Goal: Task Accomplishment & Management: Manage account settings

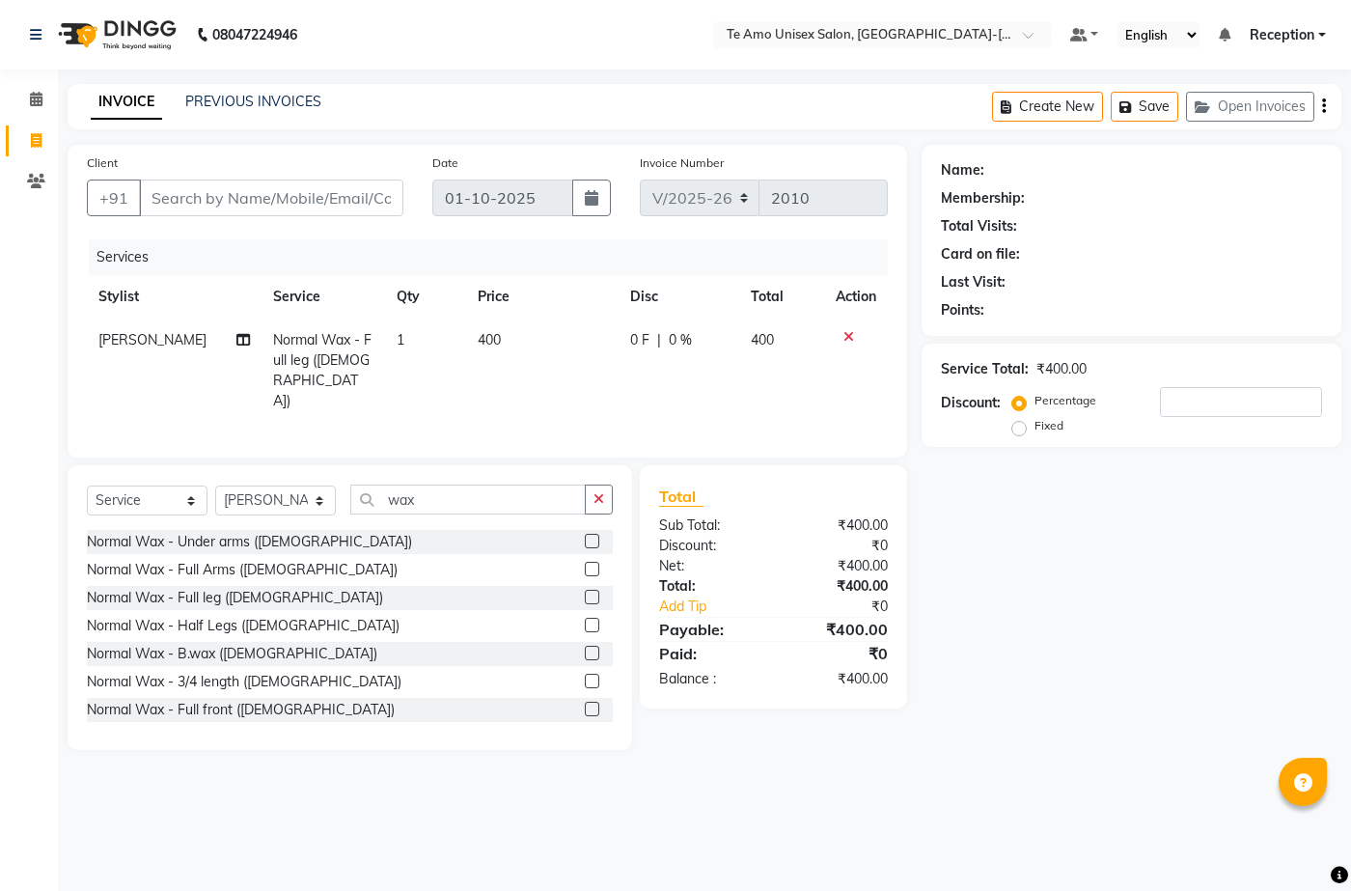
select select "7836"
select select "service"
select select "73962"
click at [387, 175] on div "Client +91" at bounding box center [245, 192] width 346 height 79
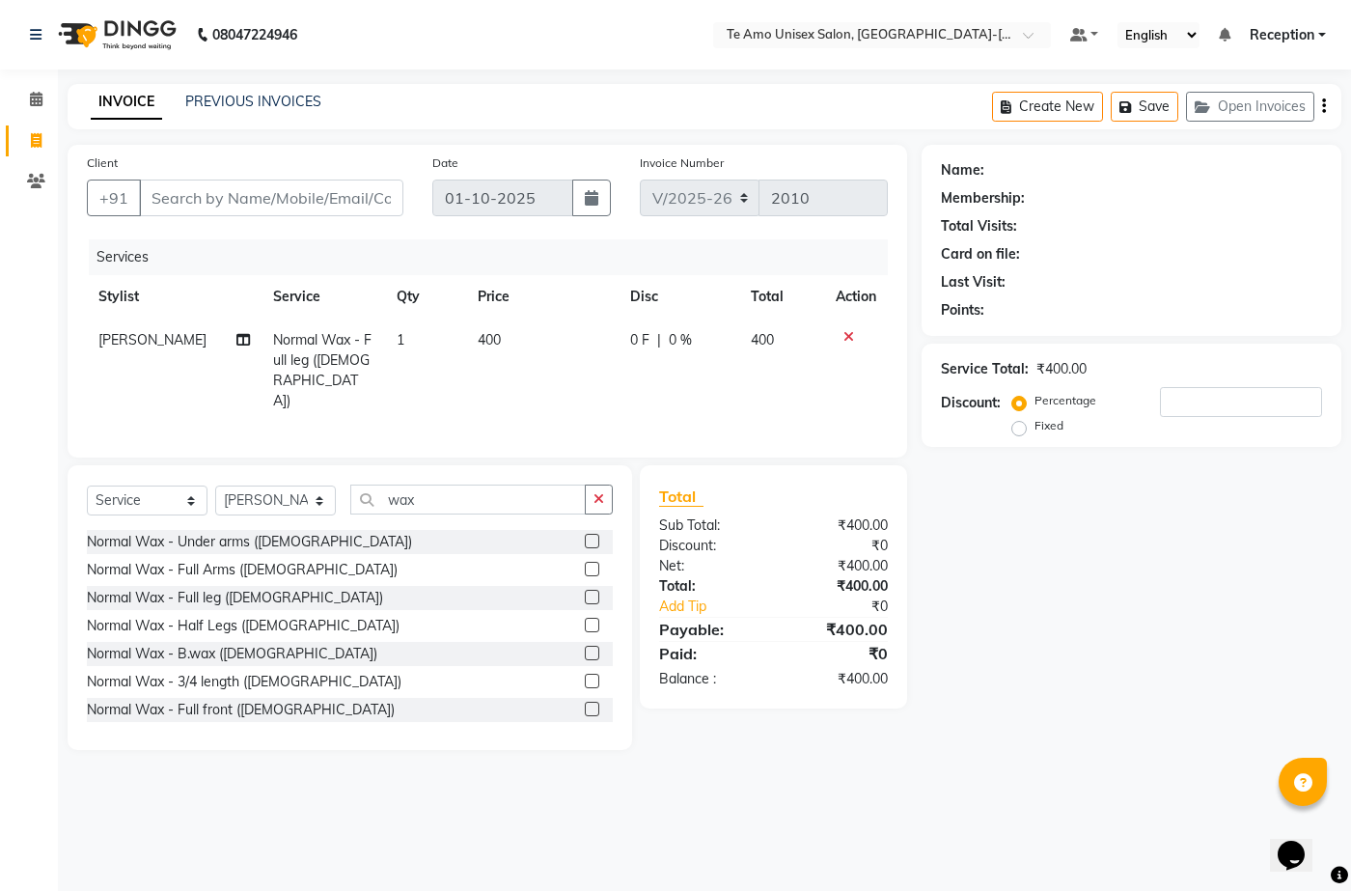
click at [387, 171] on div "Client +91" at bounding box center [245, 192] width 346 height 79
click at [285, 197] on input "Client" at bounding box center [271, 198] width 264 height 37
type input "6"
type input "0"
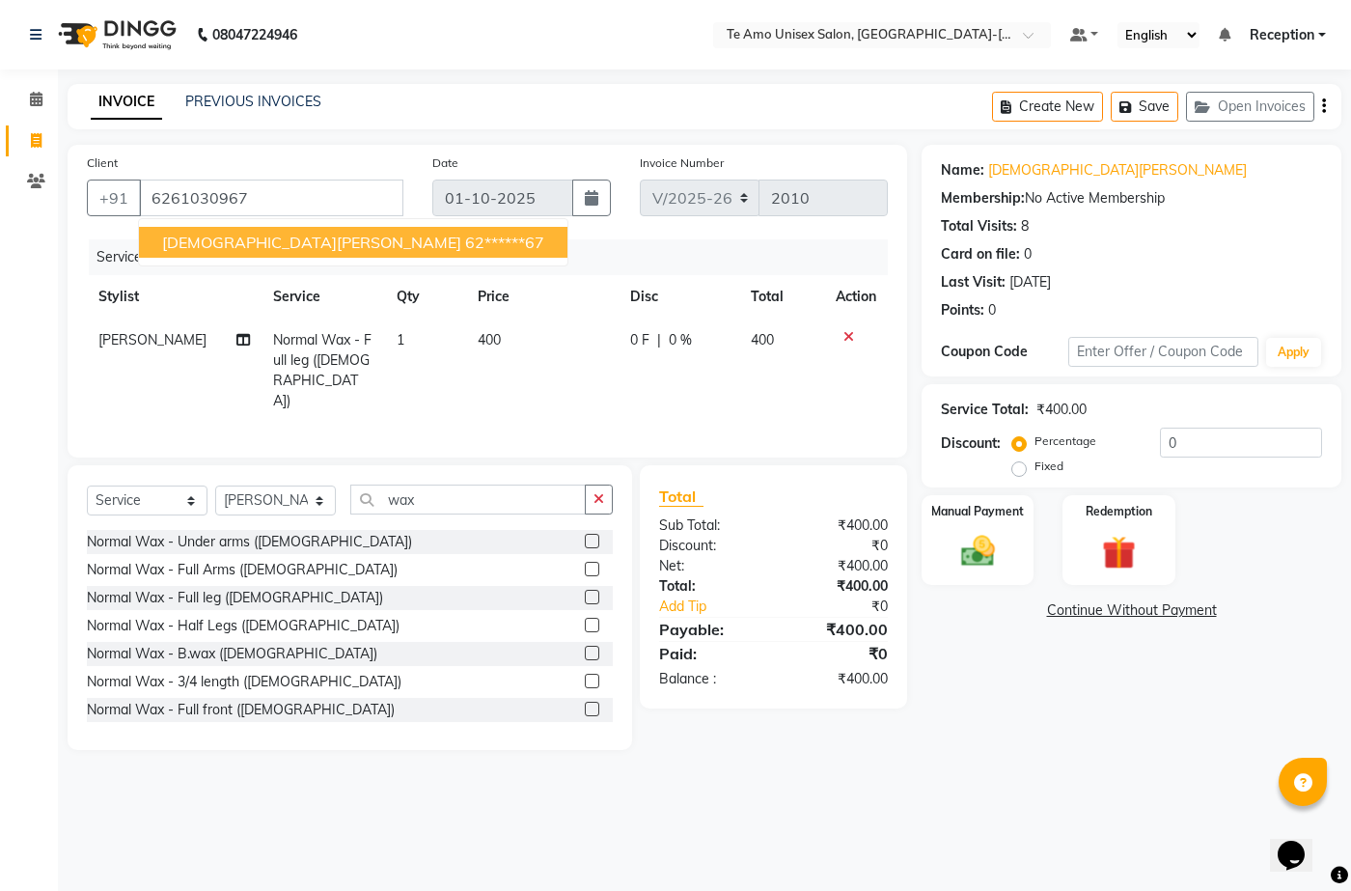
click at [235, 240] on span "Vishnavi Rawat" at bounding box center [311, 242] width 299 height 19
type input "62******67"
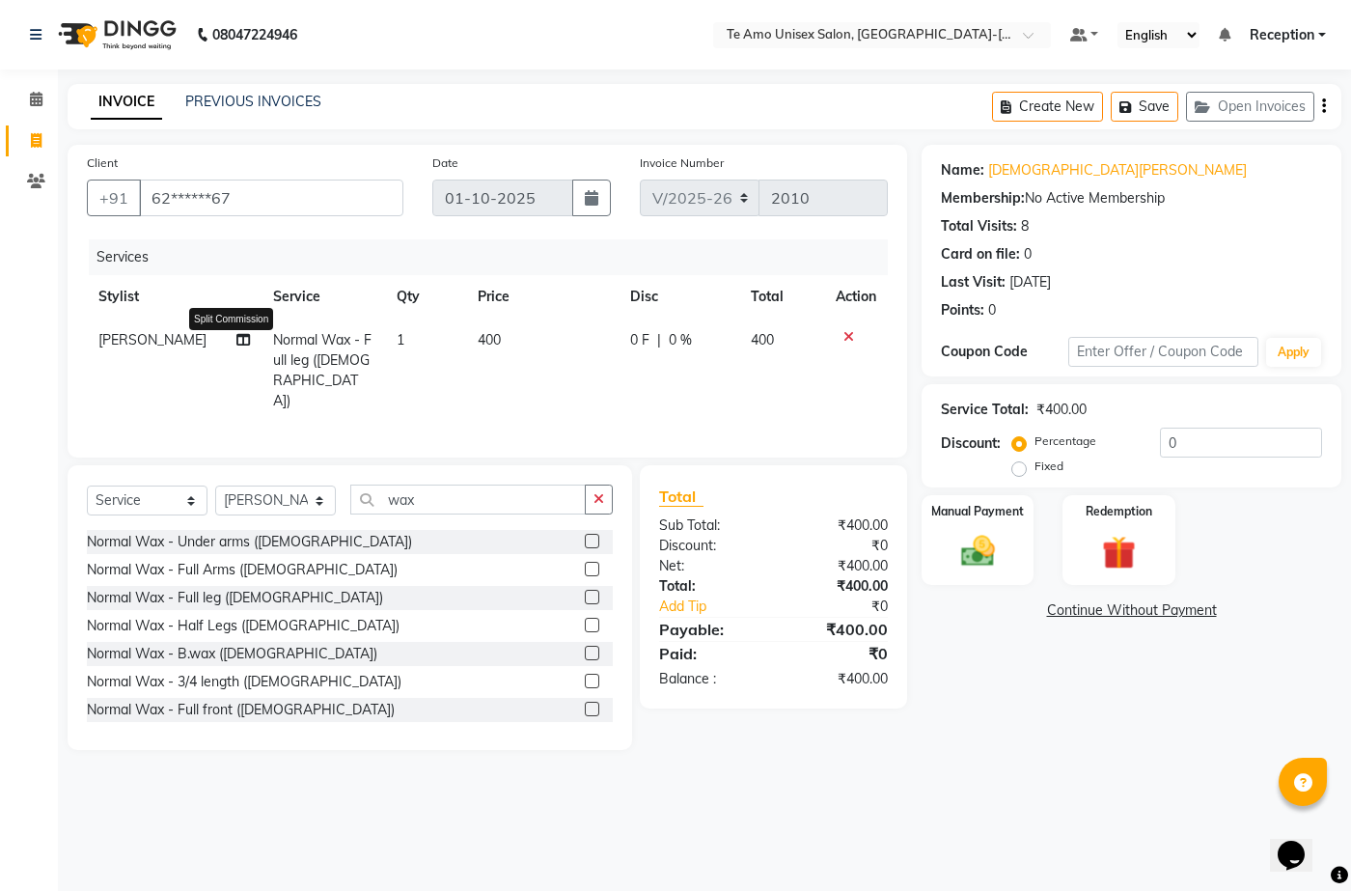
click at [236, 338] on icon at bounding box center [243, 340] width 14 height 14
select select "73962"
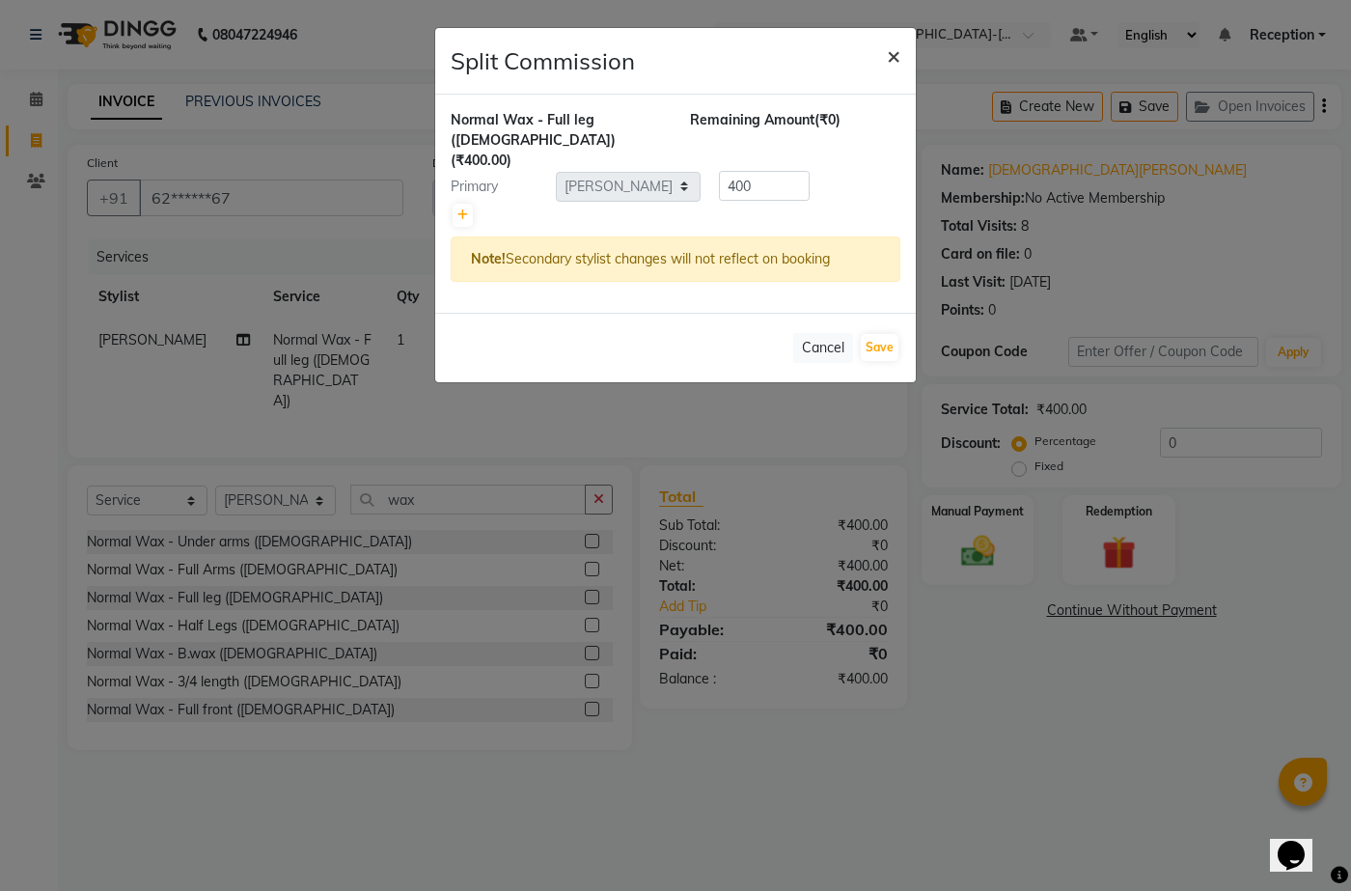
click at [893, 52] on span "×" at bounding box center [894, 55] width 14 height 29
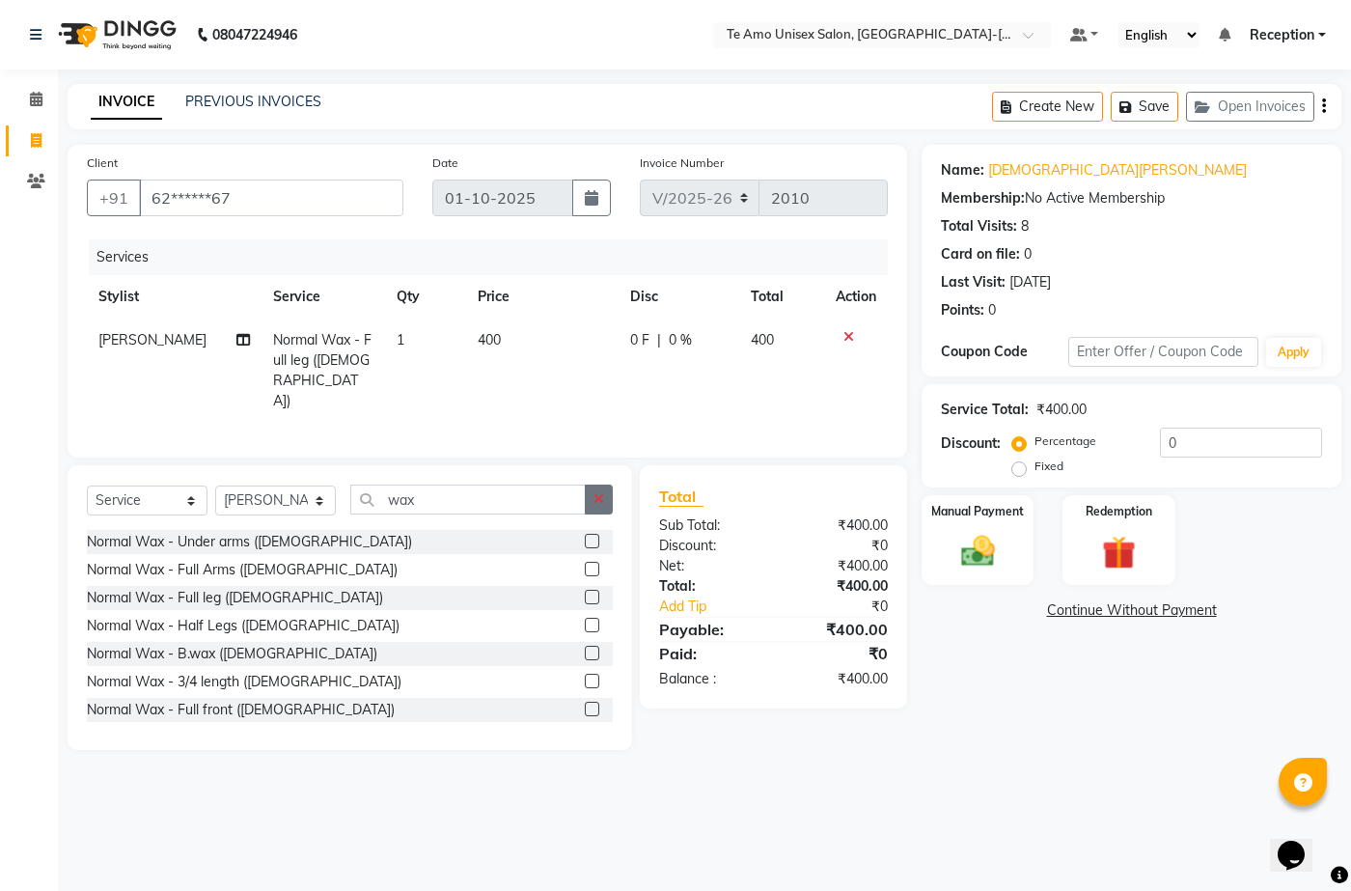
click at [605, 497] on button "button" at bounding box center [599, 500] width 28 height 30
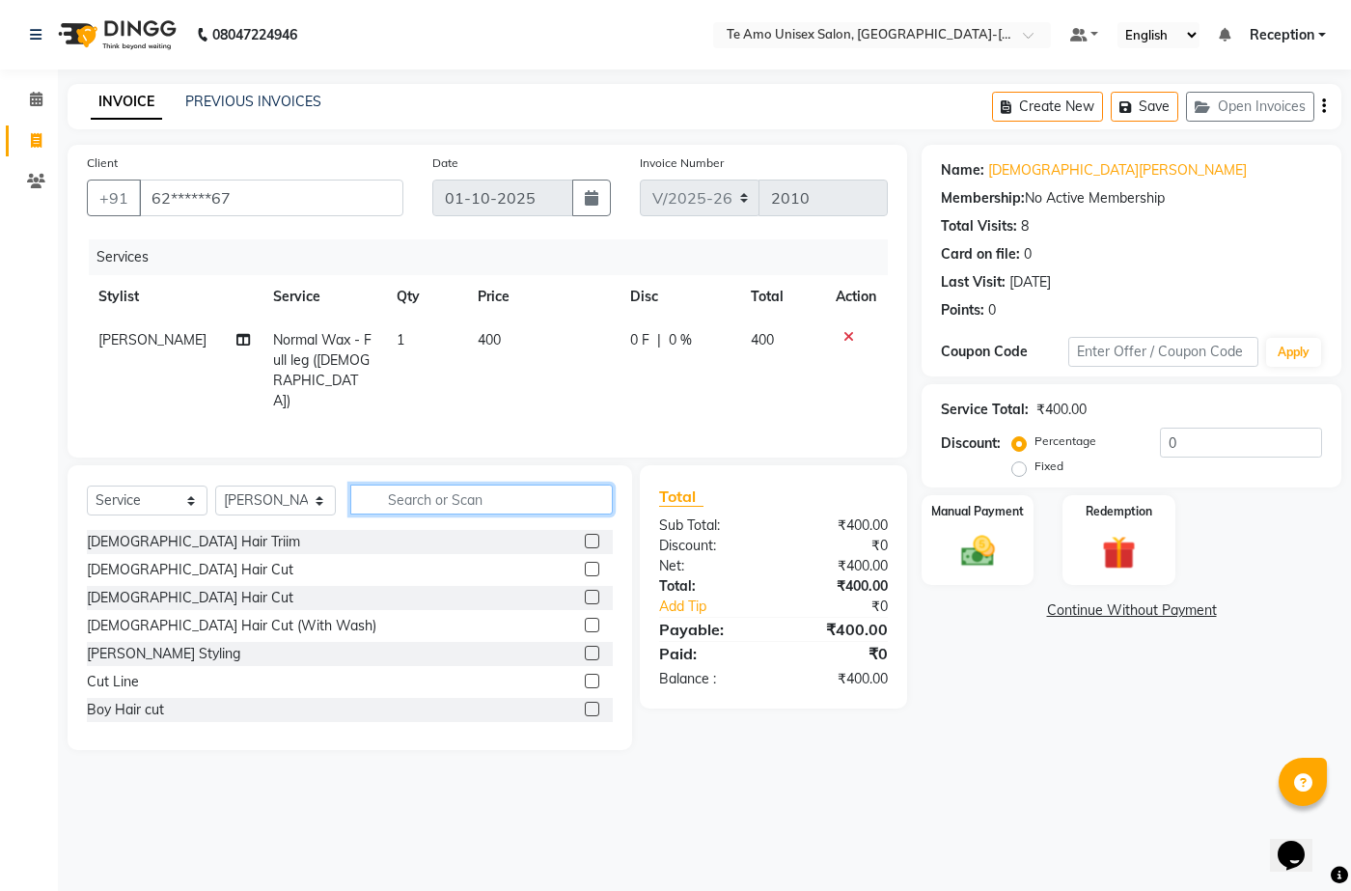
click at [507, 502] on input "text" at bounding box center [481, 500] width 263 height 30
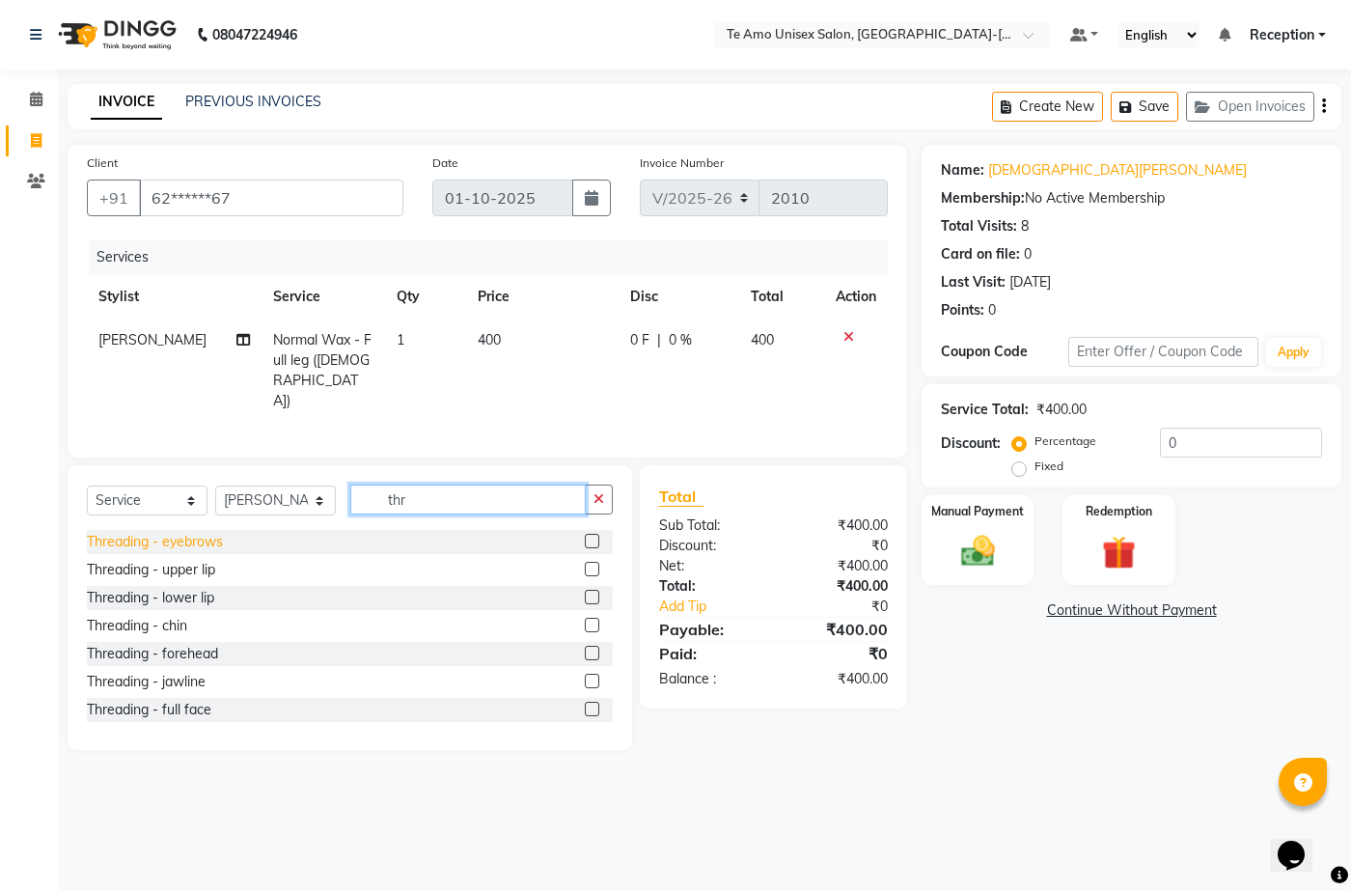
type input "thr"
click at [168, 538] on div "Threading - eyebrows" at bounding box center [155, 542] width 136 height 20
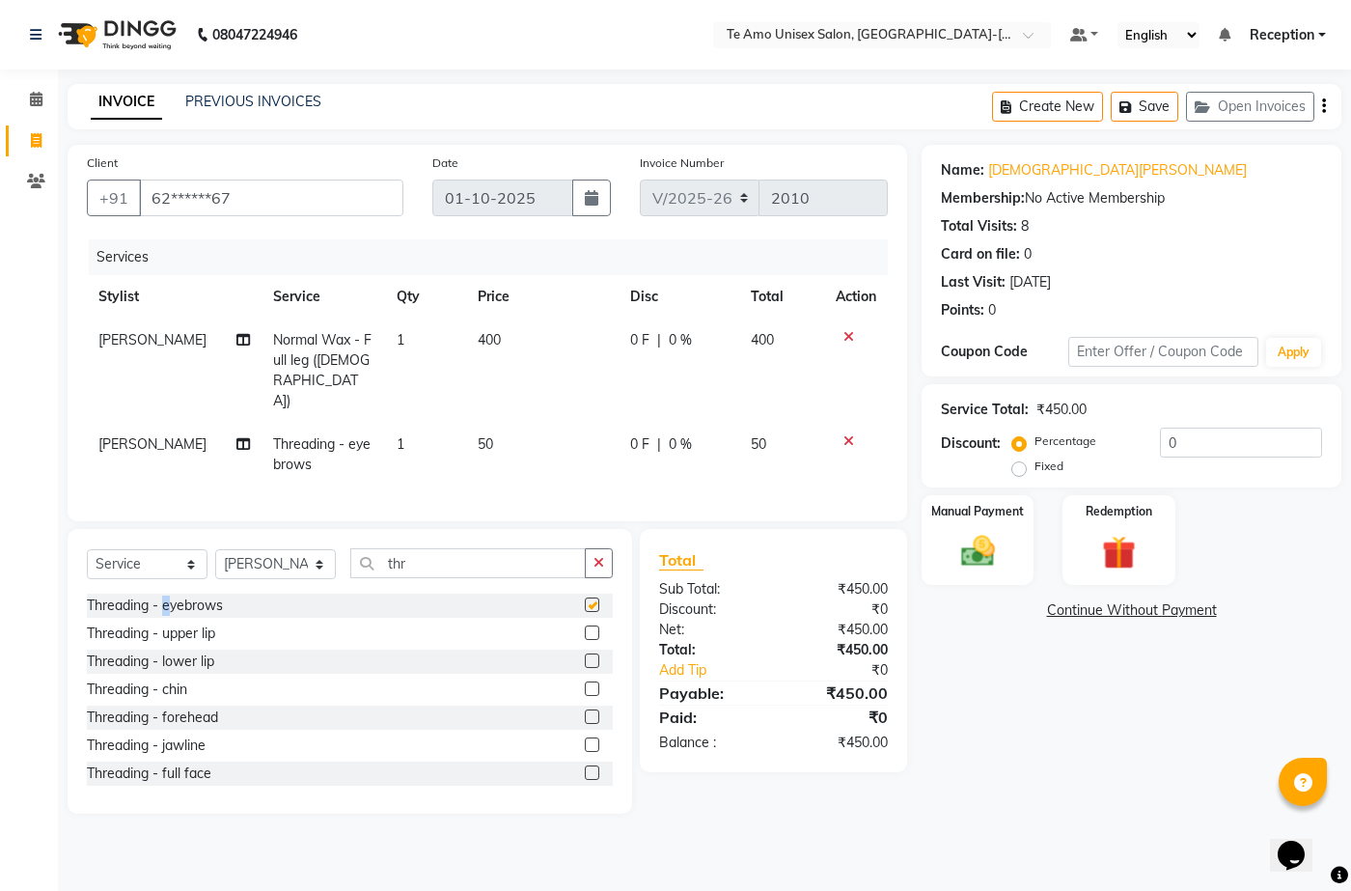
checkbox input "false"
click at [181, 624] on div "Threading - upper lip" at bounding box center [151, 634] width 128 height 20
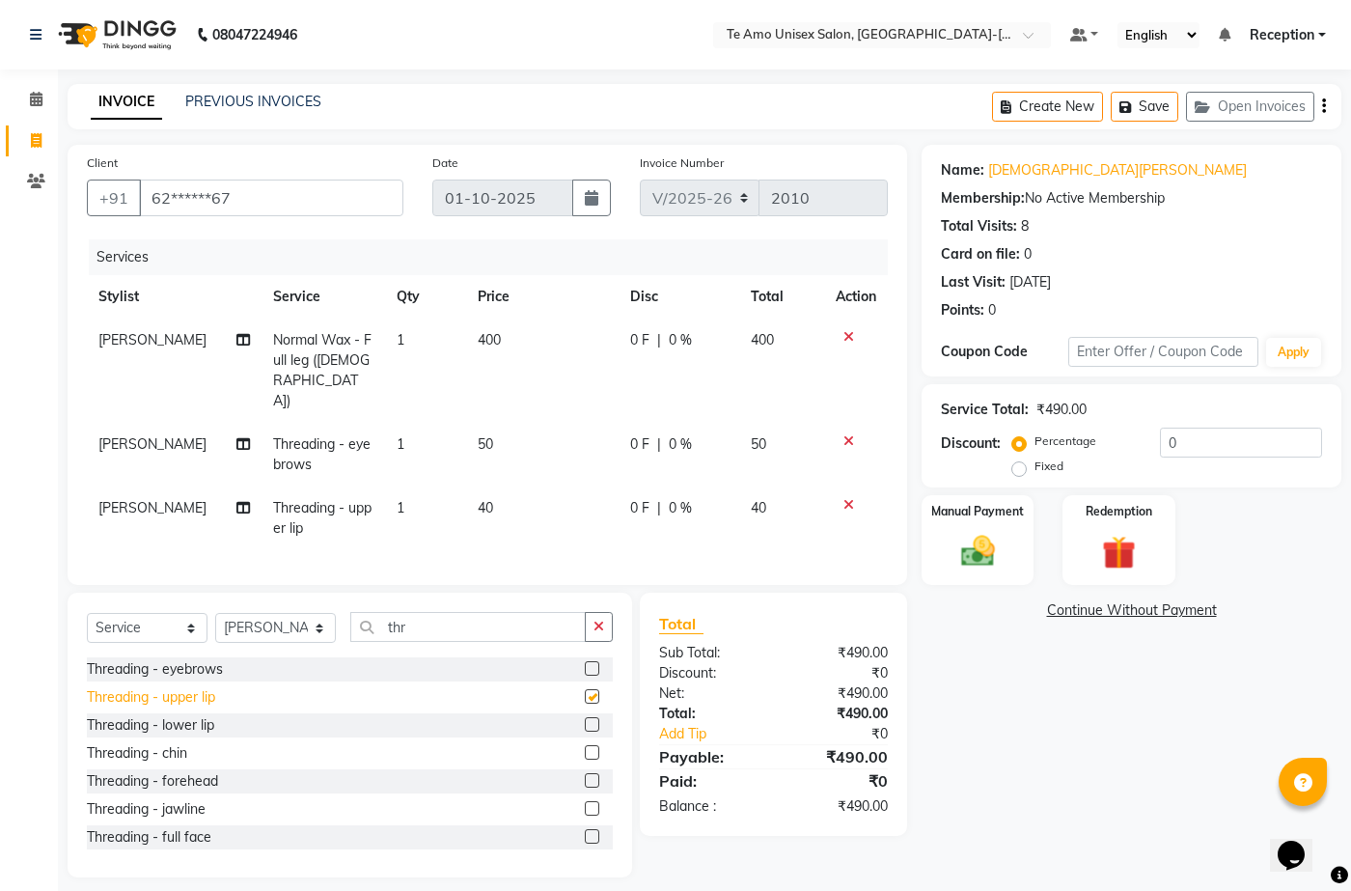
checkbox input "false"
click at [127, 340] on span "[PERSON_NAME]" at bounding box center [152, 339] width 108 height 17
select select "73962"
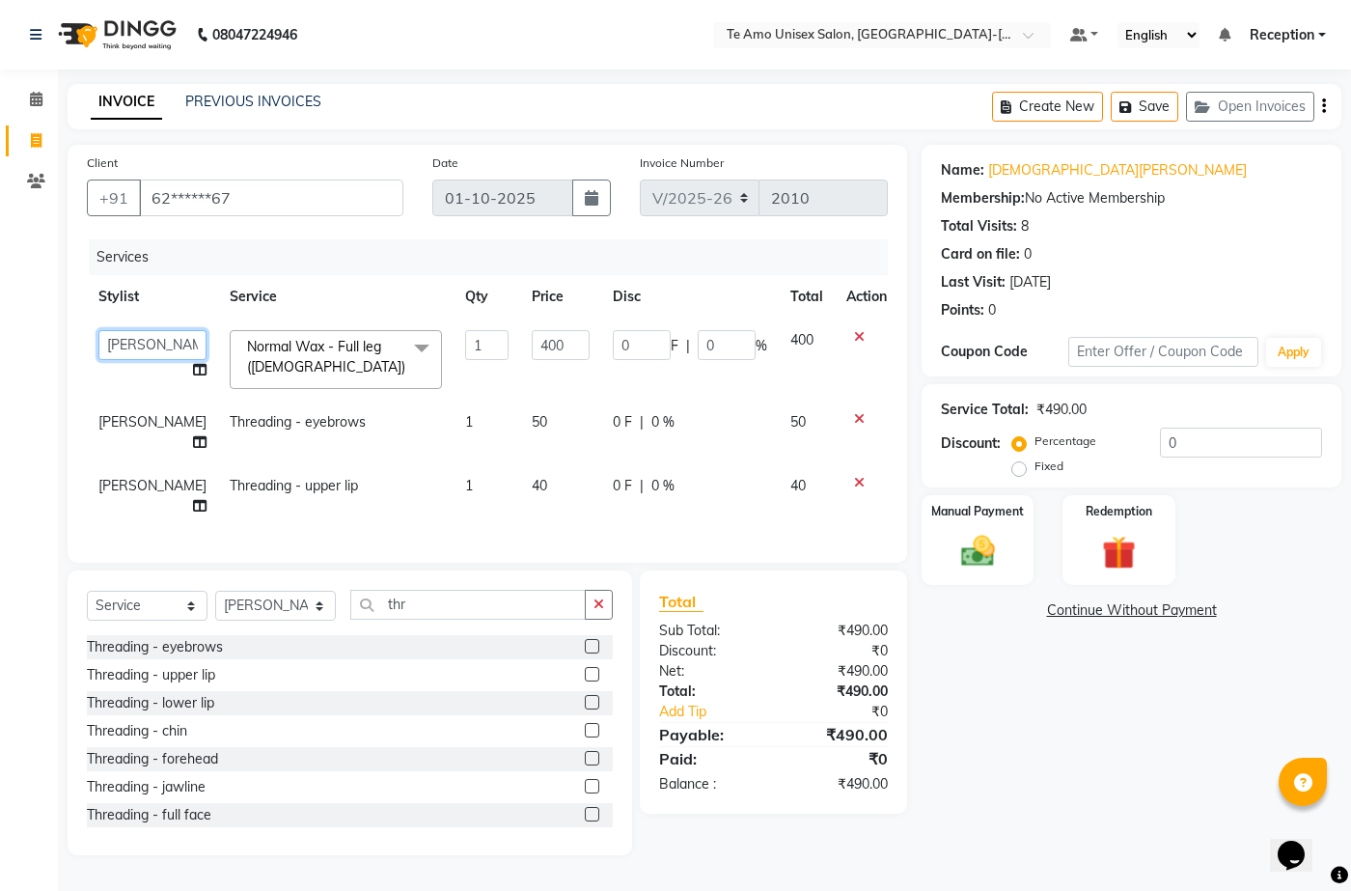
click at [145, 343] on select "Aditya Akshay Anita Ganesh Jyoti Manager Priya Ravindra Reception Sanjana Vaibh…" at bounding box center [152, 345] width 108 height 30
select select "70319"
click at [122, 428] on span "[PERSON_NAME]" at bounding box center [152, 421] width 108 height 17
select select "73962"
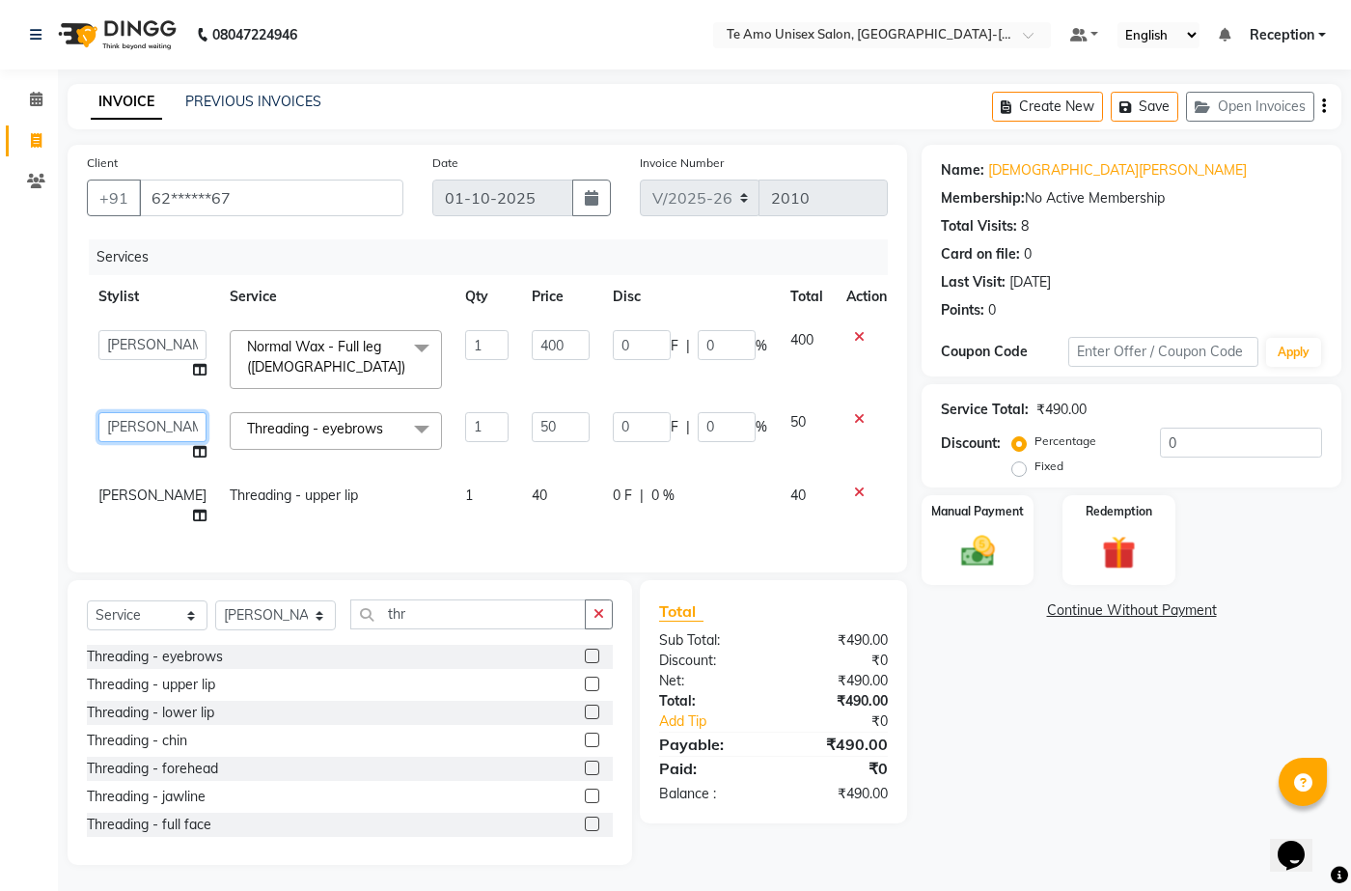
click at [125, 424] on select "Aditya Akshay Anita Ganesh Jyoti Manager Priya Ravindra Reception Sanjana Vaibh…" at bounding box center [152, 427] width 108 height 30
select select "70319"
click at [115, 495] on span "[PERSON_NAME]" at bounding box center [152, 494] width 108 height 17
select select "73962"
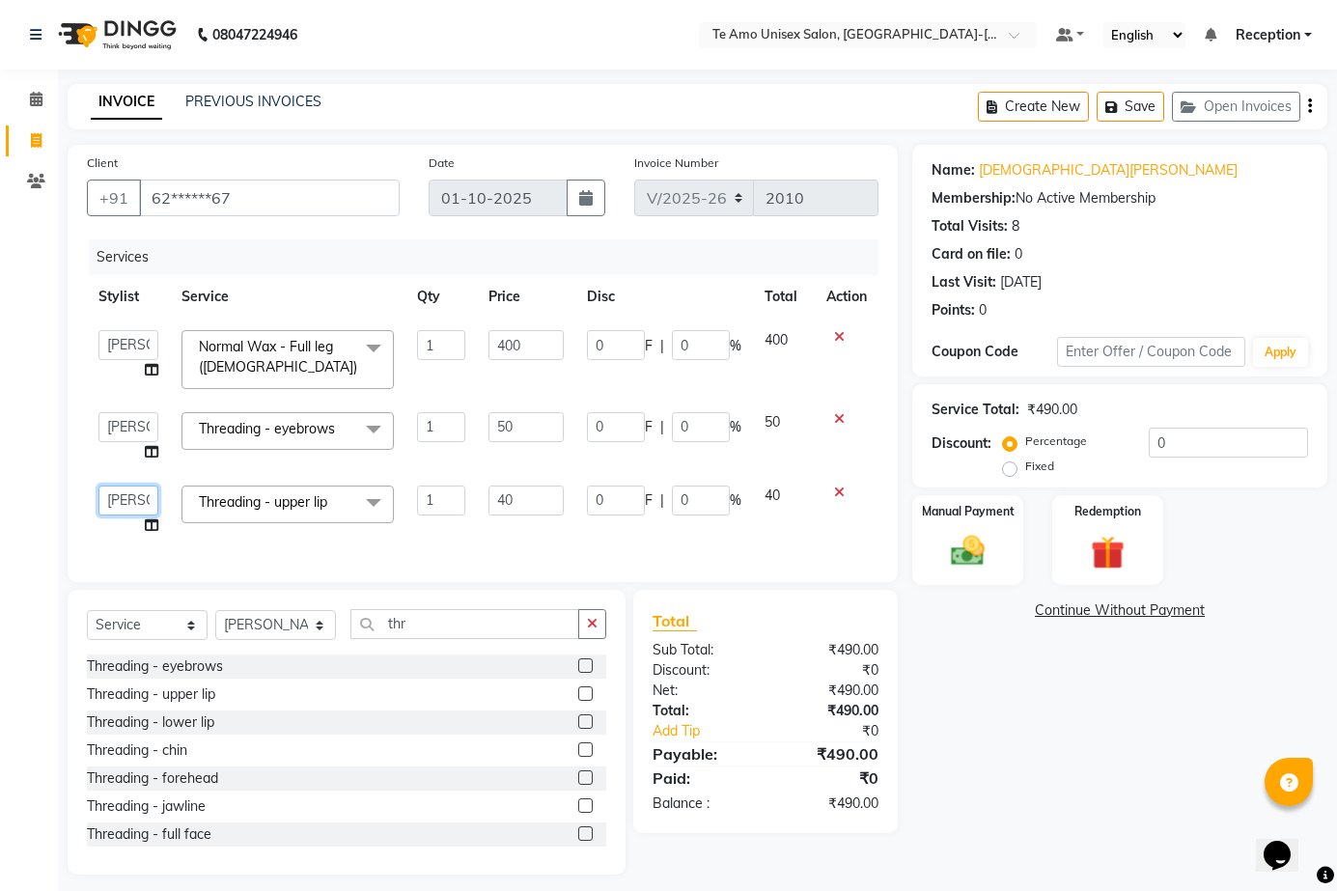
click at [117, 496] on select "Aditya Akshay Anita Ganesh Jyoti Manager Priya Ravindra Reception Sanjana Vaibh…" at bounding box center [128, 501] width 60 height 30
select select "70319"
click at [134, 578] on div "Client +91 62******67 Date 01-10-2025 Invoice Number V/2025 V/2025-26 2010 Serv…" at bounding box center [483, 363] width 830 height 437
click at [705, 349] on input "0" at bounding box center [701, 345] width 58 height 30
type input "50"
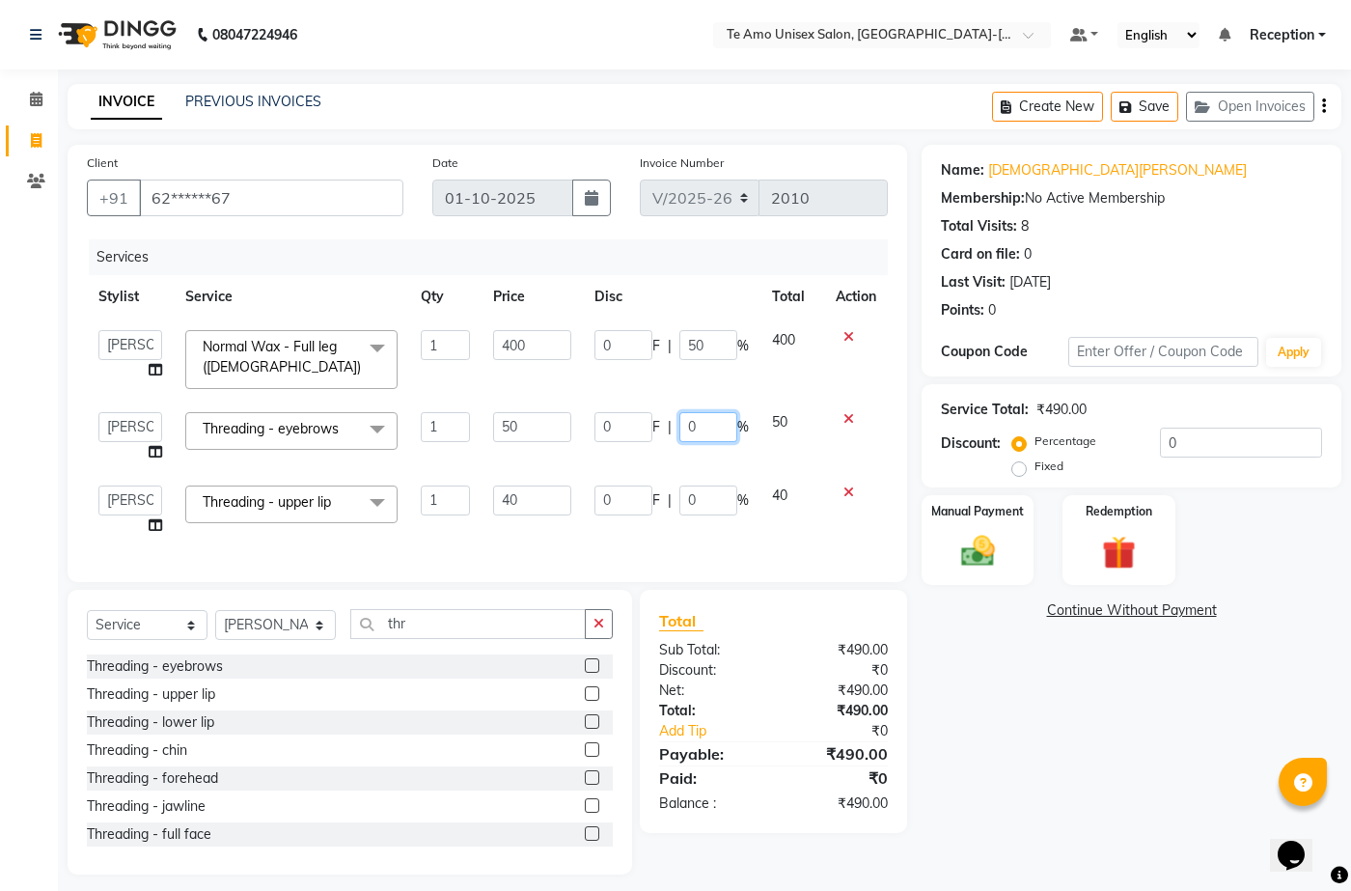
click at [695, 417] on td "0 F | 0 %" at bounding box center [672, 437] width 178 height 73
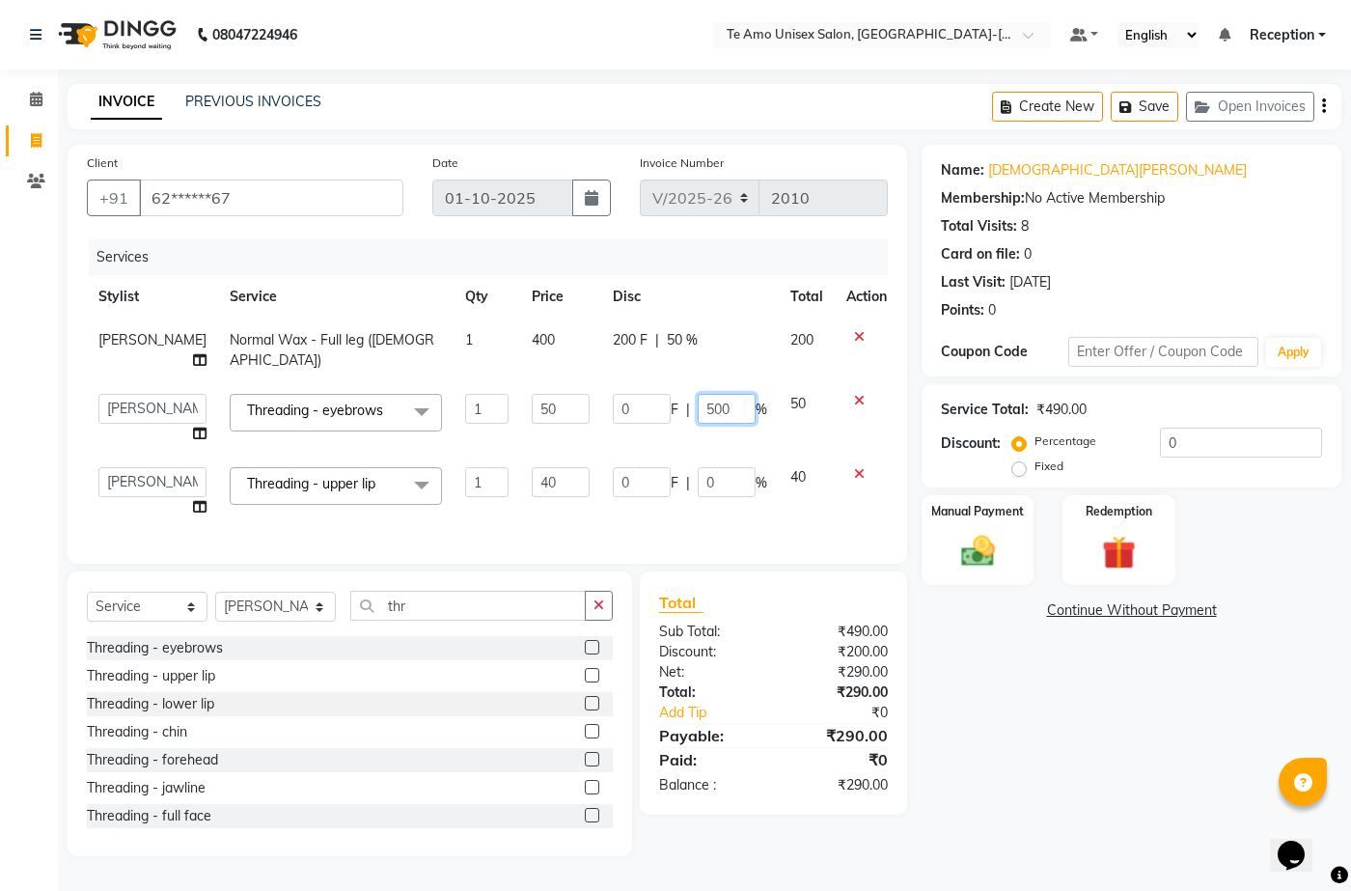
type input "50"
click at [728, 461] on td "0 F | 0 %" at bounding box center [690, 492] width 178 height 73
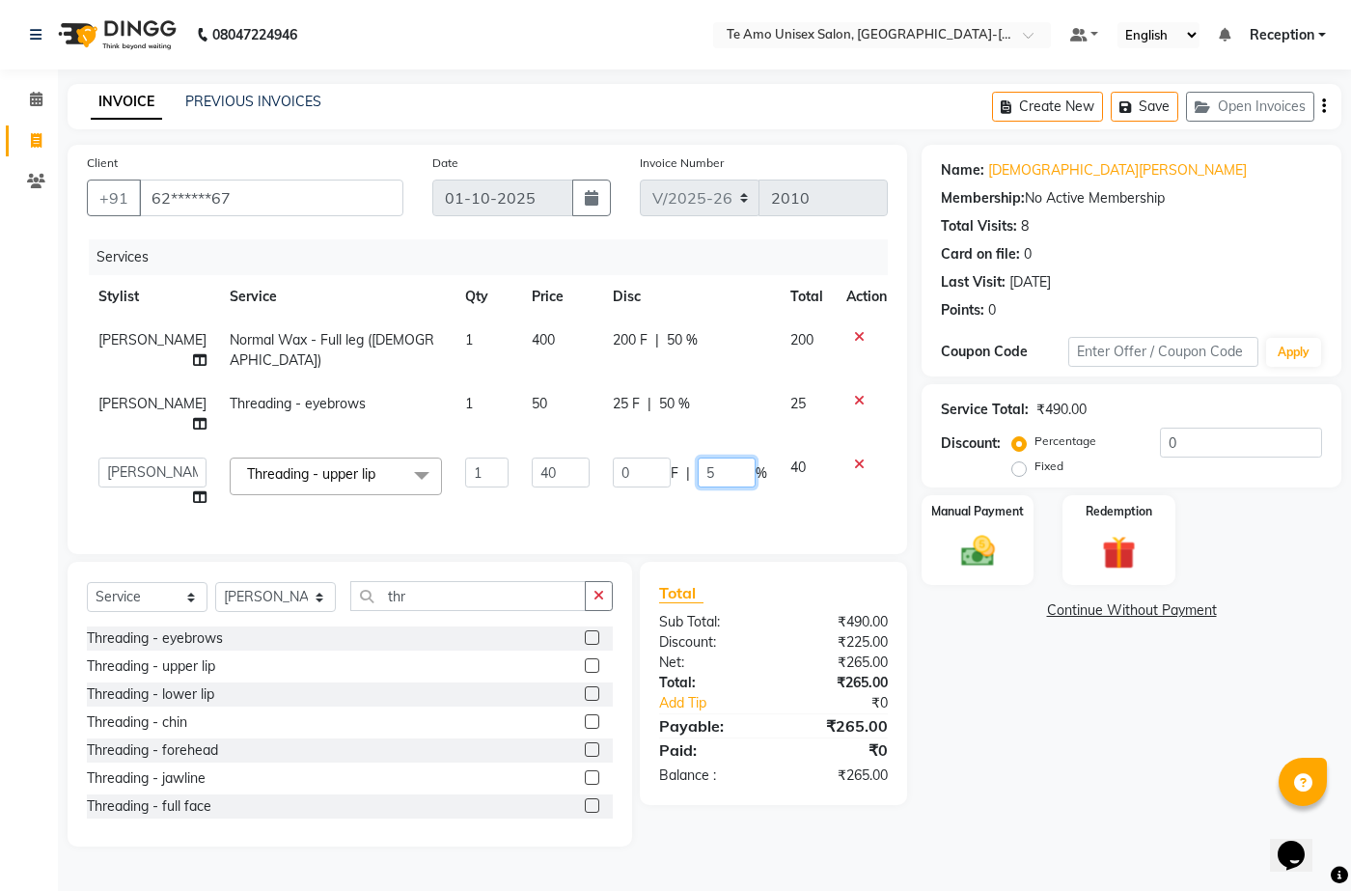
type input "50"
click at [962, 712] on div "Name: Vishnavi Rawat Membership: No Active Membership Total Visits: 8 Card on f…" at bounding box center [1139, 496] width 434 height 702
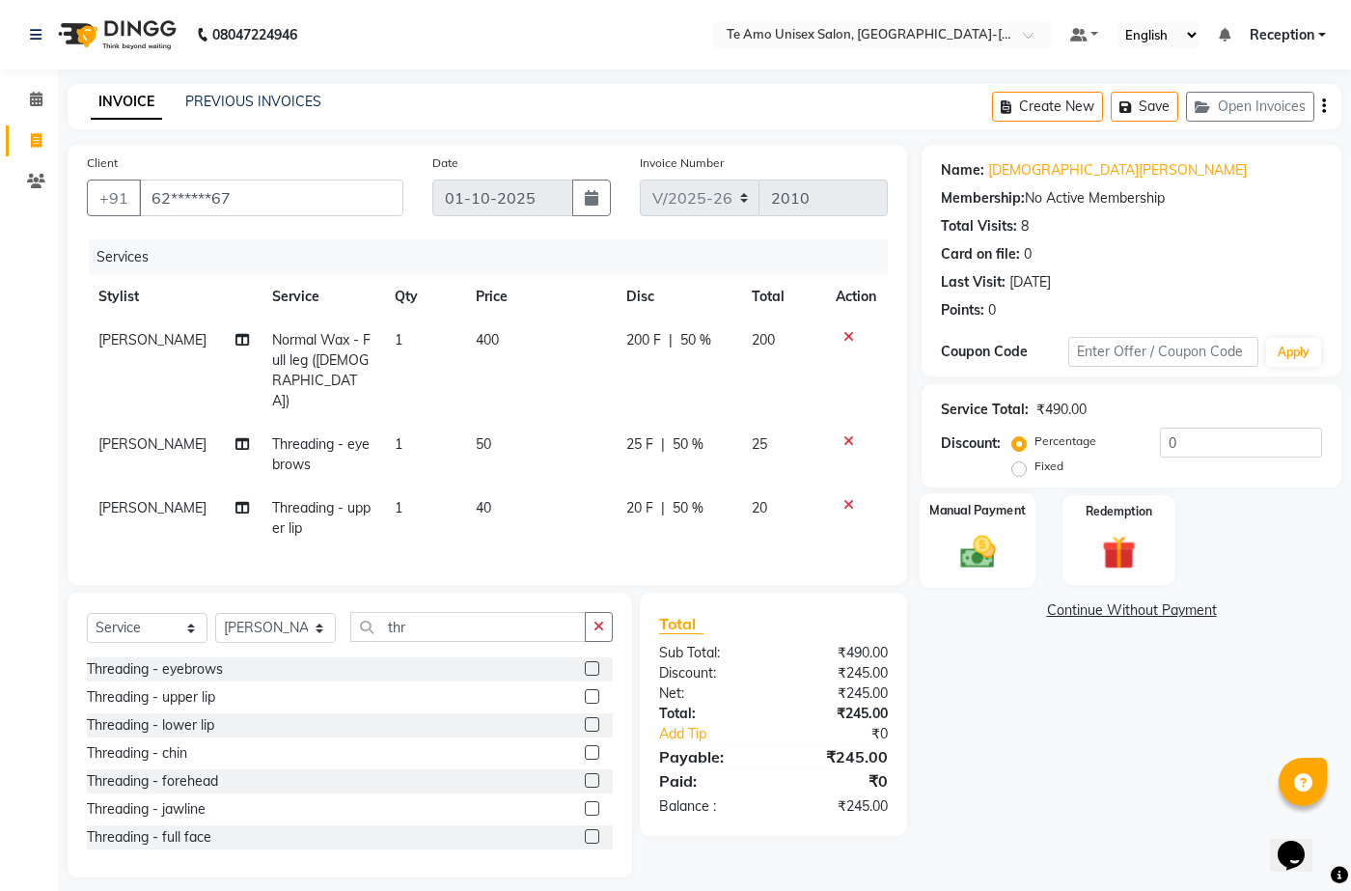
click at [980, 550] on img at bounding box center [977, 551] width 57 height 41
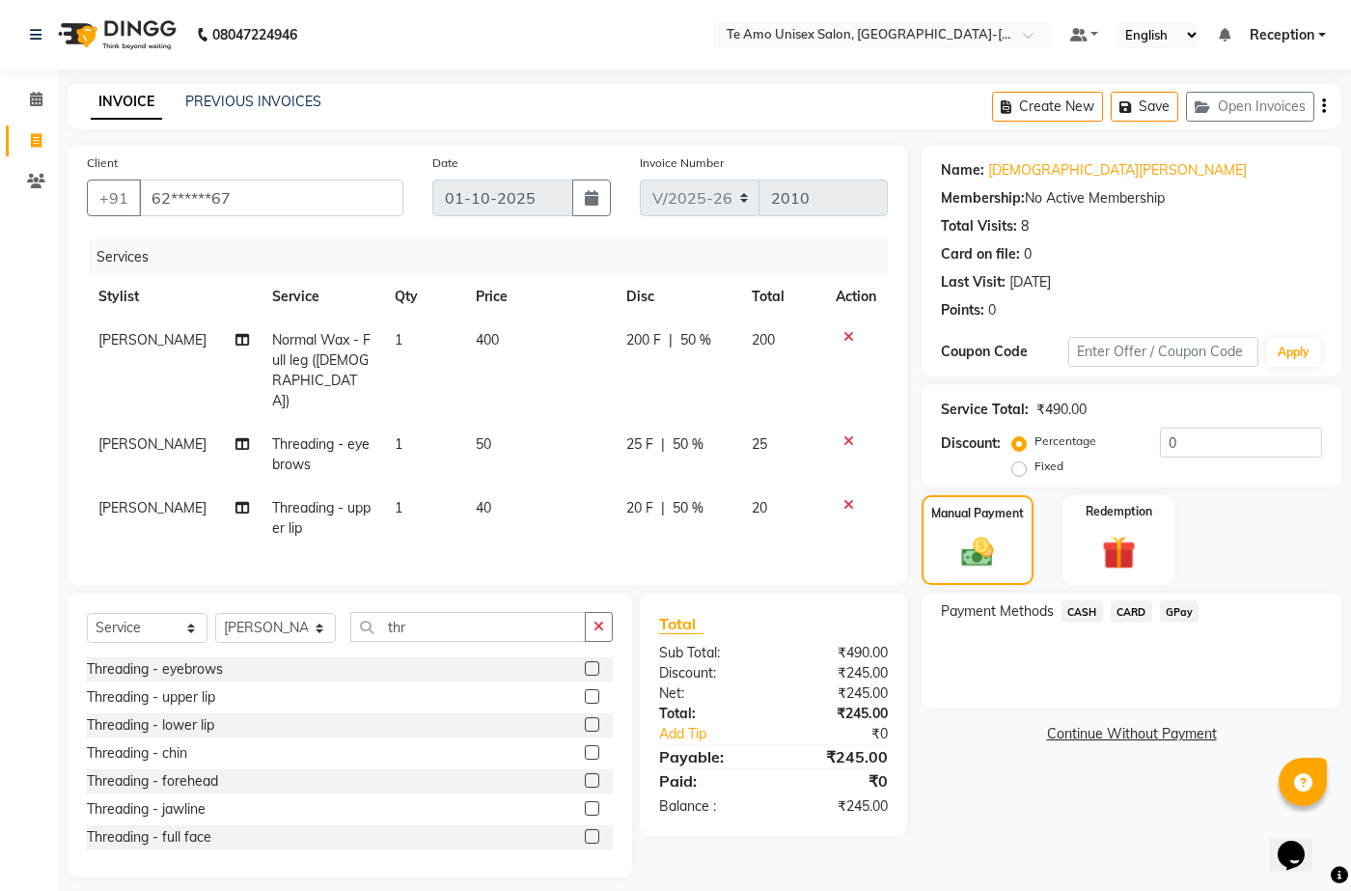
click at [1187, 608] on span "GPay" at bounding box center [1180, 611] width 40 height 22
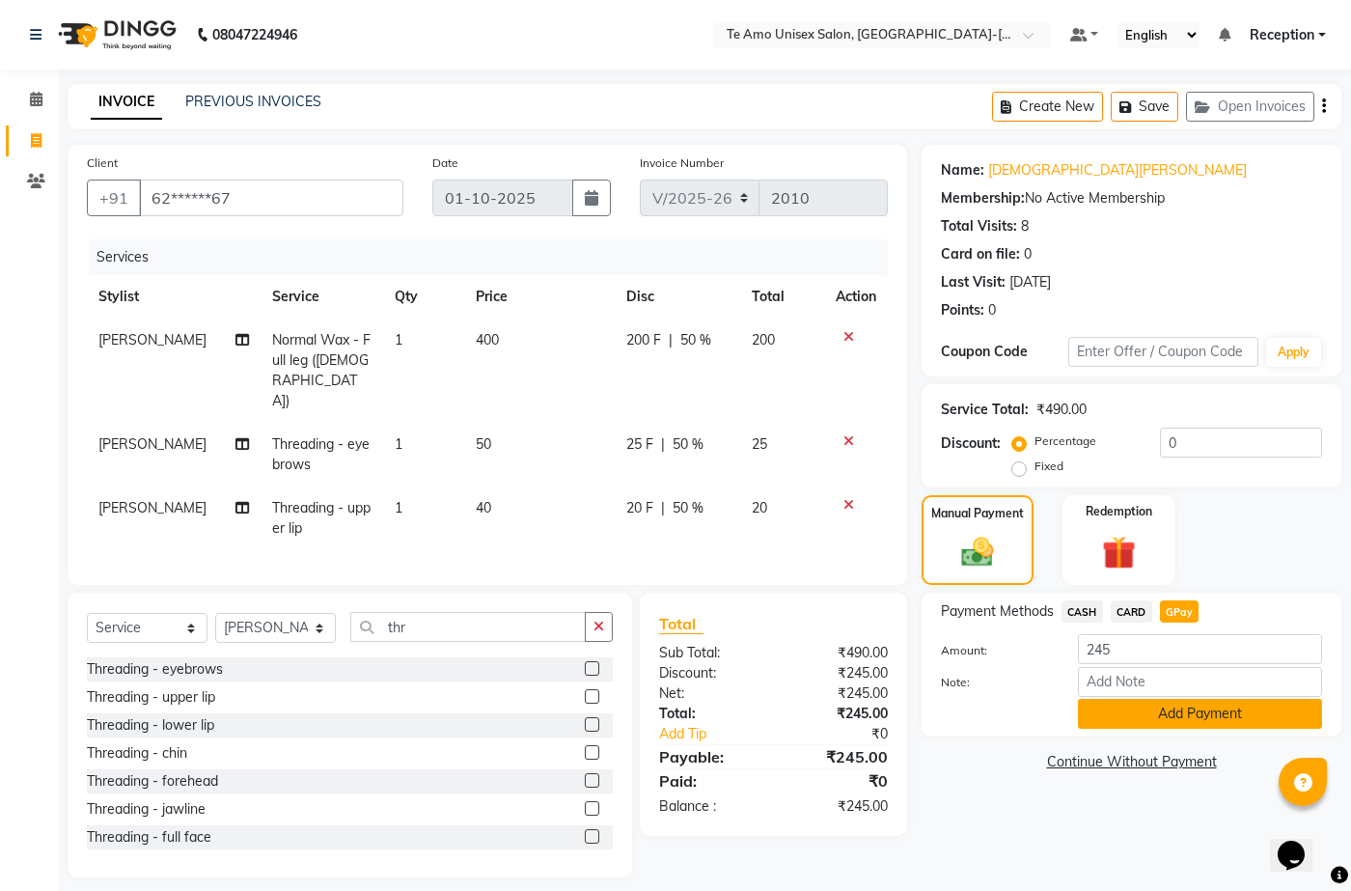
click at [1203, 713] on button "Add Payment" at bounding box center [1200, 714] width 244 height 30
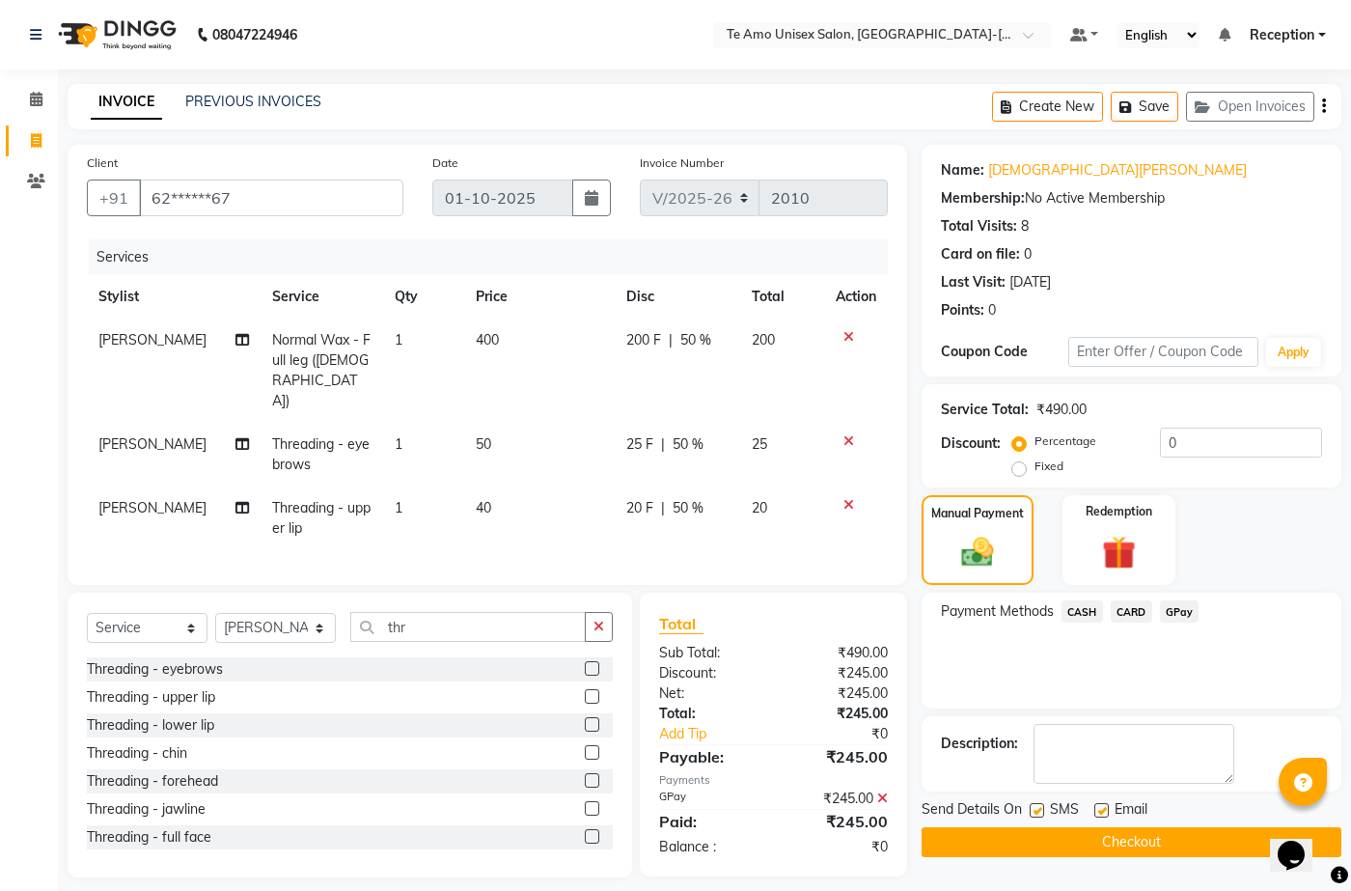
click at [1103, 813] on label at bounding box center [1102, 810] width 14 height 14
click at [1103, 813] on input "checkbox" at bounding box center [1101, 811] width 13 height 13
checkbox input "false"
click at [1109, 837] on button "Checkout" at bounding box center [1132, 842] width 420 height 30
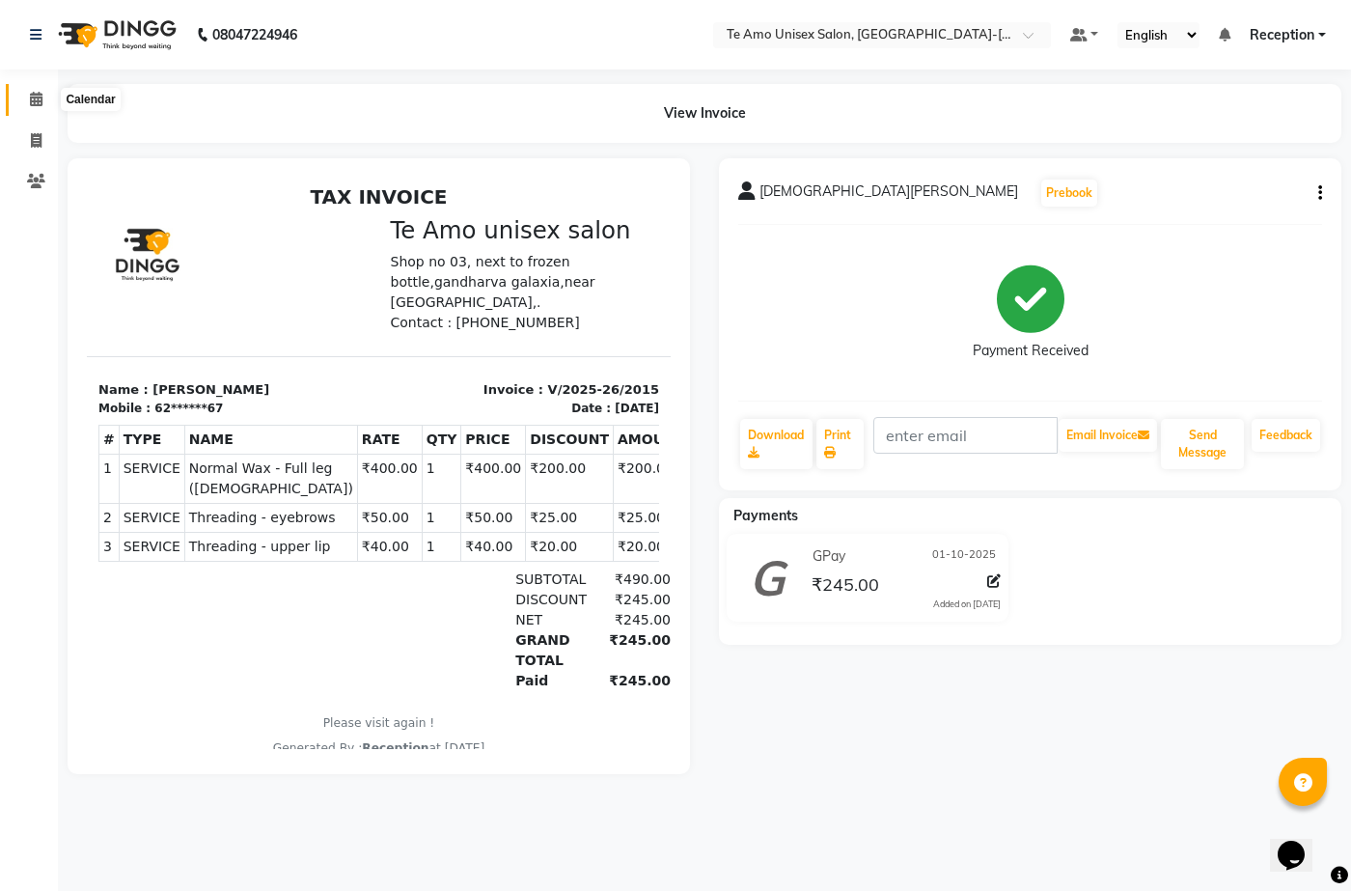
click at [33, 100] on icon at bounding box center [36, 99] width 13 height 14
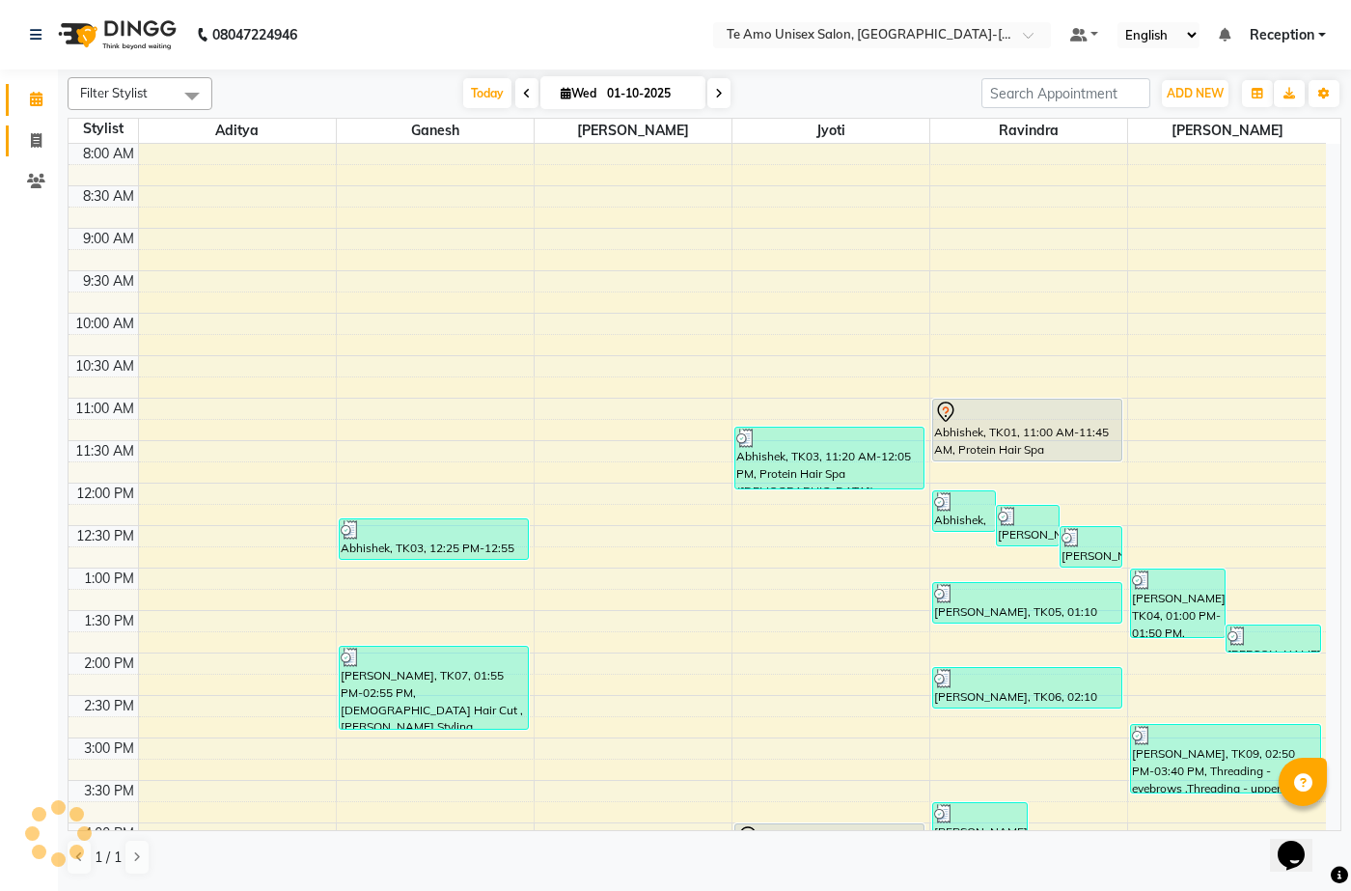
click at [40, 134] on icon at bounding box center [36, 140] width 11 height 14
select select "service"
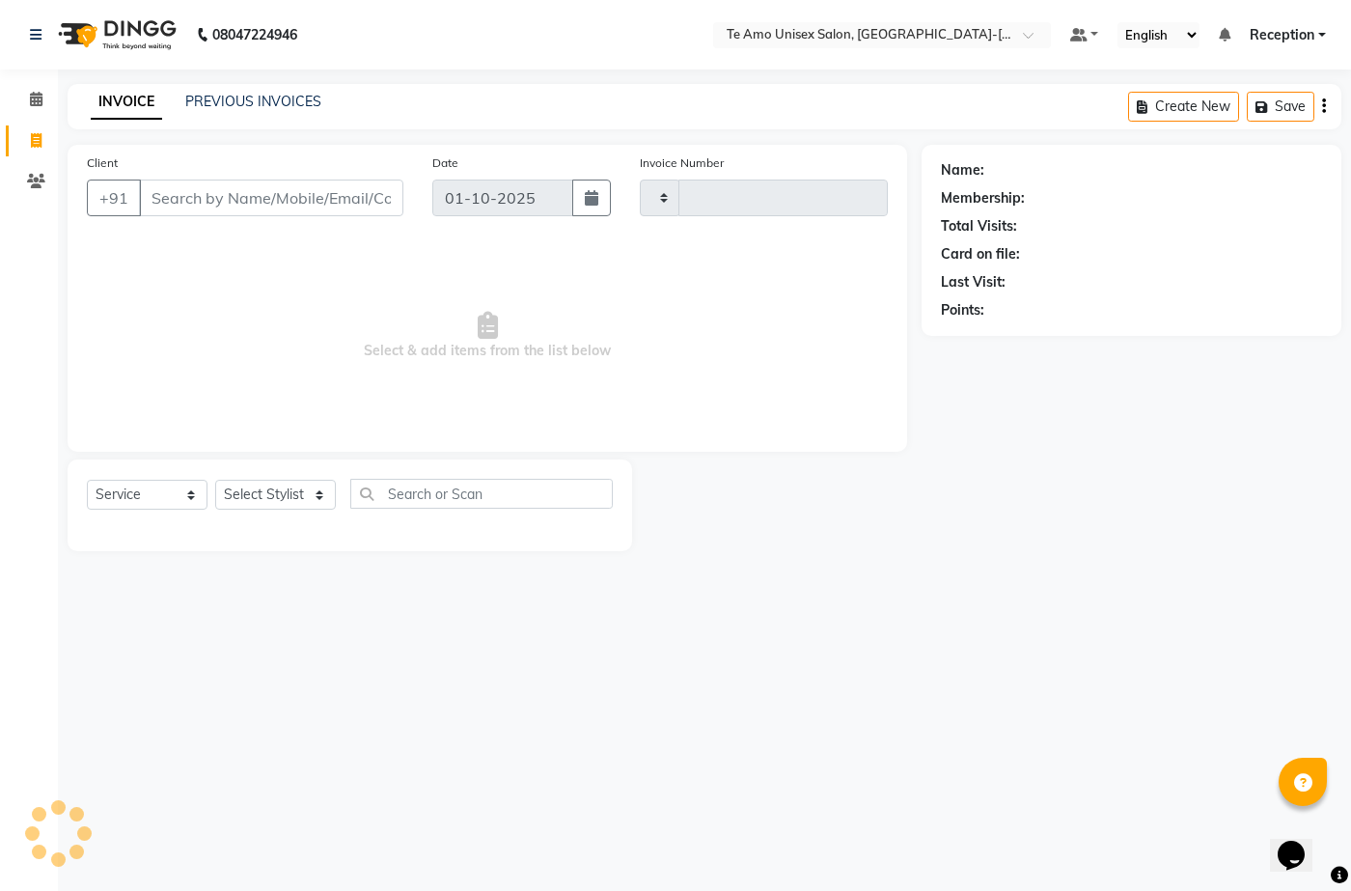
type input "2016"
select select "7836"
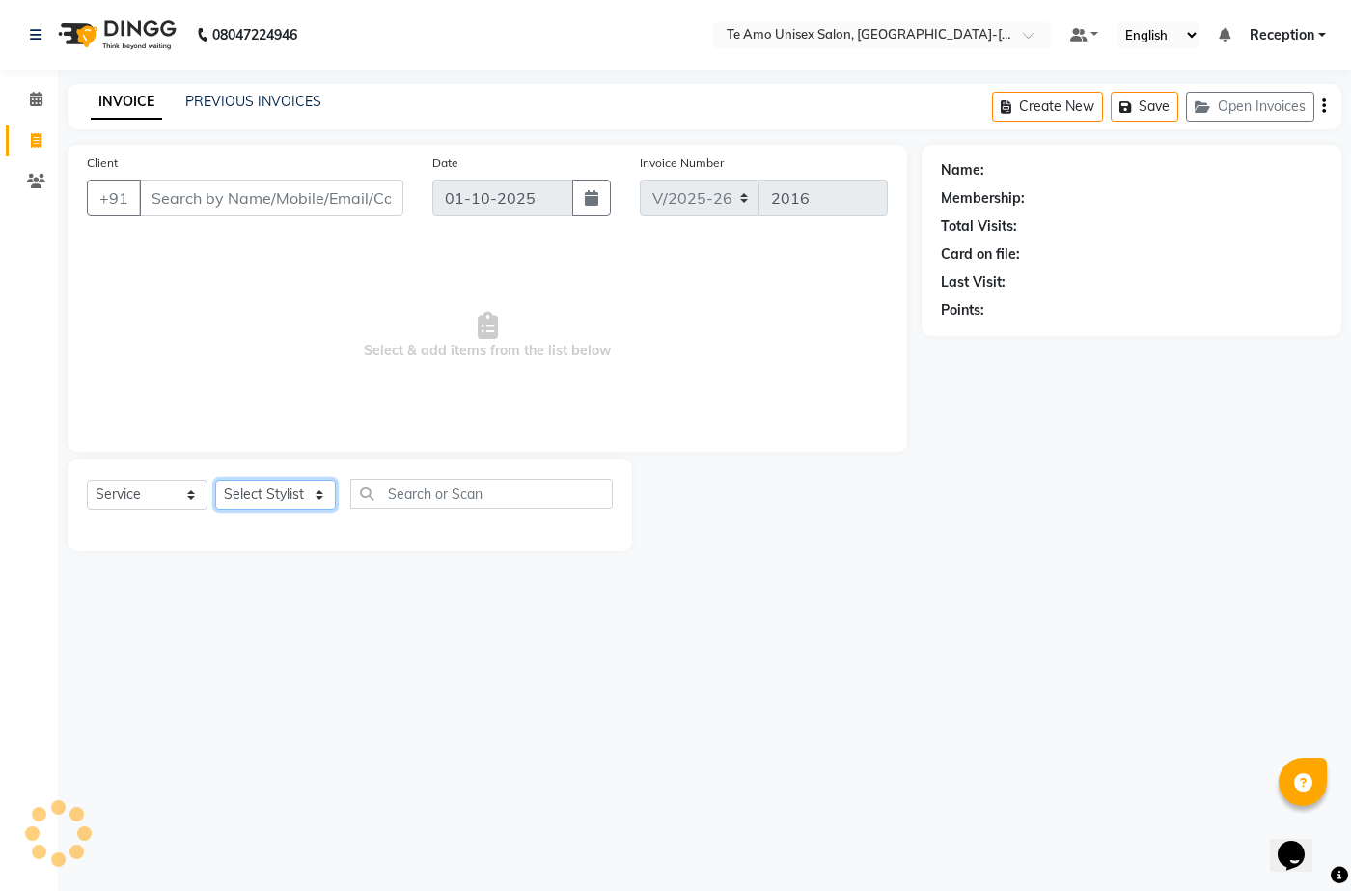
click at [309, 484] on select "Select Stylist Aditya Anita Ganesh Jyoti Manager Ravindra Reception Sanjana" at bounding box center [275, 495] width 121 height 30
select select "70300"
click at [215, 480] on select "Select Stylist Aditya Anita Ganesh Jyoti Manager Ravindra Reception Sanjana" at bounding box center [275, 495] width 121 height 30
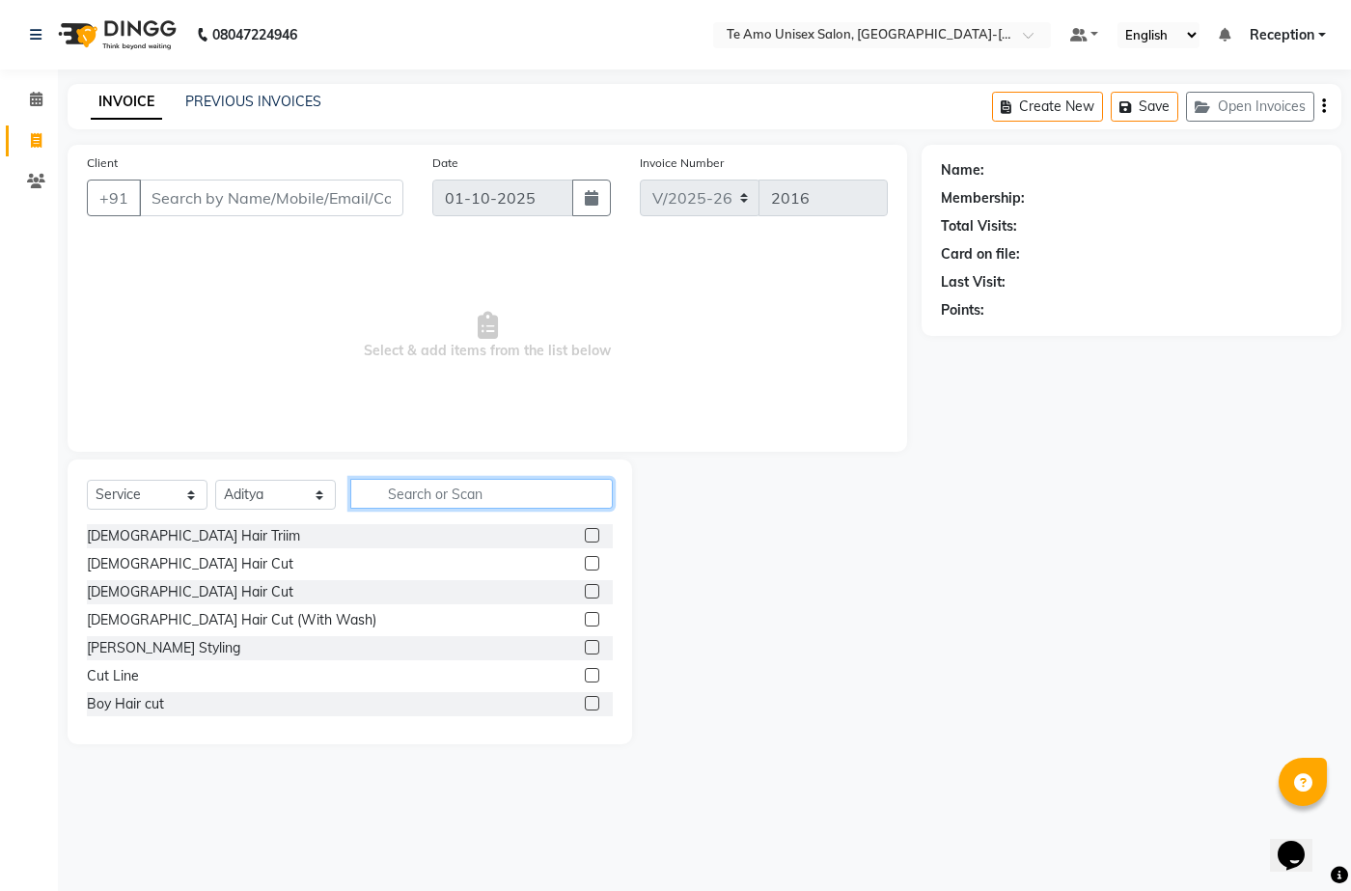
click at [422, 503] on input "text" at bounding box center [481, 494] width 263 height 30
click at [137, 587] on div "[DEMOGRAPHIC_DATA] Hair Cut" at bounding box center [190, 592] width 207 height 20
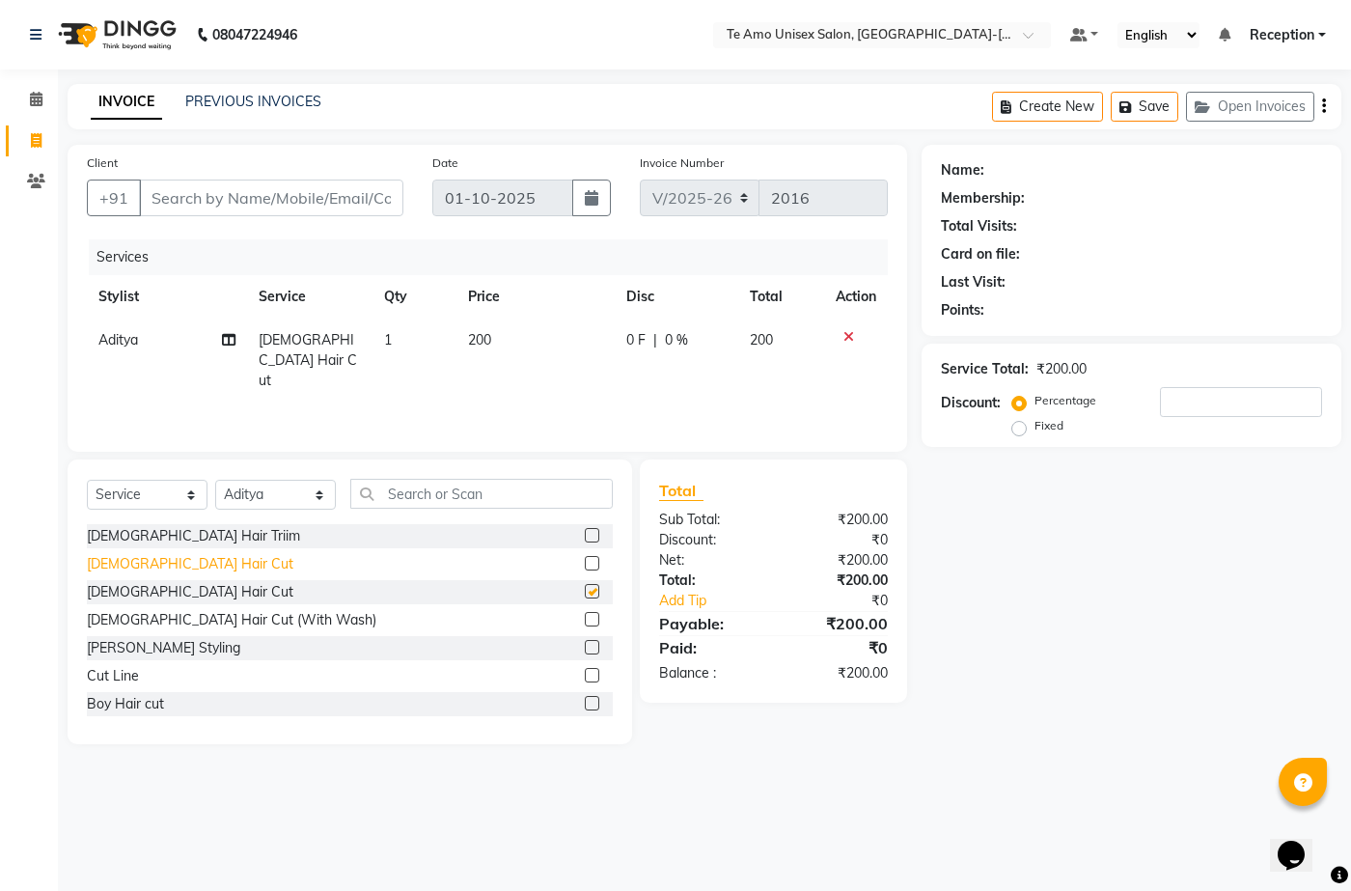
checkbox input "false"
click at [284, 194] on input "Client" at bounding box center [271, 198] width 264 height 37
click at [411, 496] on input "text" at bounding box center [481, 494] width 263 height 30
click at [164, 482] on select "Select Service Product Membership Package Voucher Prepaid Gift Card" at bounding box center [147, 495] width 121 height 30
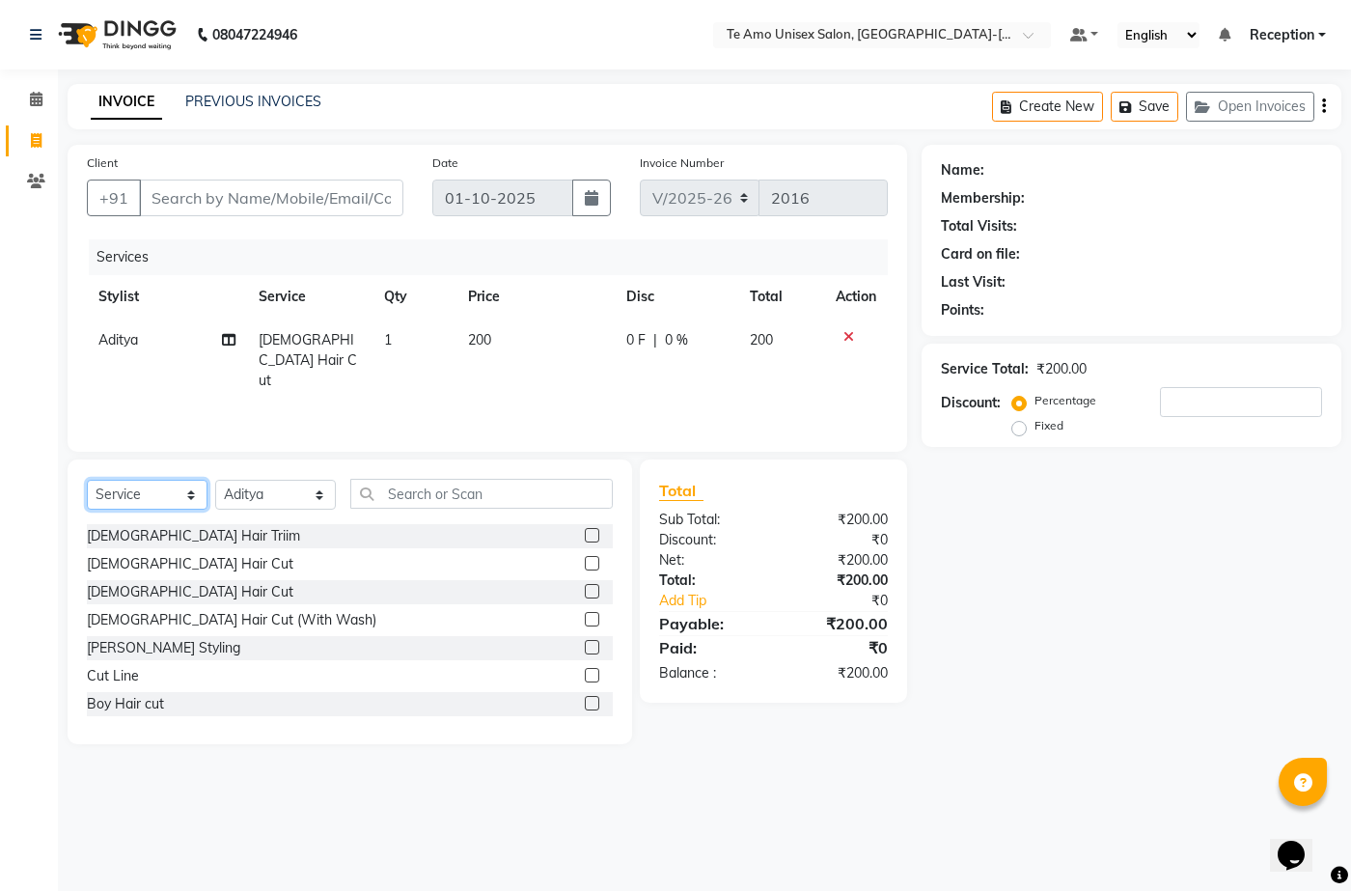
select select "product"
click at [87, 480] on select "Select Service Product Membership Package Voucher Prepaid Gift Card" at bounding box center [147, 495] width 121 height 30
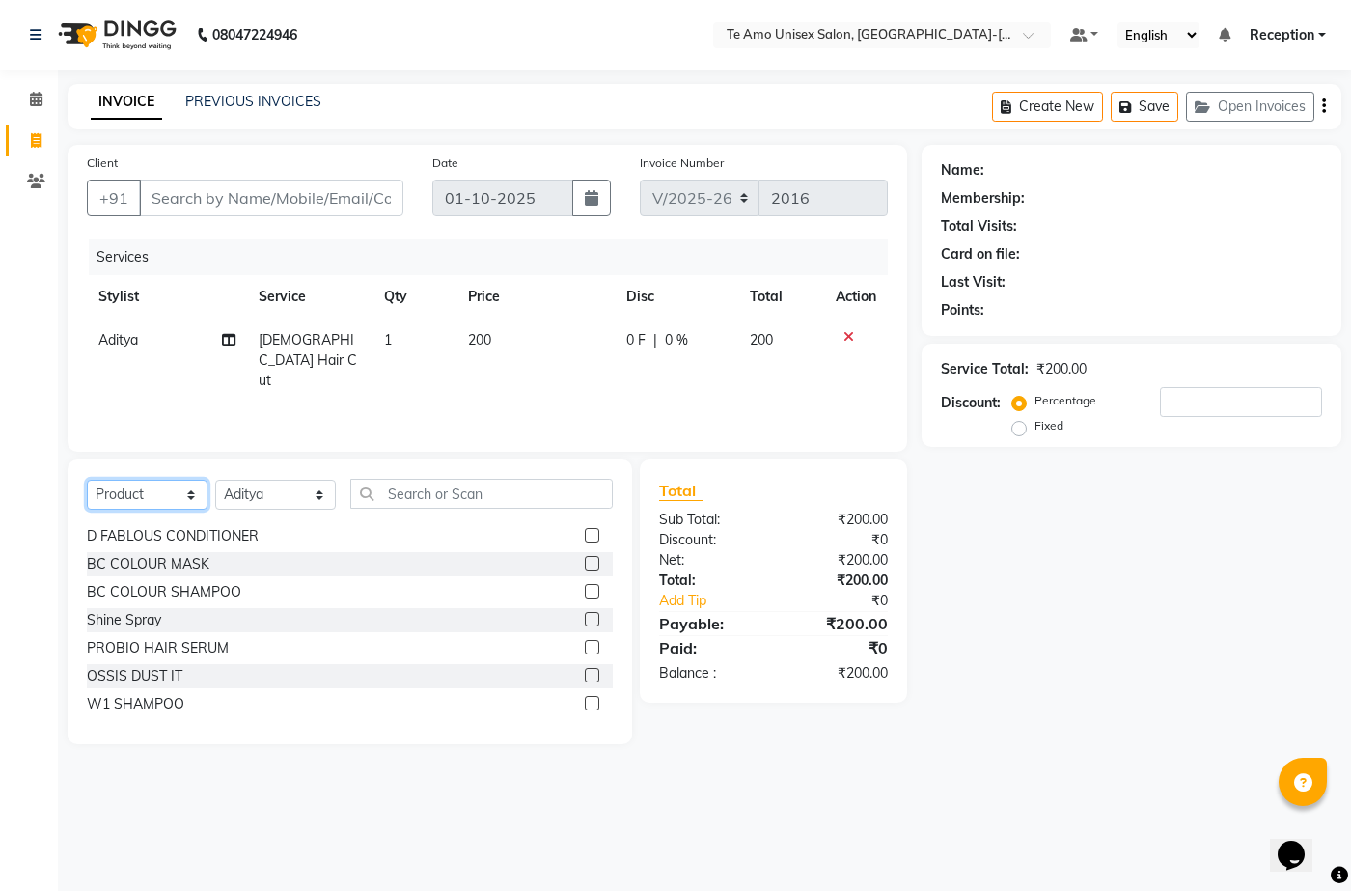
scroll to position [193, 0]
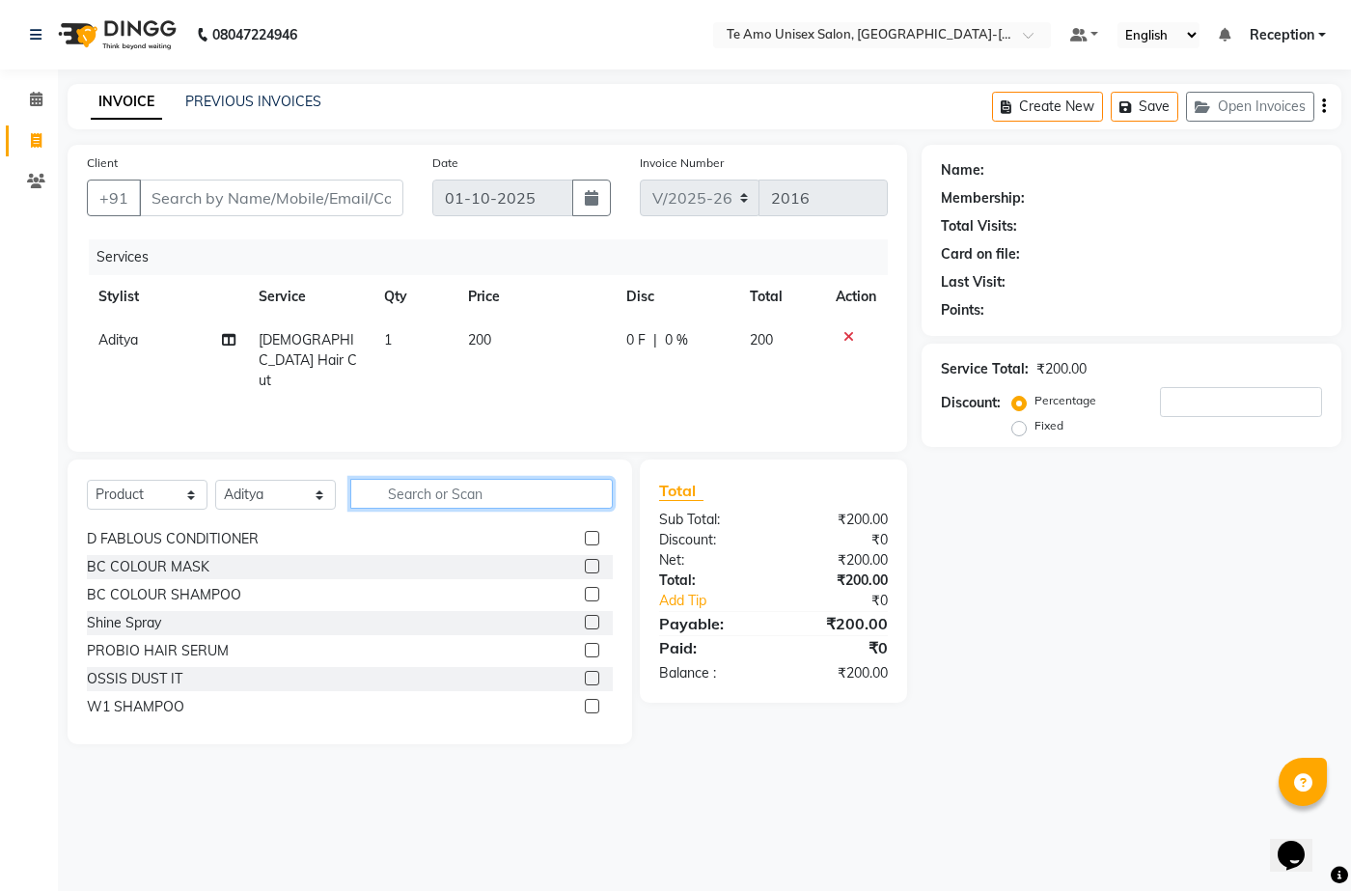
click at [423, 486] on input "text" at bounding box center [481, 494] width 263 height 30
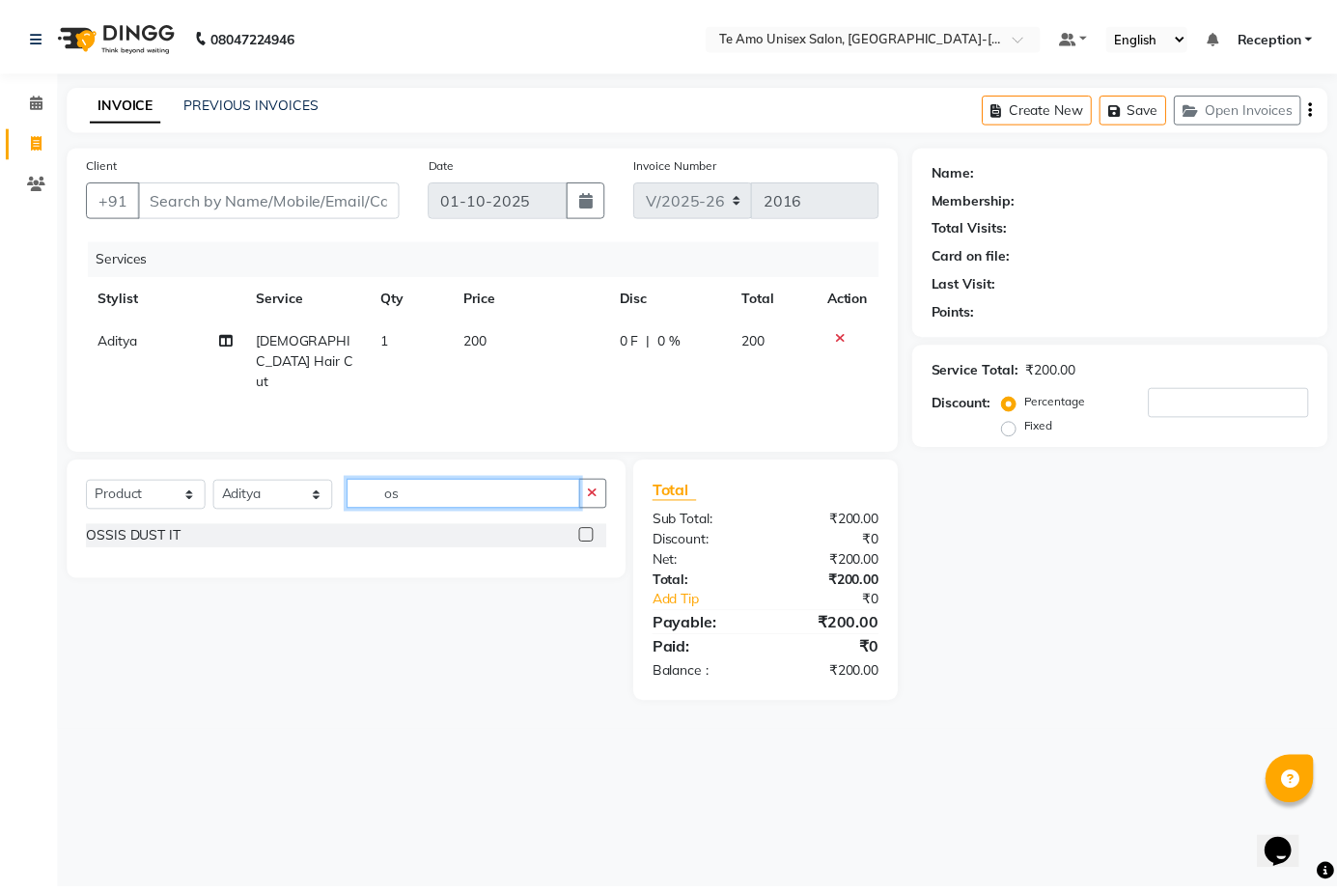
scroll to position [0, 0]
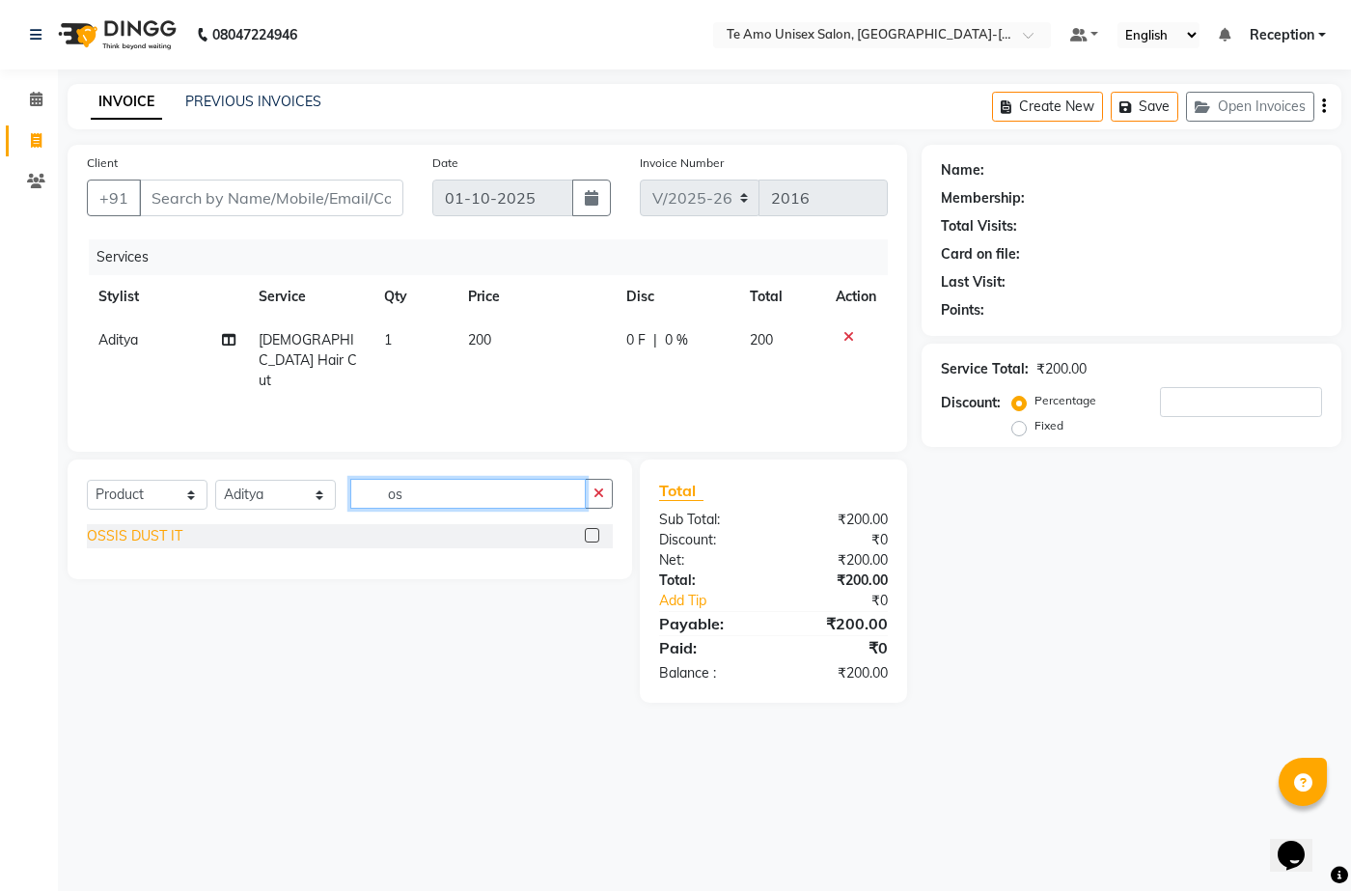
type input "os"
click at [163, 542] on div "OSSIS DUST IT" at bounding box center [135, 536] width 96 height 20
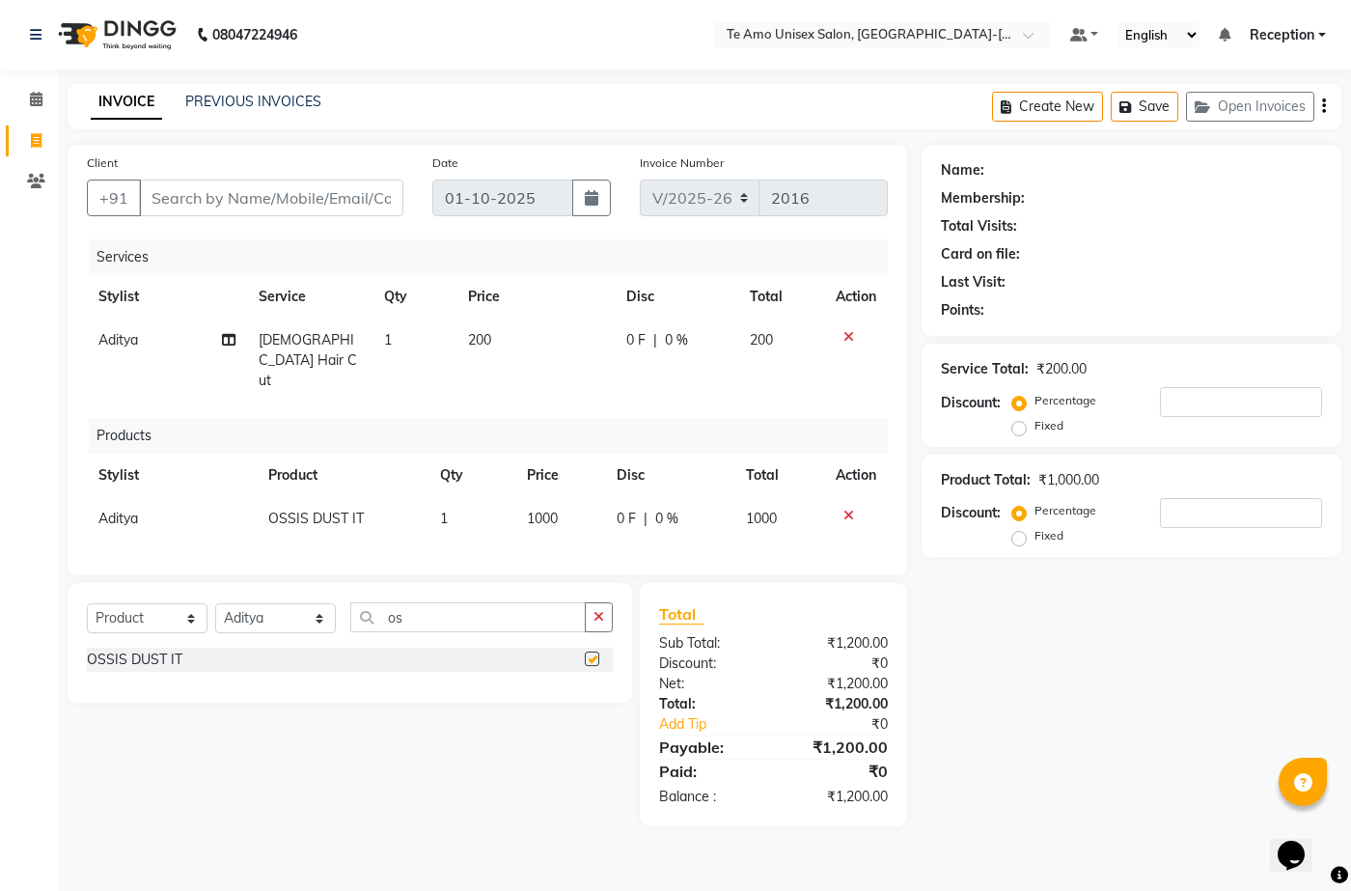
checkbox input "false"
click at [536, 510] on span "1000" at bounding box center [542, 518] width 31 height 17
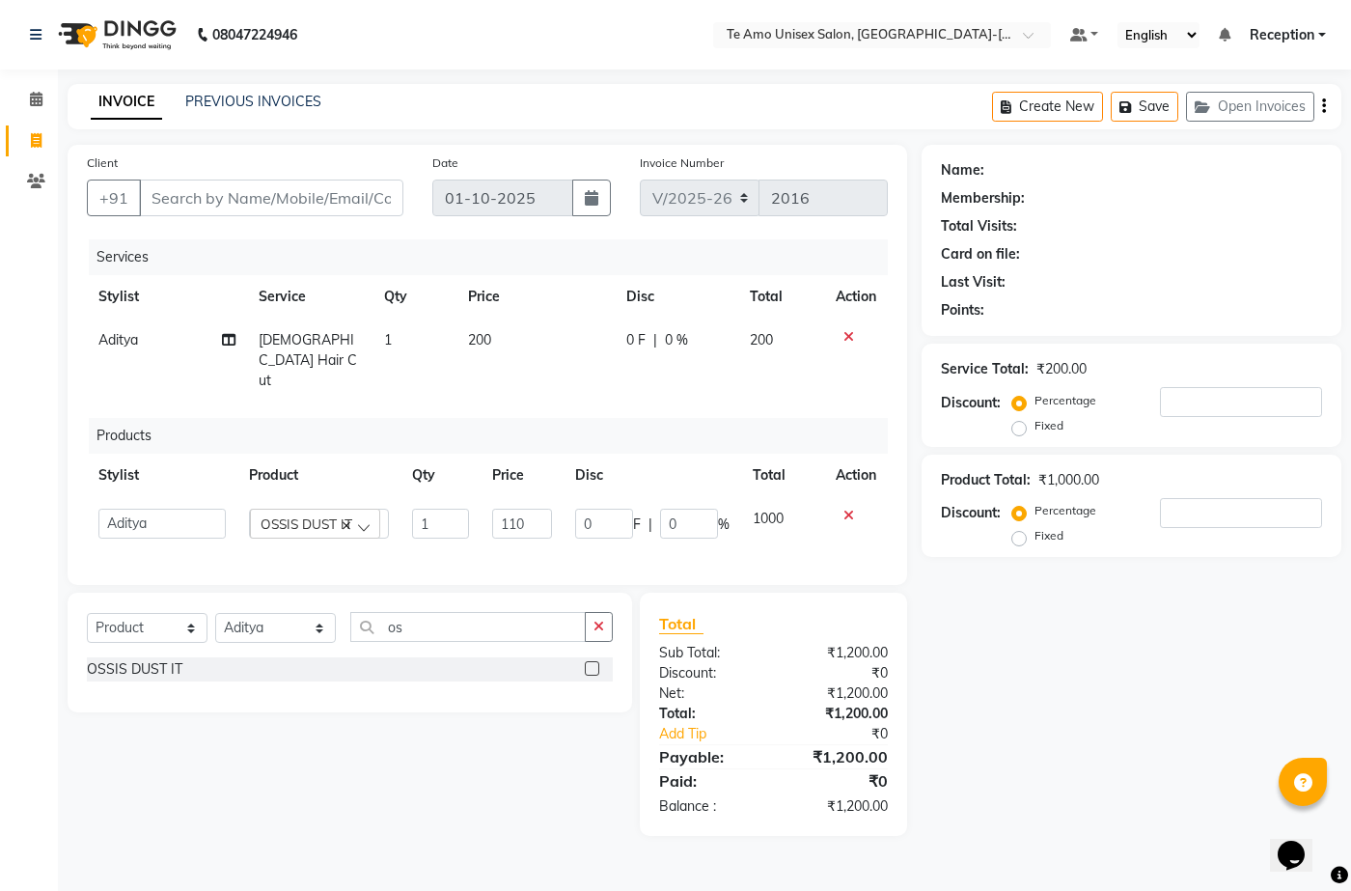
type input "1100"
click at [688, 454] on th "Disc" at bounding box center [653, 475] width 178 height 43
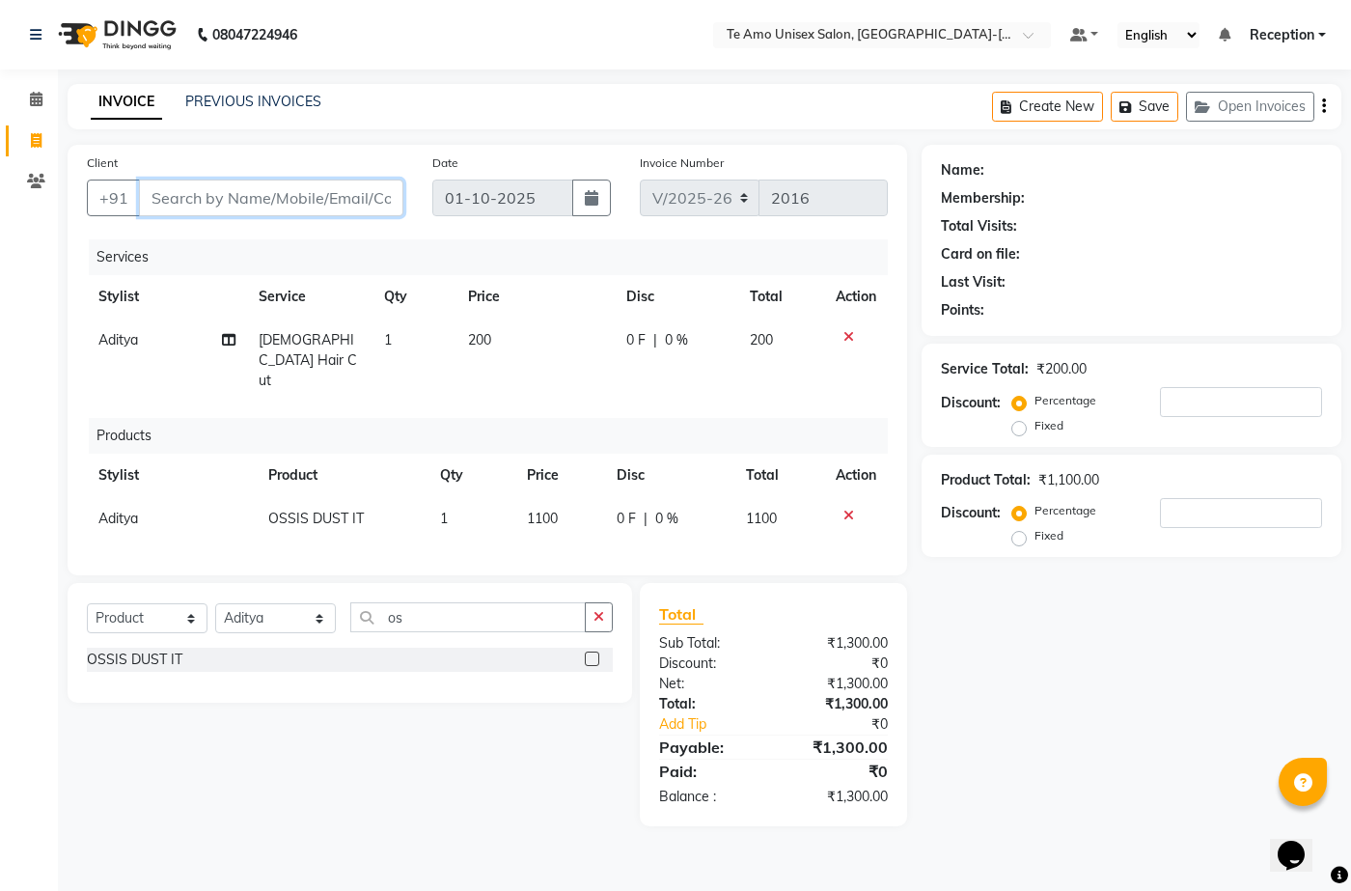
click at [231, 205] on input "Client" at bounding box center [271, 198] width 264 height 37
type input "9"
type input "0"
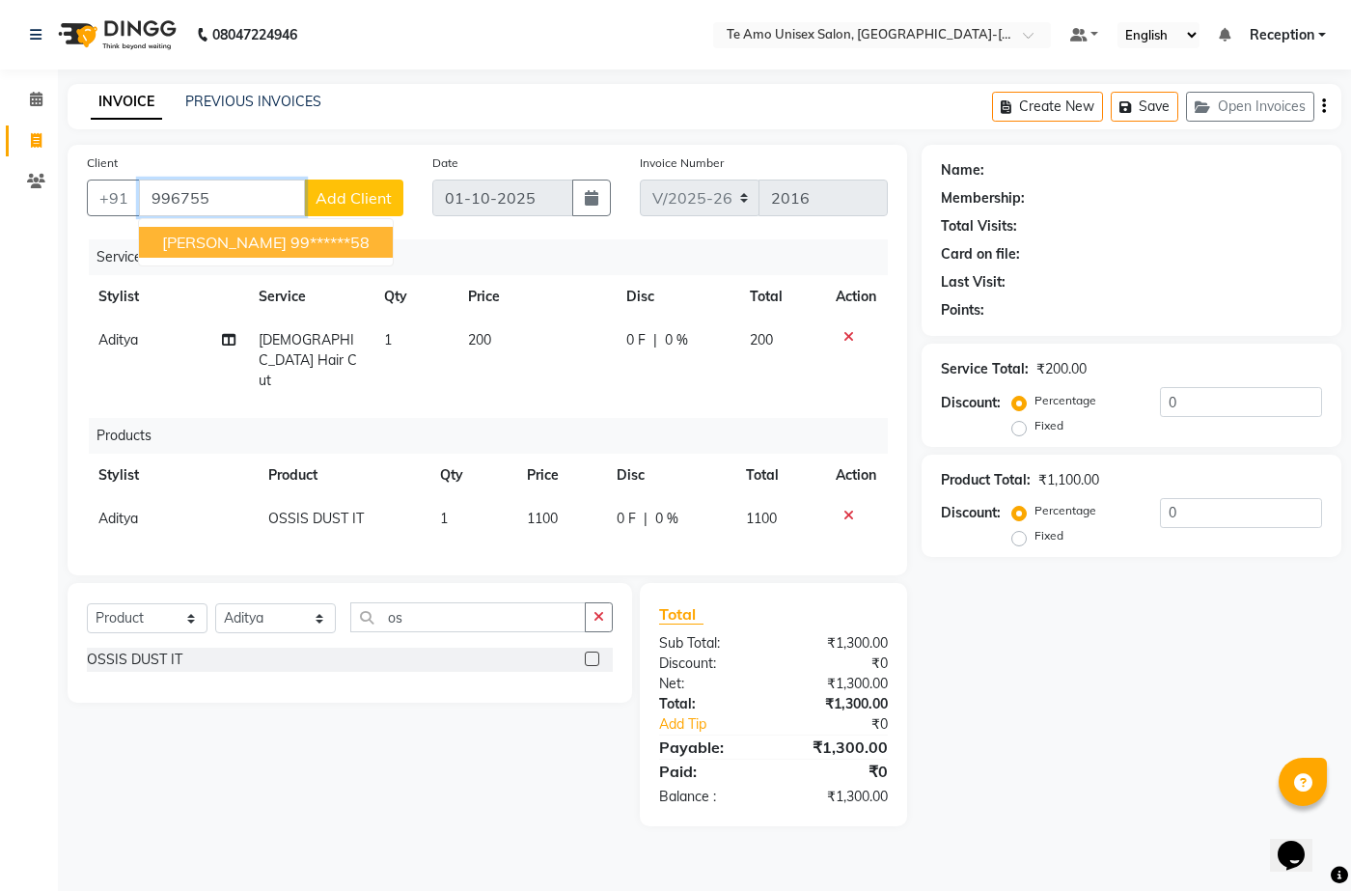
click at [206, 246] on span "Kunal Pathak" at bounding box center [224, 242] width 125 height 19
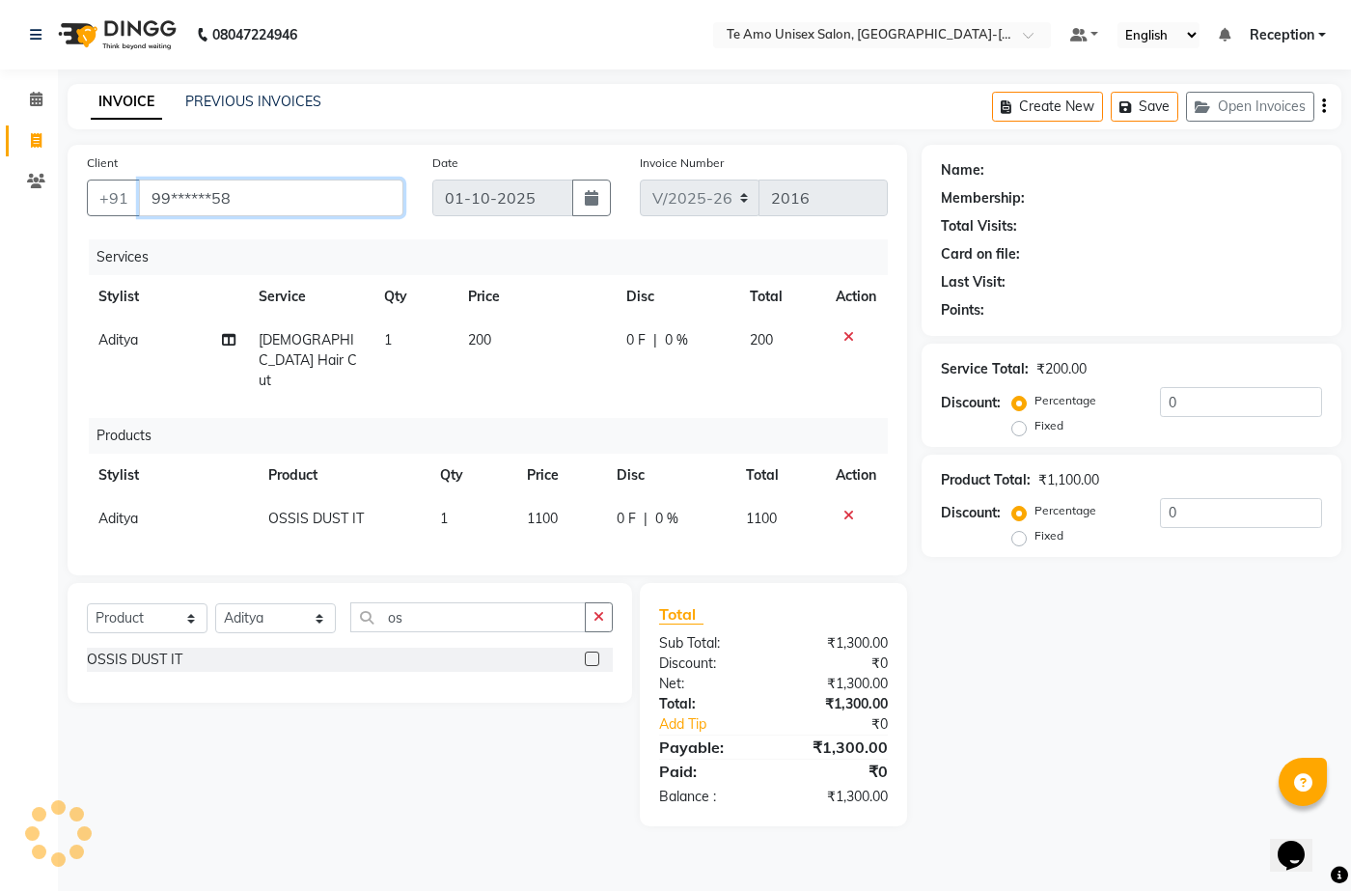
type input "99******58"
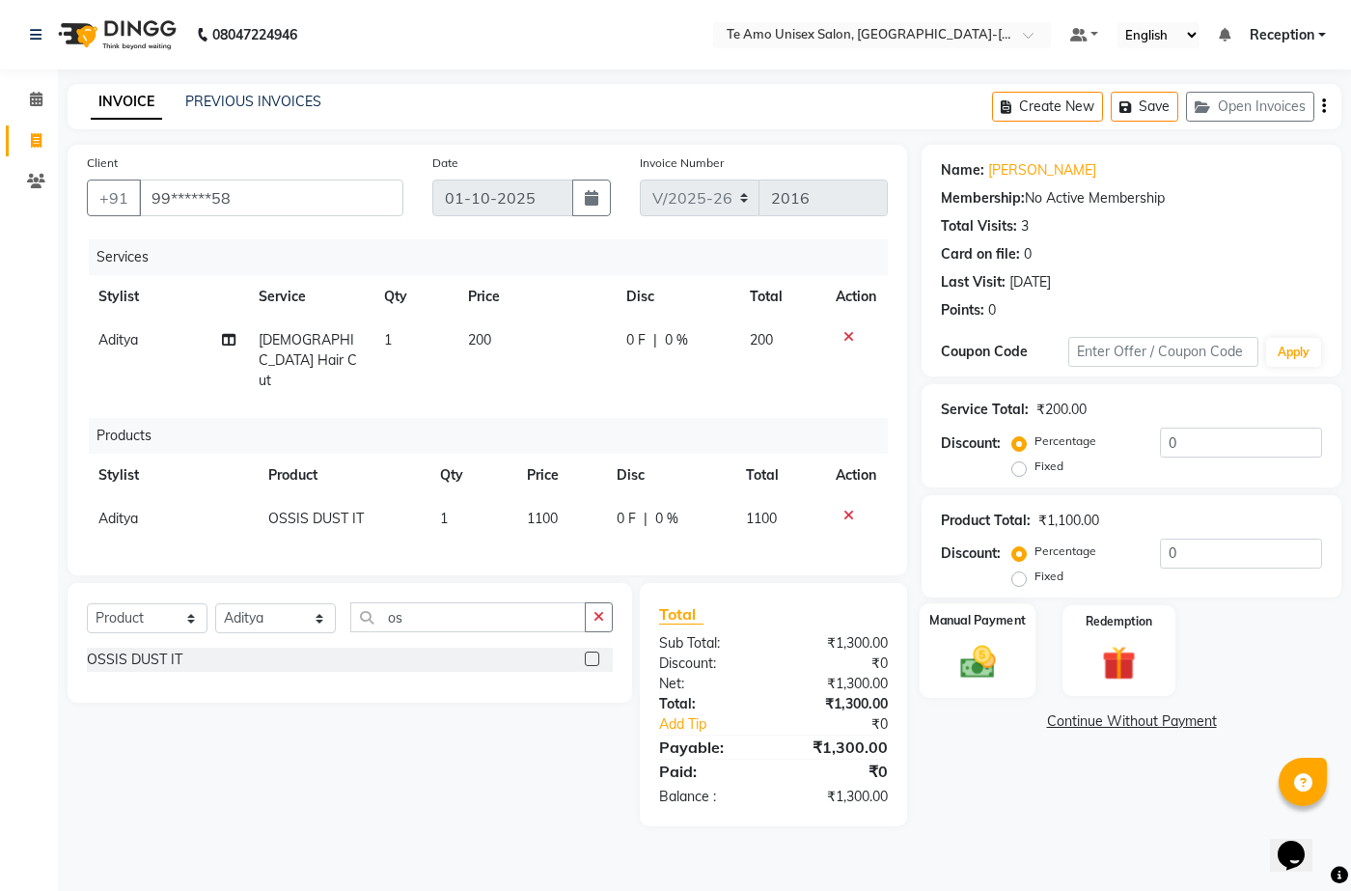
click at [988, 674] on img at bounding box center [977, 662] width 57 height 41
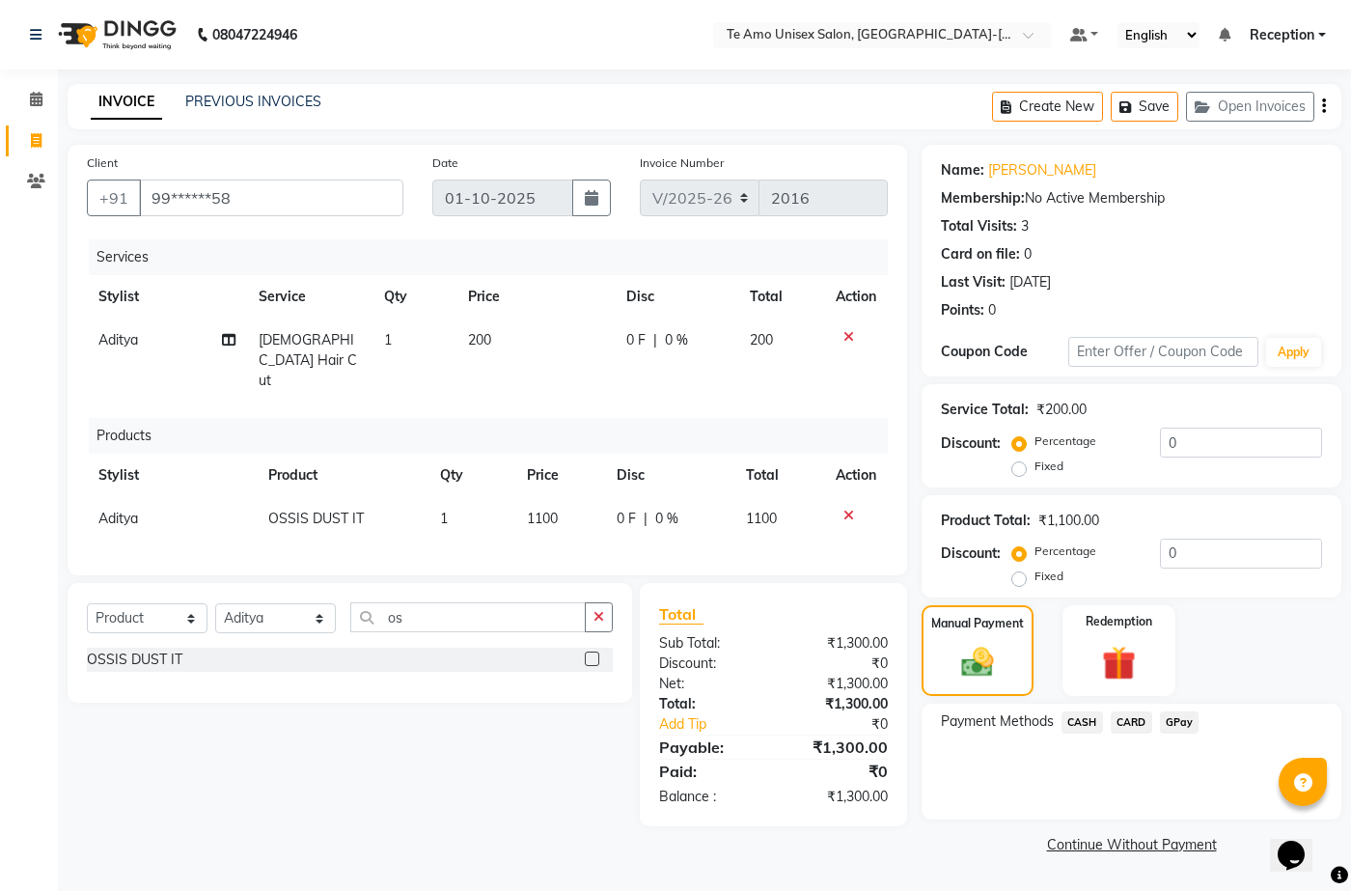
click at [1177, 719] on span "GPay" at bounding box center [1180, 722] width 40 height 22
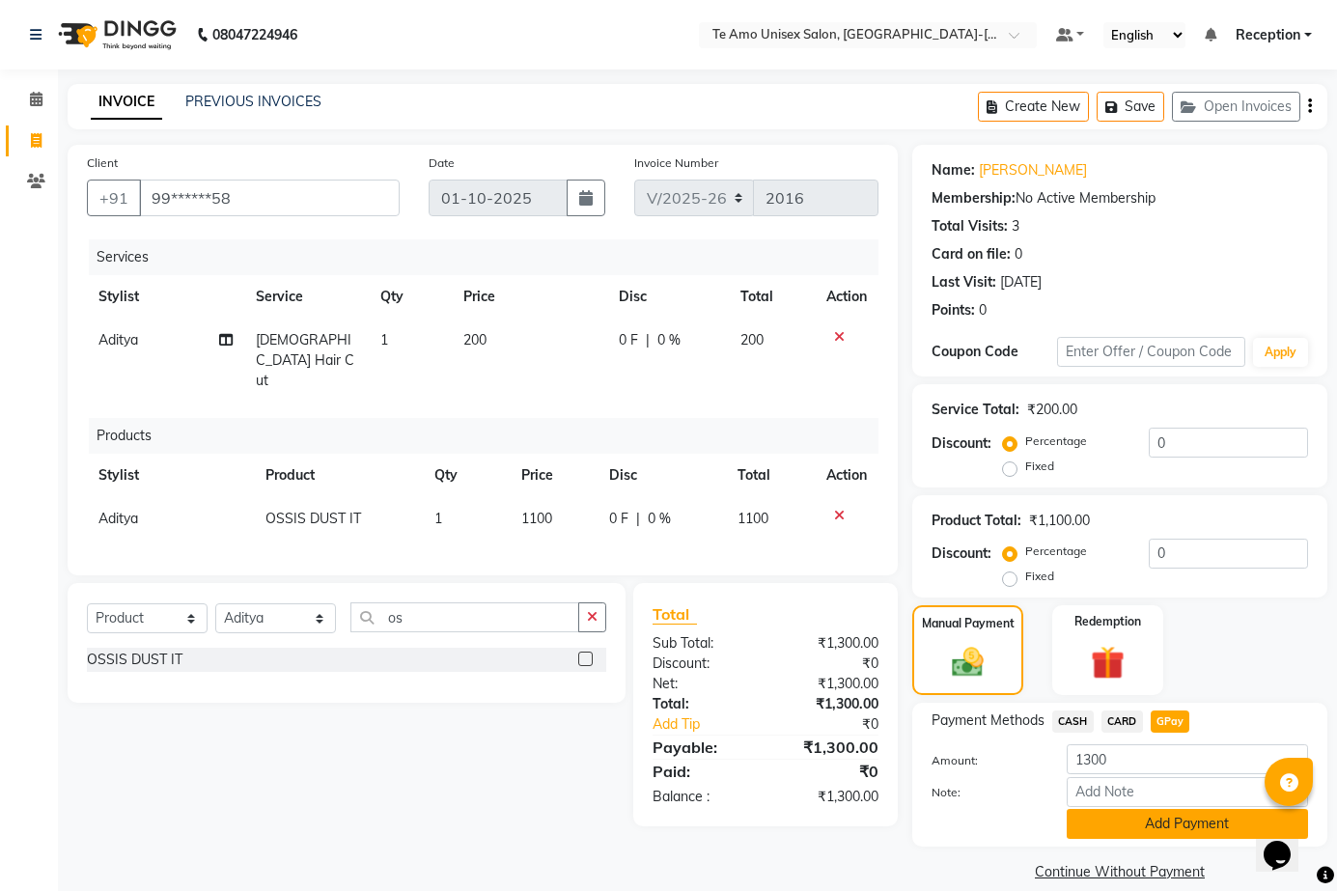
click at [1169, 826] on button "Add Payment" at bounding box center [1187, 824] width 241 height 30
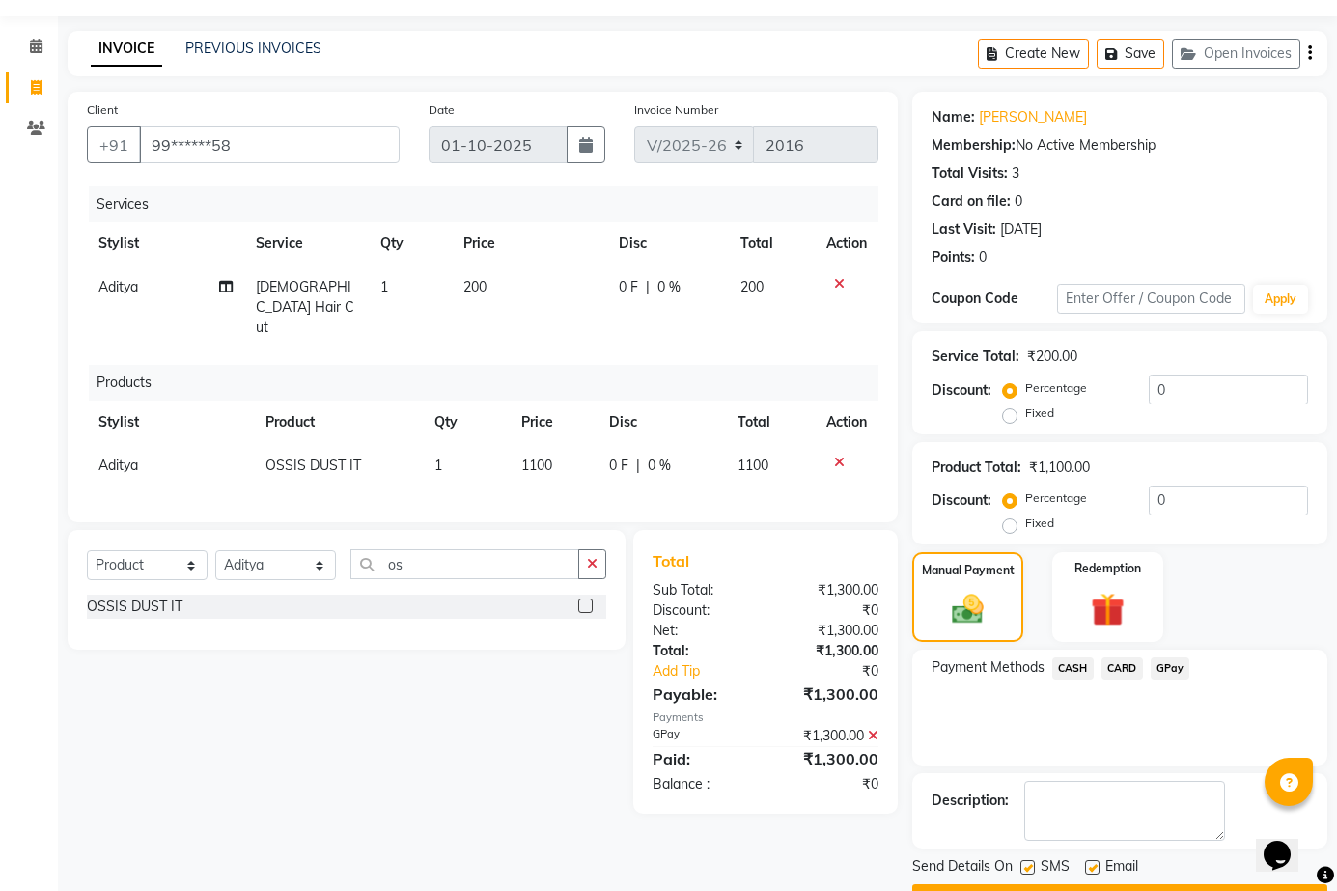
scroll to position [105, 0]
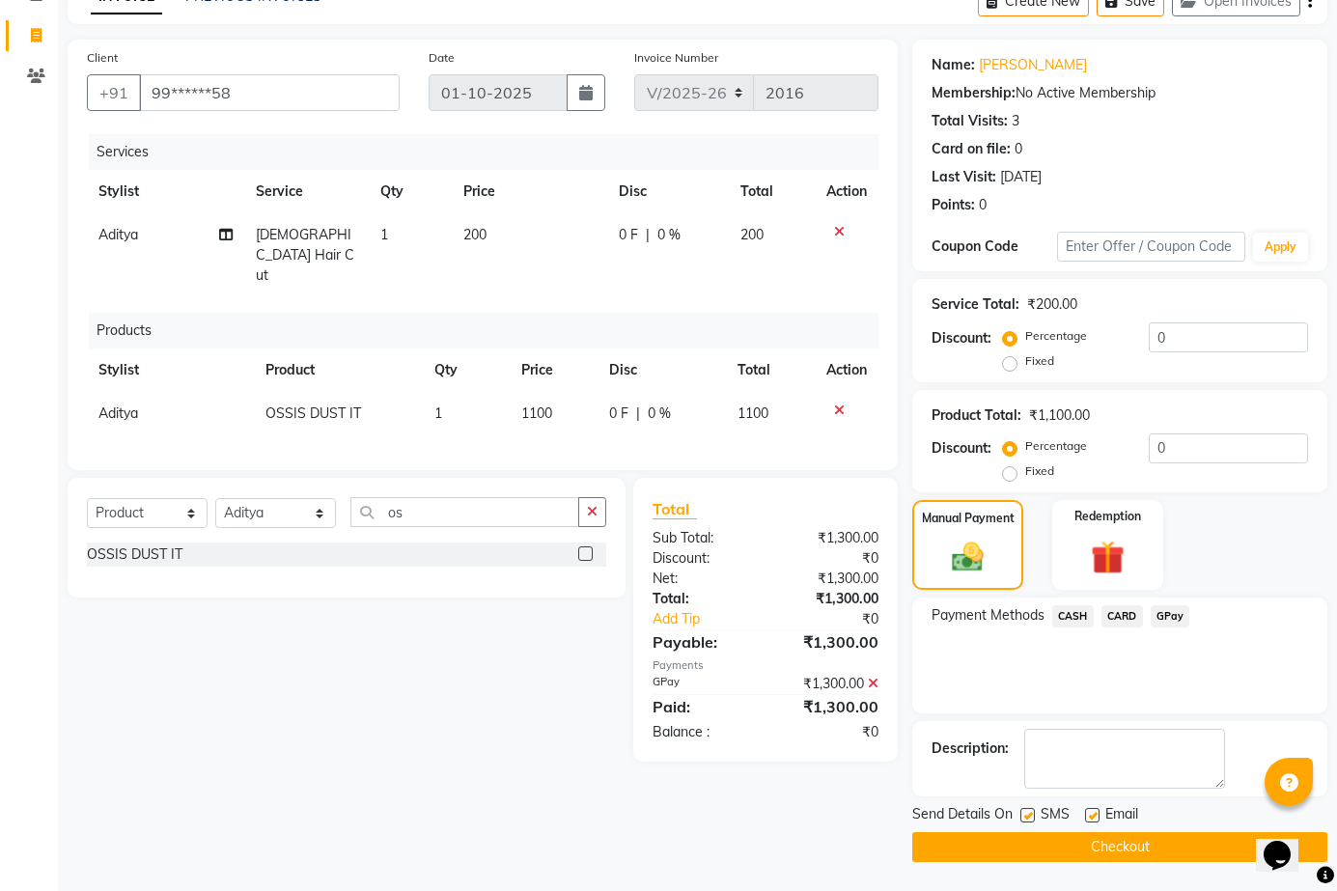
click at [1090, 813] on label at bounding box center [1092, 815] width 14 height 14
click at [1090, 813] on input "checkbox" at bounding box center [1091, 816] width 13 height 13
checkbox input "false"
click at [1098, 840] on button "Checkout" at bounding box center [1119, 847] width 415 height 30
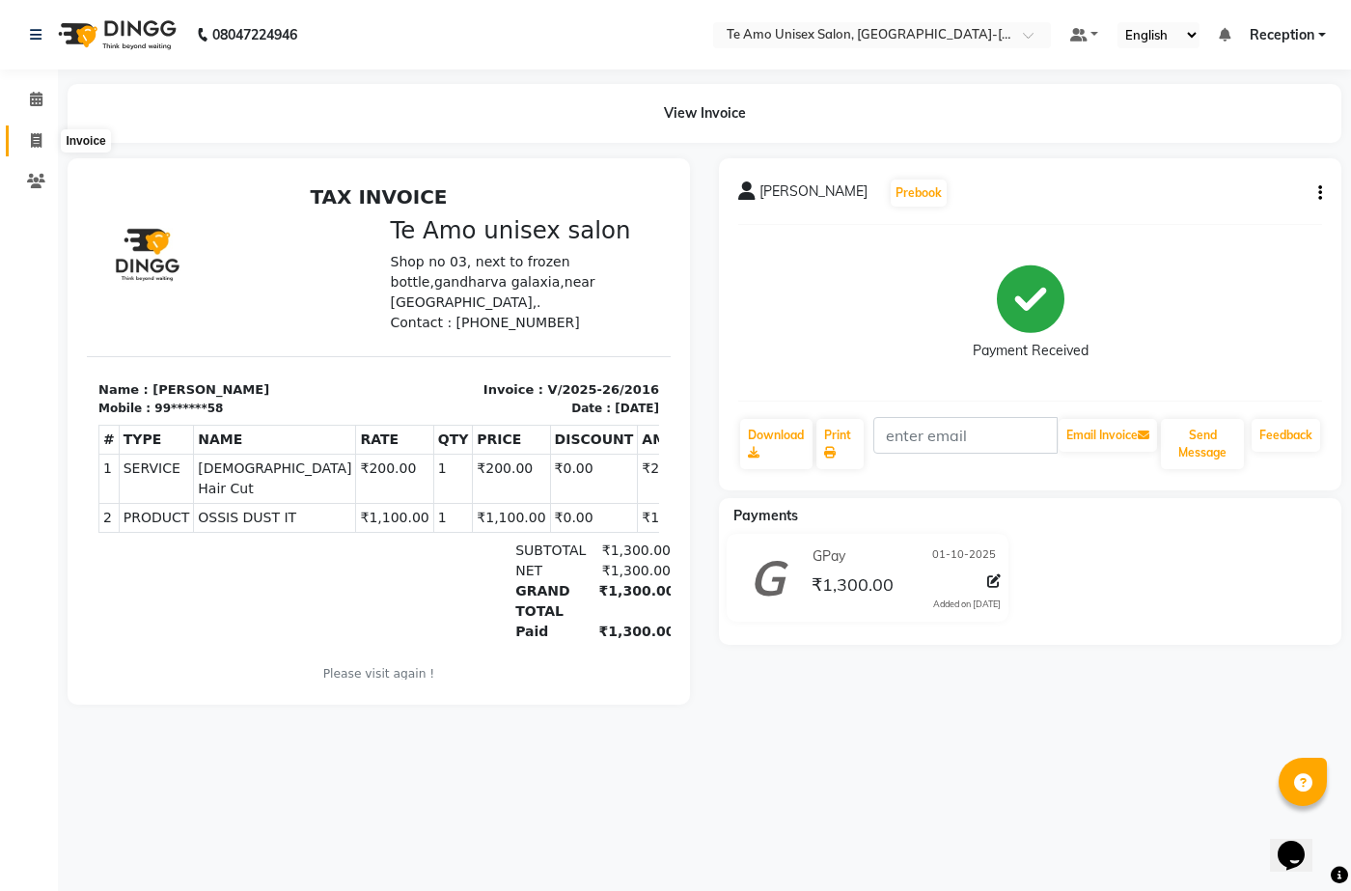
click at [34, 139] on icon at bounding box center [36, 140] width 11 height 14
select select "service"
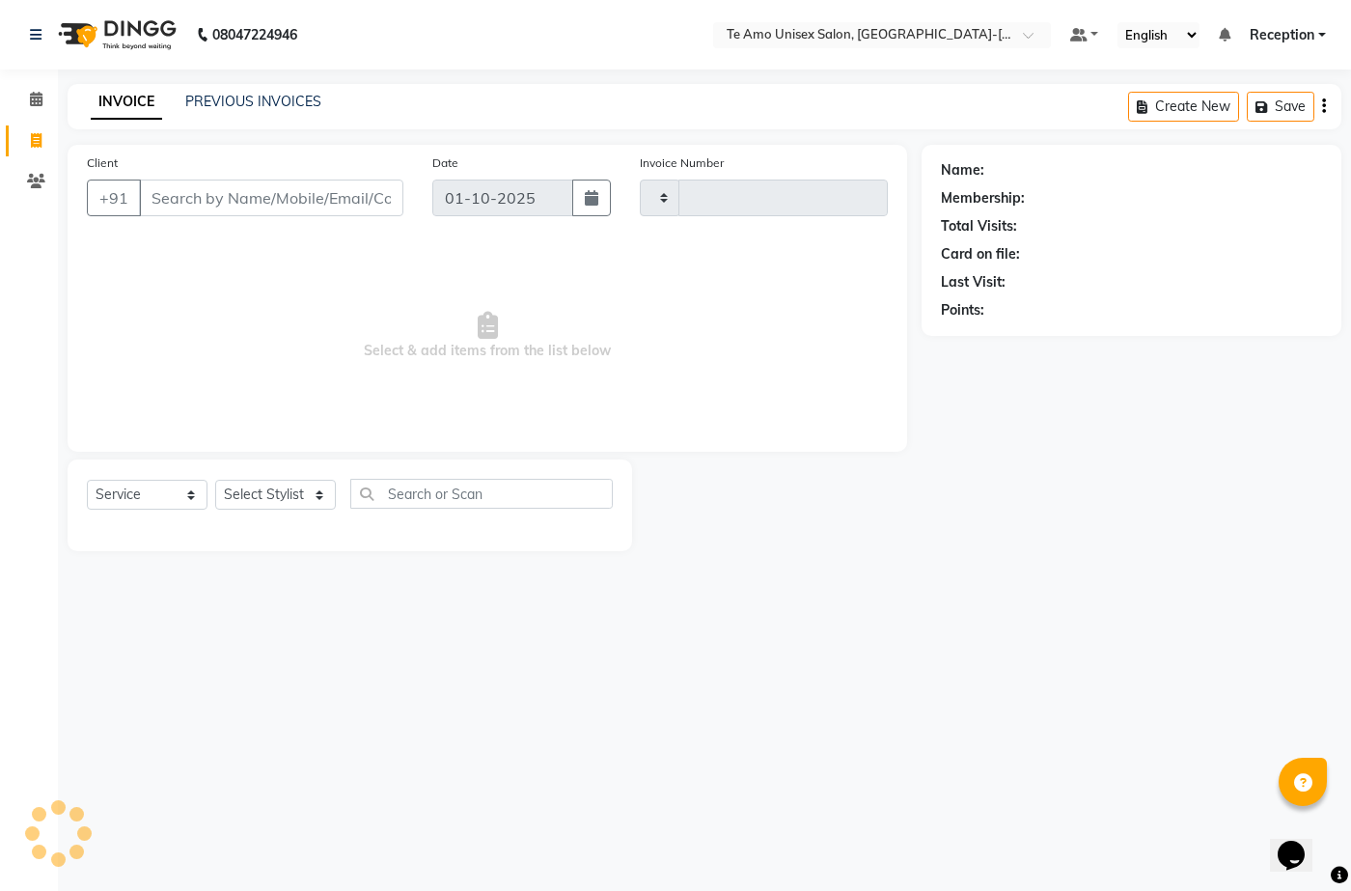
type input "2017"
select select "7836"
click at [206, 176] on div "Client +91" at bounding box center [245, 192] width 346 height 79
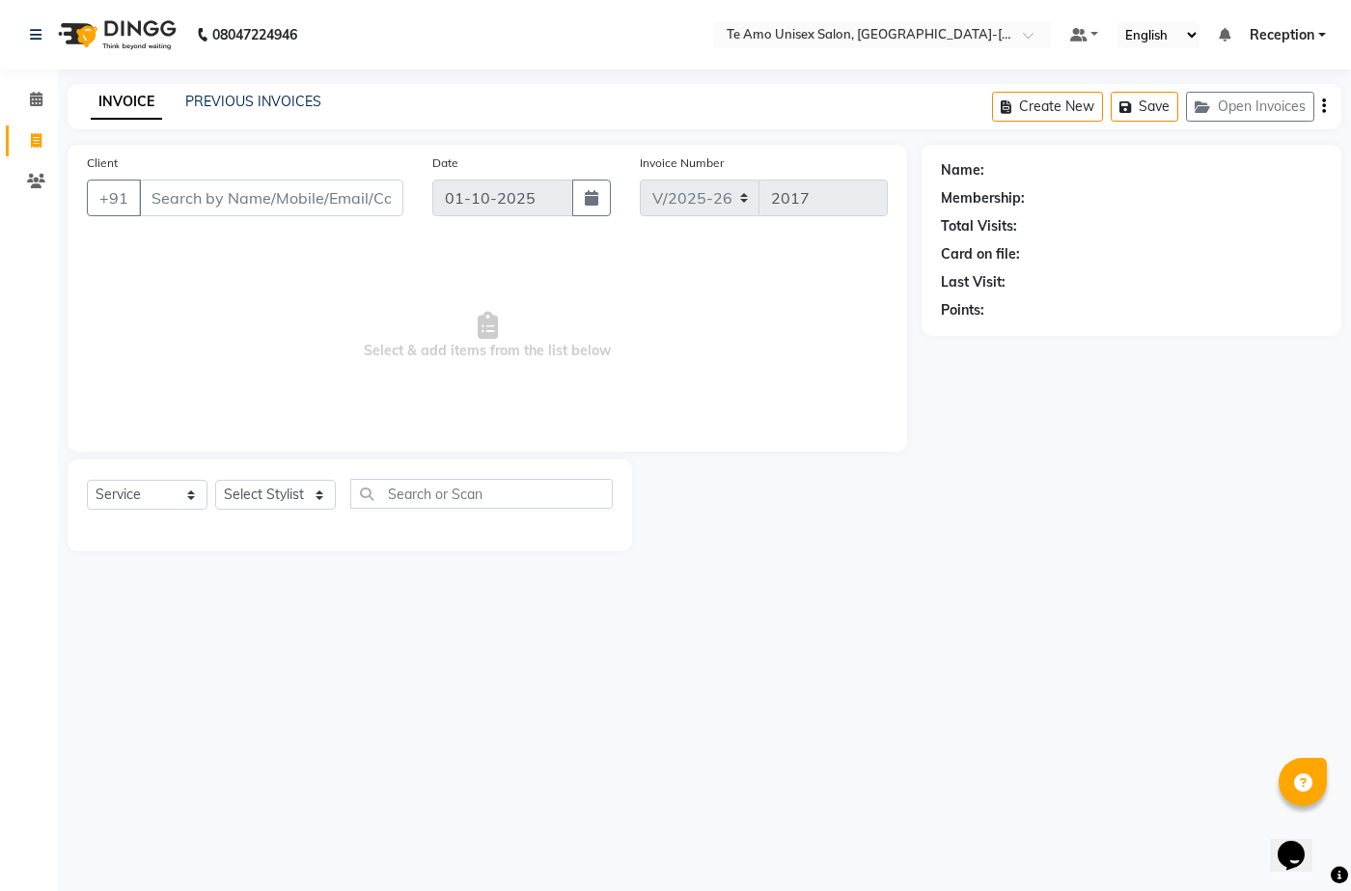
click at [206, 176] on div "Client +91" at bounding box center [245, 192] width 346 height 79
click at [199, 181] on input "Client" at bounding box center [271, 198] width 264 height 37
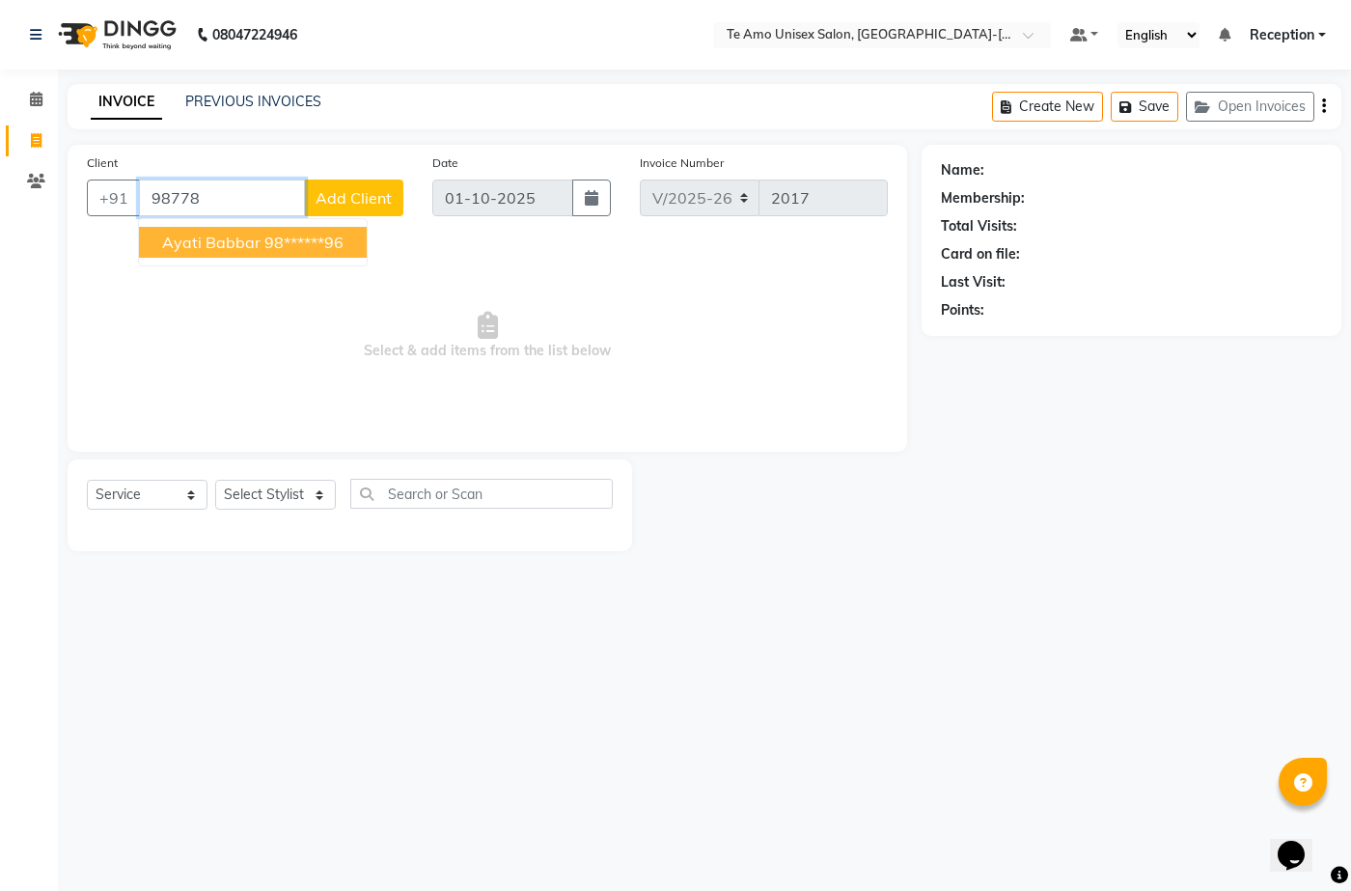
click at [229, 233] on span "ayati babbar" at bounding box center [211, 242] width 98 height 19
type input "98******96"
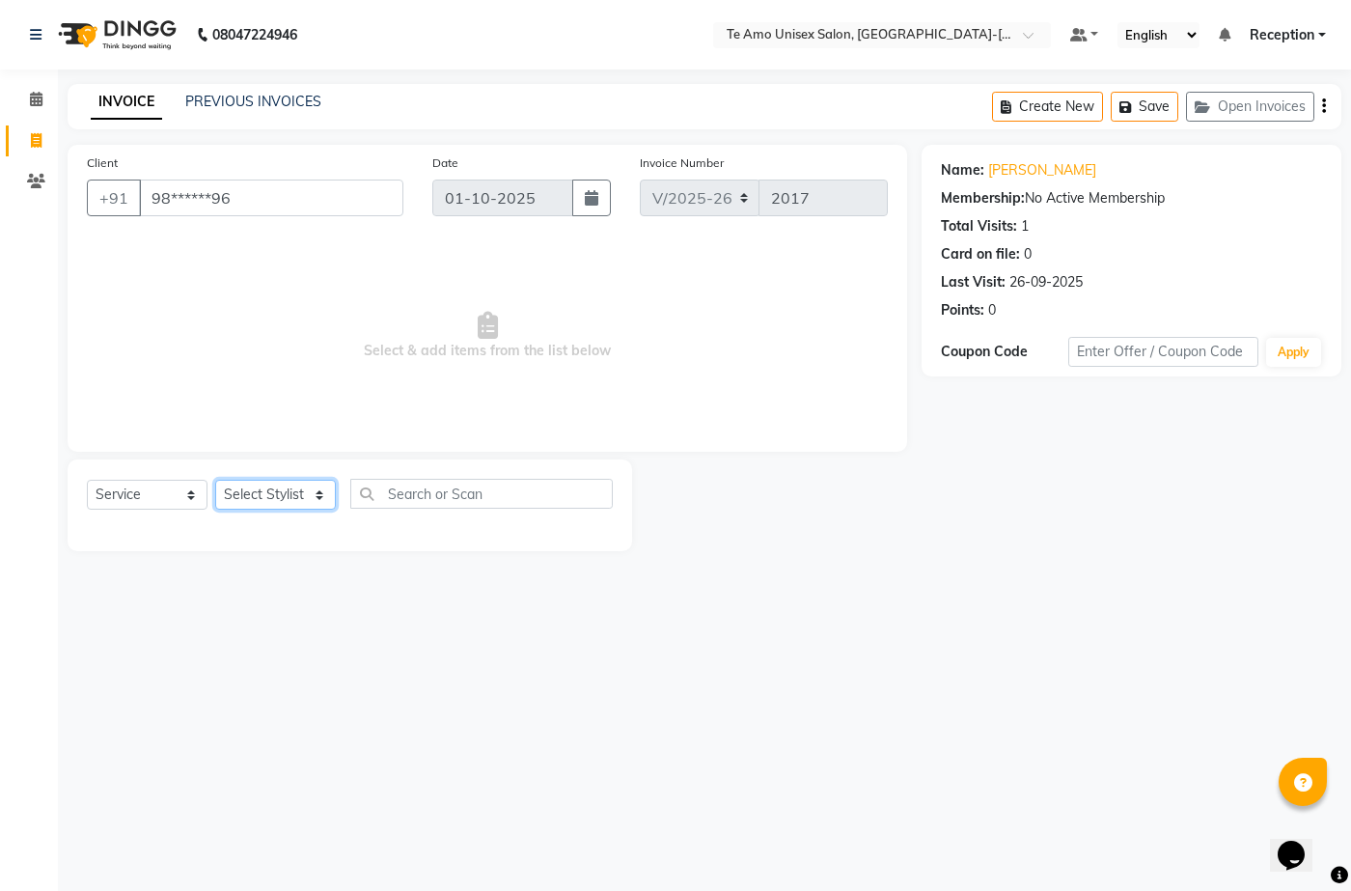
click at [324, 487] on select "Select Stylist Aditya Anita Ganesh Jyoti Manager Ravindra Reception Sanjana" at bounding box center [275, 495] width 121 height 30
select select "92496"
click at [215, 480] on select "Select Stylist Aditya Anita Ganesh Jyoti Manager Ravindra Reception Sanjana" at bounding box center [275, 495] width 121 height 30
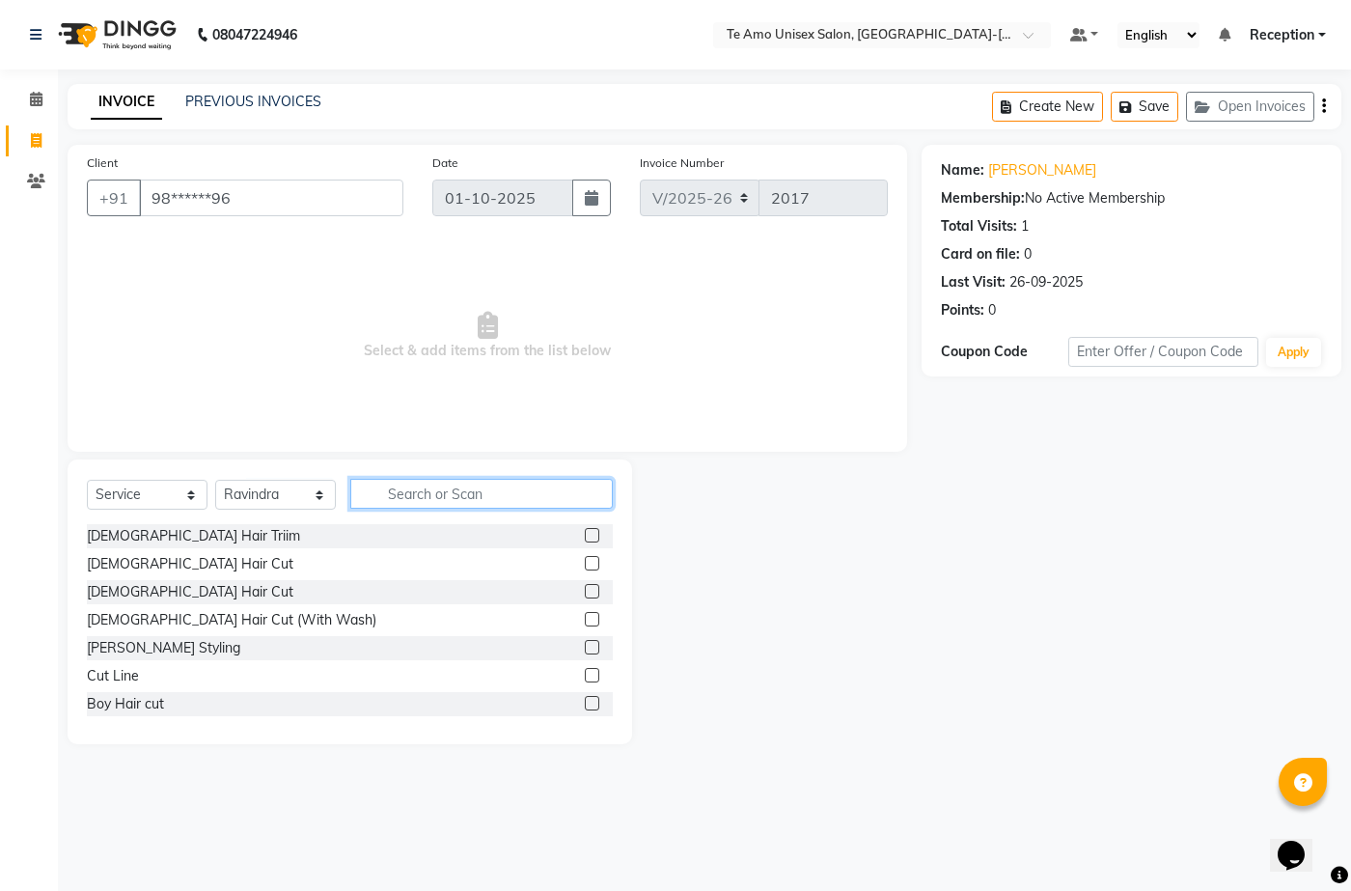
click at [418, 481] on input "text" at bounding box center [481, 494] width 263 height 30
type input "hair"
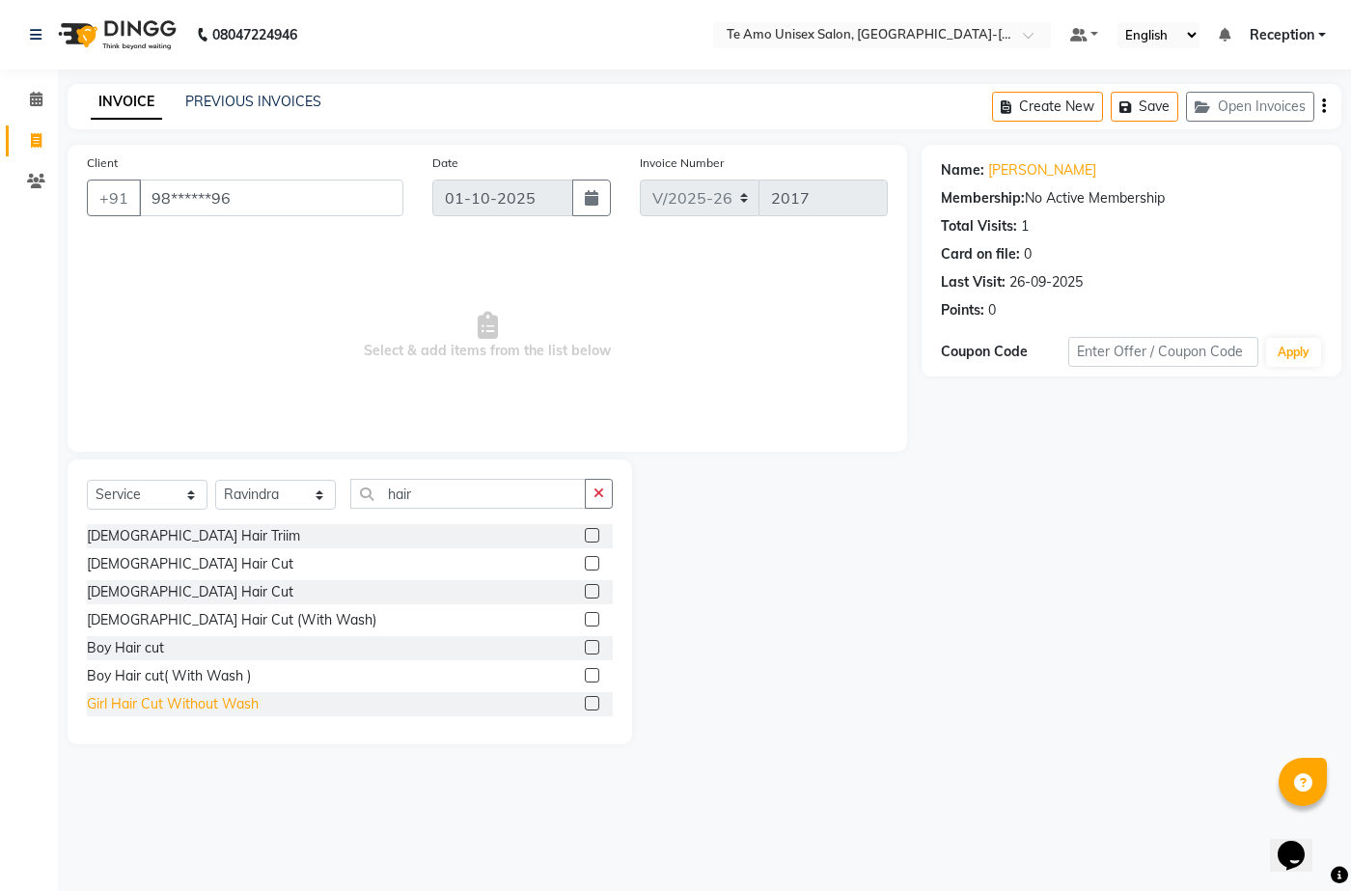
click at [173, 702] on div "Girl Hair Cut Without Wash" at bounding box center [173, 704] width 172 height 20
checkbox input "false"
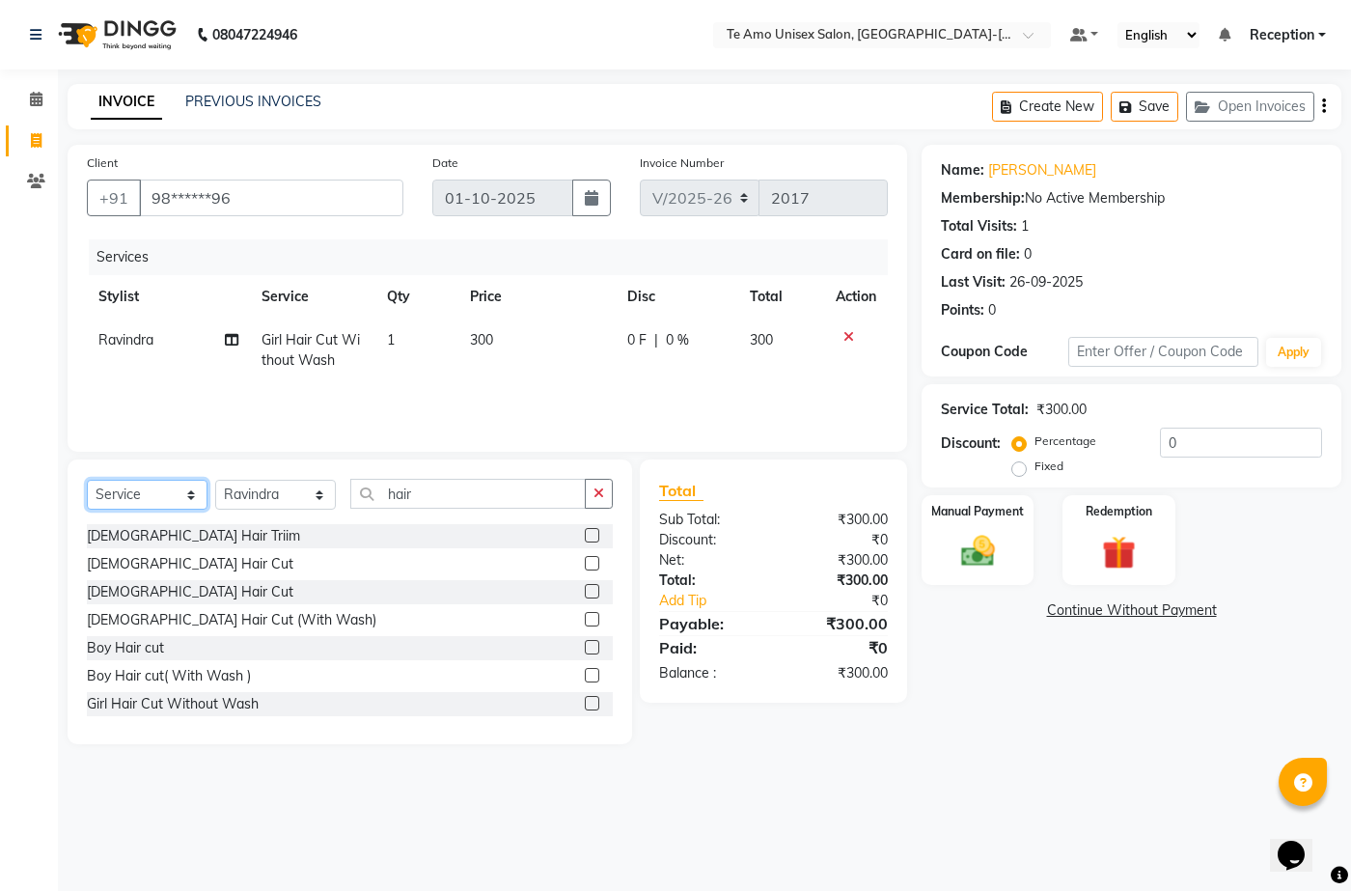
click at [188, 482] on select "Select Service Product Membership Package Voucher Prepaid Gift Card" at bounding box center [147, 495] width 121 height 30
click at [195, 490] on select "Select Service Product Membership Package Voucher Prepaid Gift Card" at bounding box center [147, 495] width 121 height 30
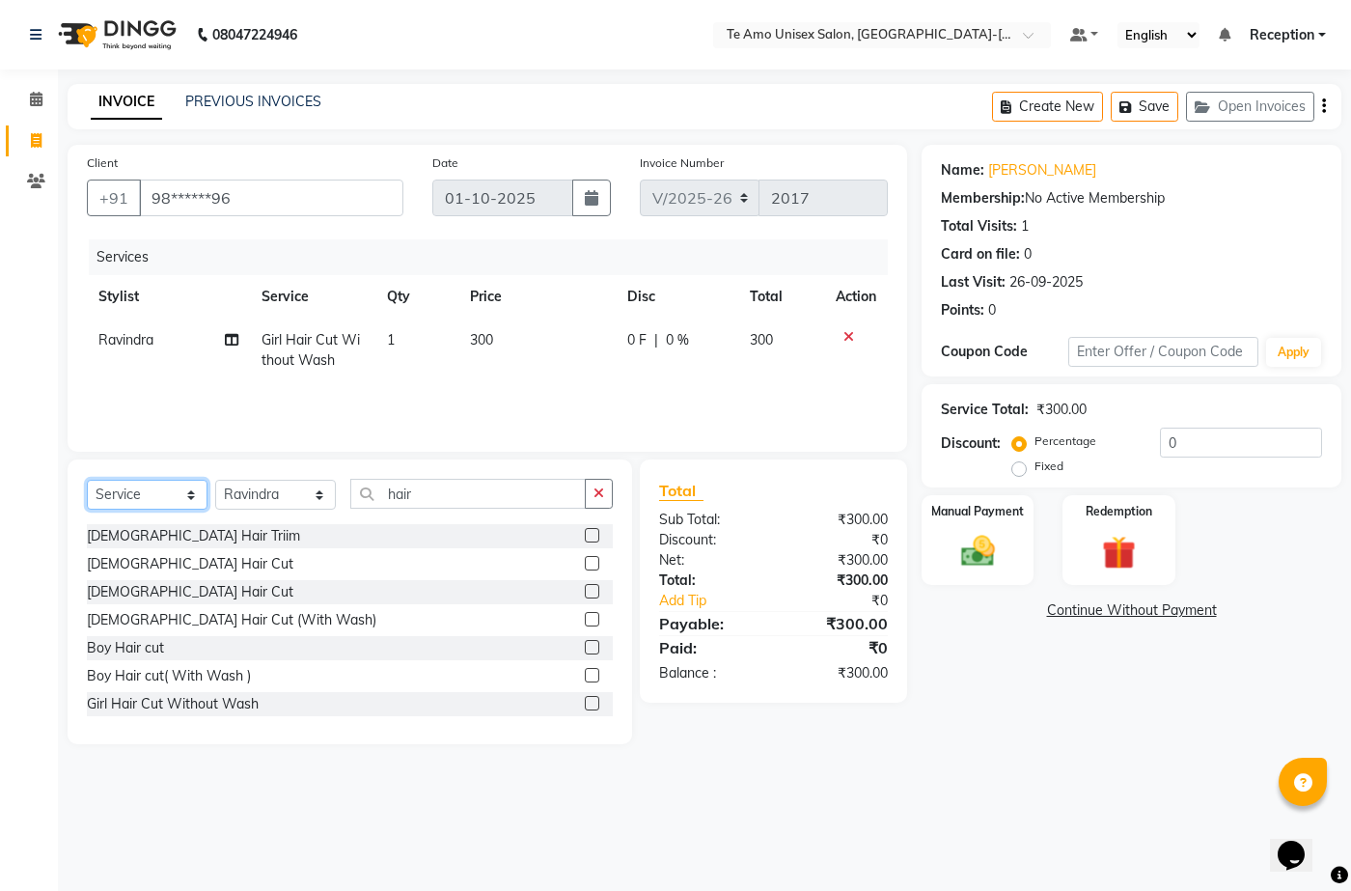
click at [195, 490] on select "Select Service Product Membership Package Voucher Prepaid Gift Card" at bounding box center [147, 495] width 121 height 30
click at [185, 485] on select "Select Service Product Membership Package Voucher Prepaid Gift Card" at bounding box center [147, 495] width 121 height 30
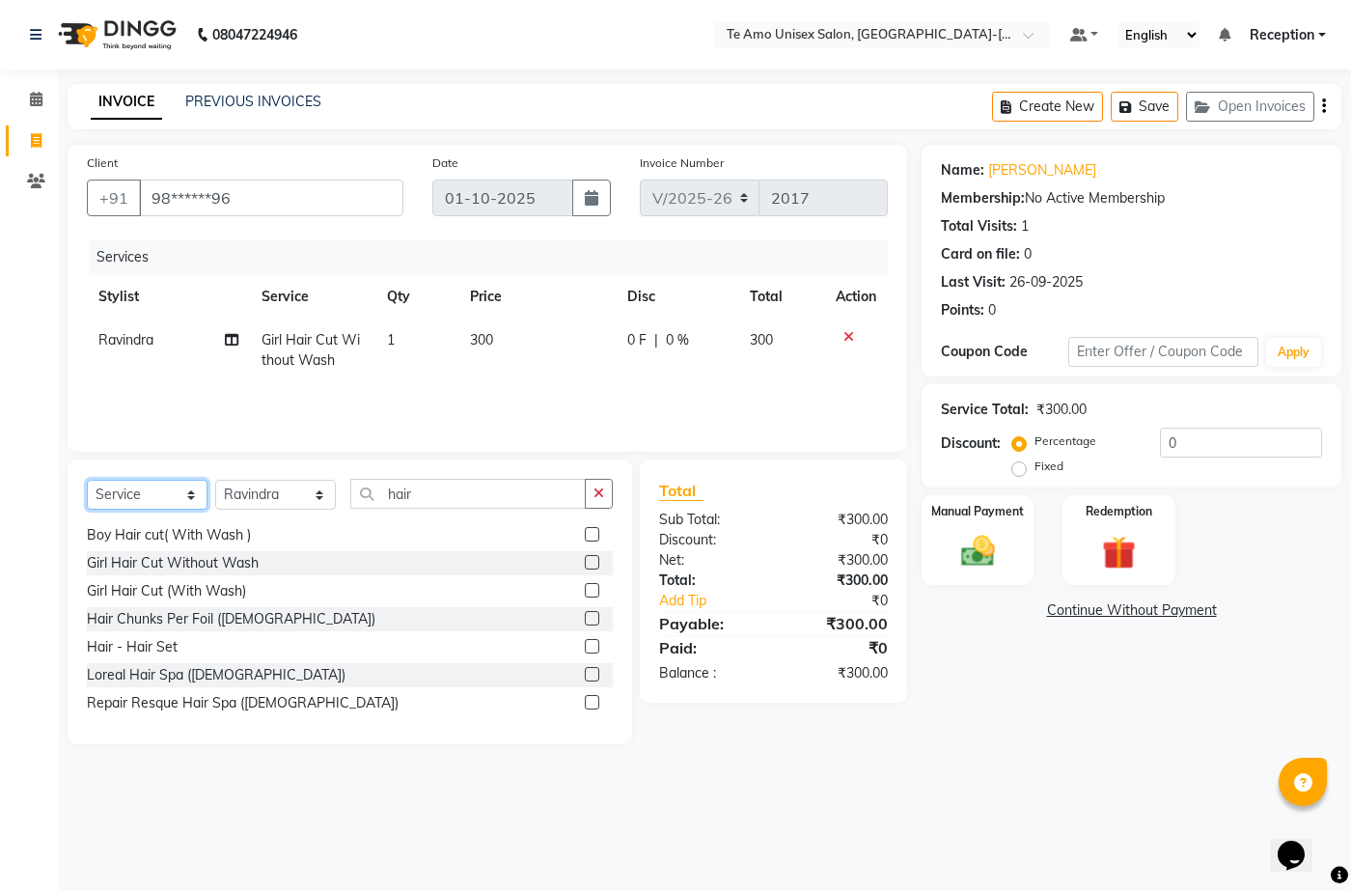
scroll to position [97, 0]
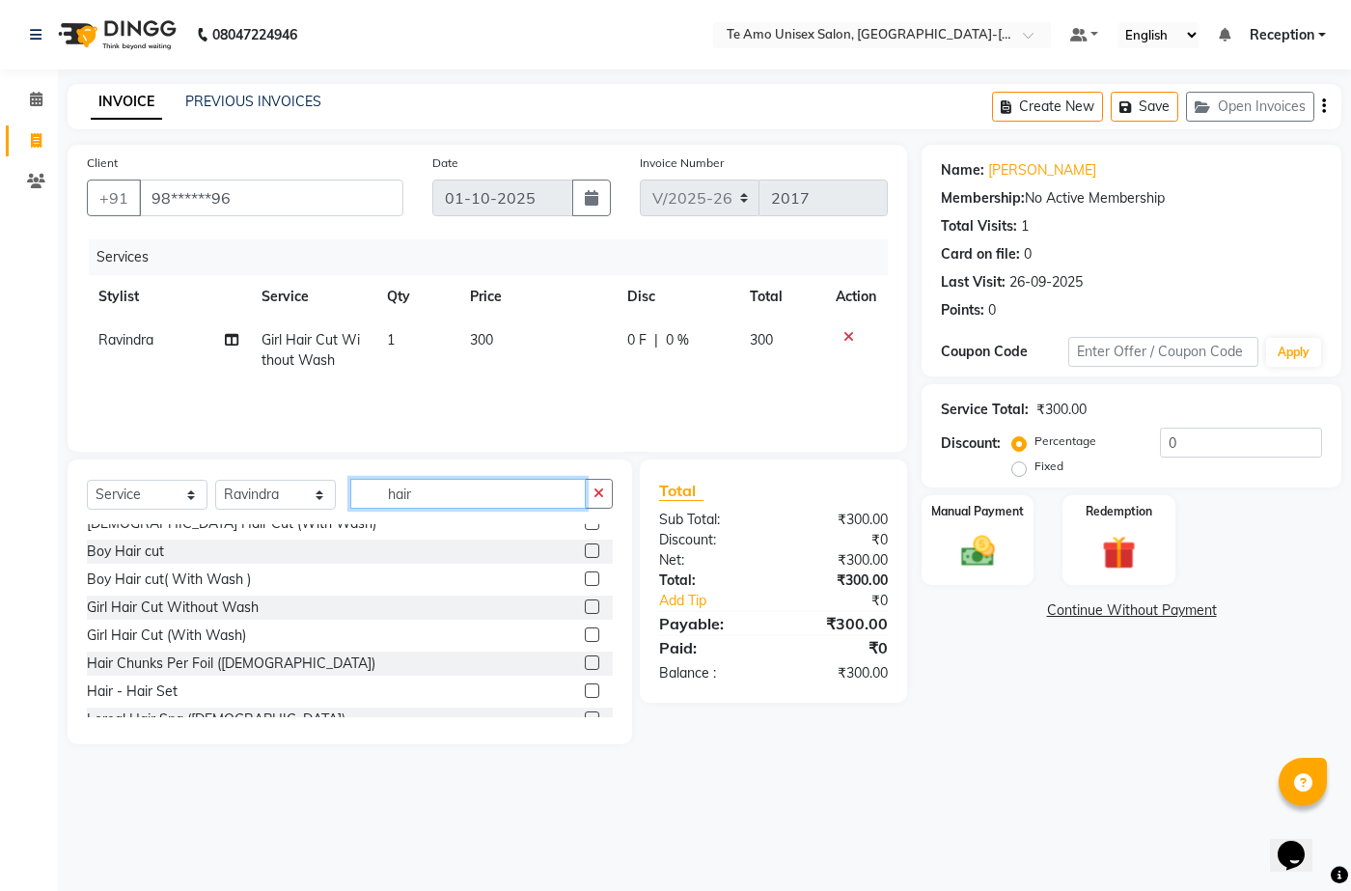
click at [423, 503] on input "hair" at bounding box center [468, 494] width 236 height 30
type input "h"
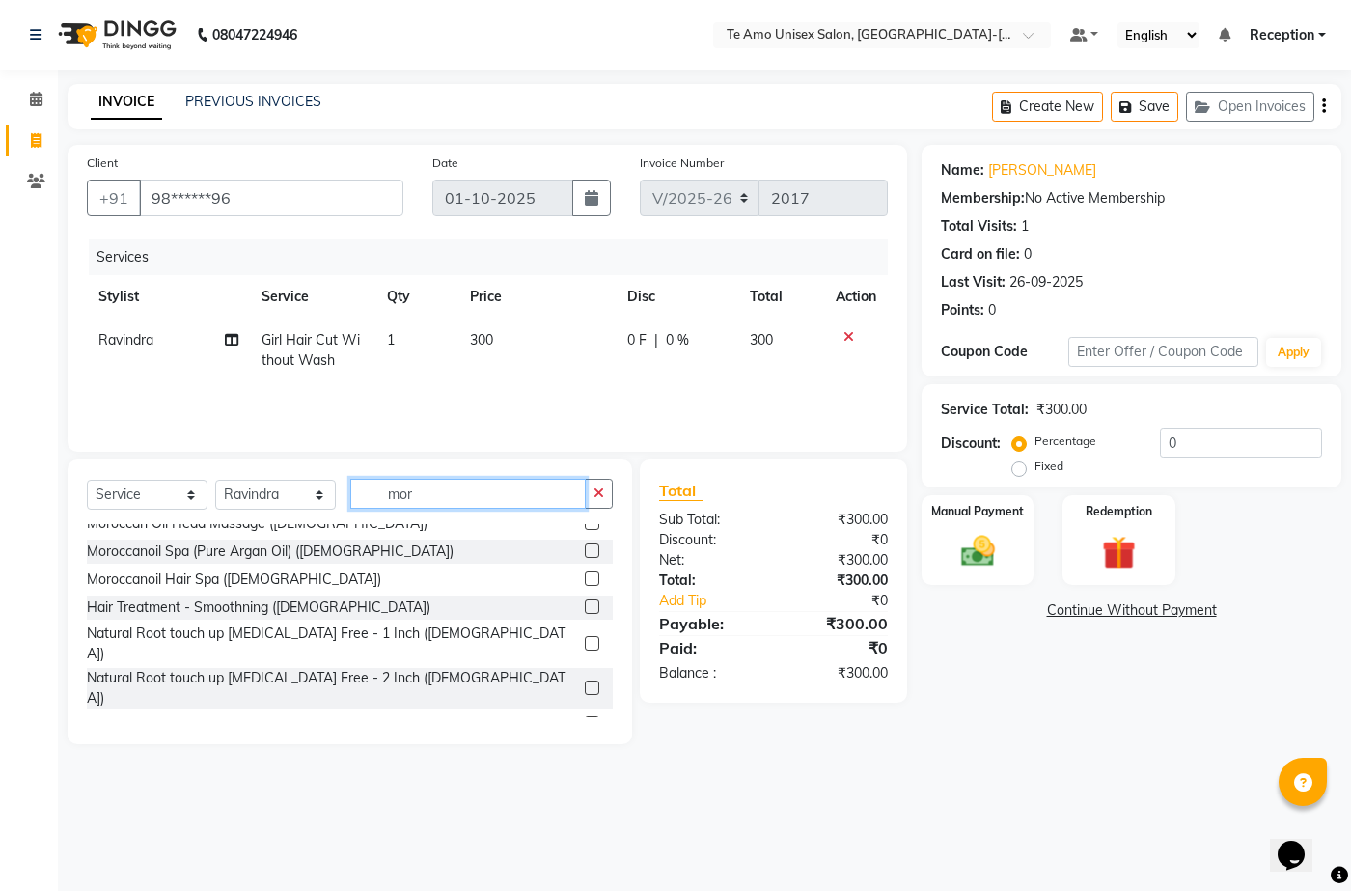
scroll to position [0, 0]
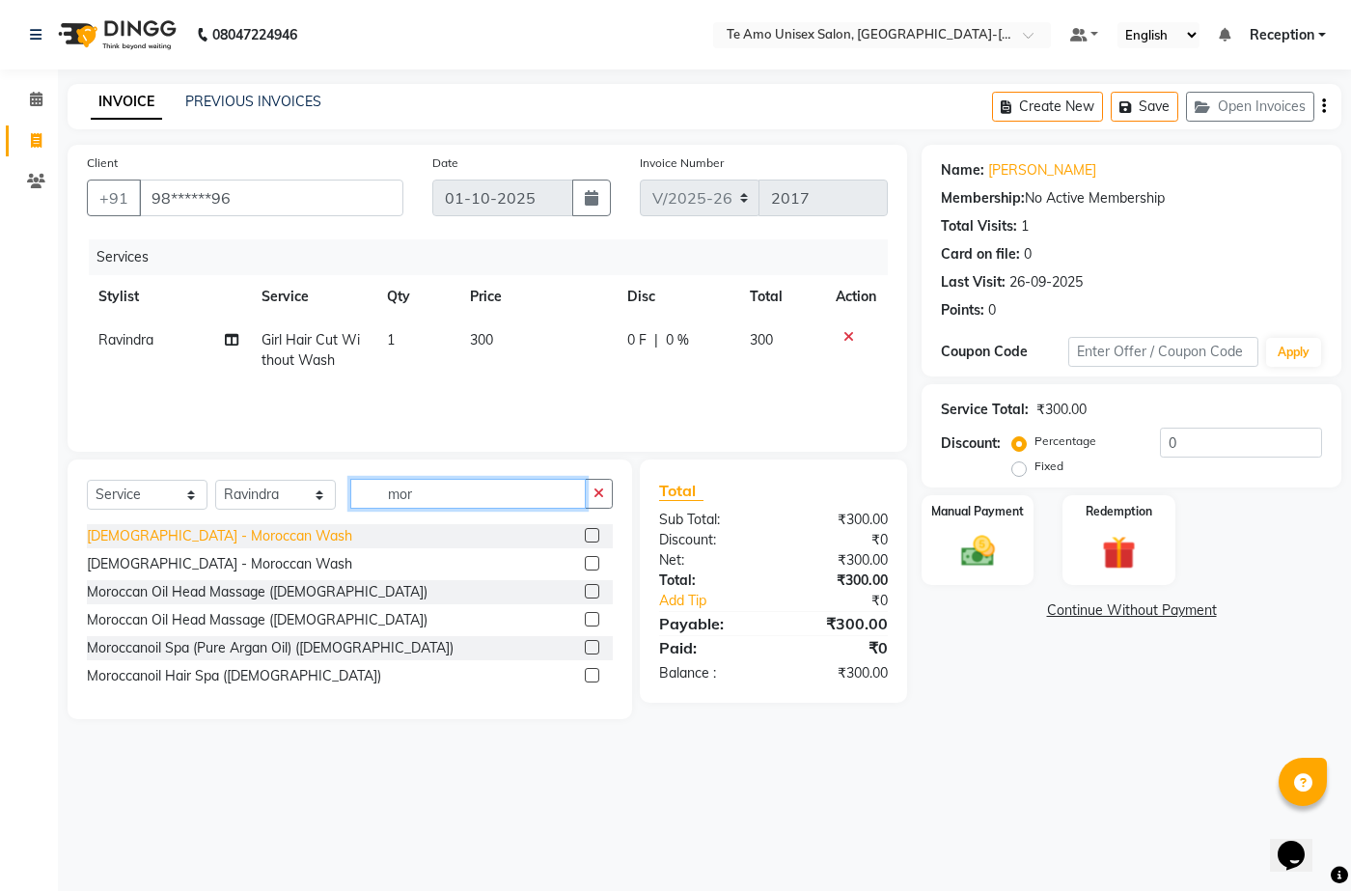
type input "mor"
click at [203, 537] on div "Female - Moroccan Wash" at bounding box center [219, 536] width 265 height 20
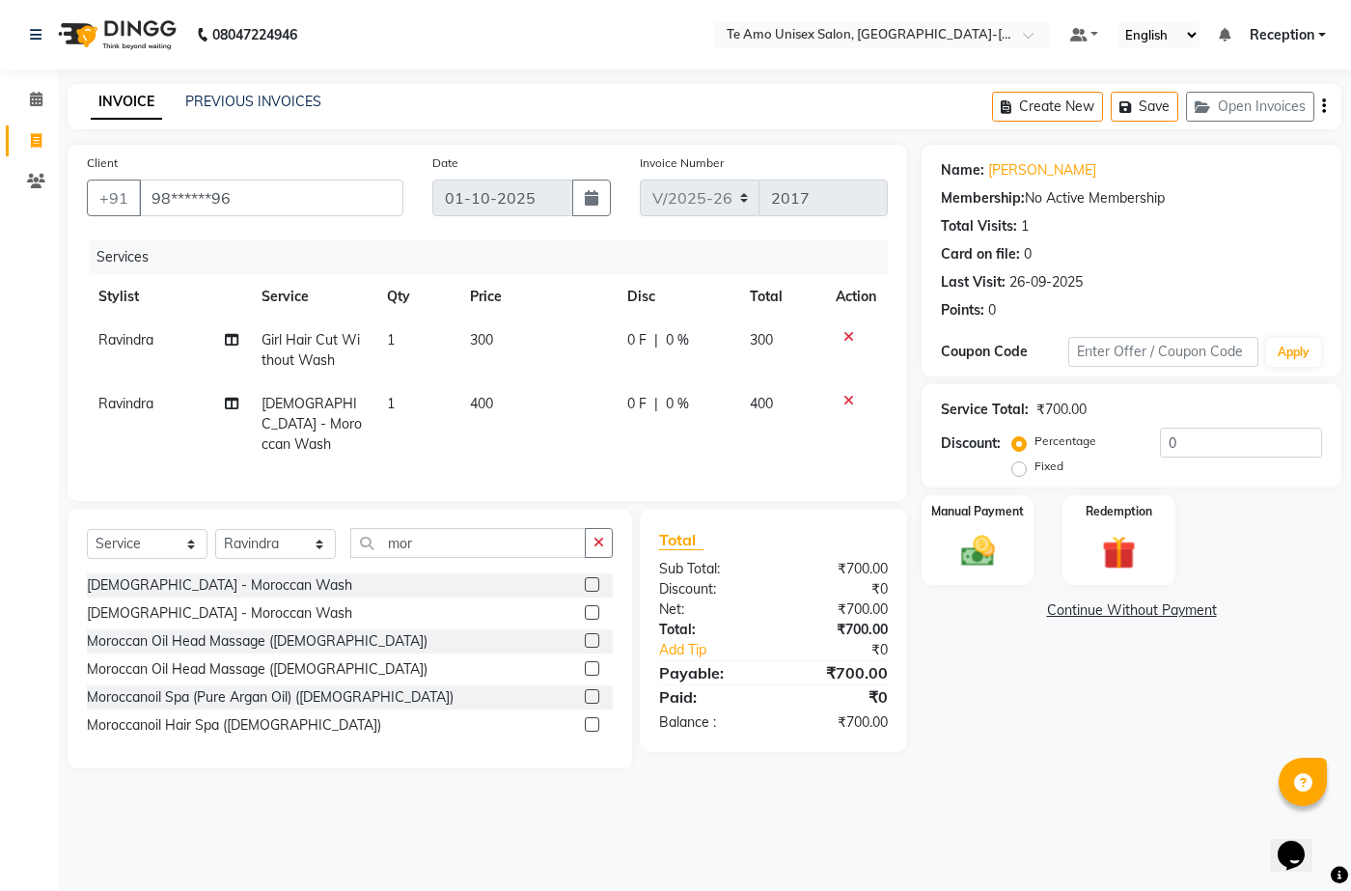
click at [848, 325] on td at bounding box center [856, 351] width 64 height 64
click at [841, 322] on td at bounding box center [856, 351] width 64 height 64
drag, startPoint x: 846, startPoint y: 338, endPoint x: 858, endPoint y: 338, distance: 12.5
click at [858, 338] on div at bounding box center [856, 337] width 41 height 14
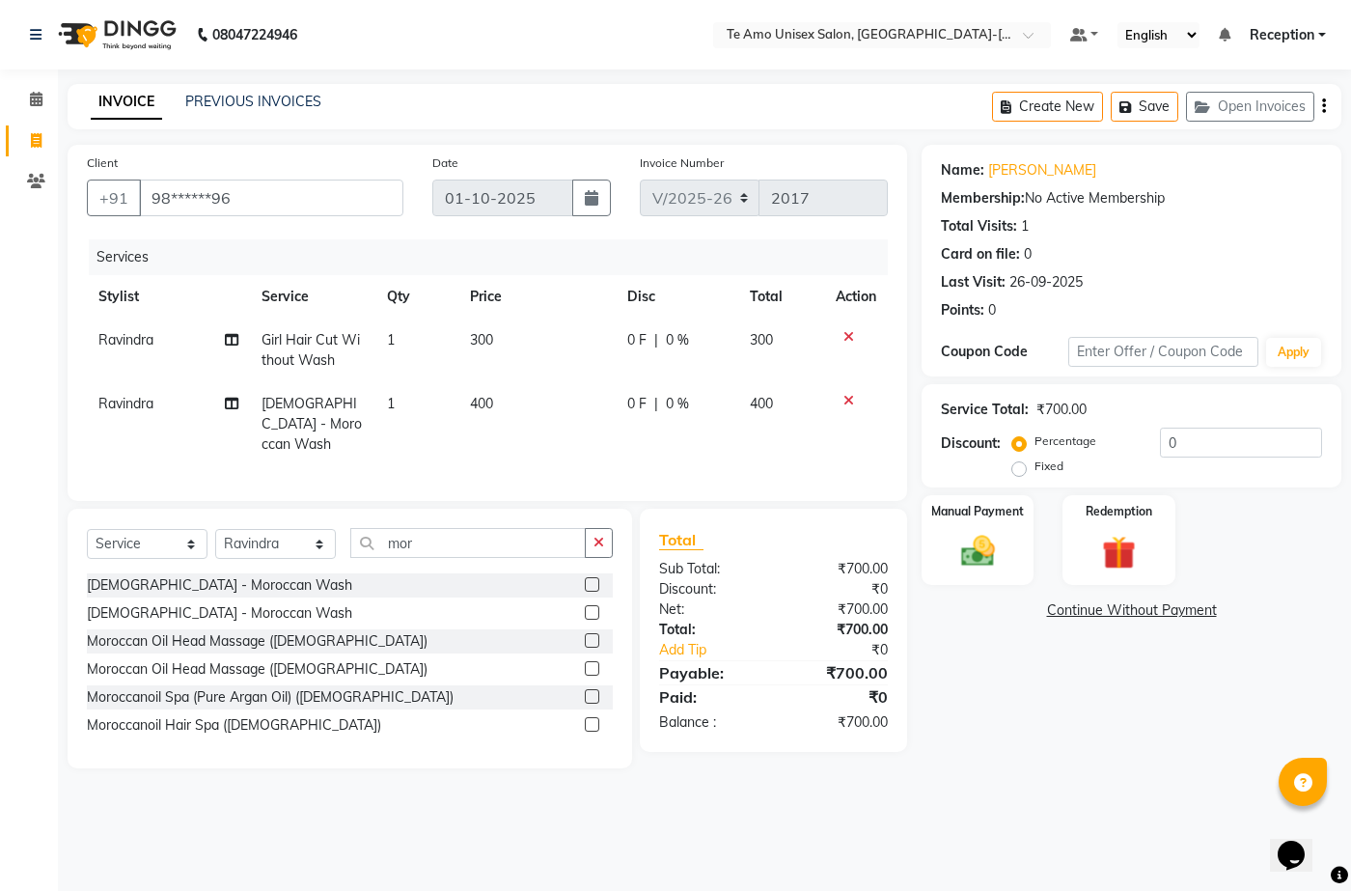
click at [851, 324] on td at bounding box center [856, 351] width 64 height 64
drag, startPoint x: 847, startPoint y: 334, endPoint x: 859, endPoint y: 334, distance: 12.5
click at [859, 334] on div at bounding box center [856, 337] width 41 height 14
click at [848, 333] on icon at bounding box center [849, 337] width 11 height 14
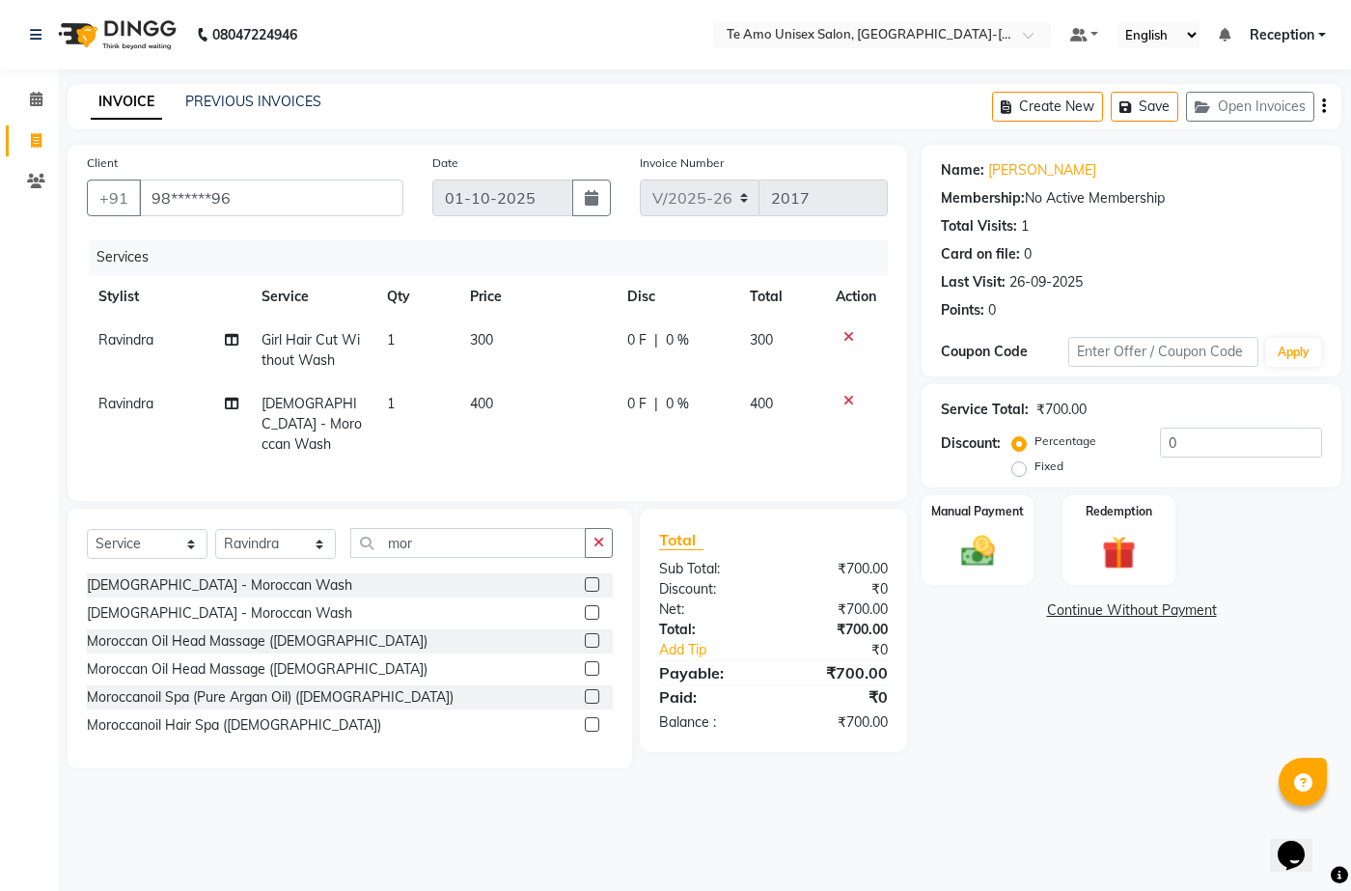
click at [848, 394] on icon at bounding box center [849, 401] width 11 height 14
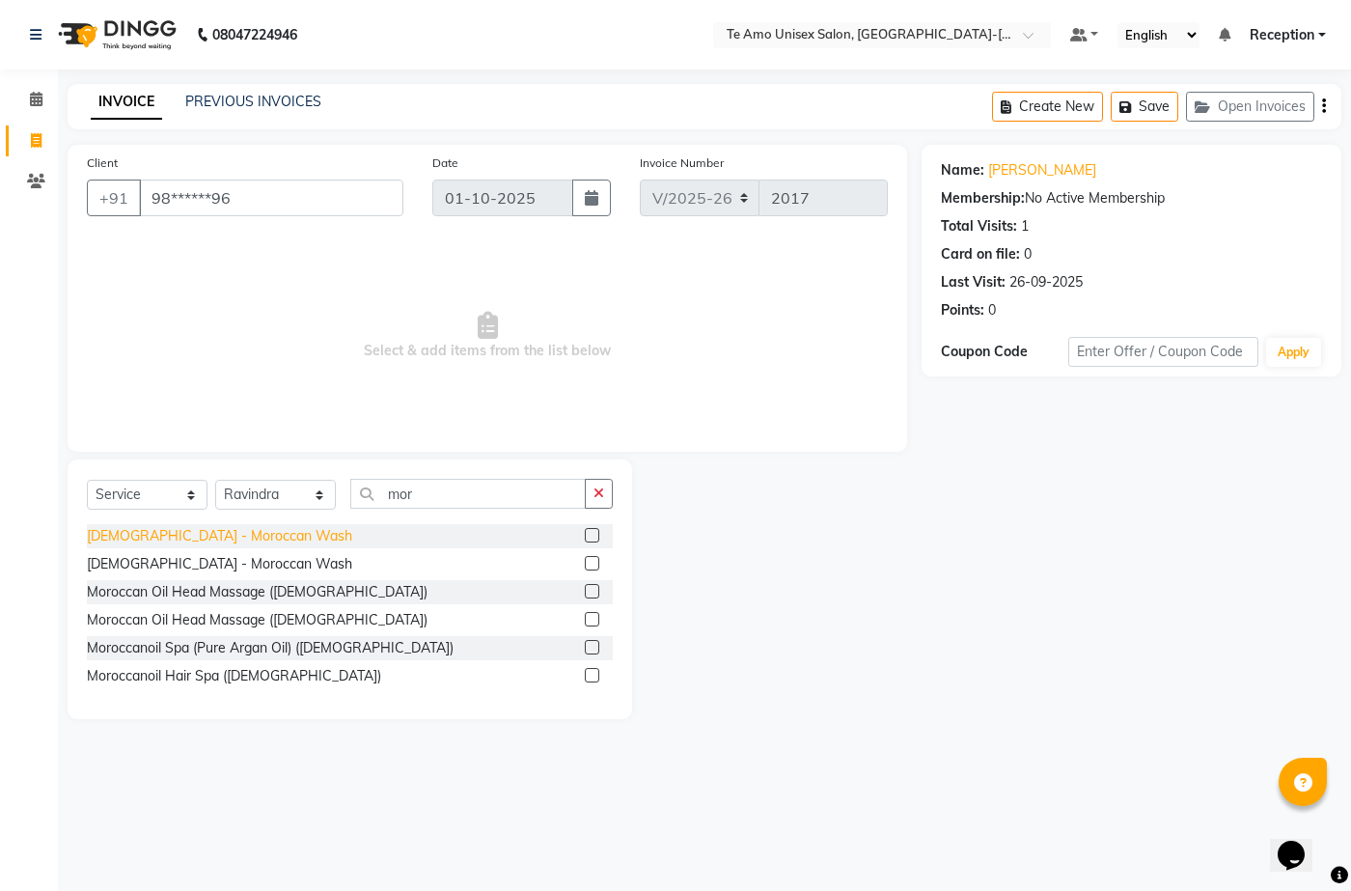
click at [150, 538] on div "[DEMOGRAPHIC_DATA] - Moroccan Wash" at bounding box center [219, 536] width 265 height 20
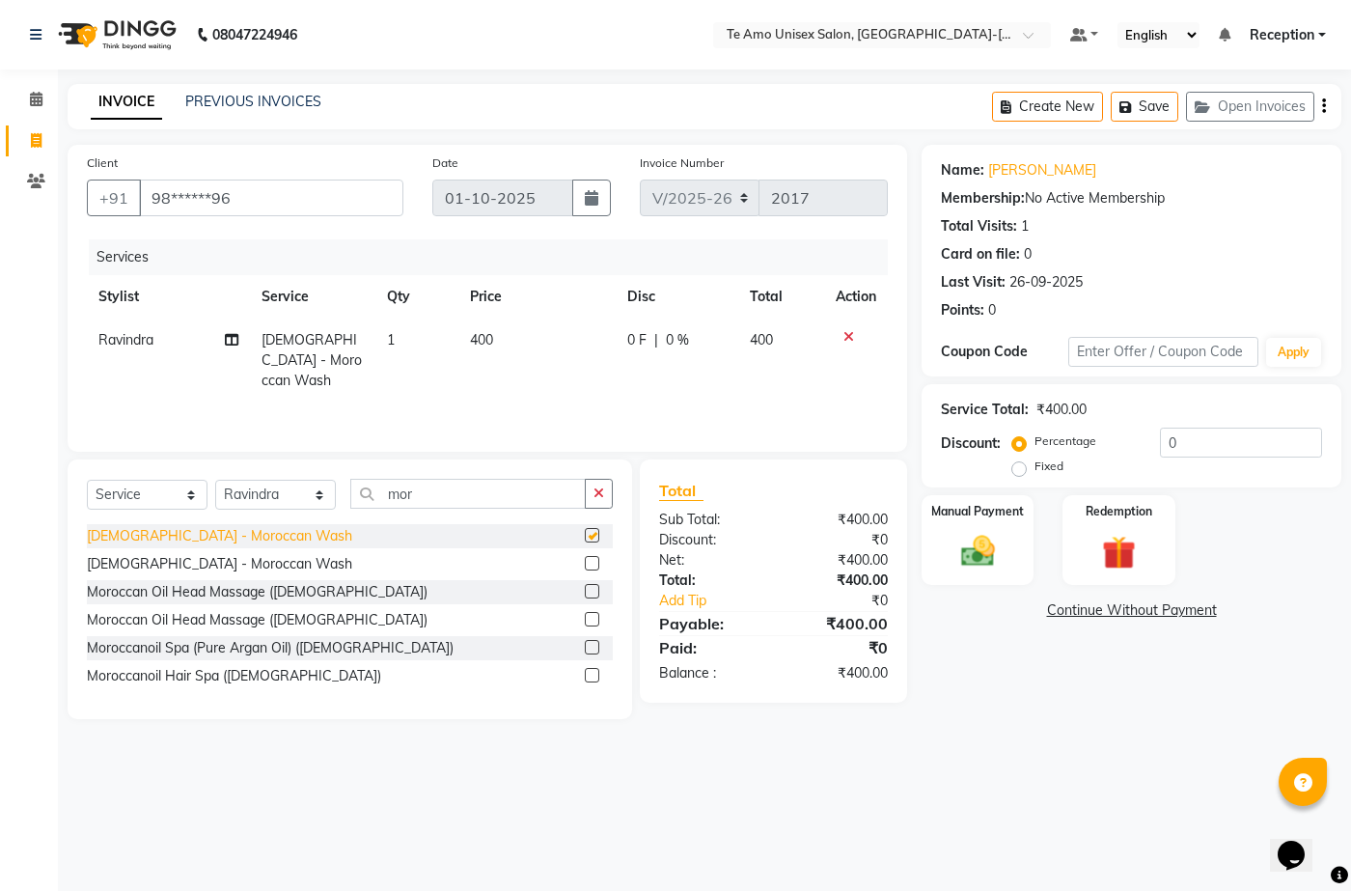
checkbox input "false"
click at [974, 548] on img at bounding box center [977, 551] width 57 height 41
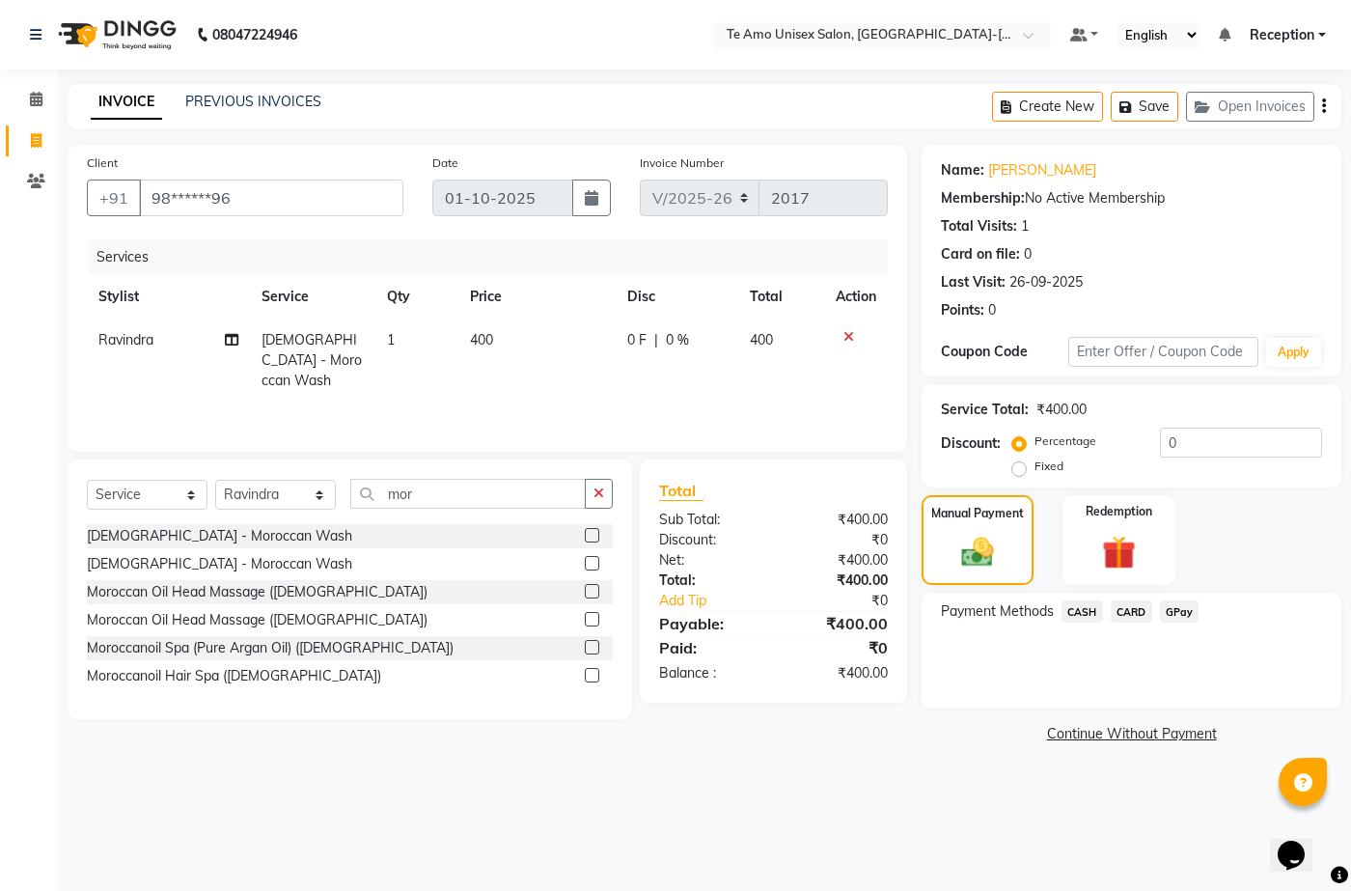
click at [1078, 615] on span "CASH" at bounding box center [1083, 611] width 42 height 22
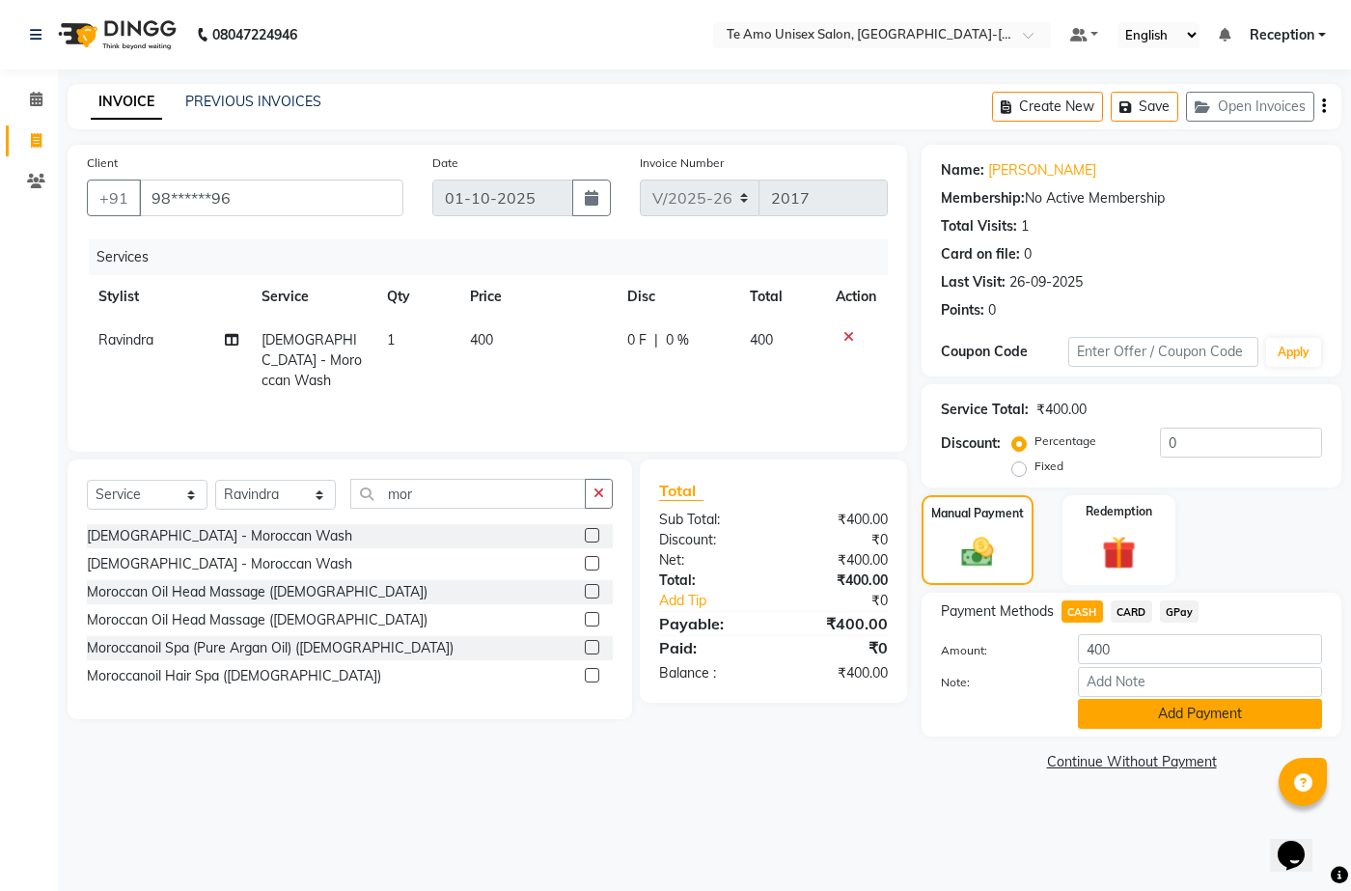
click at [1164, 709] on button "Add Payment" at bounding box center [1200, 714] width 244 height 30
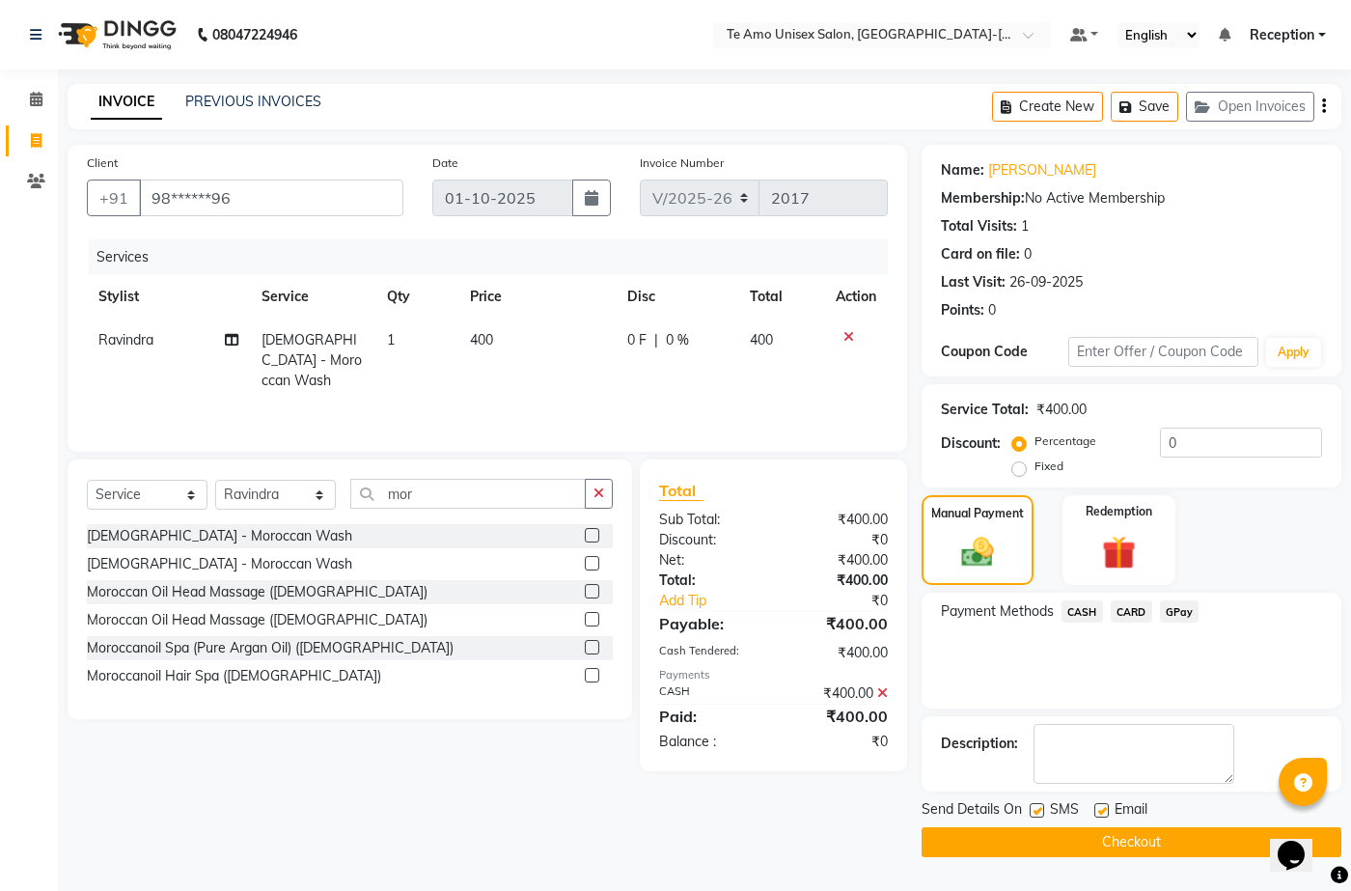
click at [1125, 841] on button "Checkout" at bounding box center [1132, 842] width 420 height 30
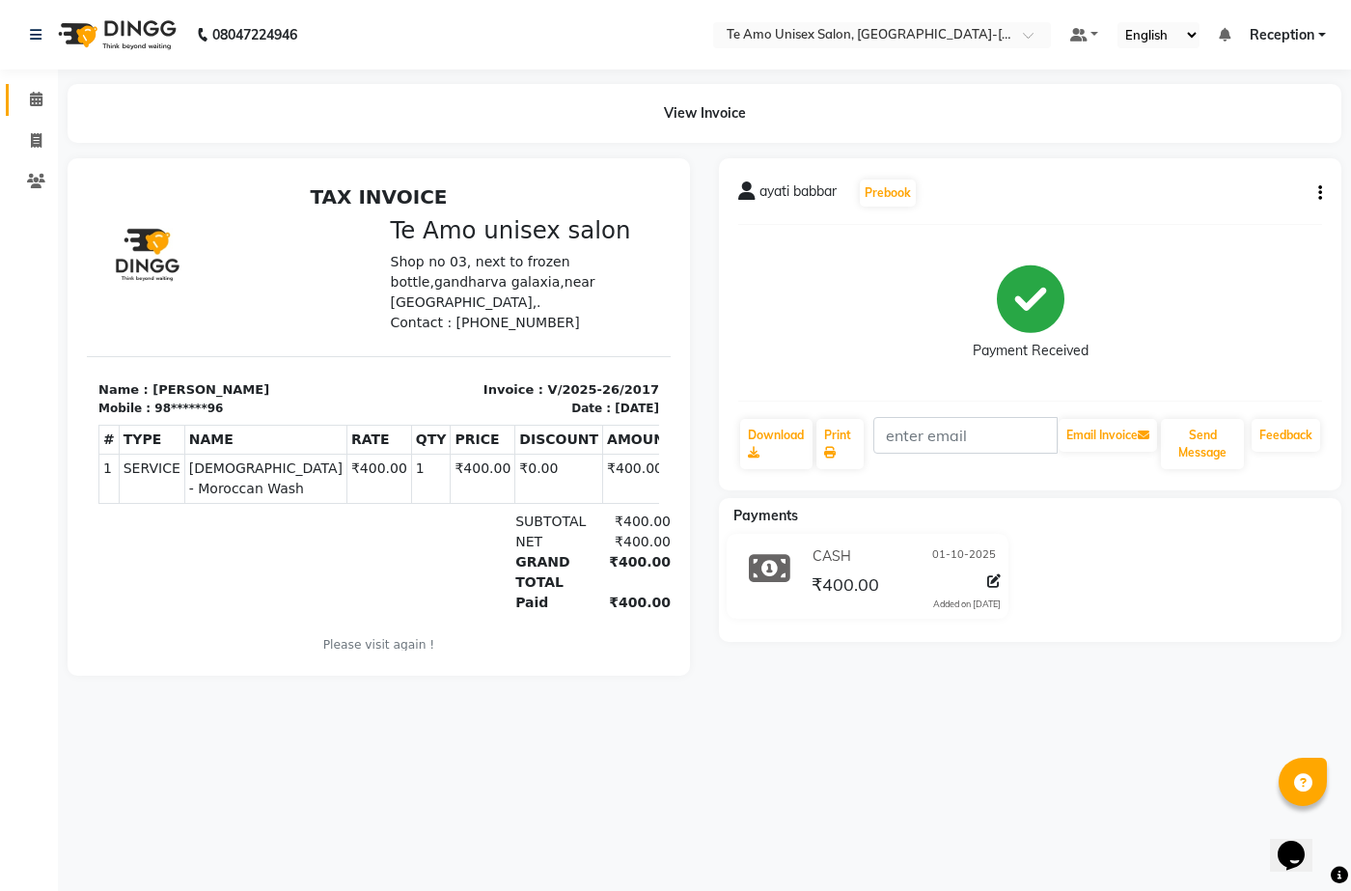
click at [31, 115] on link "Calendar" at bounding box center [29, 100] width 46 height 32
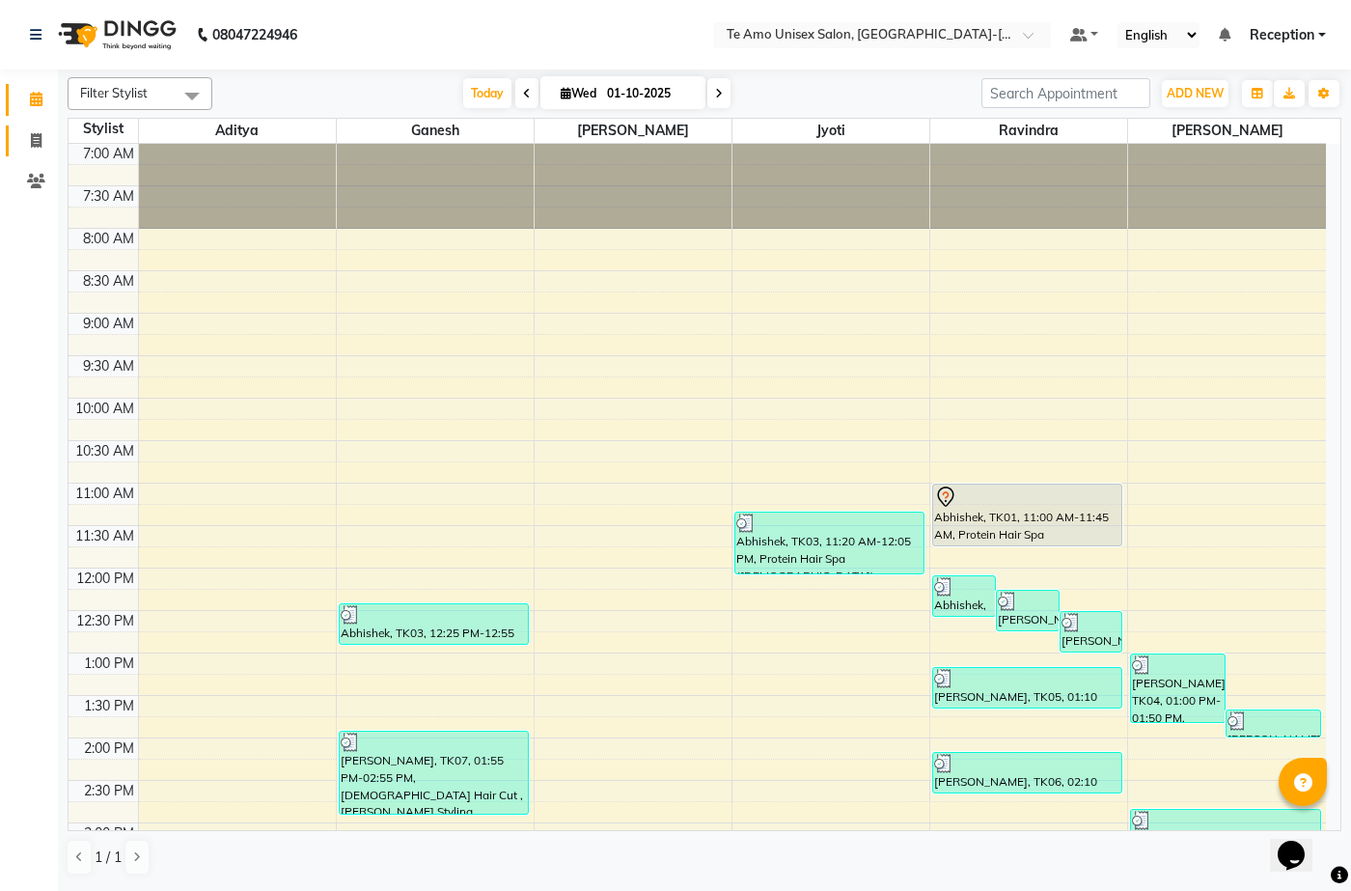
click at [38, 128] on link "Invoice" at bounding box center [29, 141] width 46 height 32
select select "service"
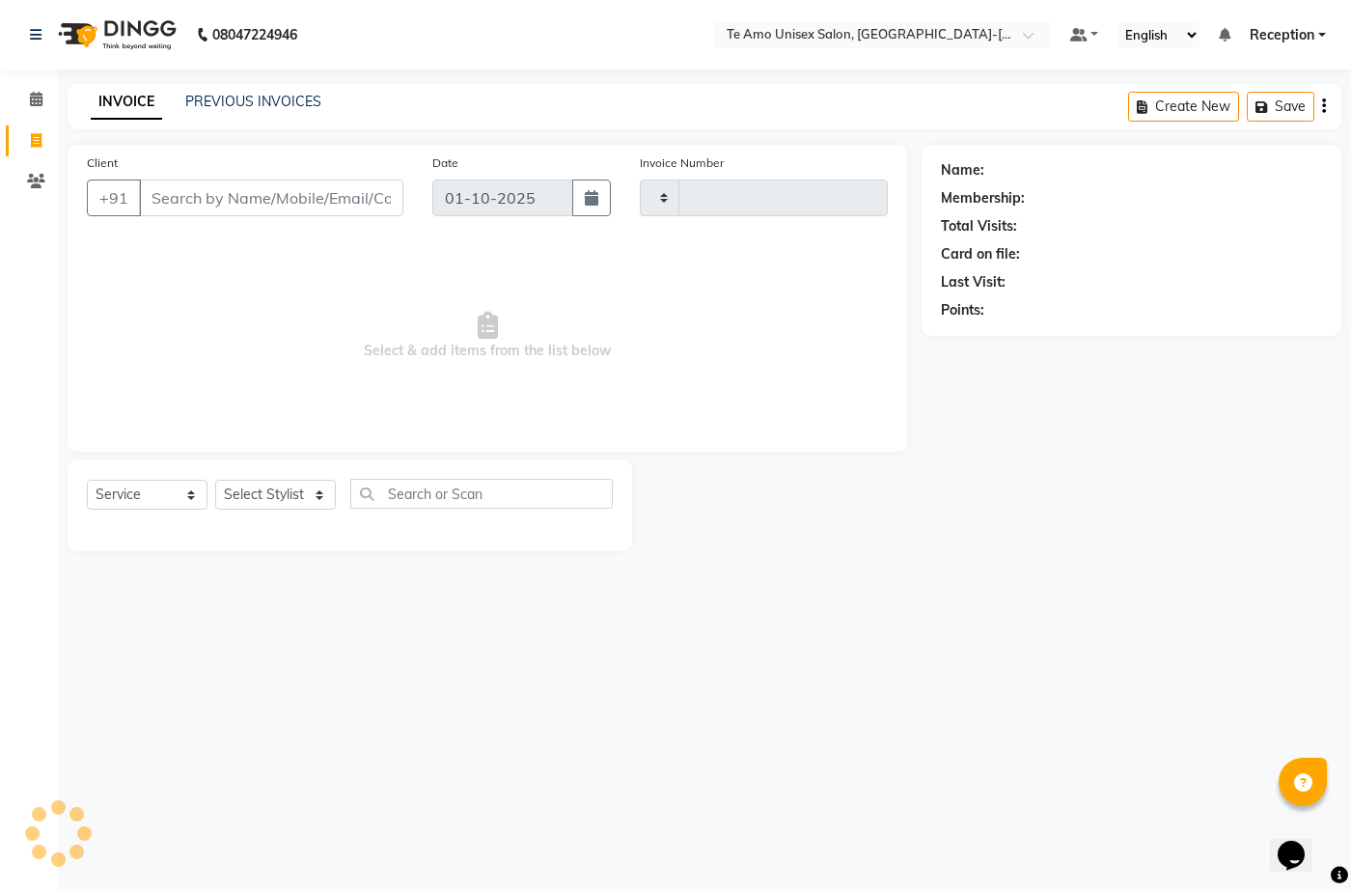
type input "2018"
select select "7836"
click at [338, 198] on input "Client" at bounding box center [271, 198] width 264 height 37
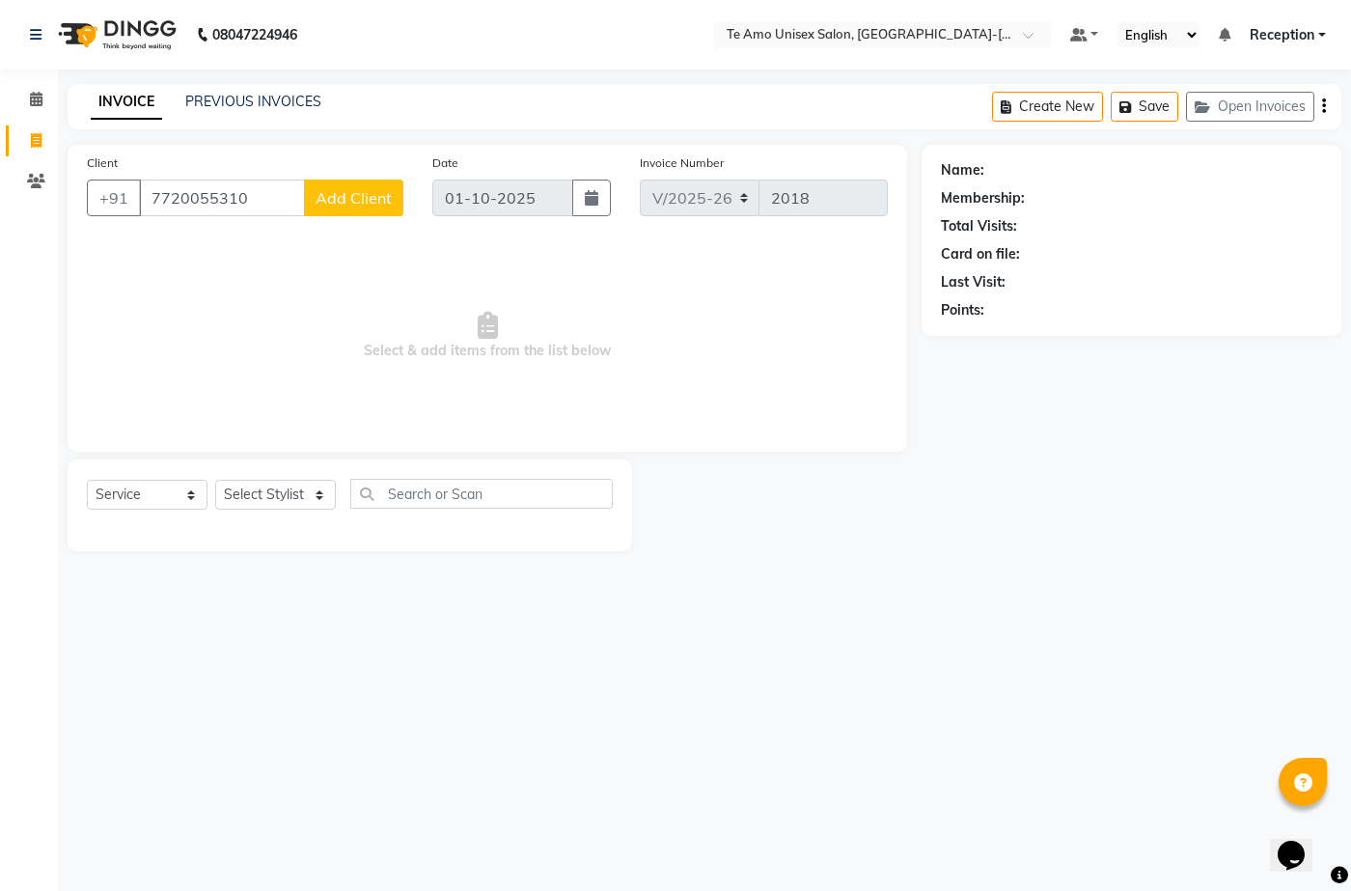
type input "7720055310"
click at [394, 199] on button "Add Client" at bounding box center [353, 198] width 99 height 37
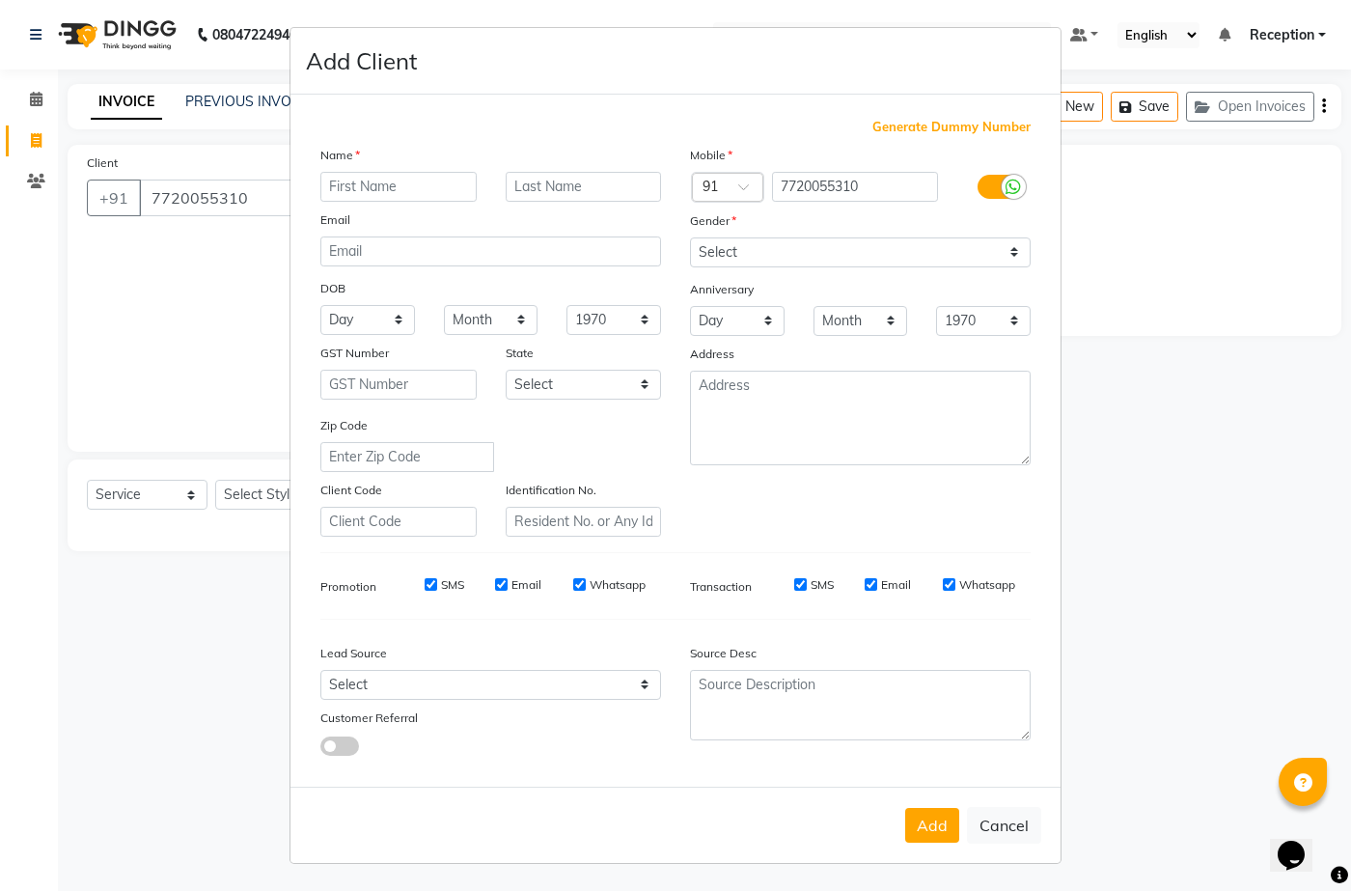
click at [430, 196] on input "text" at bounding box center [398, 187] width 156 height 30
type input "[PERSON_NAME]"
drag, startPoint x: 792, startPoint y: 249, endPoint x: 778, endPoint y: 266, distance: 22.6
click at [792, 249] on select "Select Male Female Other Prefer Not To Say" at bounding box center [860, 252] width 341 height 30
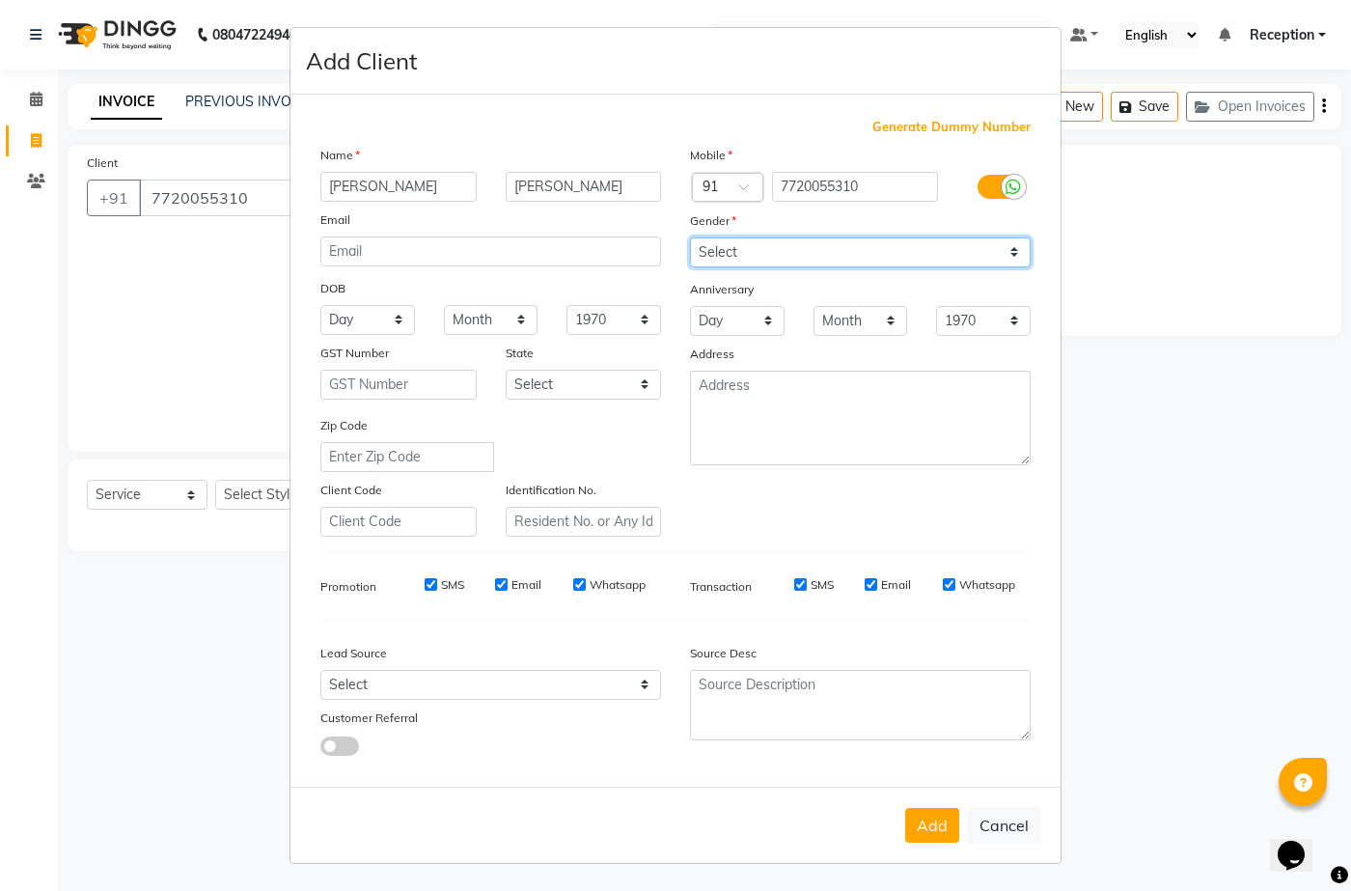
select select "male"
click at [690, 237] on select "Select Male Female Other Prefer Not To Say" at bounding box center [860, 252] width 341 height 30
click at [940, 820] on button "Add" at bounding box center [932, 825] width 54 height 35
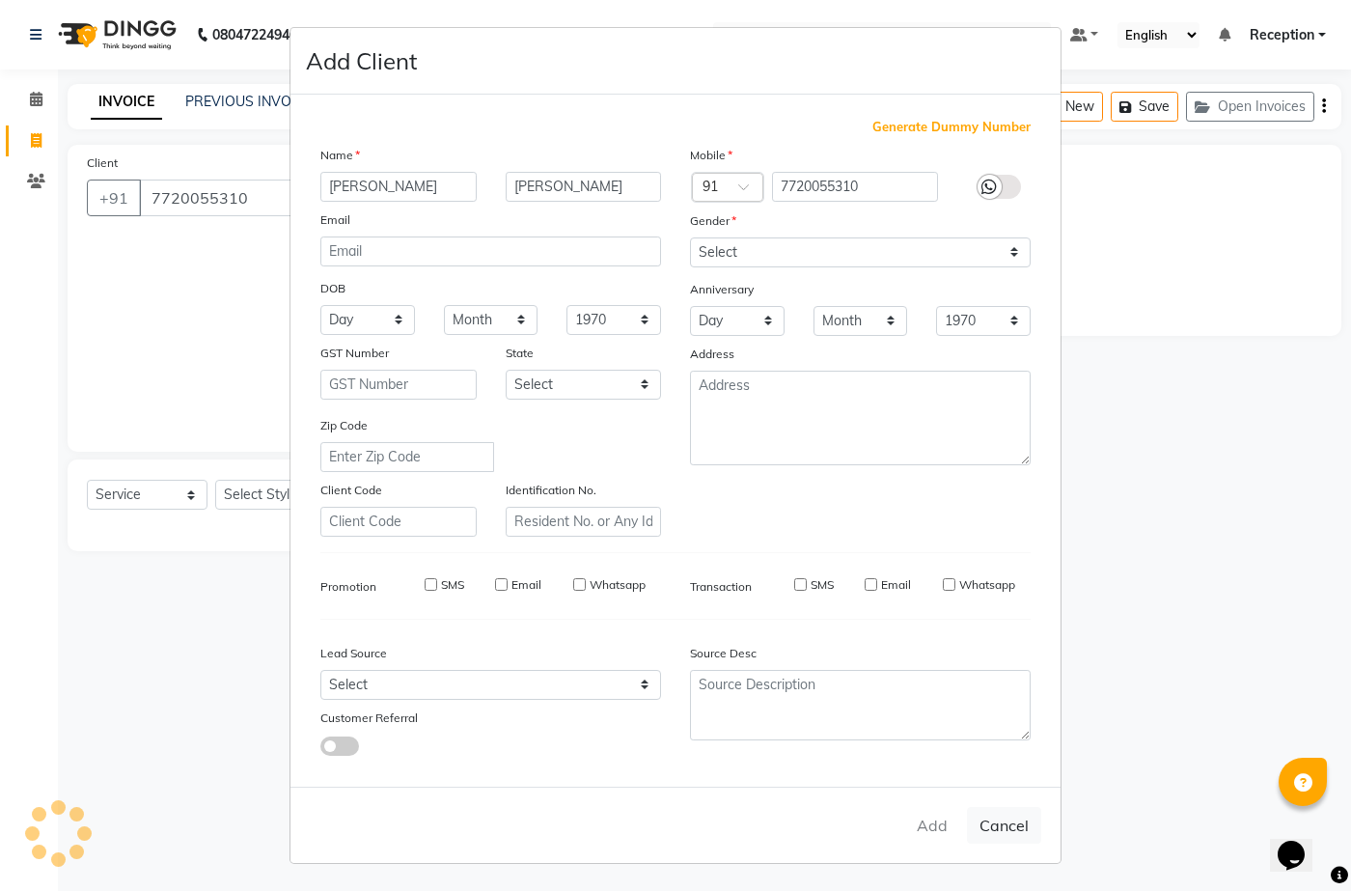
type input "77******10"
select select
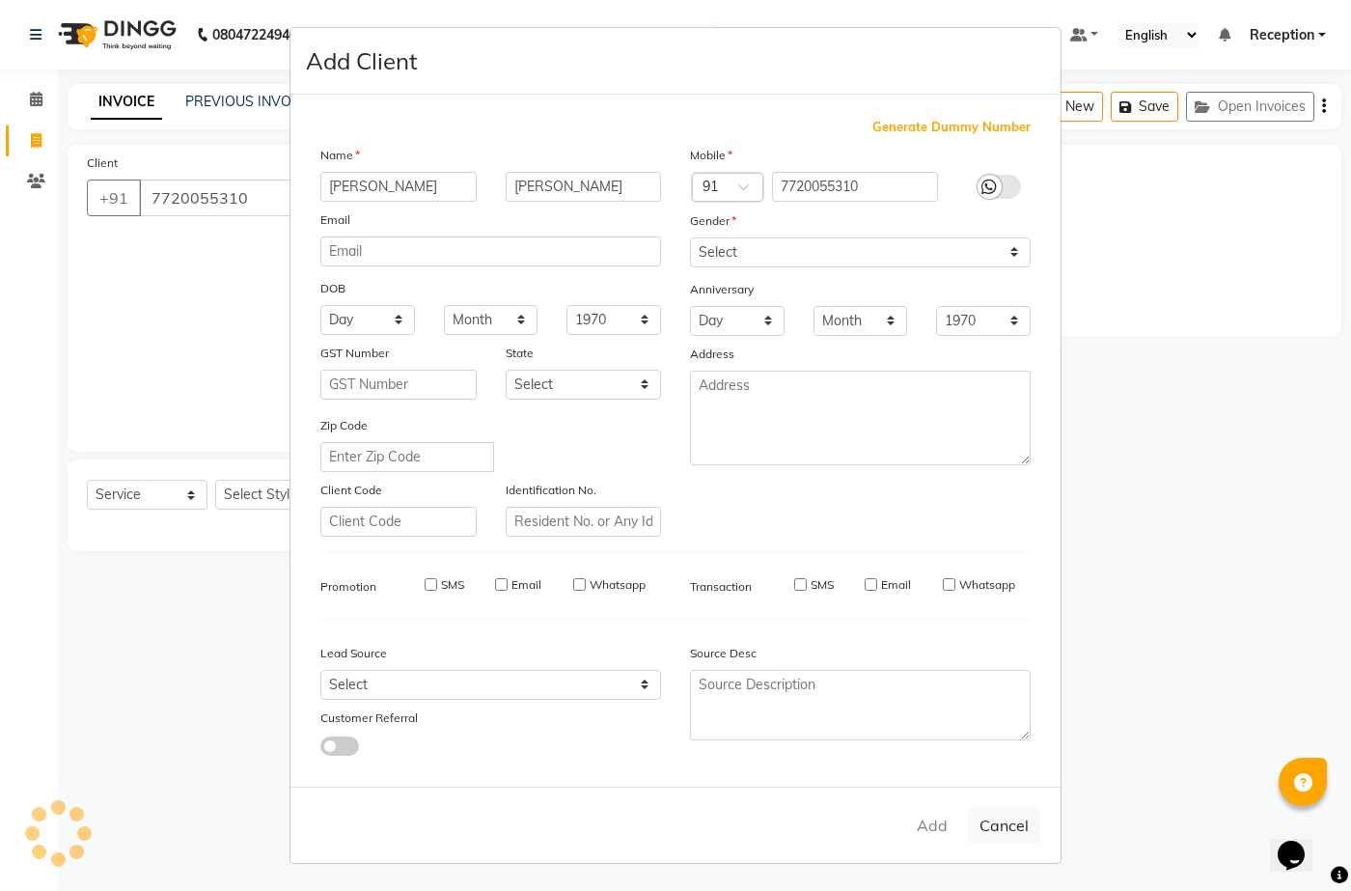
select select
checkbox input "false"
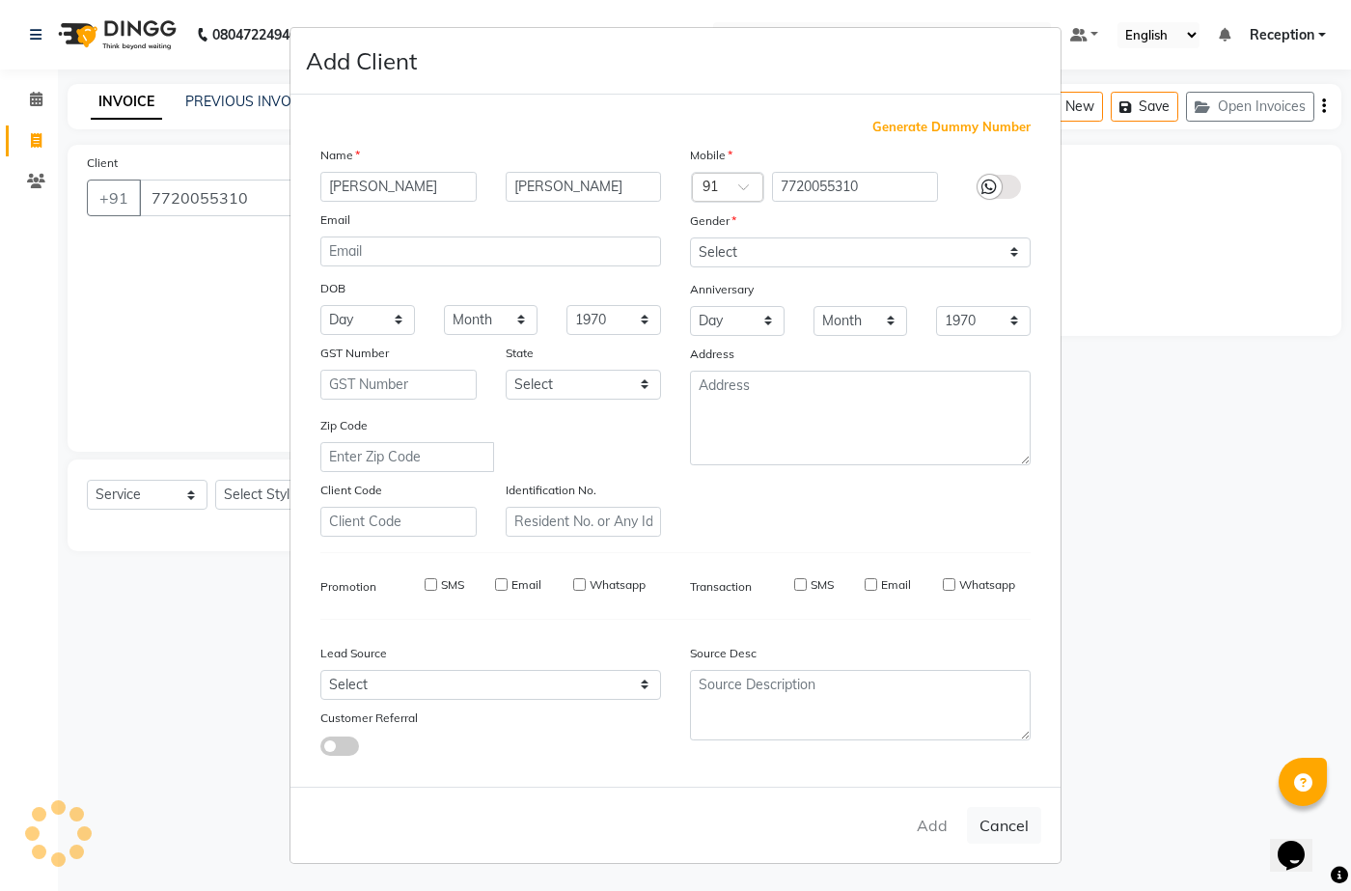
checkbox input "false"
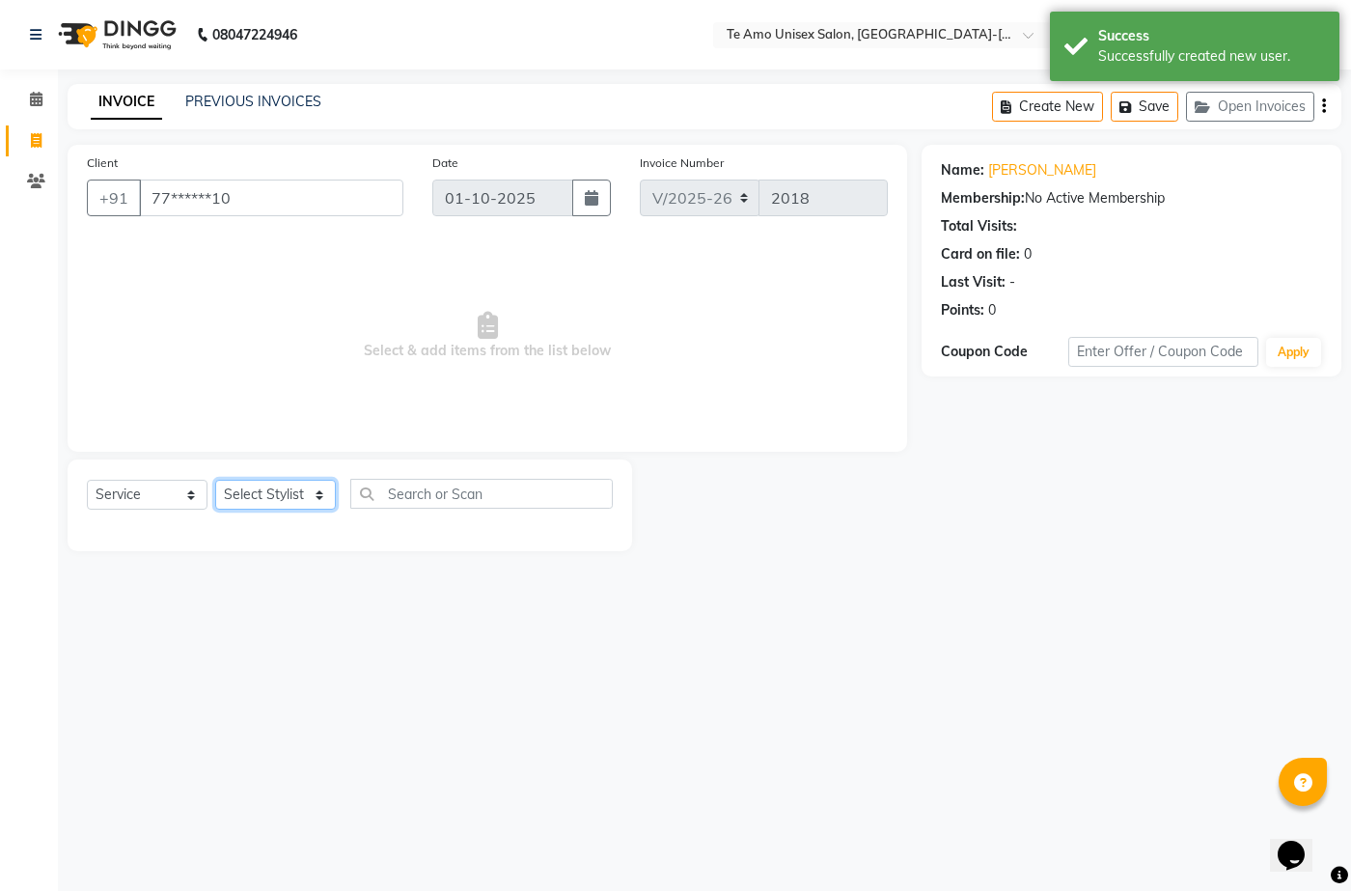
click at [262, 500] on select "Select Stylist Aditya Anita Ganesh Jyoti Manager Ravindra Reception Sanjana" at bounding box center [275, 495] width 121 height 30
select select "70301"
click at [215, 480] on select "Select Stylist Aditya Anita Ganesh Jyoti Manager Ravindra Reception Sanjana" at bounding box center [275, 495] width 121 height 30
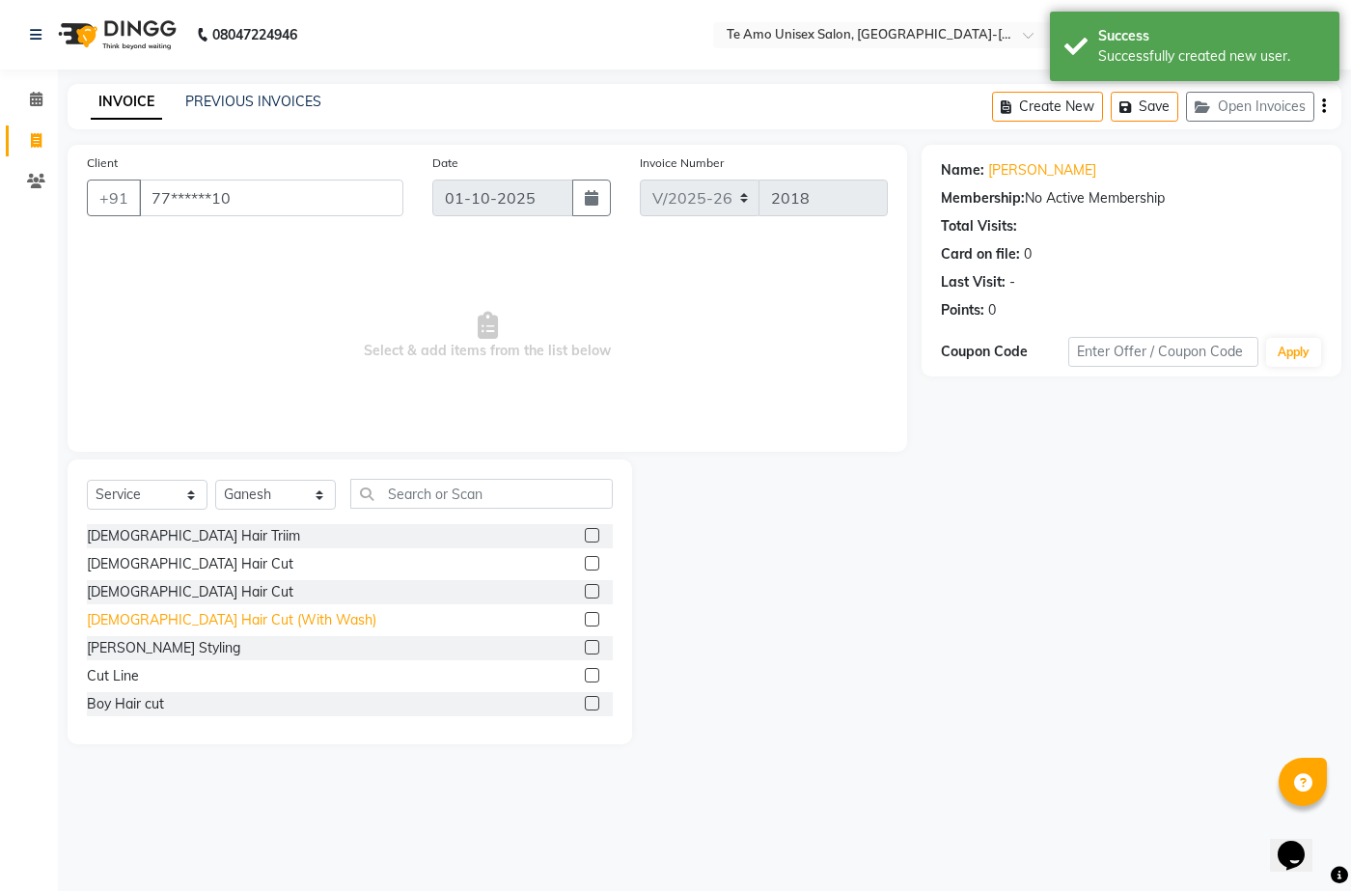
click at [138, 619] on div "[DEMOGRAPHIC_DATA] Hair Cut (With Wash)" at bounding box center [232, 620] width 290 height 20
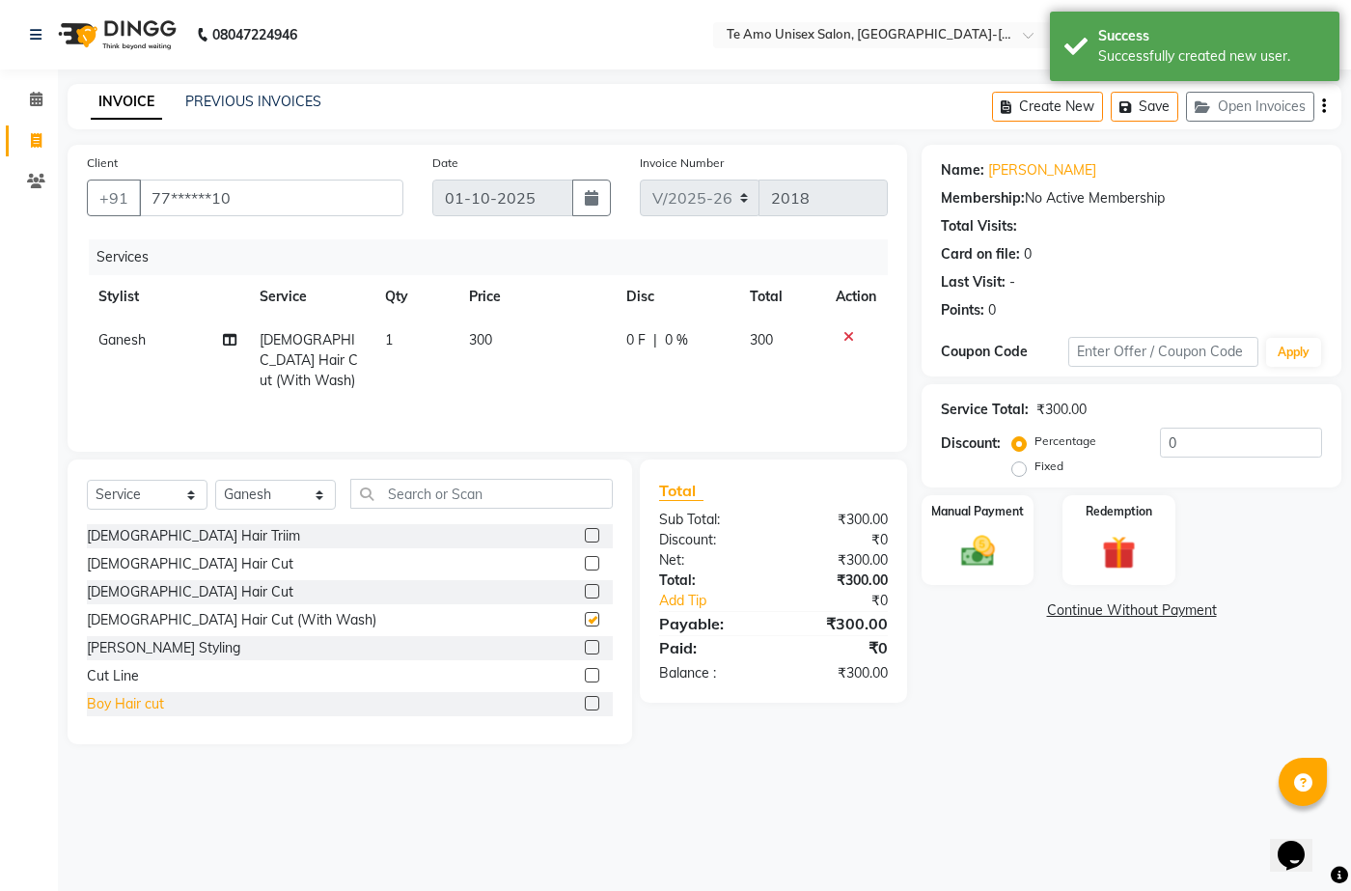
checkbox input "false"
click at [152, 643] on div "Beard Styling" at bounding box center [163, 648] width 153 height 20
checkbox input "false"
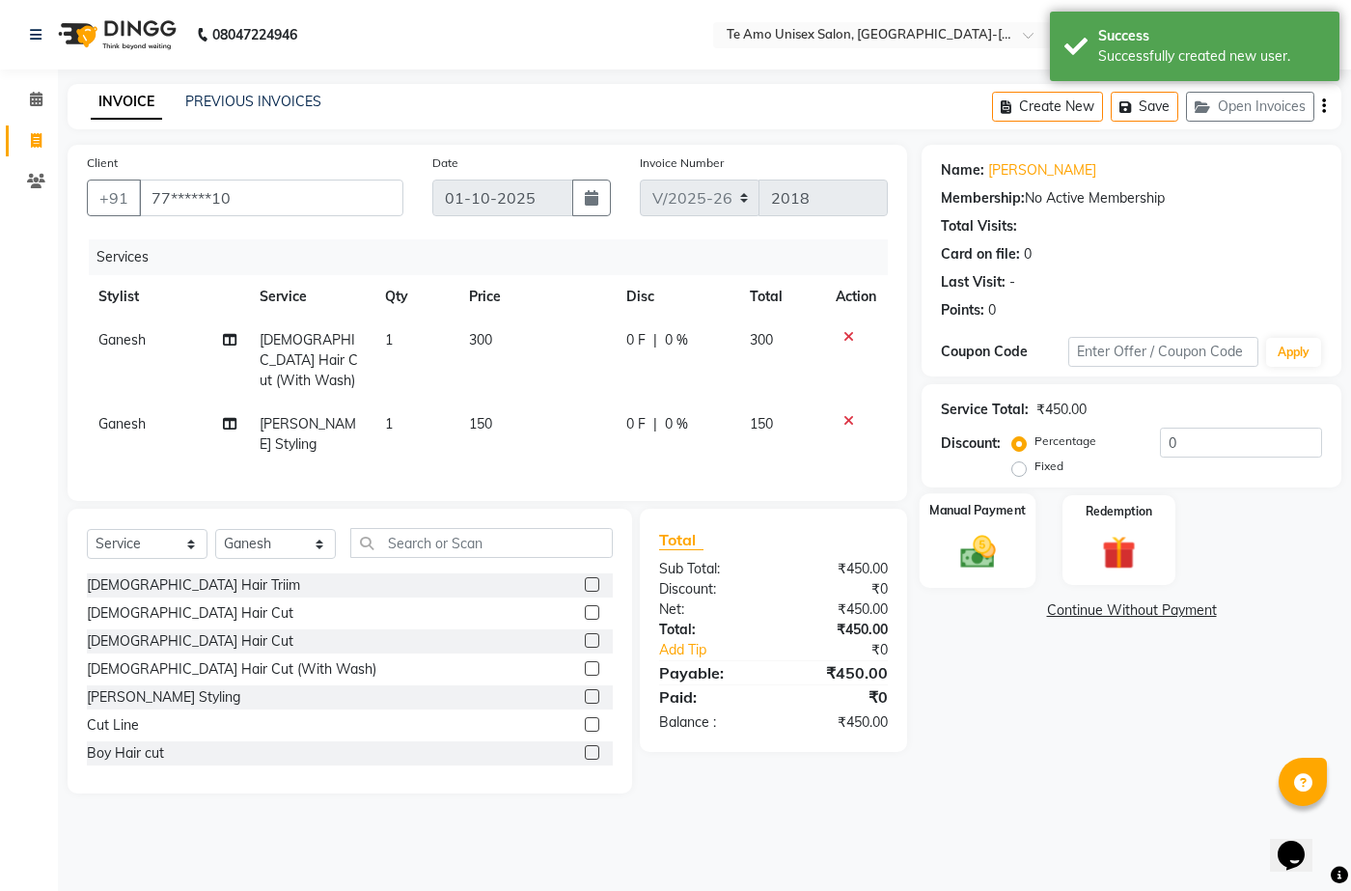
click at [976, 553] on img at bounding box center [977, 551] width 57 height 41
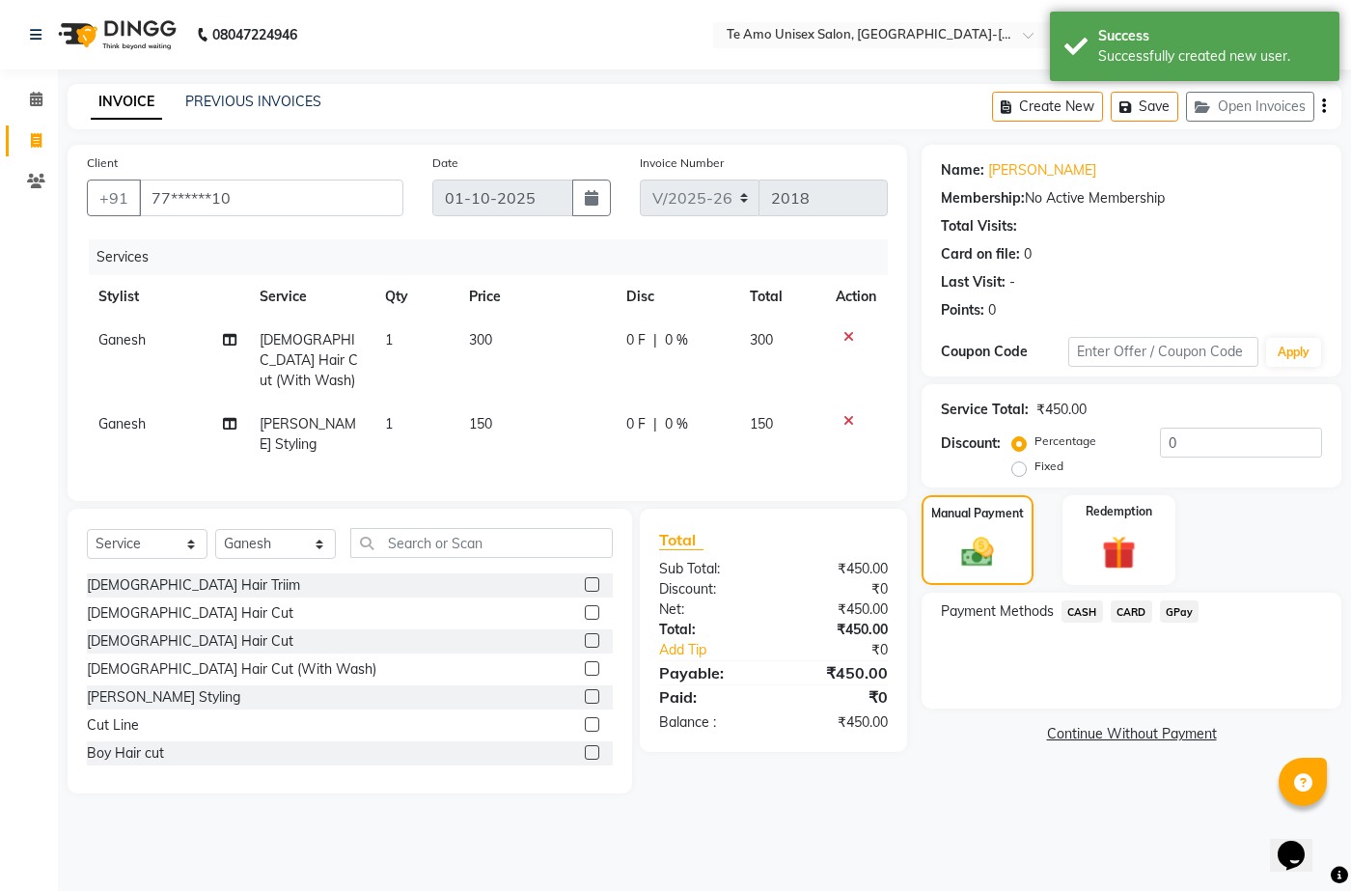
click at [1183, 610] on span "GPay" at bounding box center [1180, 611] width 40 height 22
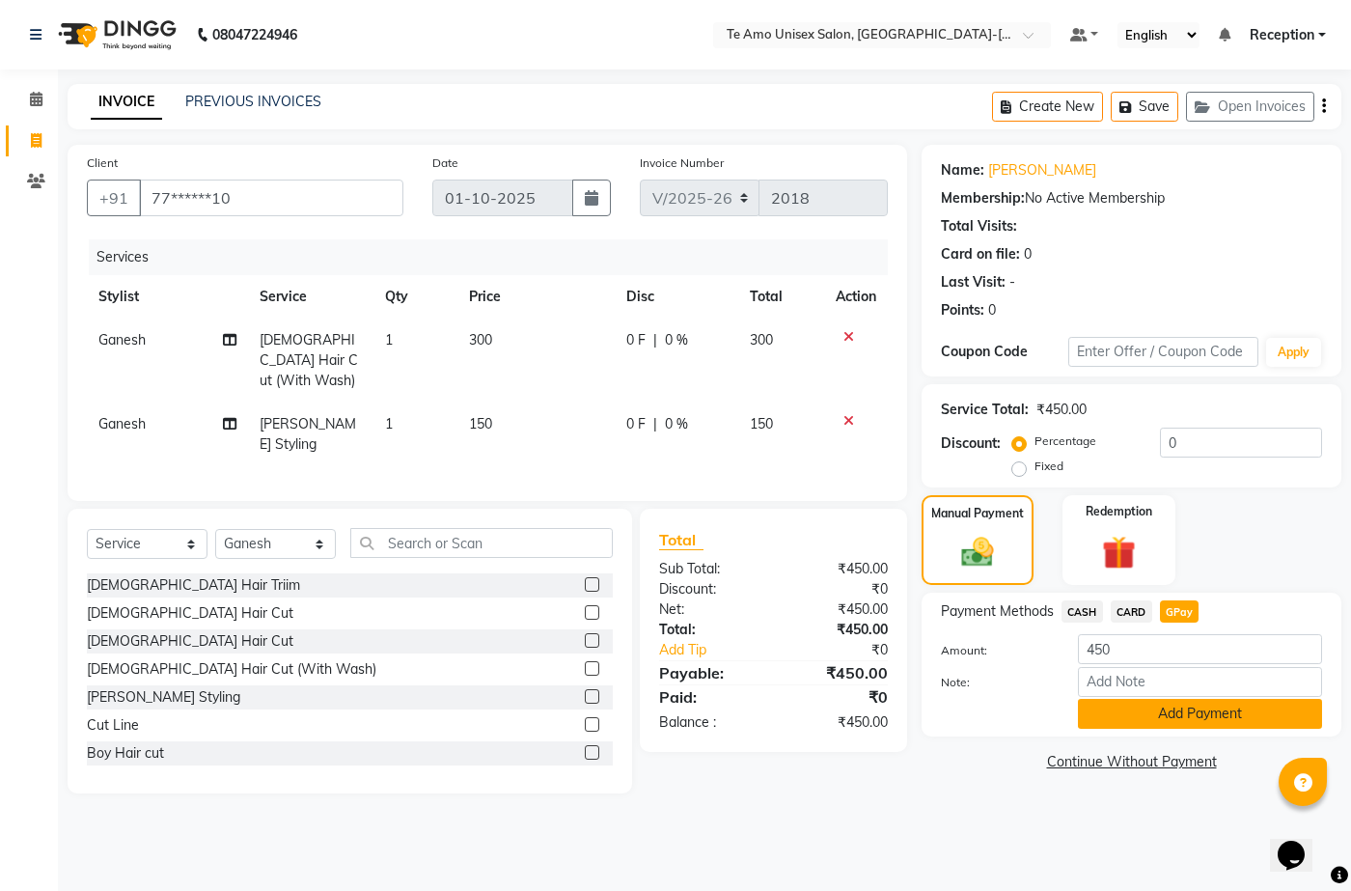
click at [1118, 713] on button "Add Payment" at bounding box center [1200, 714] width 244 height 30
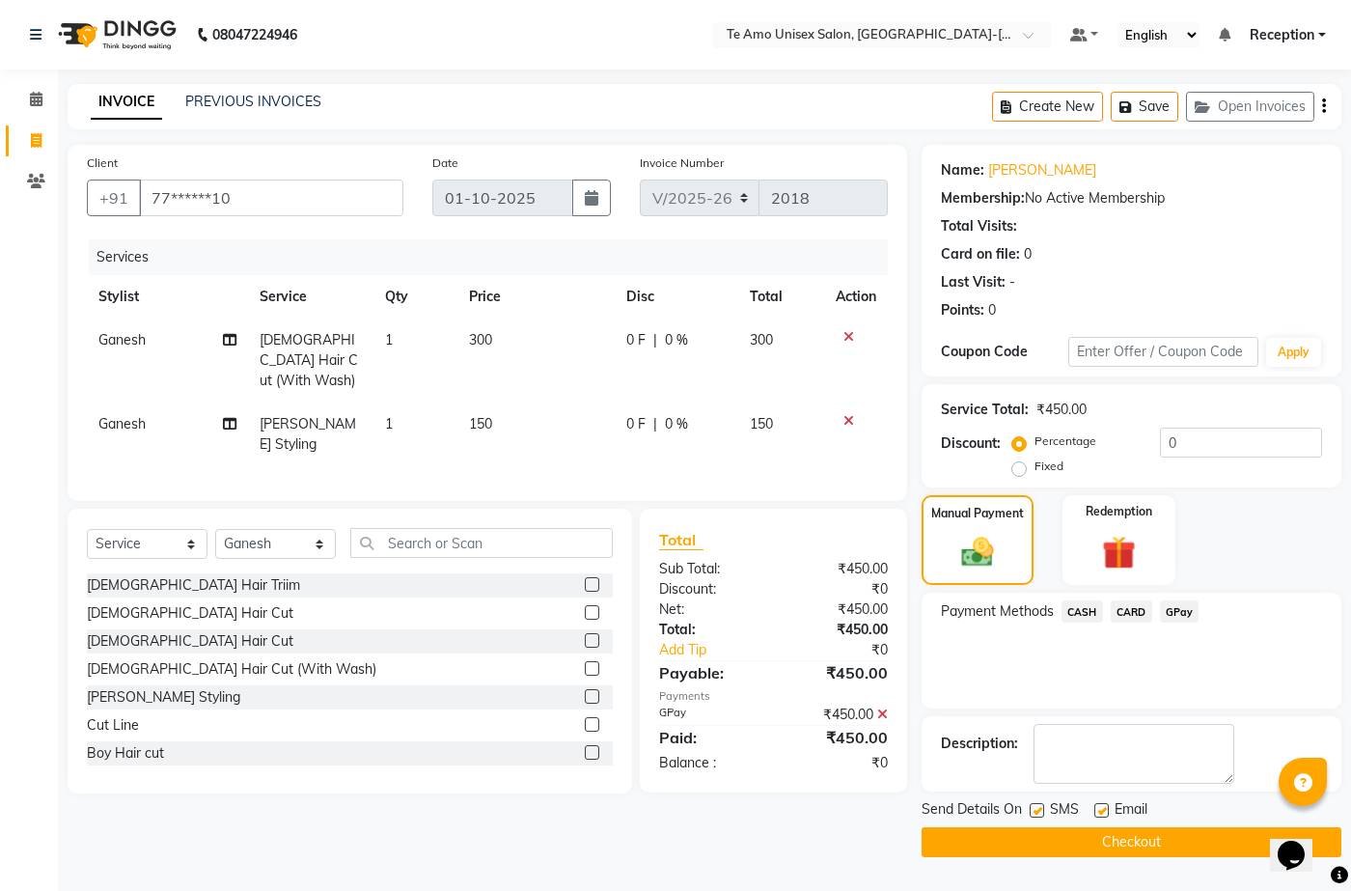
click at [1038, 804] on label at bounding box center [1037, 810] width 14 height 14
click at [1038, 805] on input "checkbox" at bounding box center [1036, 811] width 13 height 13
checkbox input "false"
click at [1038, 844] on button "Checkout" at bounding box center [1132, 842] width 420 height 30
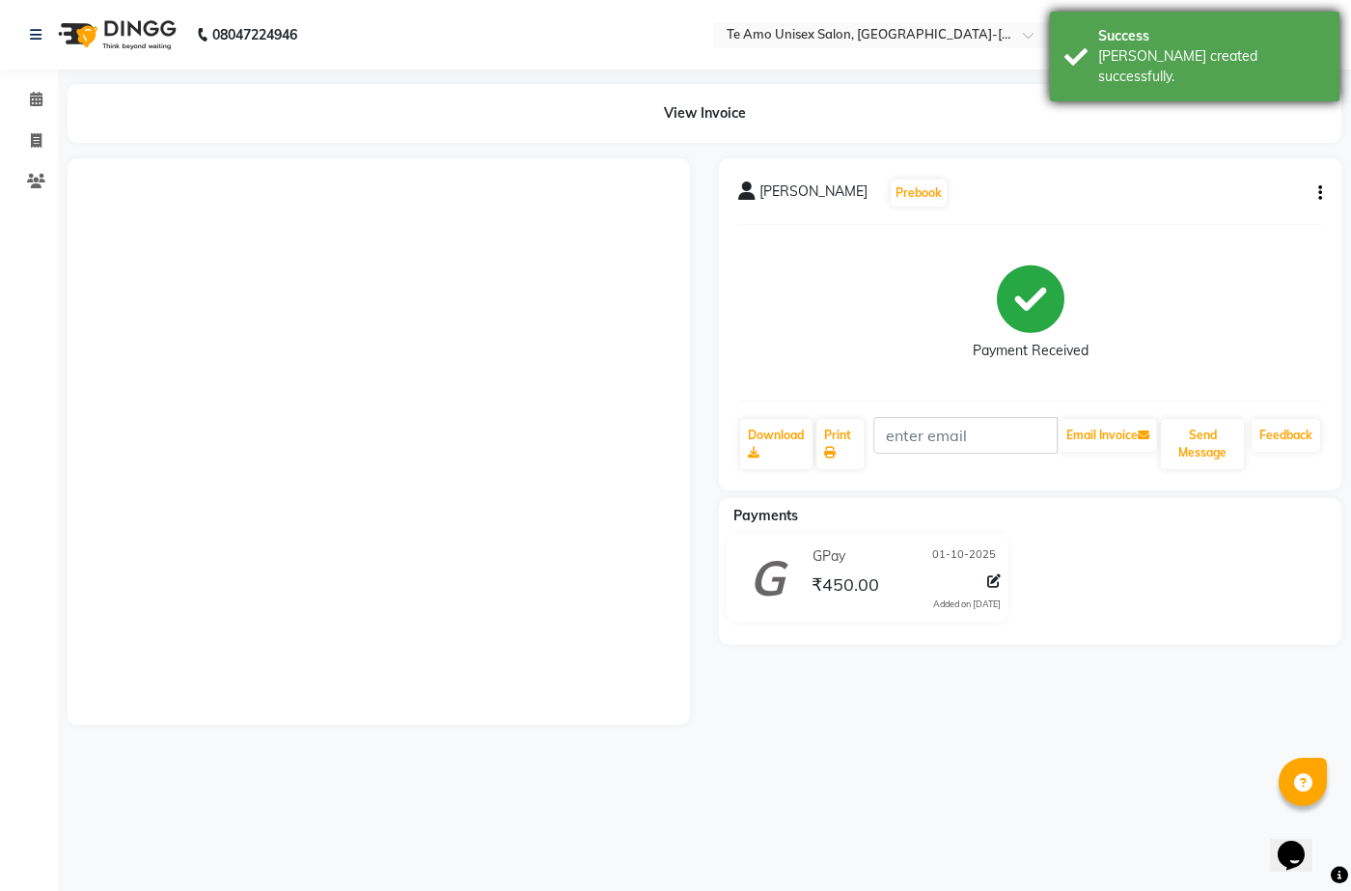
click at [1085, 46] on div "Success Bill created successfully." at bounding box center [1195, 57] width 290 height 90
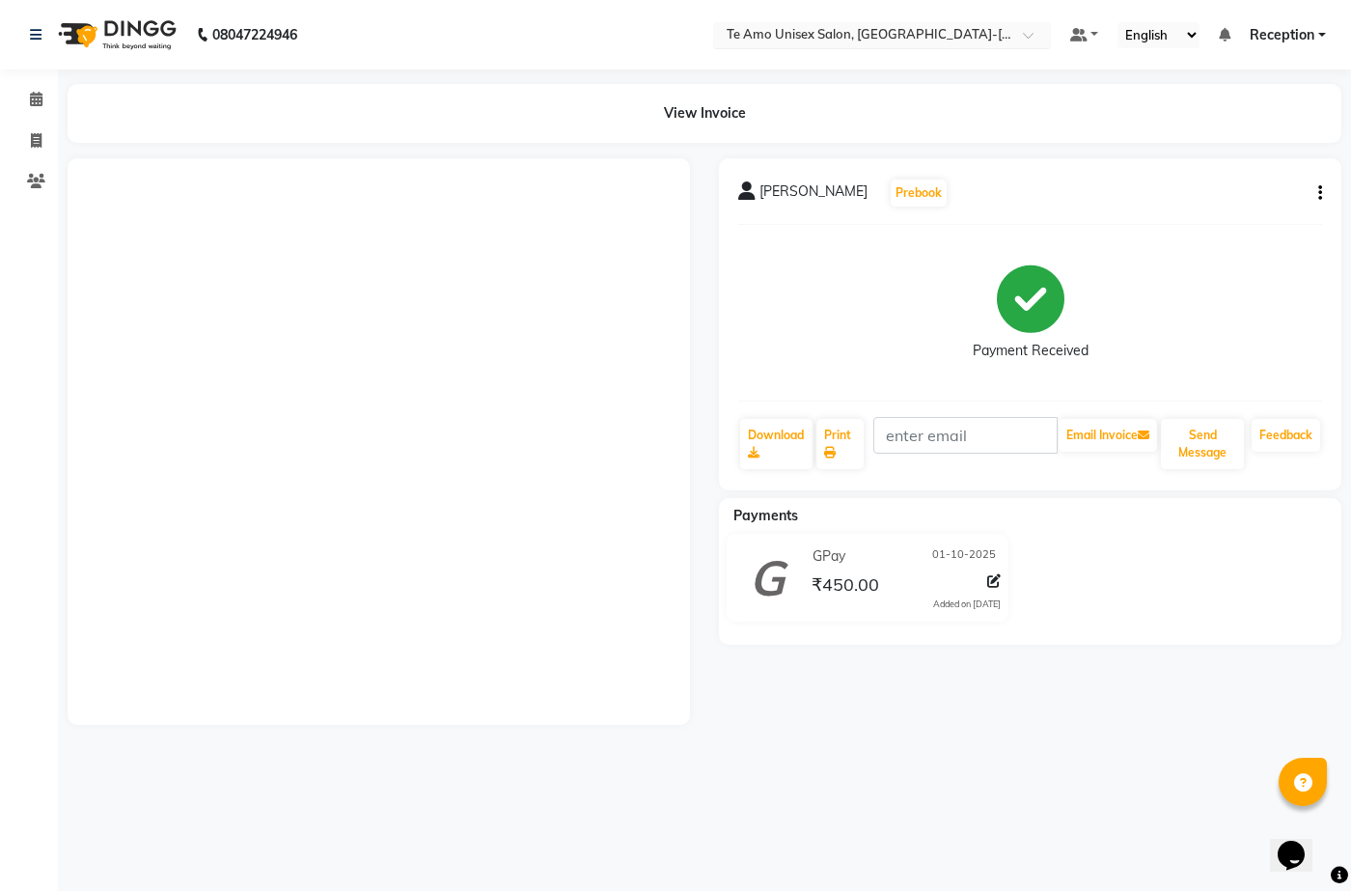
drag, startPoint x: 1085, startPoint y: 46, endPoint x: 884, endPoint y: 46, distance: 200.8
click at [1085, 46] on div "Success Bill created successfully." at bounding box center [1195, 57] width 290 height 90
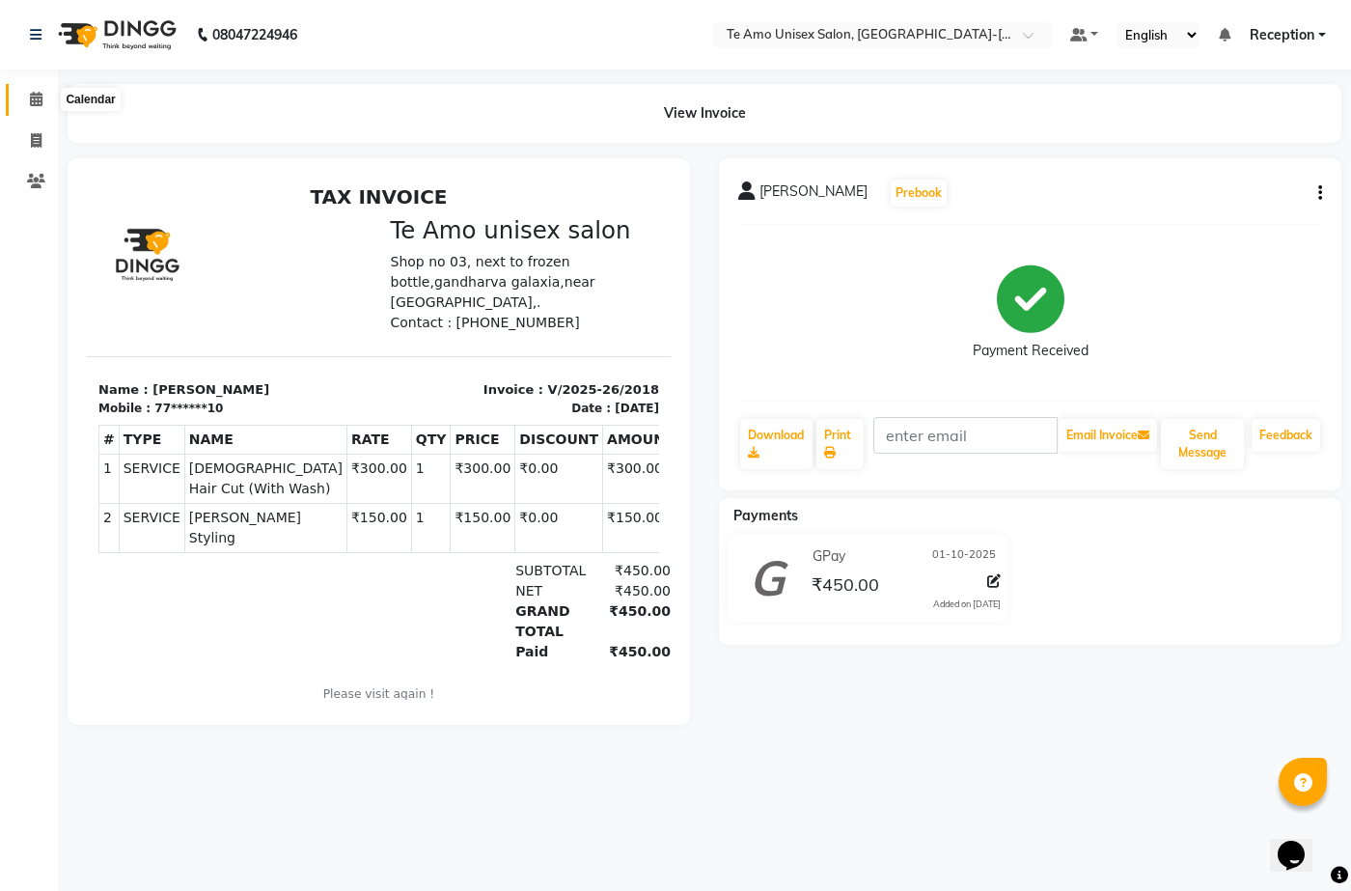
click at [36, 94] on icon at bounding box center [36, 99] width 13 height 14
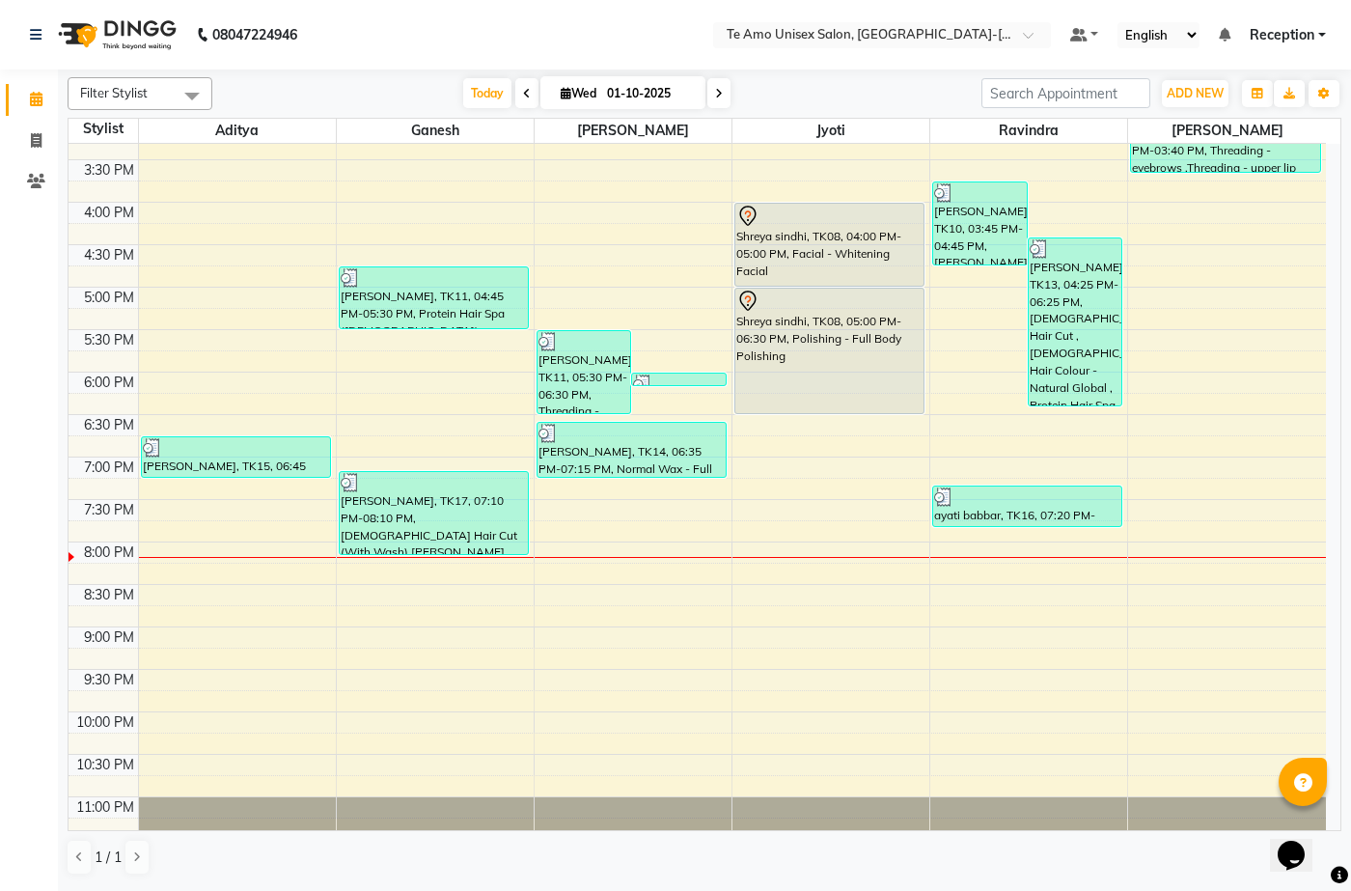
scroll to position [660, 0]
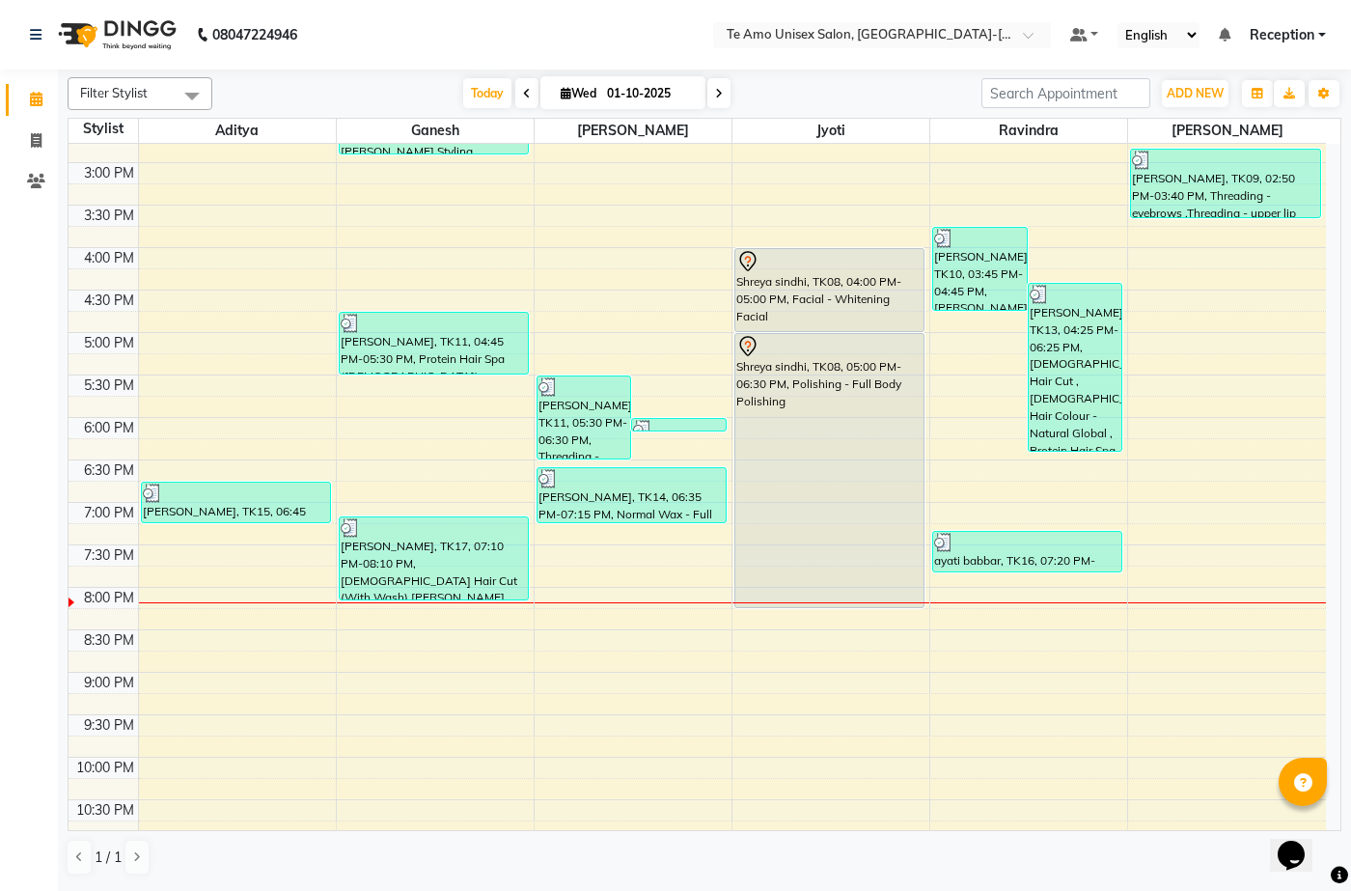
drag, startPoint x: 811, startPoint y: 455, endPoint x: 882, endPoint y: 604, distance: 165.8
click at [882, 604] on div "Abhishek, TK03, 11:20 AM-12:05 PM, Protein Hair Spa (Female) Shreya sindhi, TK0…" at bounding box center [831, 205] width 197 height 1443
click at [883, 460] on div "Shreya sindhi, TK08, 05:00 PM-06:30 PM, Polishing - Full Body Polishing" at bounding box center [830, 396] width 190 height 127
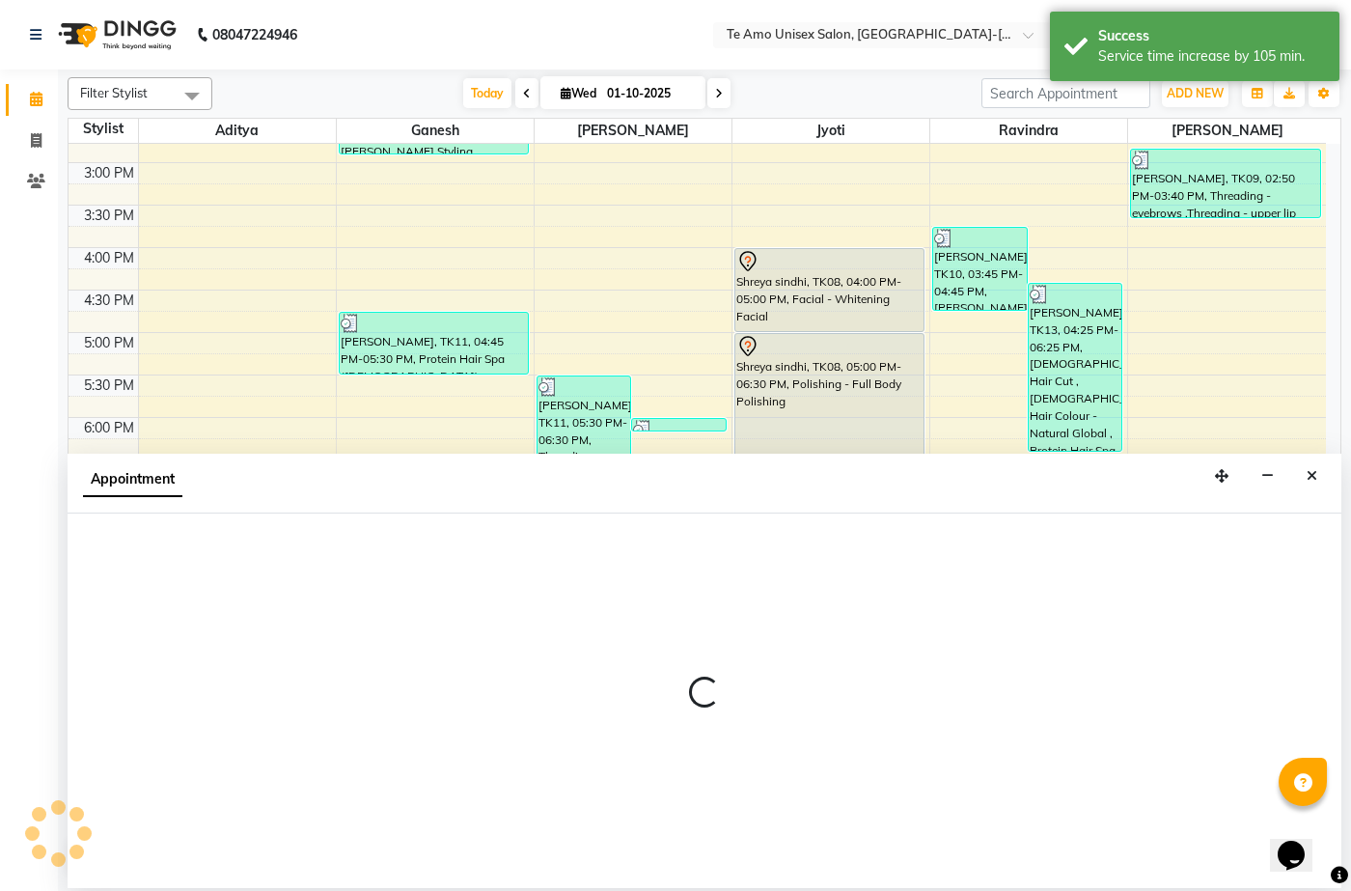
select select "92424"
select select "tentative"
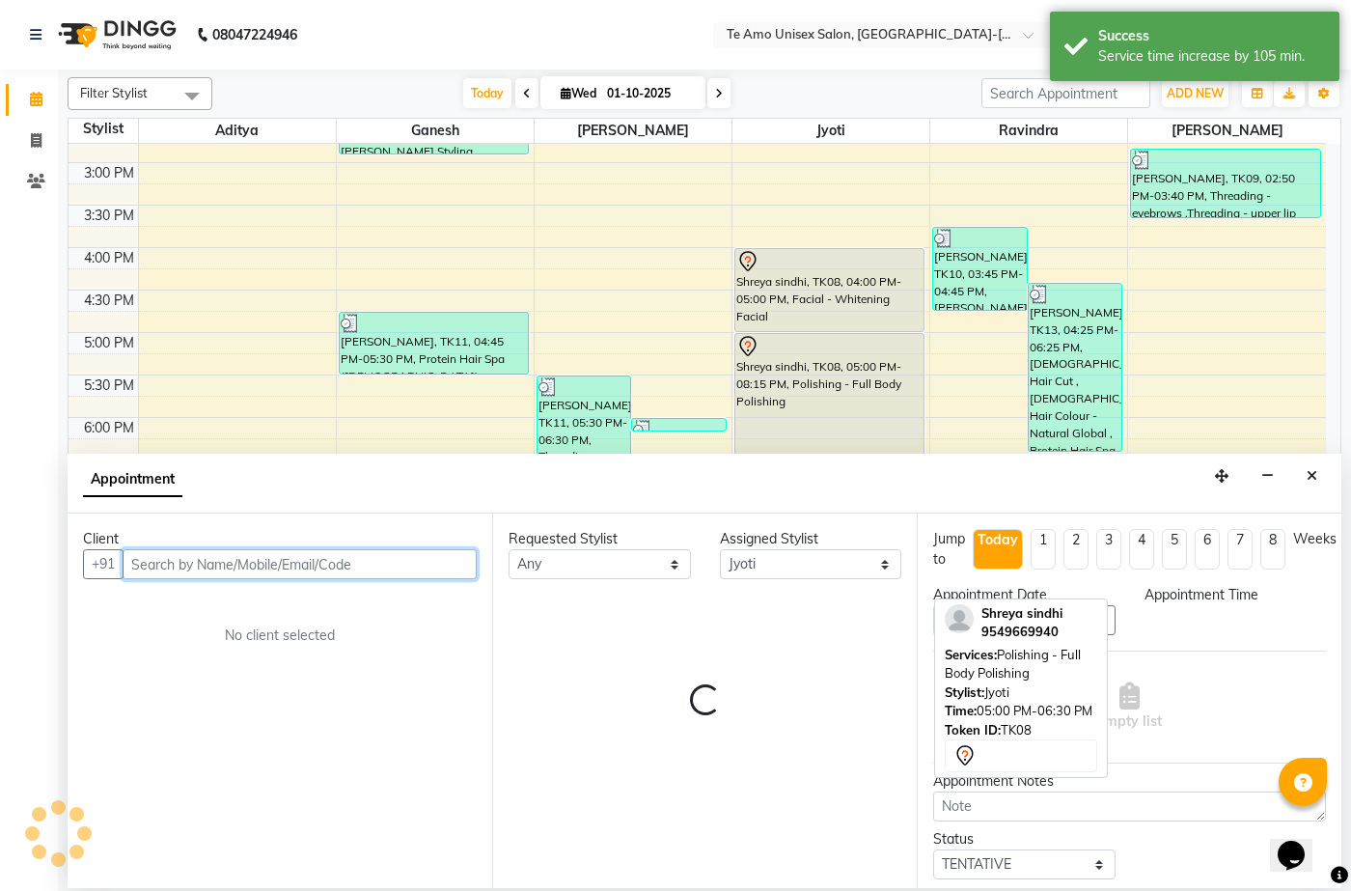
select select "1200"
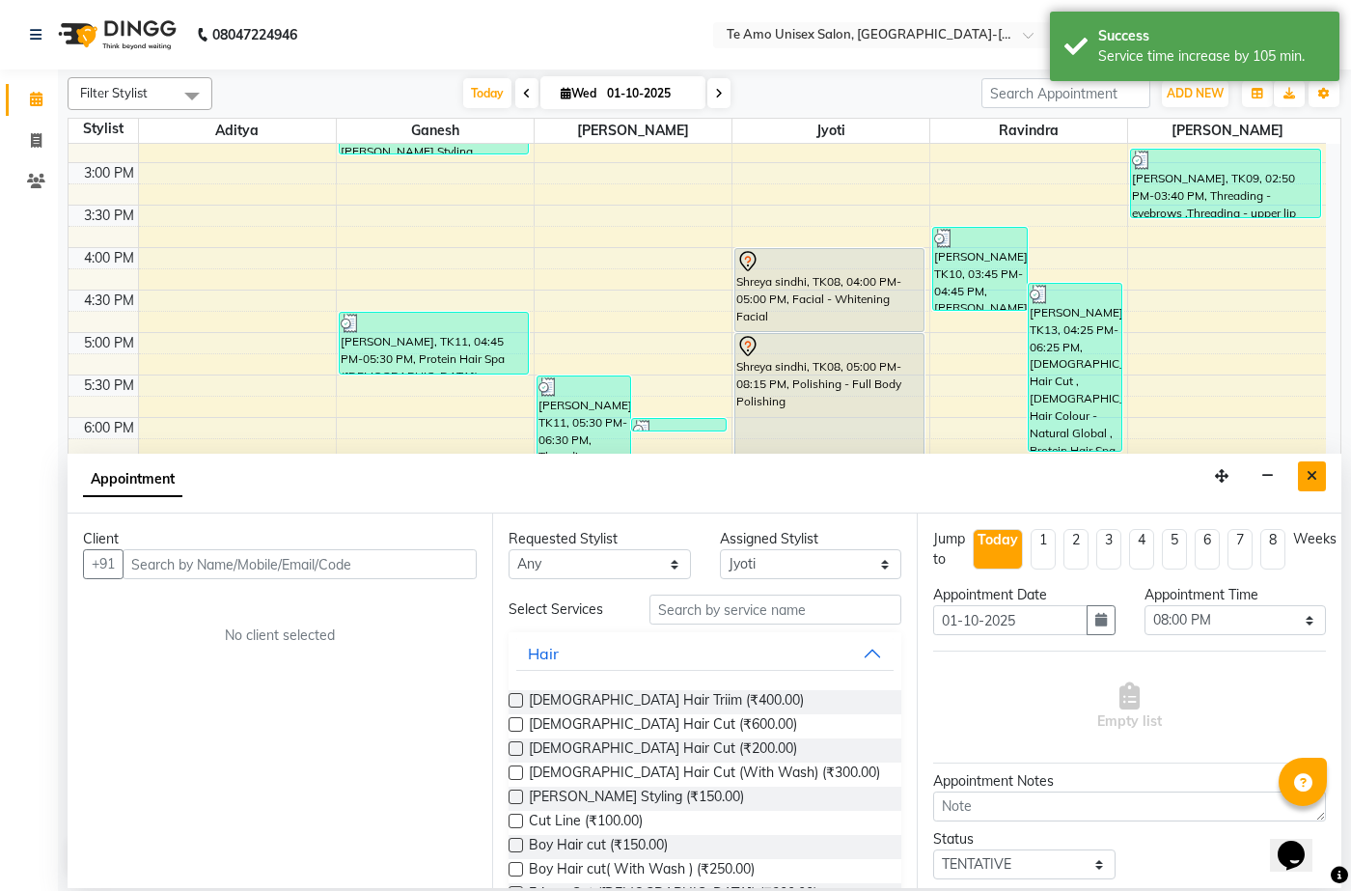
click at [1317, 475] on icon "Close" at bounding box center [1312, 476] width 11 height 14
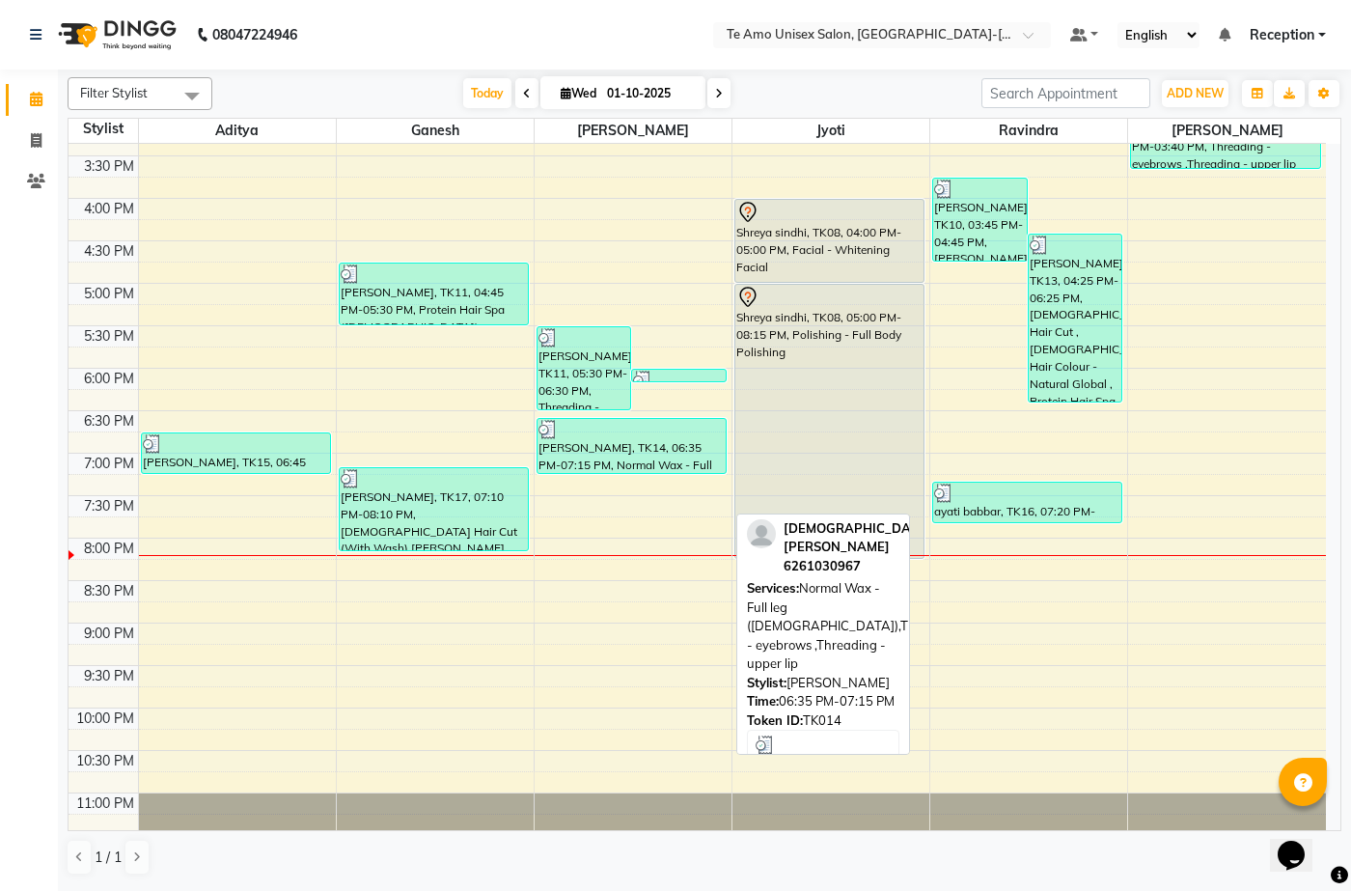
scroll to position [757, 0]
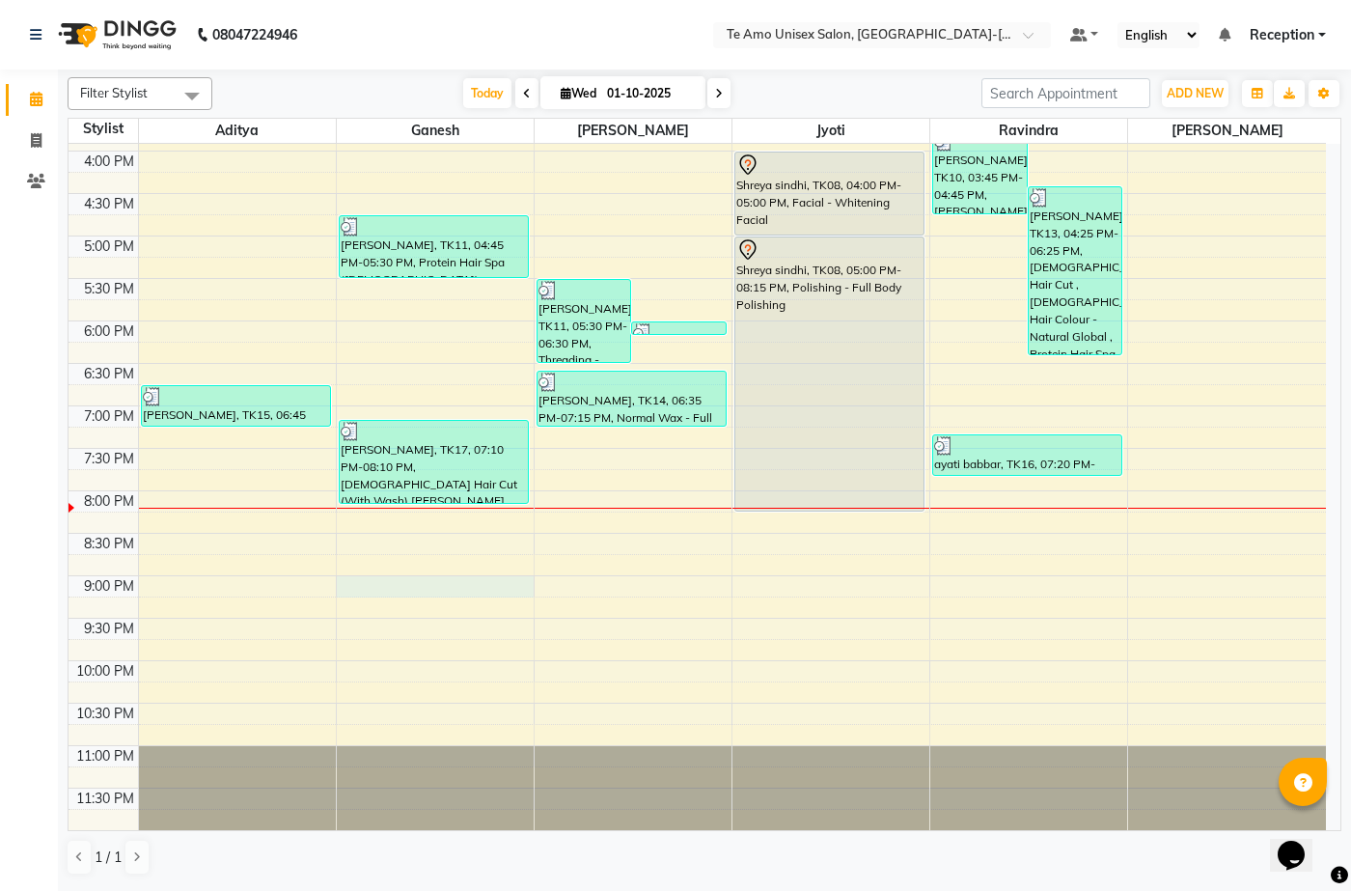
click at [411, 584] on div "7:00 AM 7:30 AM 8:00 AM 8:30 AM 9:00 AM 9:30 AM 10:00 AM 10:30 AM 11:00 AM 11:3…" at bounding box center [698, 108] width 1258 height 1443
select select "70301"
select select "tentative"
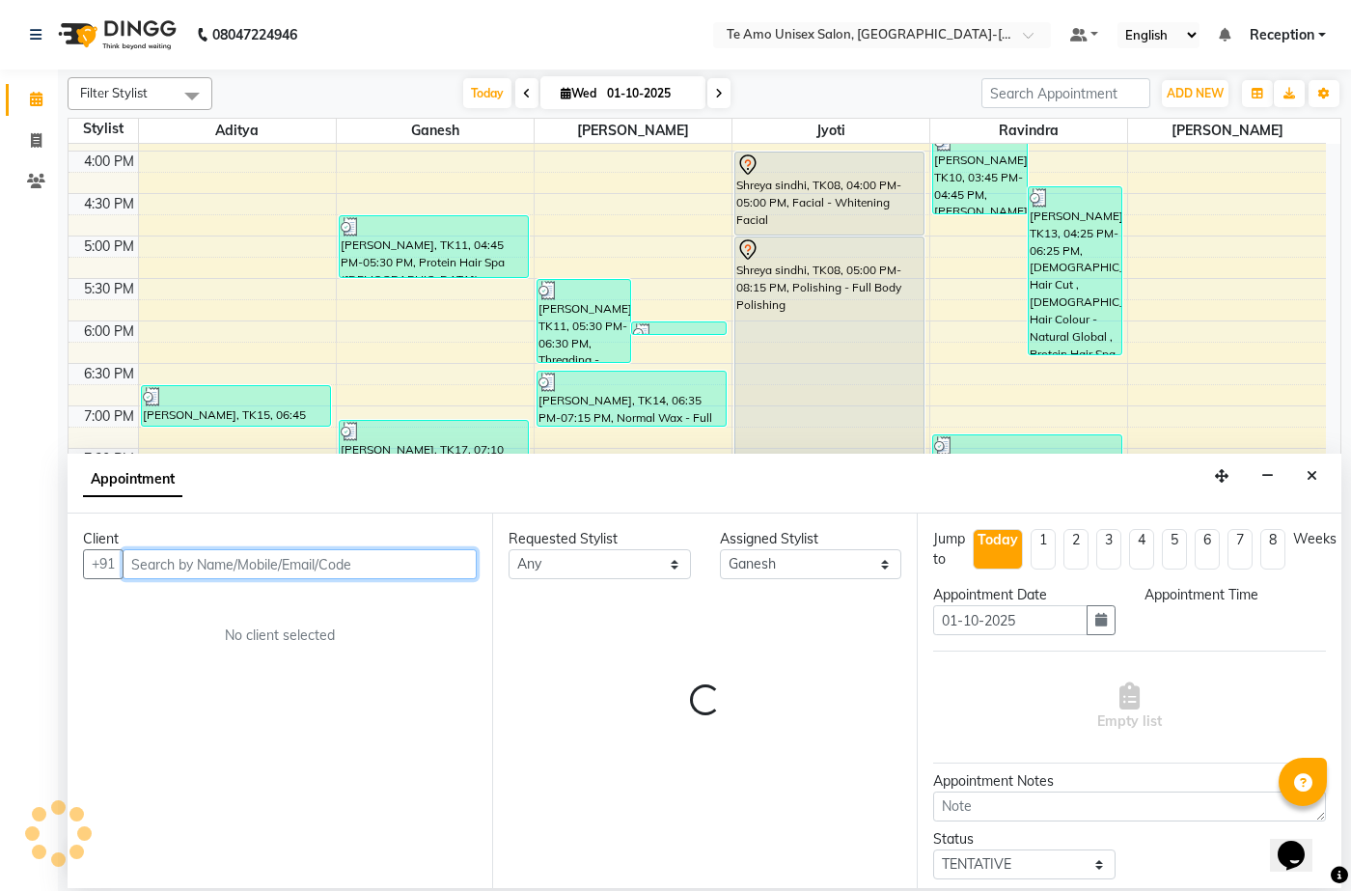
select select "1260"
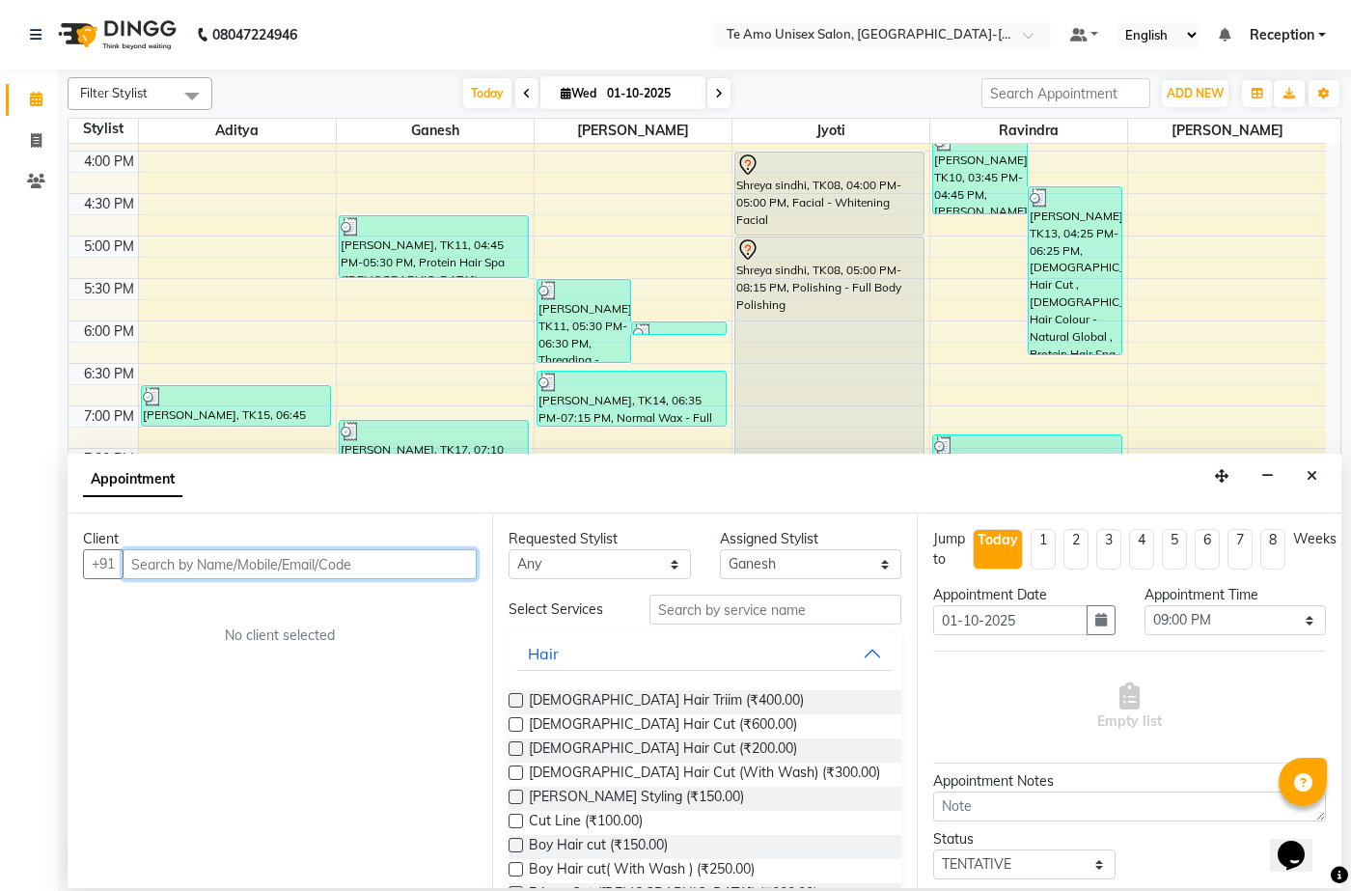
click at [348, 565] on input "text" at bounding box center [300, 564] width 354 height 30
type input "8087164421"
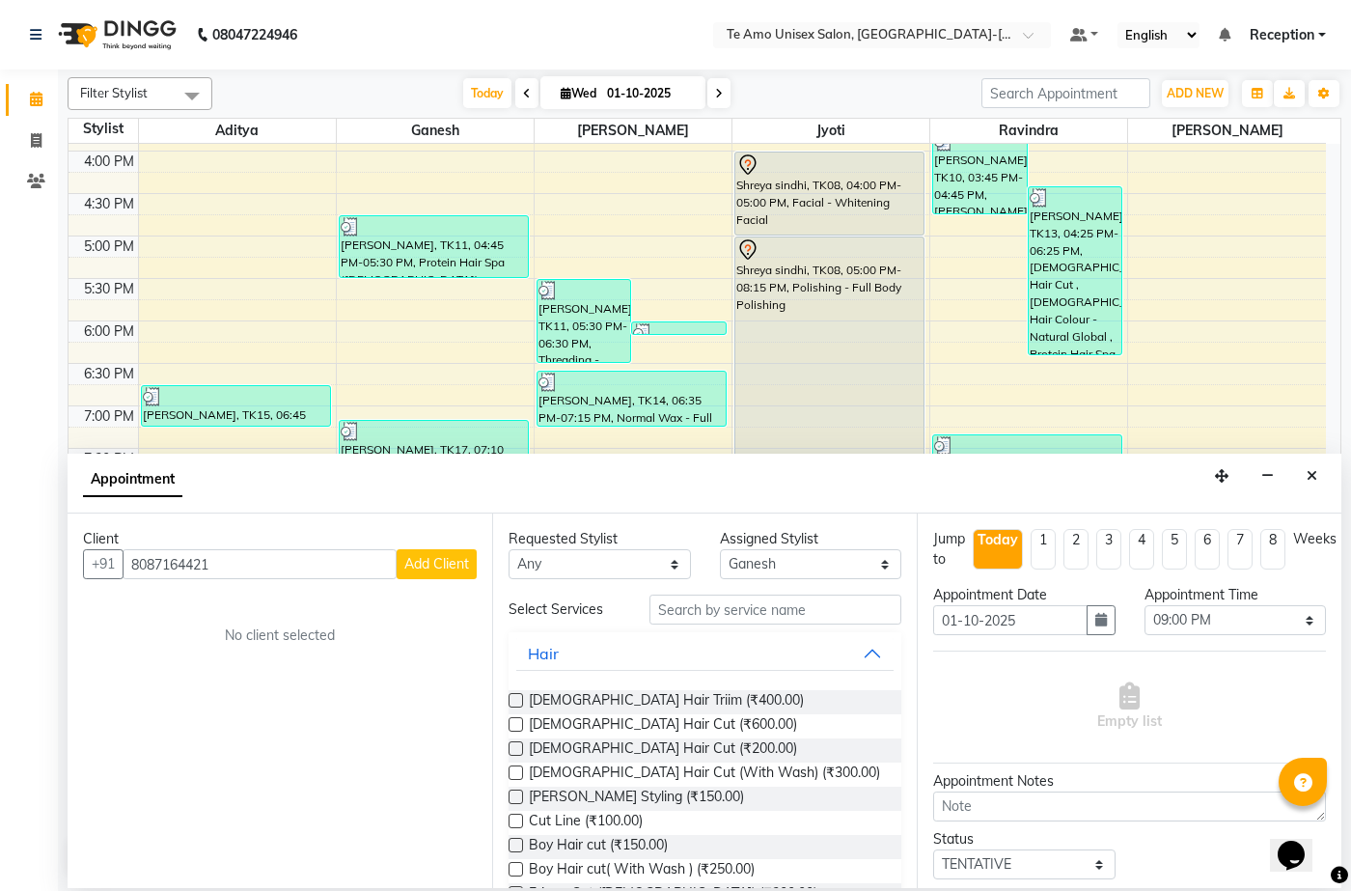
click at [417, 549] on button "Add Client" at bounding box center [437, 564] width 80 height 30
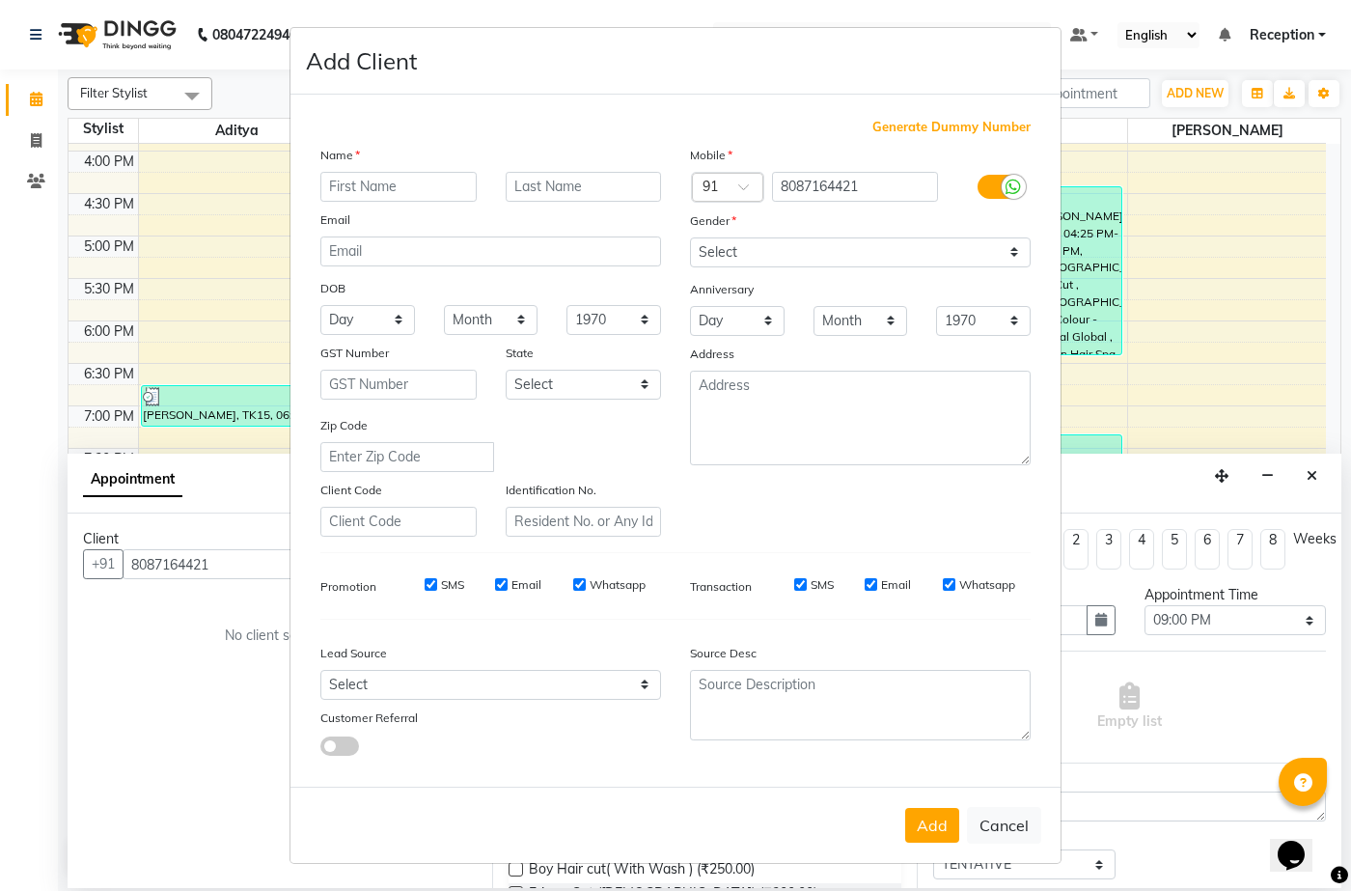
click at [436, 183] on input "text" at bounding box center [398, 187] width 156 height 30
type input "[PERSON_NAME]"
click at [931, 243] on select "Select Male Female Other Prefer Not To Say" at bounding box center [860, 252] width 341 height 30
select select "male"
click at [690, 237] on select "Select Male Female Other Prefer Not To Say" at bounding box center [860, 252] width 341 height 30
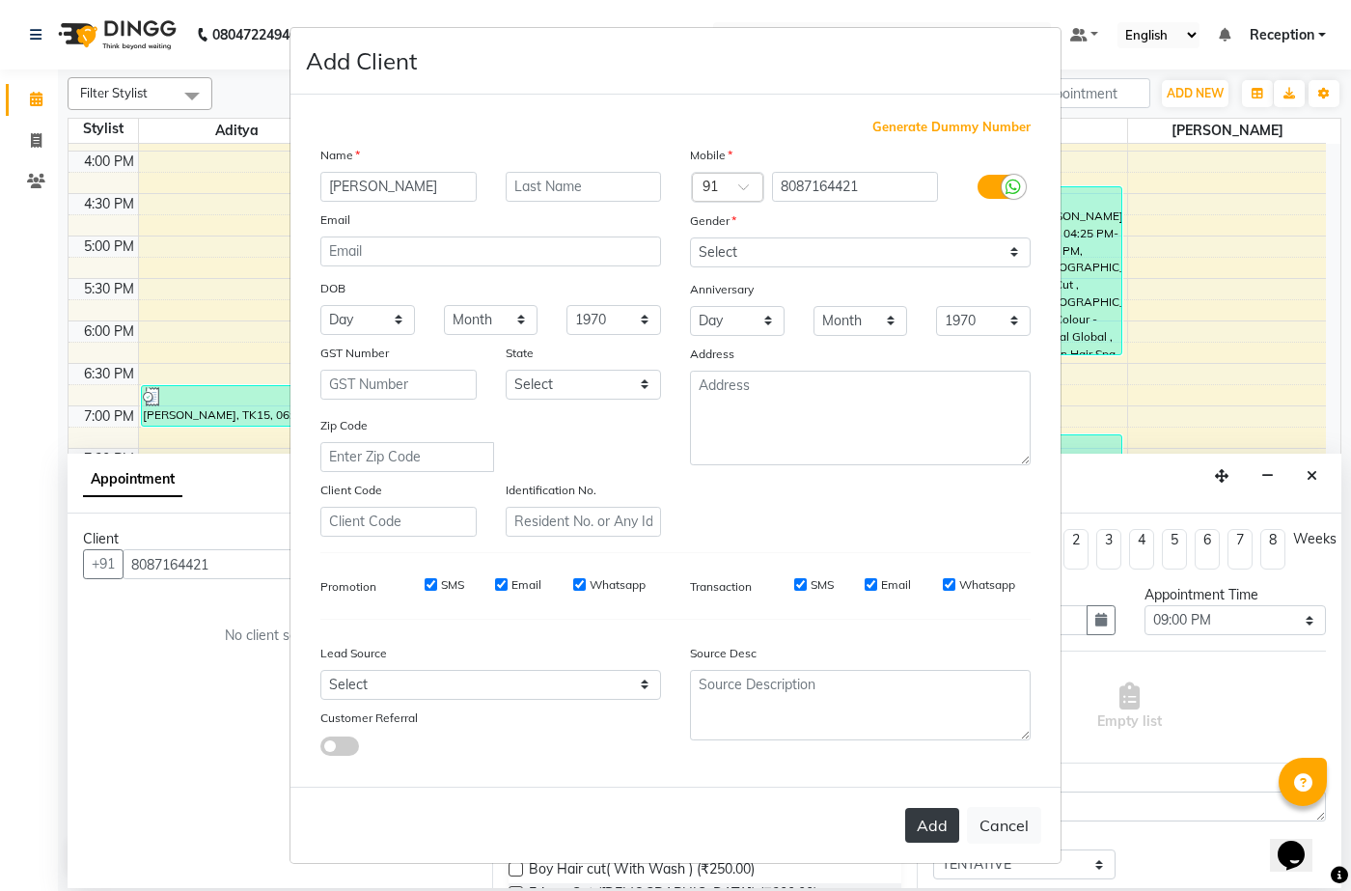
click at [942, 827] on button "Add" at bounding box center [932, 825] width 54 height 35
type input "80******21"
select select
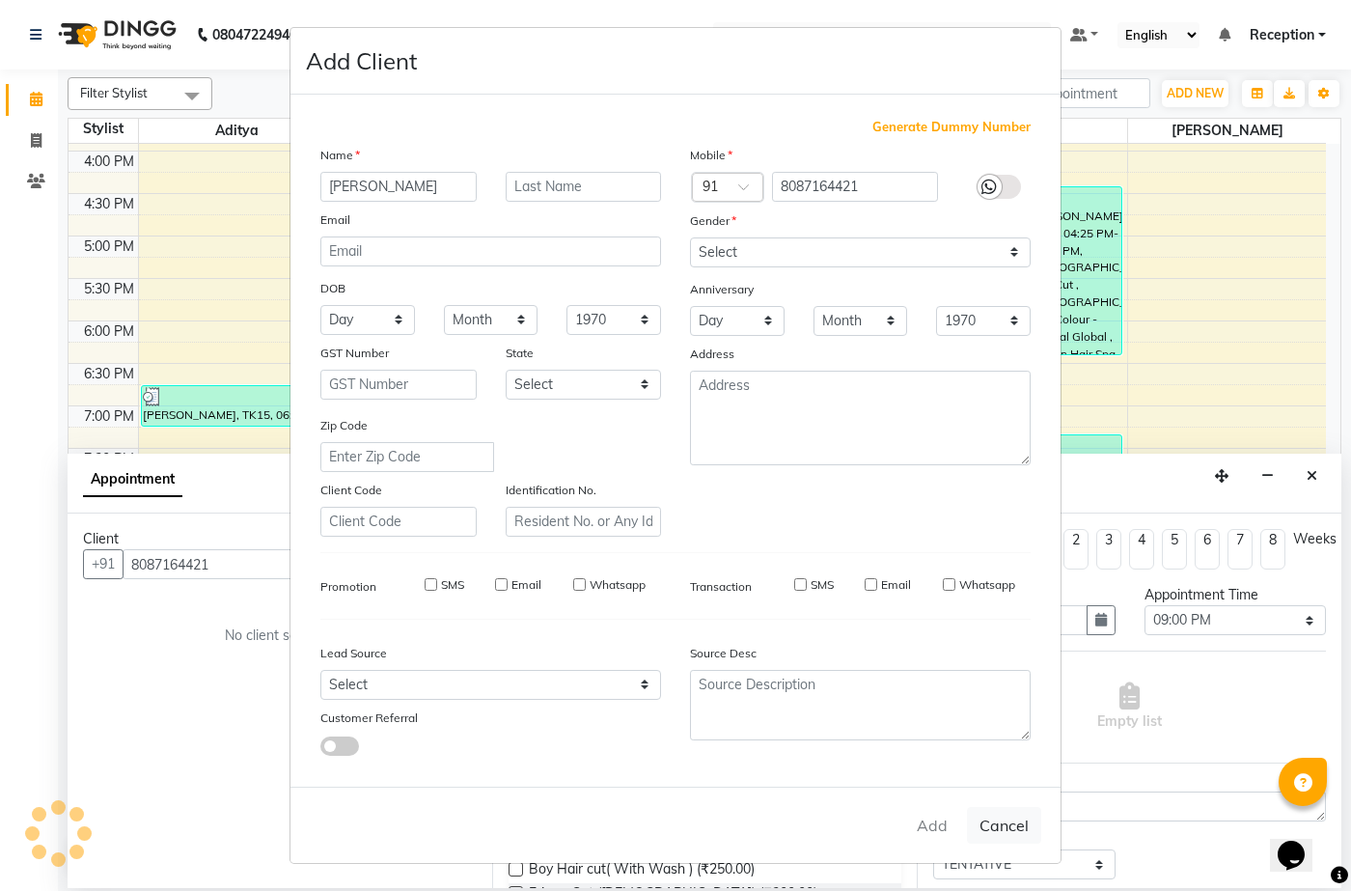
select select
checkbox input "false"
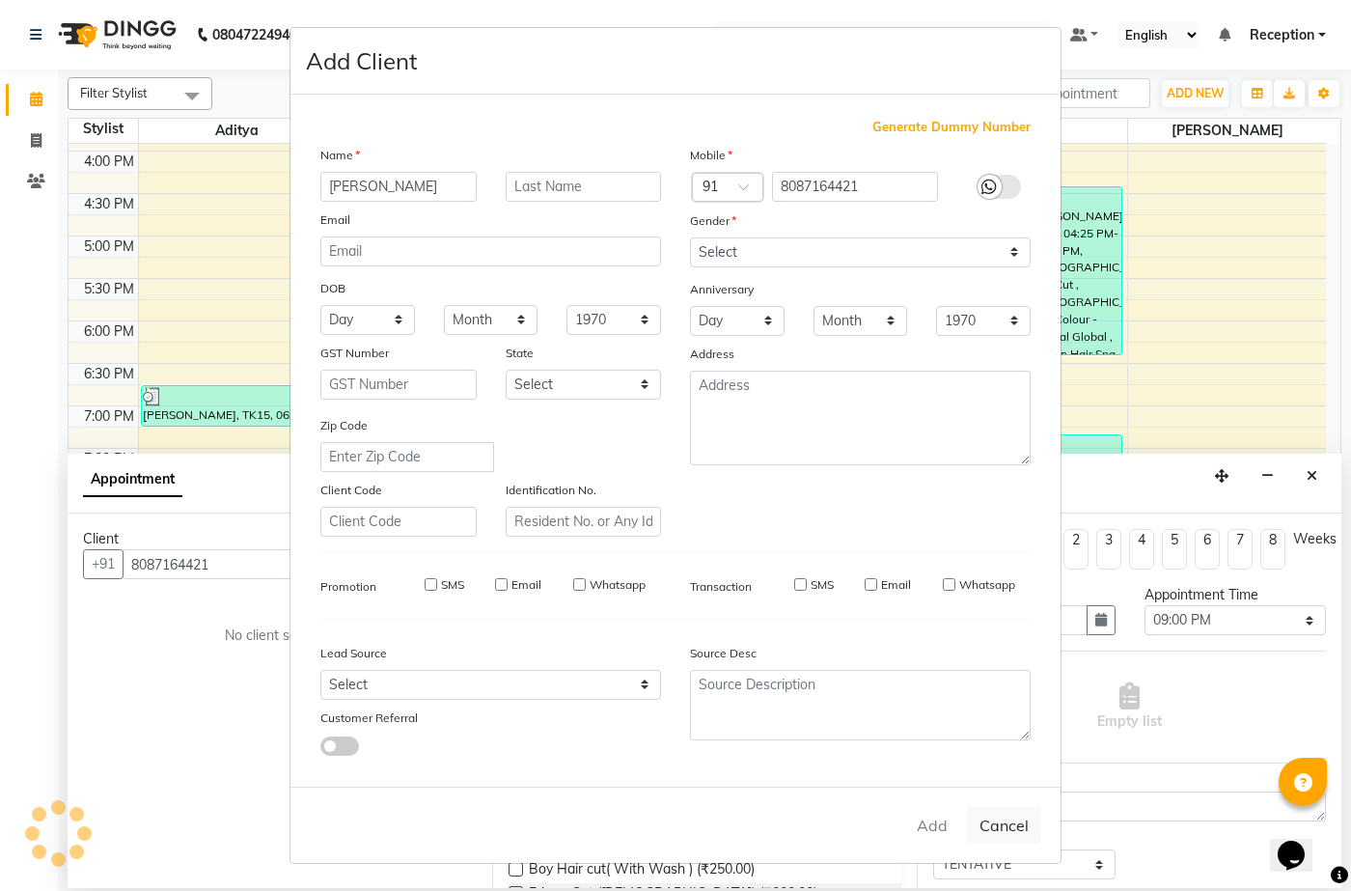
checkbox input "false"
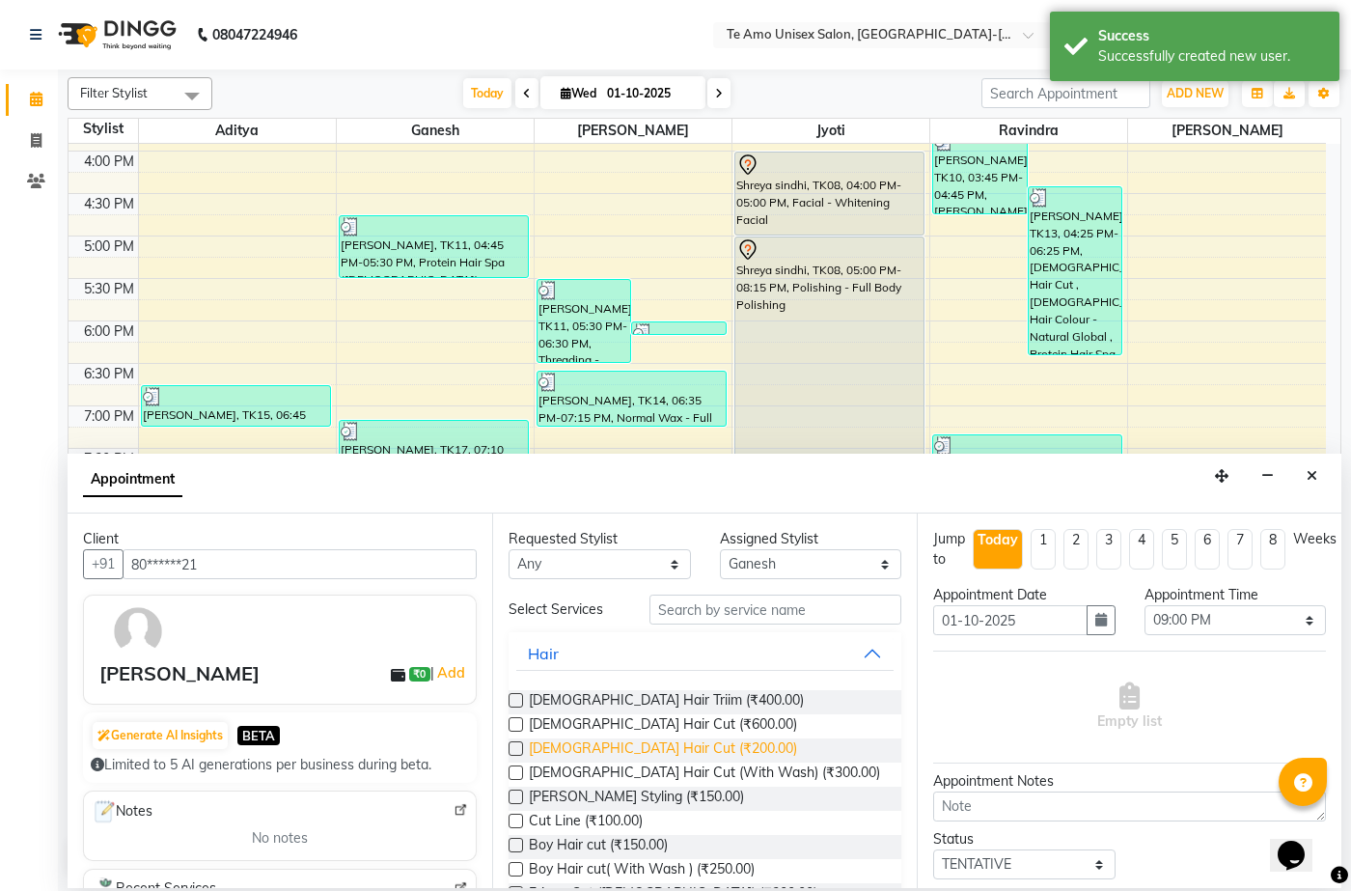
click at [606, 750] on span "Male Hair Cut (₹200.00)" at bounding box center [663, 750] width 268 height 24
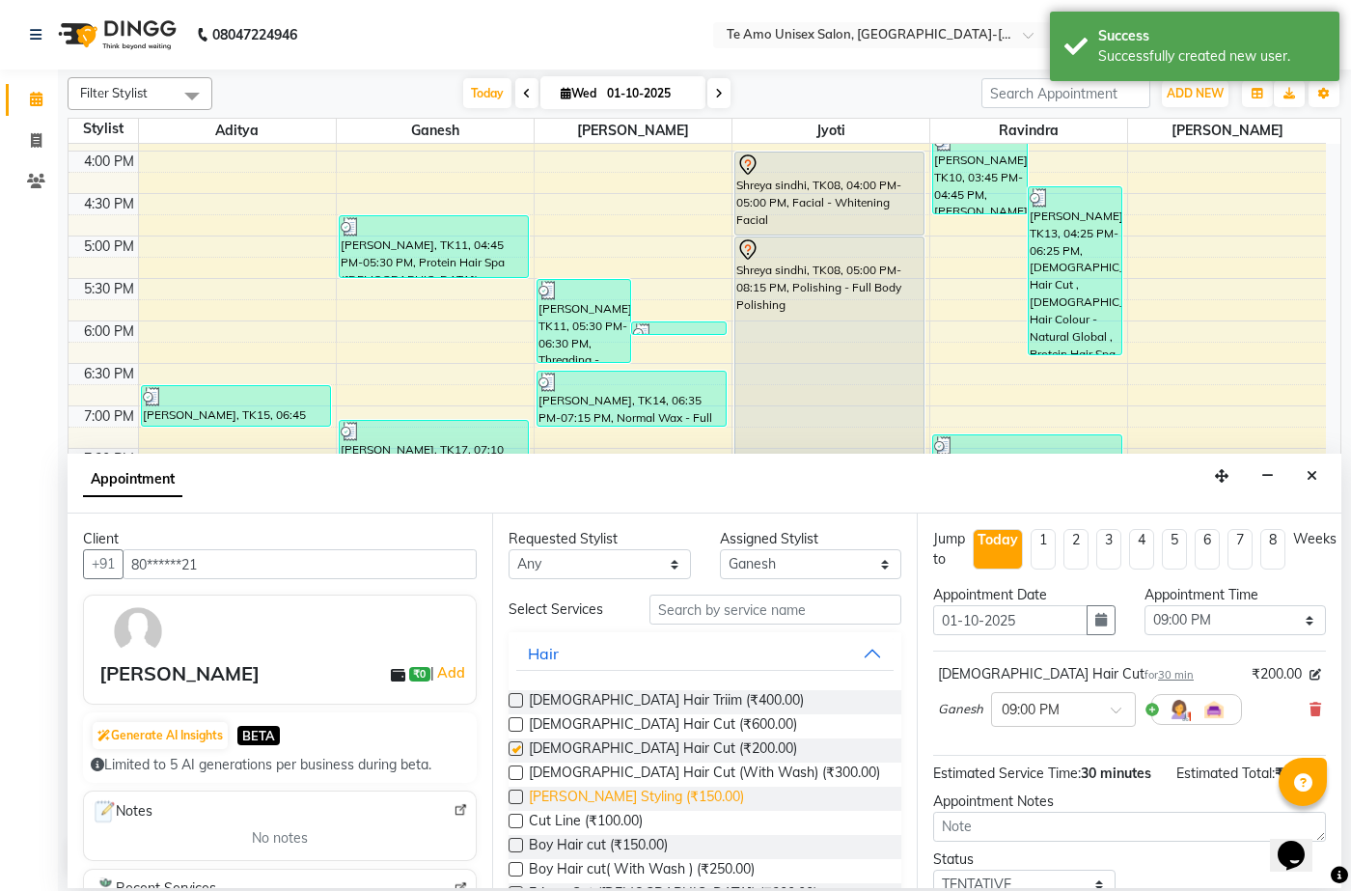
checkbox input "false"
click at [610, 790] on span "Beard Styling (₹150.00)" at bounding box center [636, 799] width 215 height 24
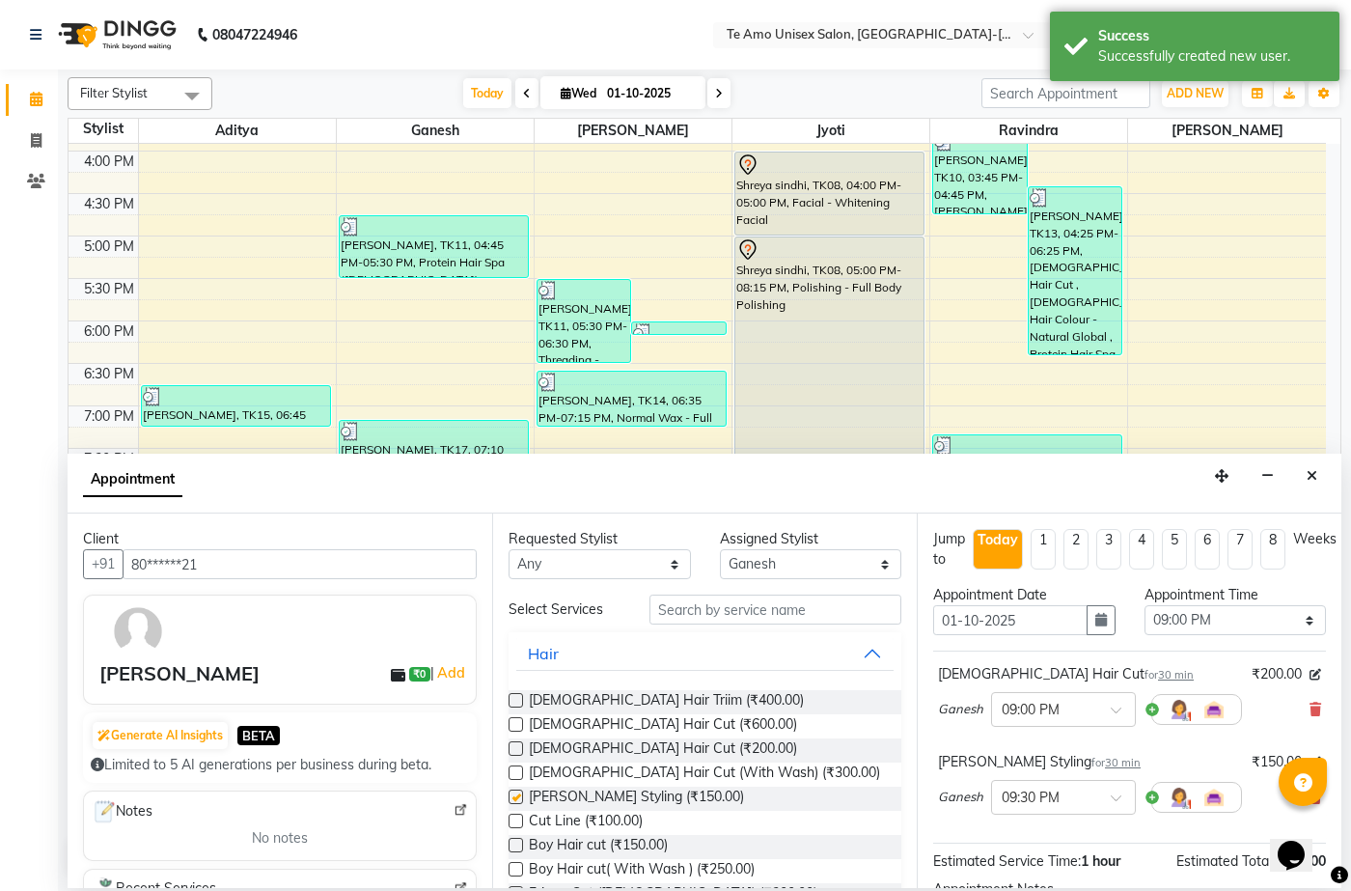
checkbox input "false"
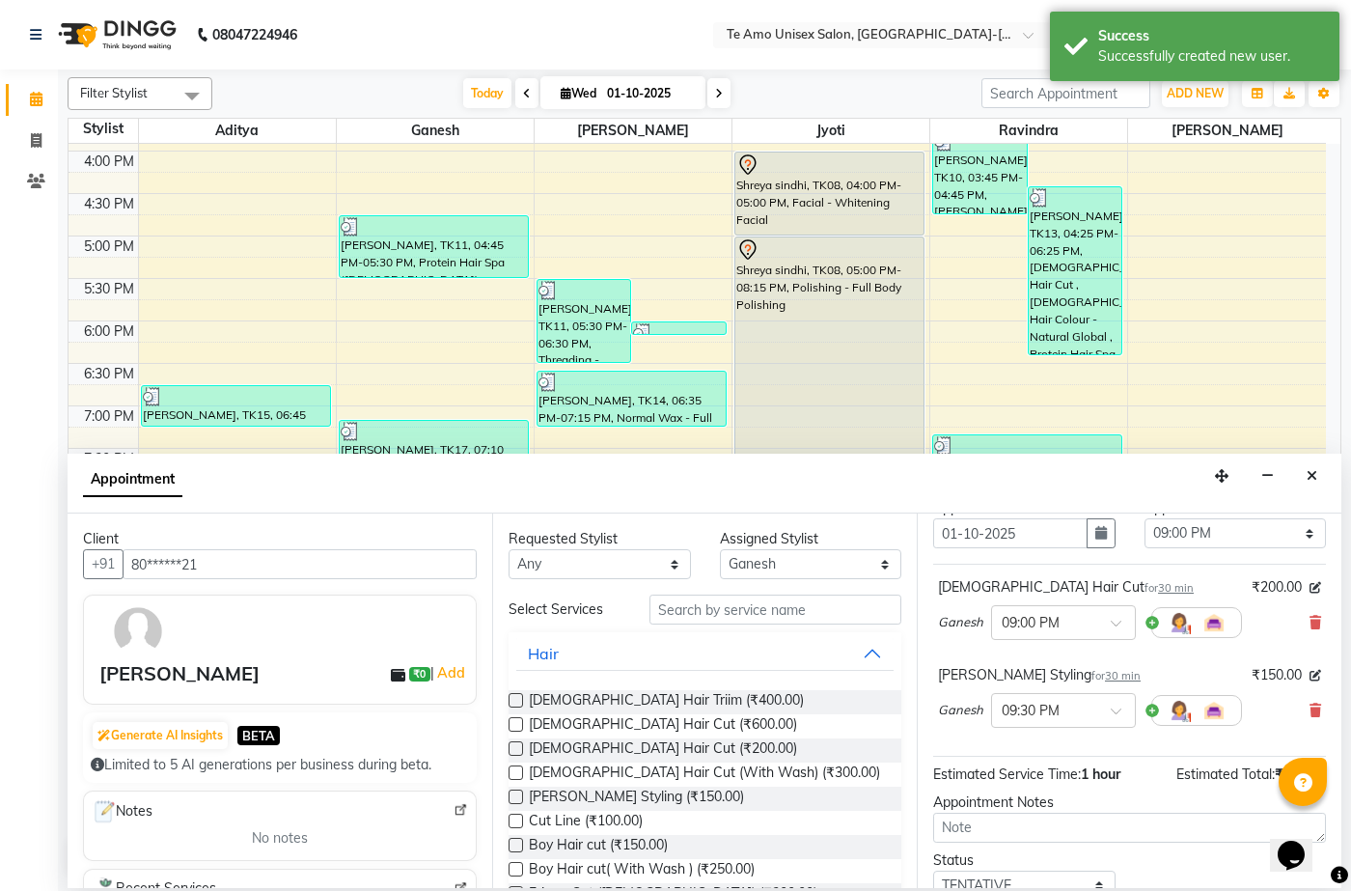
scroll to position [221, 0]
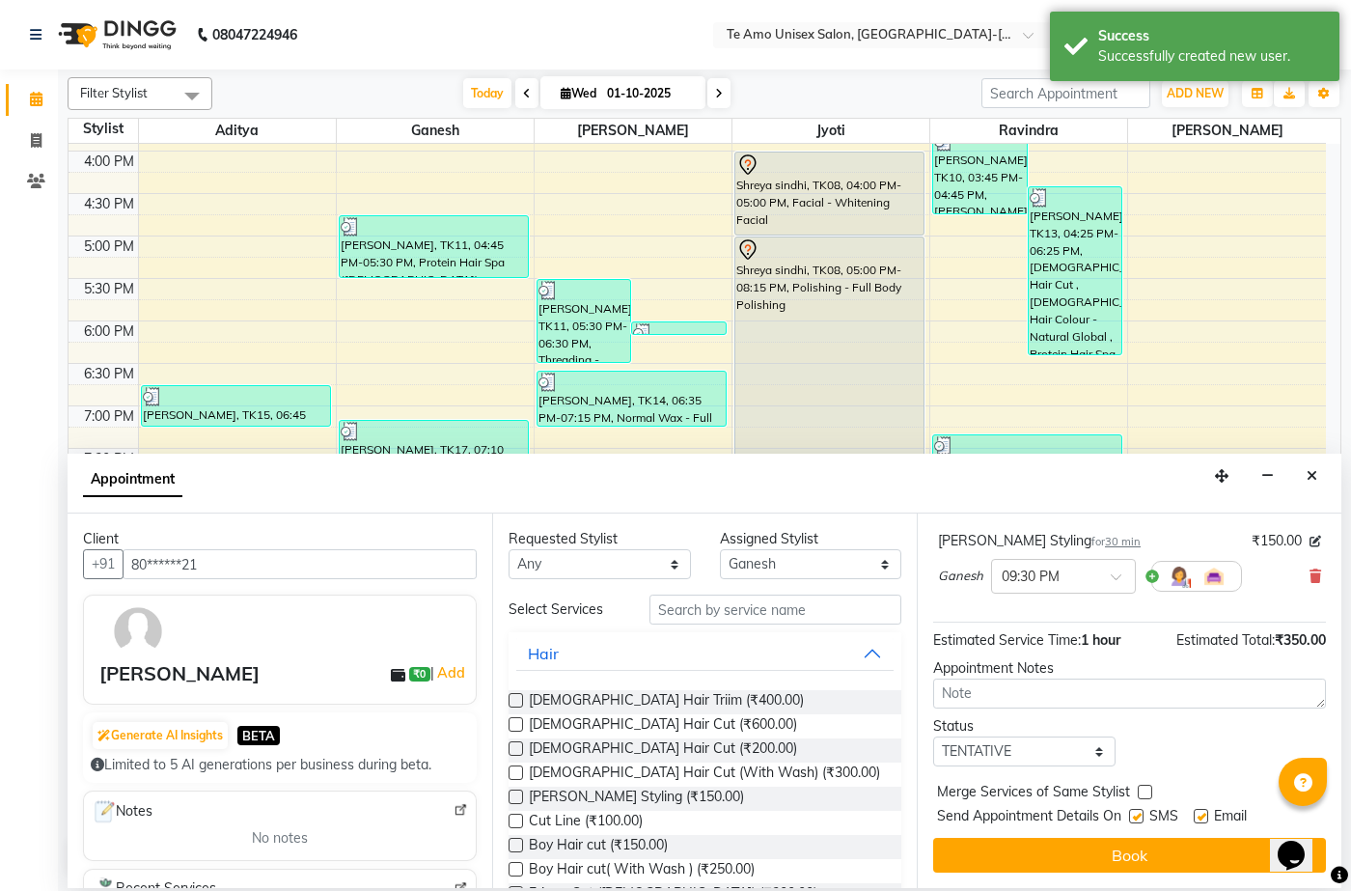
click at [1139, 816] on label at bounding box center [1136, 816] width 14 height 14
click at [1139, 816] on input "checkbox" at bounding box center [1135, 818] width 13 height 13
checkbox input "false"
click at [1154, 866] on button "Book" at bounding box center [1129, 855] width 393 height 35
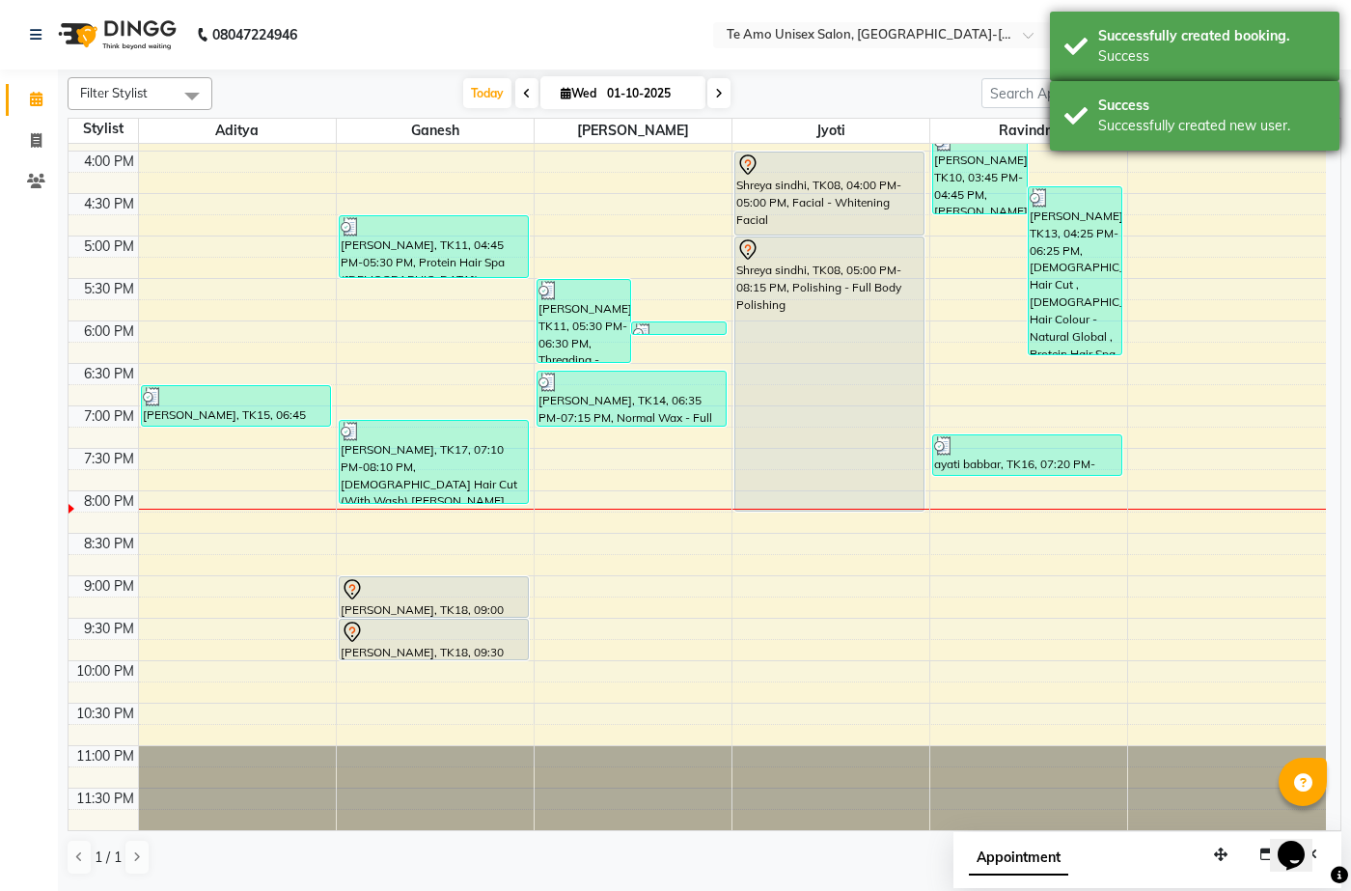
click at [1149, 83] on div "Successfully created booking. Success Success Successfully created new user." at bounding box center [1195, 84] width 290 height 145
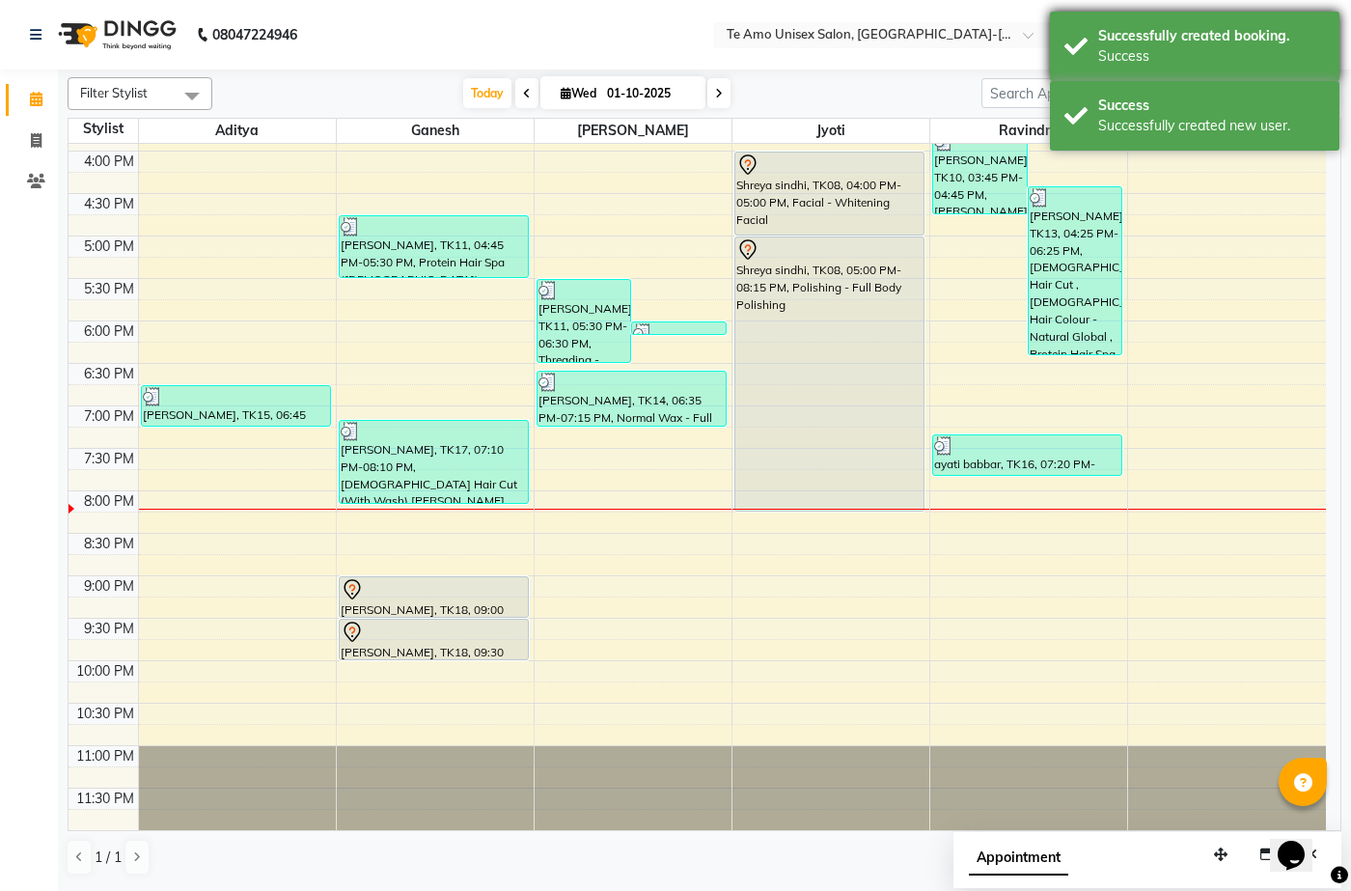
click at [1072, 14] on div "Successfully created booking. Success" at bounding box center [1195, 46] width 290 height 69
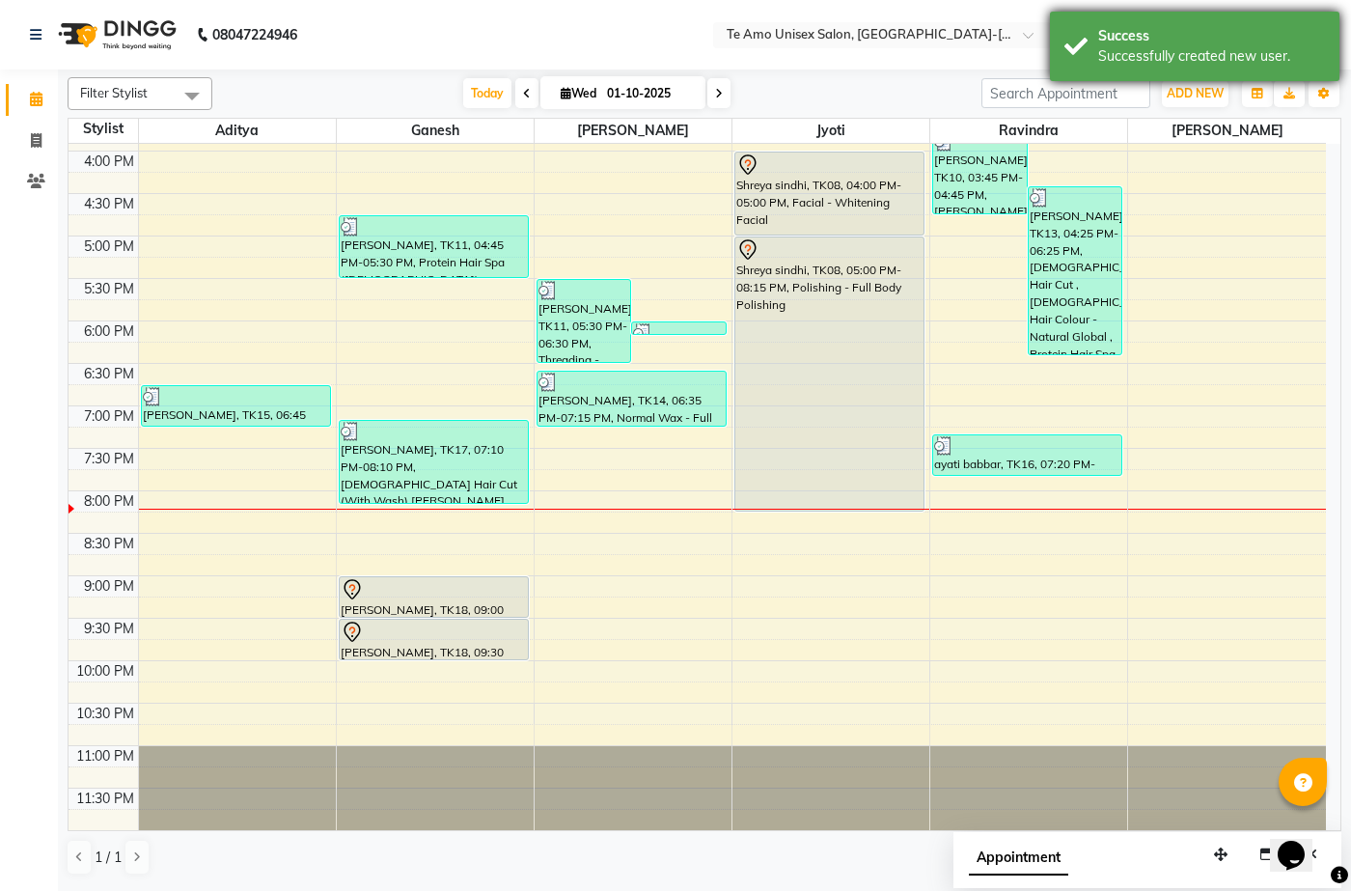
click at [1114, 51] on div "Successfully created new user." at bounding box center [1211, 56] width 227 height 20
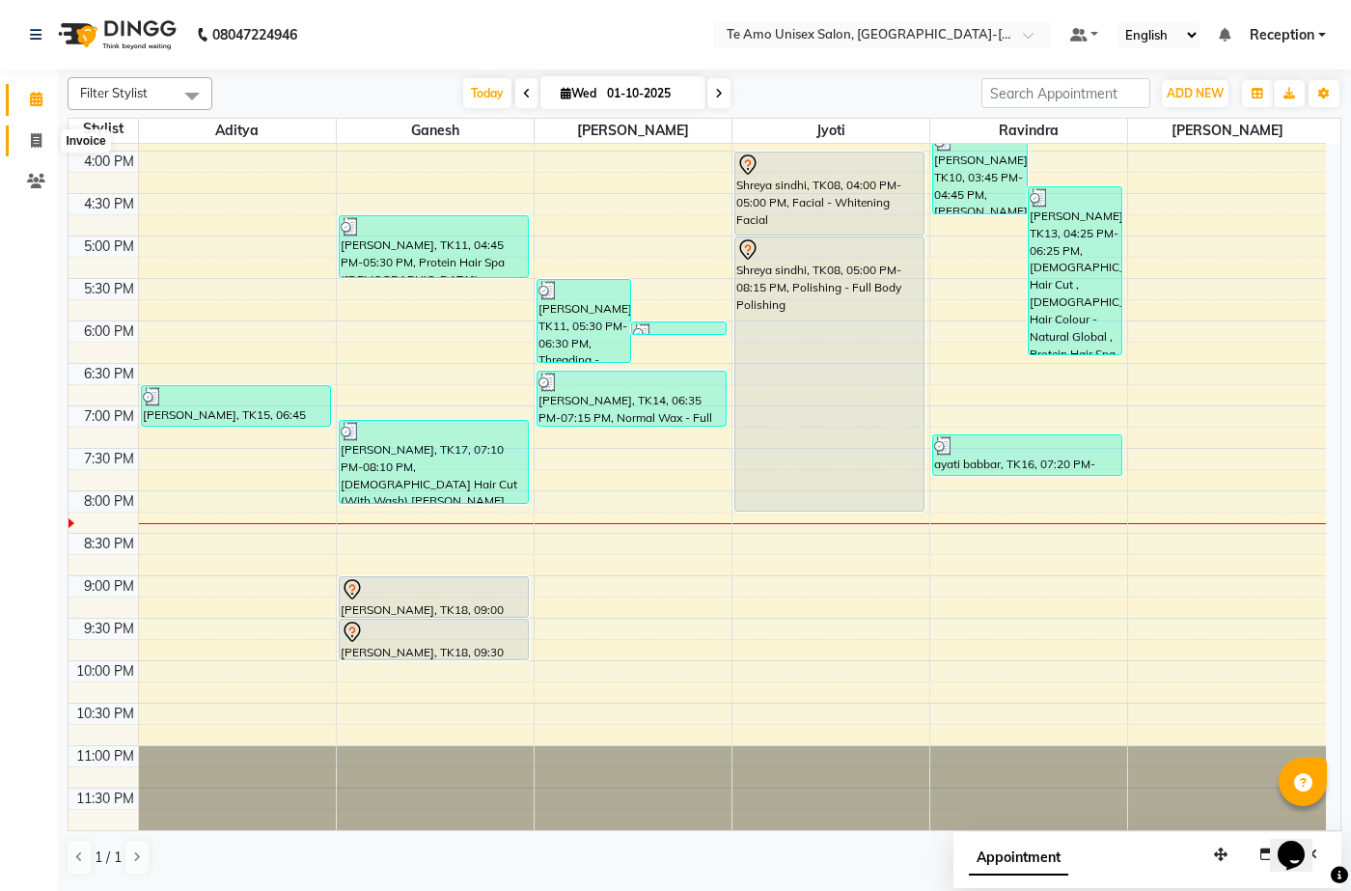
click at [35, 135] on icon at bounding box center [36, 140] width 11 height 14
select select "service"
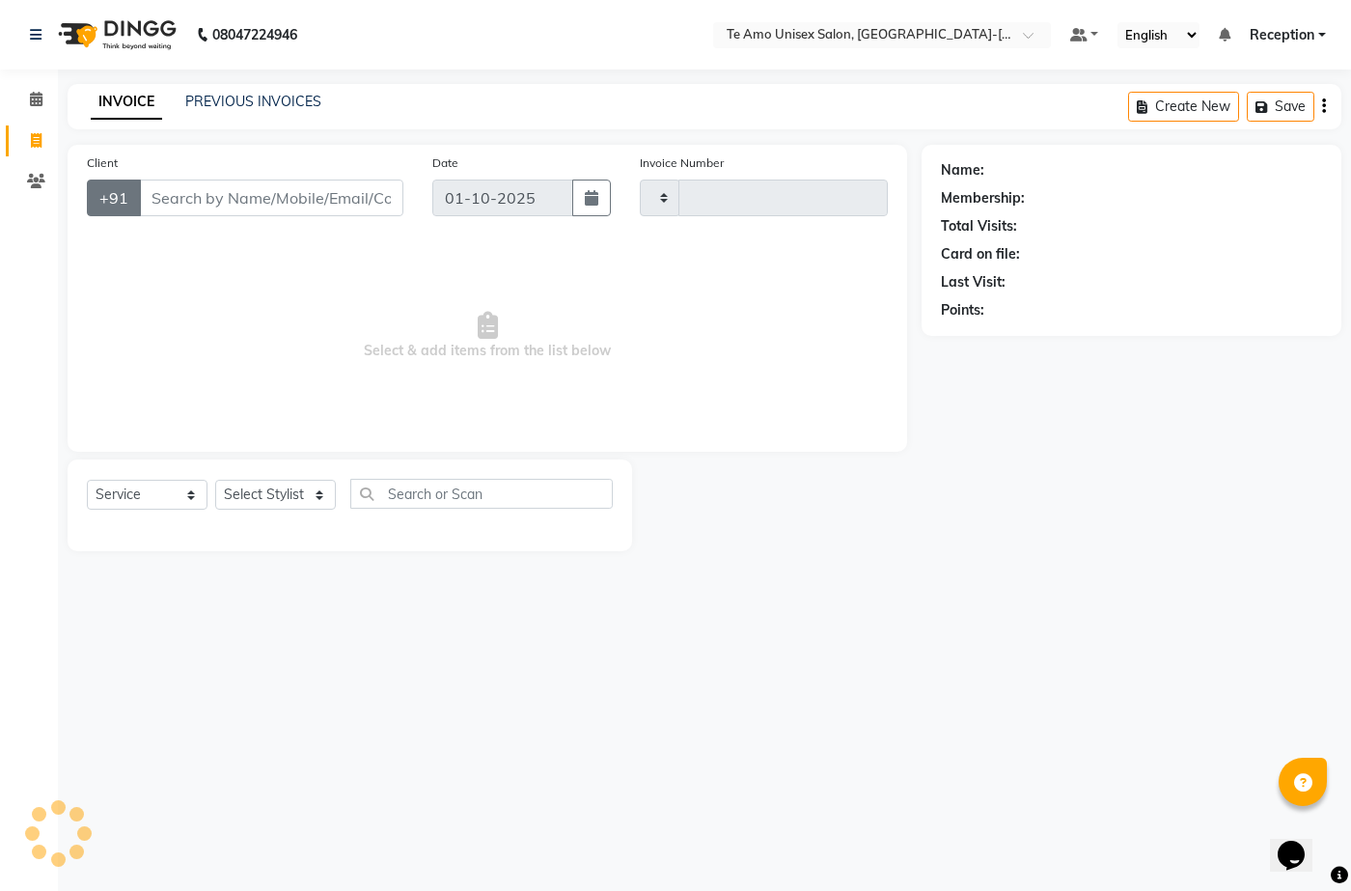
type input "2019"
select select "7836"
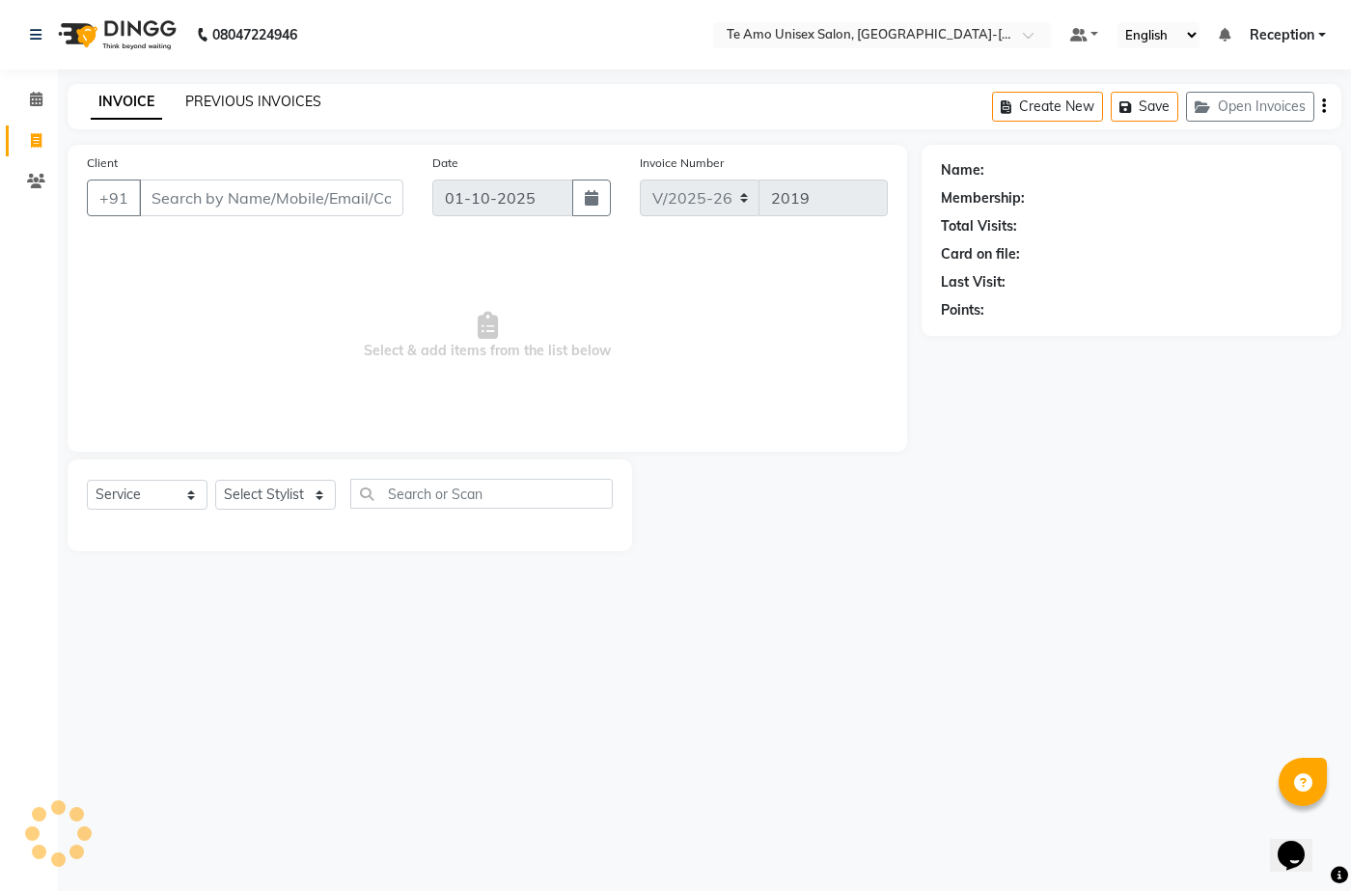
click at [220, 97] on link "PREVIOUS INVOICES" at bounding box center [253, 101] width 136 height 17
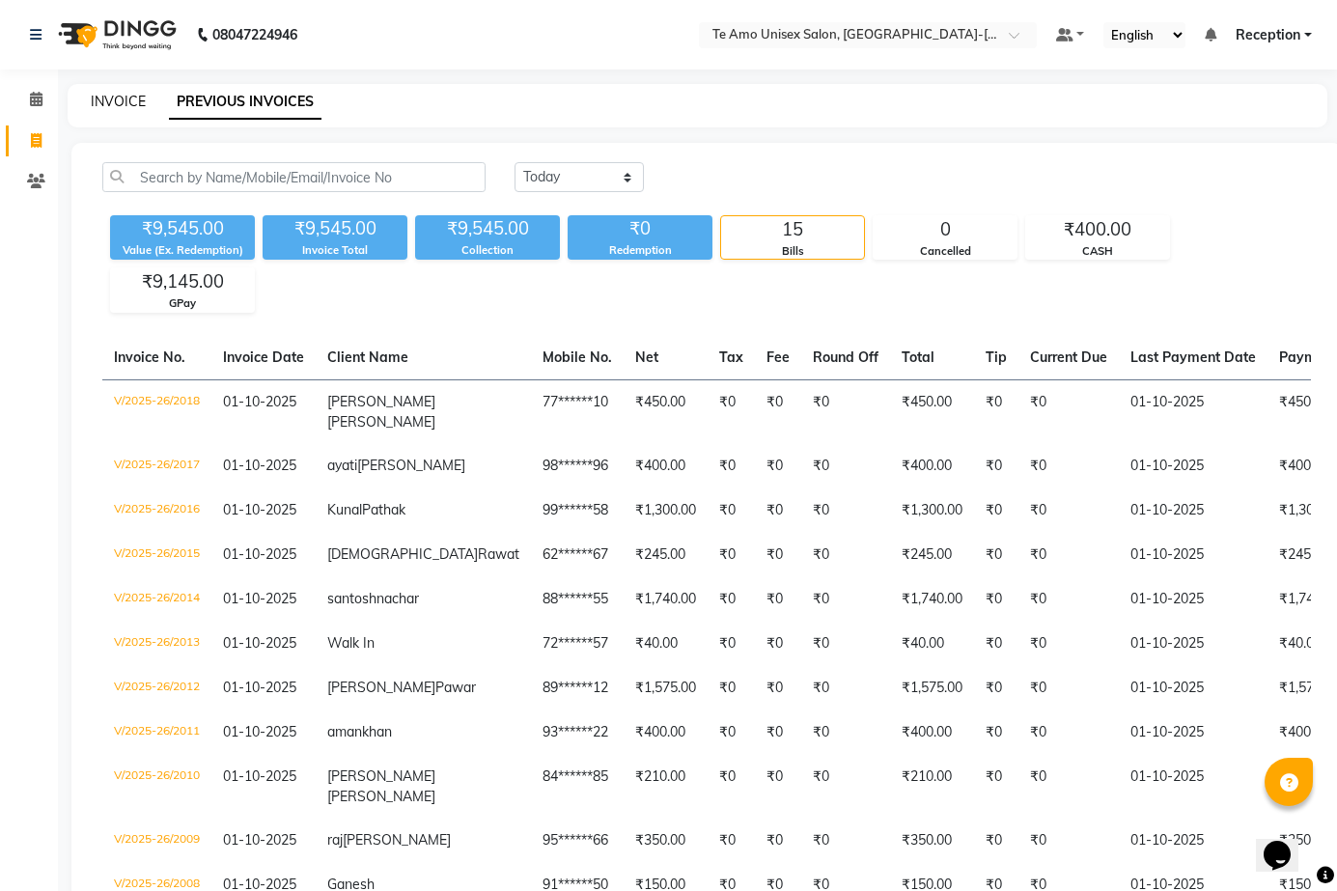
click at [143, 106] on link "INVOICE" at bounding box center [118, 101] width 55 height 17
select select "7836"
select select "service"
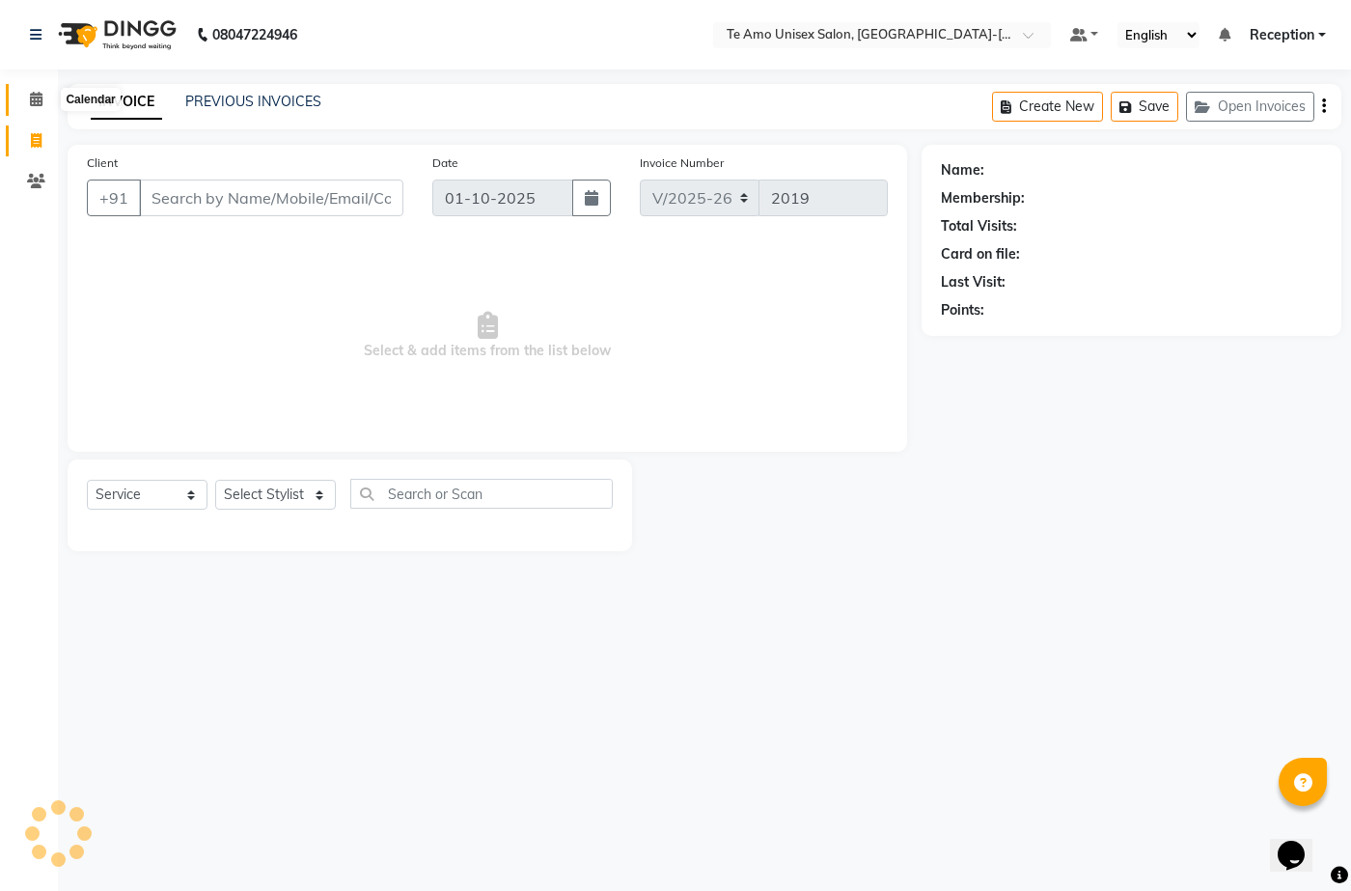
click at [34, 97] on icon at bounding box center [36, 99] width 13 height 14
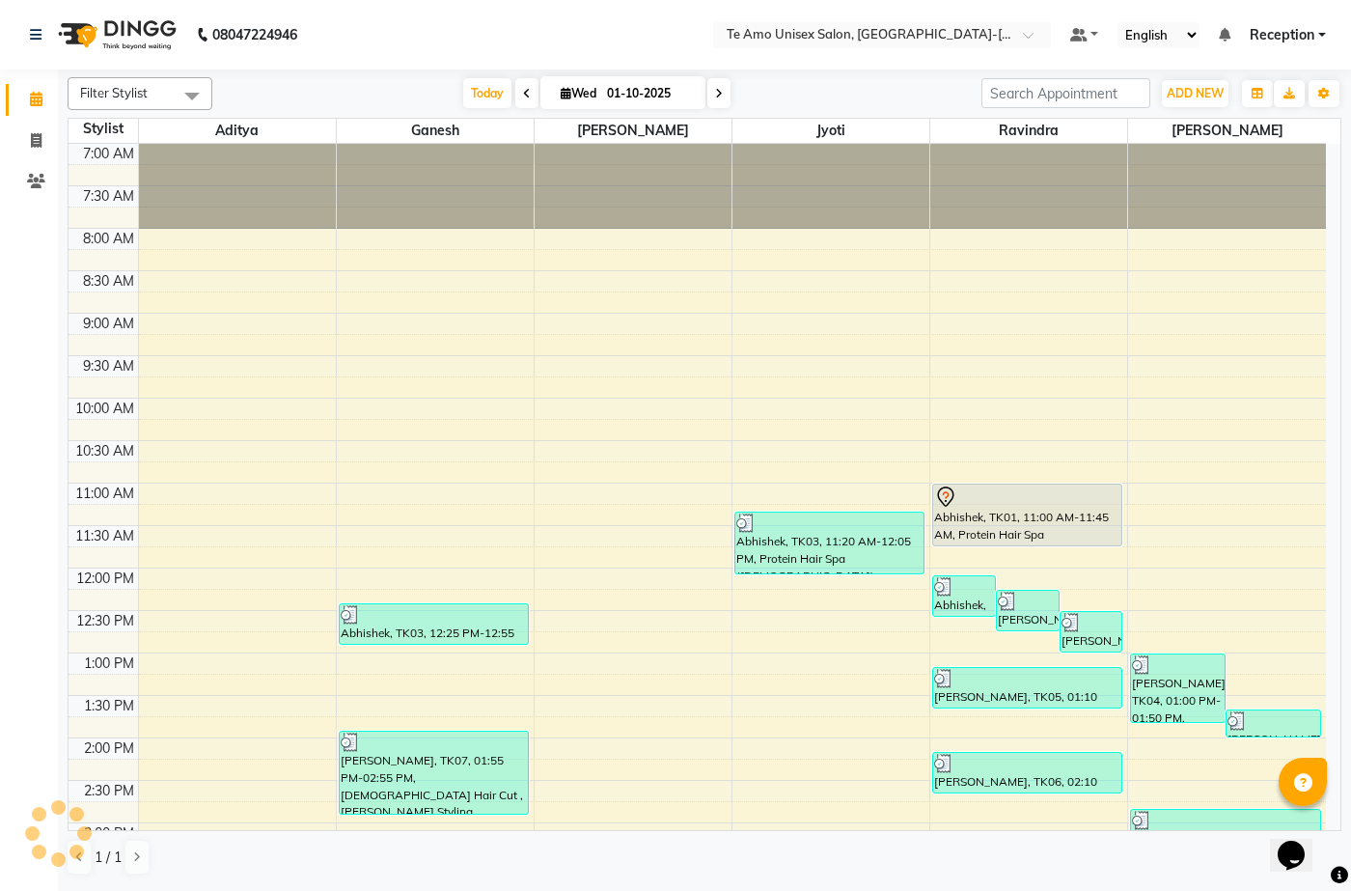
scroll to position [720, 0]
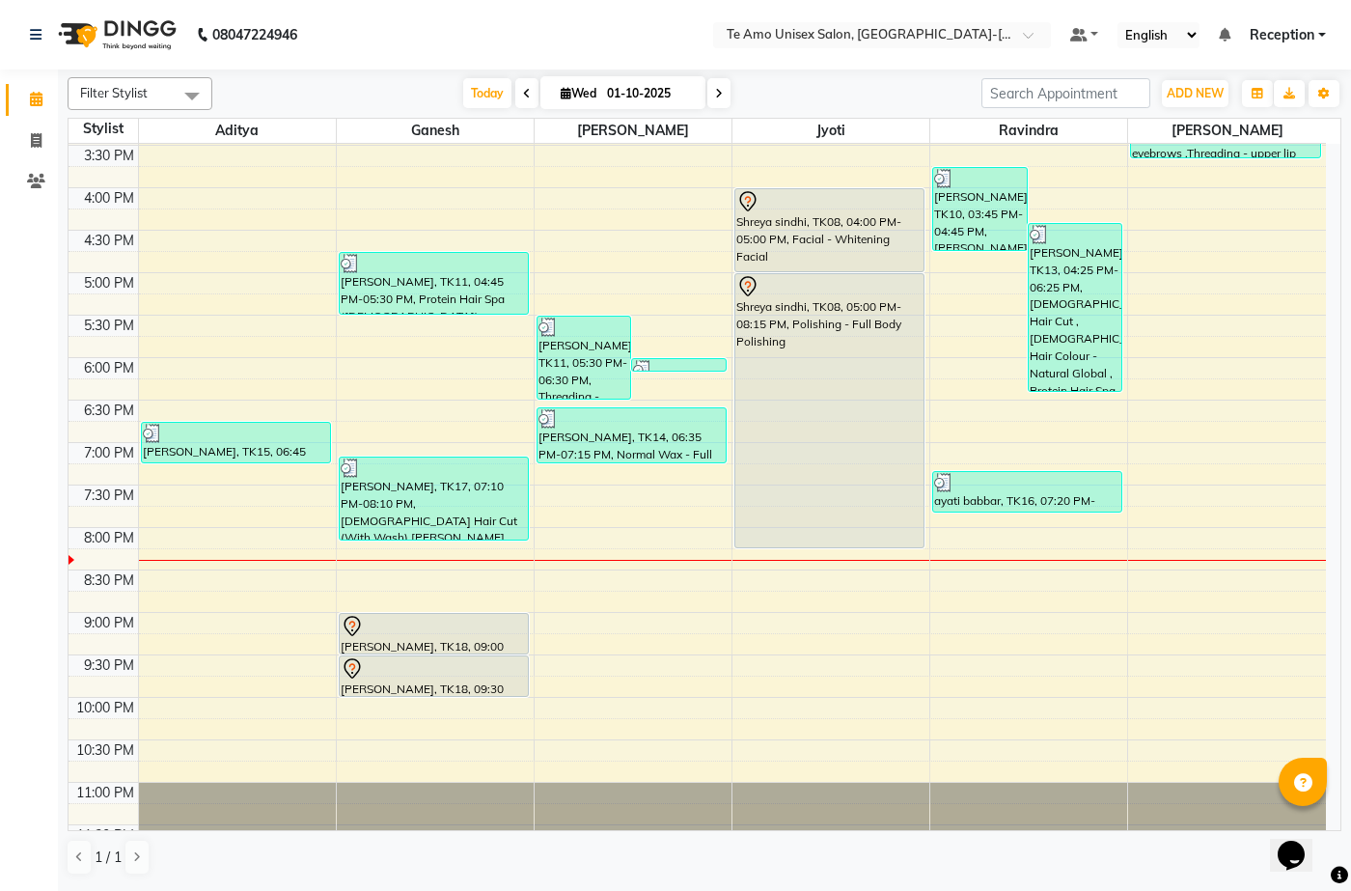
click at [378, 62] on nav "08047224946 Select Location × Te Amo Unisex Salon, Amanora-magarpatta Default P…" at bounding box center [675, 34] width 1351 height 69
click at [32, 133] on icon at bounding box center [36, 140] width 11 height 14
select select "service"
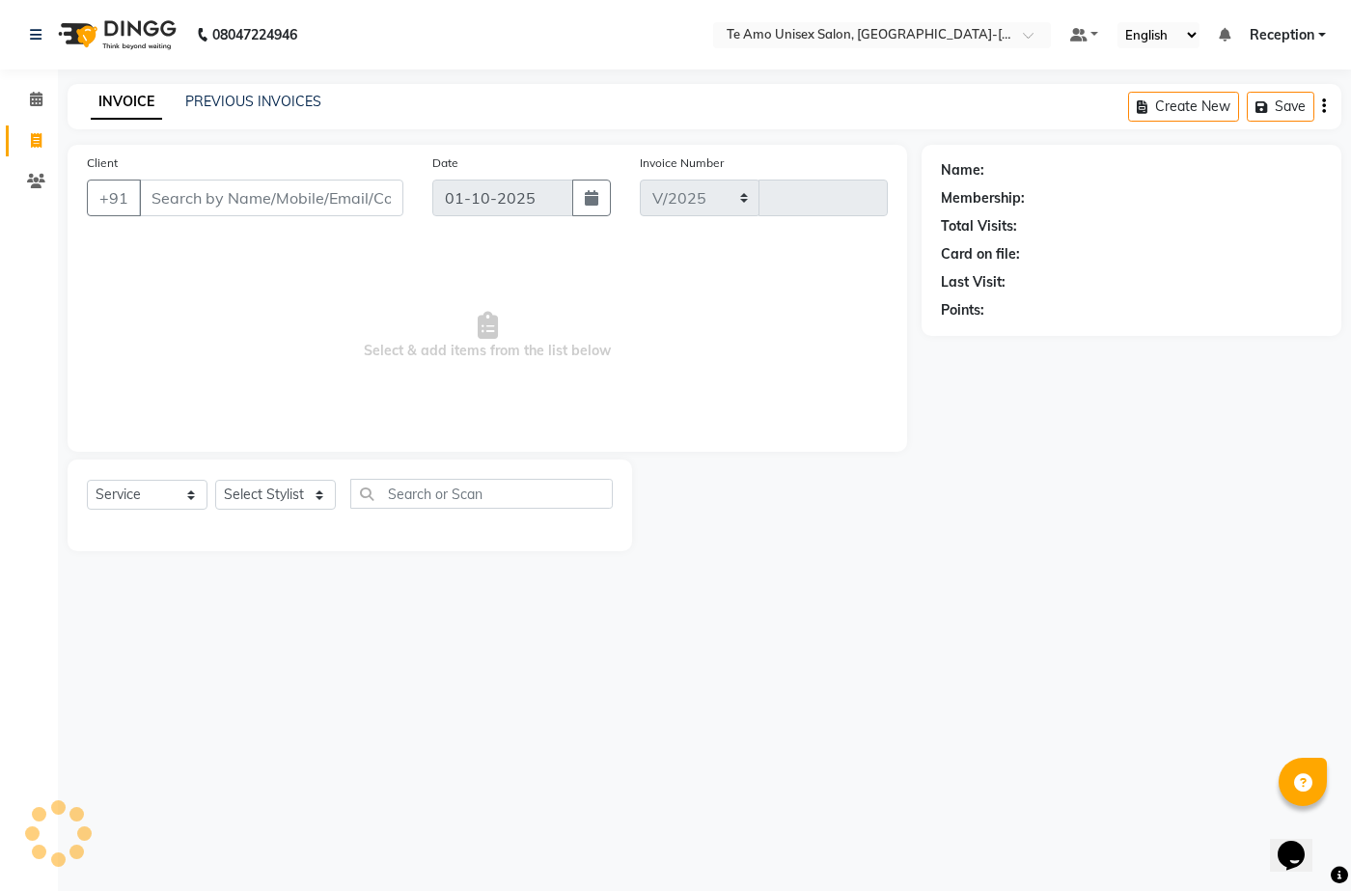
select select "7836"
type input "2019"
click at [226, 199] on input "Client" at bounding box center [271, 198] width 264 height 37
click at [267, 471] on div "Select Service Product Membership Package Voucher Prepaid Gift Card Select Styl…" at bounding box center [350, 505] width 565 height 92
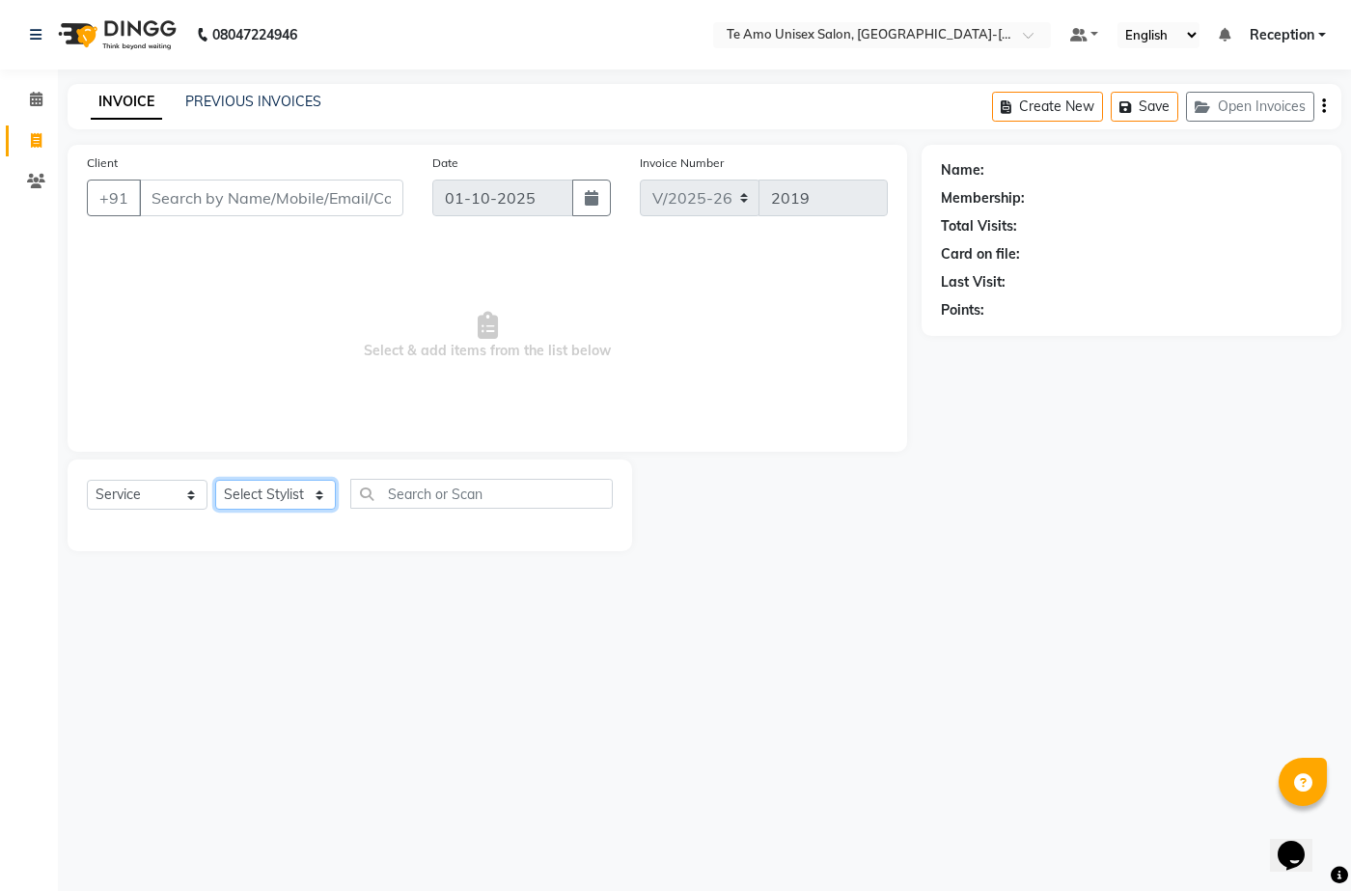
click at [270, 483] on select "Select Stylist Aditya Anita Ganesh Jyoti Manager Ravindra Reception Sanjana" at bounding box center [275, 495] width 121 height 30
select select "73962"
click at [215, 480] on select "Select Stylist Aditya Anita Ganesh Jyoti Manager Ravindra Reception Sanjana" at bounding box center [275, 495] width 121 height 30
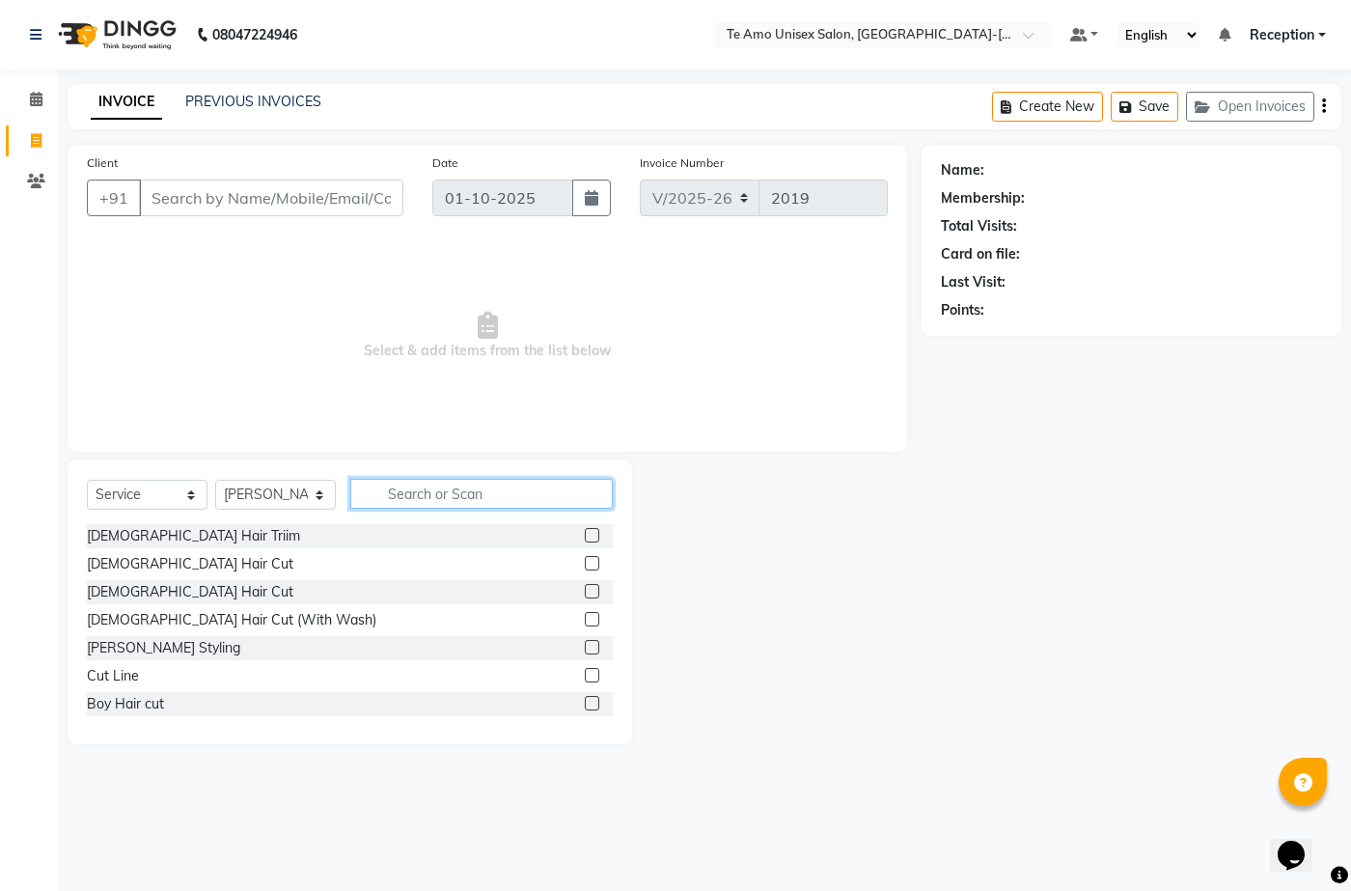
click at [429, 493] on input "text" at bounding box center [481, 494] width 263 height 30
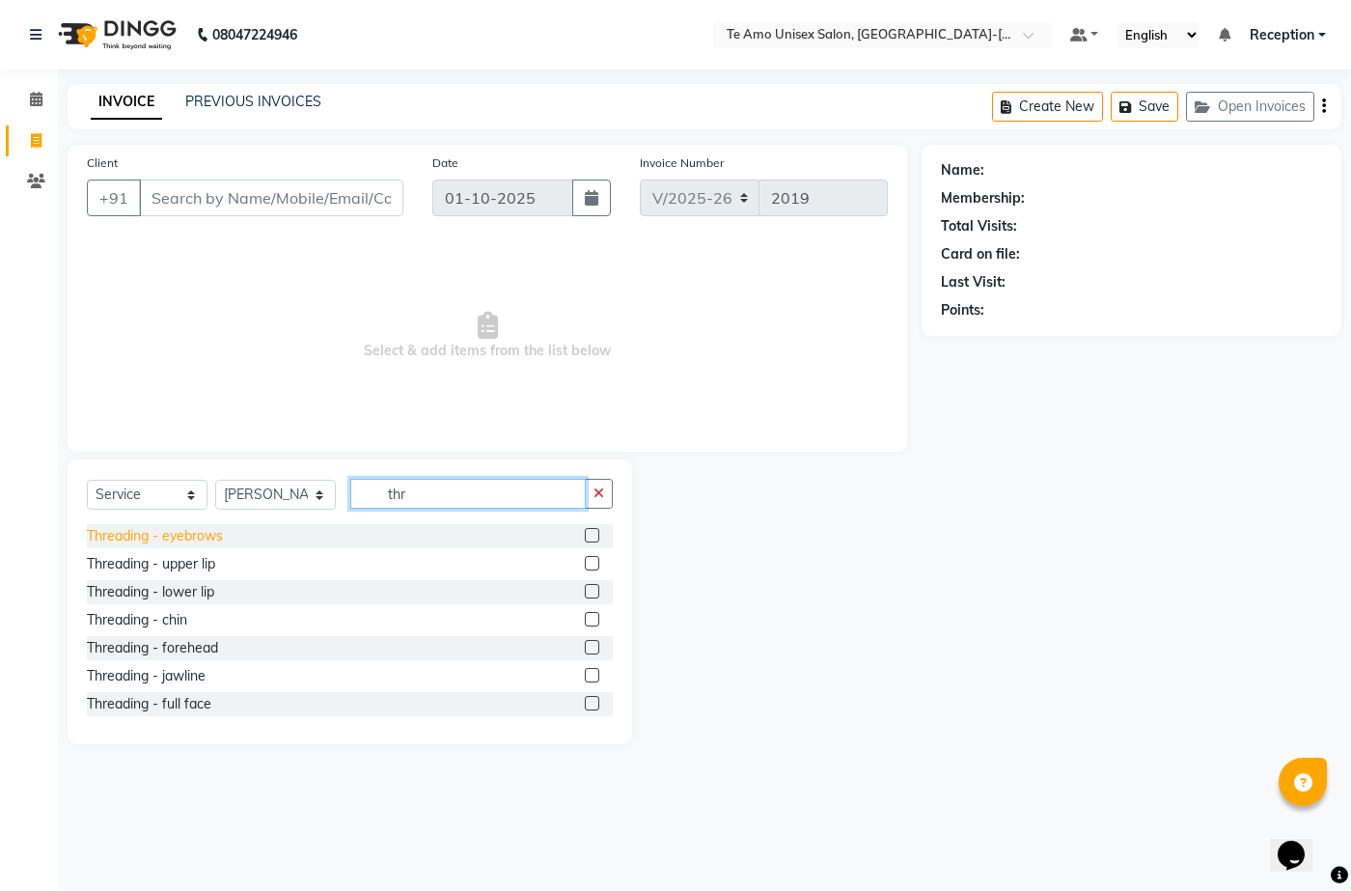
type input "thr"
click at [205, 539] on div "Threading - eyebrows" at bounding box center [155, 536] width 136 height 20
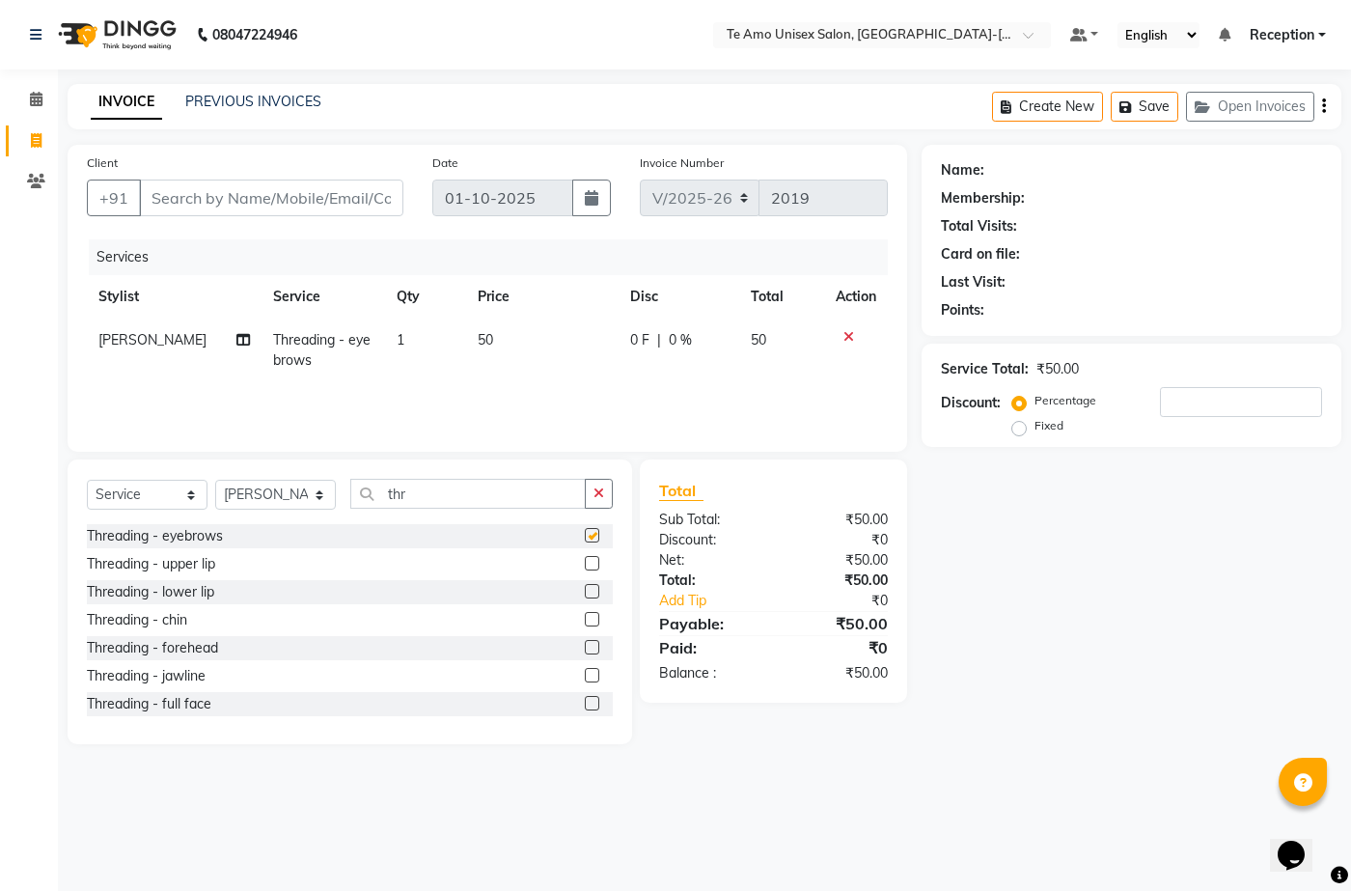
checkbox input "false"
click at [166, 496] on select "Select Service Product Membership Package Voucher Prepaid Gift Card" at bounding box center [147, 495] width 121 height 30
click at [182, 500] on select "Select Service Product Membership Package Voucher Prepaid Gift Card" at bounding box center [147, 495] width 121 height 30
click at [181, 482] on select "Select Service Product Membership Package Voucher Prepaid Gift Card" at bounding box center [147, 495] width 121 height 30
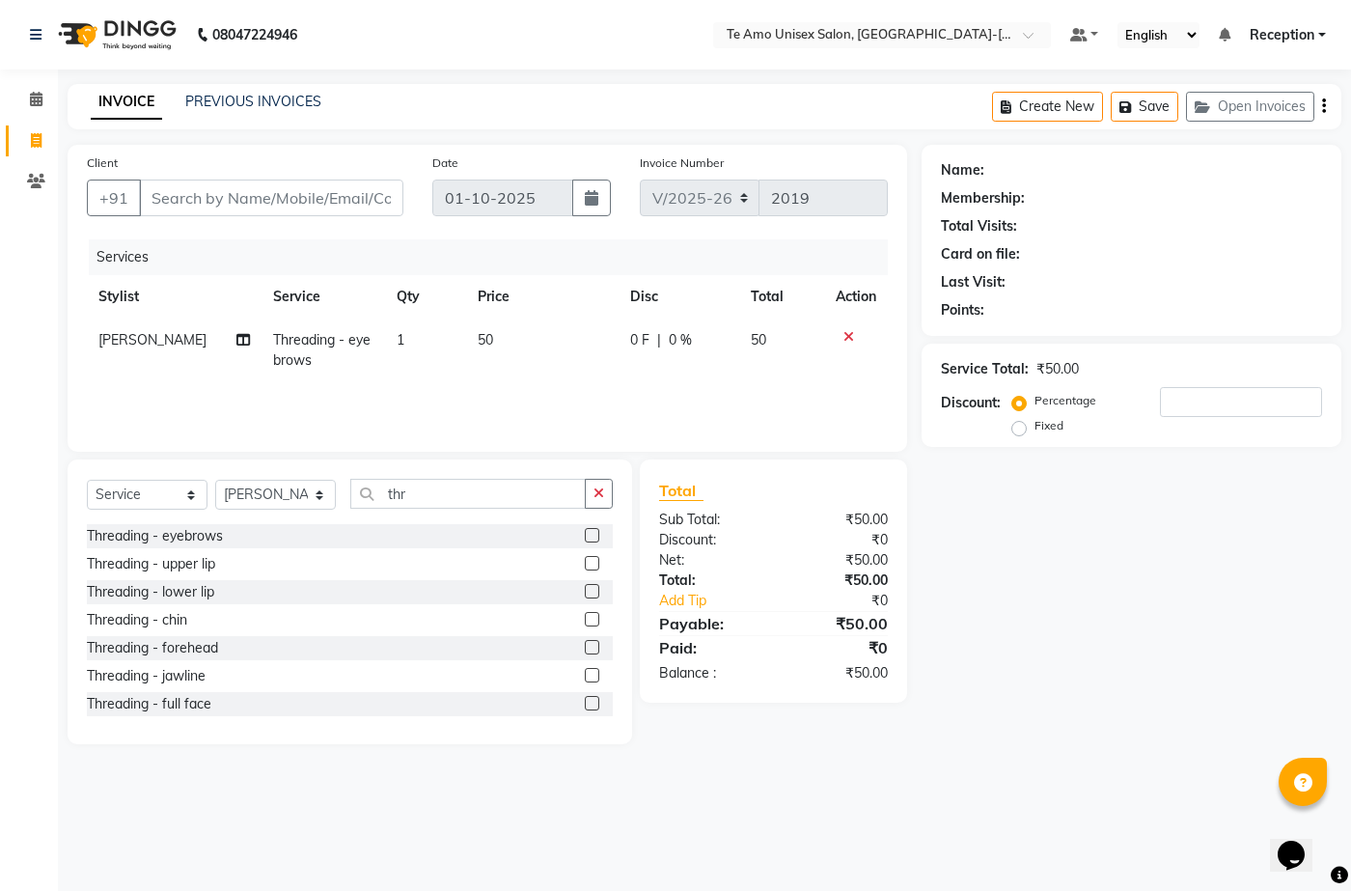
click at [178, 433] on div "Client +91 Date 01-10-2025 Invoice Number V/2025 V/2025-26 2019 Services Stylis…" at bounding box center [488, 298] width 840 height 307
click at [181, 486] on select "Select Service Product Membership Package Voucher Prepaid Gift Card" at bounding box center [147, 495] width 121 height 30
click at [138, 492] on select "Select Service Product Membership Package Voucher Prepaid Gift Card" at bounding box center [147, 495] width 121 height 30
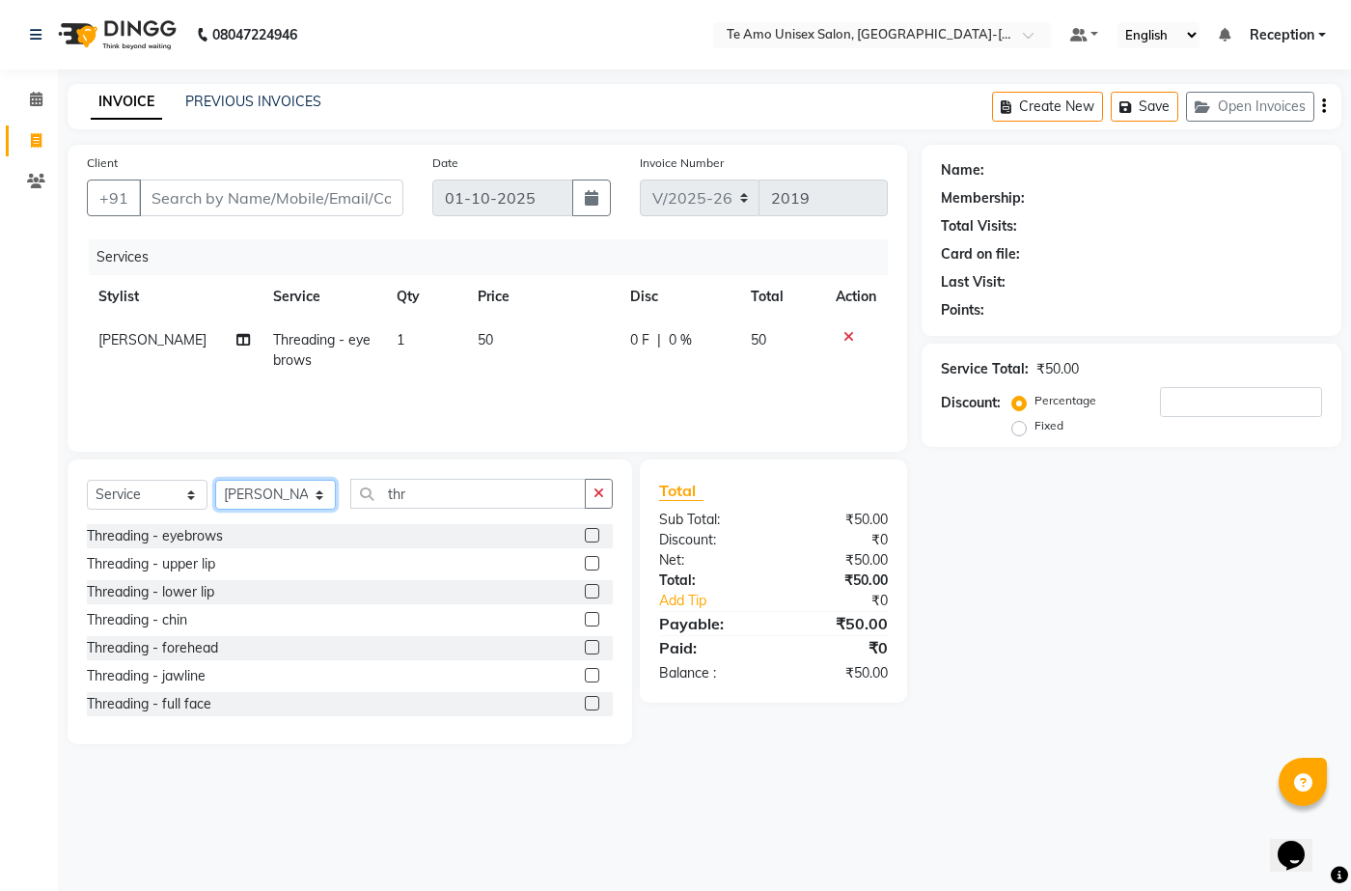
click at [248, 492] on select "Select Stylist Aditya Anita Ganesh Jyoti Manager Ravindra Reception Sanjana" at bounding box center [275, 495] width 121 height 30
select select "92496"
click at [215, 480] on select "Select Stylist Aditya Anita Ganesh Jyoti Manager Ravindra Reception Sanjana" at bounding box center [275, 495] width 121 height 30
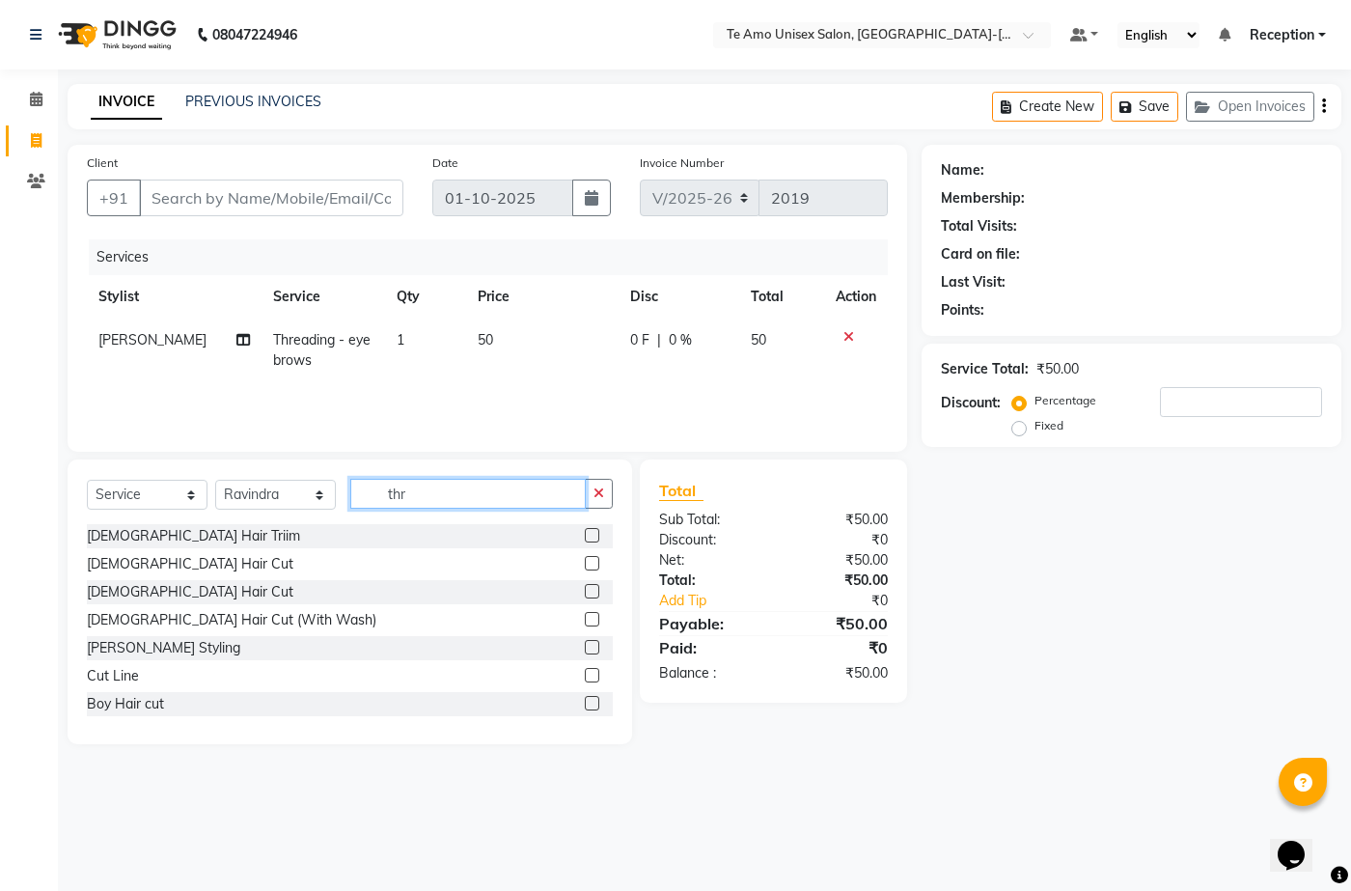
click at [496, 481] on input "thr" at bounding box center [468, 494] width 236 height 30
click at [129, 532] on div "[DEMOGRAPHIC_DATA] Hair Triim" at bounding box center [193, 536] width 213 height 20
checkbox input "false"
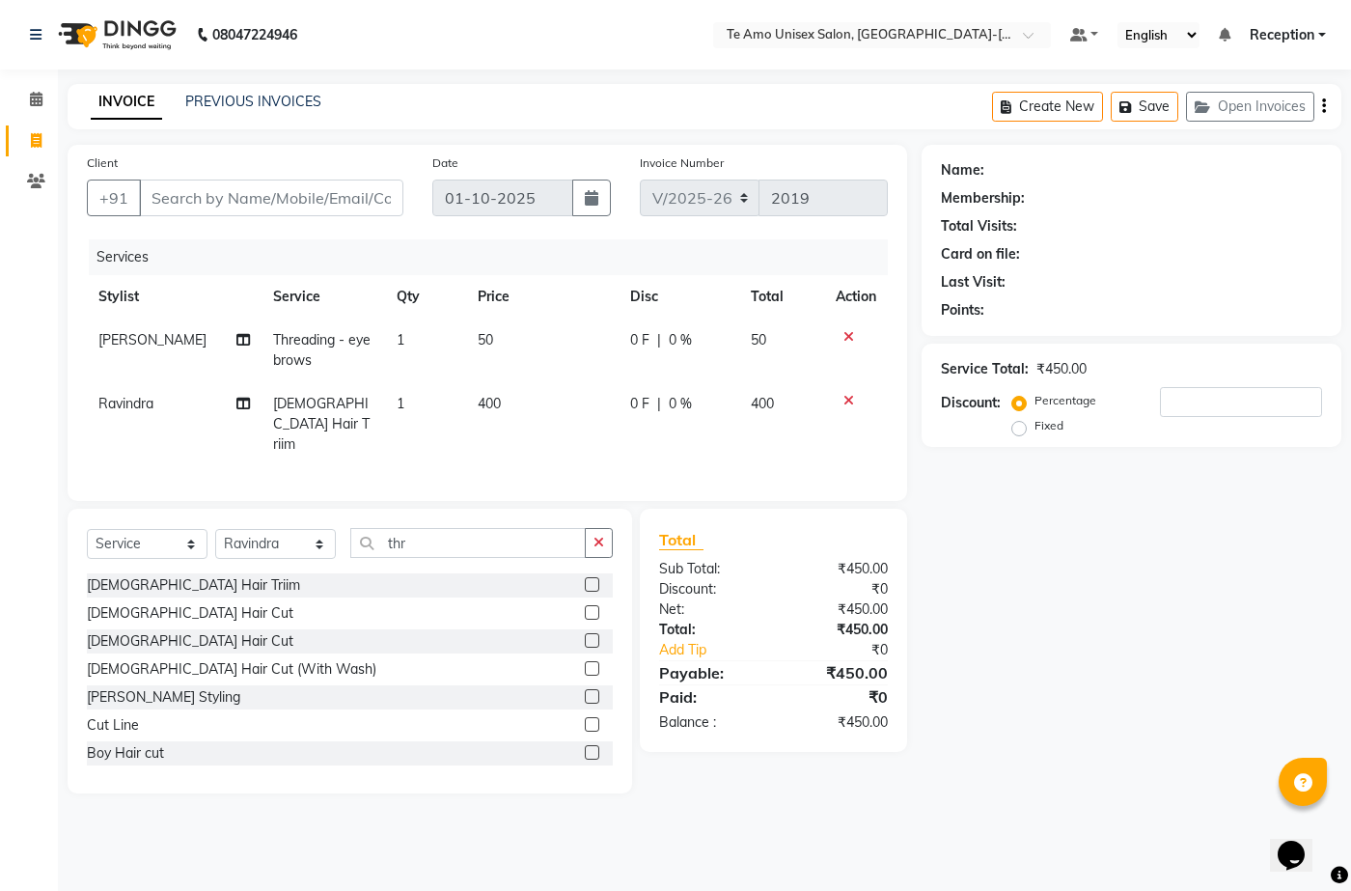
click at [1103, 548] on div "Name: Membership: Total Visits: Card on file: Last Visit: Points: Service Total…" at bounding box center [1139, 469] width 434 height 649
click at [359, 188] on input "Client" at bounding box center [271, 198] width 264 height 37
click at [178, 197] on input "Client" at bounding box center [271, 198] width 264 height 37
type input "8"
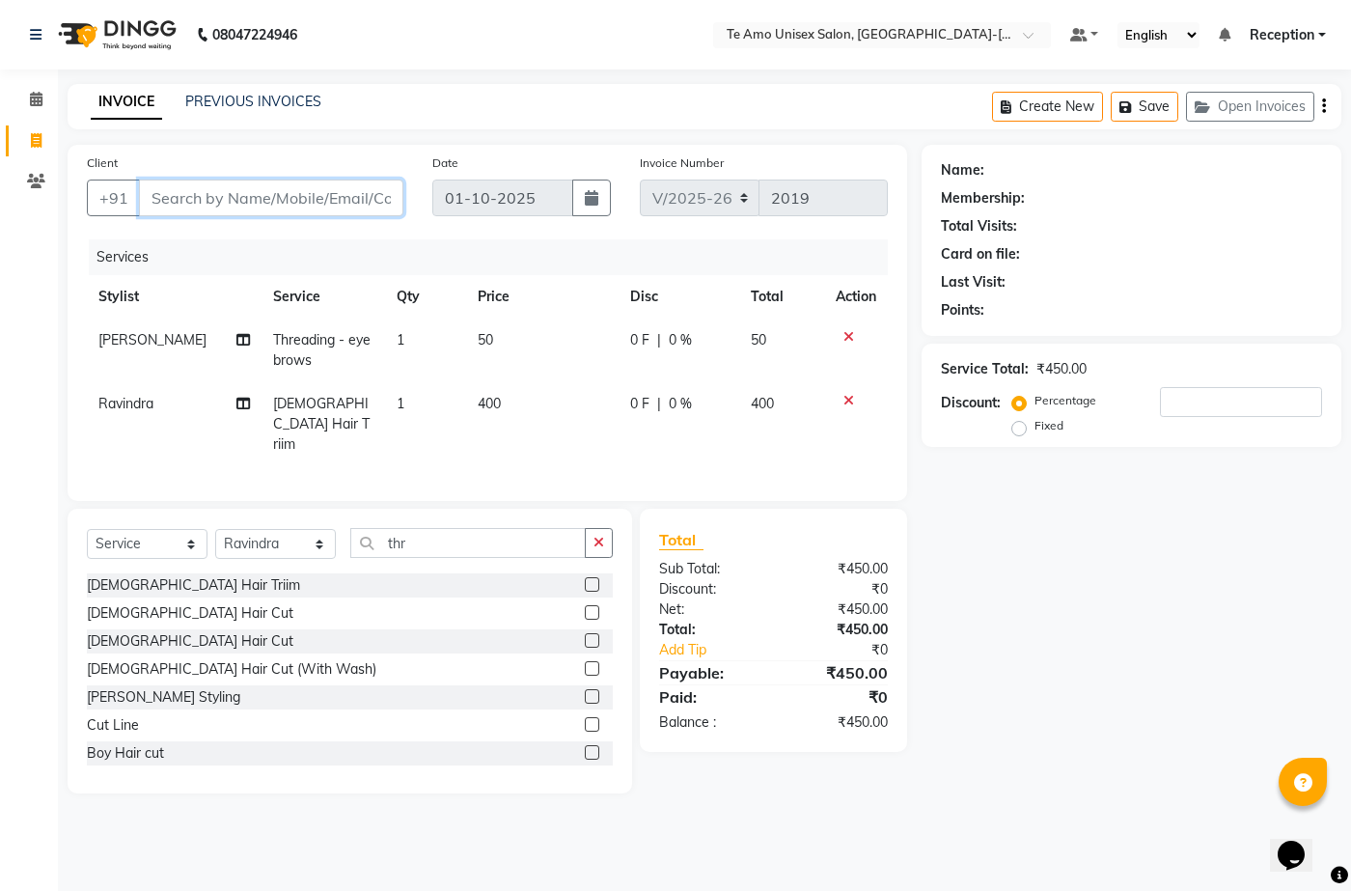
type input "0"
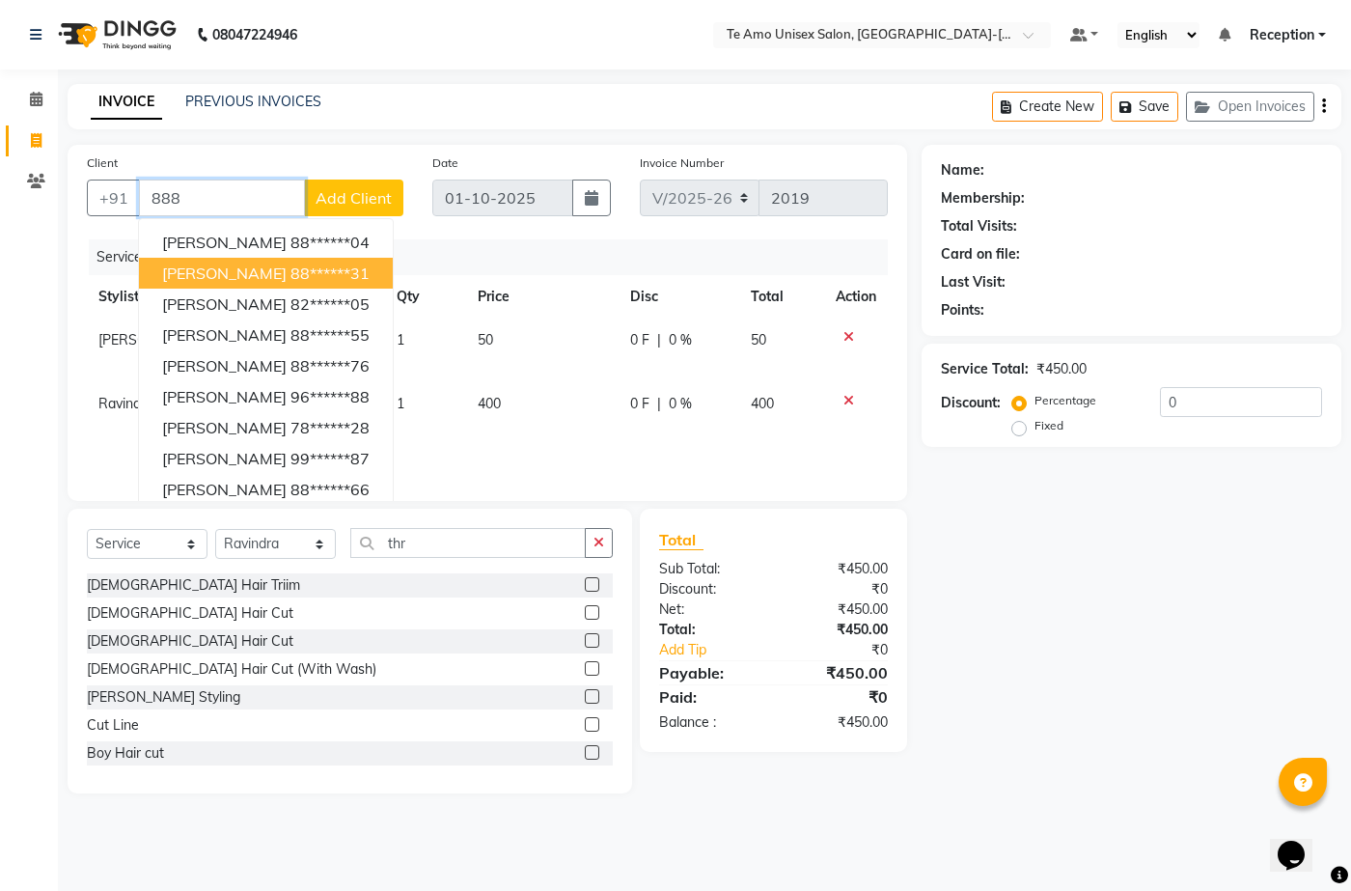
click at [218, 277] on span "Bhumika Kumbhai" at bounding box center [224, 273] width 125 height 19
type input "88******31"
click at [218, 277] on th "Stylist" at bounding box center [174, 296] width 175 height 43
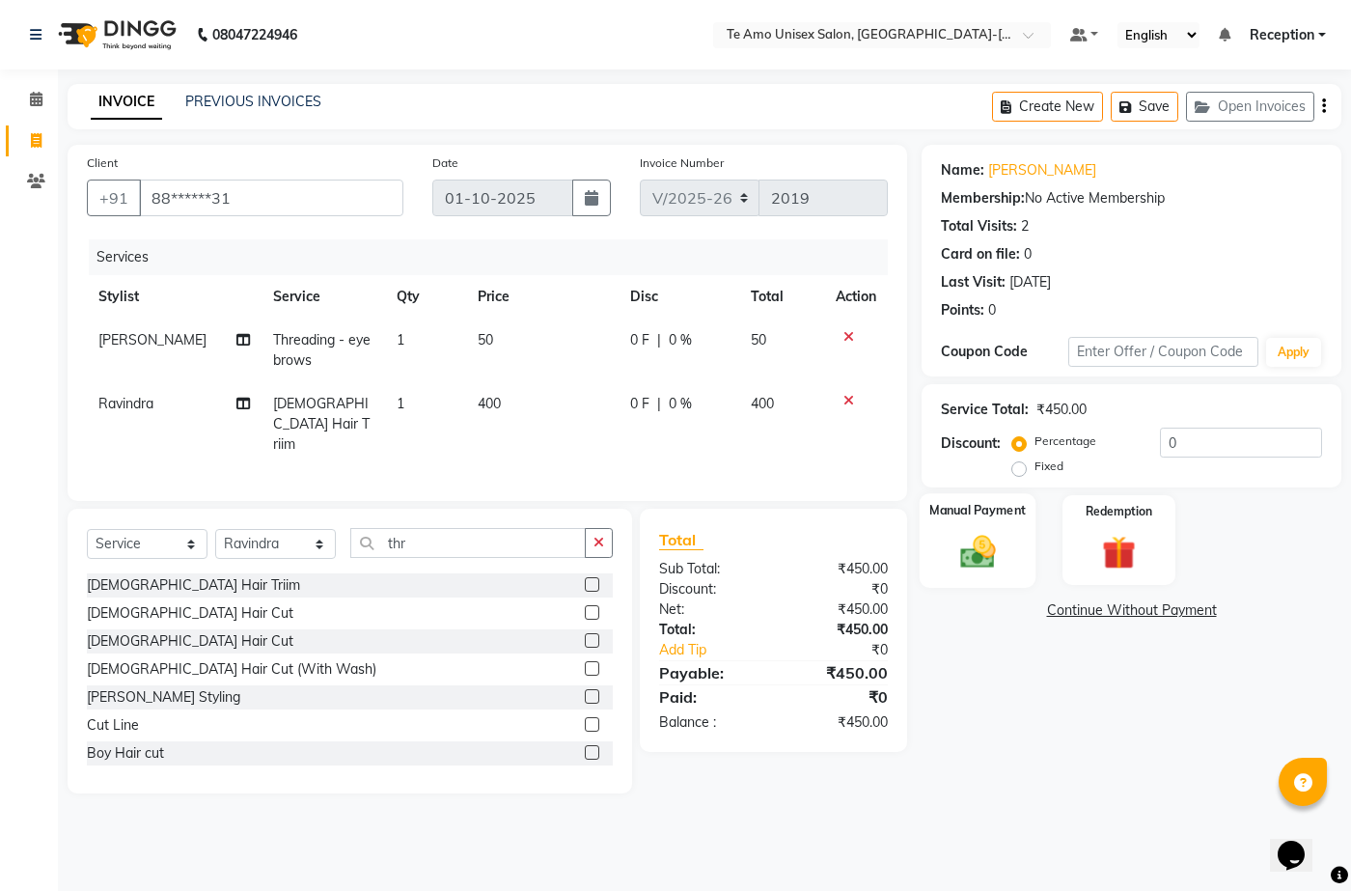
click at [961, 554] on img at bounding box center [977, 551] width 57 height 41
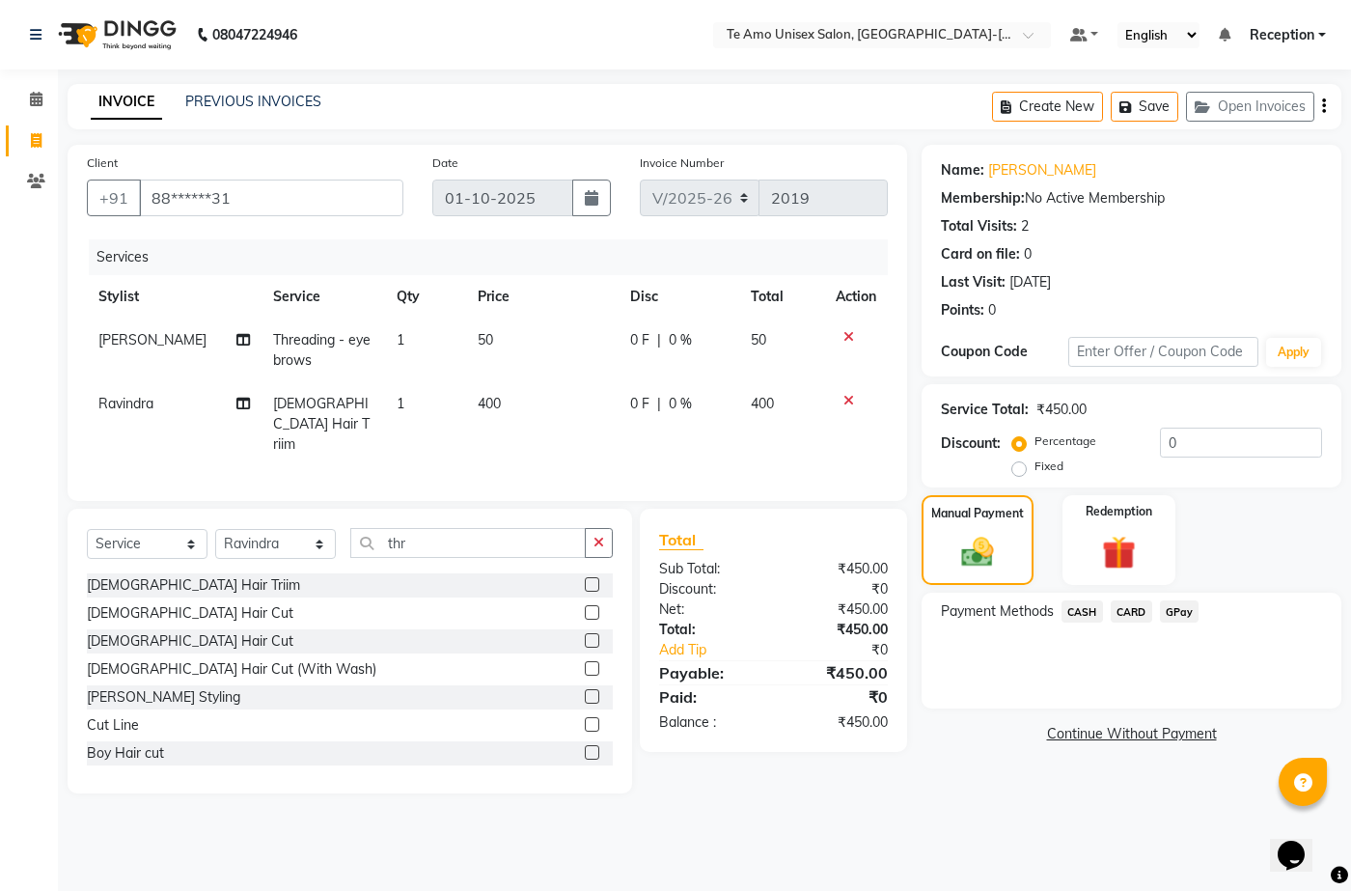
click at [1186, 612] on span "GPay" at bounding box center [1180, 611] width 40 height 22
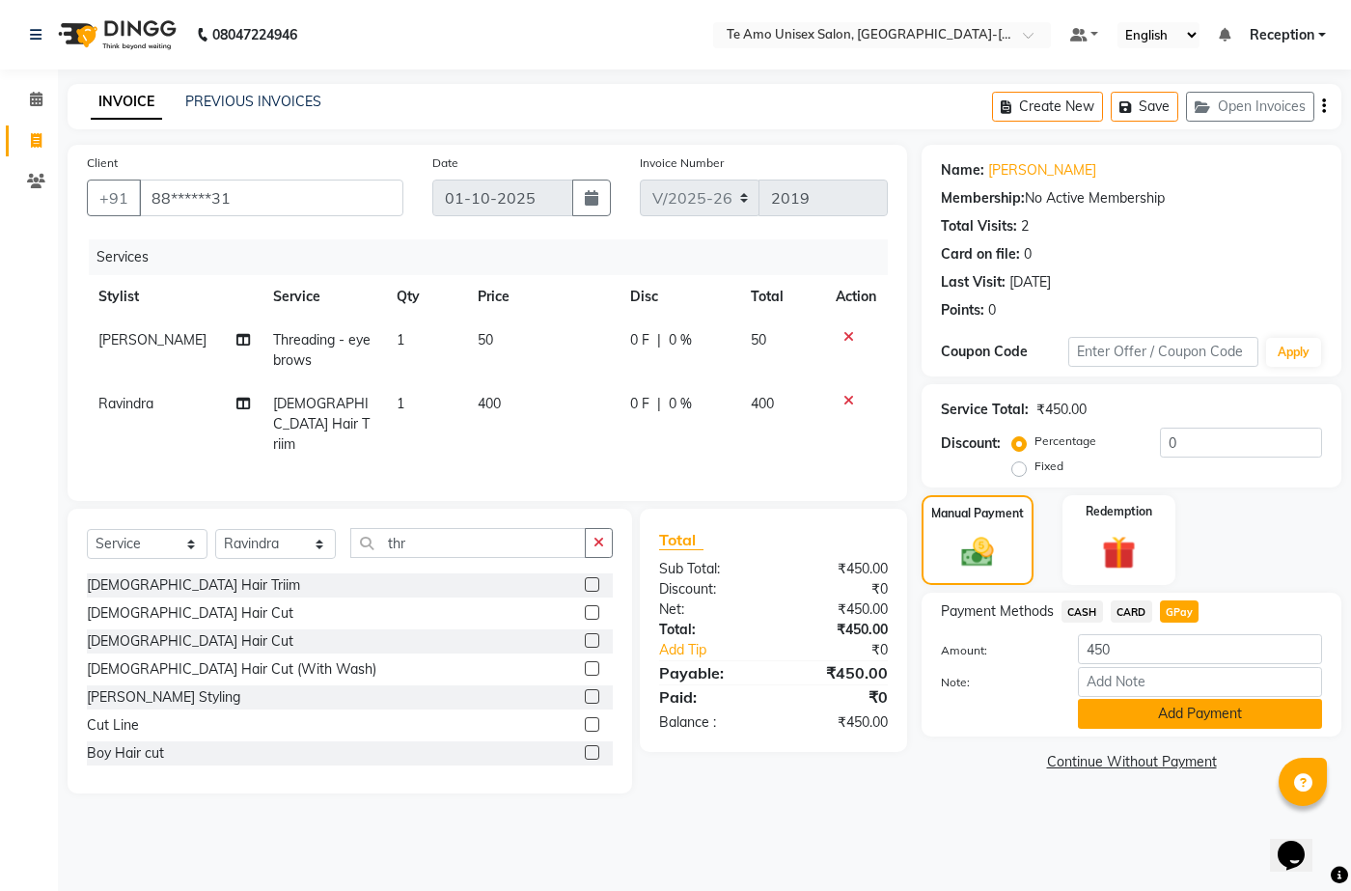
click at [1131, 712] on button "Add Payment" at bounding box center [1200, 714] width 244 height 30
click at [1131, 712] on div "Name: Bhumika Kumbhai Membership: No Active Membership Total Visits: 2 Card on …" at bounding box center [1139, 469] width 434 height 649
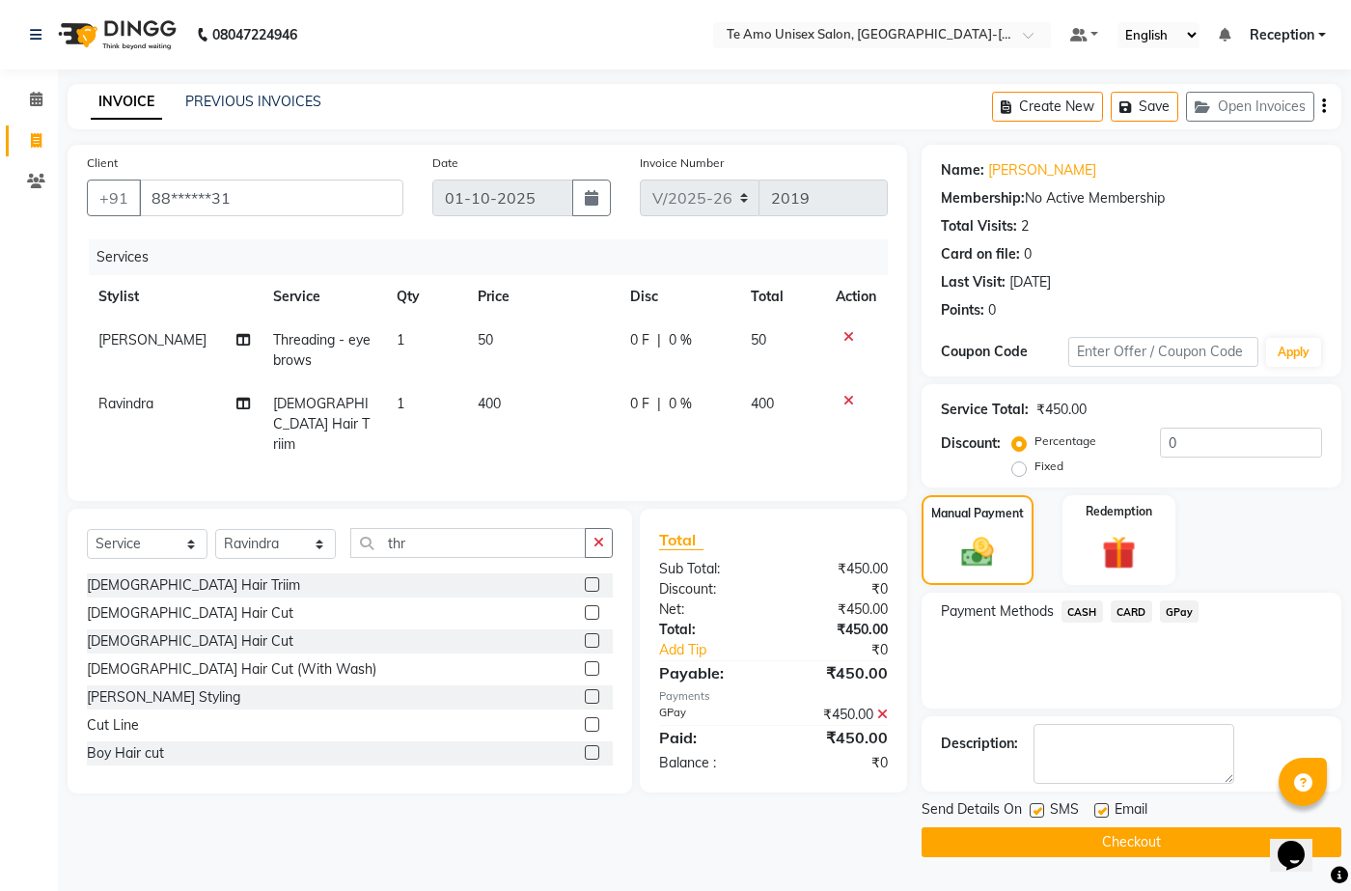
click at [1133, 839] on button "Checkout" at bounding box center [1132, 842] width 420 height 30
click at [1133, 839] on div "Checkout" at bounding box center [1132, 842] width 420 height 30
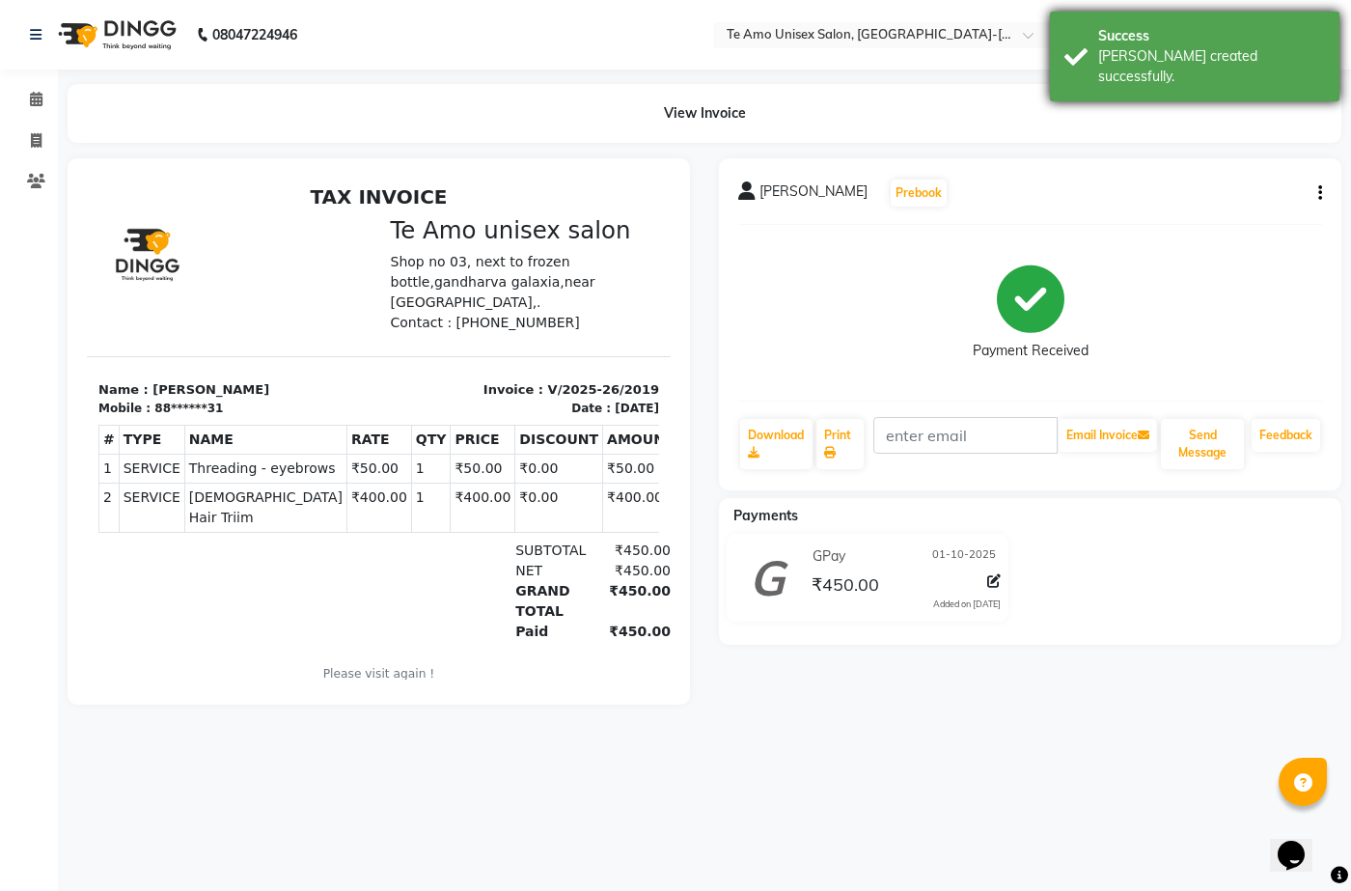
click at [1059, 45] on div "Success Bill created successfully." at bounding box center [1195, 57] width 290 height 90
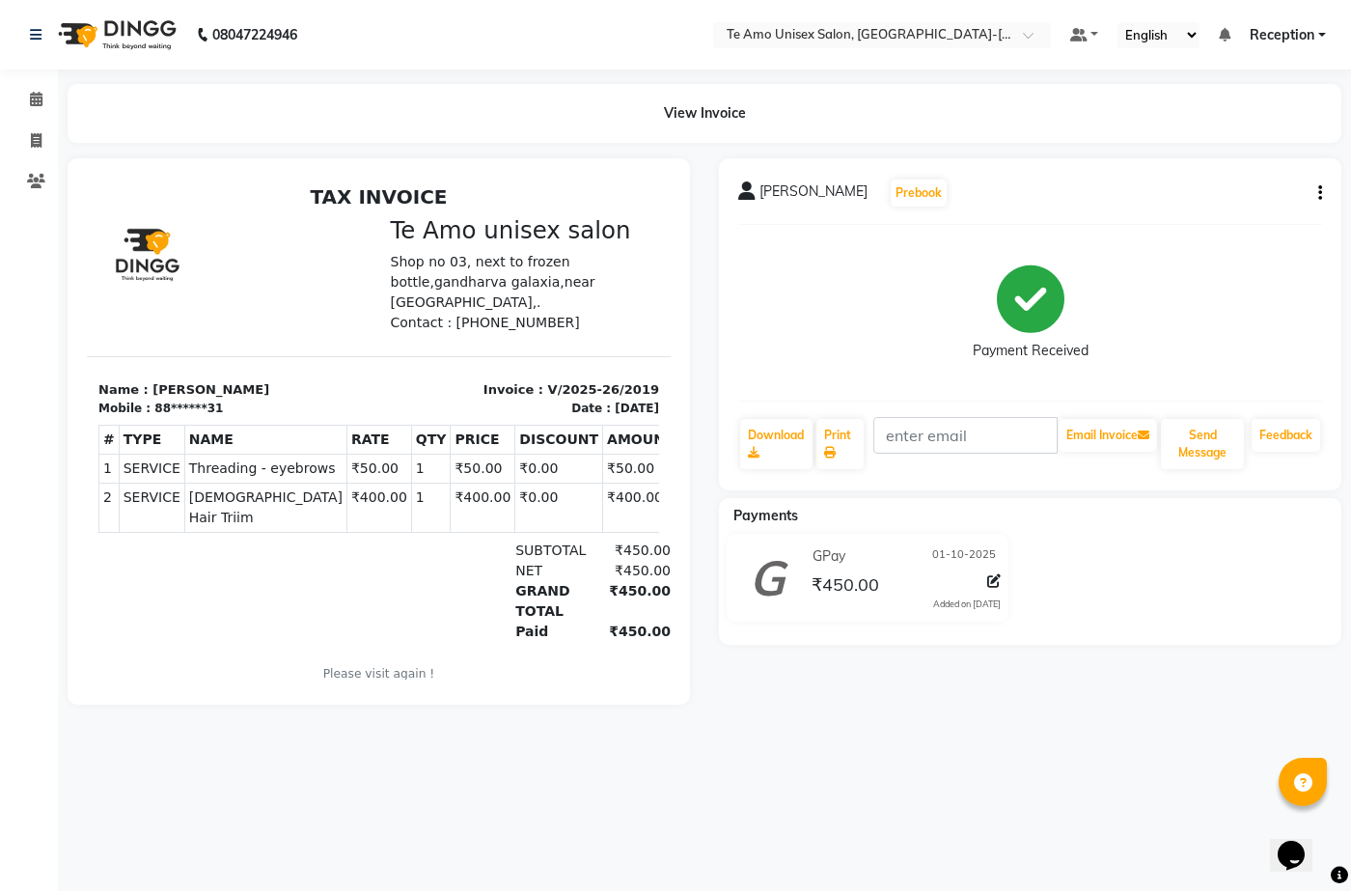
click at [1059, 45] on div "Success Bill created successfully." at bounding box center [1195, 57] width 290 height 90
click at [34, 95] on icon at bounding box center [36, 99] width 13 height 14
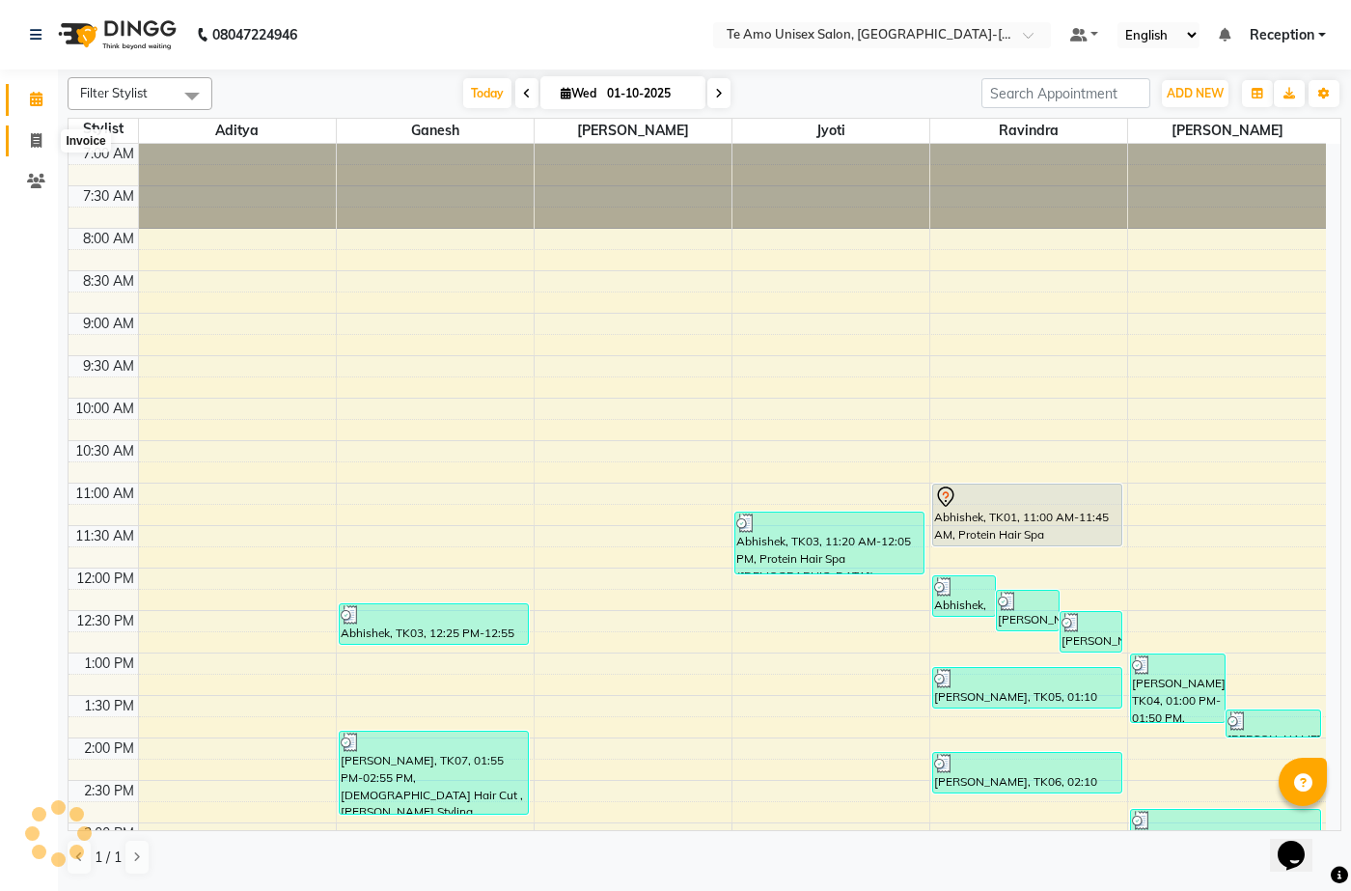
scroll to position [720, 0]
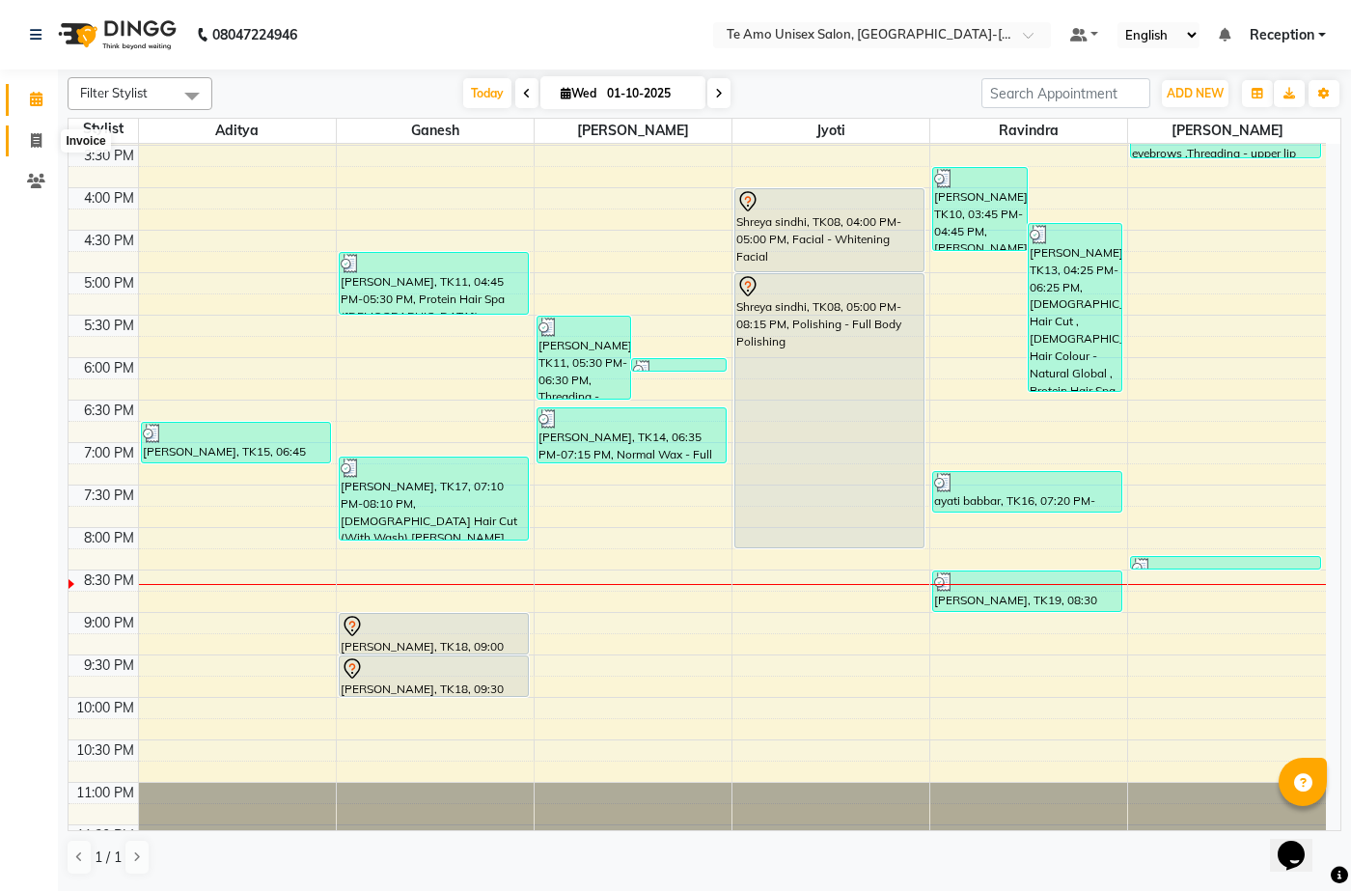
click at [38, 135] on icon at bounding box center [36, 140] width 11 height 14
drag, startPoint x: 38, startPoint y: 135, endPoint x: 73, endPoint y: 144, distance: 36.8
click at [38, 135] on icon at bounding box center [36, 140] width 11 height 14
select select "service"
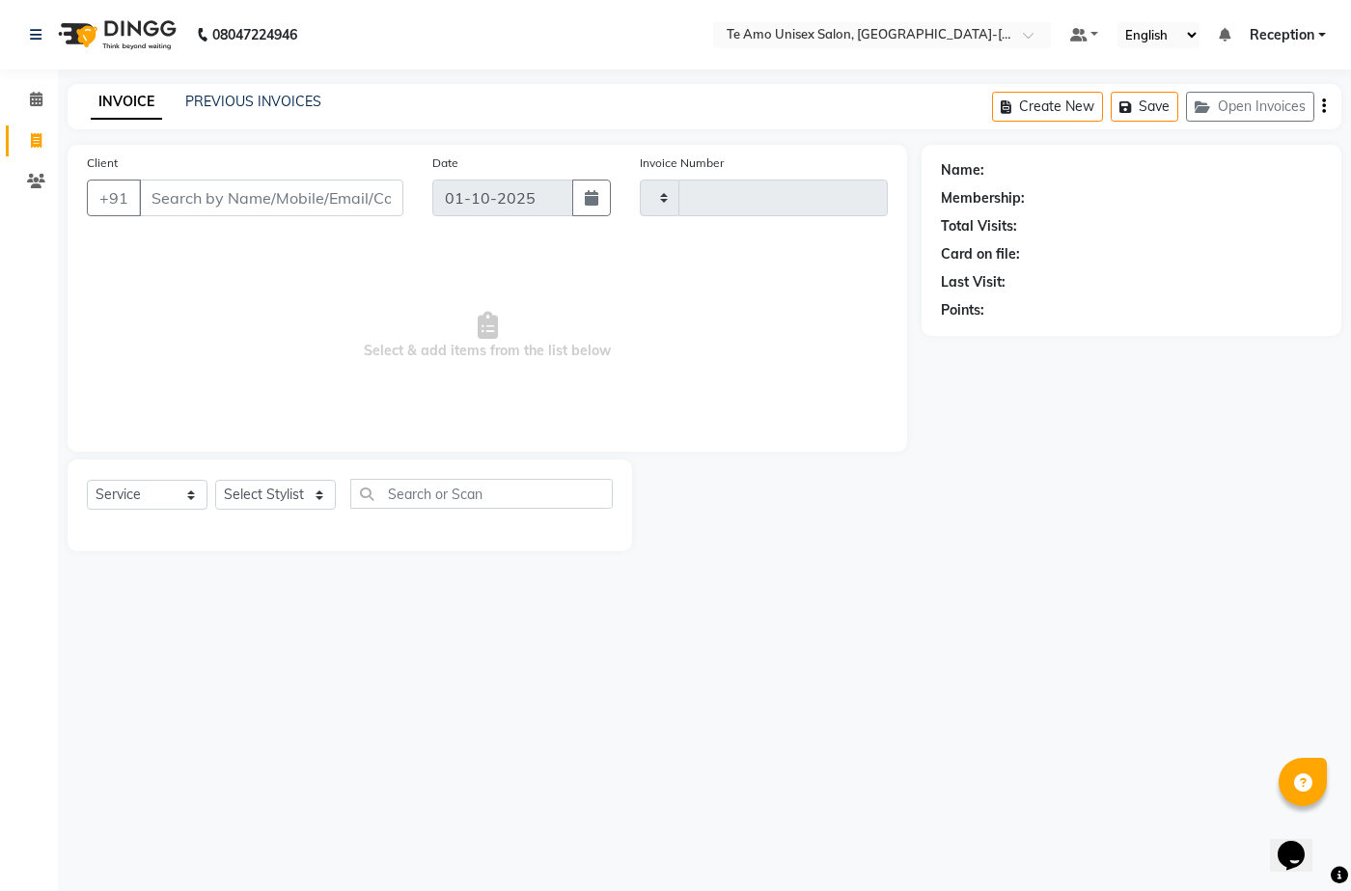
type input "2020"
select select "7836"
type input "9040816191"
click at [365, 197] on span "Add Client" at bounding box center [354, 197] width 76 height 19
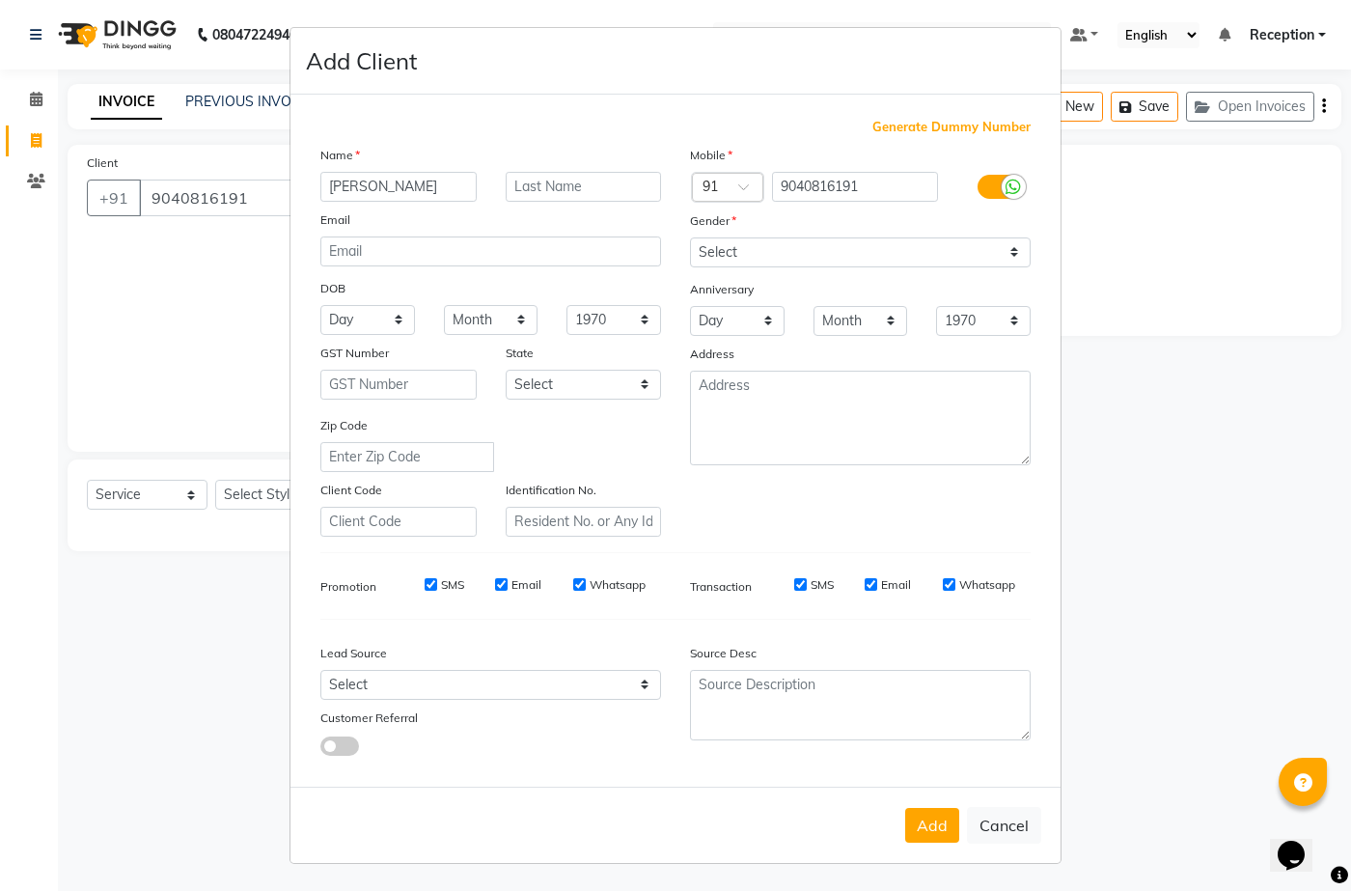
type input "[PERSON_NAME]"
click at [546, 182] on input "text" at bounding box center [584, 187] width 156 height 30
type input "behera"
click at [903, 246] on select "Select Male Female Other Prefer Not To Say" at bounding box center [860, 252] width 341 height 30
select select "male"
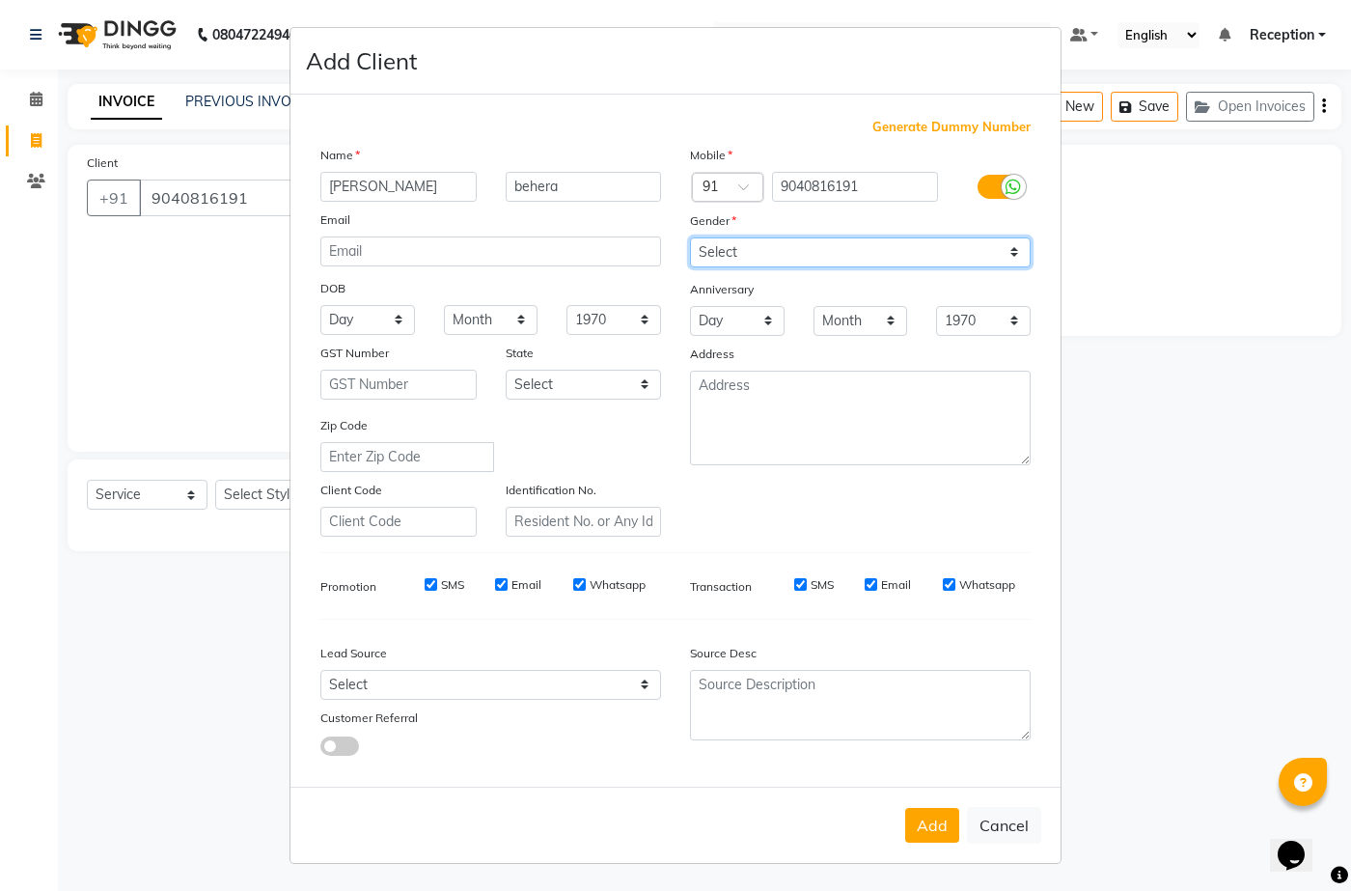
click at [690, 237] on select "Select Male Female Other Prefer Not To Say" at bounding box center [860, 252] width 341 height 30
click at [933, 820] on button "Add" at bounding box center [932, 825] width 54 height 35
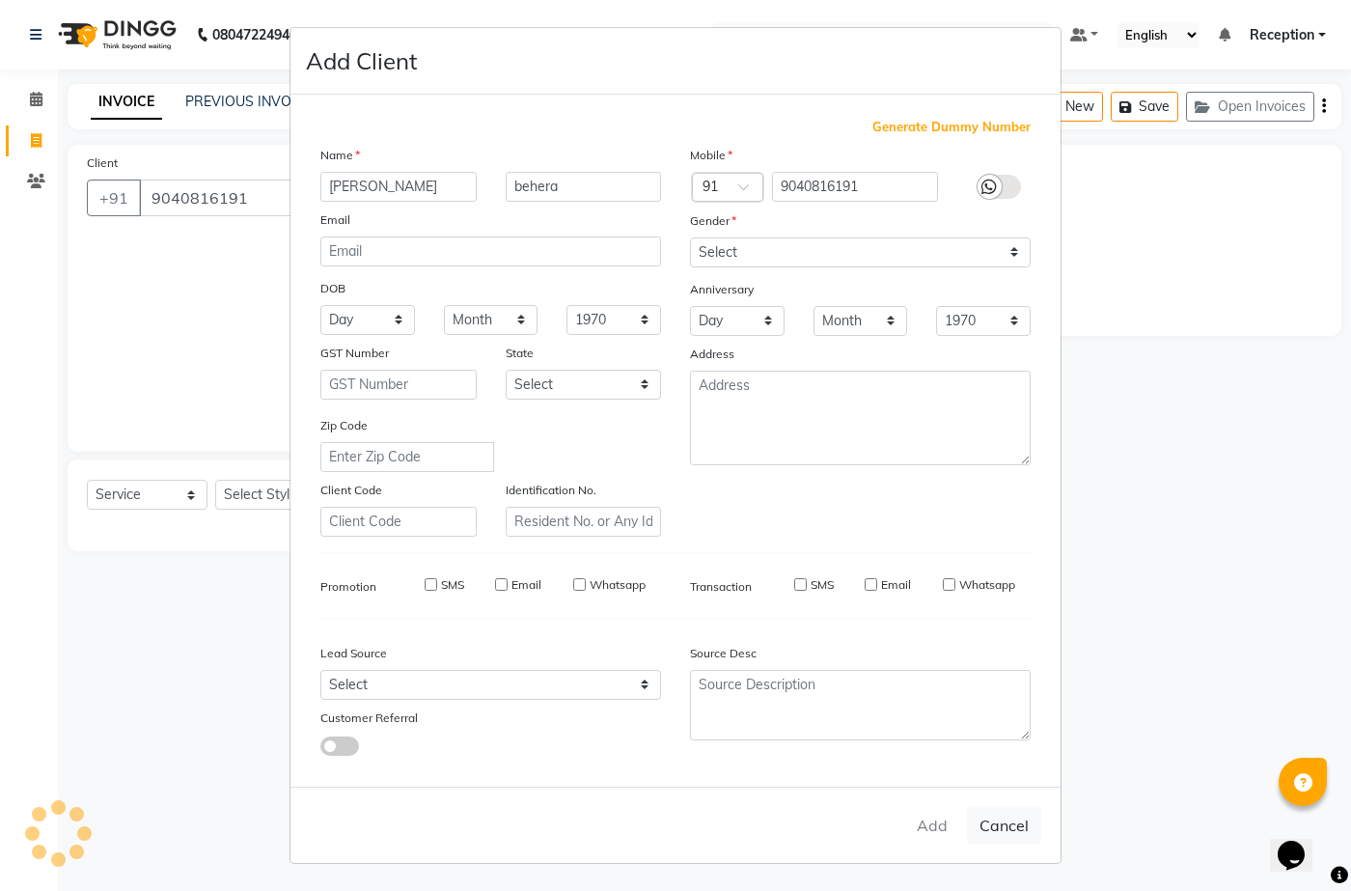
type input "90******91"
select select
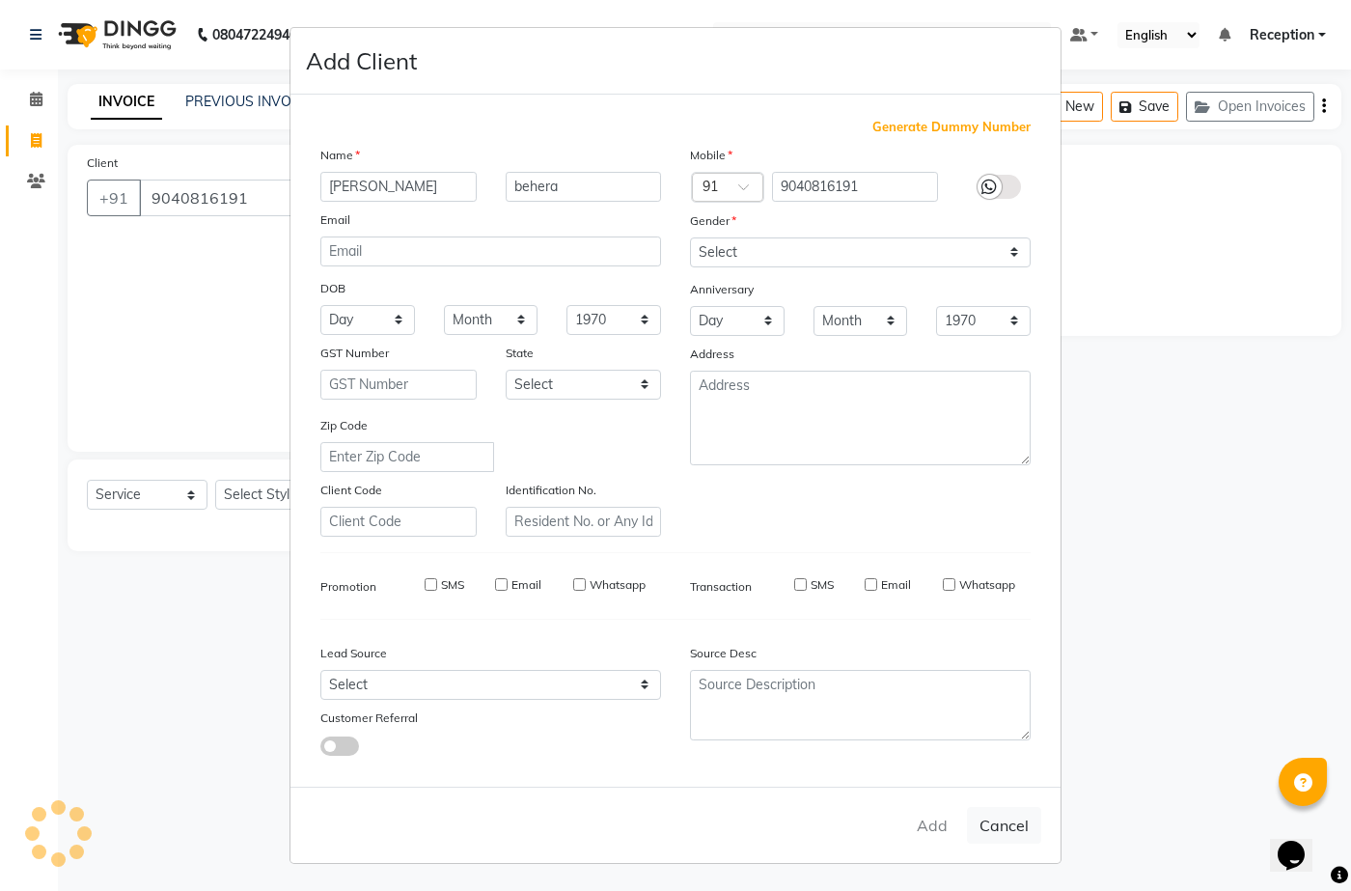
select select
checkbox input "false"
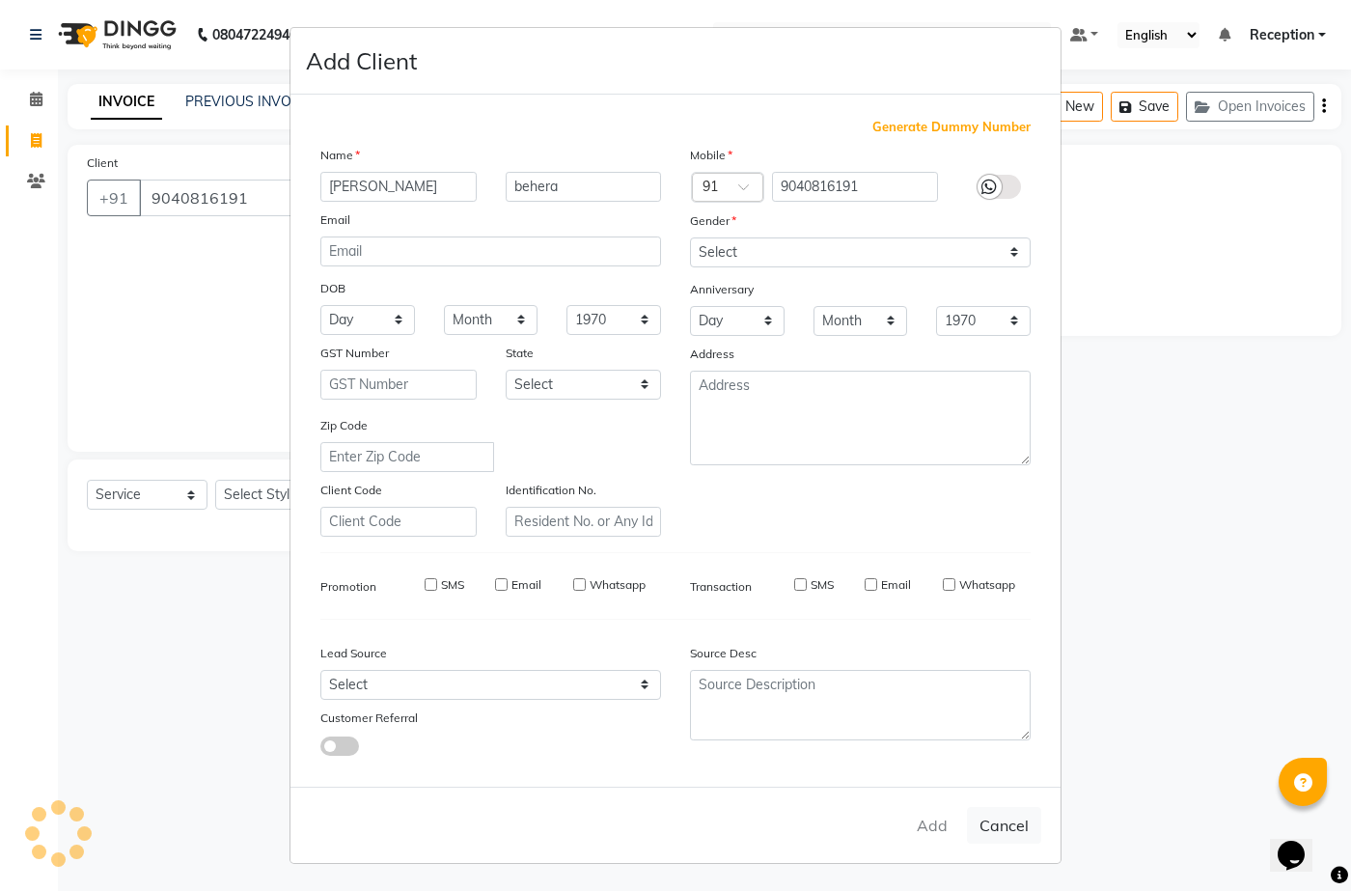
checkbox input "false"
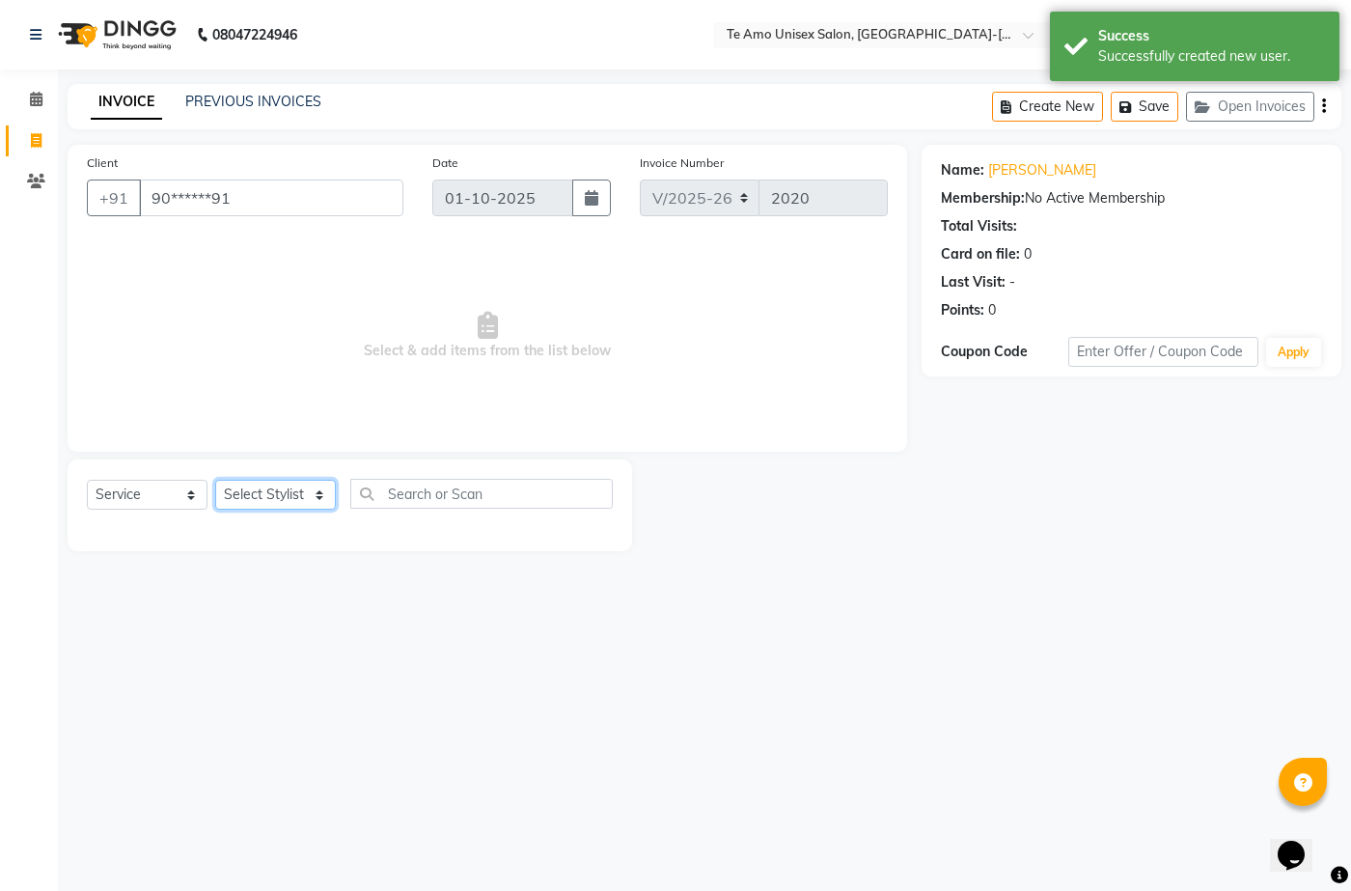
click at [320, 486] on select "Select Stylist Aditya Anita Ganesh Jyoti Manager Ravindra Reception Sanjana" at bounding box center [275, 495] width 121 height 30
select select "70301"
click at [215, 480] on select "Select Stylist Aditya Anita Ganesh Jyoti Manager Ravindra Reception Sanjana" at bounding box center [275, 495] width 121 height 30
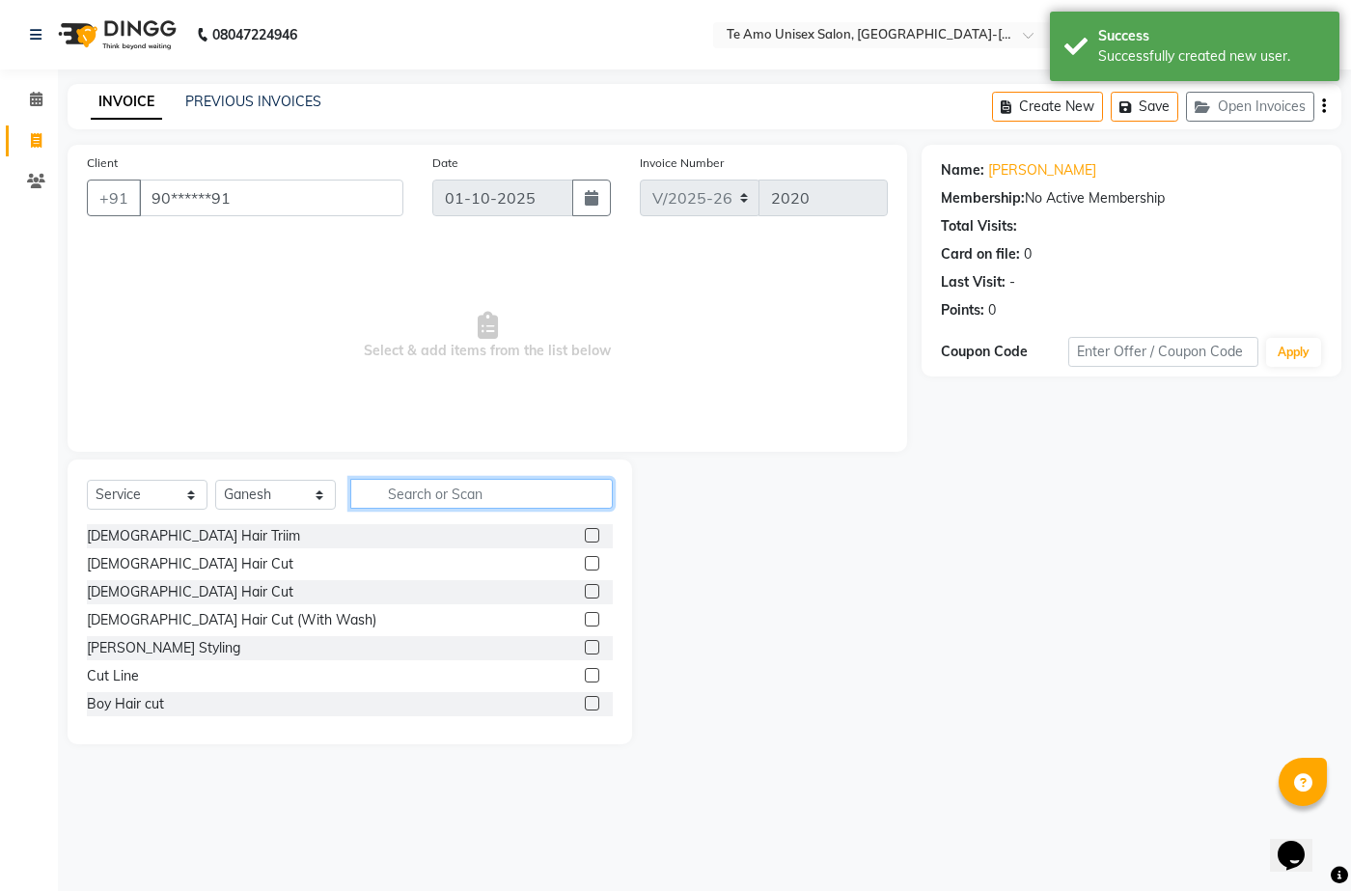
click at [457, 499] on input "text" at bounding box center [481, 494] width 263 height 30
click at [140, 711] on div "Boy Hair cut" at bounding box center [125, 704] width 77 height 20
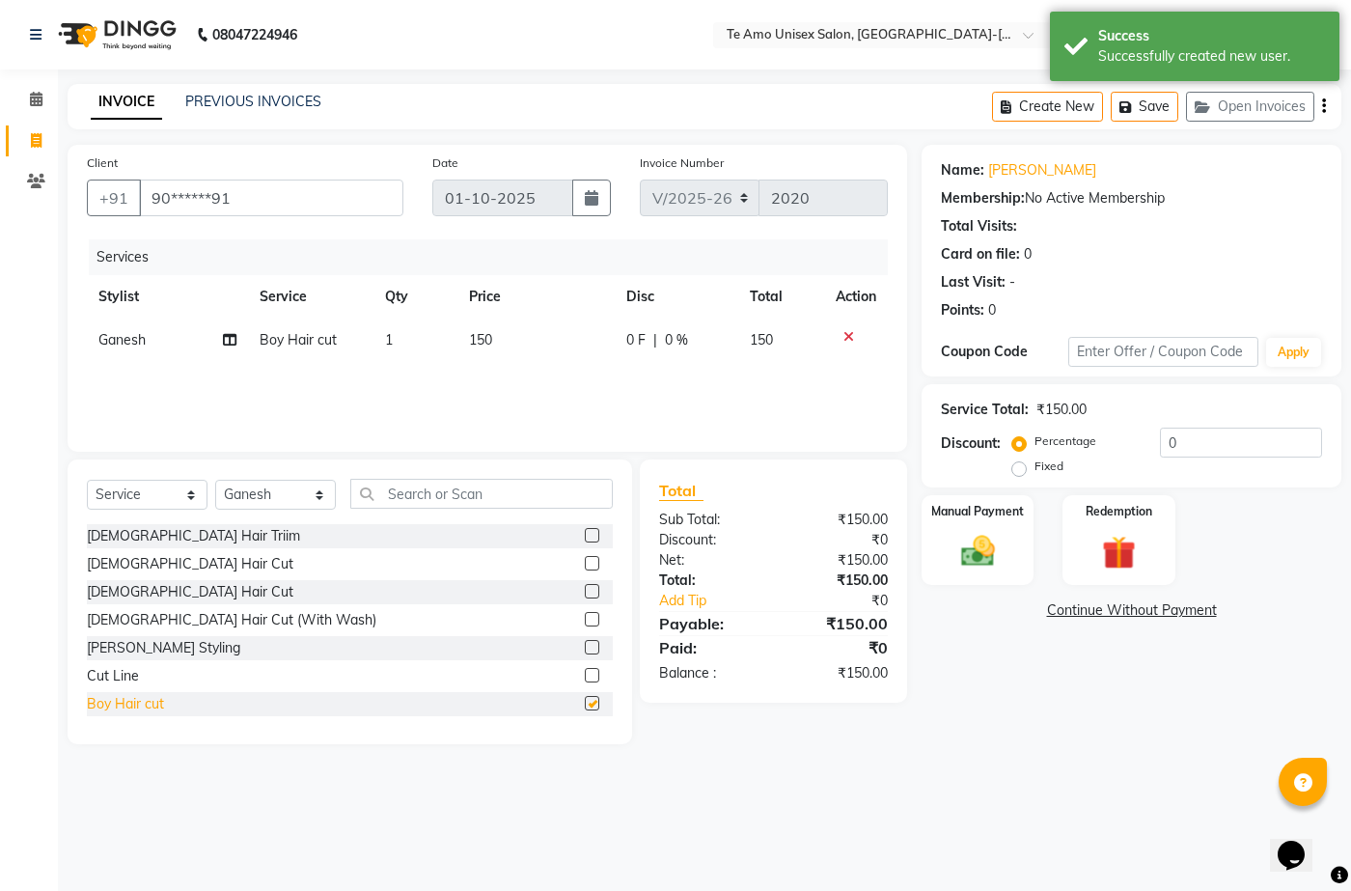
checkbox input "false"
click at [847, 326] on td at bounding box center [856, 340] width 64 height 43
click at [848, 337] on icon at bounding box center [849, 337] width 11 height 14
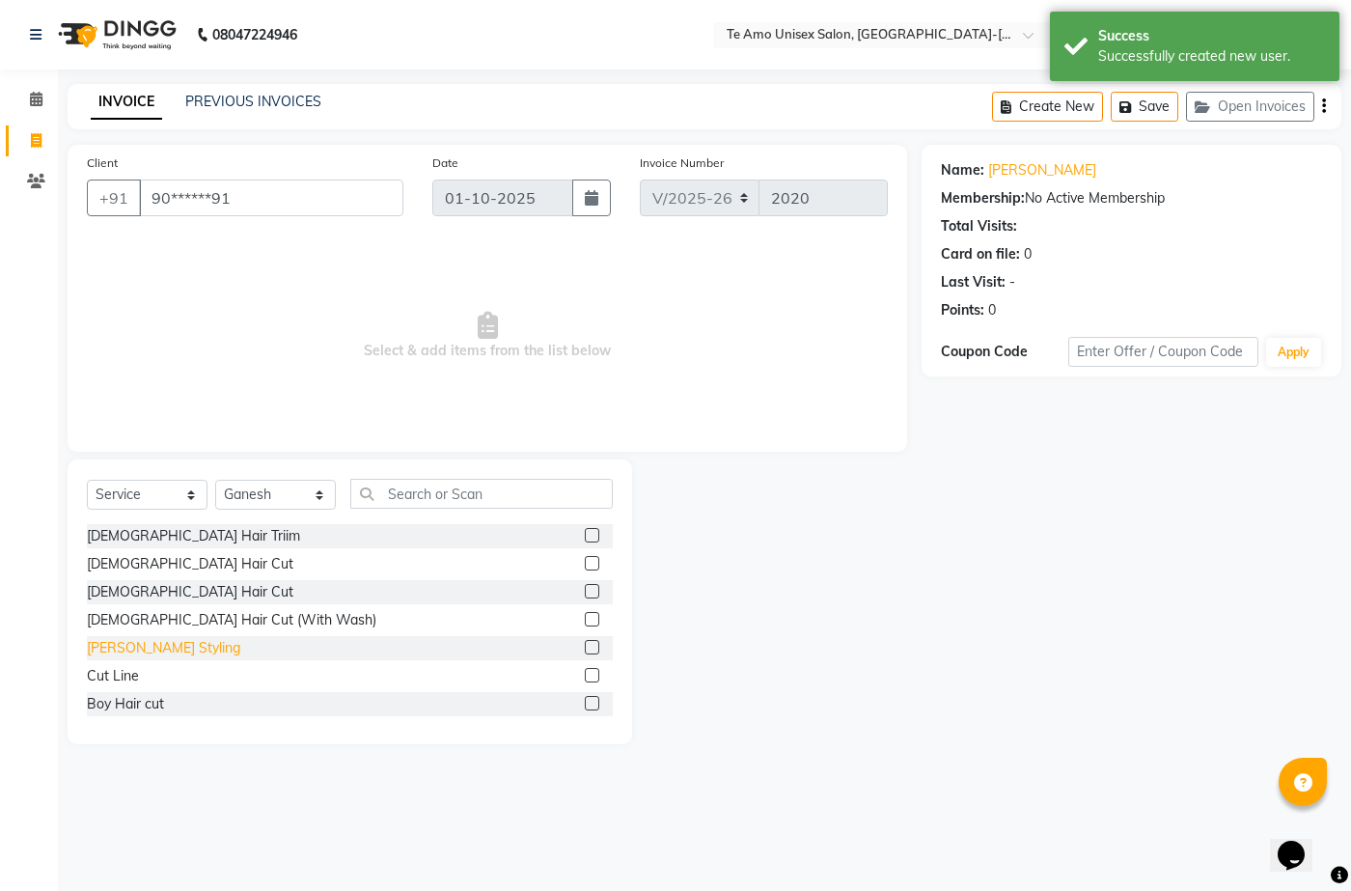
click at [141, 651] on div "Beard Styling" at bounding box center [163, 648] width 153 height 20
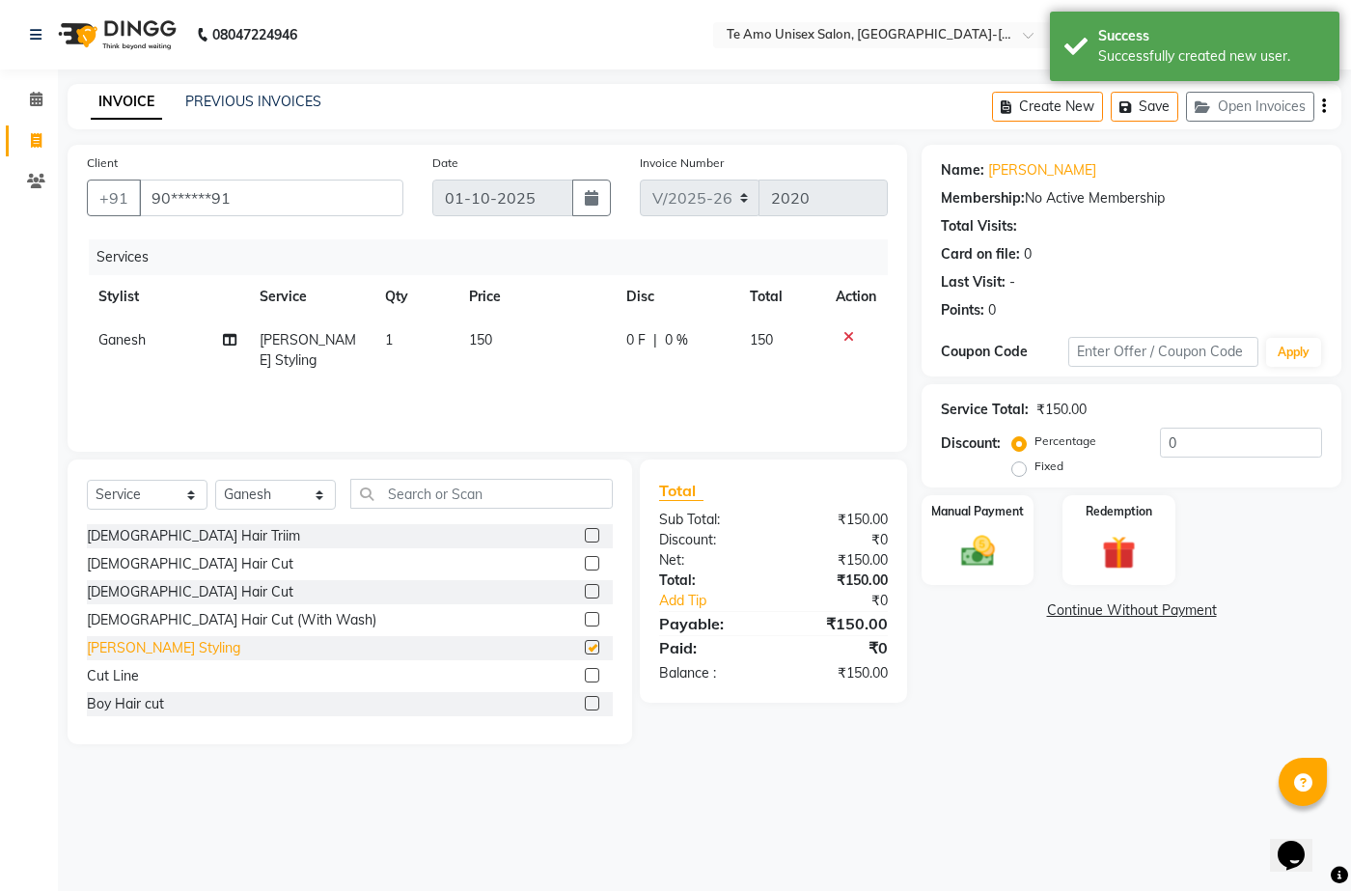
checkbox input "false"
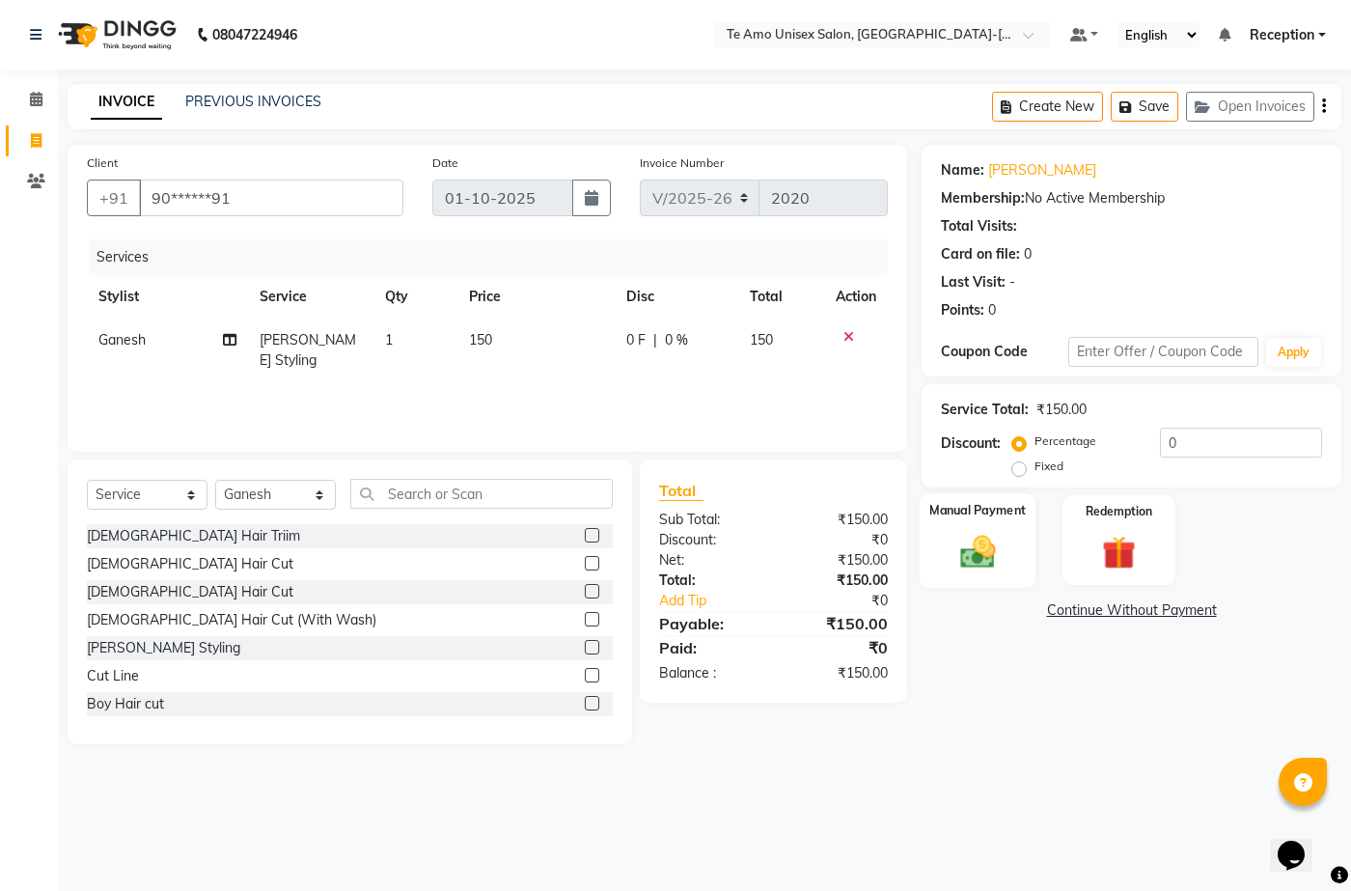
click at [967, 549] on img at bounding box center [977, 551] width 57 height 41
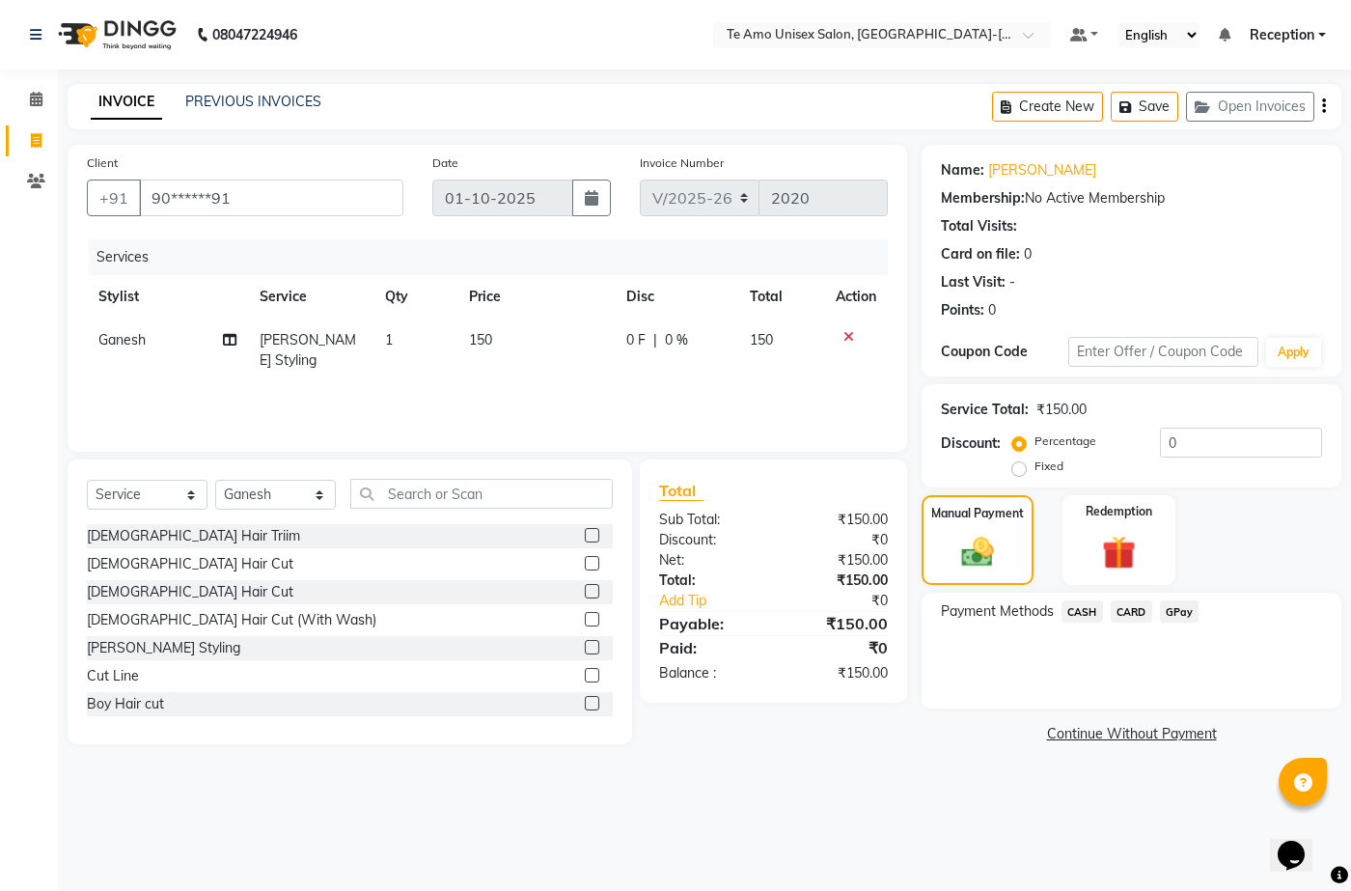
click at [1193, 619] on span "GPay" at bounding box center [1180, 611] width 40 height 22
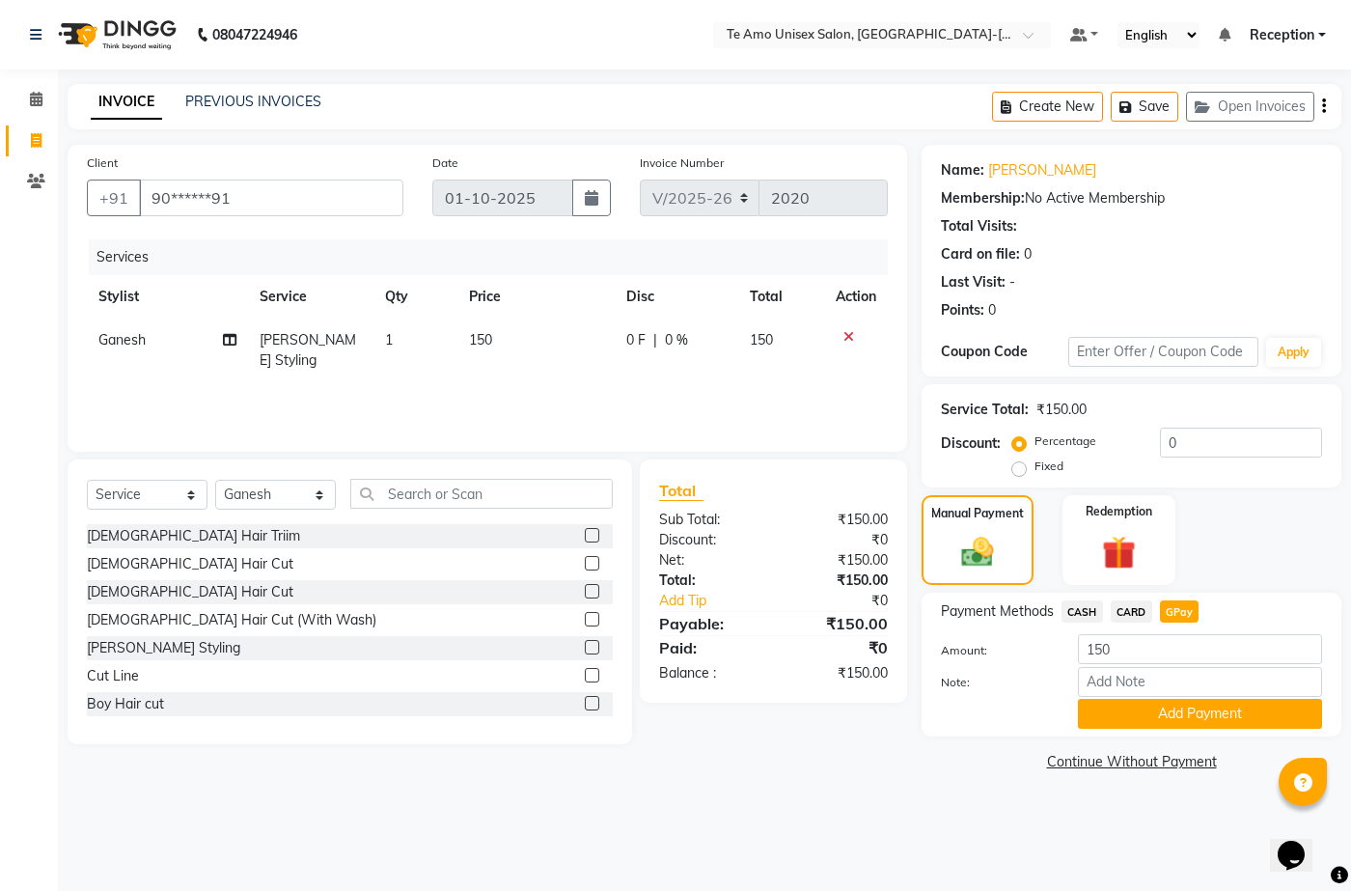
click at [1193, 619] on span "GPay" at bounding box center [1180, 611] width 40 height 22
click at [1230, 716] on button "Add Payment" at bounding box center [1200, 714] width 244 height 30
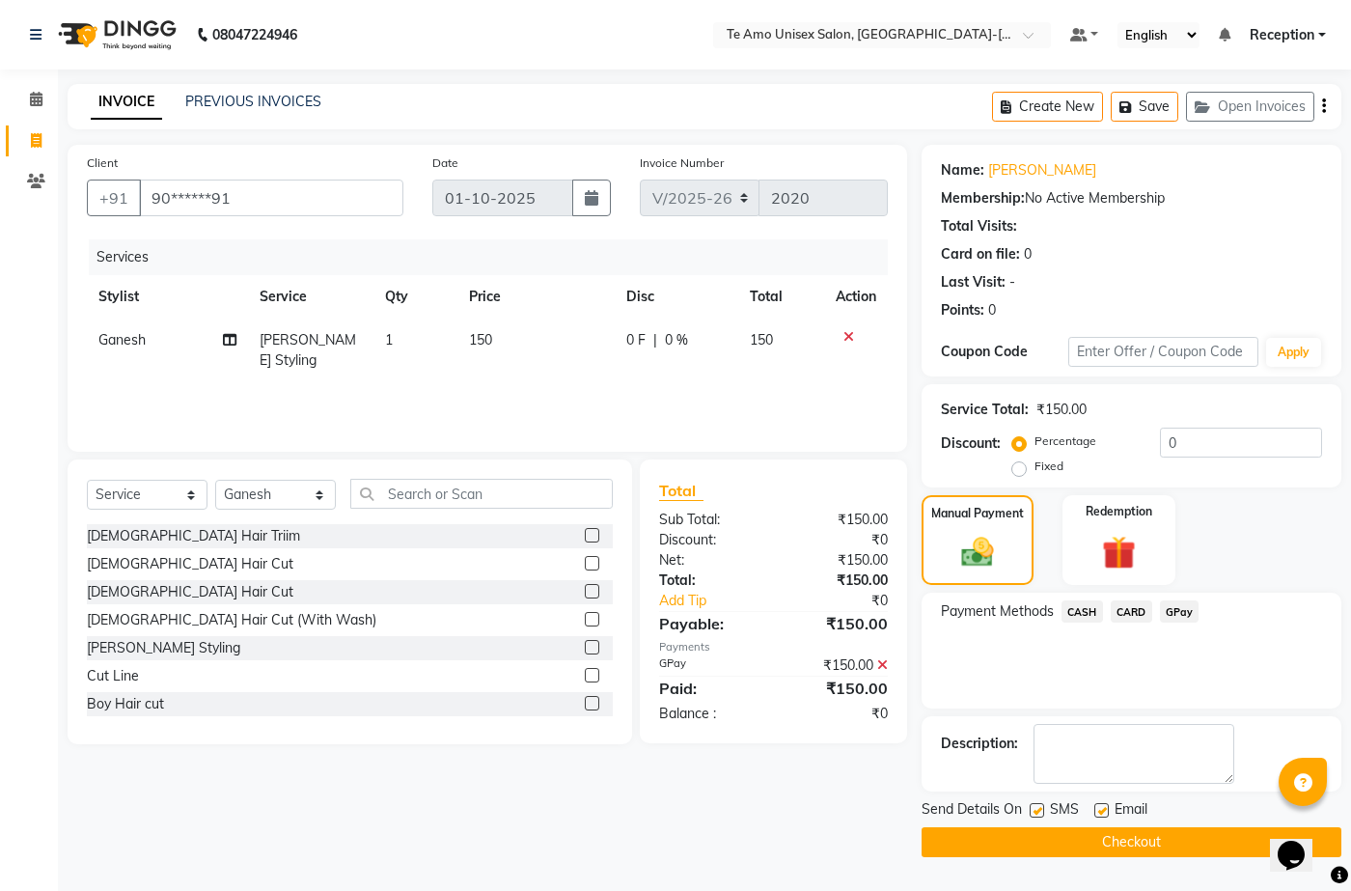
drag, startPoint x: 1198, startPoint y: 848, endPoint x: 1199, endPoint y: 832, distance: 16.4
click at [1198, 847] on button "Checkout" at bounding box center [1132, 842] width 420 height 30
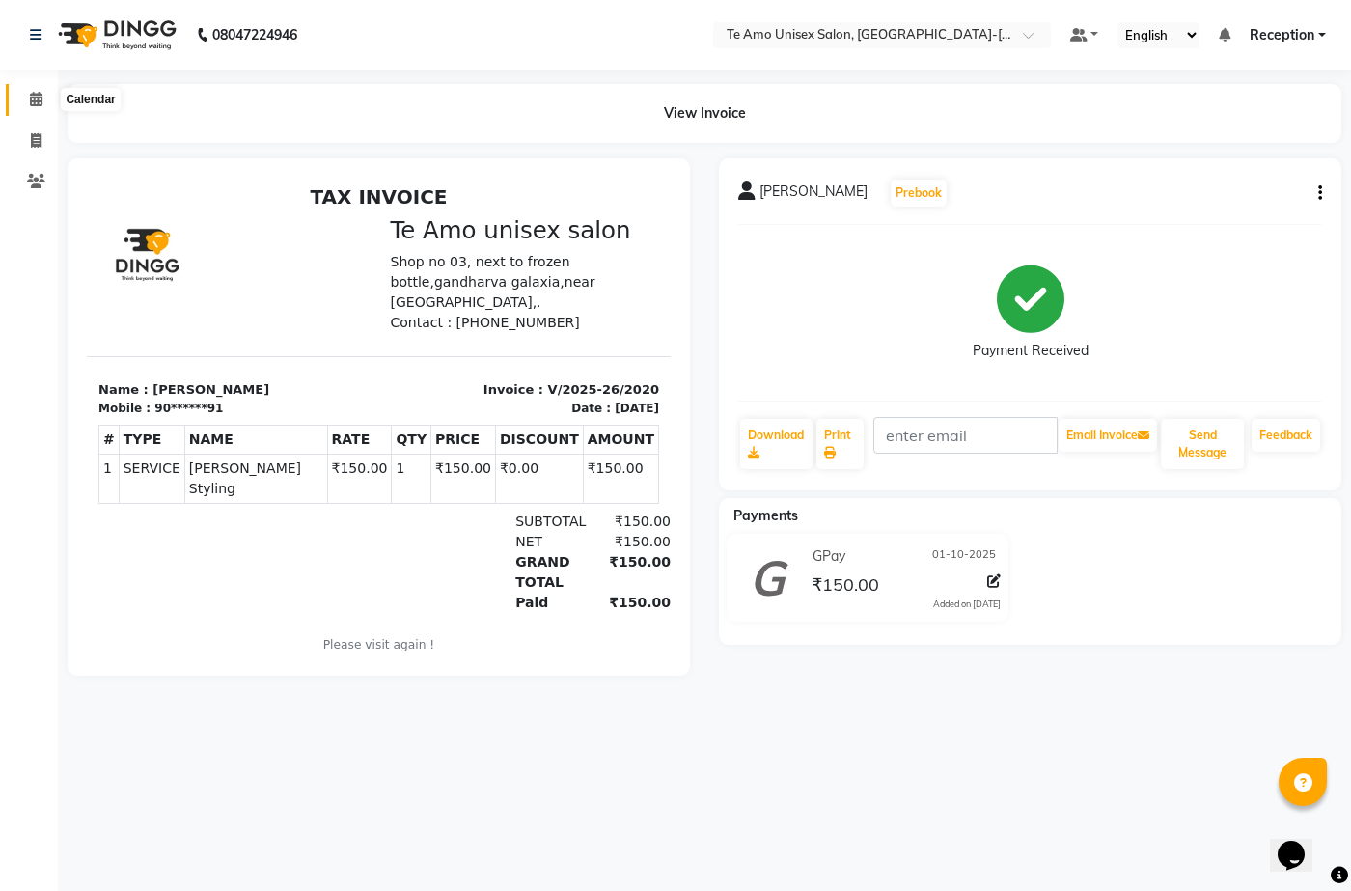
click at [33, 92] on icon at bounding box center [36, 99] width 13 height 14
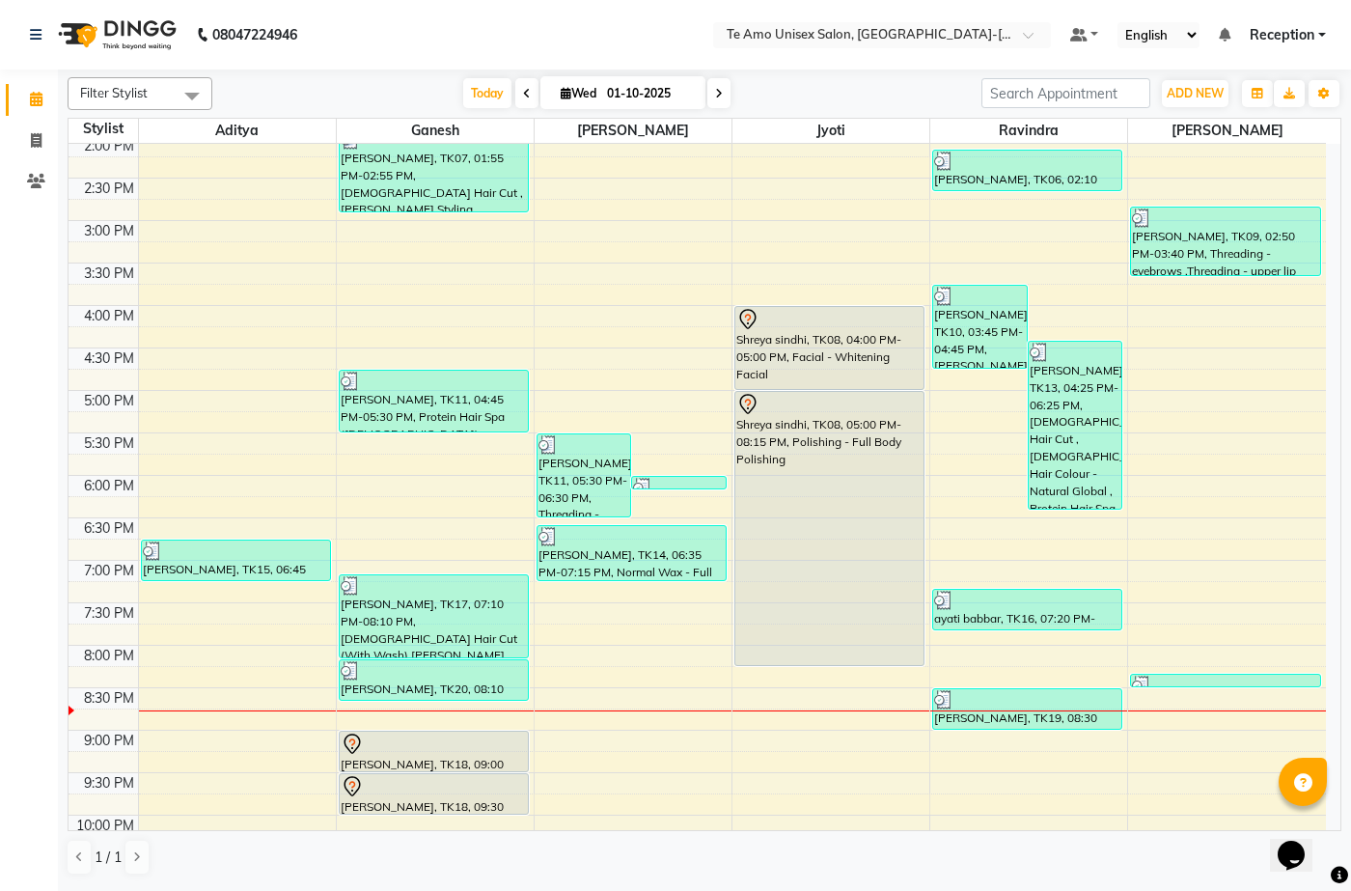
scroll to position [757, 0]
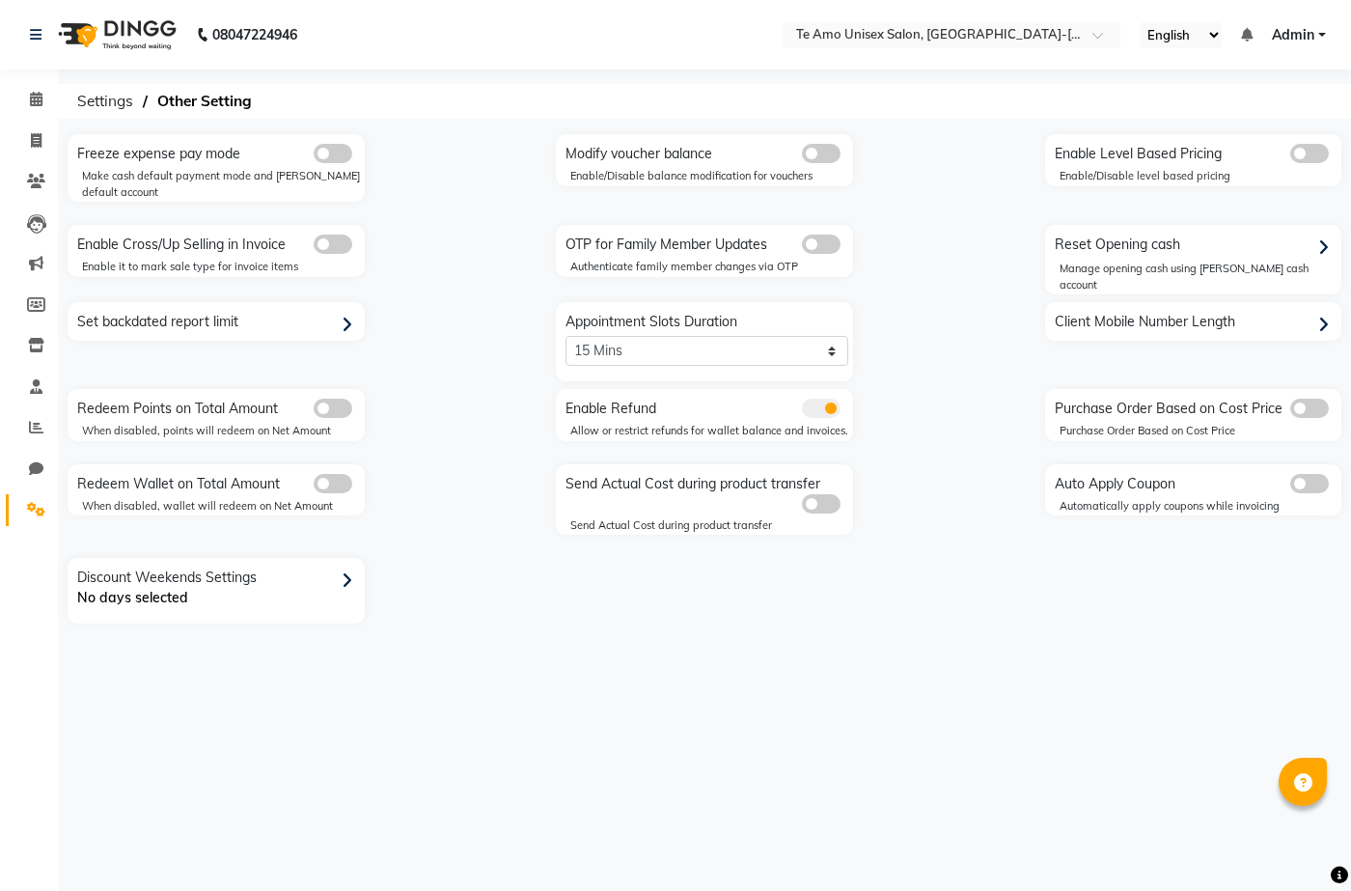
select select "2: 15"
click at [41, 97] on icon at bounding box center [36, 99] width 13 height 14
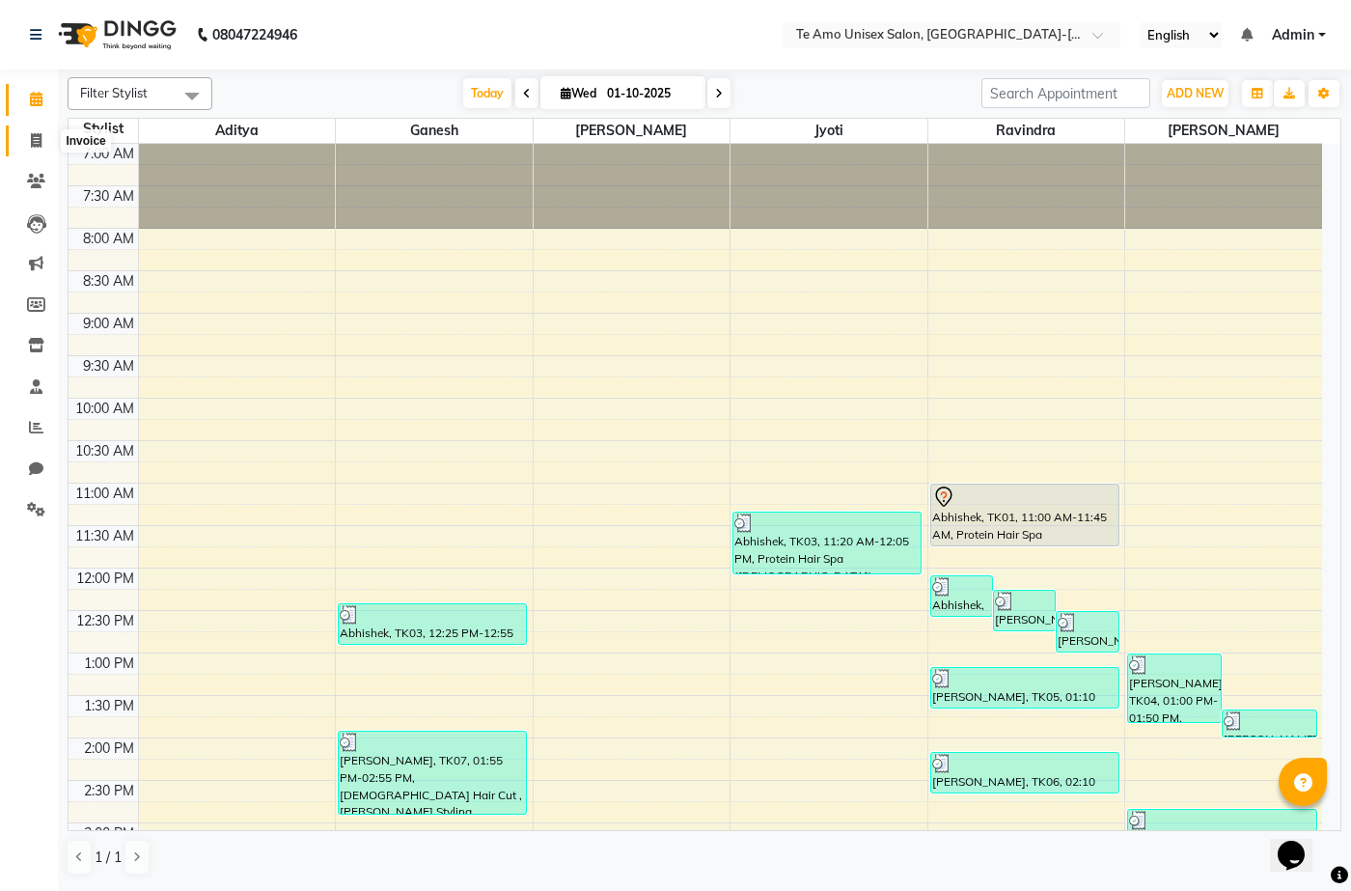
click at [34, 136] on icon at bounding box center [36, 140] width 11 height 14
select select "service"
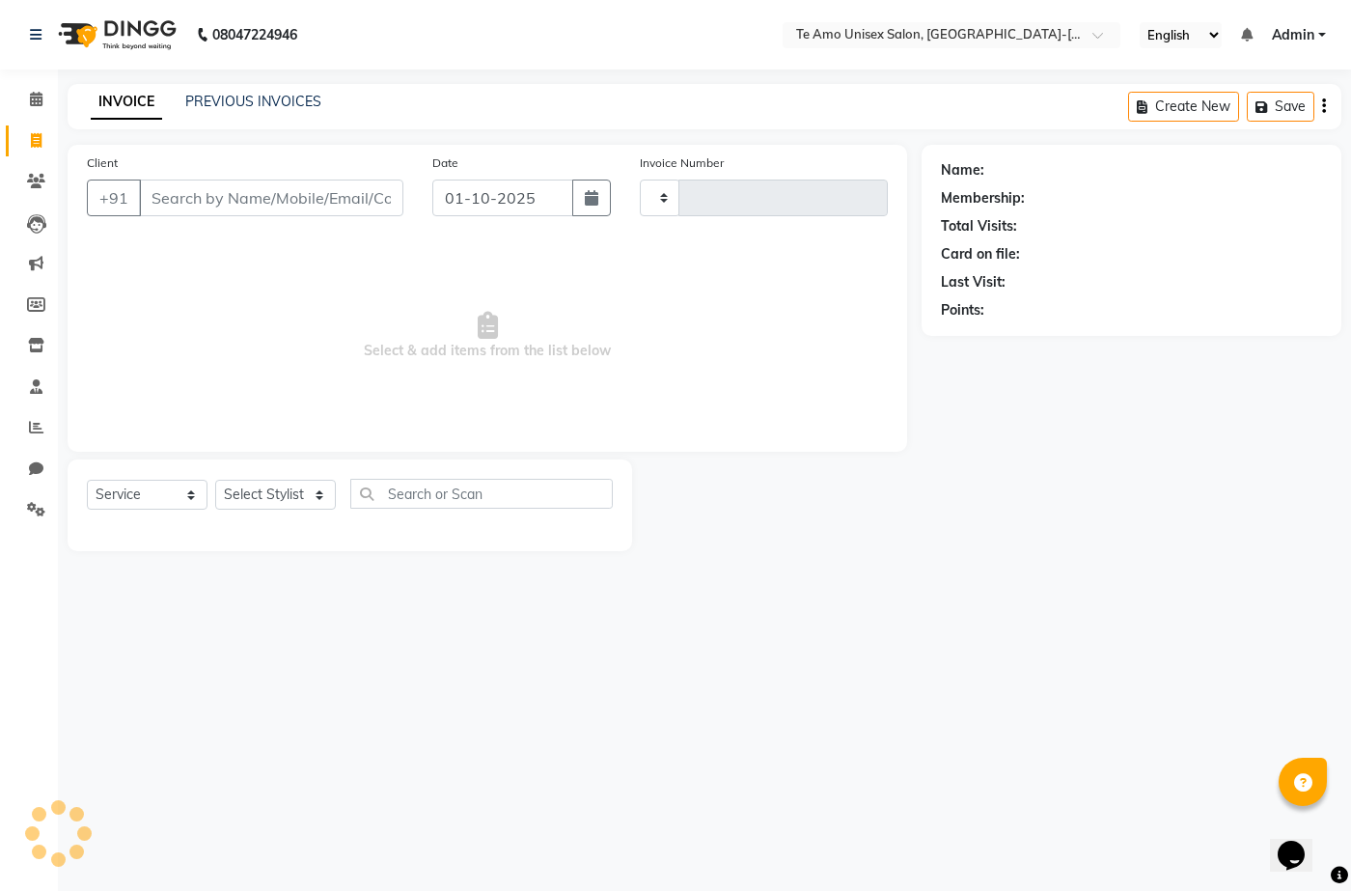
type input "2019"
select select "7836"
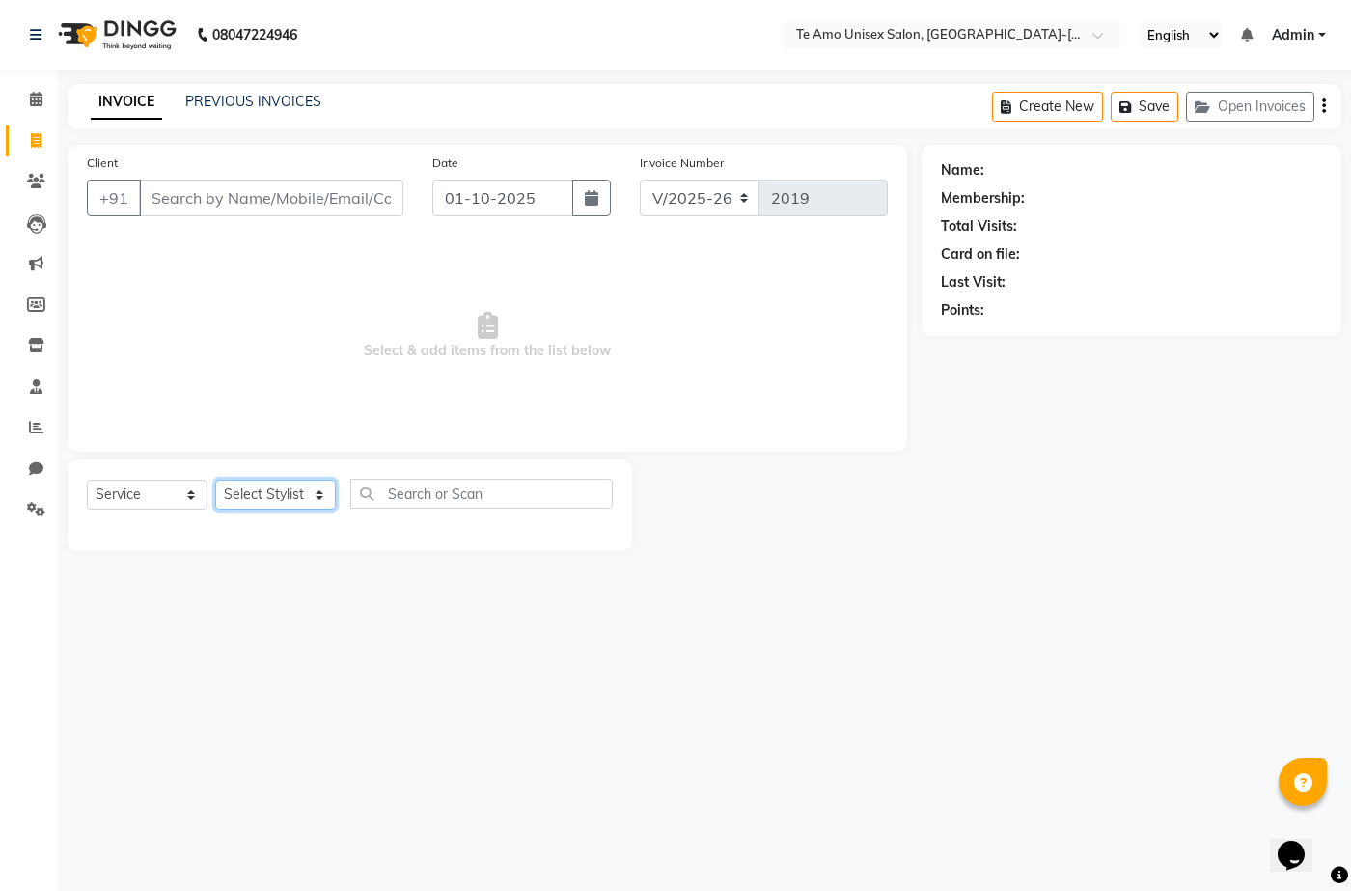
click at [269, 488] on select "Select Stylist [PERSON_NAME] Manager Ravindra Reception [PERSON_NAME]" at bounding box center [275, 495] width 121 height 30
select select "73962"
click at [215, 480] on select "Select Stylist [PERSON_NAME] Manager Ravindra Reception [PERSON_NAME]" at bounding box center [275, 495] width 121 height 30
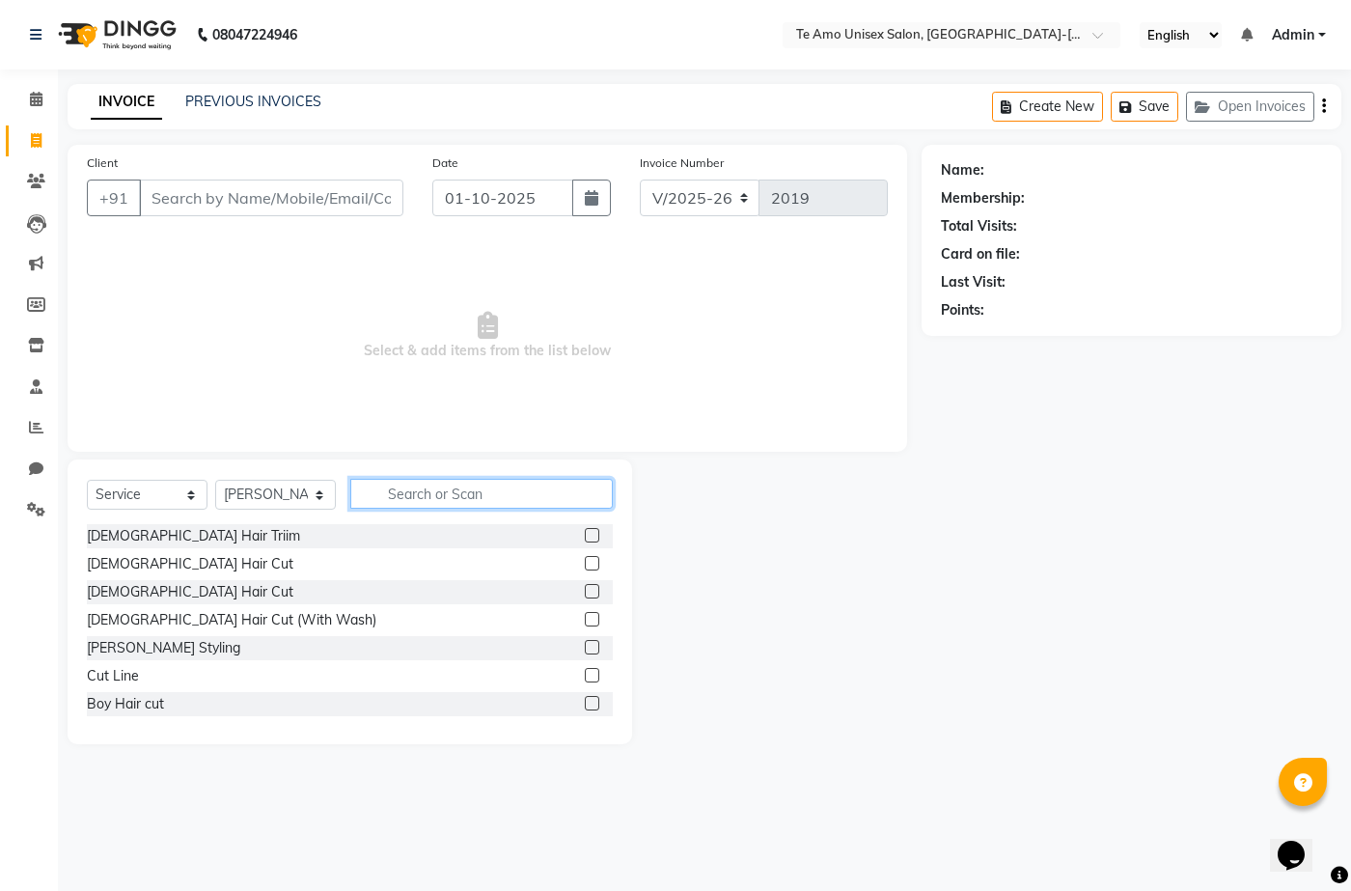
click at [446, 490] on input "text" at bounding box center [481, 494] width 263 height 30
click at [259, 466] on div "Select Service Product Membership Package Voucher Prepaid Gift Card Select Styl…" at bounding box center [350, 601] width 565 height 285
click at [392, 488] on input "text" at bounding box center [481, 494] width 263 height 30
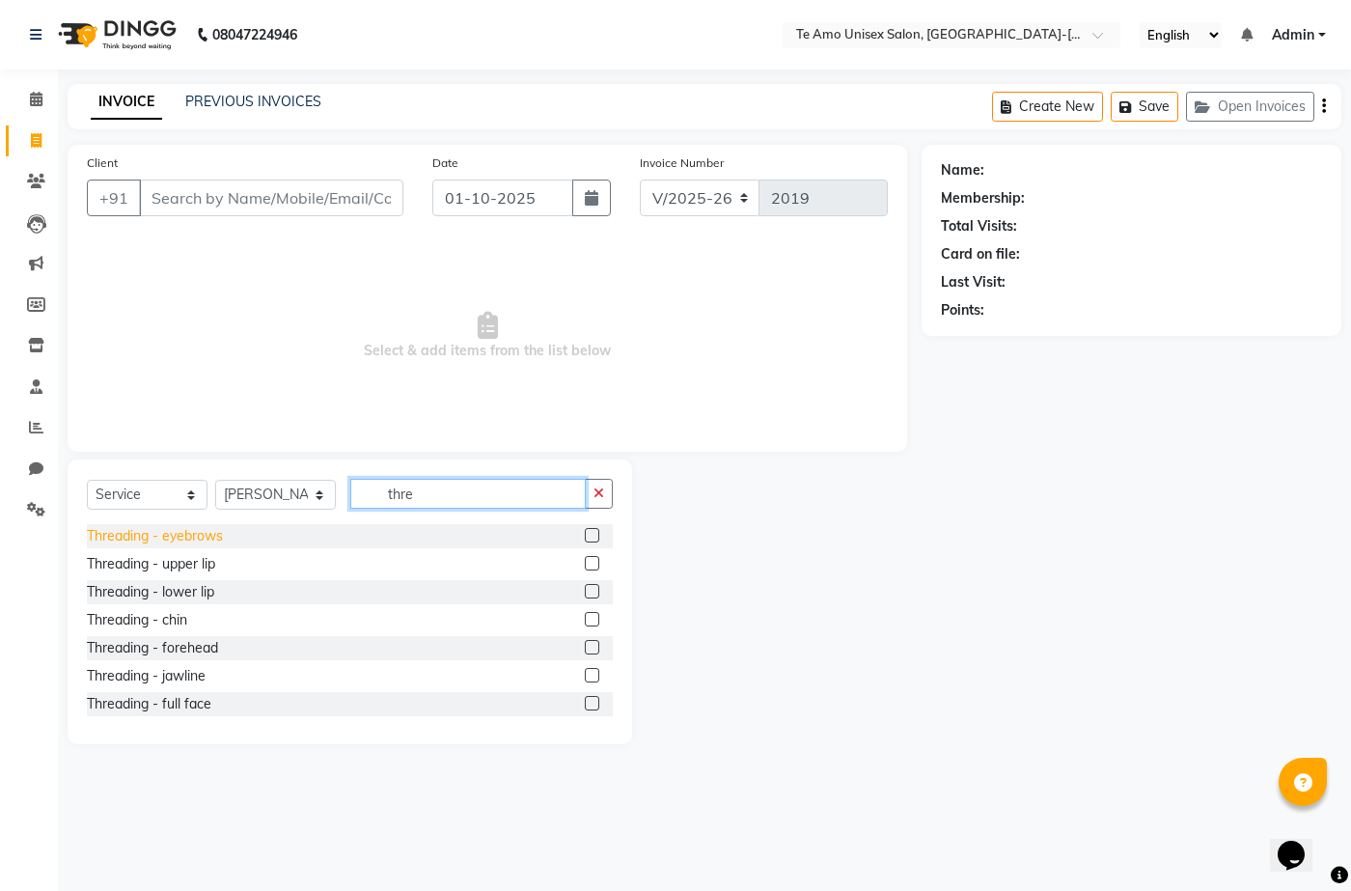
type input "thre"
click at [177, 530] on div "Threading - eyebrows" at bounding box center [155, 536] width 136 height 20
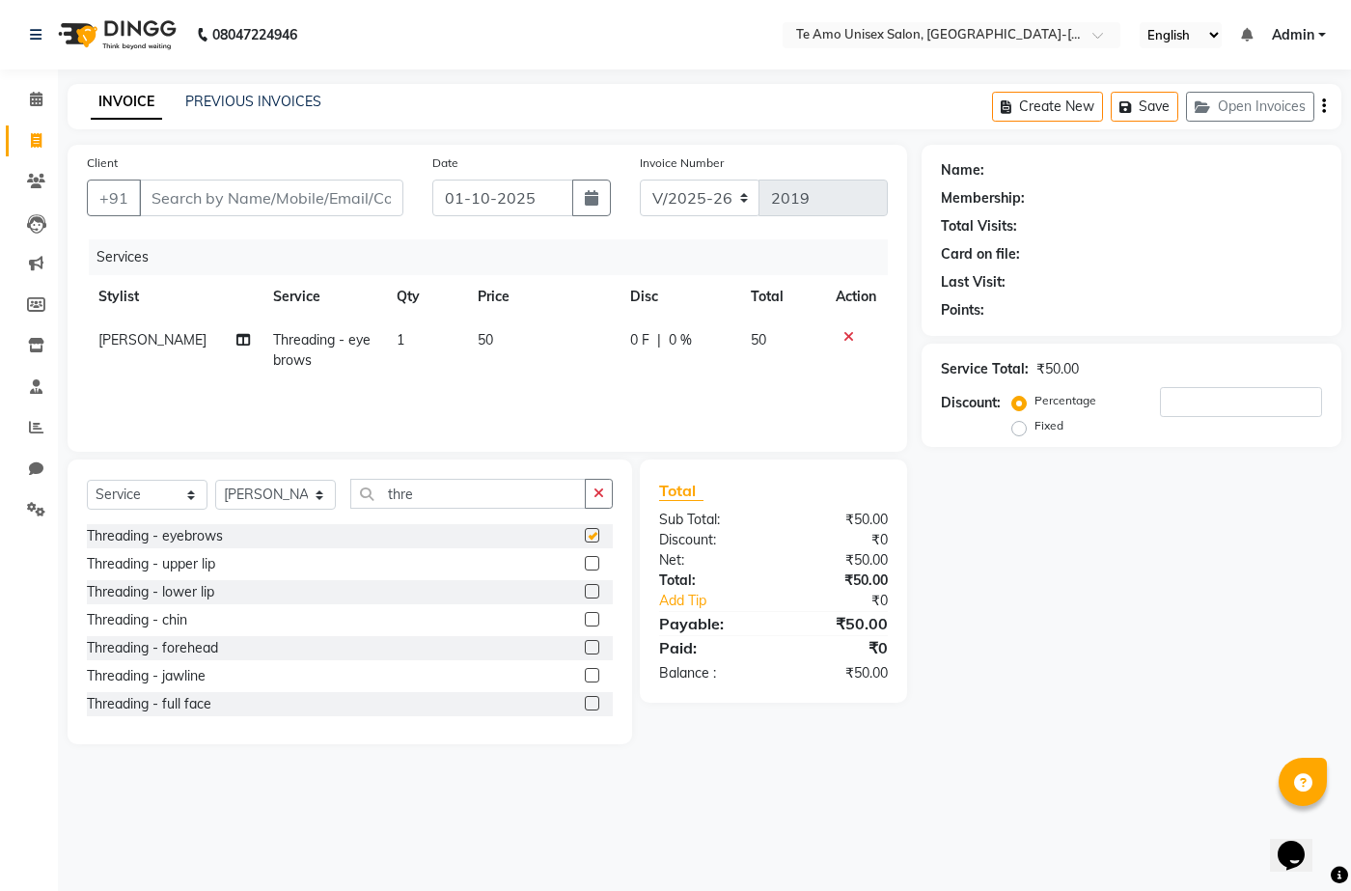
checkbox input "false"
click at [198, 197] on input "Client" at bounding box center [271, 198] width 264 height 37
type input "8"
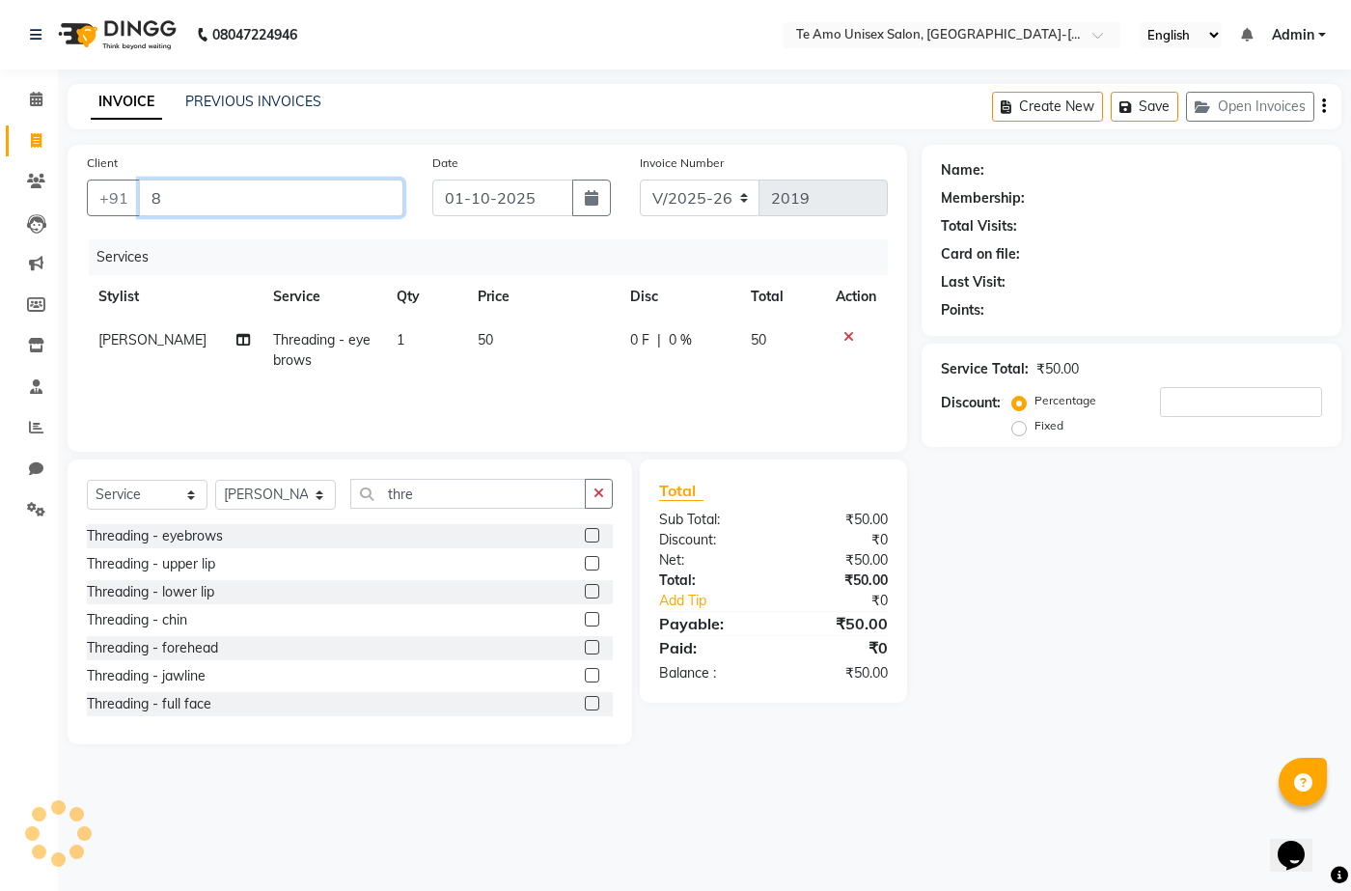
type input "0"
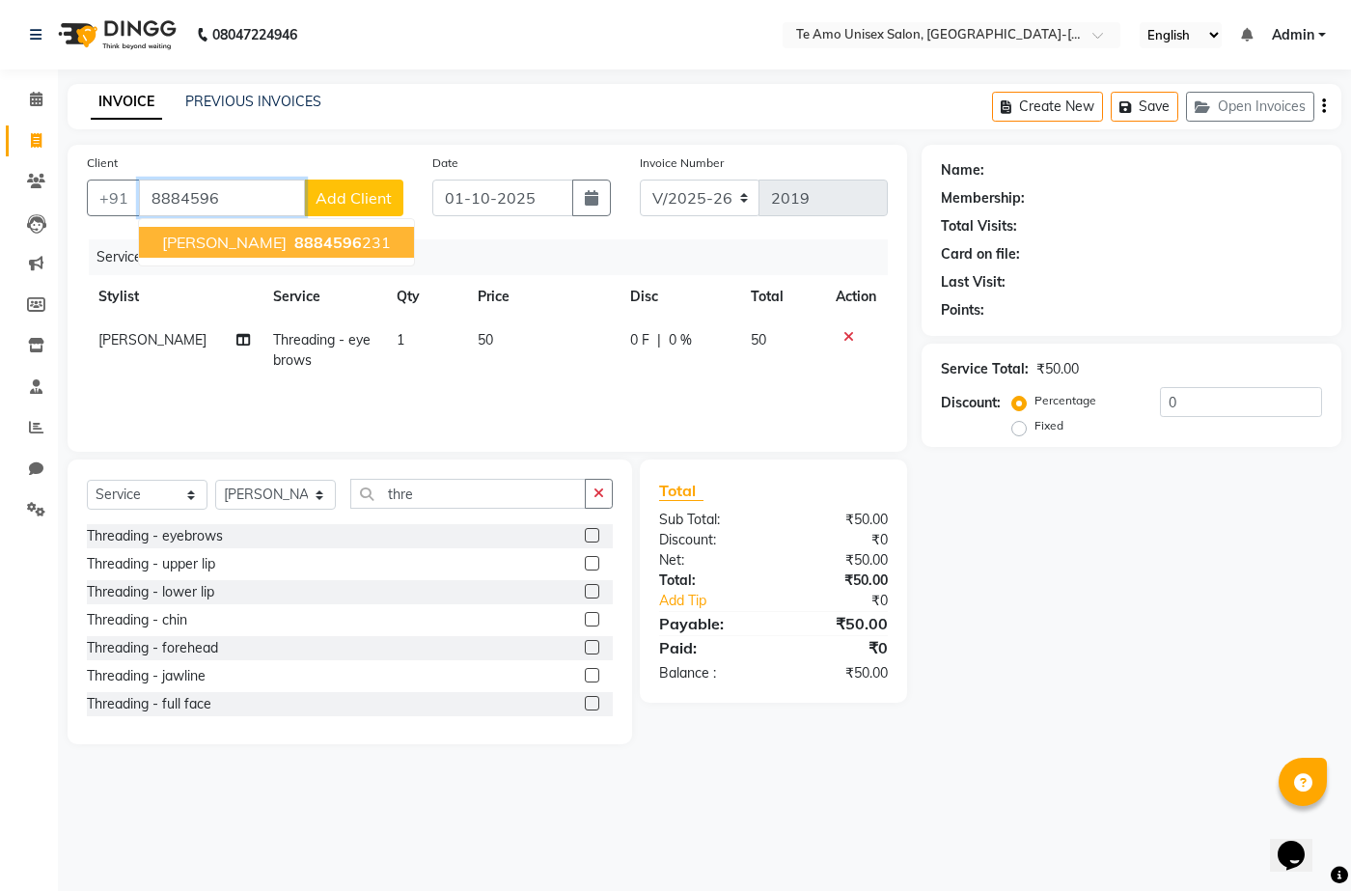
click at [213, 255] on button "Bhumika Kumbhai 8884596 231" at bounding box center [276, 242] width 275 height 31
type input "8884596231"
click at [213, 255] on div "Services" at bounding box center [496, 257] width 814 height 36
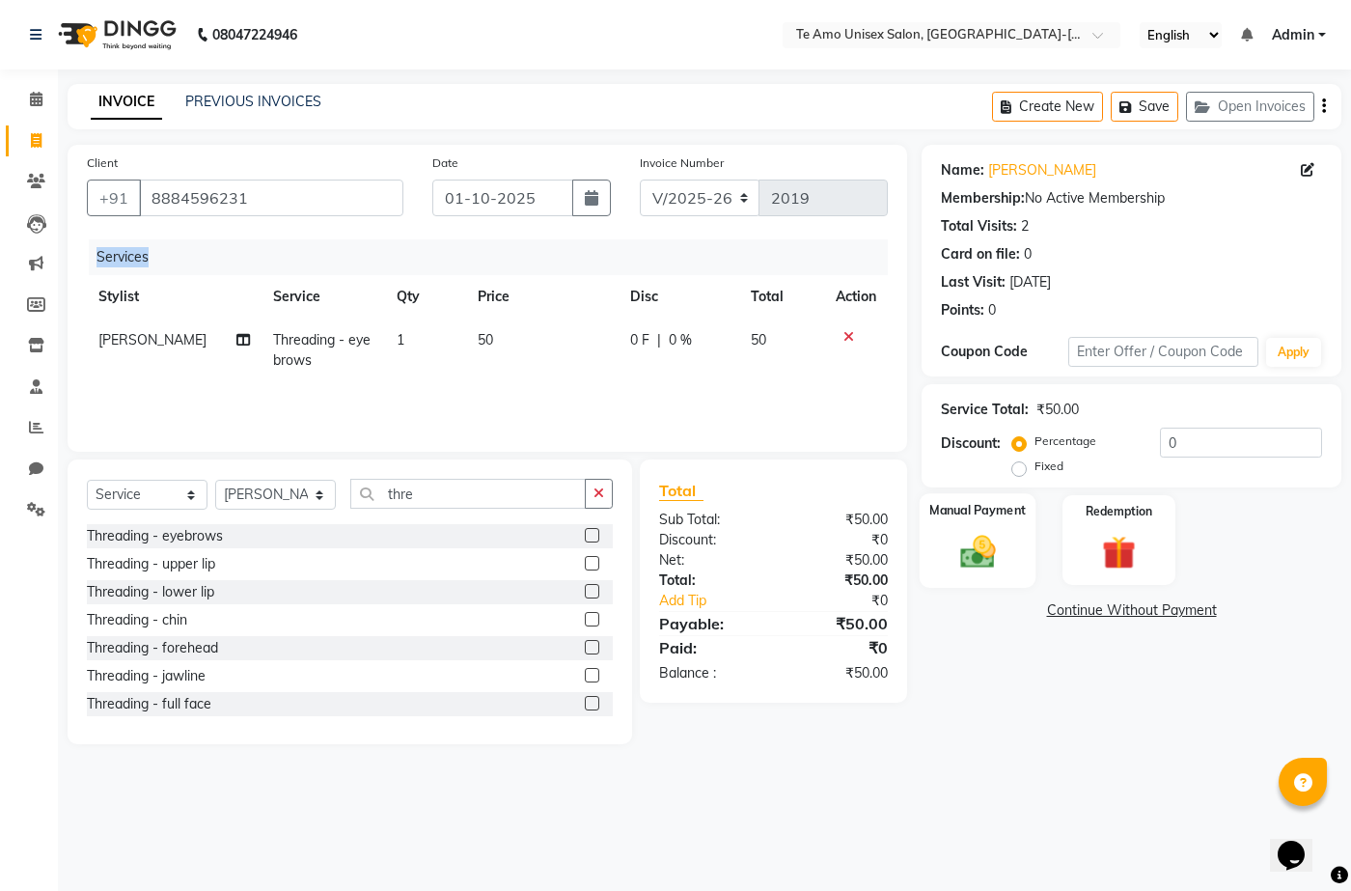
click at [994, 536] on img at bounding box center [977, 551] width 57 height 41
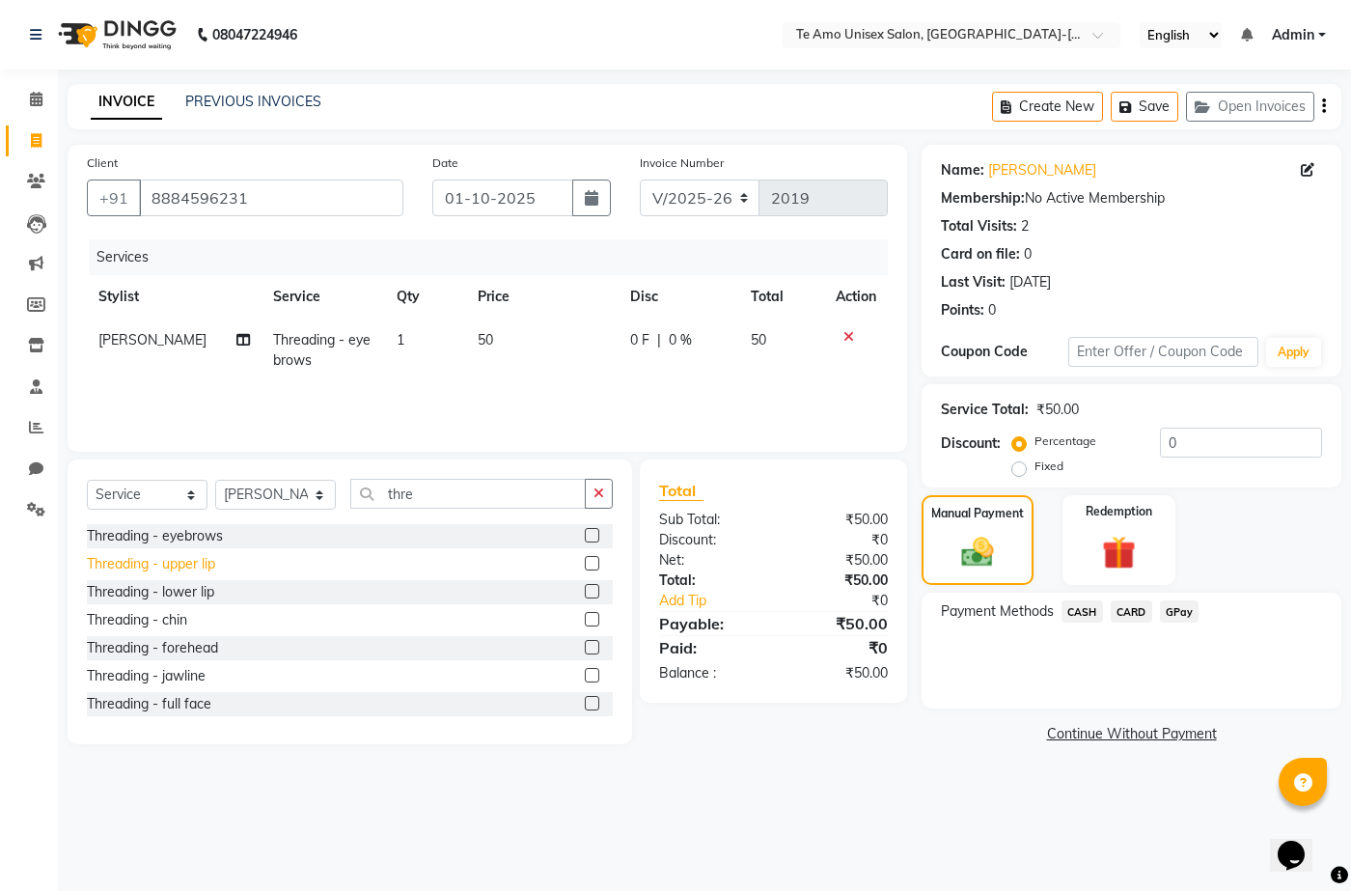
click at [166, 563] on div "Threading - upper lip" at bounding box center [151, 564] width 128 height 20
click at [166, 524] on div "Select Service Product Membership Package Voucher Prepaid Gift Card Select Styl…" at bounding box center [350, 501] width 526 height 45
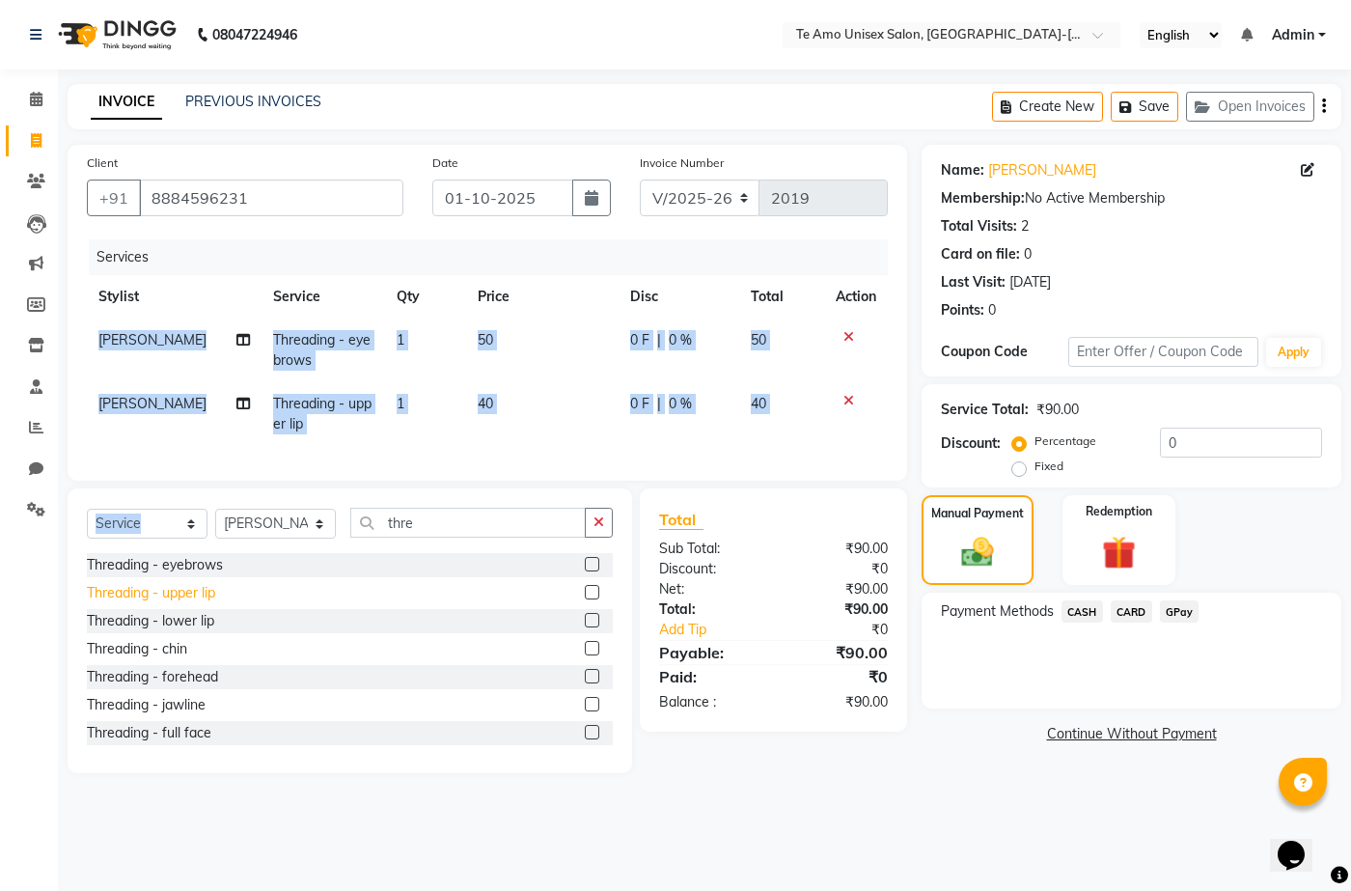
checkbox input "false"
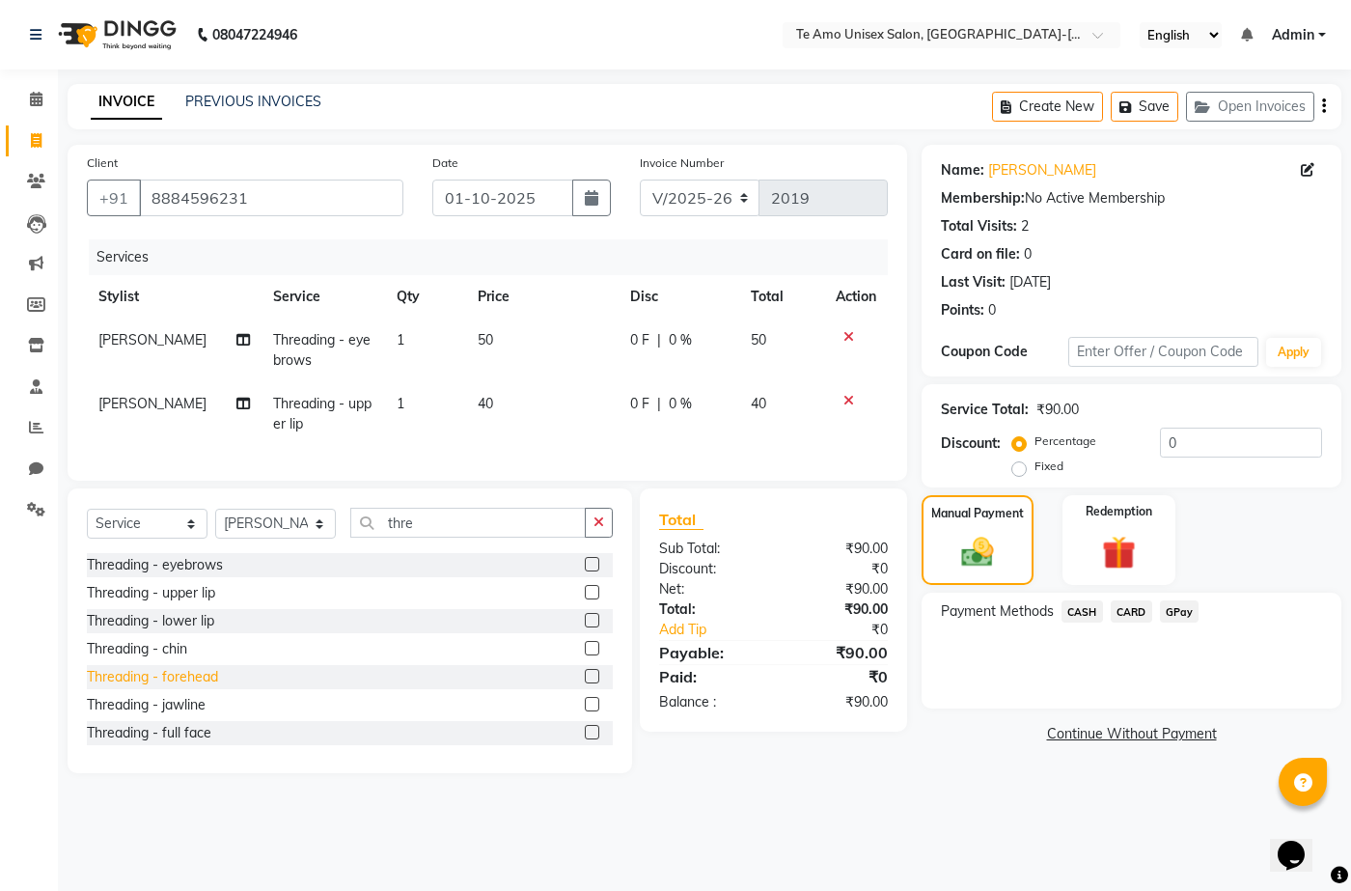
click at [211, 687] on div "Threading - forehead" at bounding box center [152, 677] width 131 height 20
checkbox input "true"
click at [211, 631] on div "Threading - lower lip" at bounding box center [150, 621] width 127 height 20
checkbox input "true"
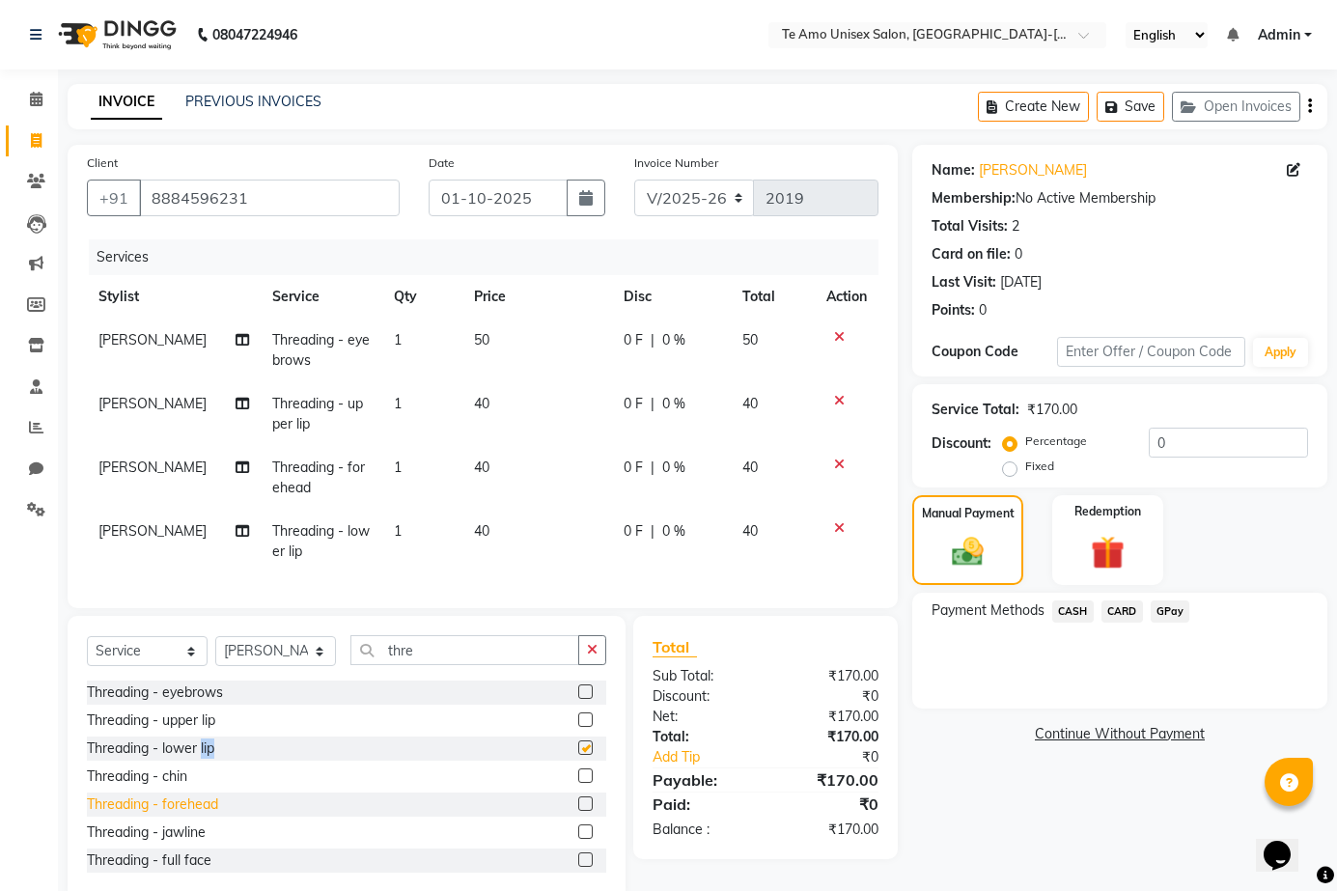
checkbox input "false"
click at [839, 525] on icon at bounding box center [839, 528] width 11 height 14
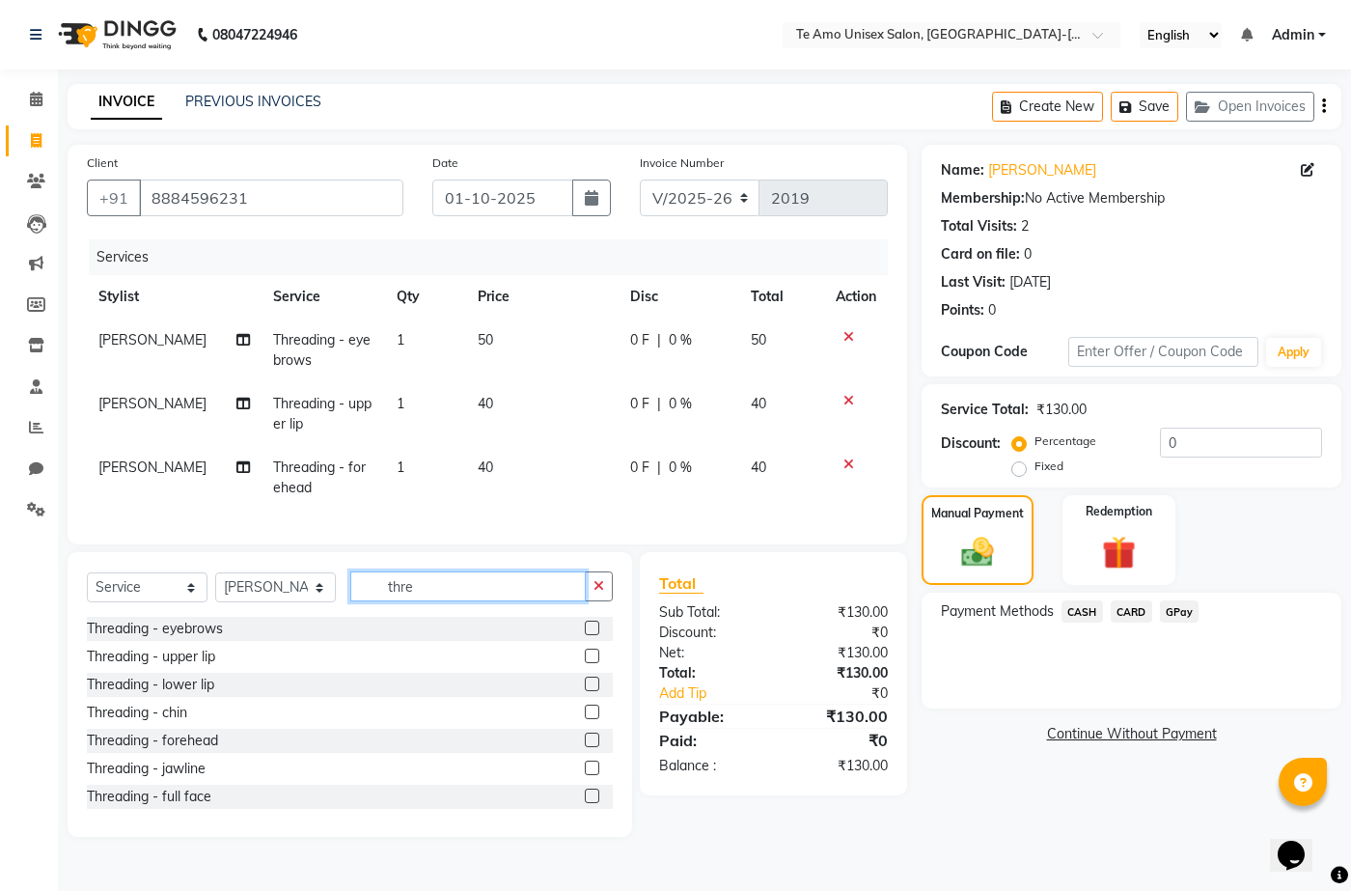
click at [440, 596] on input "thre" at bounding box center [468, 586] width 236 height 30
type input "o3"
click at [203, 667] on div "O3+ - Face And Neck" at bounding box center [153, 657] width 133 height 20
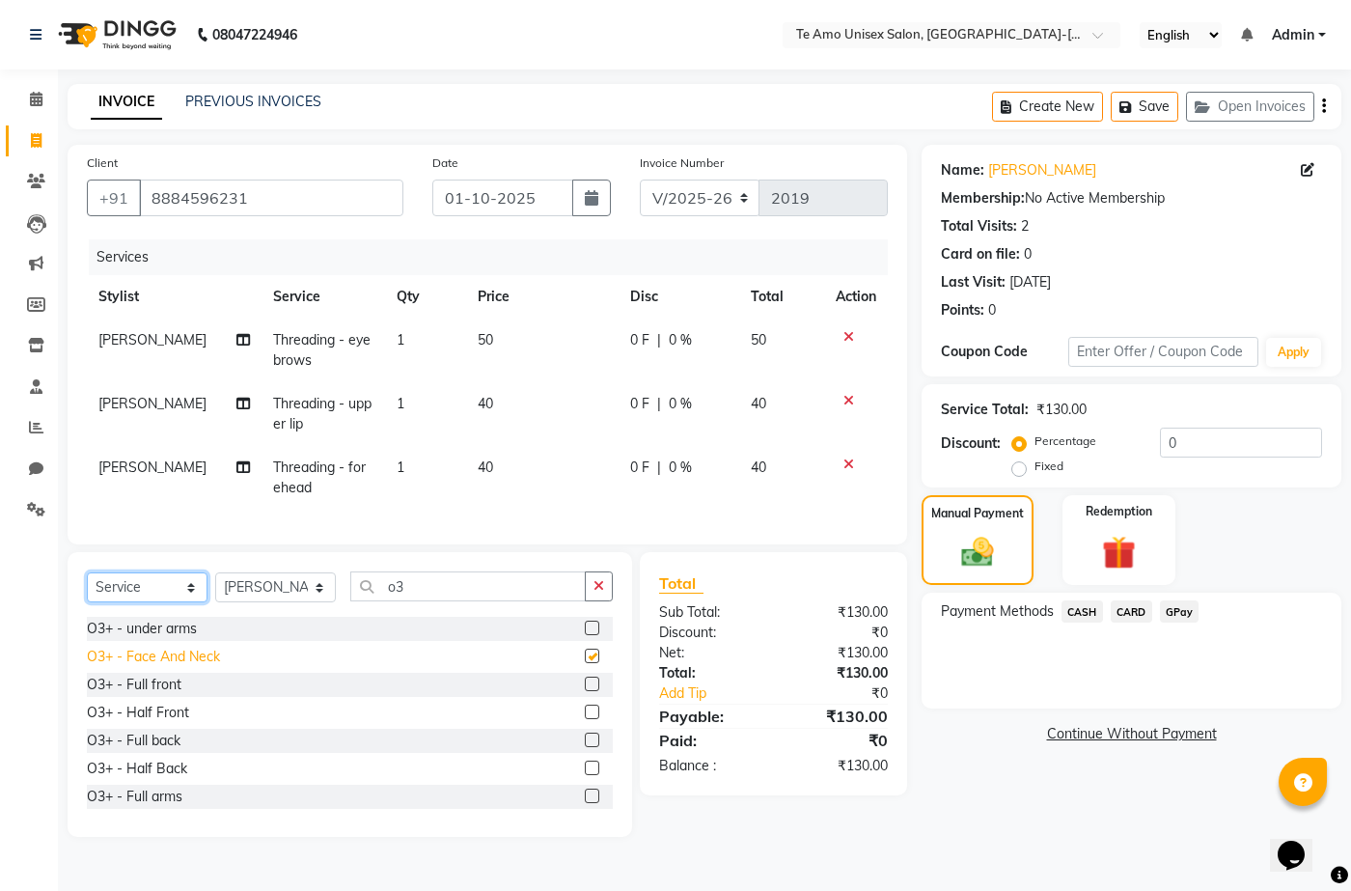
click at [203, 602] on select "Select Service Product Membership Package Voucher Prepaid Gift Card" at bounding box center [147, 587] width 121 height 30
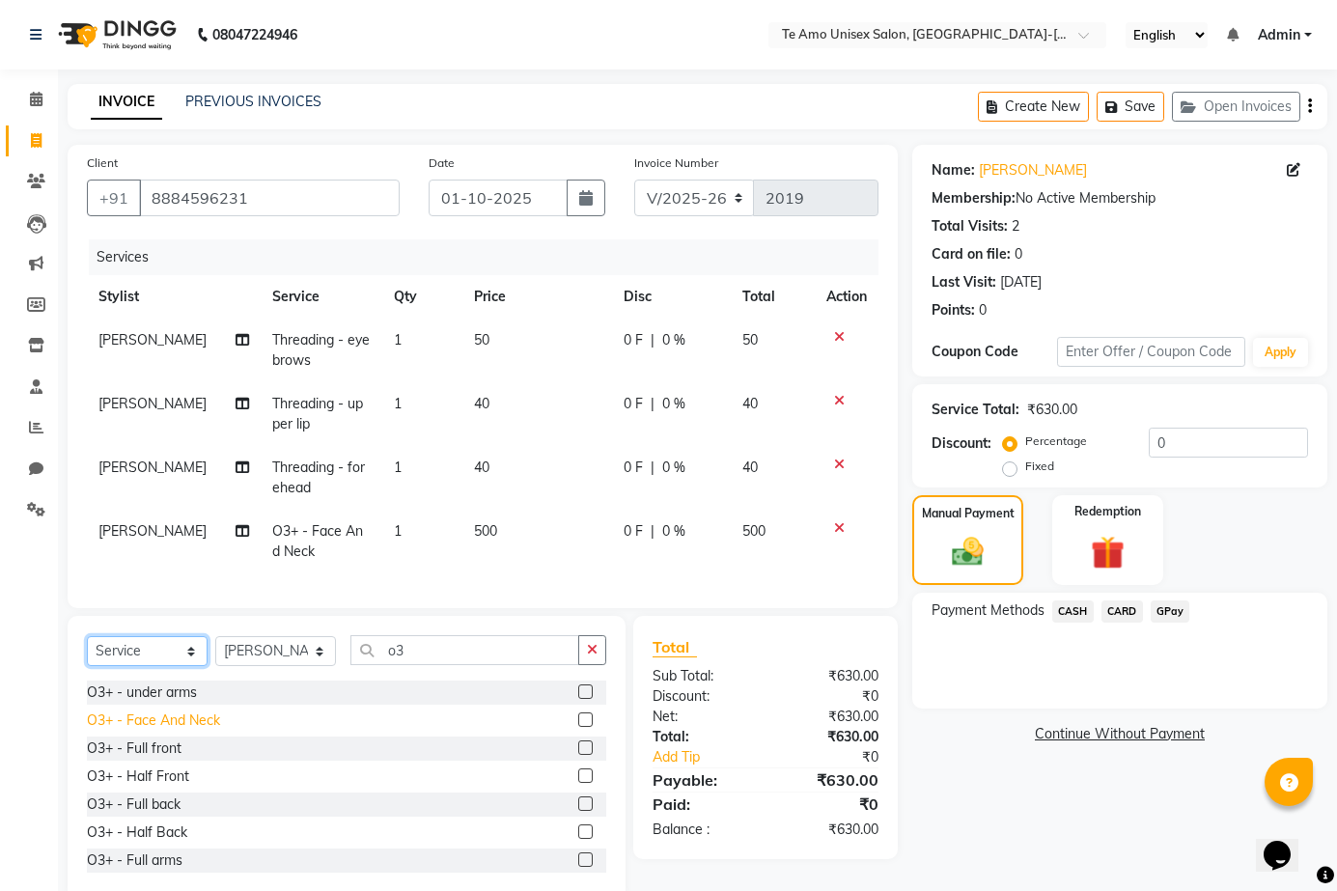
checkbox input "false"
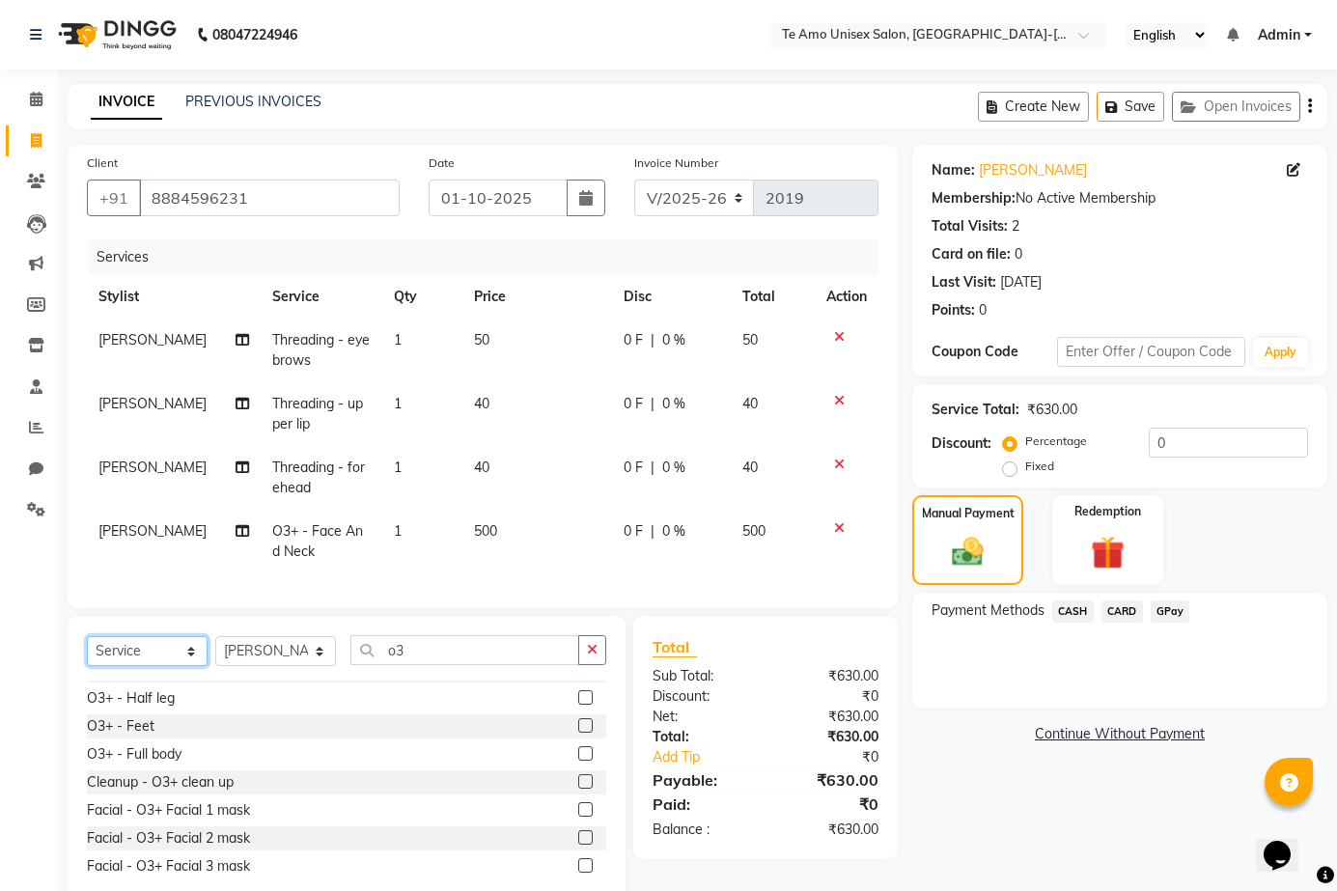
scroll to position [386, 0]
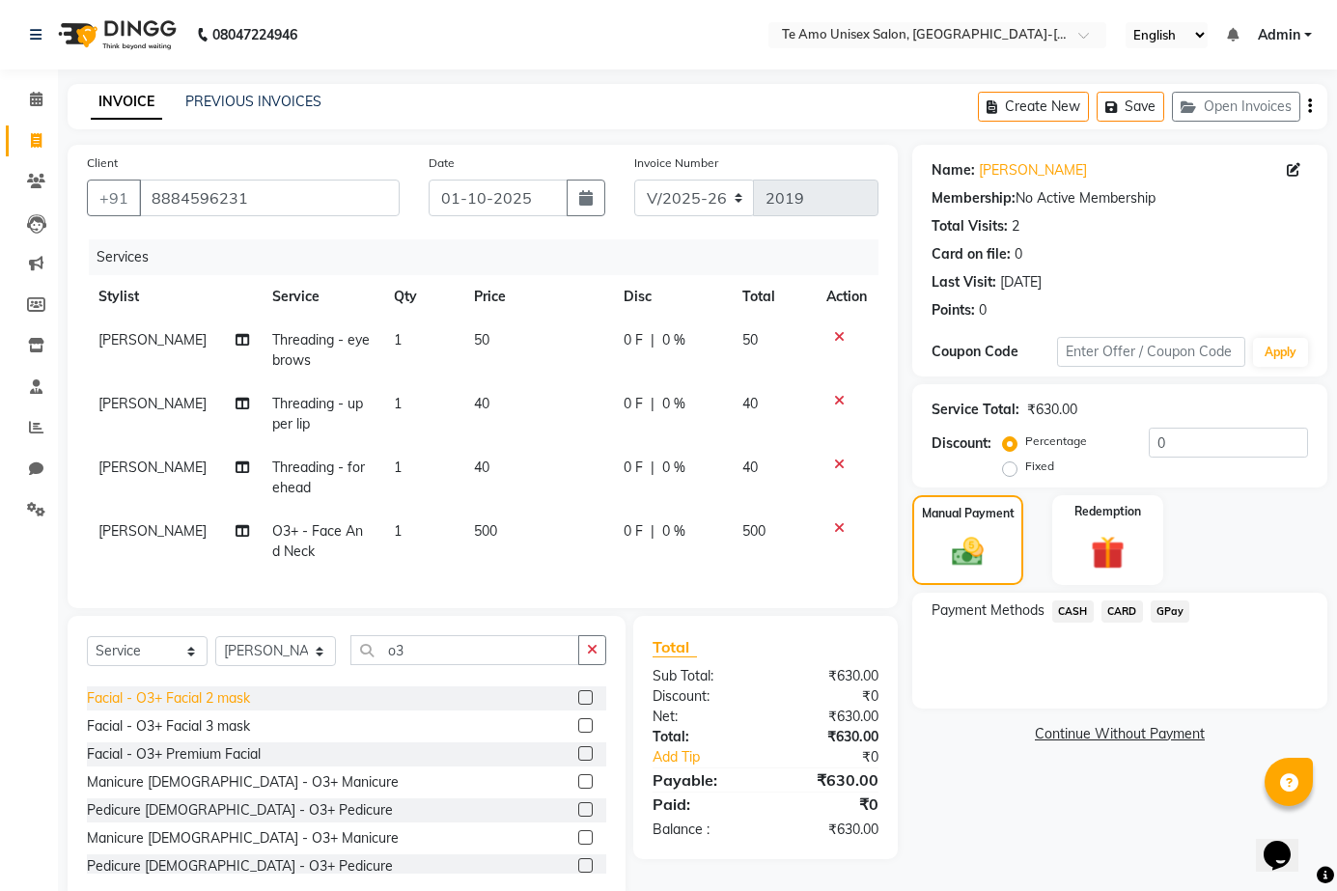
click at [230, 709] on div "Facial - O3+ Facial 2 mask" at bounding box center [168, 698] width 163 height 20
click at [230, 666] on select "Select Stylist Aditya Anita Ganesh Jyoti Manager Ravindra Reception Sanjana" at bounding box center [275, 651] width 121 height 30
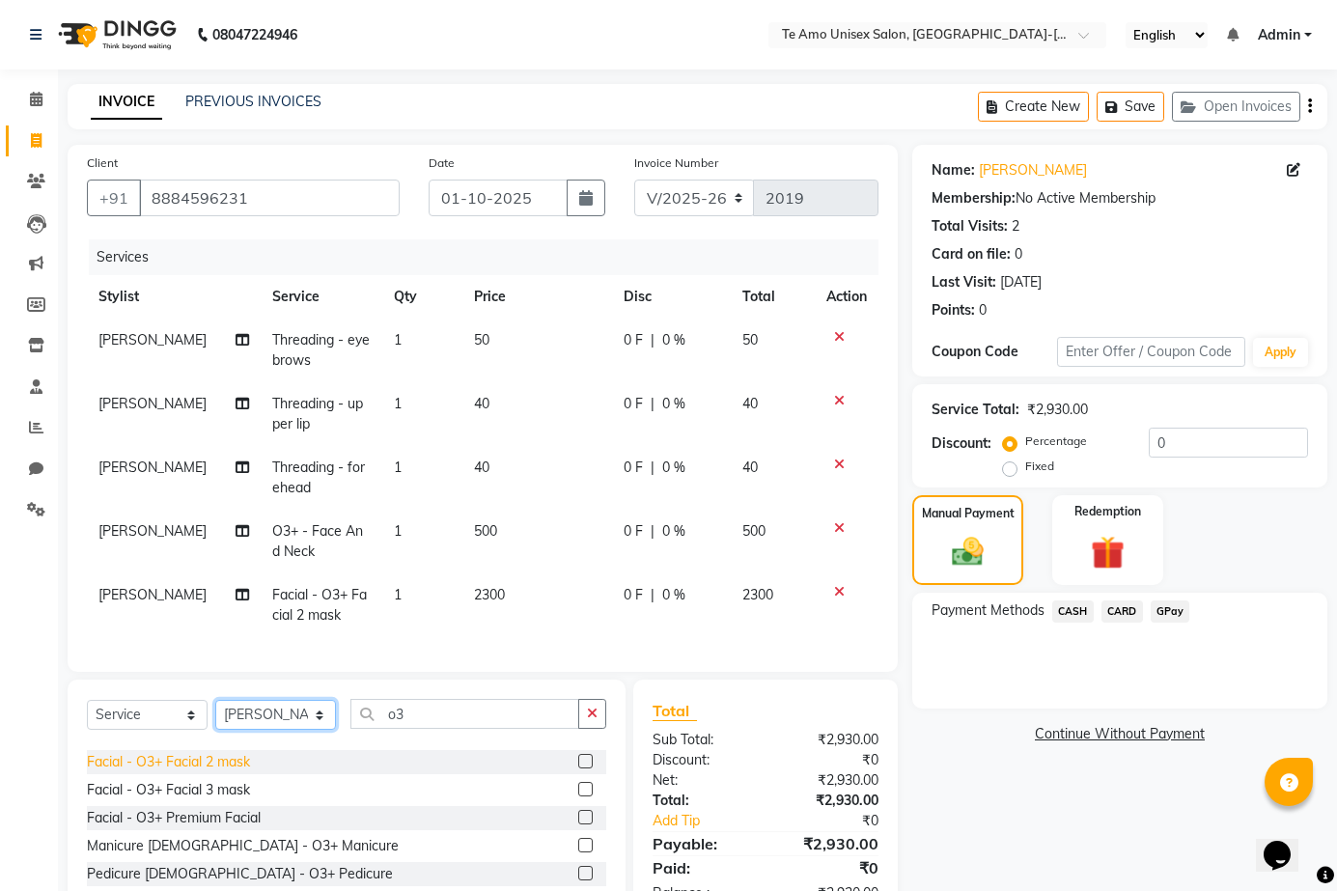
checkbox input "false"
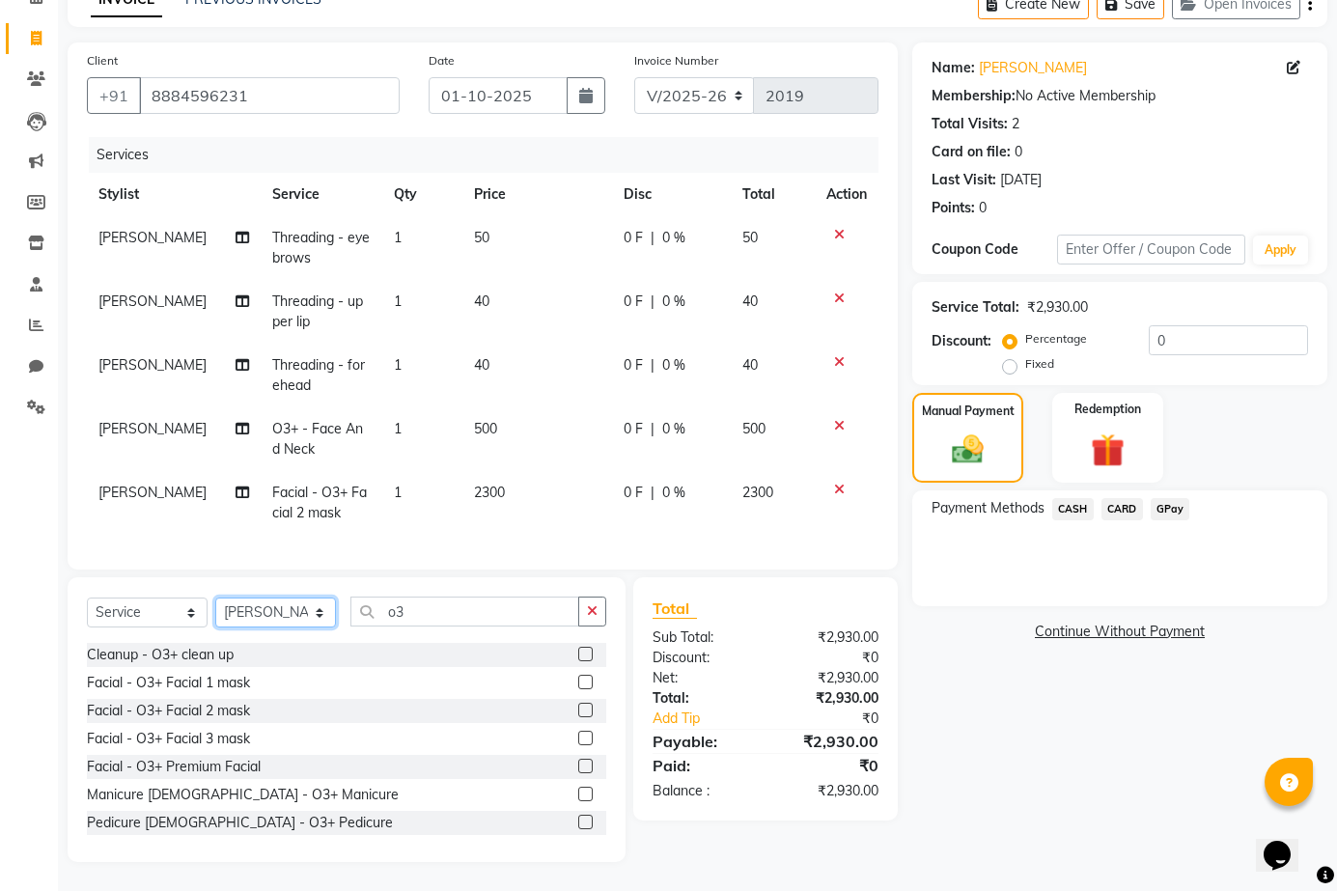
scroll to position [290, 0]
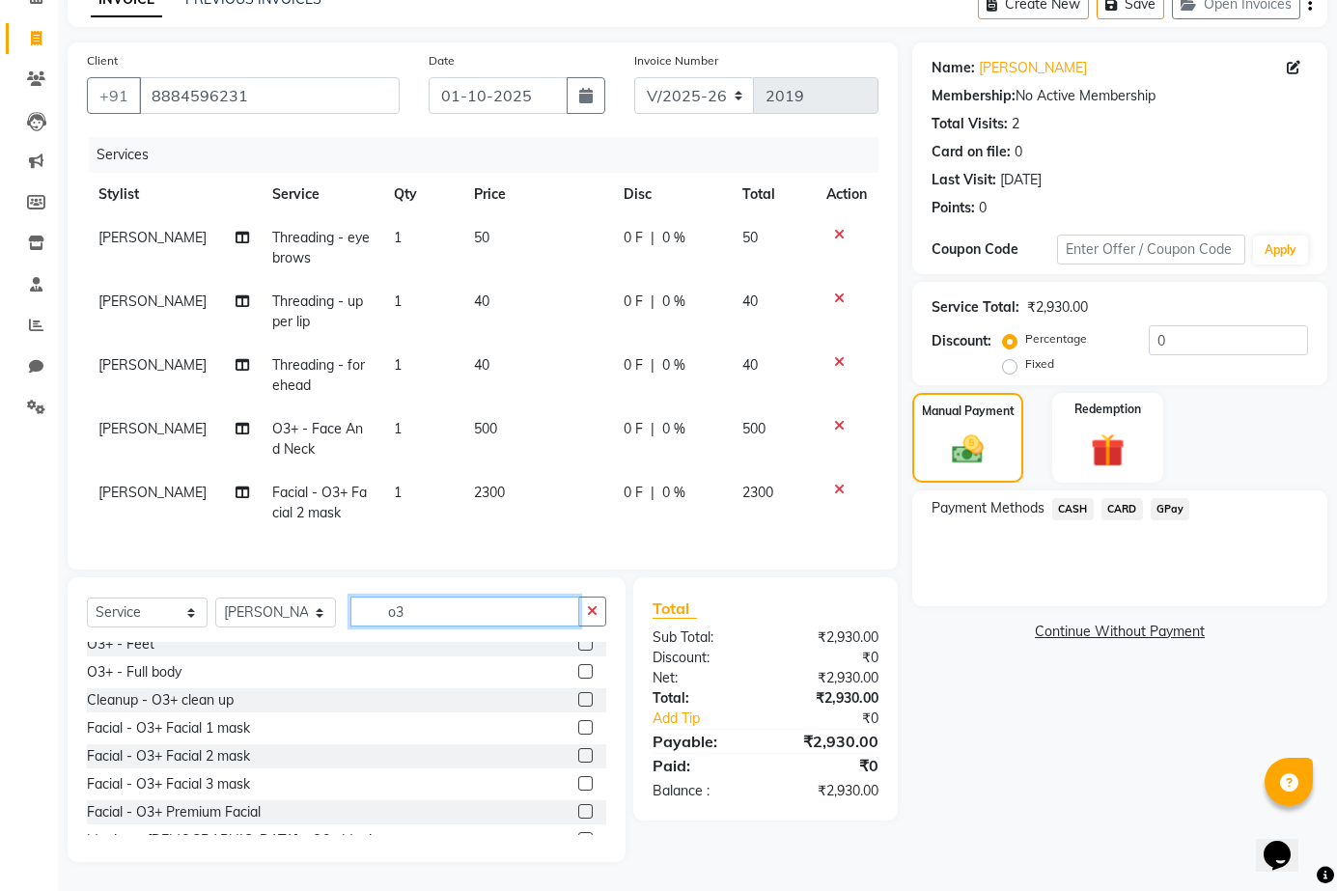
click at [437, 622] on input "o3" at bounding box center [464, 612] width 229 height 30
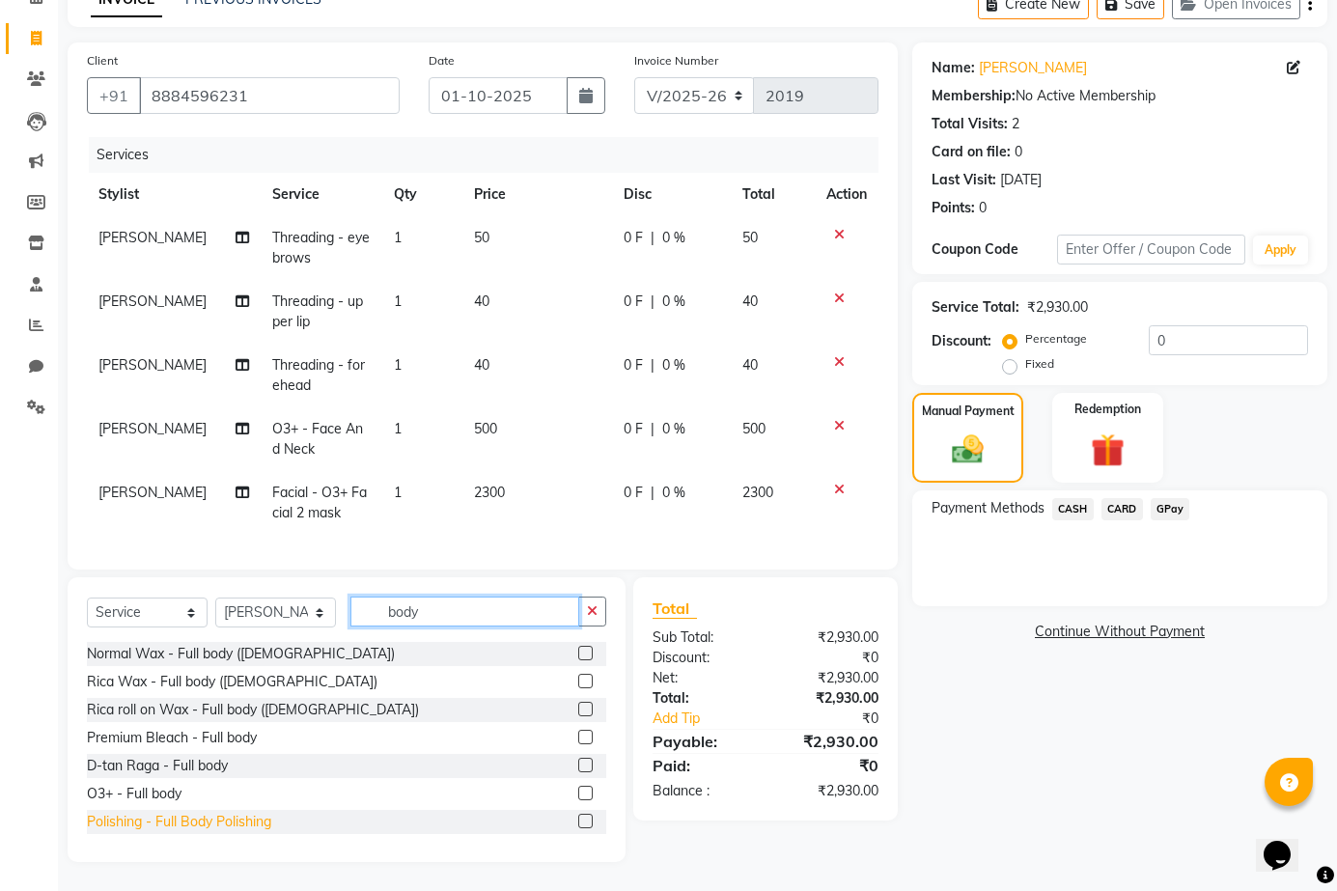
type input "body"
click at [236, 816] on div "Polishing - Full Body Polishing" at bounding box center [179, 822] width 184 height 20
click at [236, 778] on div "D-tan Raga - Full body" at bounding box center [346, 766] width 519 height 24
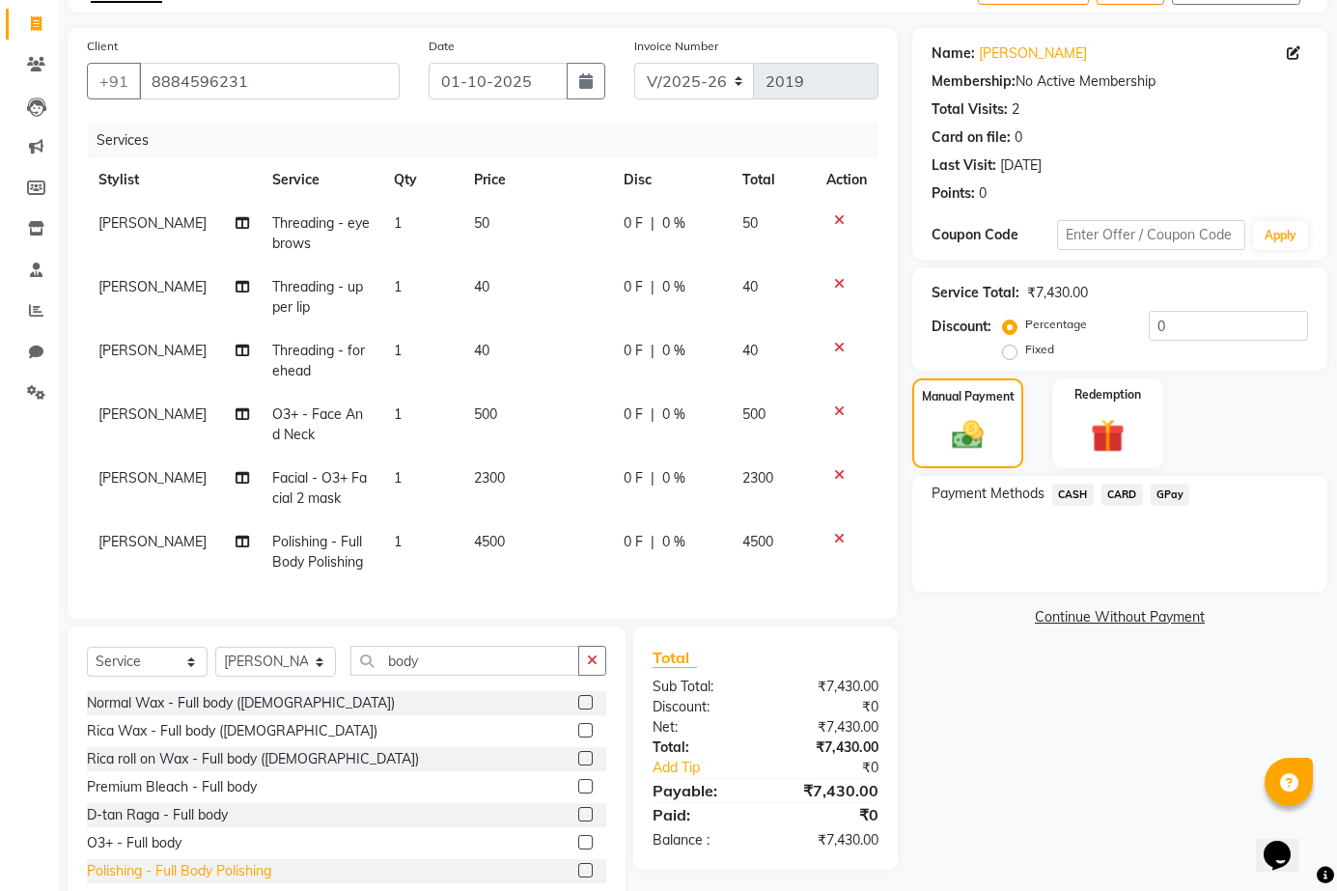
checkbox input "false"
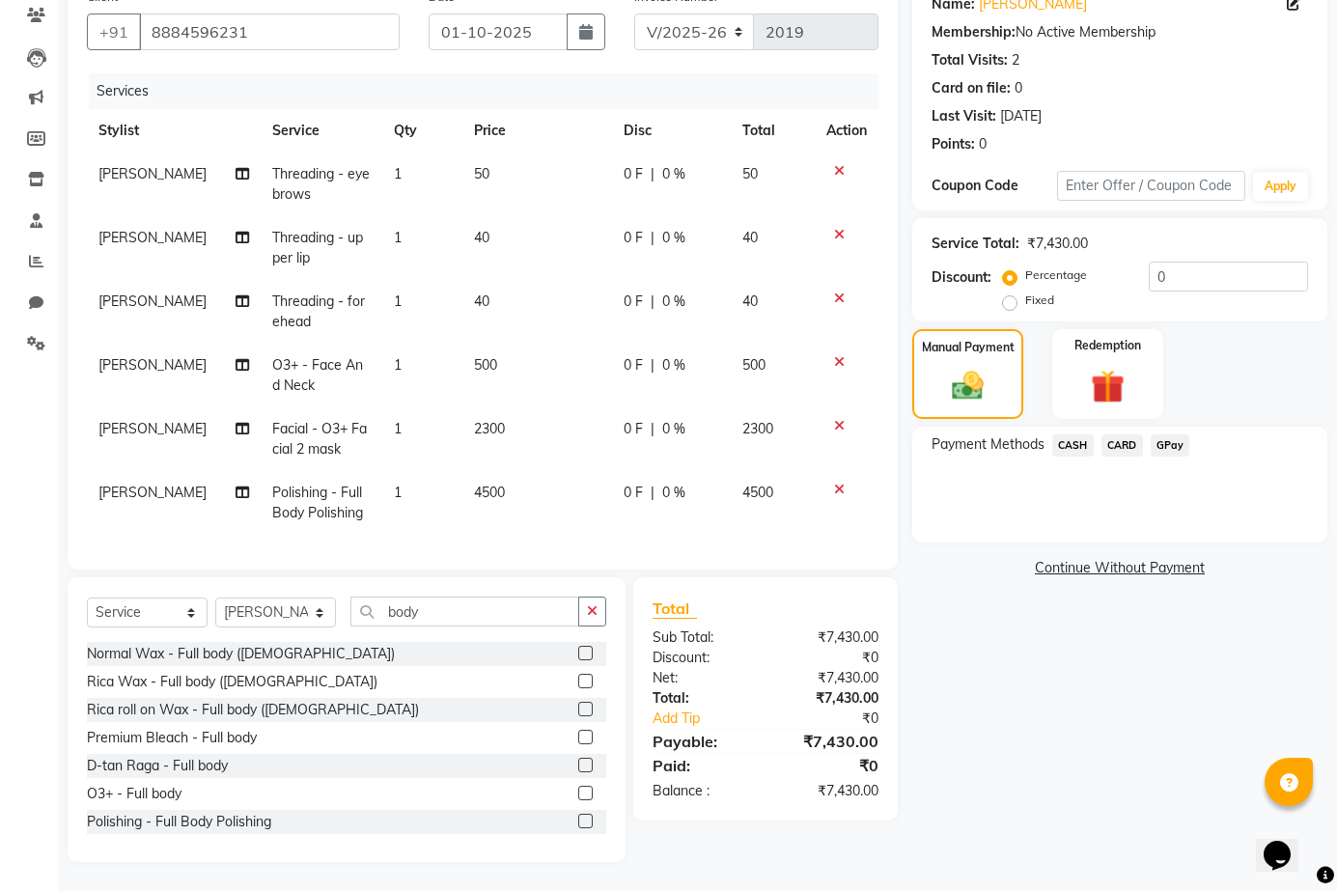
scroll to position [3, 0]
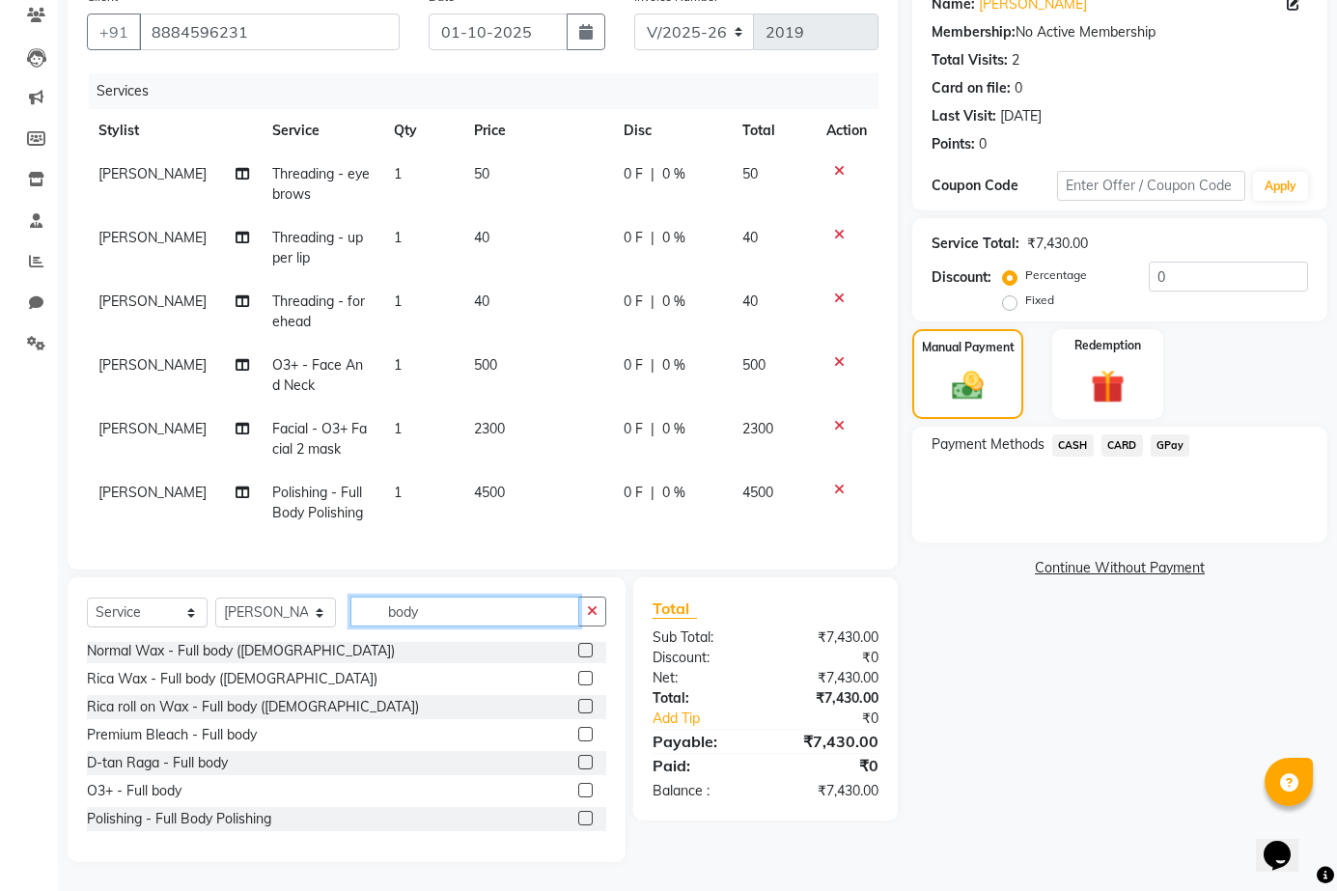
click at [437, 616] on input "body" at bounding box center [464, 612] width 229 height 30
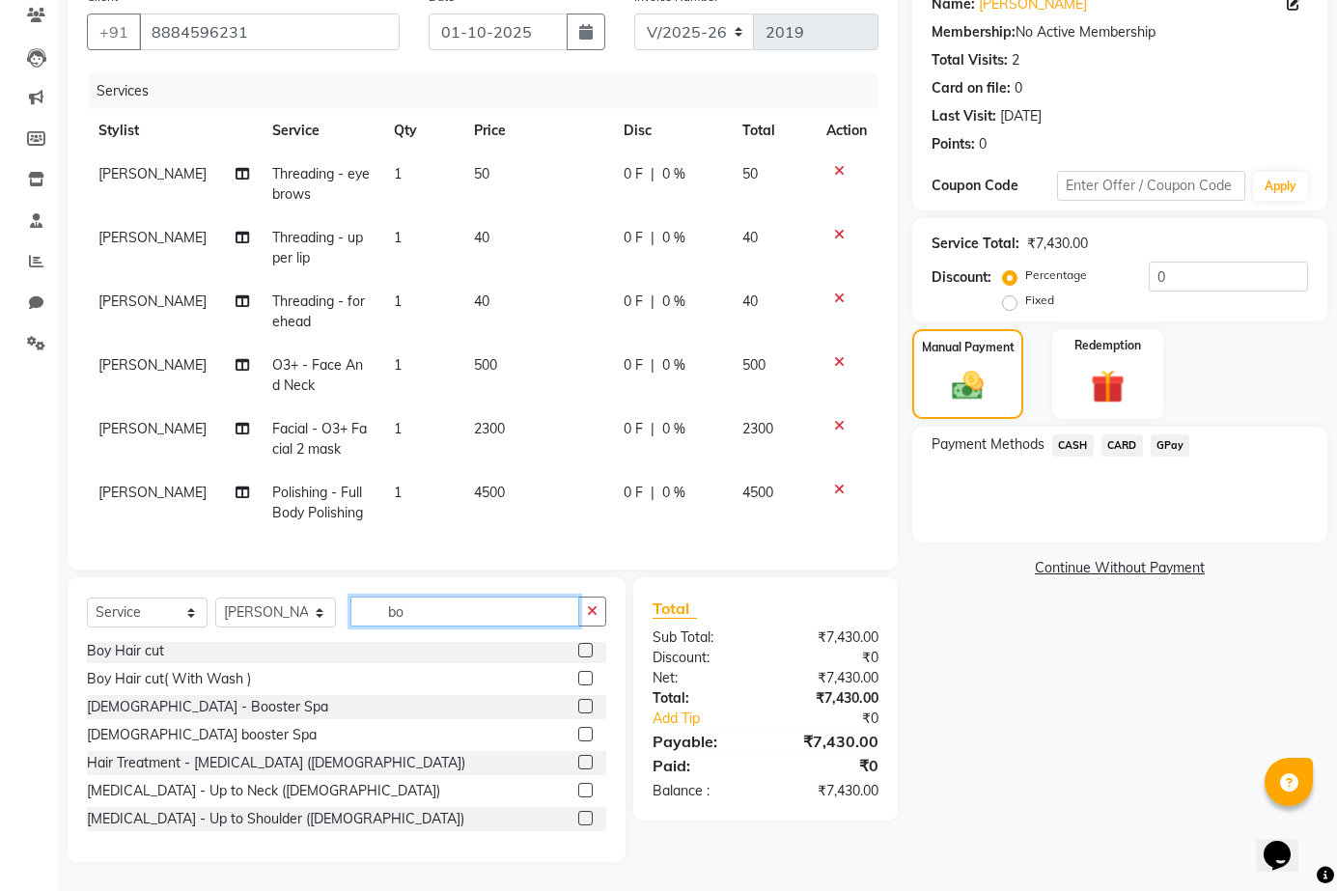
type input "b"
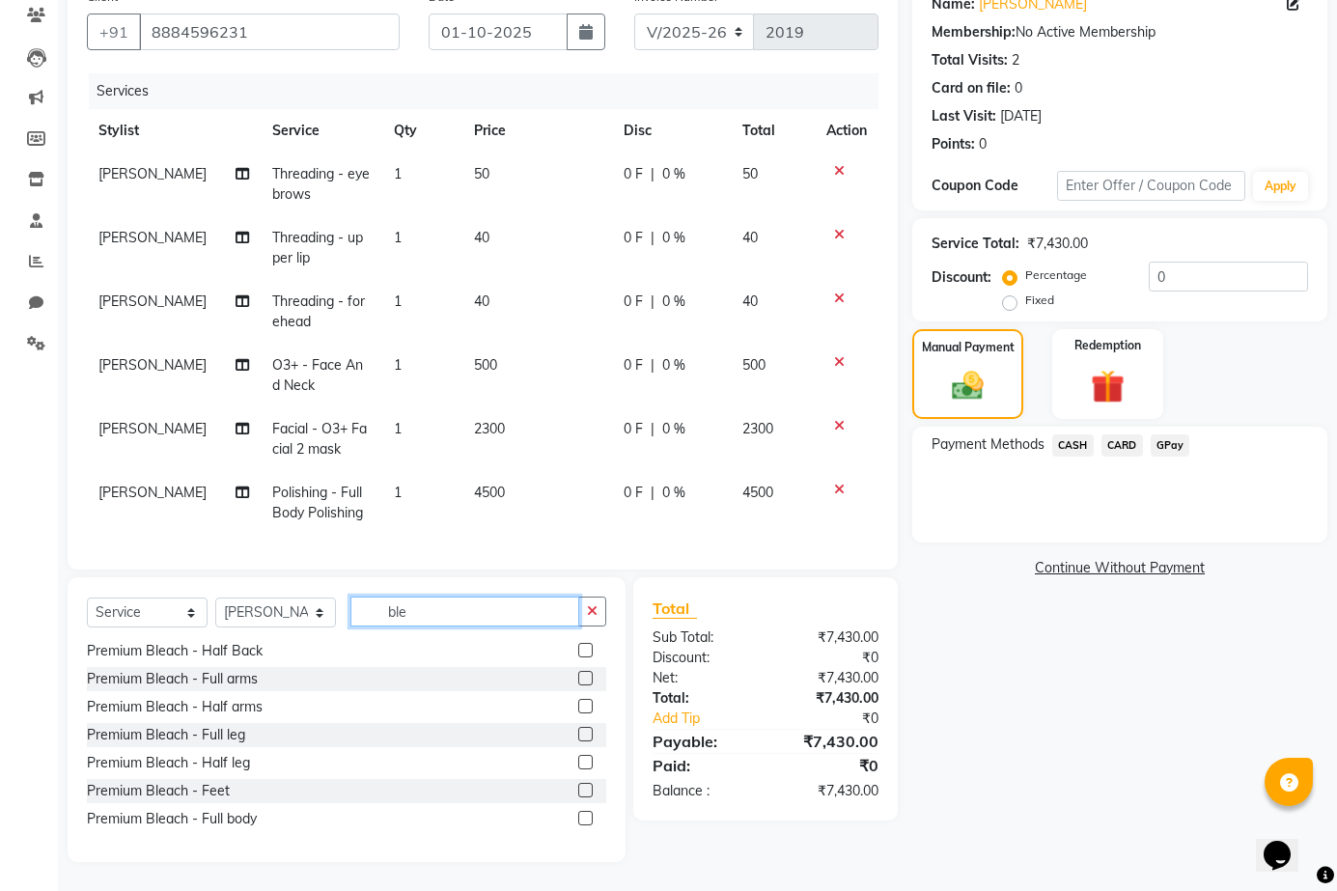
scroll to position [143, 0]
type input "ble"
click at [206, 825] on div "Premium Bleach - Full body" at bounding box center [172, 819] width 170 height 20
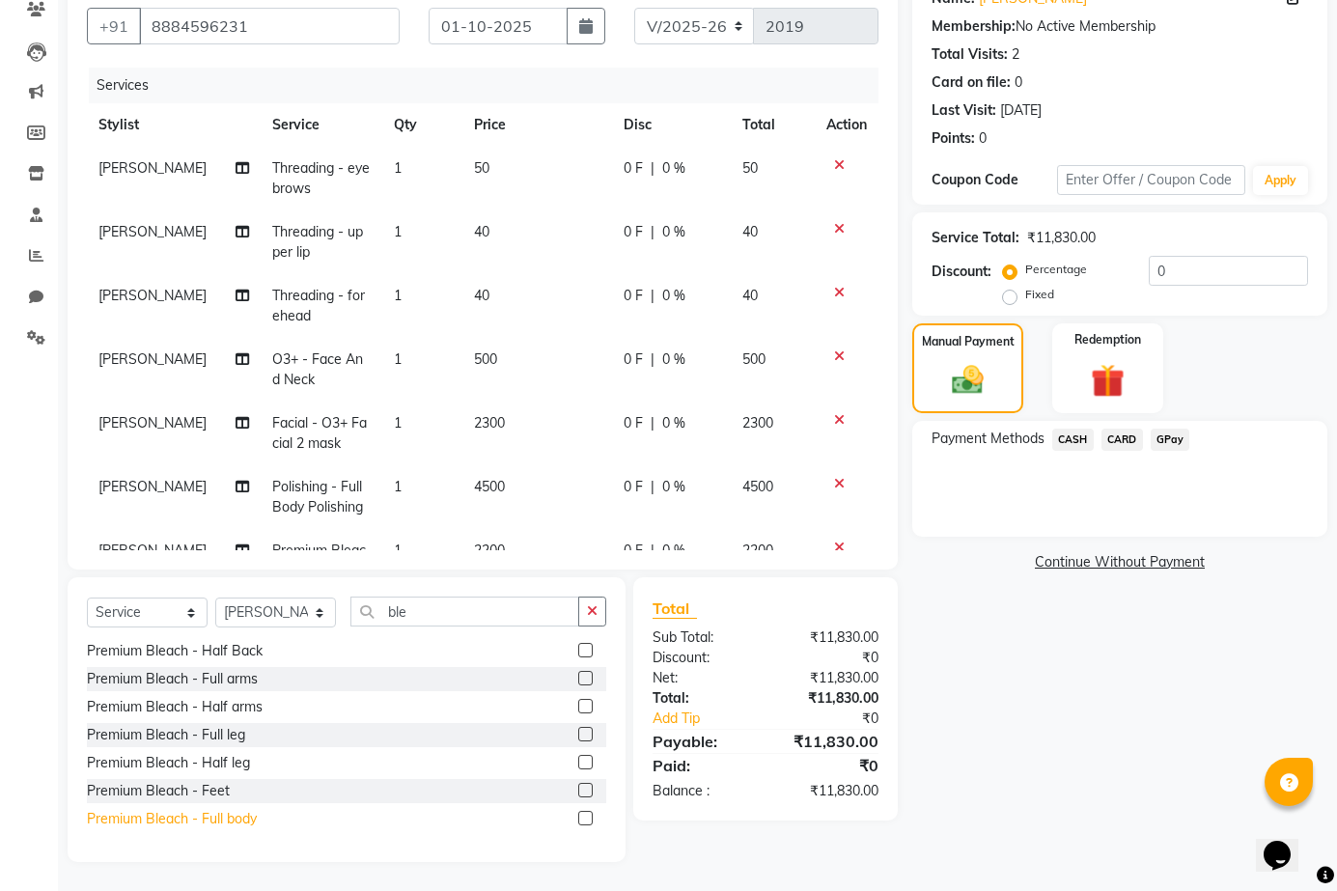
click at [146, 824] on div "Premium Bleach - Full body" at bounding box center [172, 819] width 170 height 20
checkbox input "false"
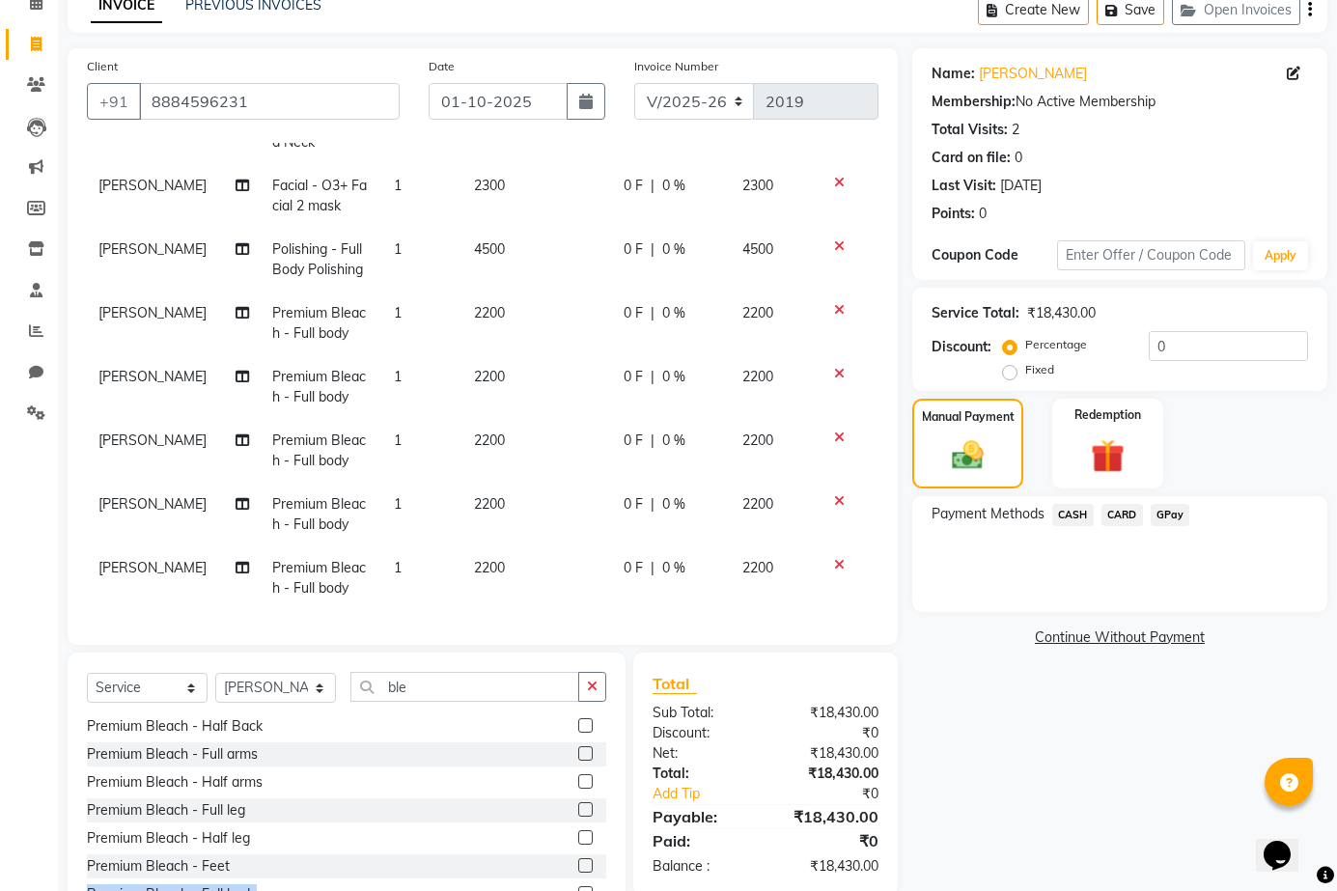
scroll to position [327, 0]
click at [834, 494] on icon at bounding box center [839, 501] width 11 height 14
click at [834, 444] on icon at bounding box center [839, 438] width 11 height 14
click at [834, 494] on icon at bounding box center [839, 501] width 11 height 14
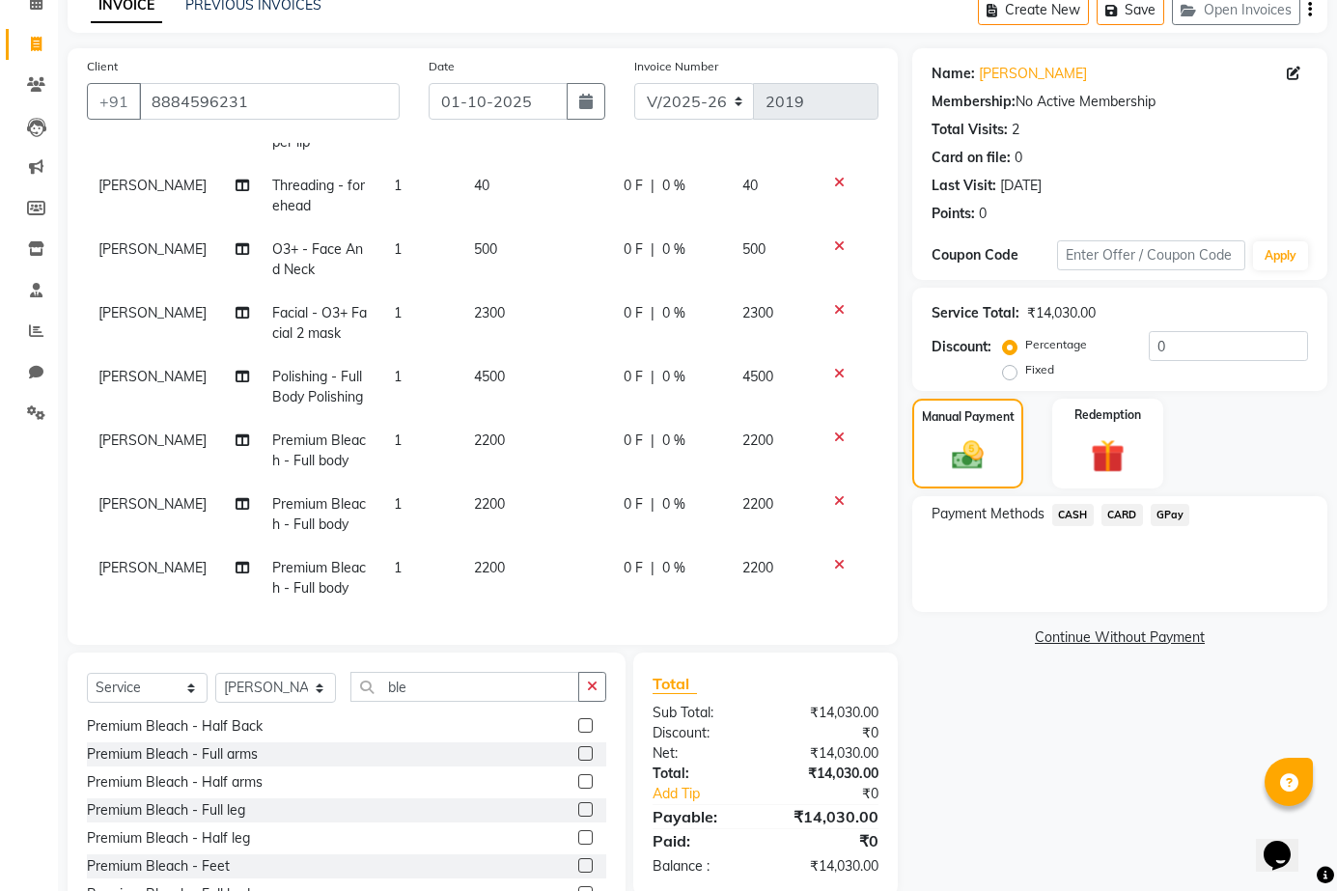
click at [834, 444] on icon at bounding box center [839, 438] width 11 height 14
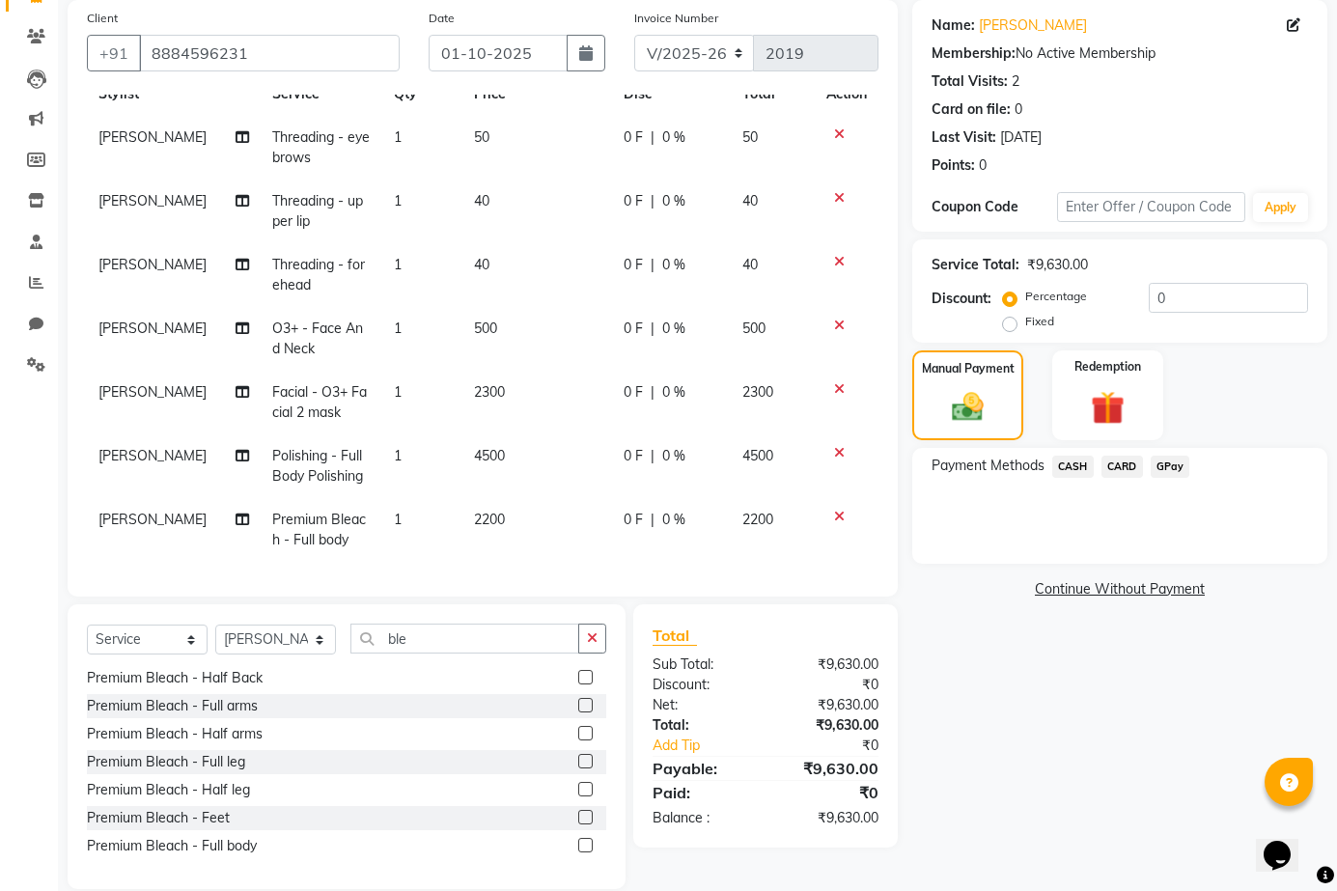
scroll to position [172, 0]
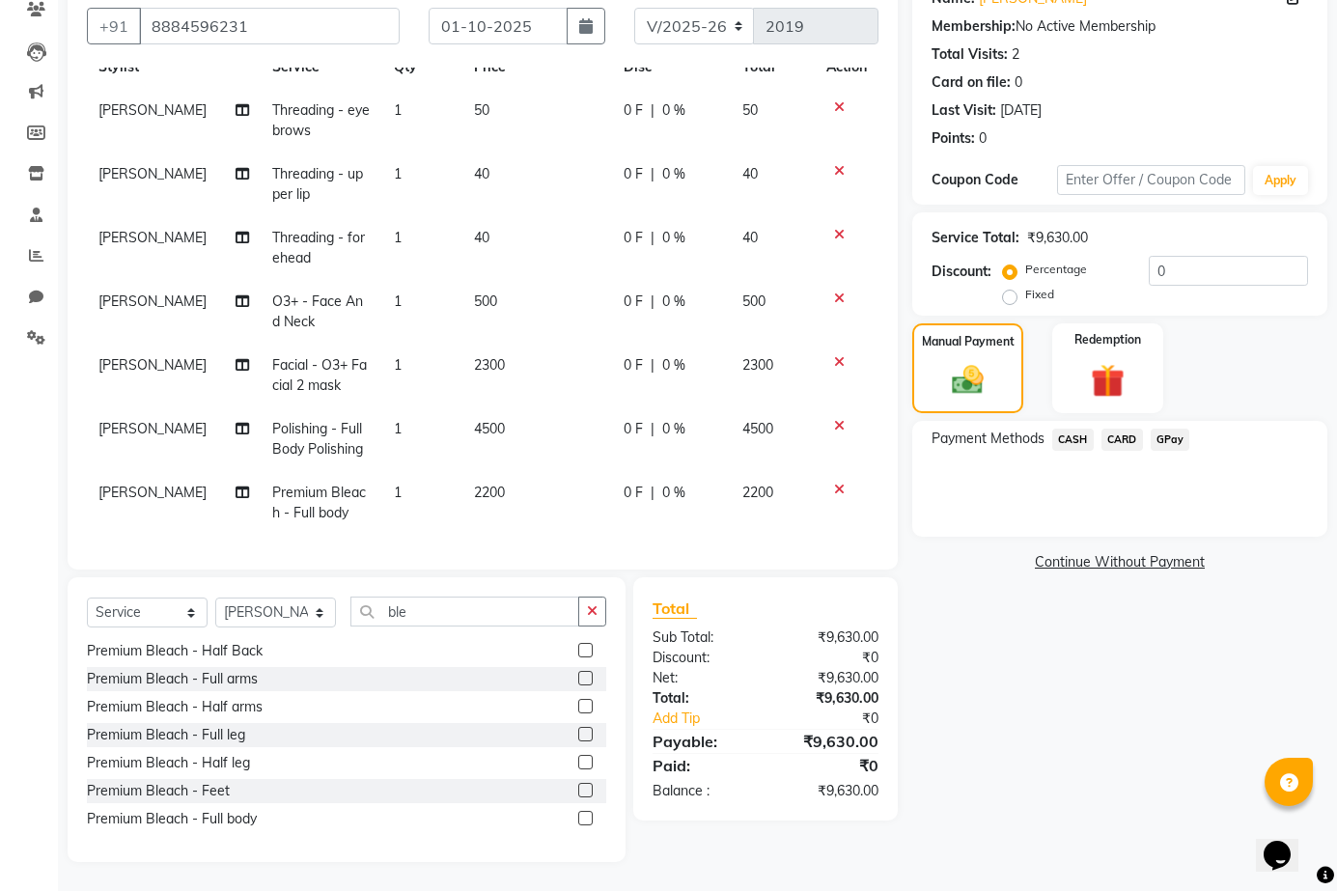
click at [119, 420] on span "[PERSON_NAME]" at bounding box center [152, 428] width 108 height 17
click at [119, 420] on td "[PERSON_NAME]" at bounding box center [174, 439] width 174 height 64
select select "73962"
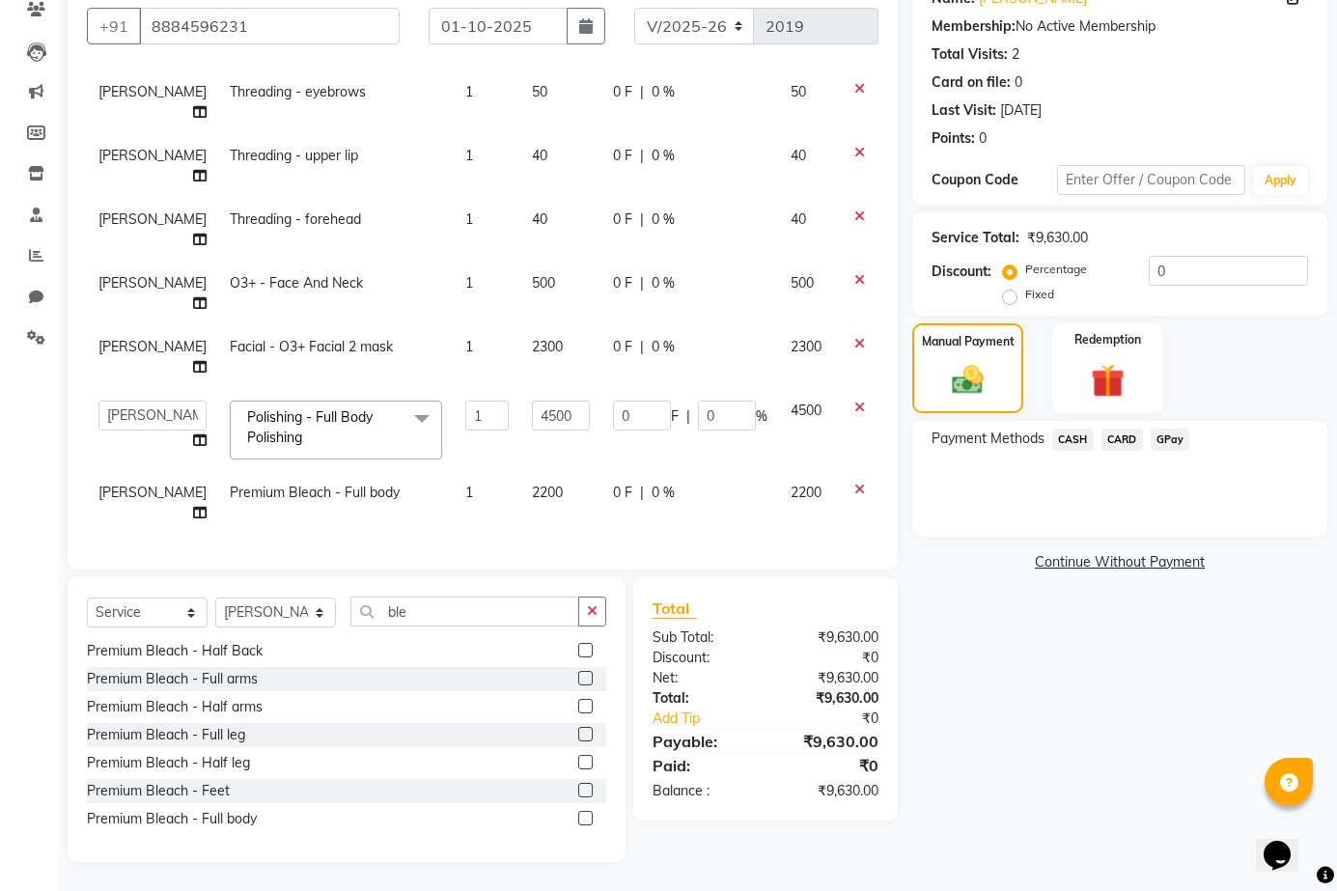
click at [403, 405] on span at bounding box center [422, 419] width 39 height 37
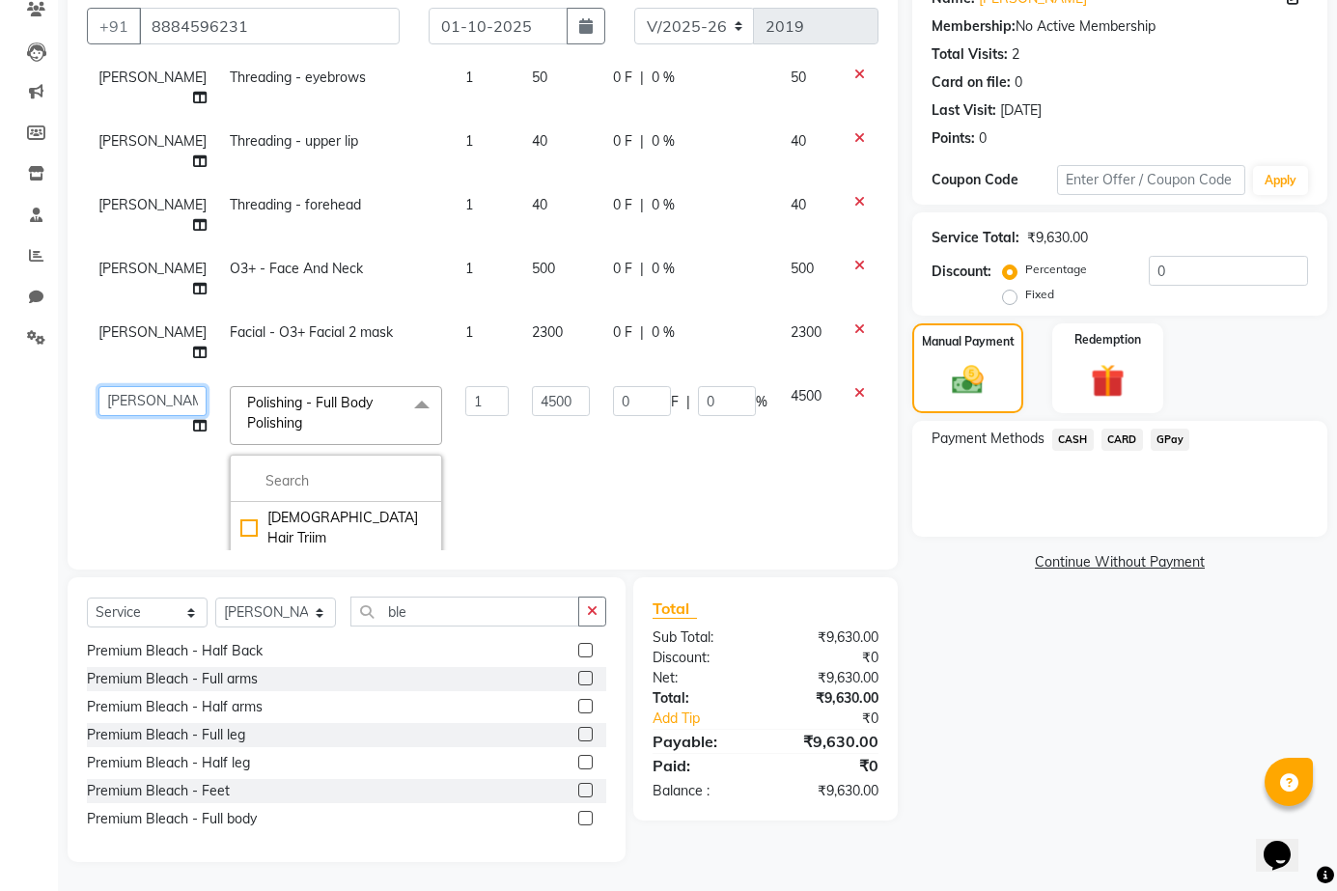
click at [123, 397] on select "Aditya Anita Ganesh Jyoti Manager Ravindra Reception Sanjana" at bounding box center [152, 401] width 108 height 30
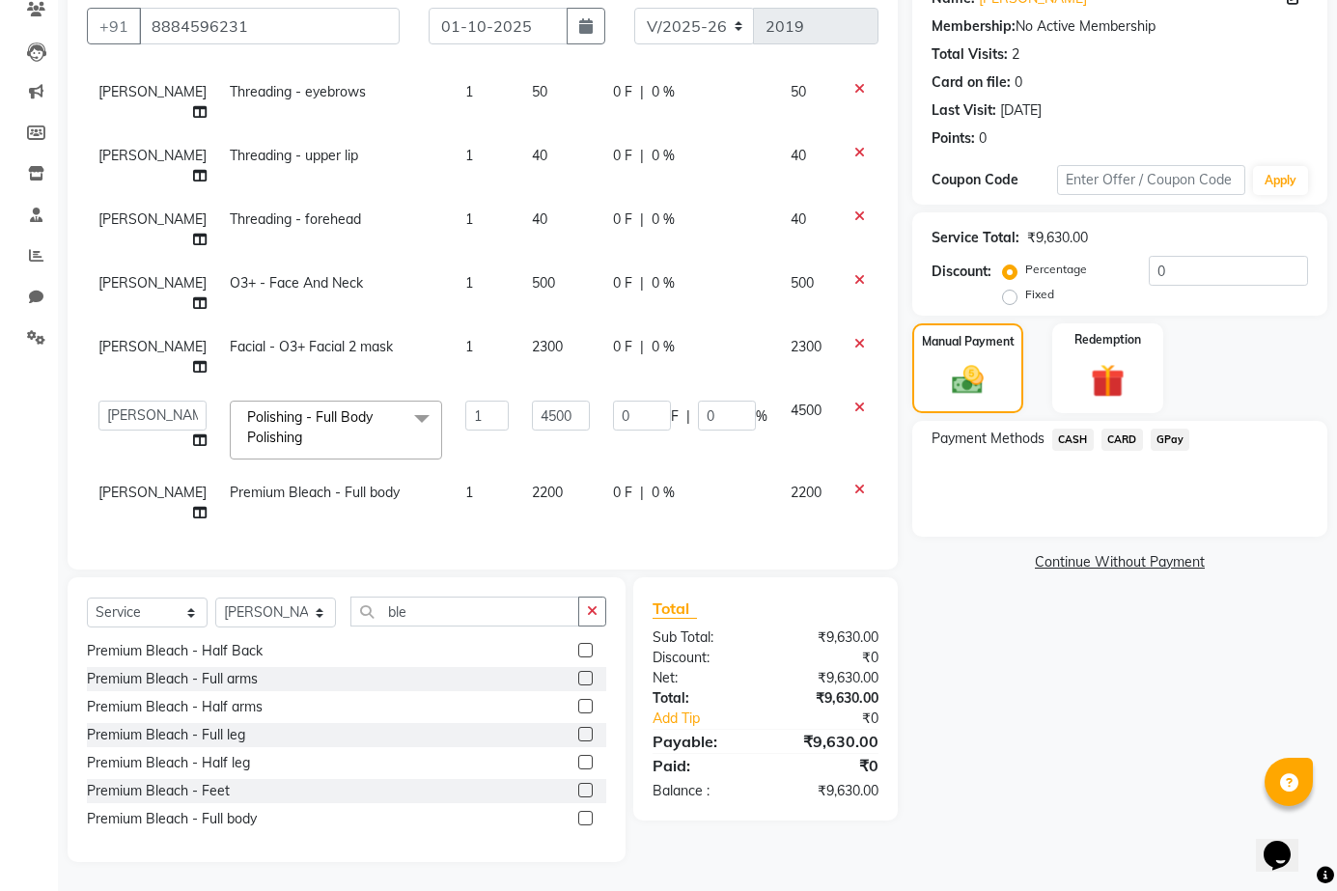
scroll to position [72, 0]
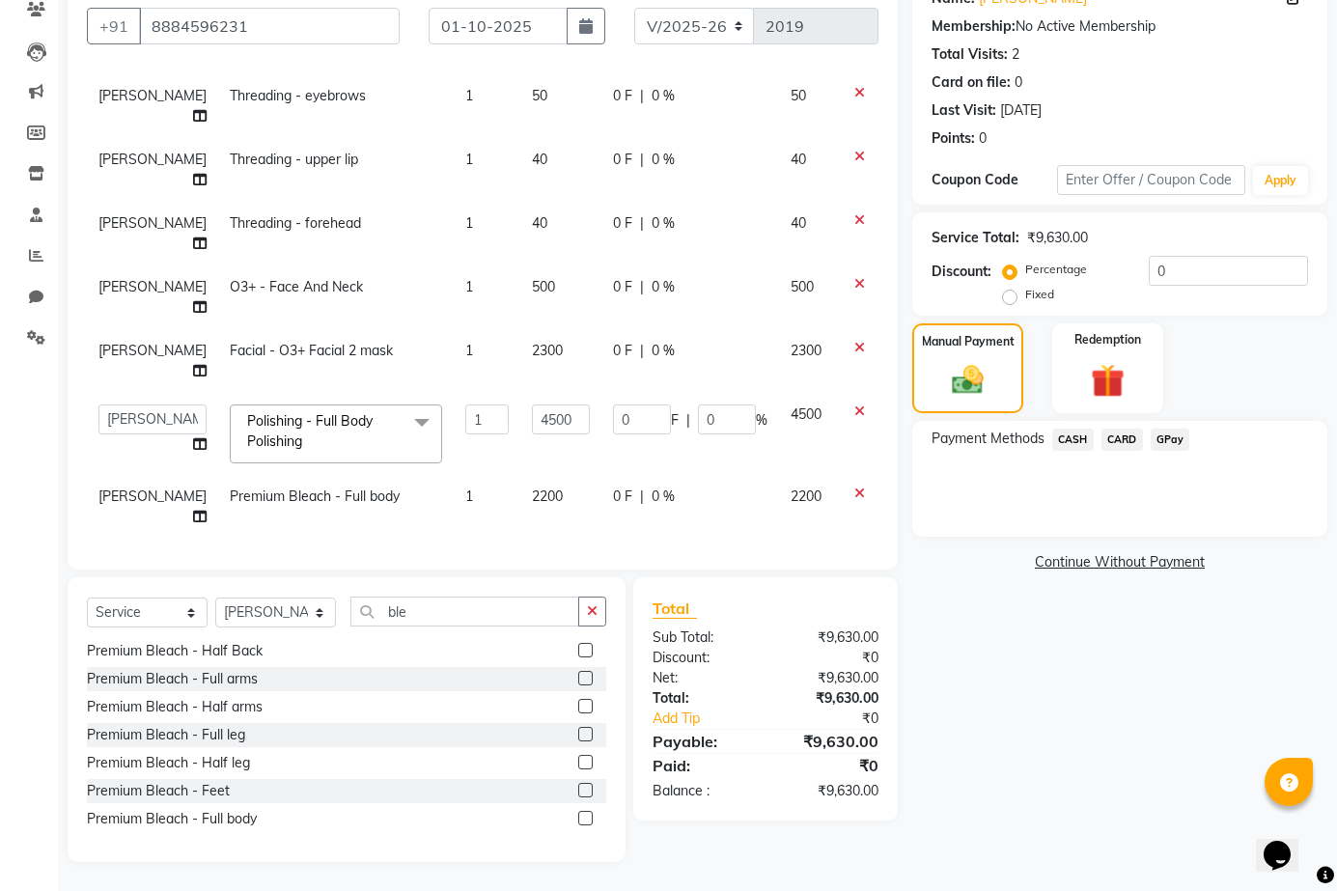
click at [0, 414] on div "Calendar Invoice Clients Leads Marketing Members Inventory Staff Reports Chat S…" at bounding box center [130, 372] width 261 height 979
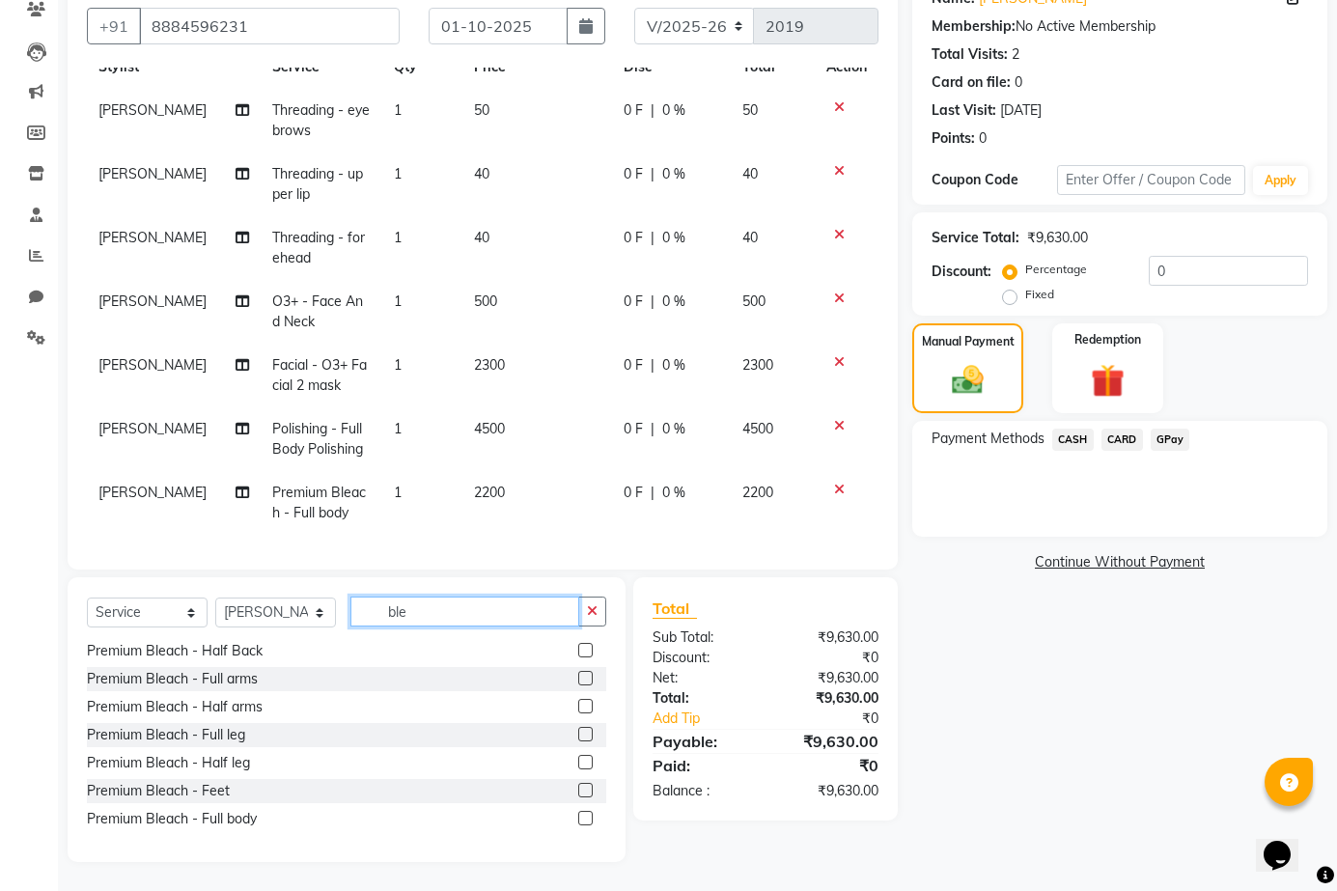
click at [438, 616] on input "ble" at bounding box center [464, 612] width 229 height 30
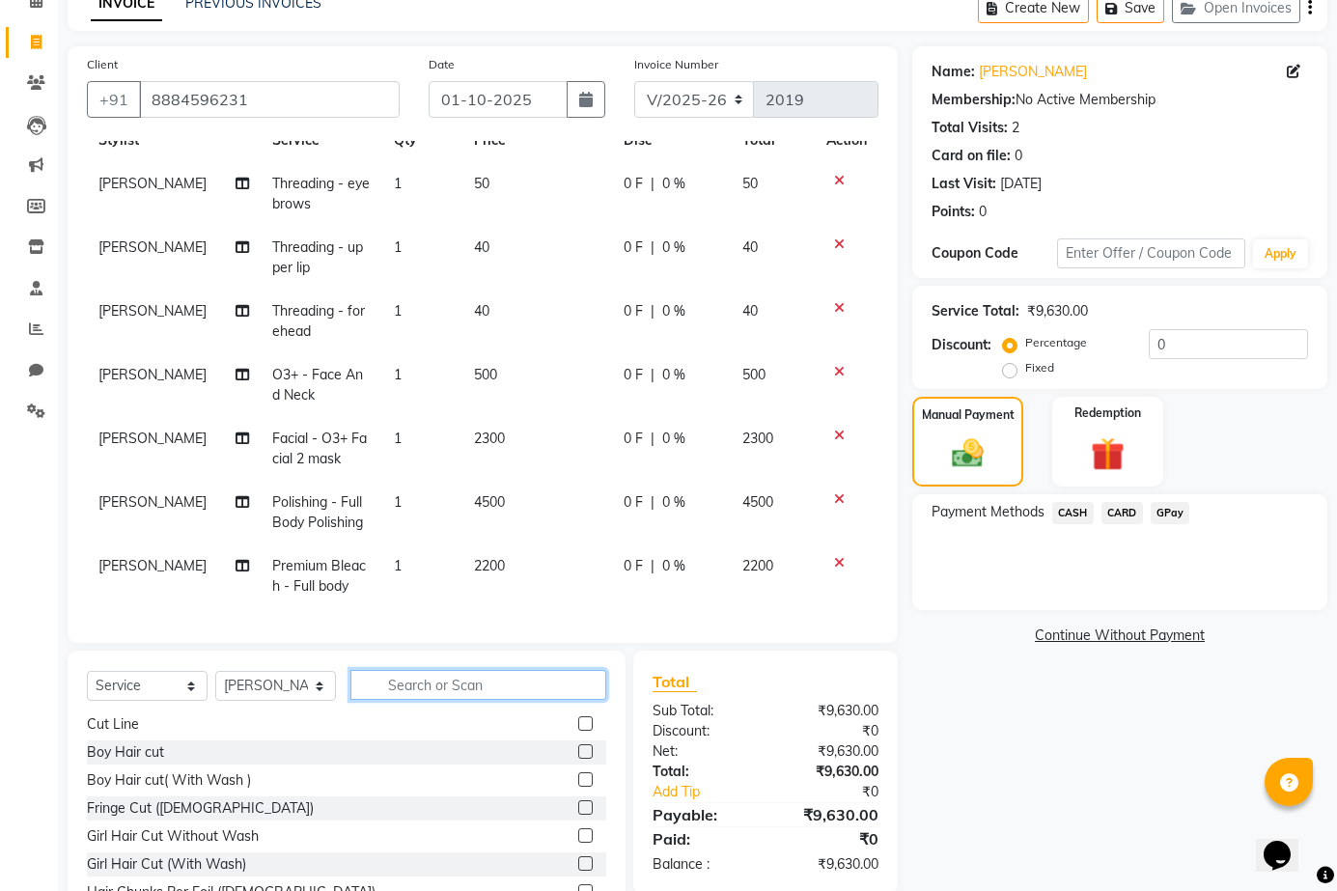
scroll to position [0, 0]
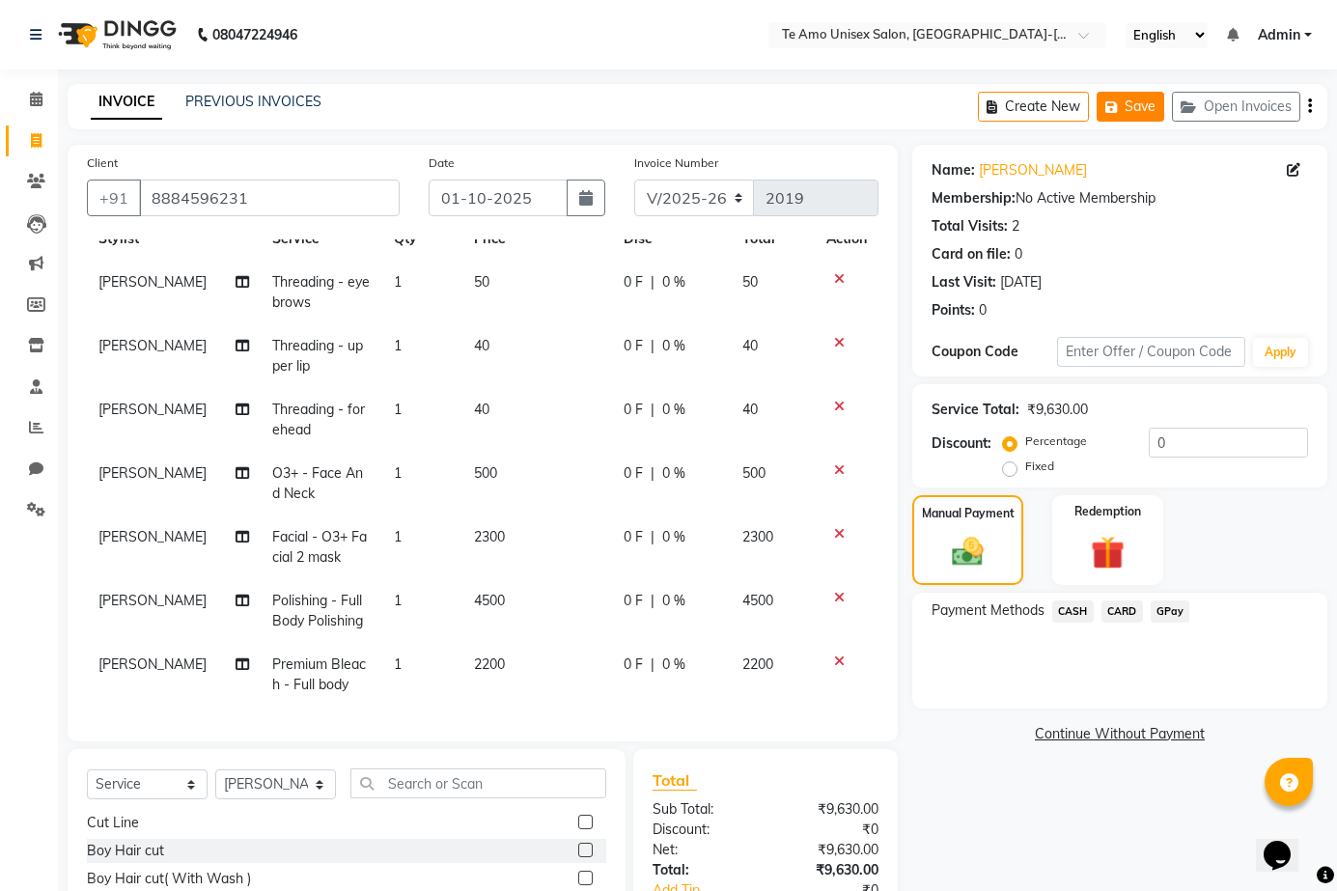
click at [1139, 110] on button "Save" at bounding box center [1131, 107] width 68 height 30
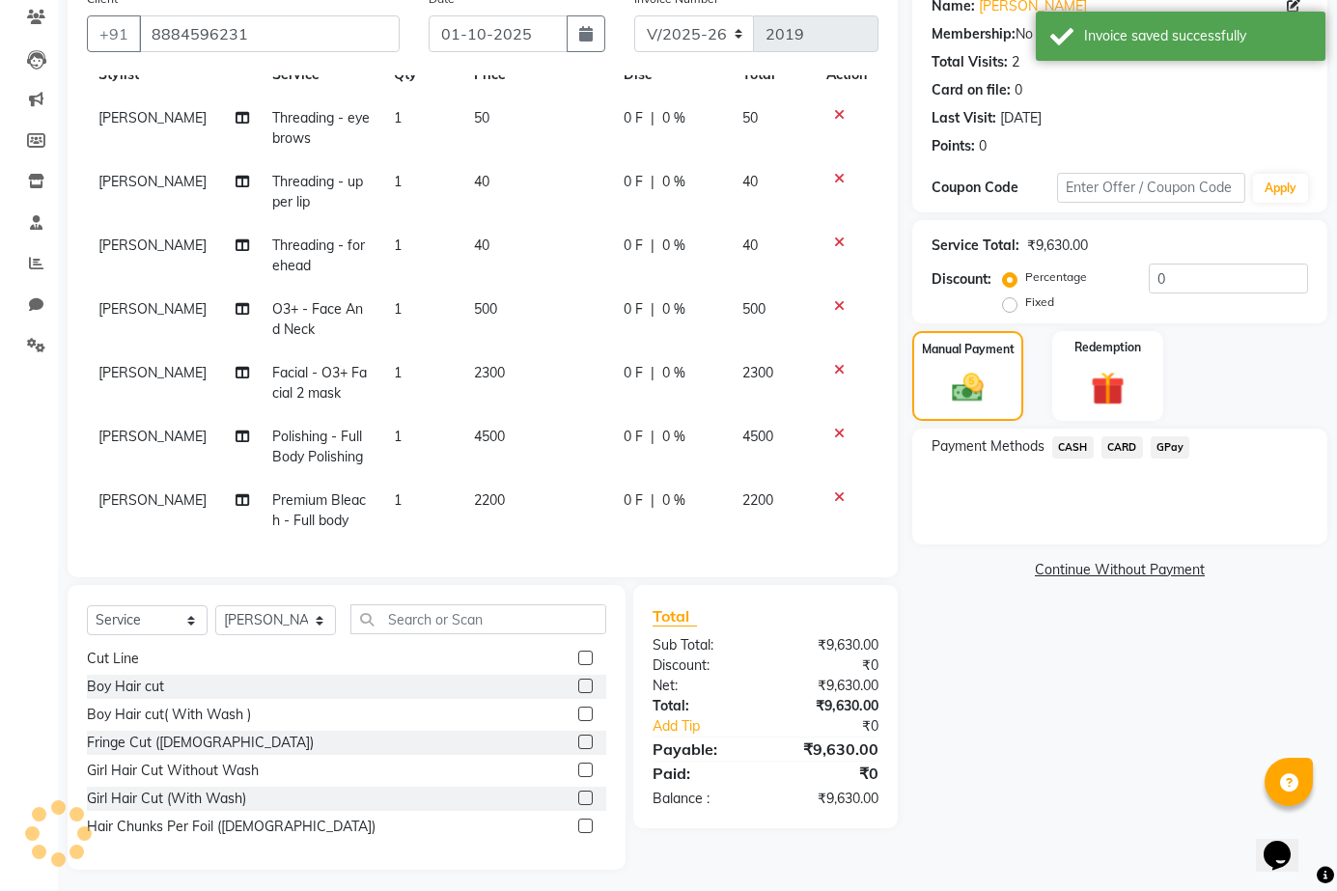
scroll to position [172, 0]
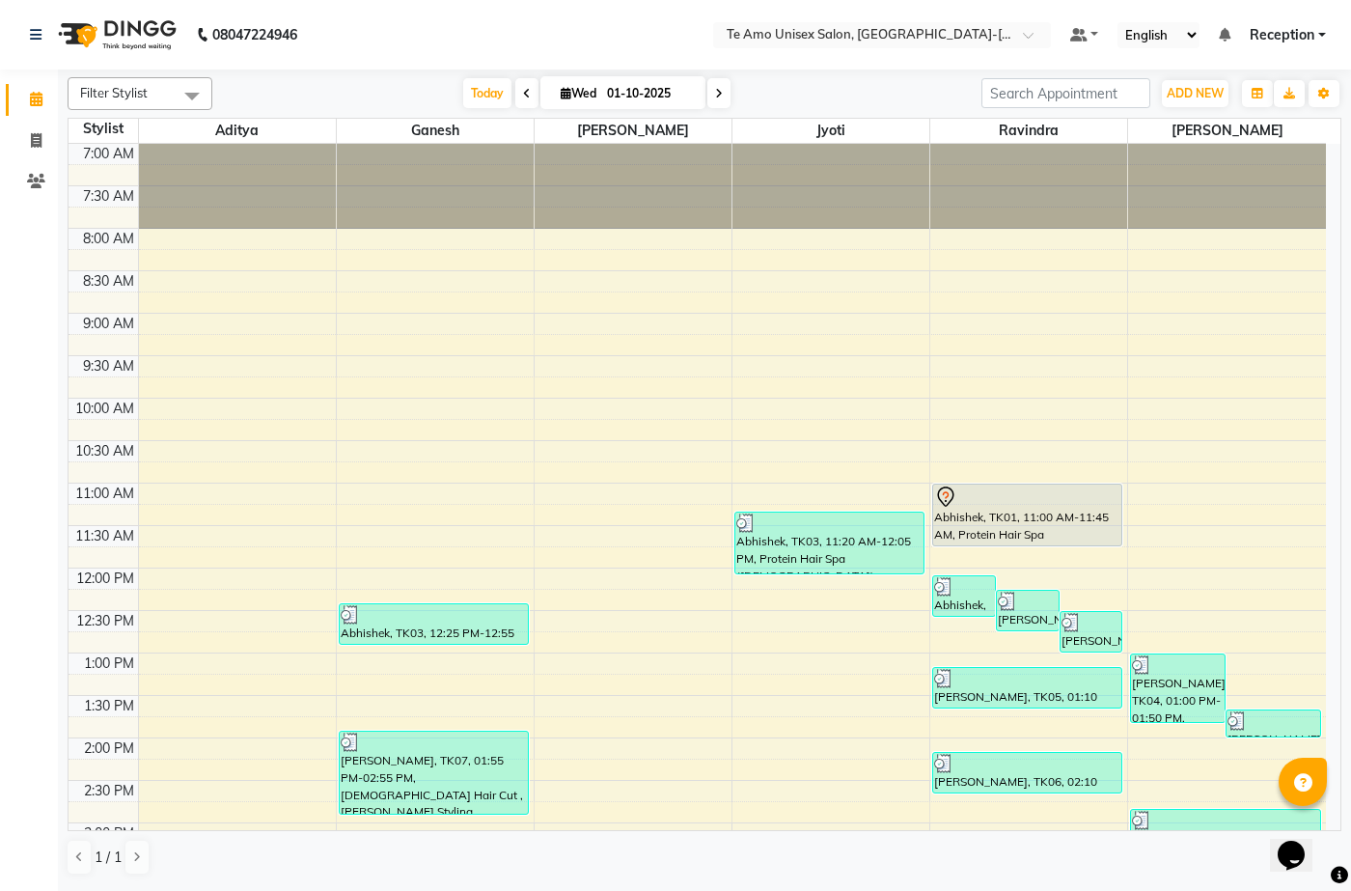
scroll to position [483, 0]
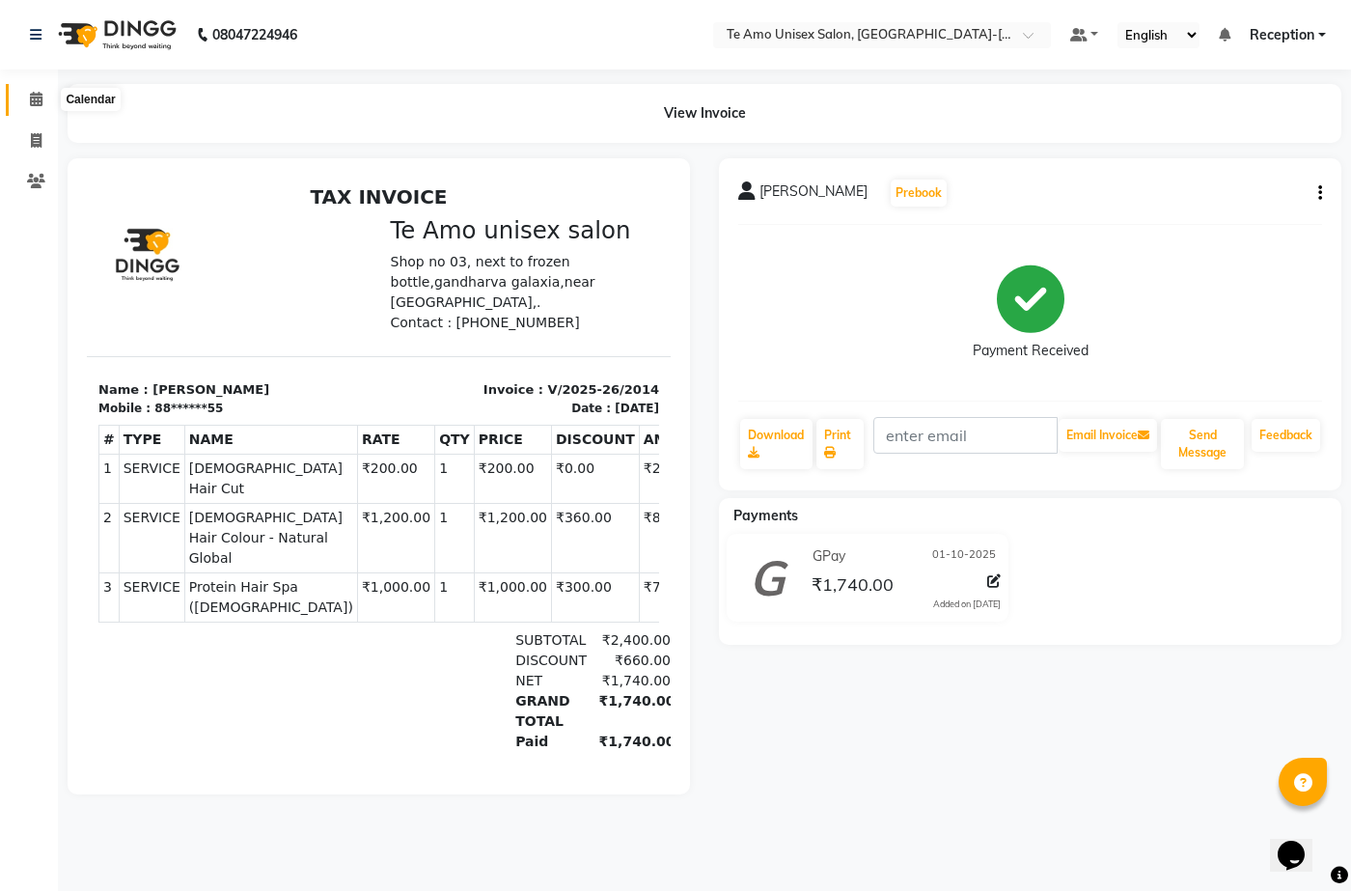
click at [30, 102] on icon at bounding box center [36, 99] width 13 height 14
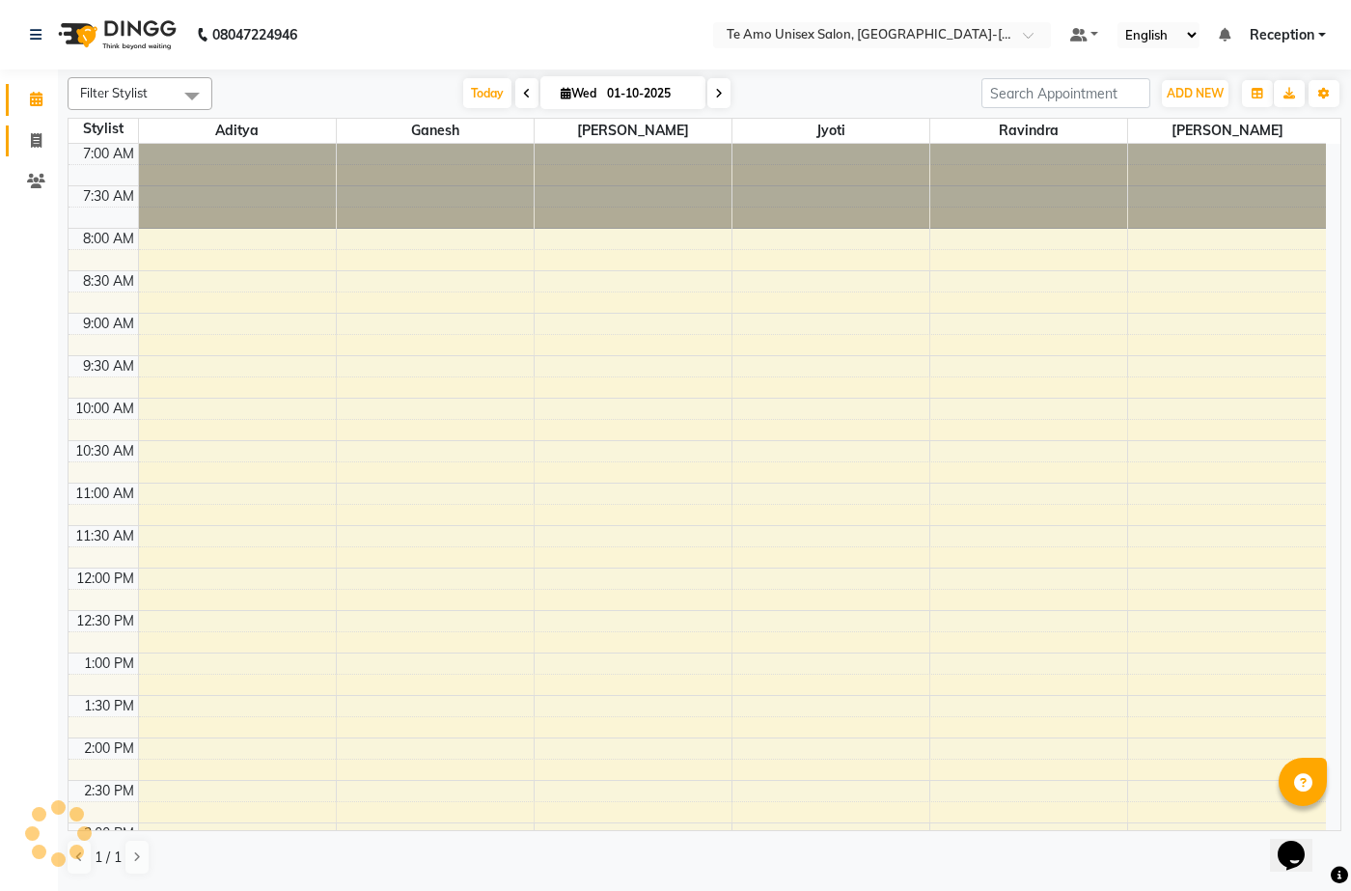
click at [42, 127] on link "Invoice" at bounding box center [29, 141] width 46 height 32
select select "service"
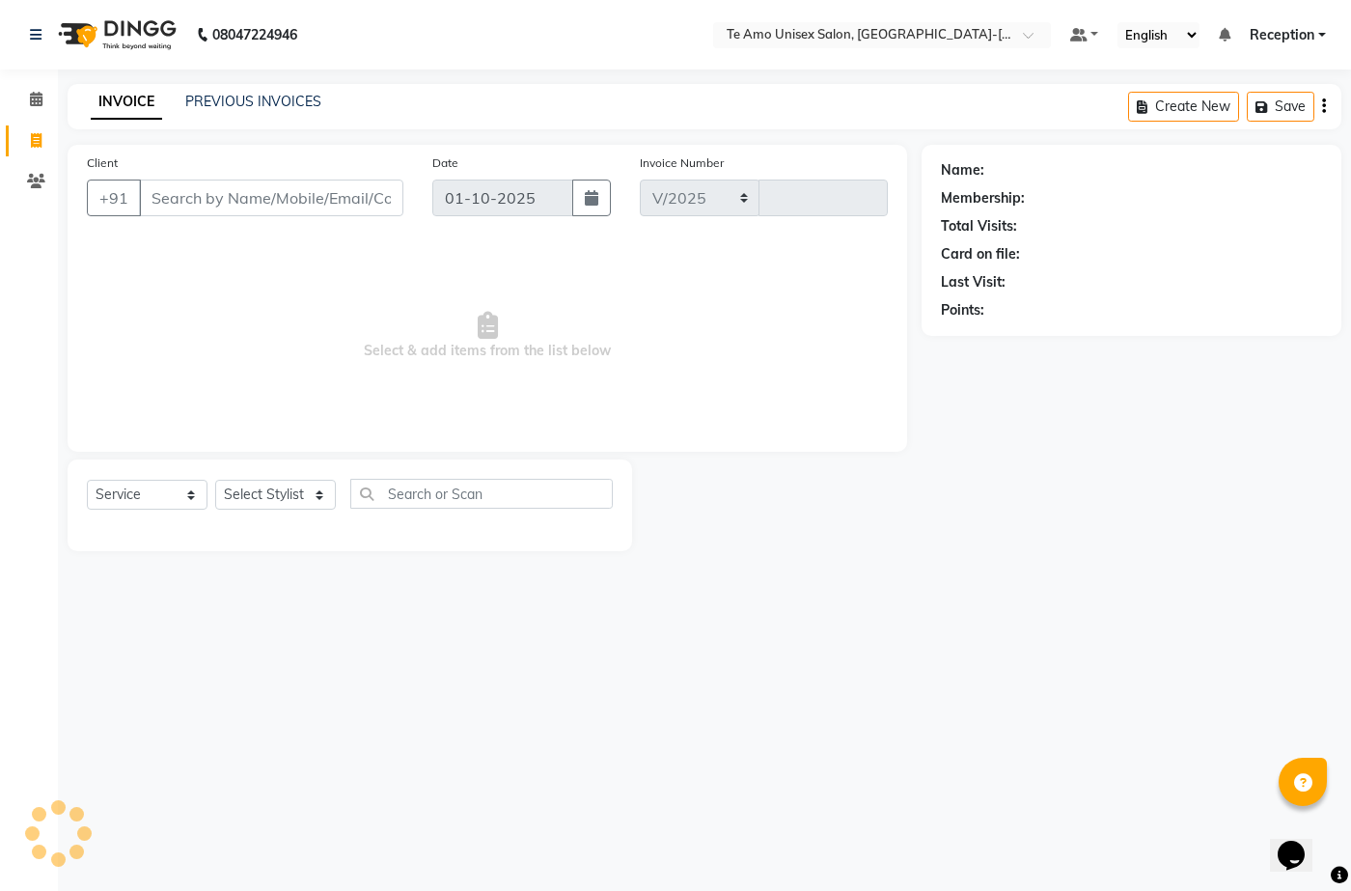
select select "7836"
type input "2021"
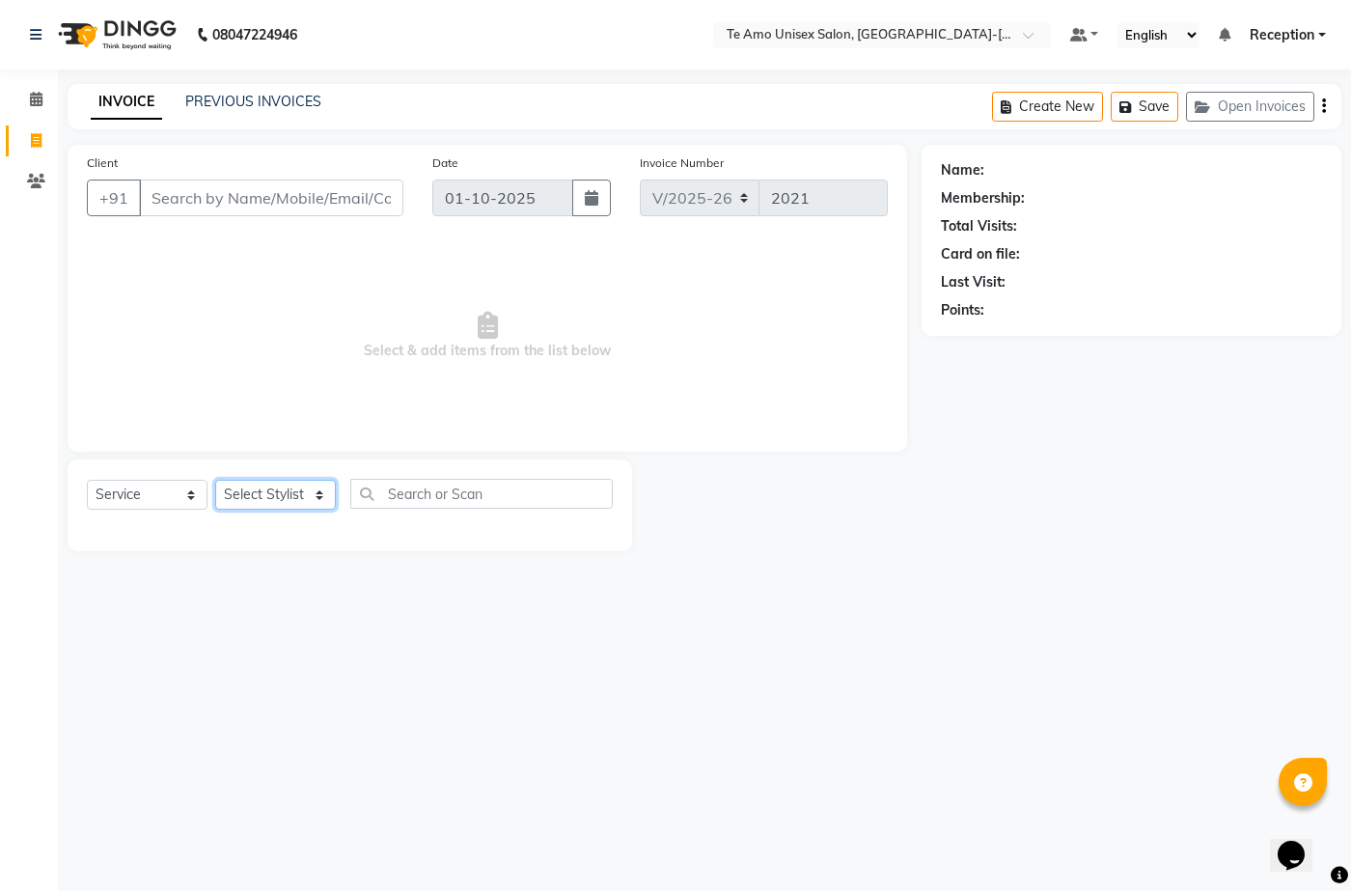
click at [276, 486] on select "Select Stylist Aditya Anita Ganesh Jyoti Manager Ravindra Reception Sanjana" at bounding box center [275, 495] width 121 height 30
select select "92424"
click at [215, 480] on select "Select Stylist Aditya Anita Ganesh Jyoti Manager Ravindra Reception Sanjana" at bounding box center [275, 495] width 121 height 30
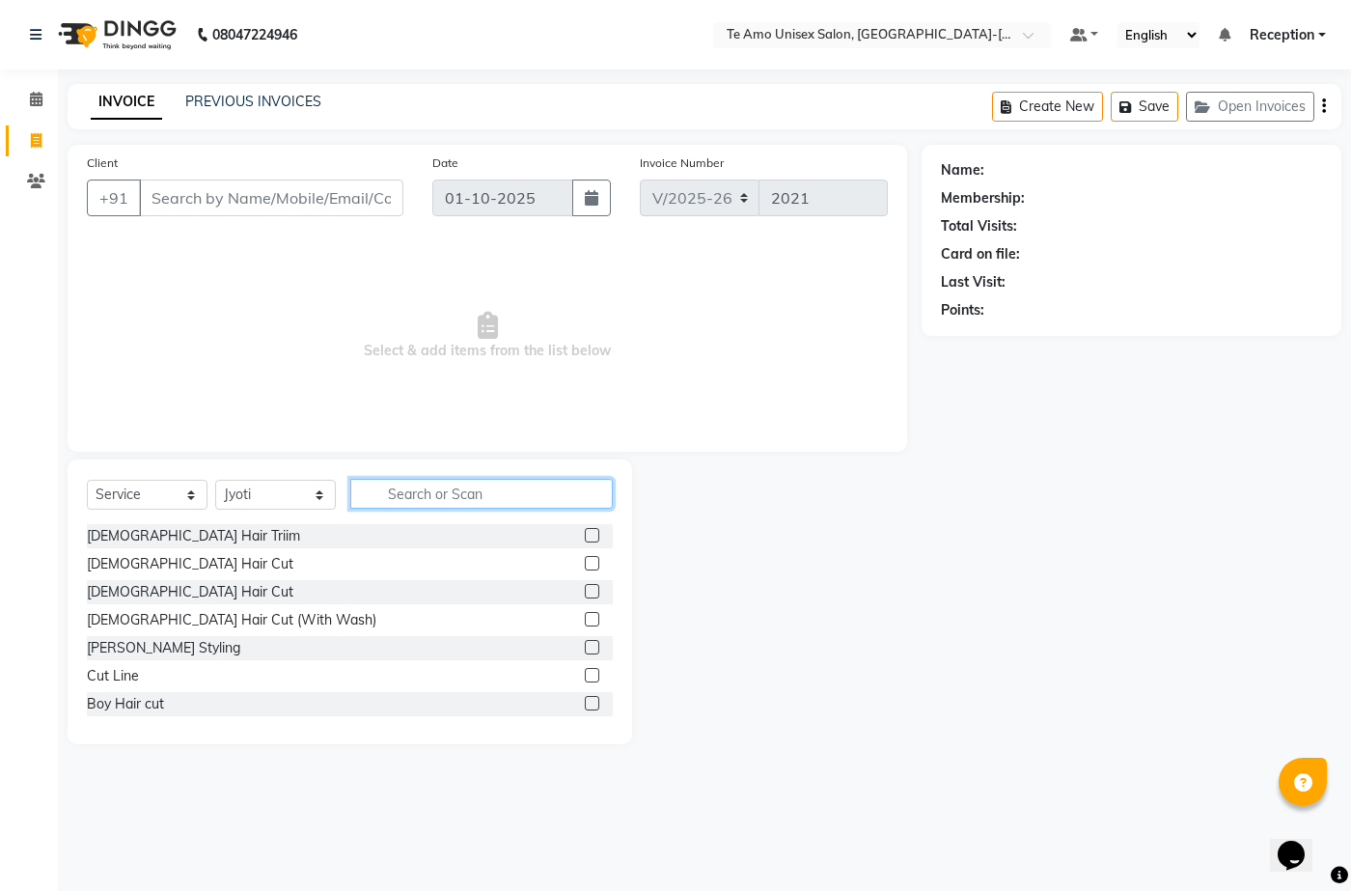
click at [388, 488] on input "text" at bounding box center [481, 494] width 263 height 30
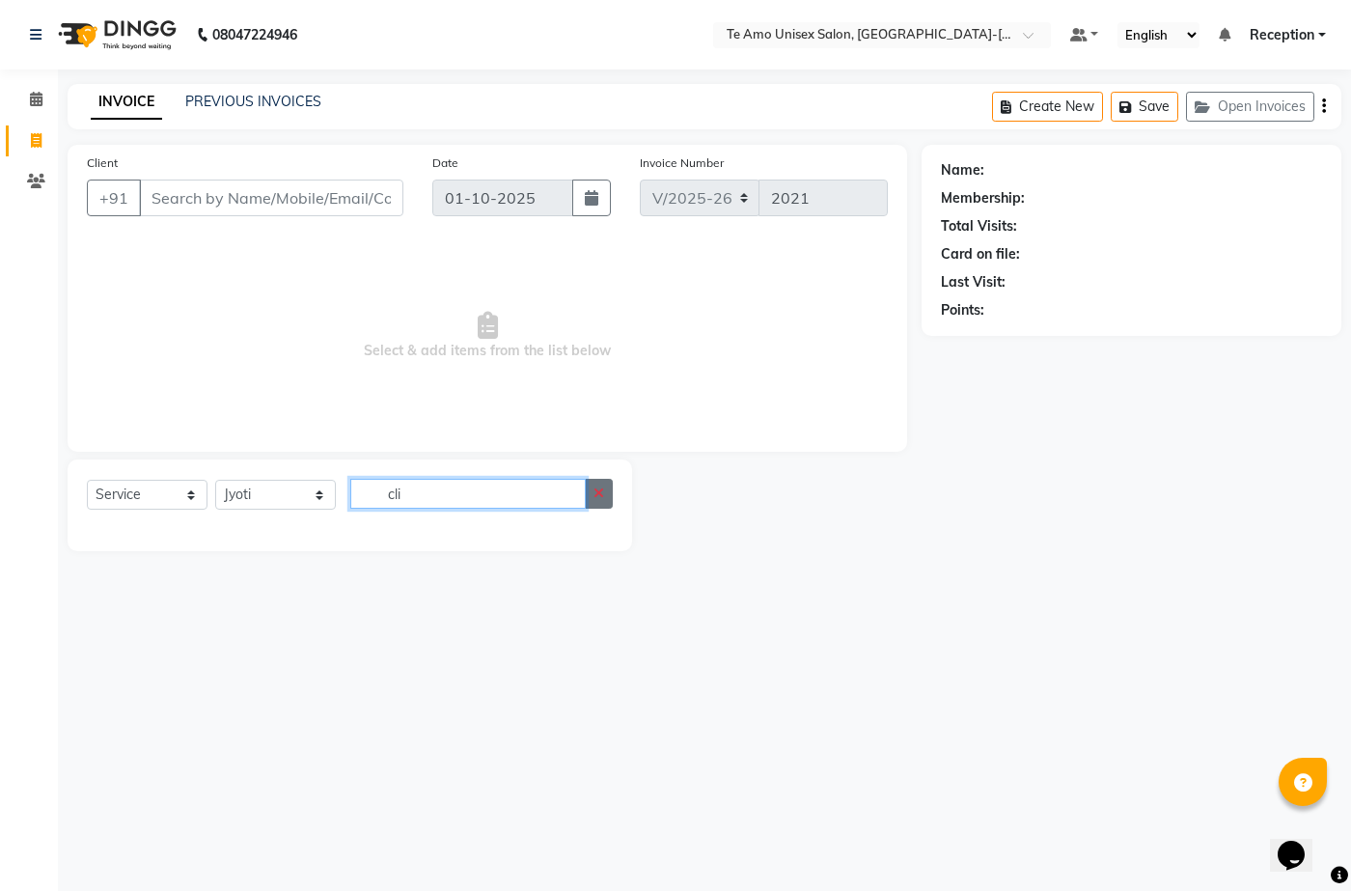
type input "cli"
click at [595, 492] on icon "button" at bounding box center [599, 493] width 11 height 14
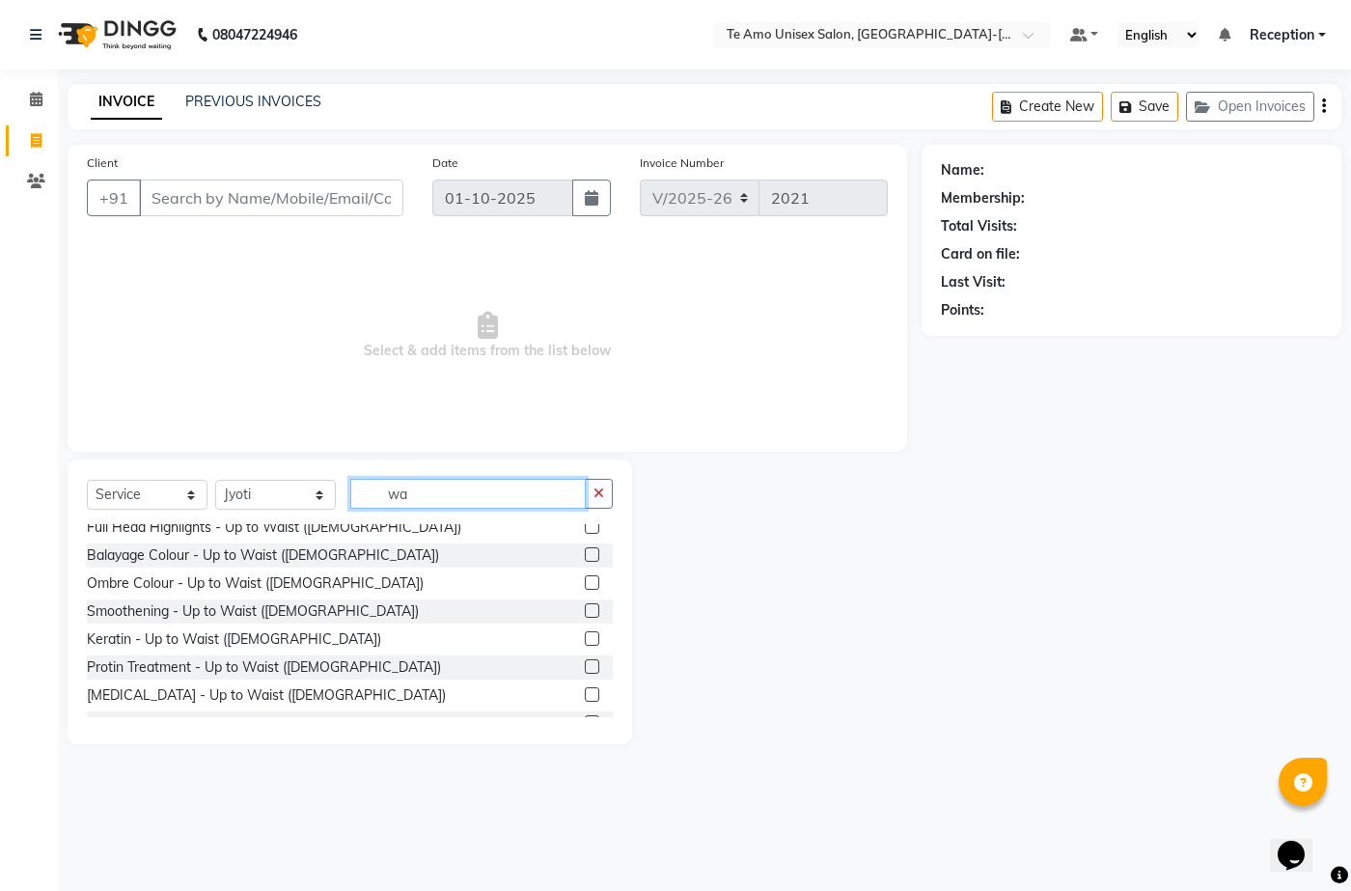
scroll to position [676, 0]
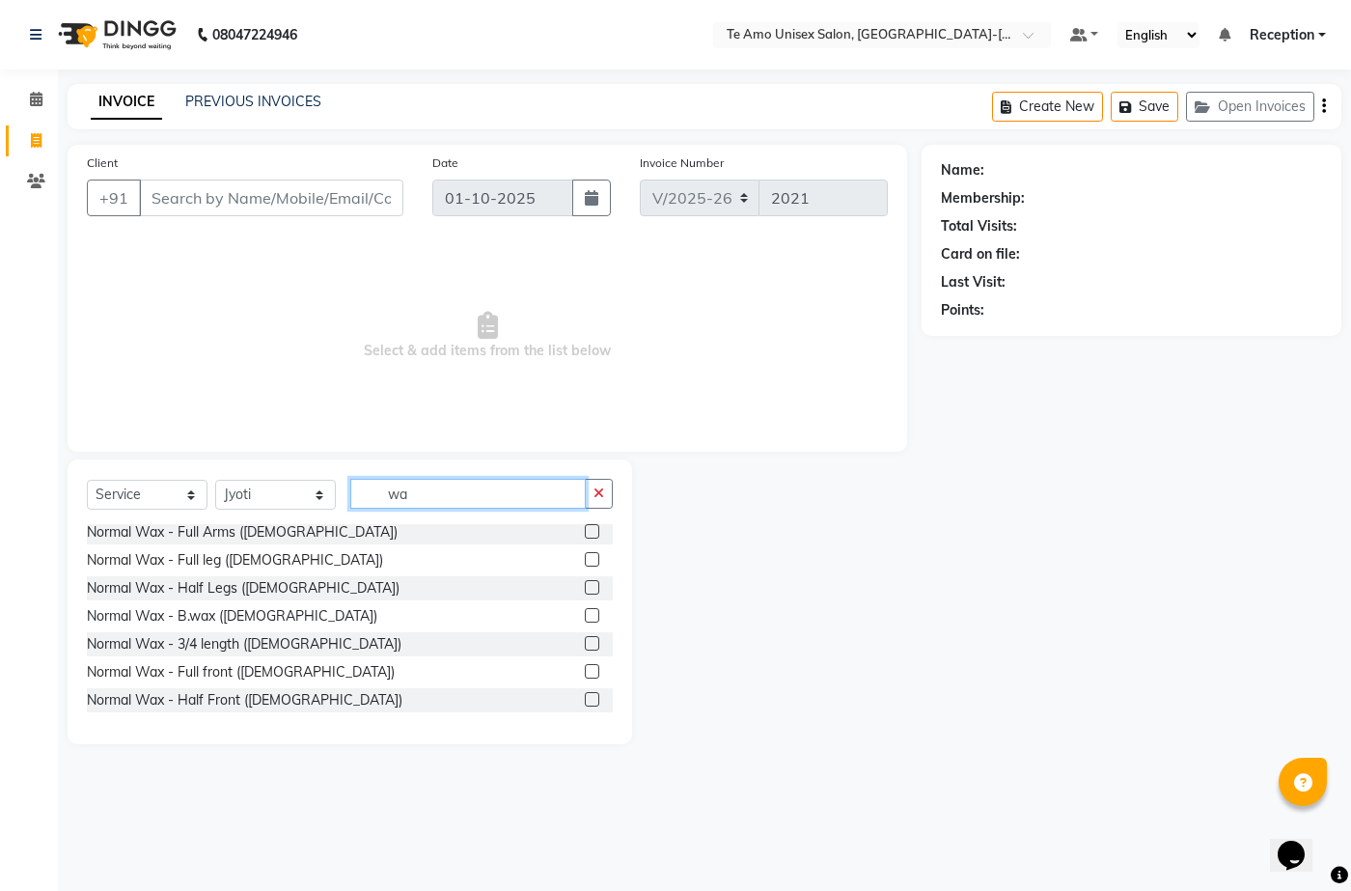
type input "w"
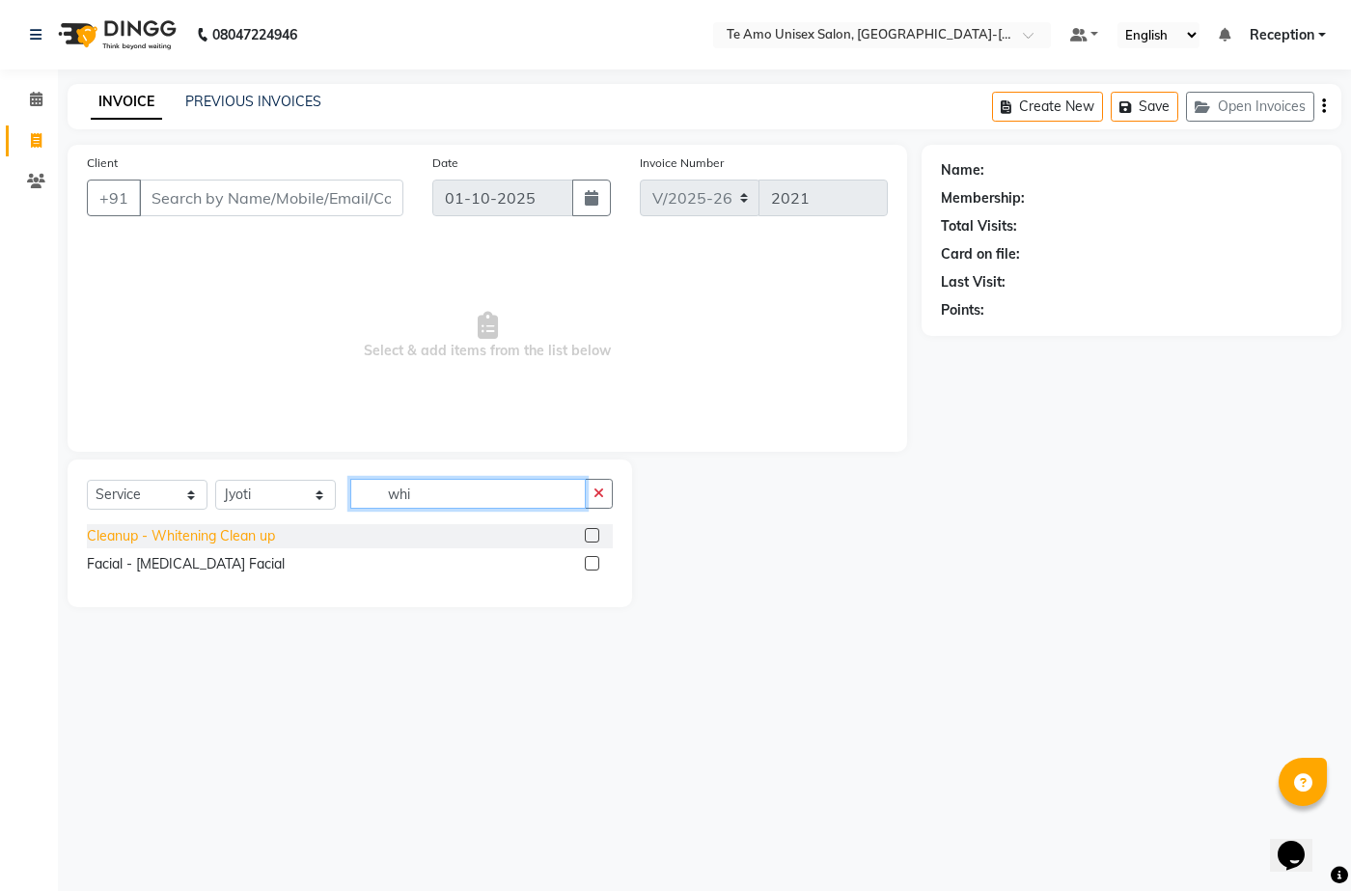
type input "whi"
click at [269, 532] on div "Cleanup - Whitening Clean up" at bounding box center [181, 536] width 188 height 20
checkbox input "false"
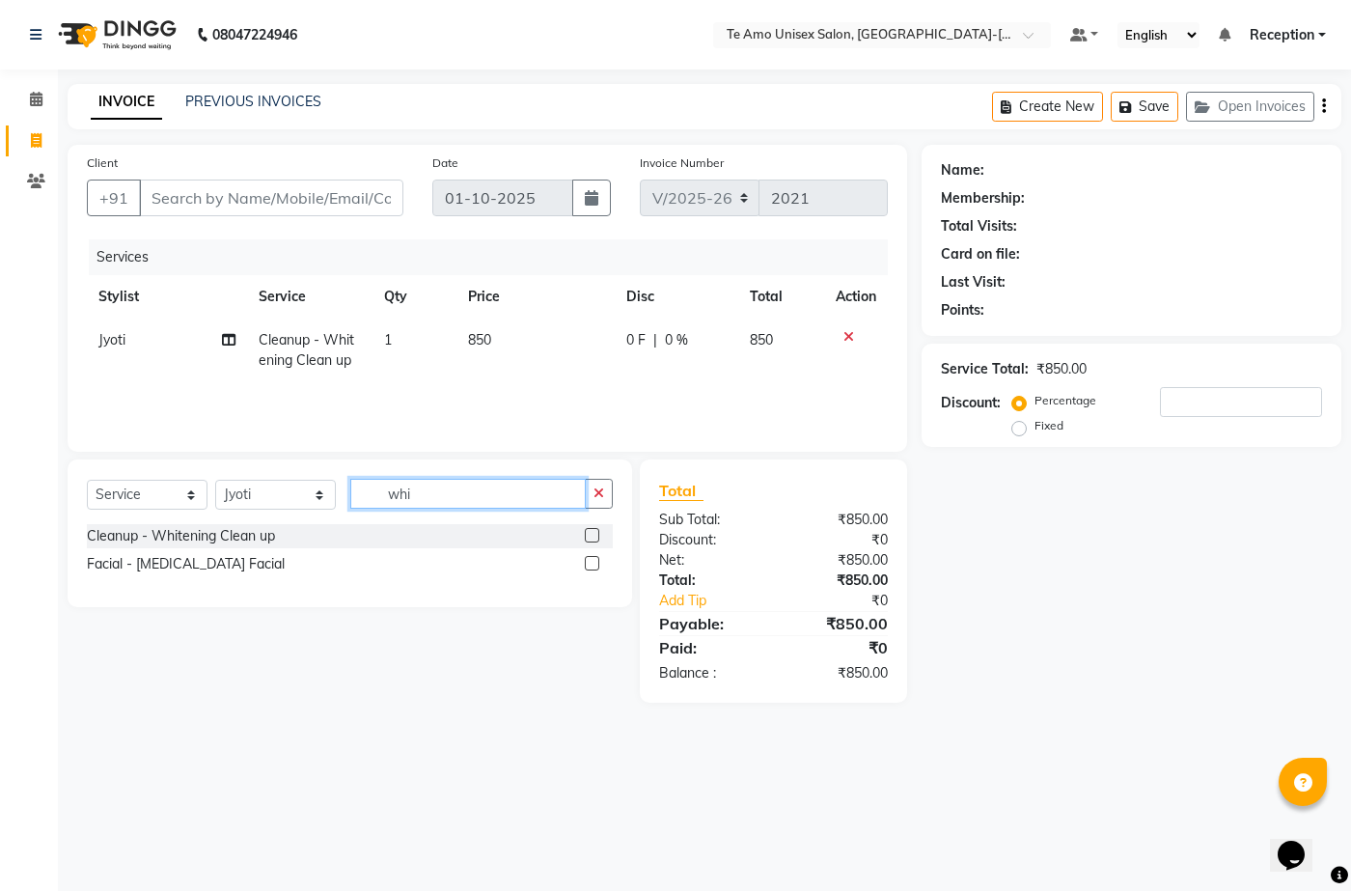
click at [531, 498] on input "whi" at bounding box center [468, 494] width 236 height 30
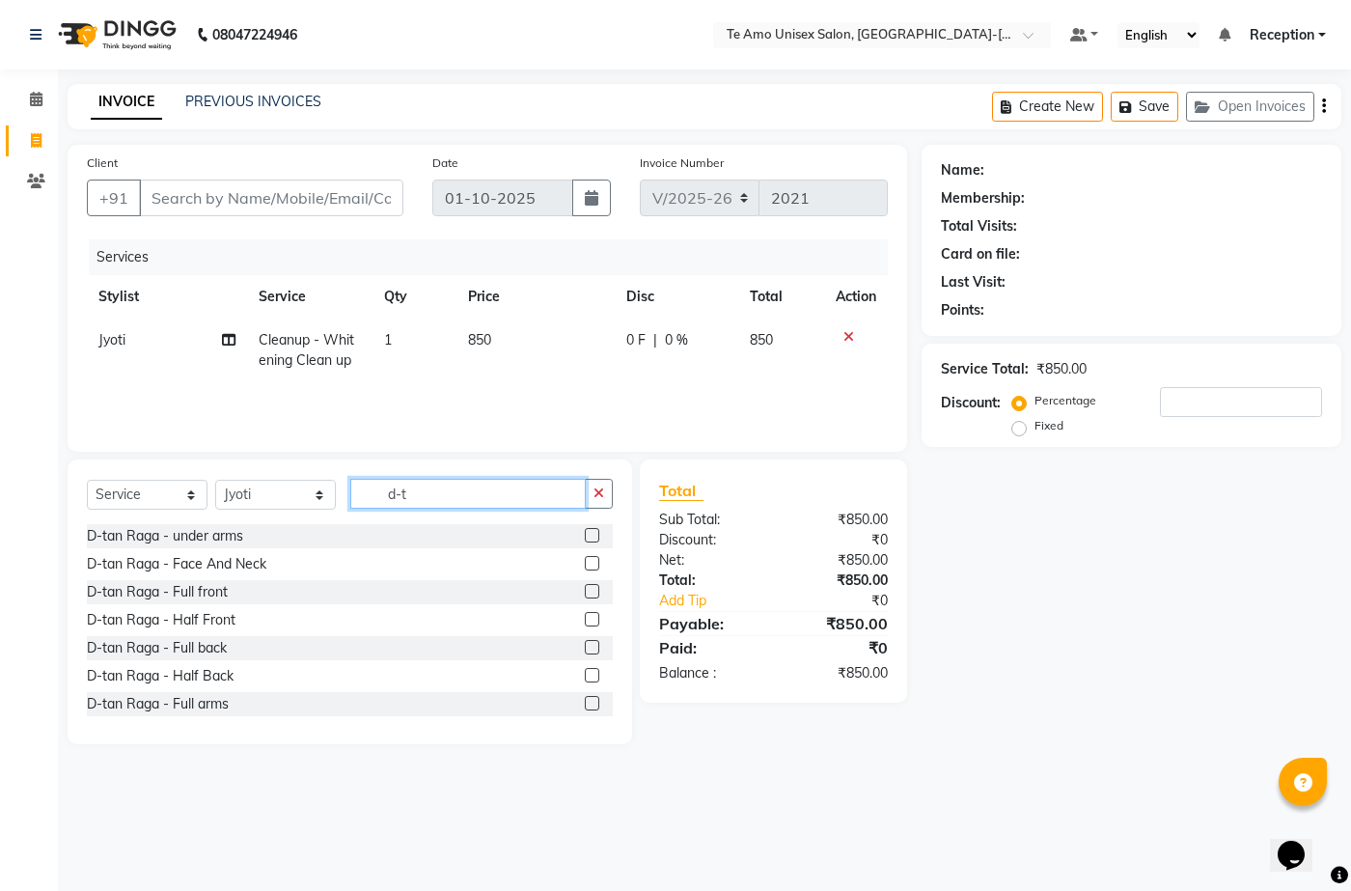
type input "d-t"
click at [271, 564] on div "D-tan Raga - Face And Neck" at bounding box center [350, 564] width 526 height 24
click at [261, 560] on div "D-tan Raga - Face And Neck" at bounding box center [177, 564] width 180 height 20
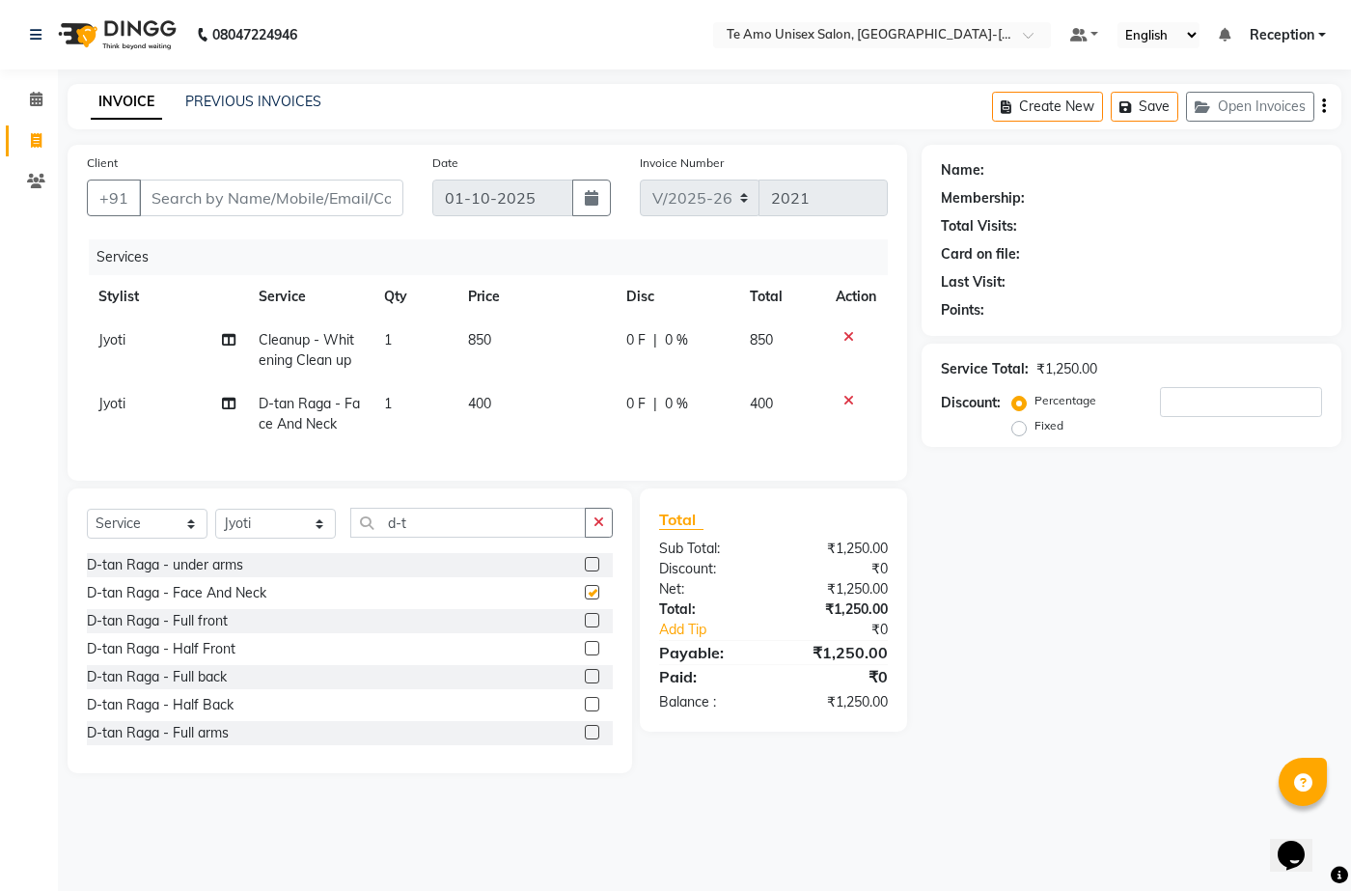
checkbox input "false"
click at [594, 529] on icon "button" at bounding box center [599, 522] width 11 height 14
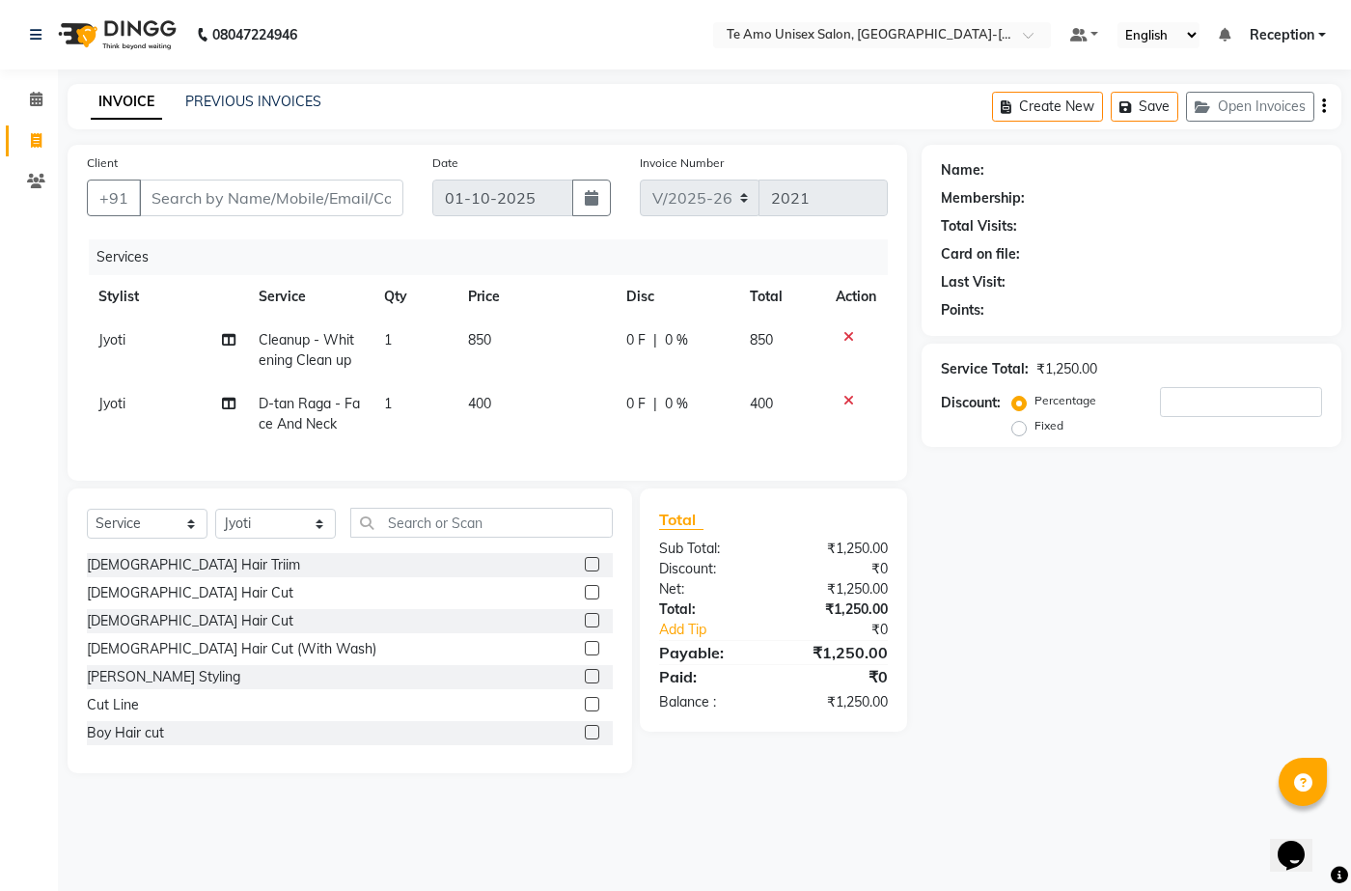
click at [848, 397] on icon at bounding box center [849, 401] width 11 height 14
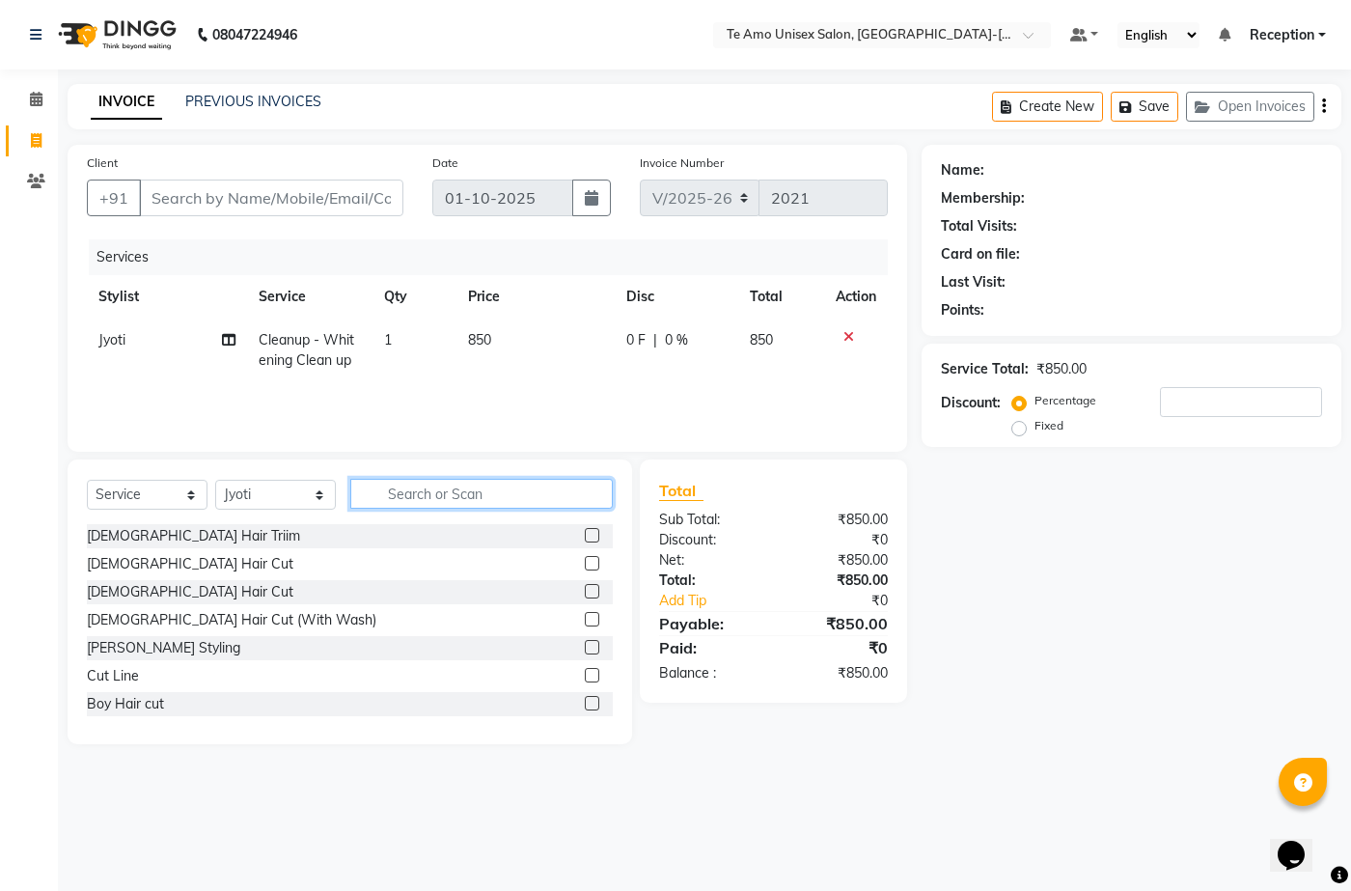
click at [475, 498] on input "text" at bounding box center [481, 494] width 263 height 30
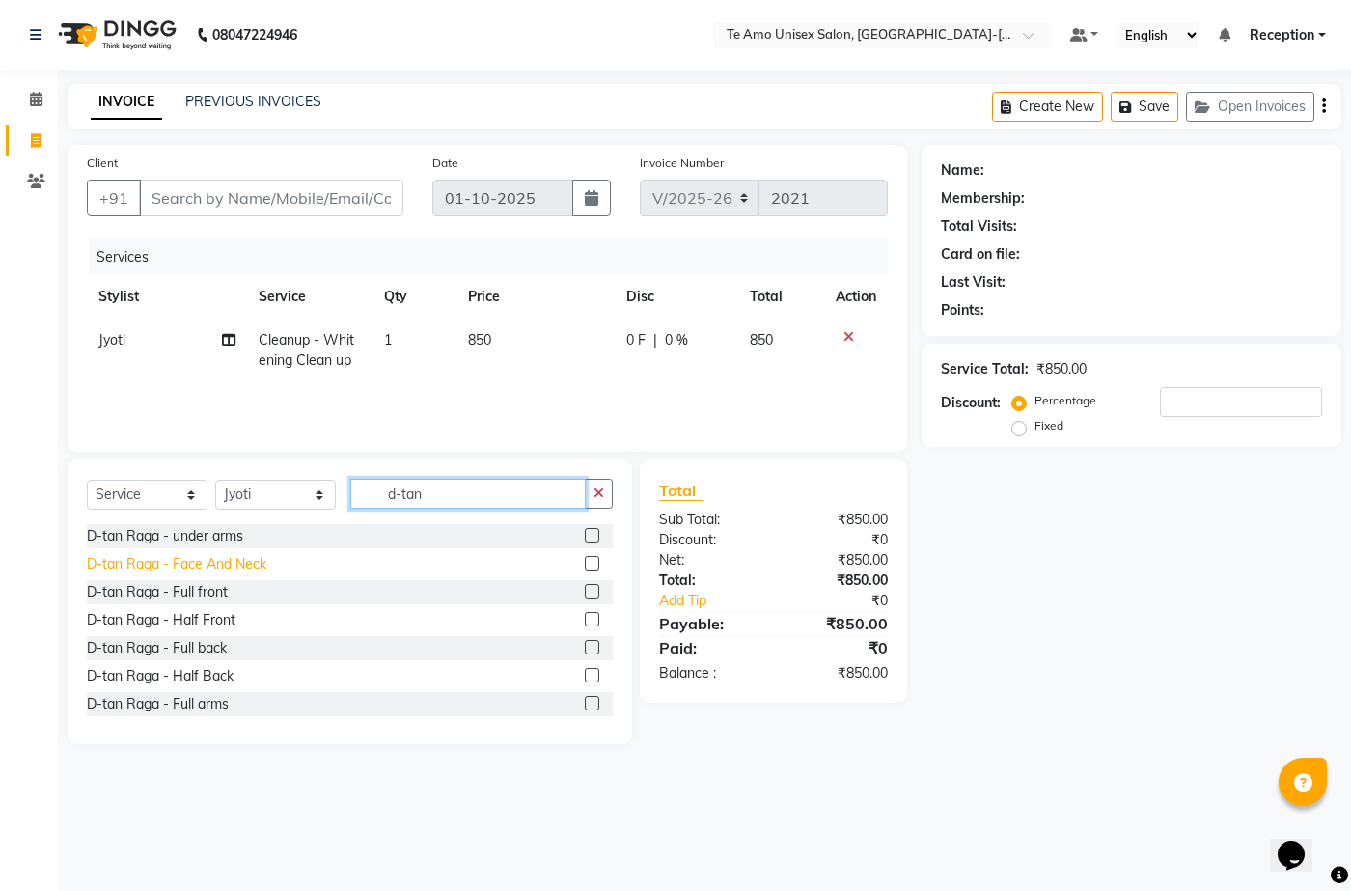
type input "d-tan"
click at [133, 556] on div "D-tan Raga - Face And Neck" at bounding box center [177, 564] width 180 height 20
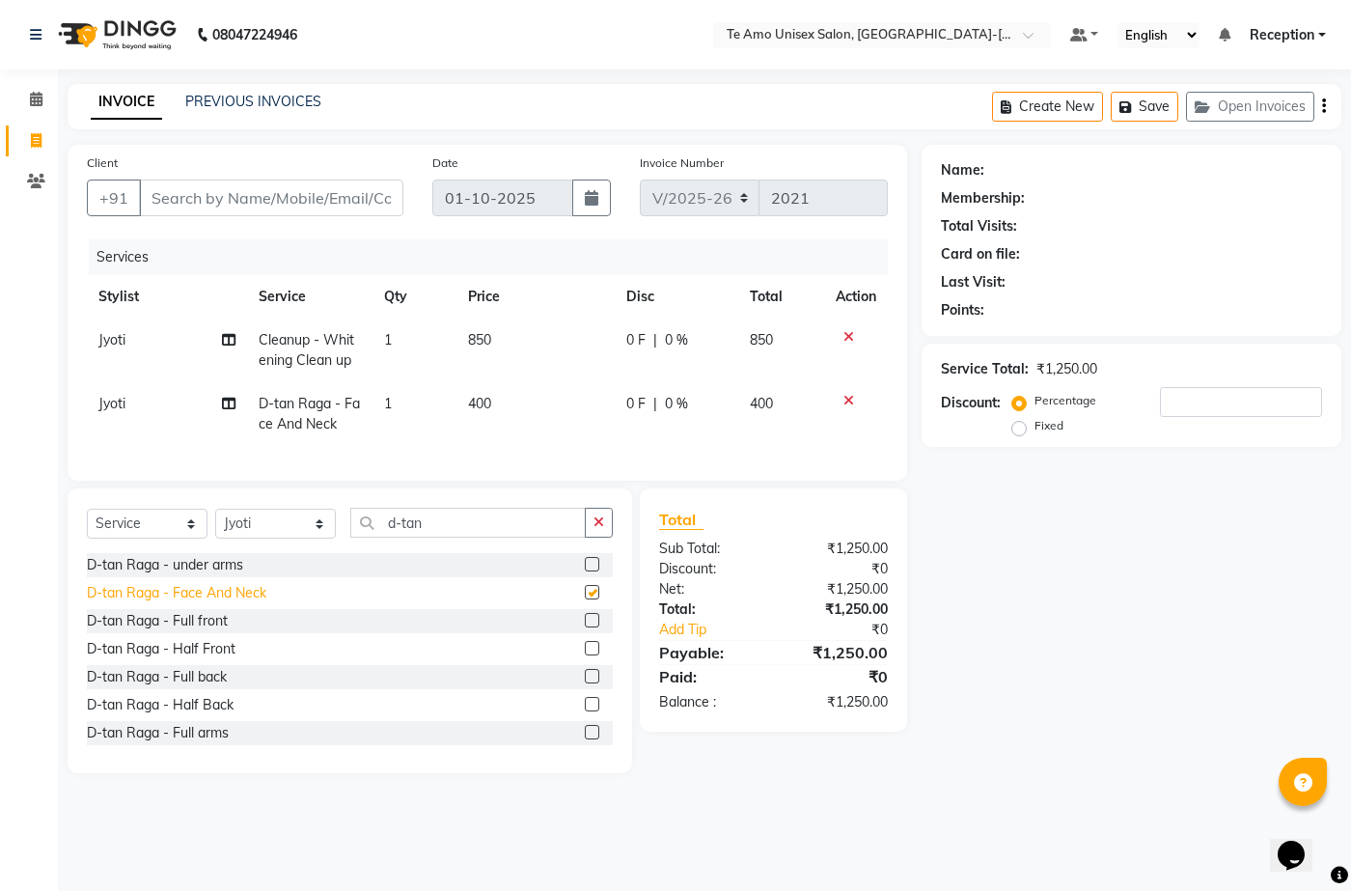
checkbox input "false"
click at [181, 532] on select "Select Service Product Membership Package Voucher Prepaid Gift Card" at bounding box center [147, 524] width 121 height 30
click at [287, 481] on div "Client +91 Date 01-10-2025 Invoice Number V/2025 V/2025-26 2021 Services Stylis…" at bounding box center [488, 313] width 840 height 336
drag, startPoint x: 490, startPoint y: 400, endPoint x: 424, endPoint y: 410, distance: 67.4
click at [424, 410] on tr "Jyoti D-tan Raga - Face And Neck 1 400 0 F | 0 % 400" at bounding box center [487, 414] width 801 height 64
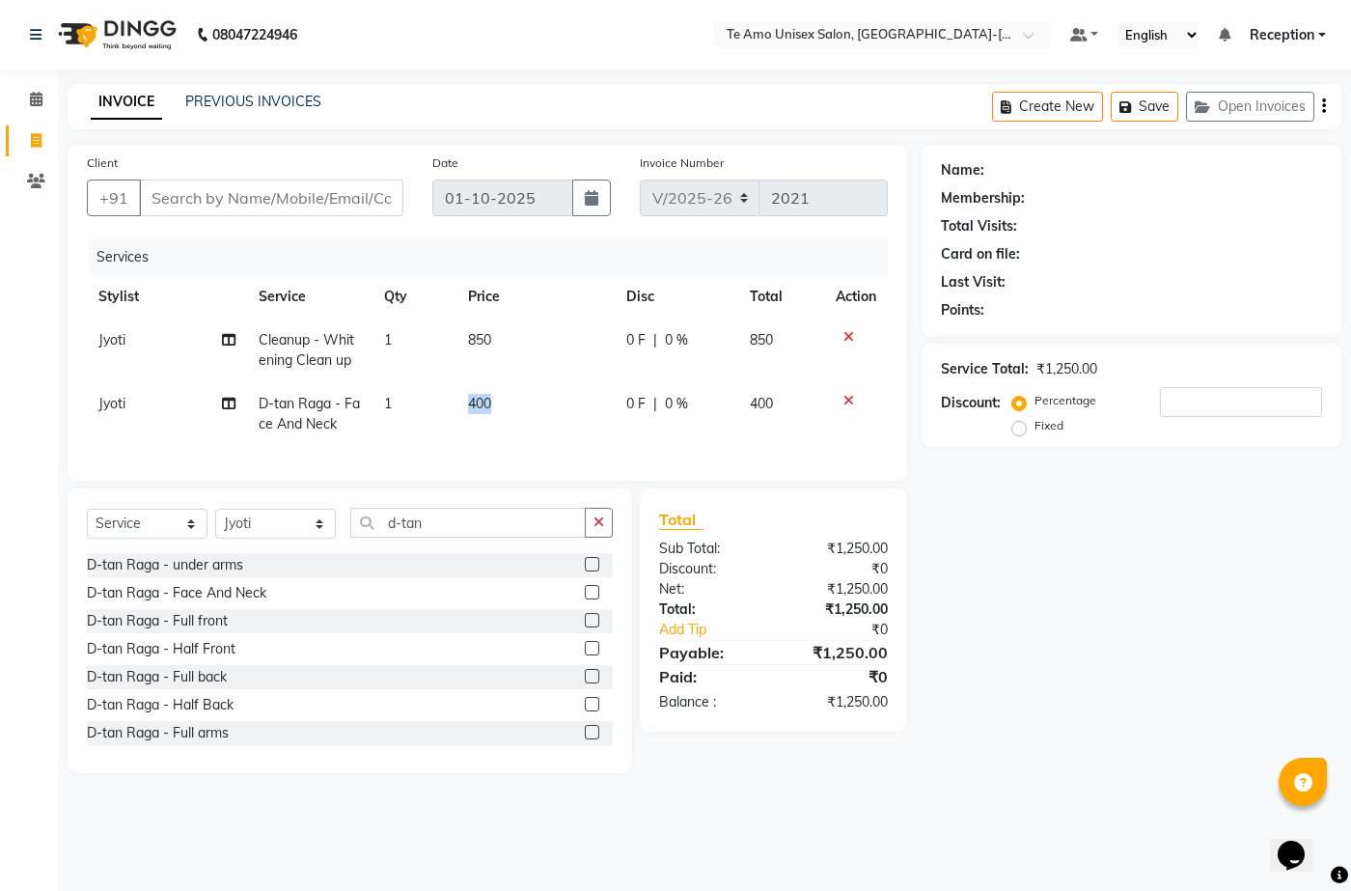
click at [526, 402] on td "400" at bounding box center [536, 414] width 158 height 64
select select "92424"
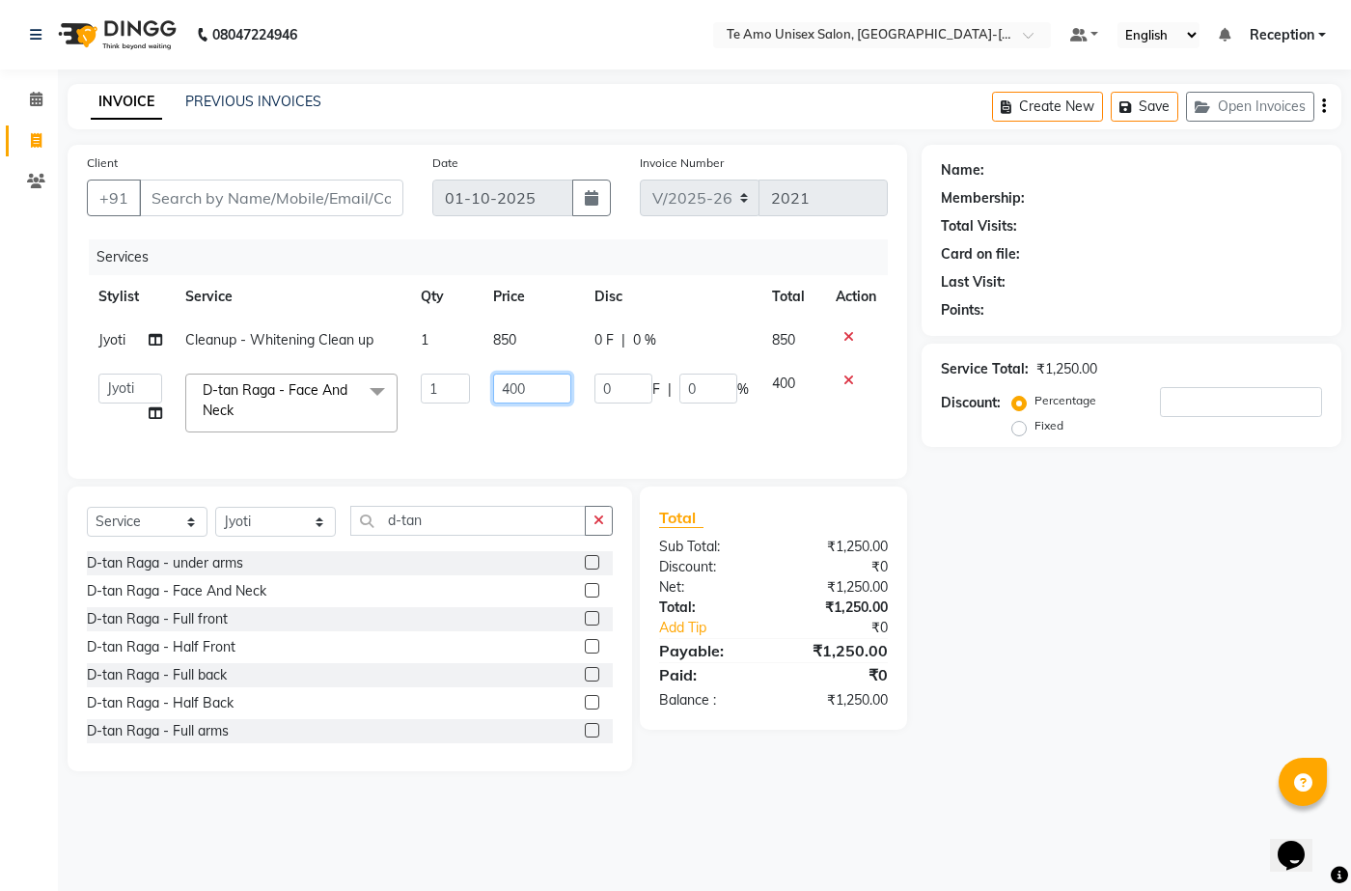
click at [542, 384] on input "400" at bounding box center [532, 389] width 78 height 30
type input "4"
type input "500"
click at [572, 431] on td "500" at bounding box center [532, 403] width 101 height 82
select select "92424"
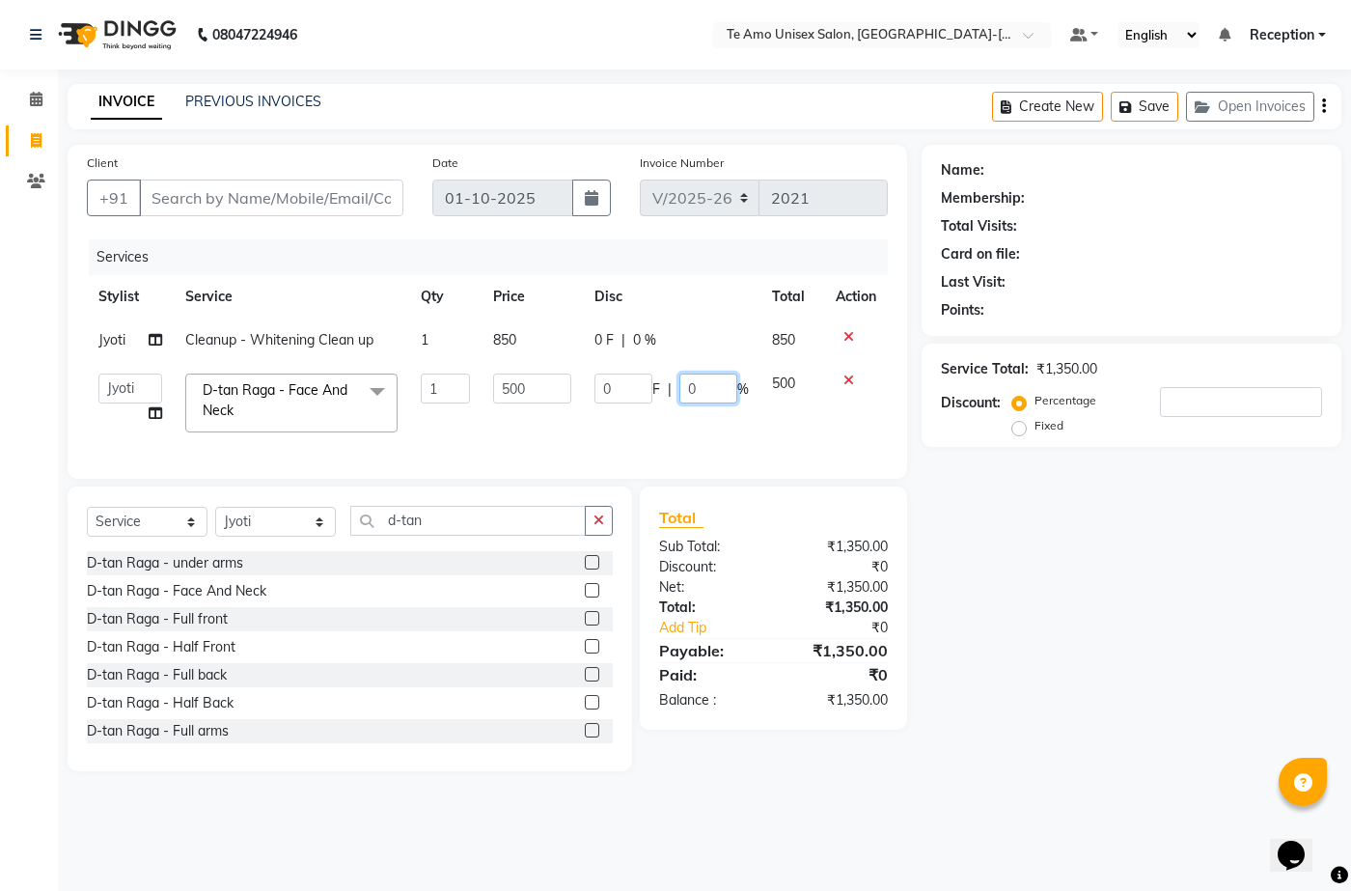
drag, startPoint x: 723, startPoint y: 390, endPoint x: 665, endPoint y: 402, distance: 59.1
click at [665, 402] on div "0 F | 0 %" at bounding box center [672, 389] width 154 height 30
type input "50"
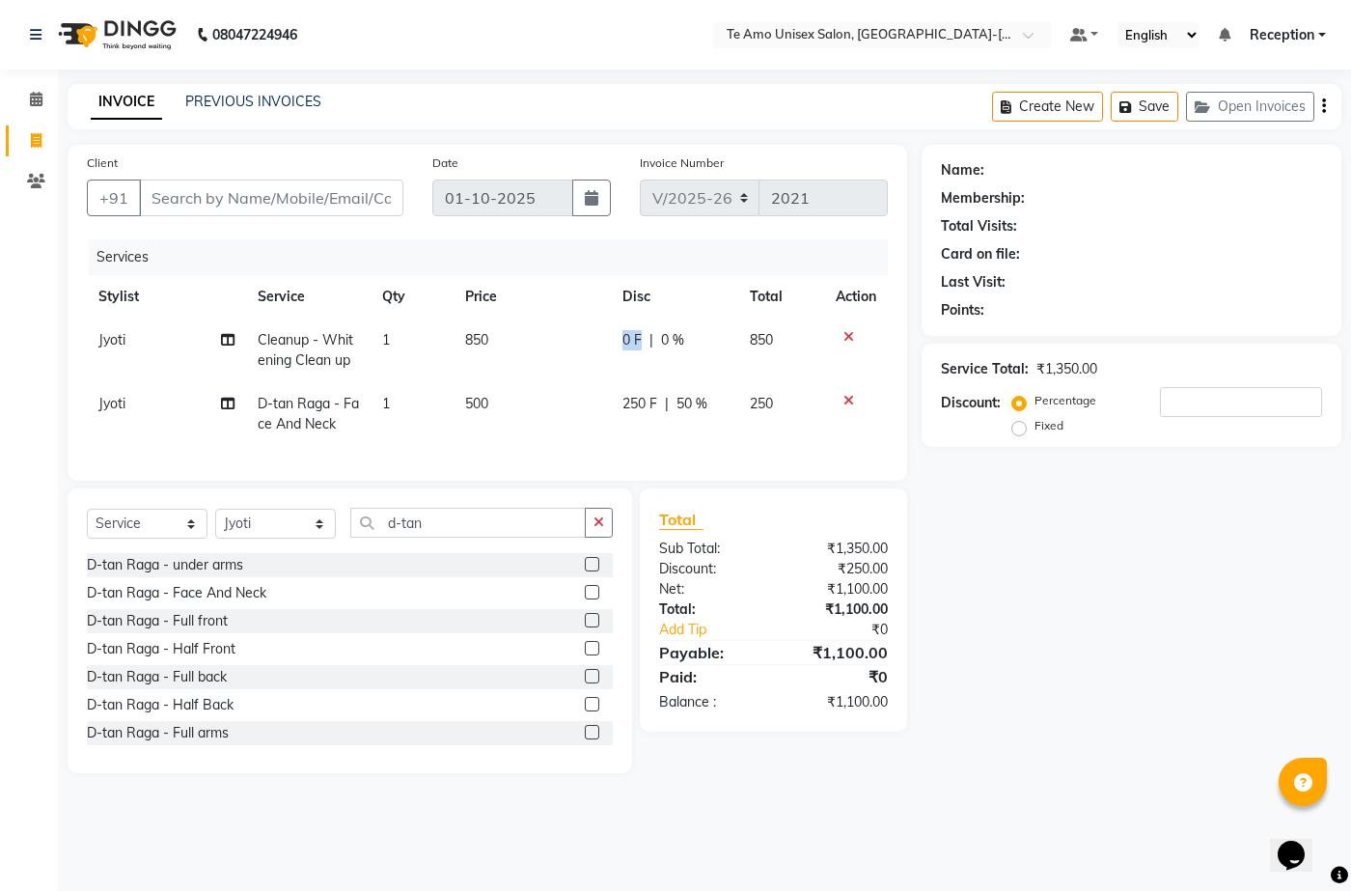
drag, startPoint x: 643, startPoint y: 343, endPoint x: 531, endPoint y: 359, distance: 113.2
click at [531, 359] on tr "Jyoti Cleanup - Whitening Clean up 1 850 0 F | 0 % 850" at bounding box center [487, 351] width 801 height 64
click at [697, 333] on div "0 F | 0 %" at bounding box center [675, 340] width 105 height 20
select select "92424"
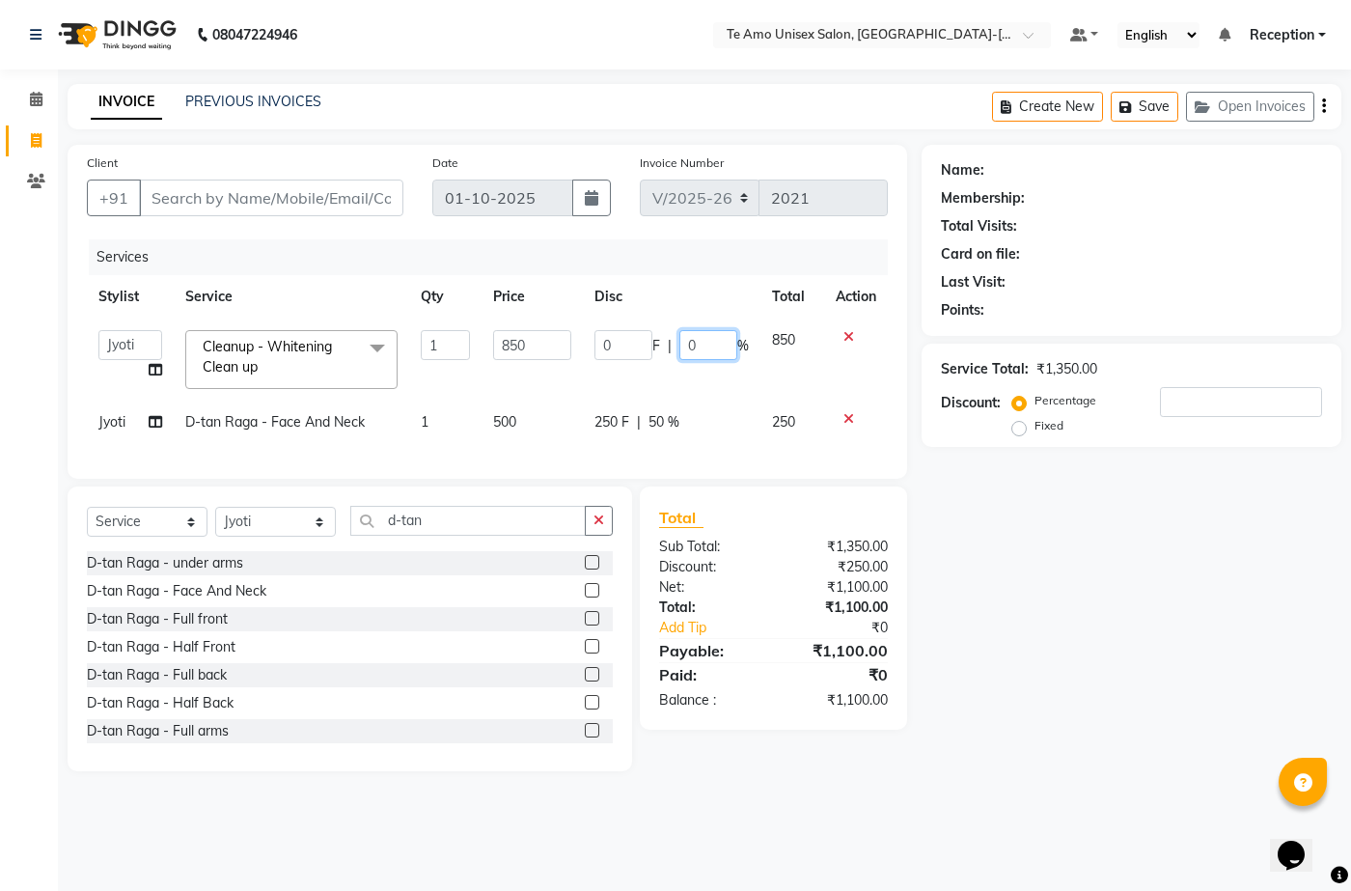
click at [707, 347] on input "0" at bounding box center [709, 345] width 58 height 30
click at [709, 348] on input "0" at bounding box center [709, 345] width 58 height 30
drag, startPoint x: 706, startPoint y: 348, endPoint x: 664, endPoint y: 350, distance: 41.6
click at [664, 350] on div "0 F | 0 %" at bounding box center [672, 345] width 154 height 30
type input "50"
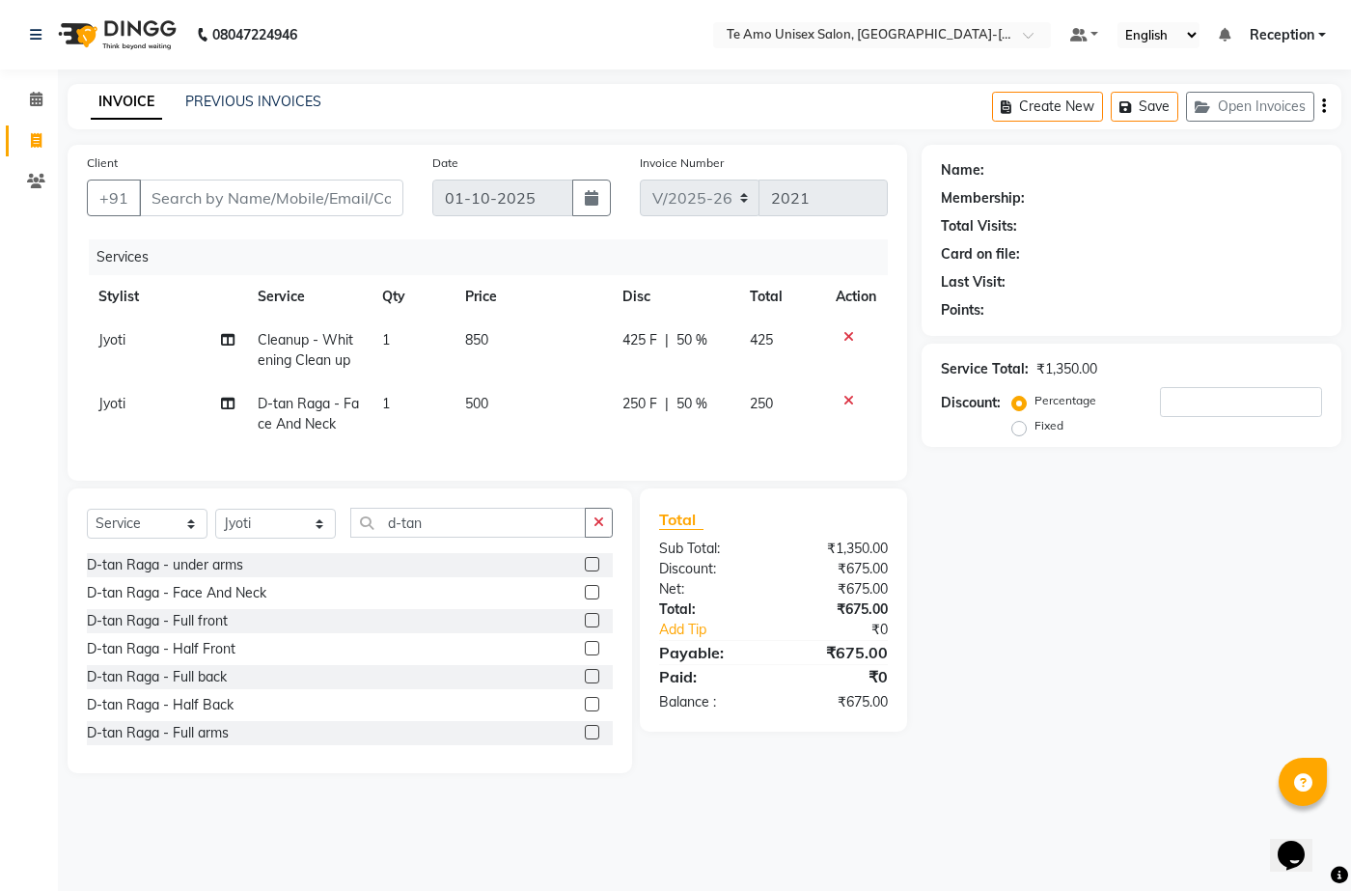
click at [977, 501] on div "Name: Membership: Total Visits: Card on file: Last Visit: Points: Service Total…" at bounding box center [1139, 459] width 434 height 628
click at [555, 538] on input "d-tan" at bounding box center [468, 523] width 236 height 30
click at [603, 529] on icon "button" at bounding box center [599, 522] width 11 height 14
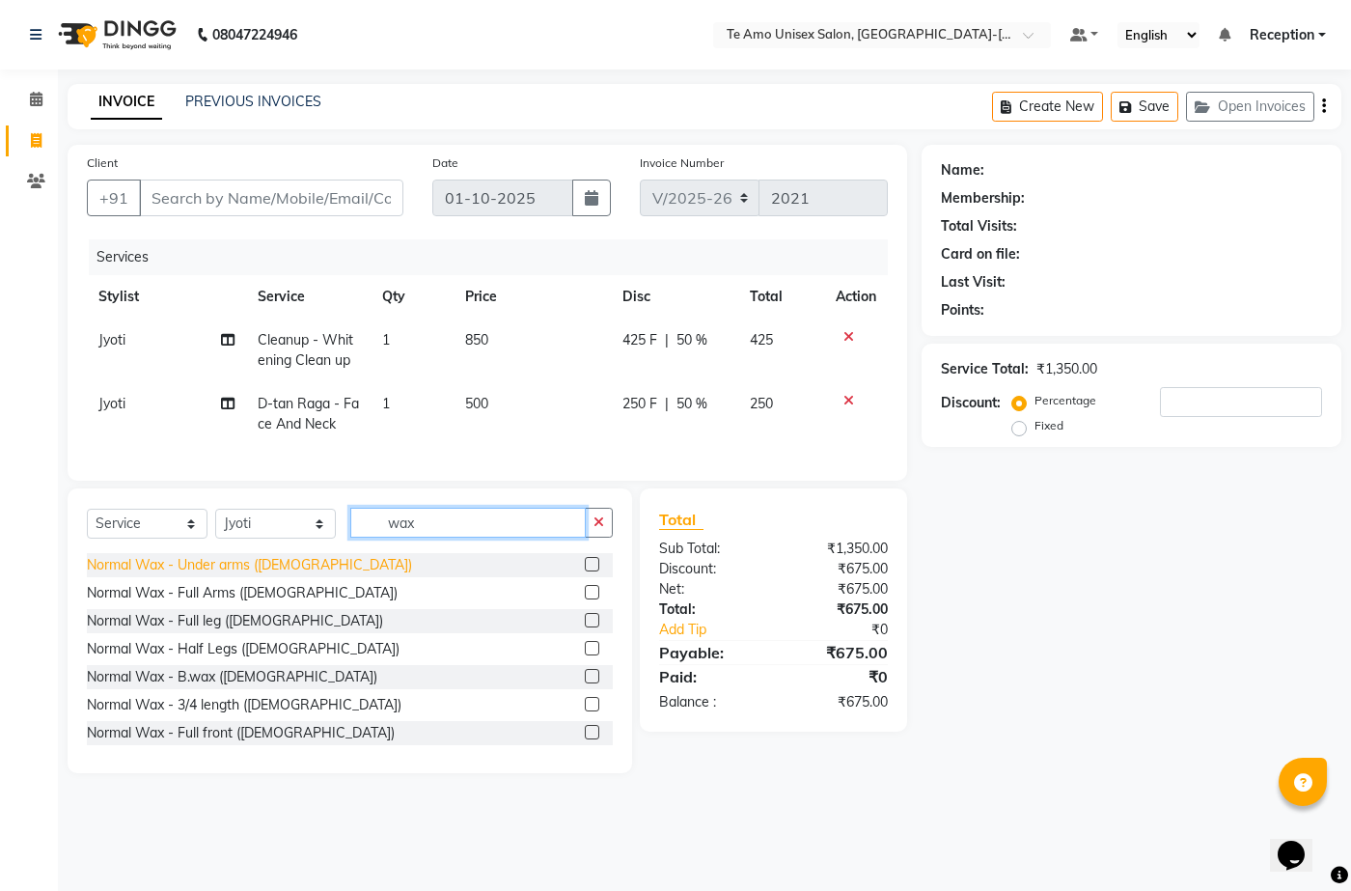
type input "wax"
click at [195, 575] on div "Normal Wax - Under arms ([DEMOGRAPHIC_DATA])" at bounding box center [249, 565] width 325 height 20
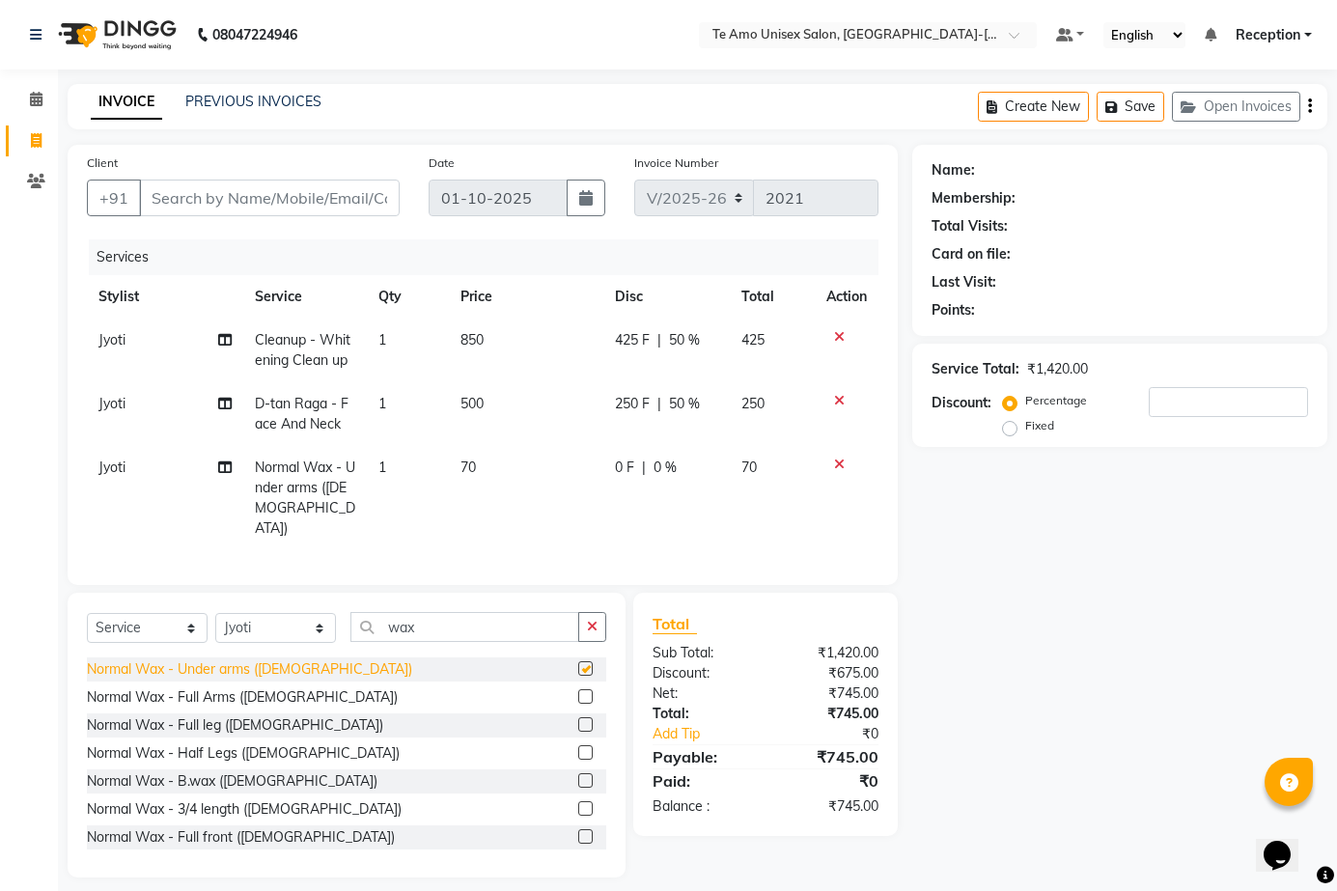
checkbox input "false"
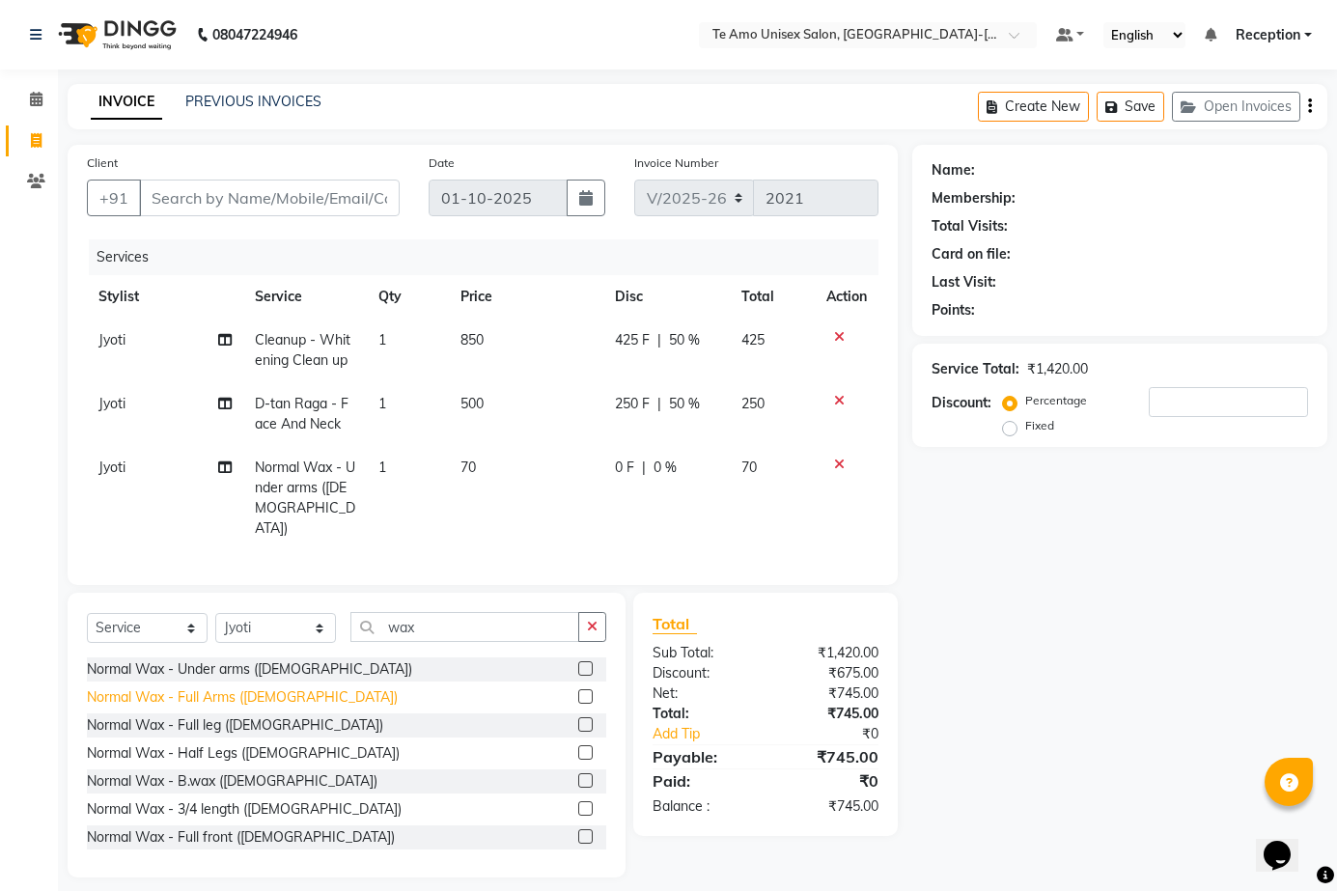
click at [222, 694] on div "Normal Wax - Full Arms ([DEMOGRAPHIC_DATA])" at bounding box center [242, 697] width 311 height 20
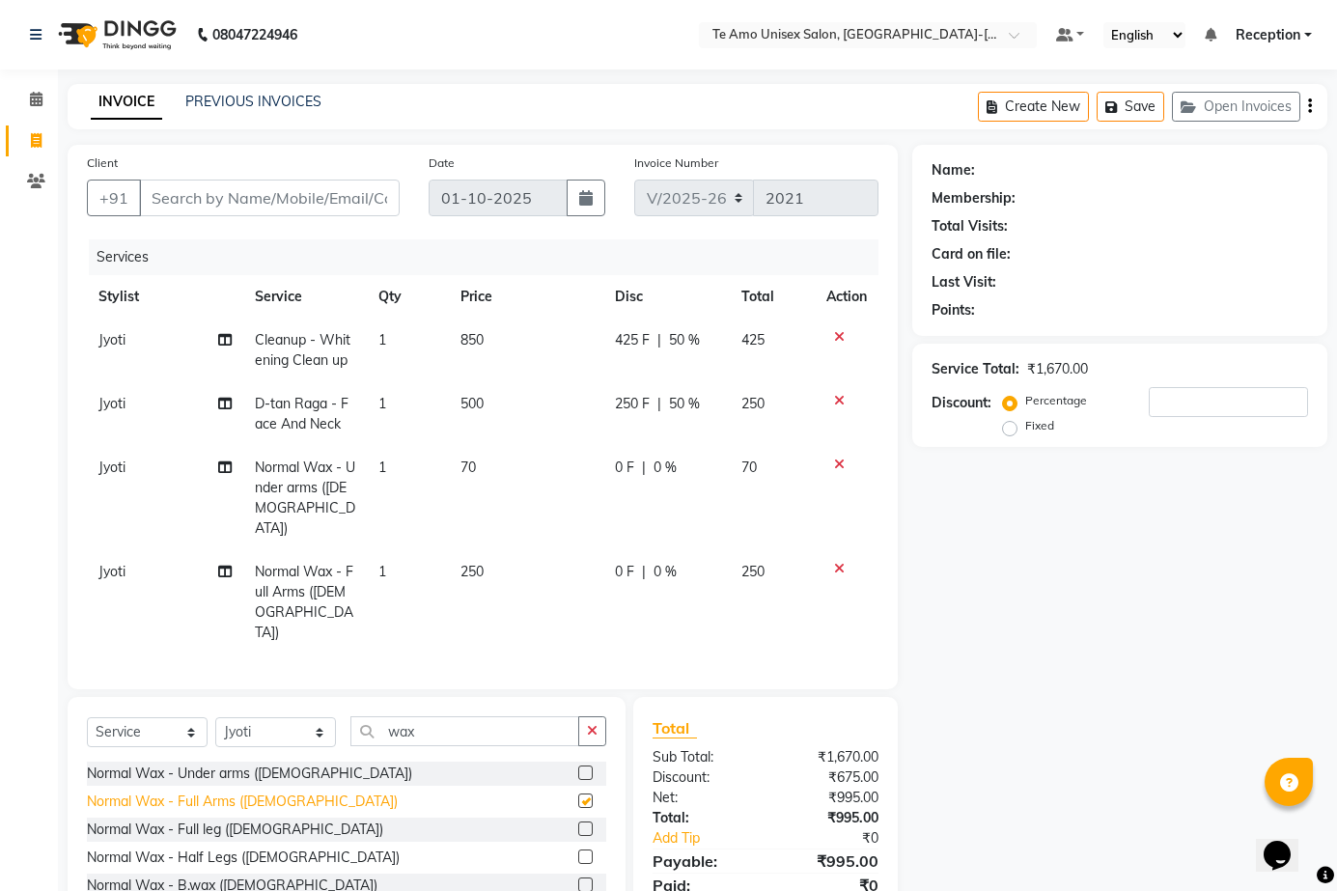
checkbox input "false"
drag, startPoint x: 663, startPoint y: 465, endPoint x: 650, endPoint y: 465, distance: 13.5
click at [650, 465] on div "0 F | 0 %" at bounding box center [666, 468] width 103 height 20
select select "92424"
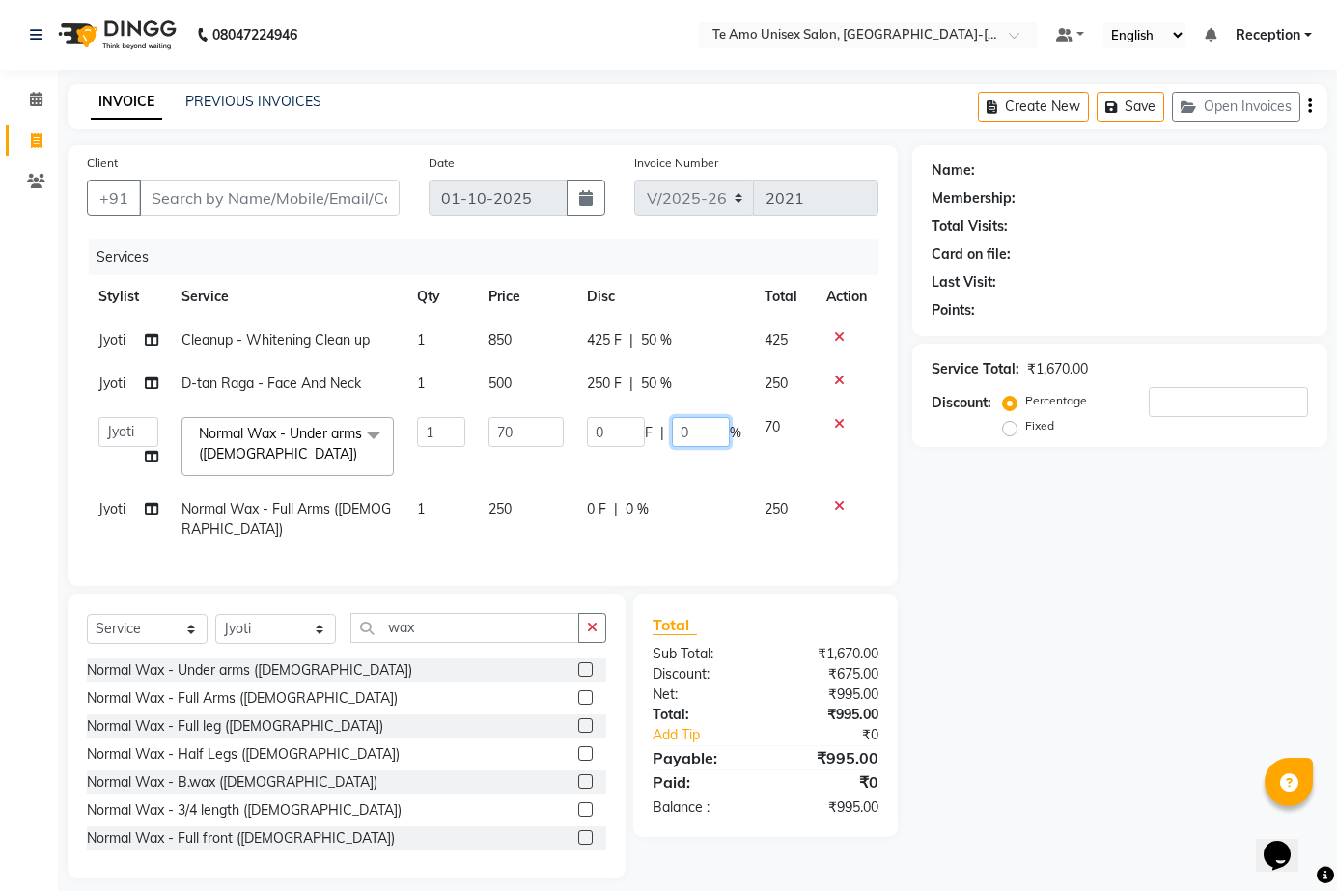
drag, startPoint x: 709, startPoint y: 431, endPoint x: 659, endPoint y: 444, distance: 51.7
click at [659, 444] on div "0 F | 0 %" at bounding box center [664, 432] width 154 height 30
type input "50"
click at [681, 465] on td "0 F | 50 %" at bounding box center [664, 446] width 178 height 82
select select "92424"
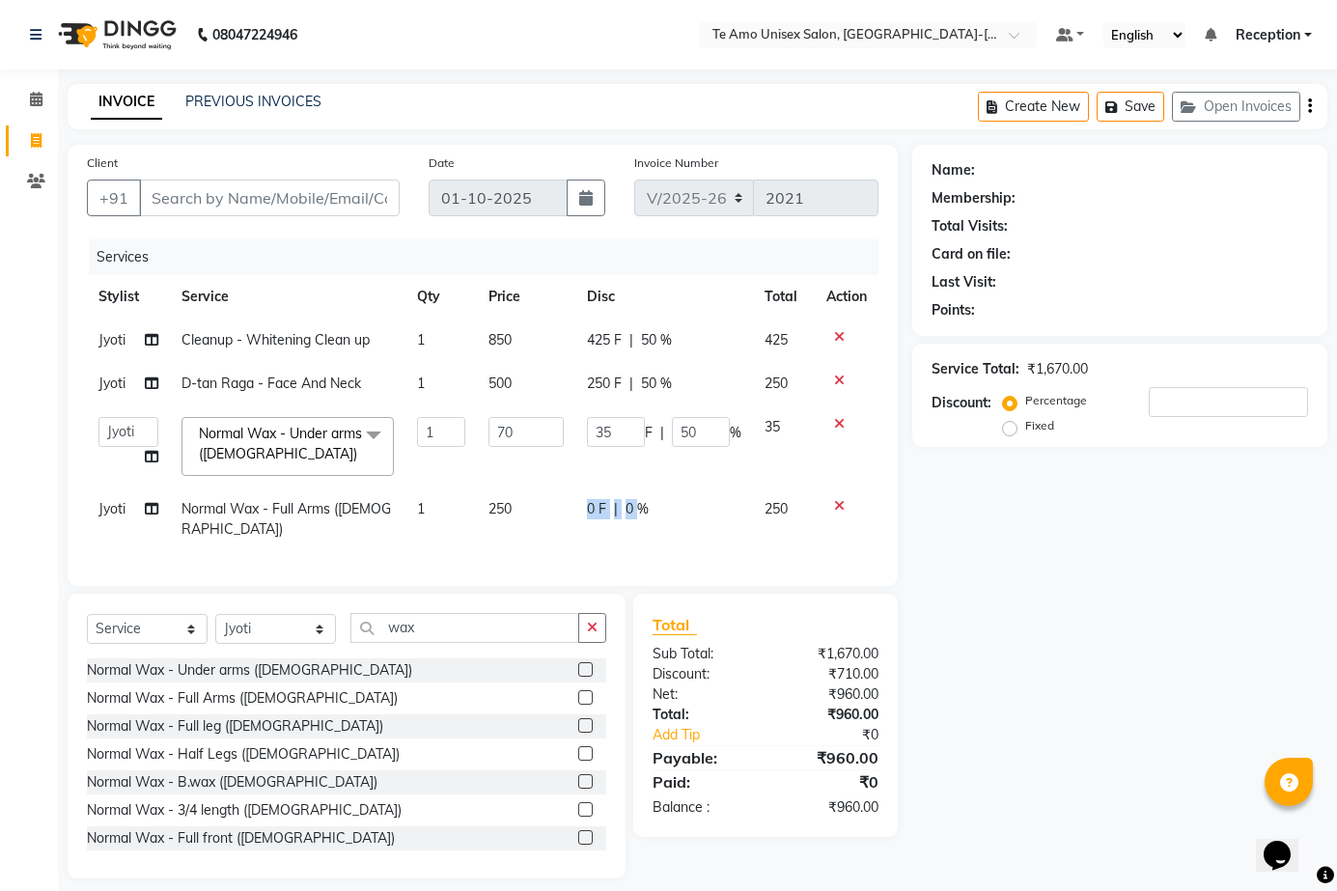
drag, startPoint x: 637, startPoint y: 504, endPoint x: 583, endPoint y: 523, distance: 57.4
click at [583, 523] on td "0 F | 0 %" at bounding box center [664, 519] width 178 height 64
select select "92424"
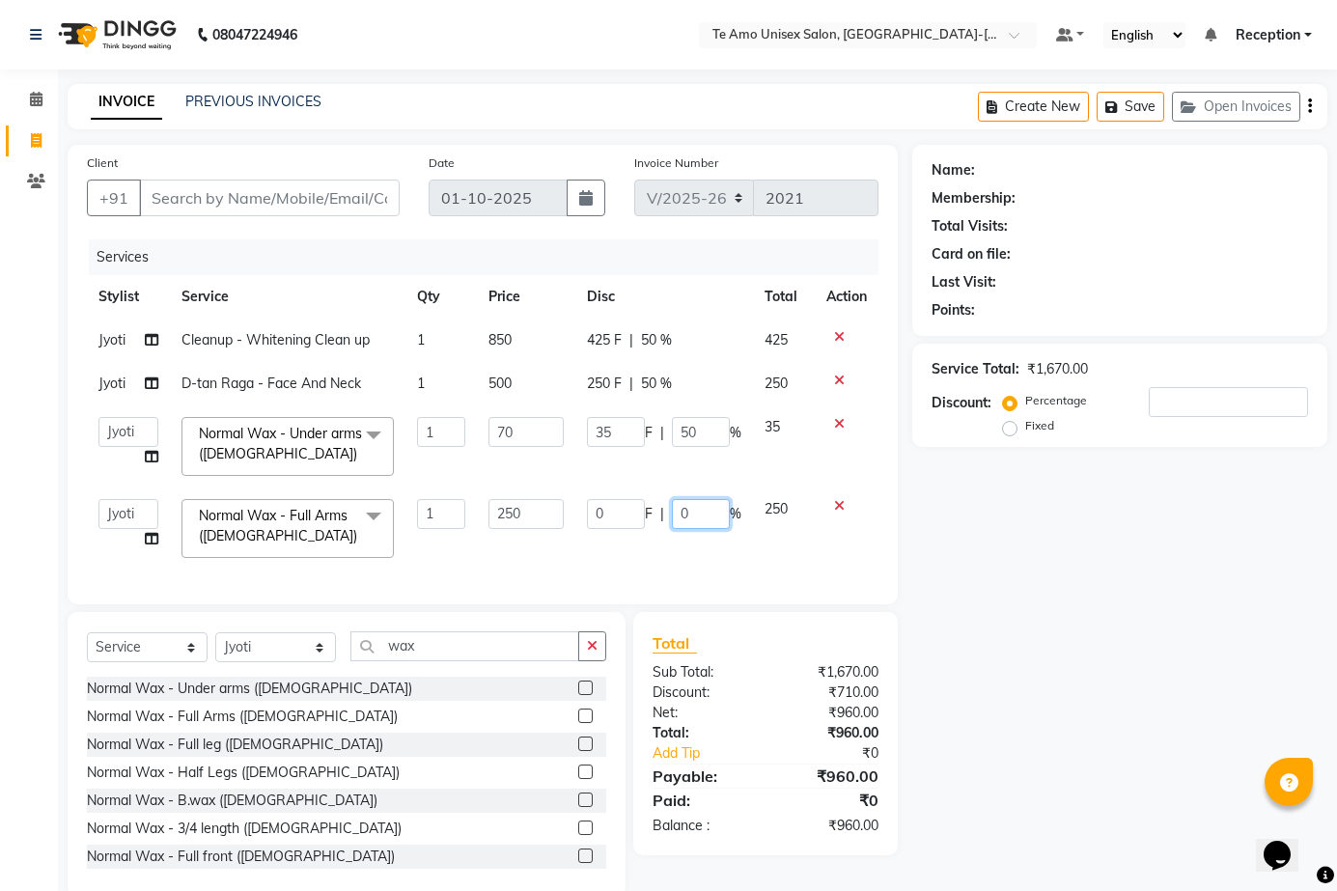
drag, startPoint x: 697, startPoint y: 516, endPoint x: 681, endPoint y: 514, distance: 16.7
click at [681, 514] on input "0" at bounding box center [701, 514] width 58 height 30
type input "50"
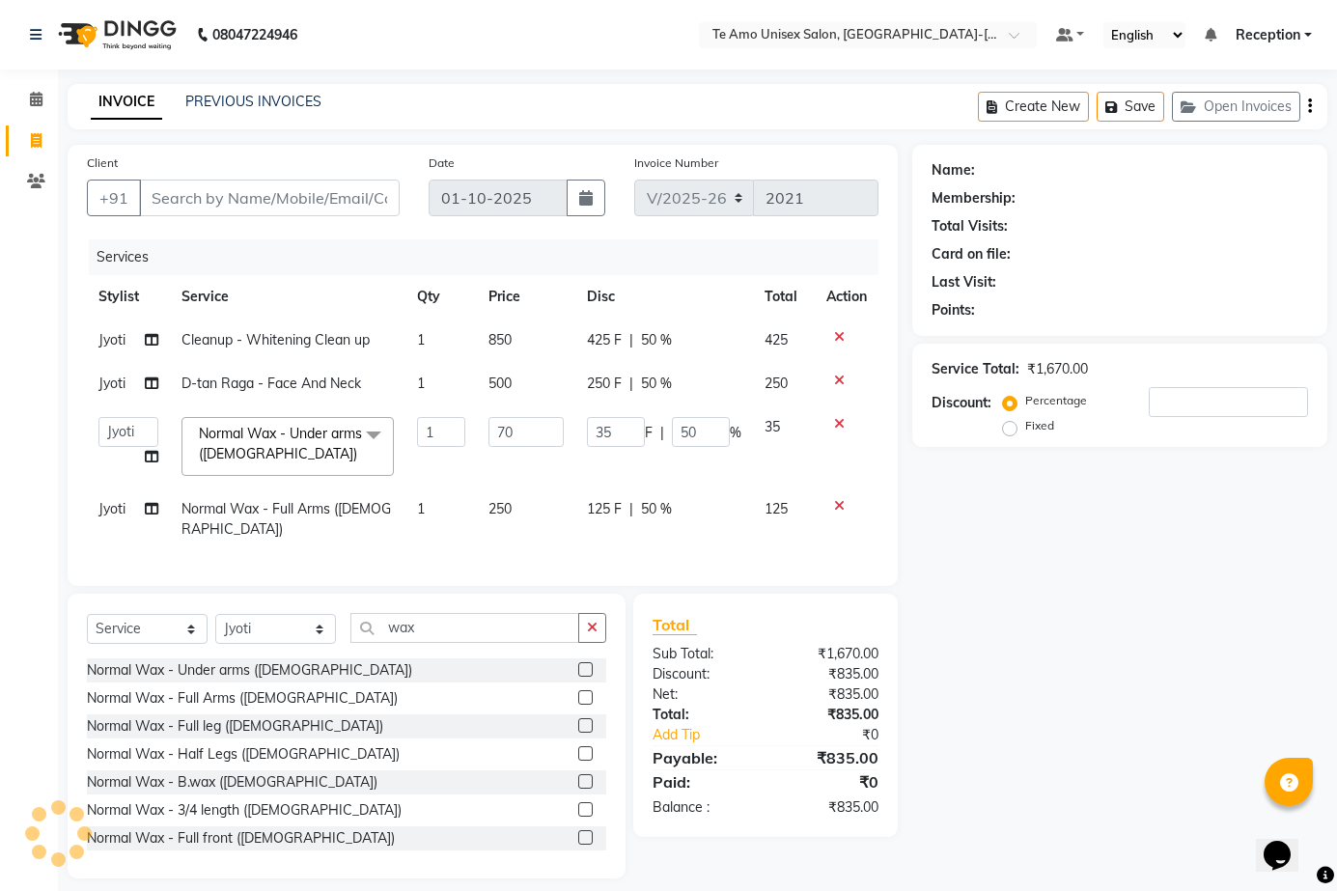
click at [1023, 541] on div "Name: Membership: Total Visits: Card on file: Last Visit: Points: Service Total…" at bounding box center [1127, 512] width 430 height 734
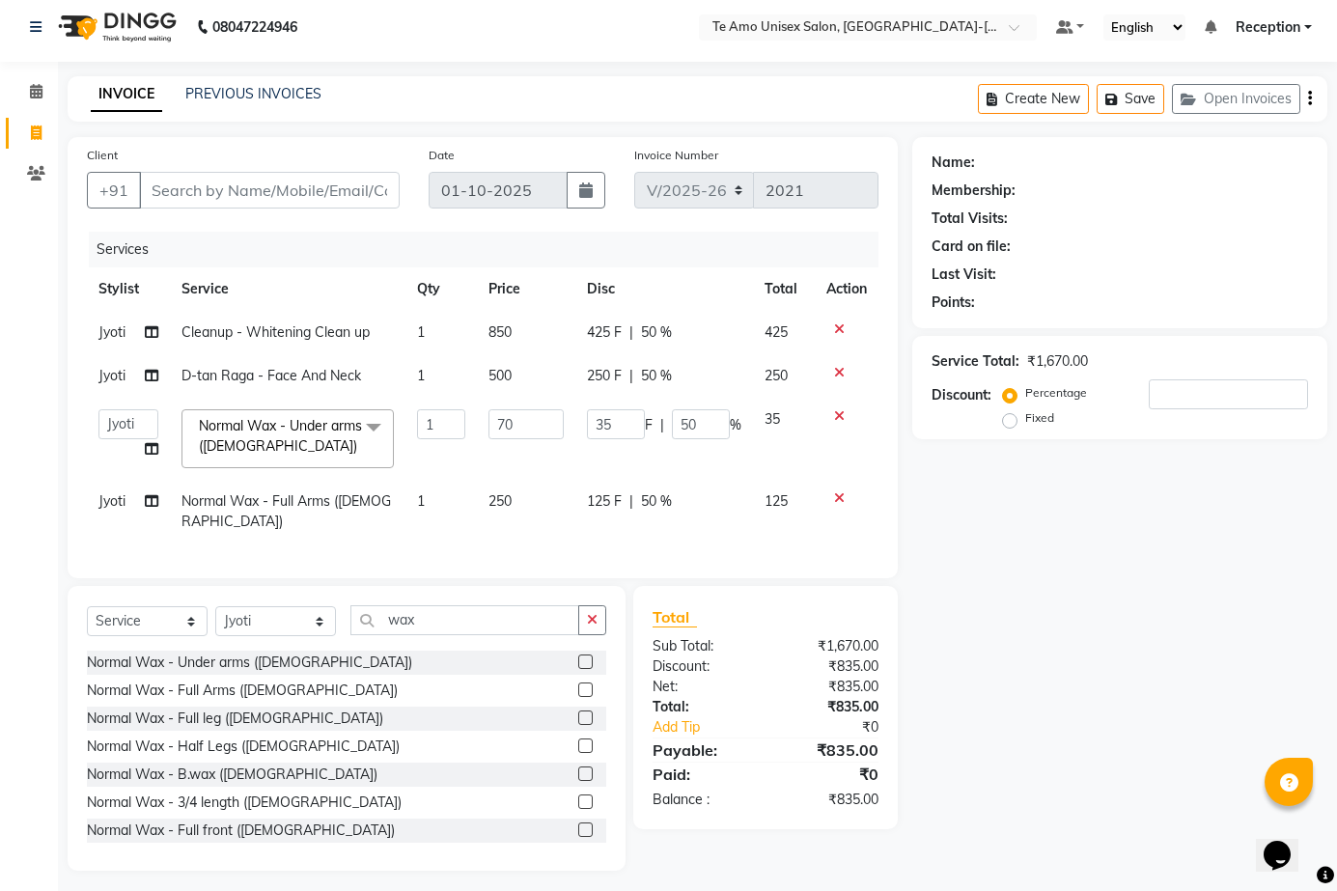
scroll to position [11, 0]
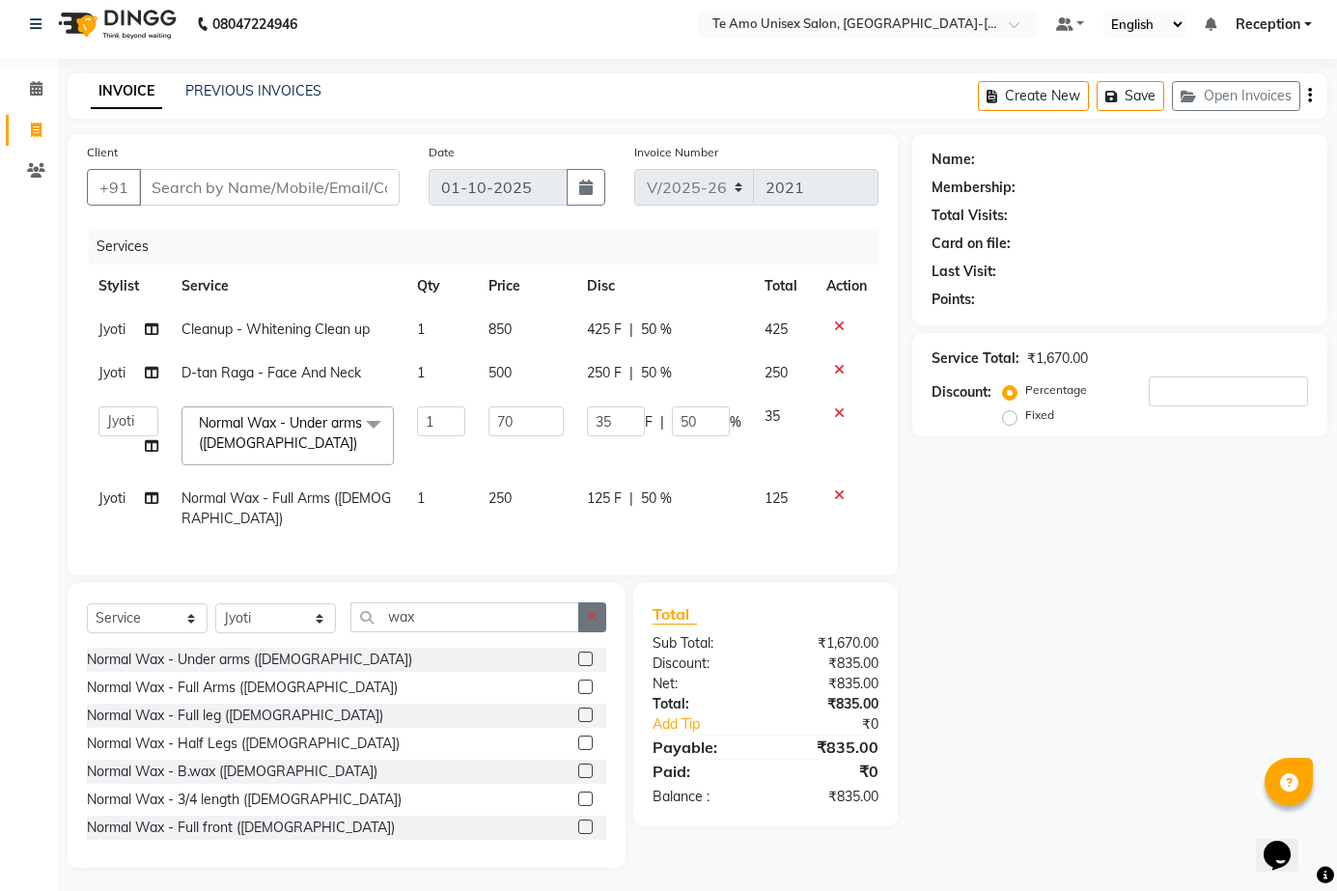
click at [589, 602] on button "button" at bounding box center [592, 617] width 28 height 30
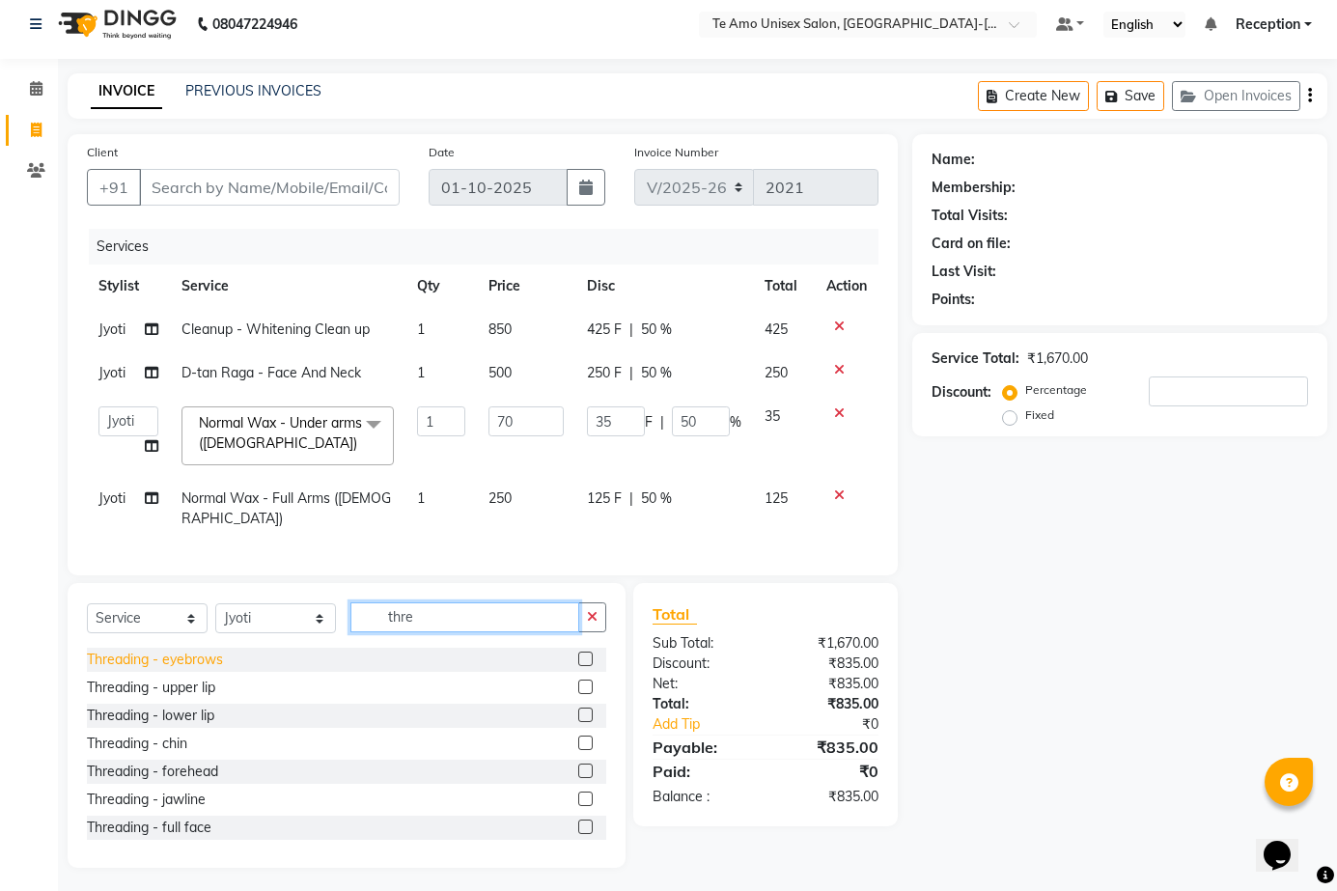
type input "thre"
click at [213, 650] on div "Threading - eyebrows" at bounding box center [155, 660] width 136 height 20
checkbox input "false"
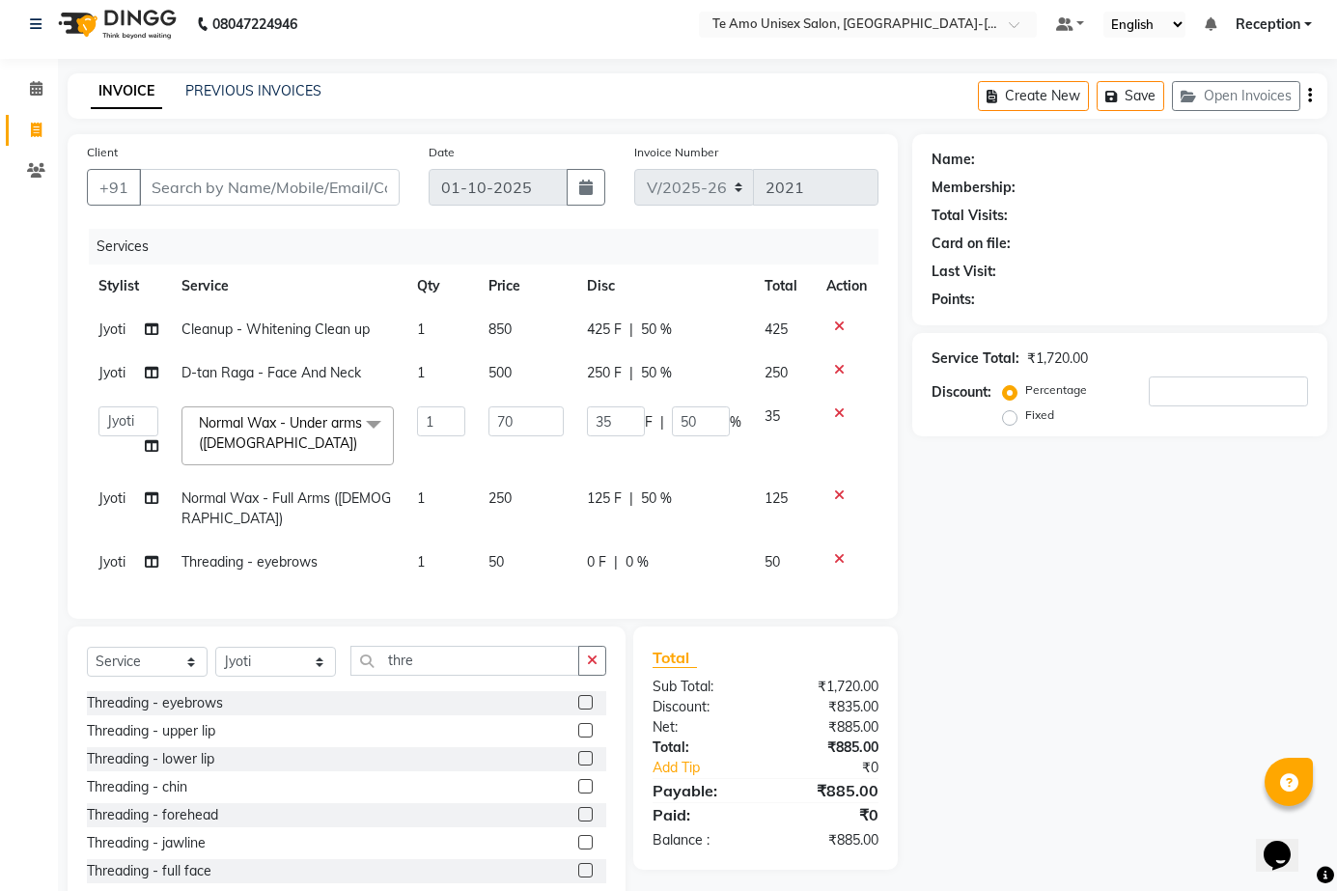
click at [201, 722] on div "Threading - upper lip" at bounding box center [151, 731] width 128 height 20
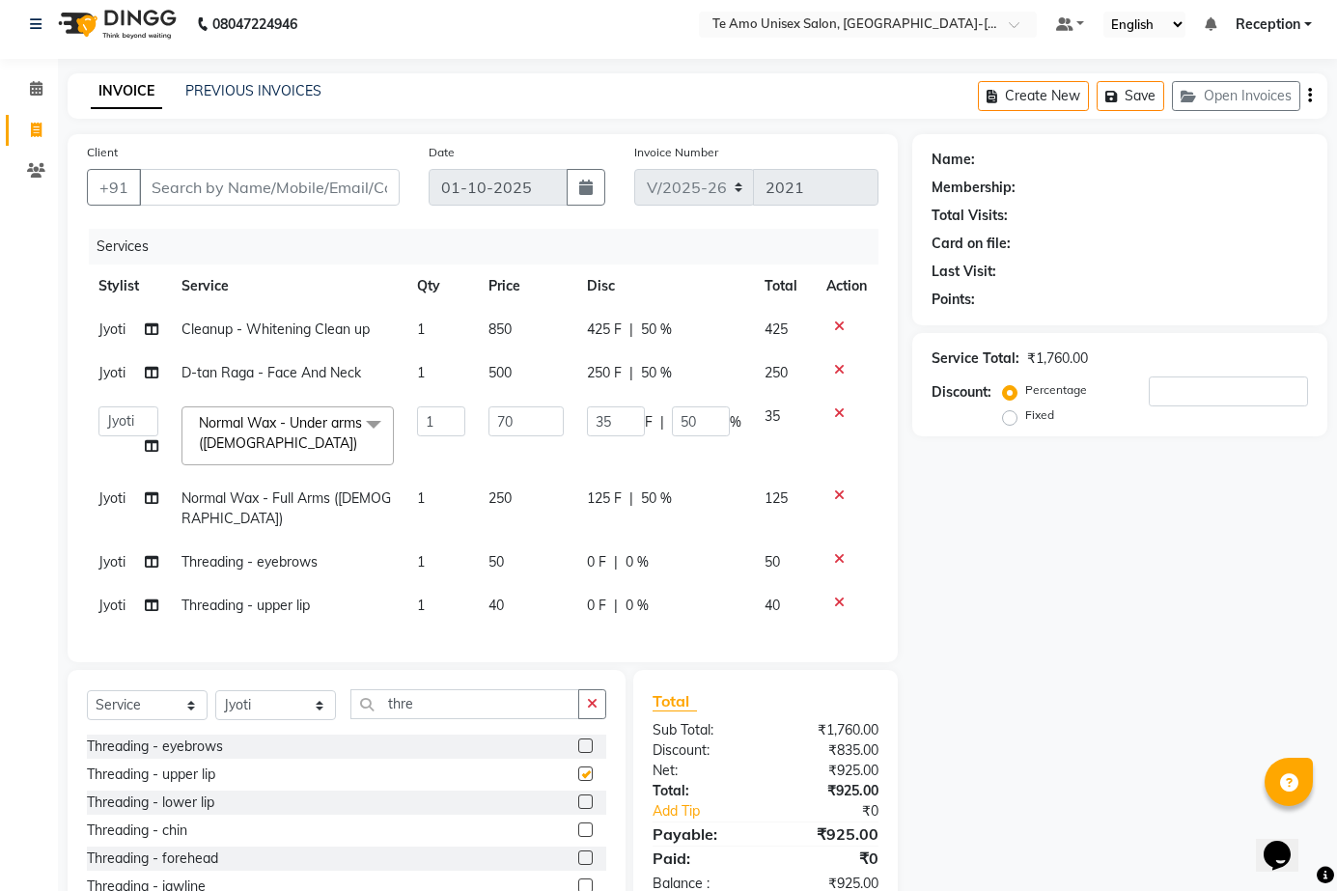
checkbox input "false"
click at [203, 854] on div "Threading - forehead" at bounding box center [152, 858] width 131 height 20
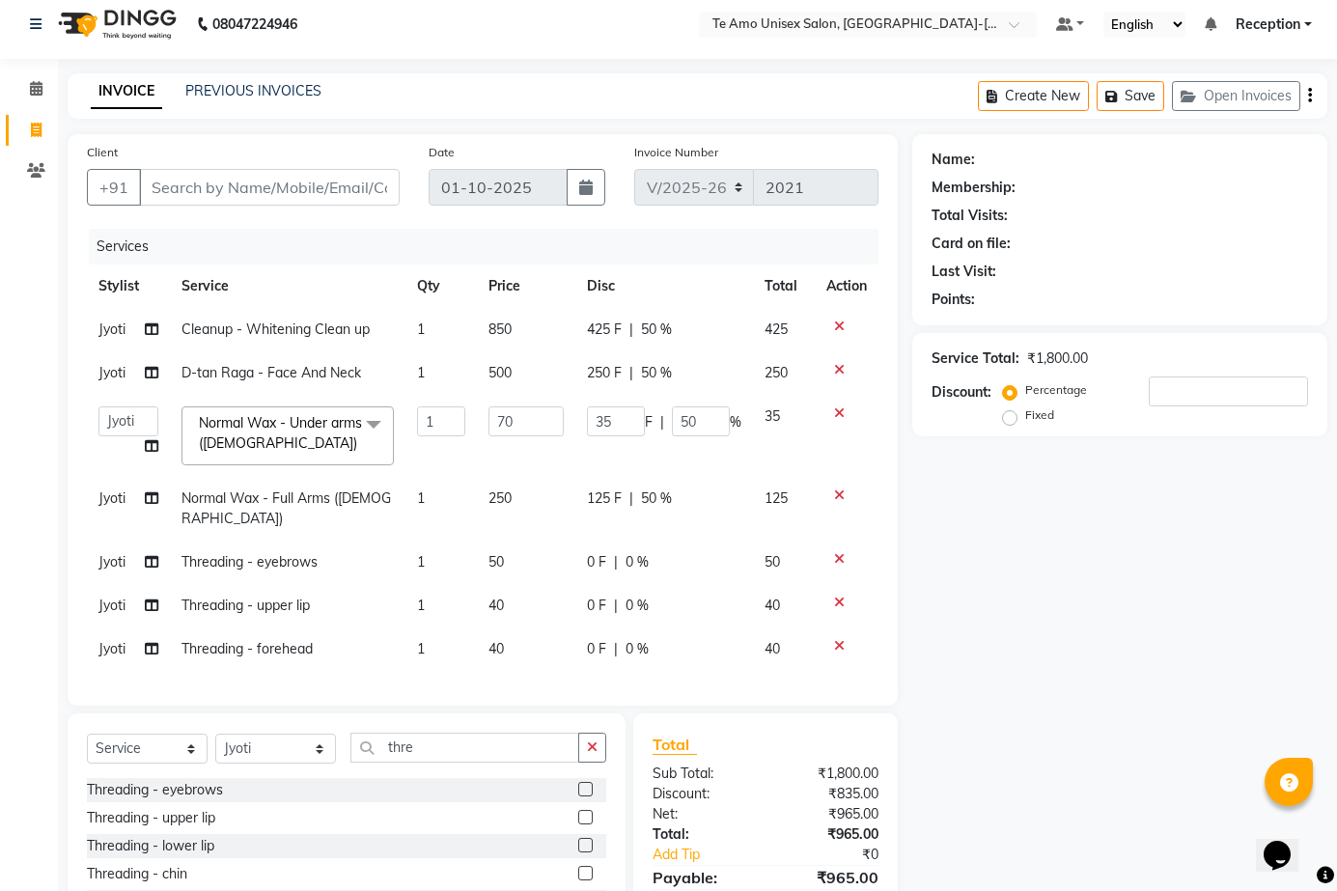
checkbox input "false"
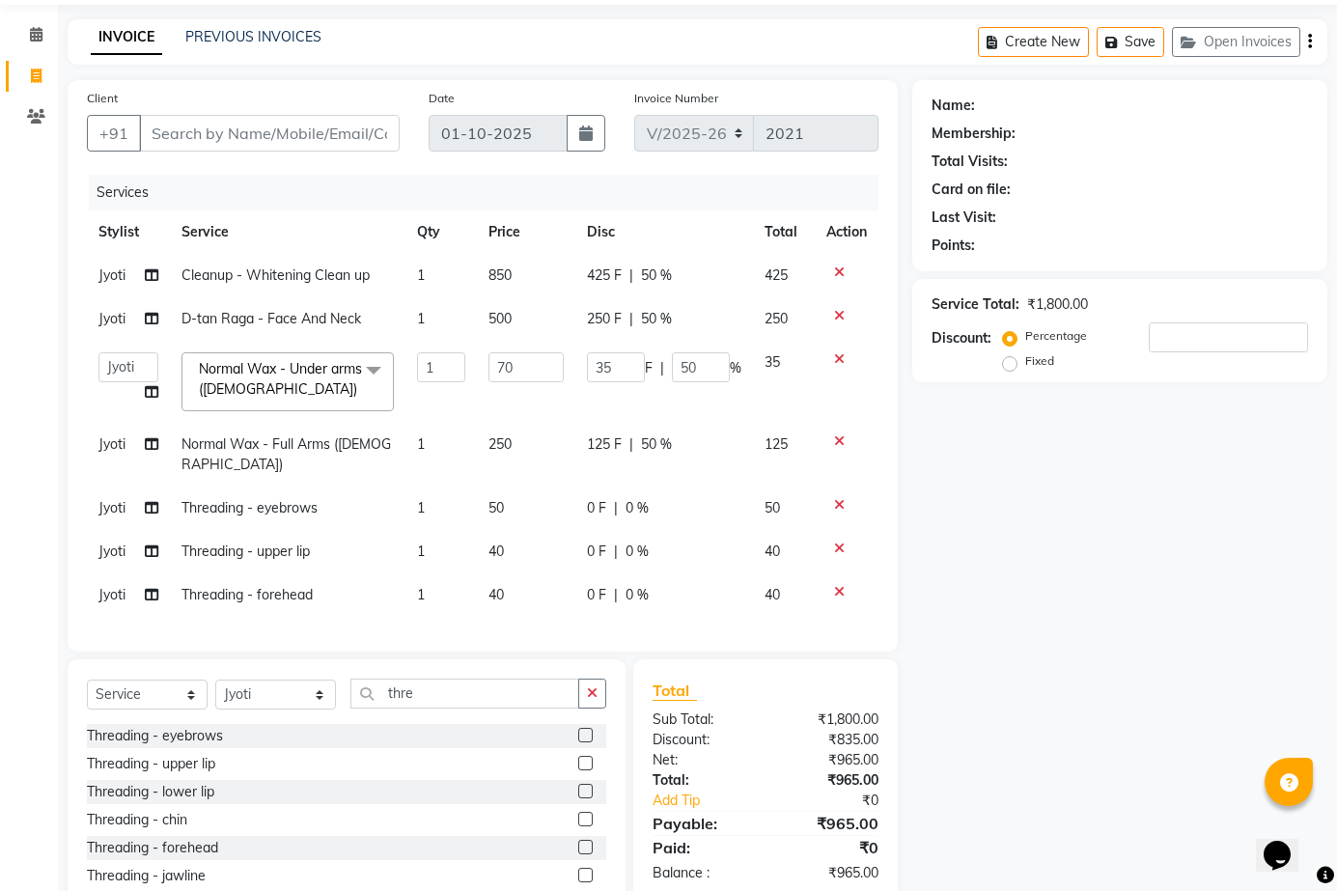
scroll to position [107, 0]
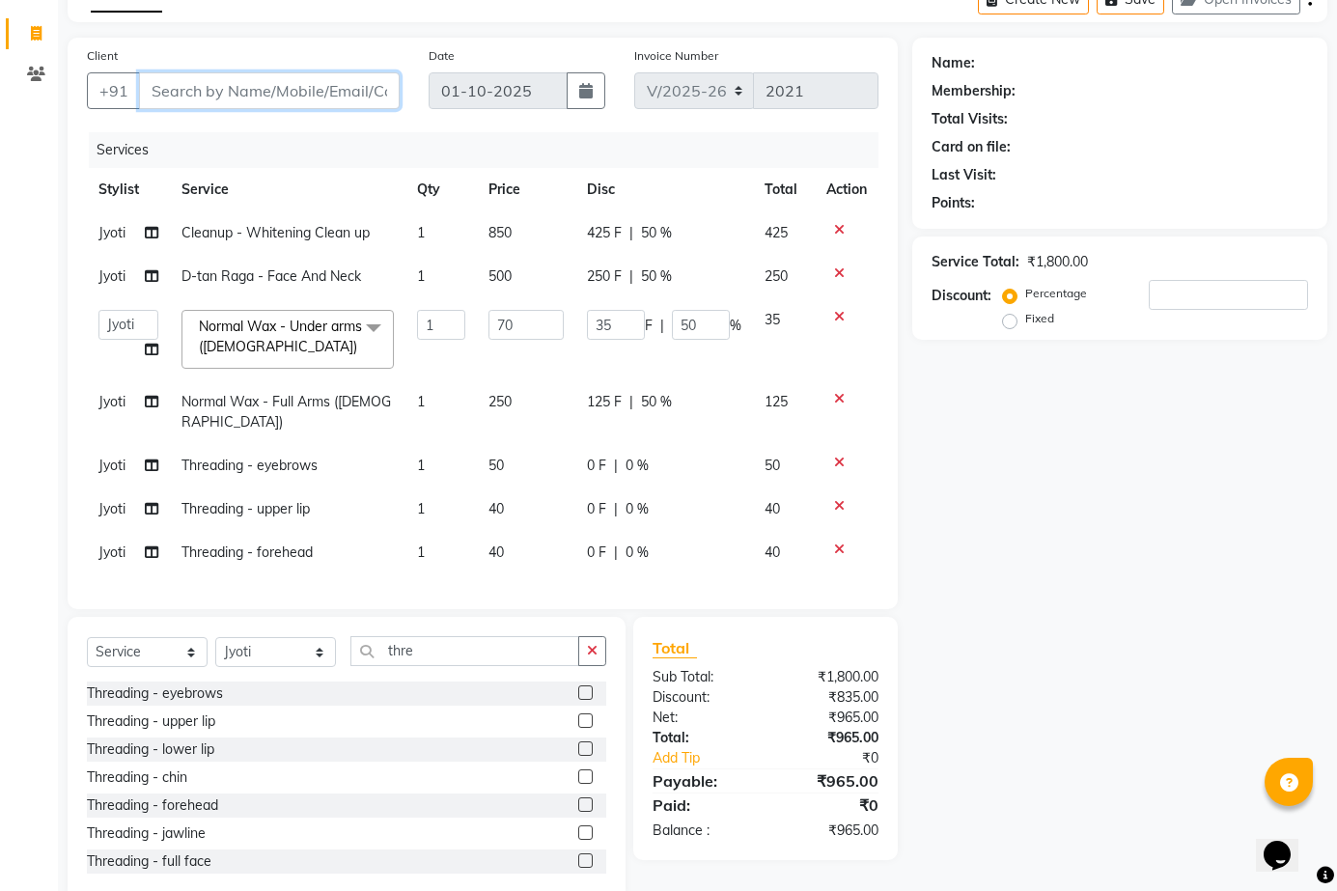
click at [293, 97] on input "Client" at bounding box center [269, 90] width 261 height 37
click at [264, 91] on input "Client" at bounding box center [269, 90] width 261 height 37
type input "9"
type input "0"
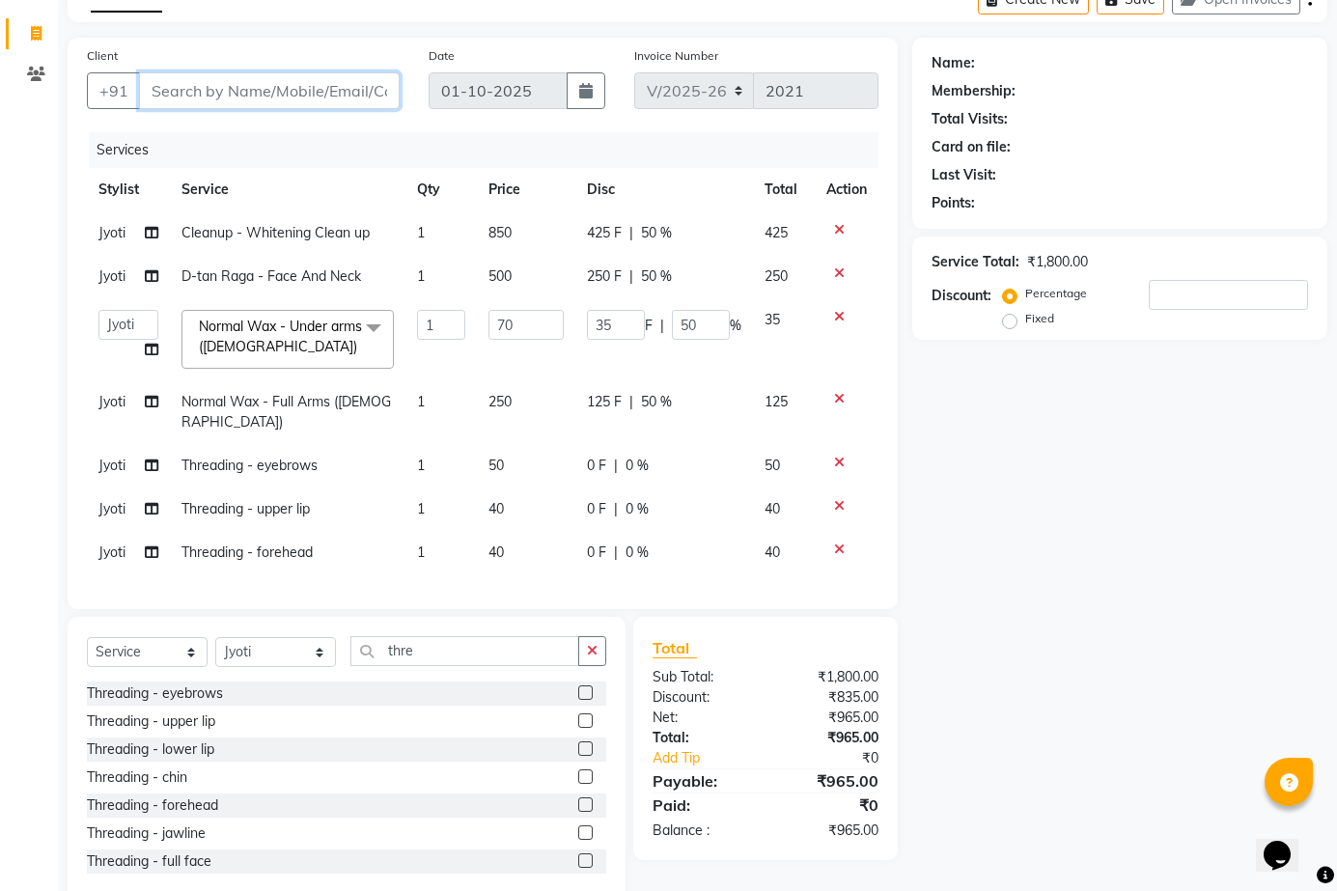
type input "0"
click at [209, 91] on input "9591310523" at bounding box center [220, 90] width 162 height 37
type input "9591390523"
click at [349, 85] on span "Add Client" at bounding box center [350, 90] width 76 height 19
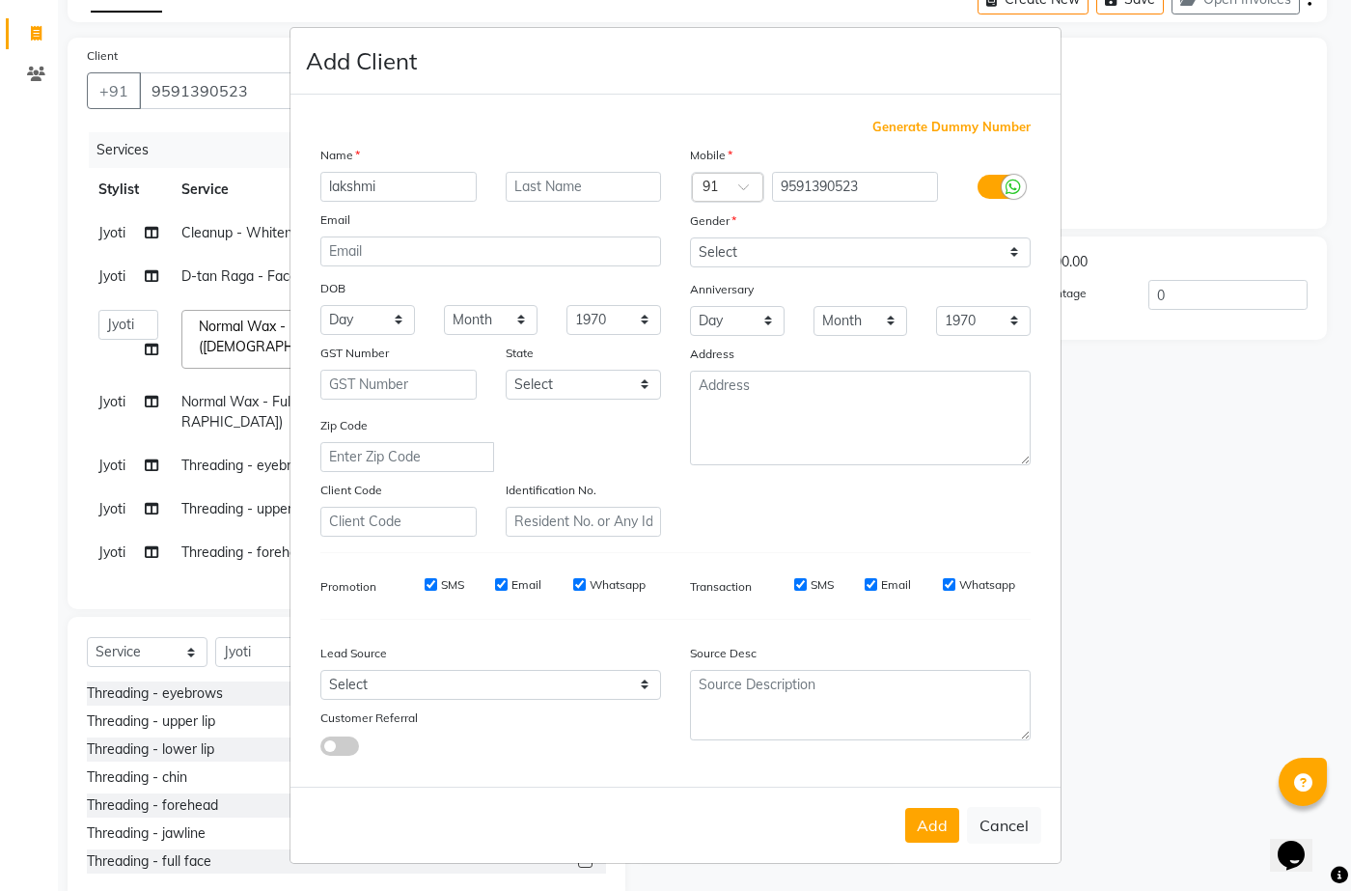
type input "lakshmi"
click at [561, 178] on input "text" at bounding box center [584, 187] width 156 height 30
type input "s"
click at [894, 250] on select "Select Male Female Other Prefer Not To Say" at bounding box center [860, 252] width 341 height 30
select select "female"
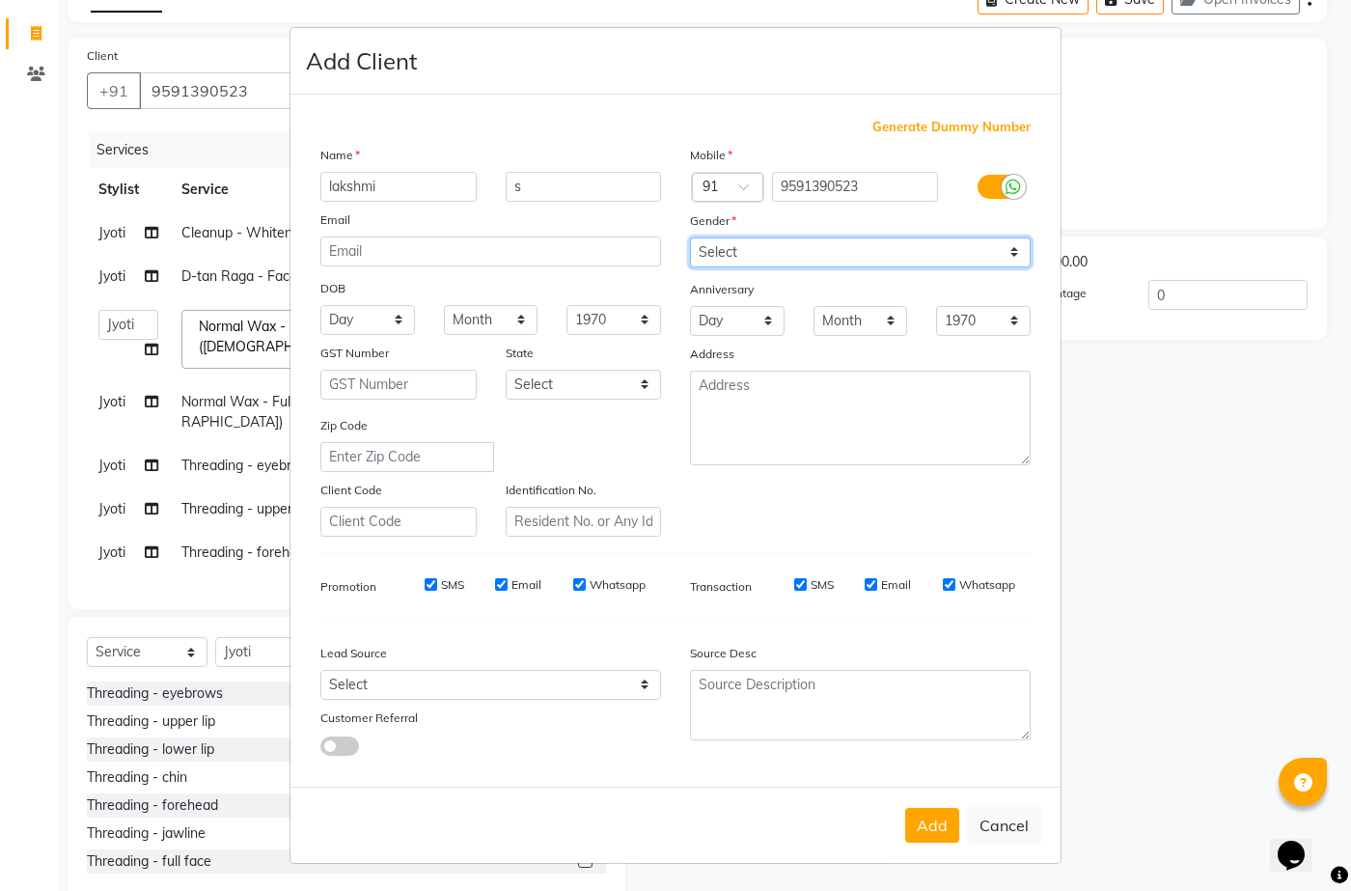
click at [690, 237] on select "Select Male Female Other Prefer Not To Say" at bounding box center [860, 252] width 341 height 30
click at [931, 830] on button "Add" at bounding box center [932, 825] width 54 height 35
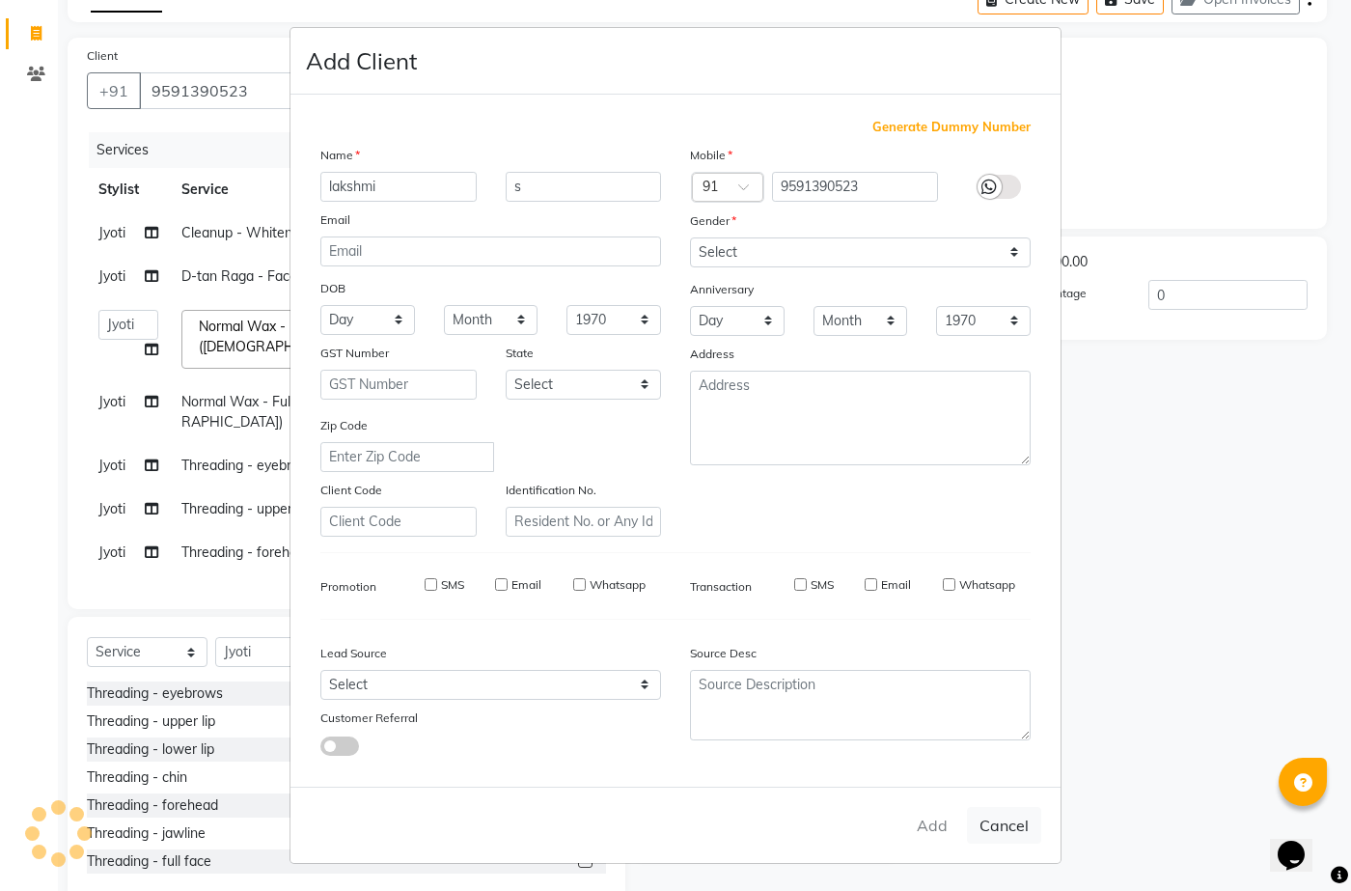
type input "95******23"
select select
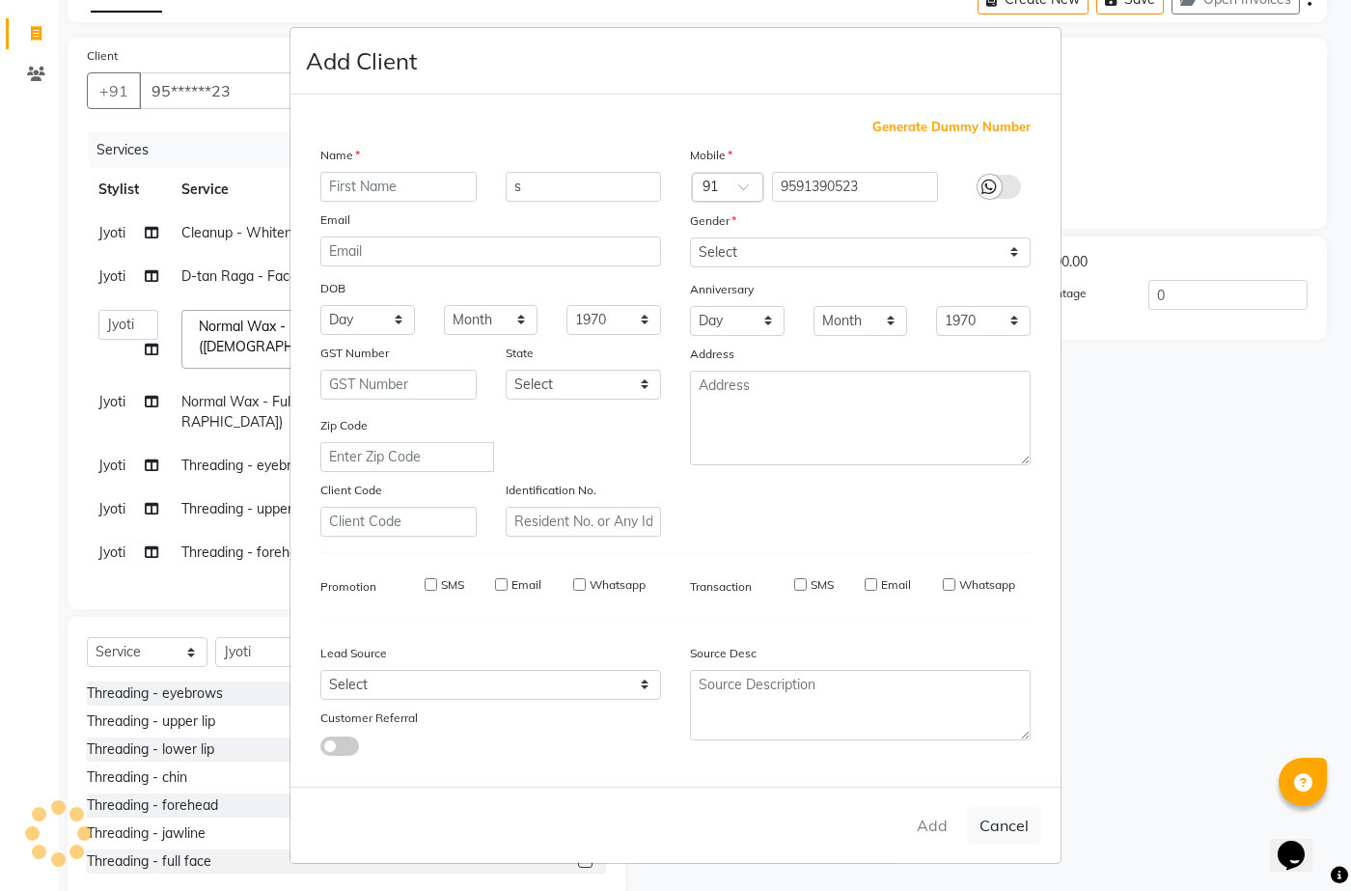
select select
checkbox input "false"
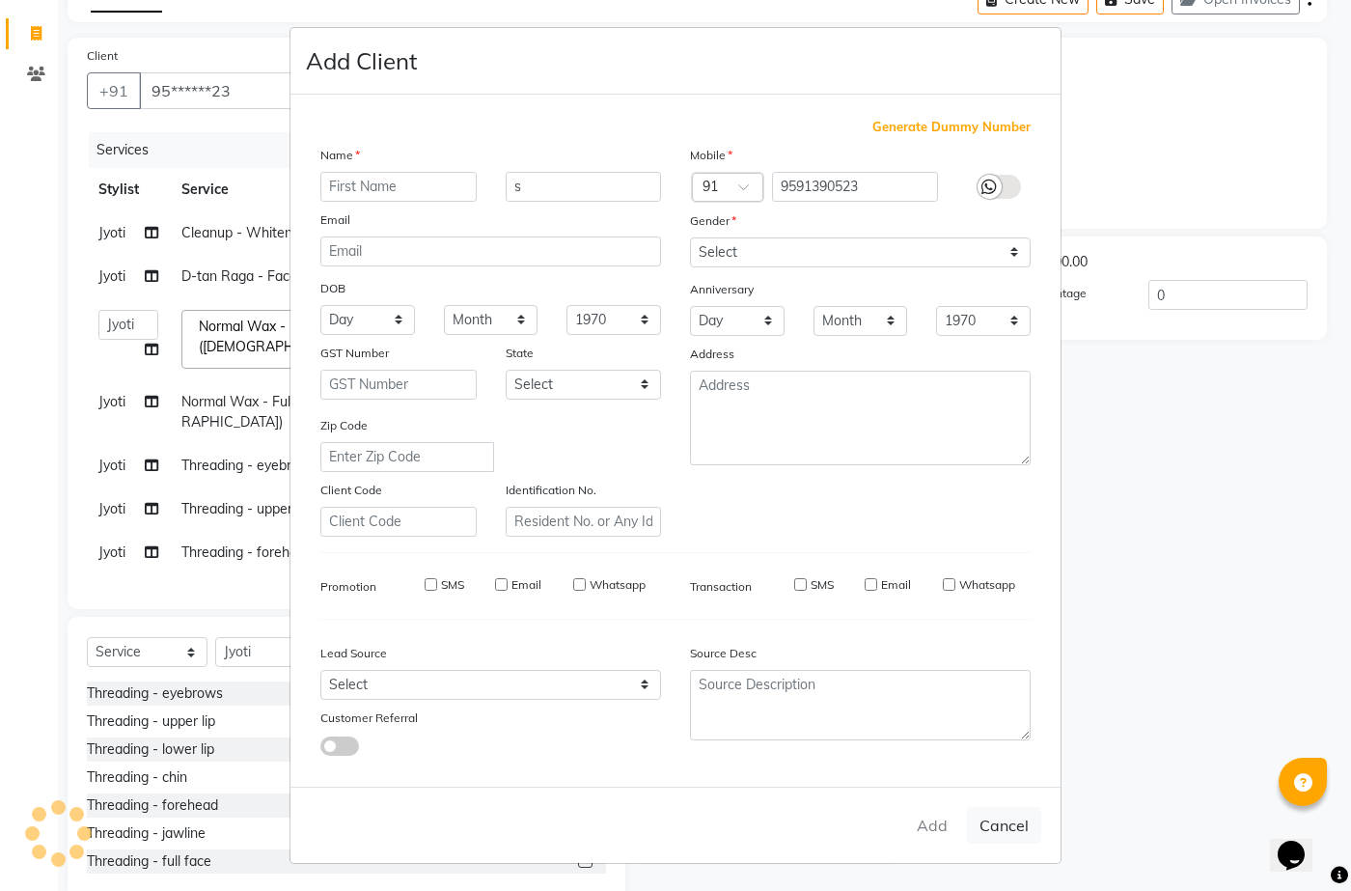
checkbox input "false"
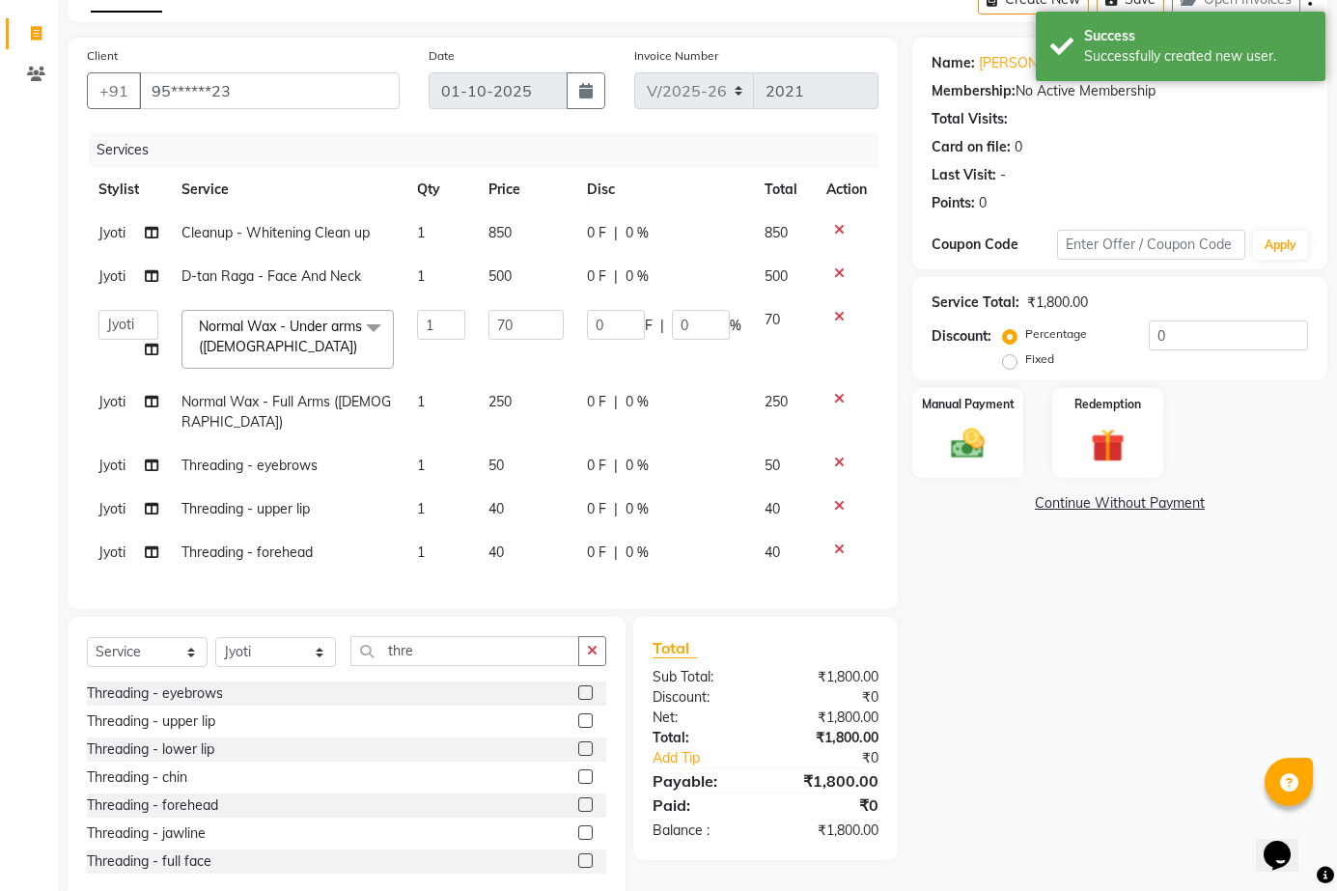
click at [632, 234] on span "0 %" at bounding box center [636, 233] width 23 height 20
select select "92424"
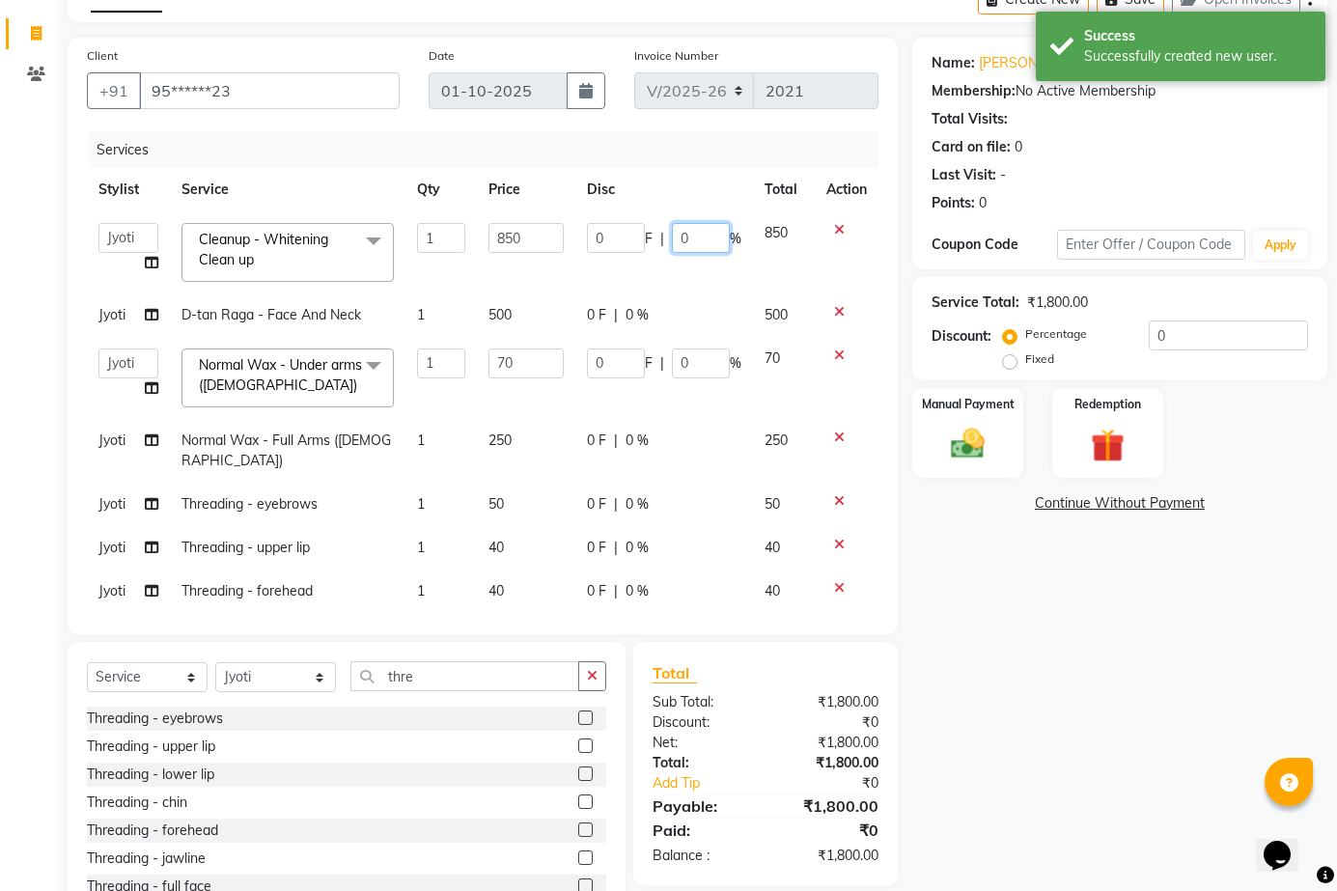
click at [691, 242] on input "0" at bounding box center [701, 238] width 58 height 30
type input "50"
click at [686, 294] on td "0 F | 0 %" at bounding box center [664, 314] width 178 height 43
select select "92424"
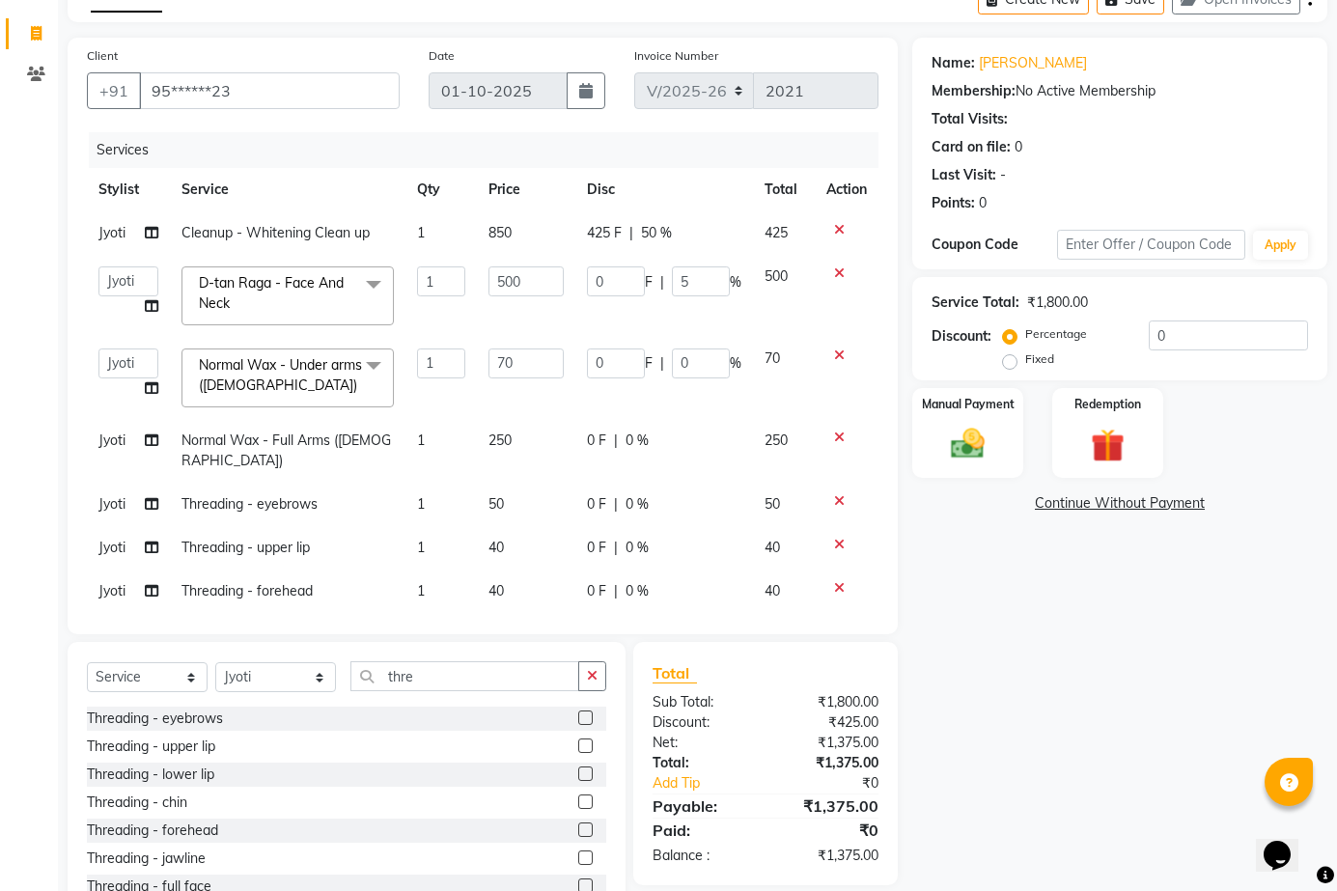
type input "50"
click at [692, 329] on tbody "Jyoti Cleanup - Whitening Clean up 1 850 425 F | 50 % 425 Aditya Anita Ganesh J…" at bounding box center [483, 412] width 792 height 402
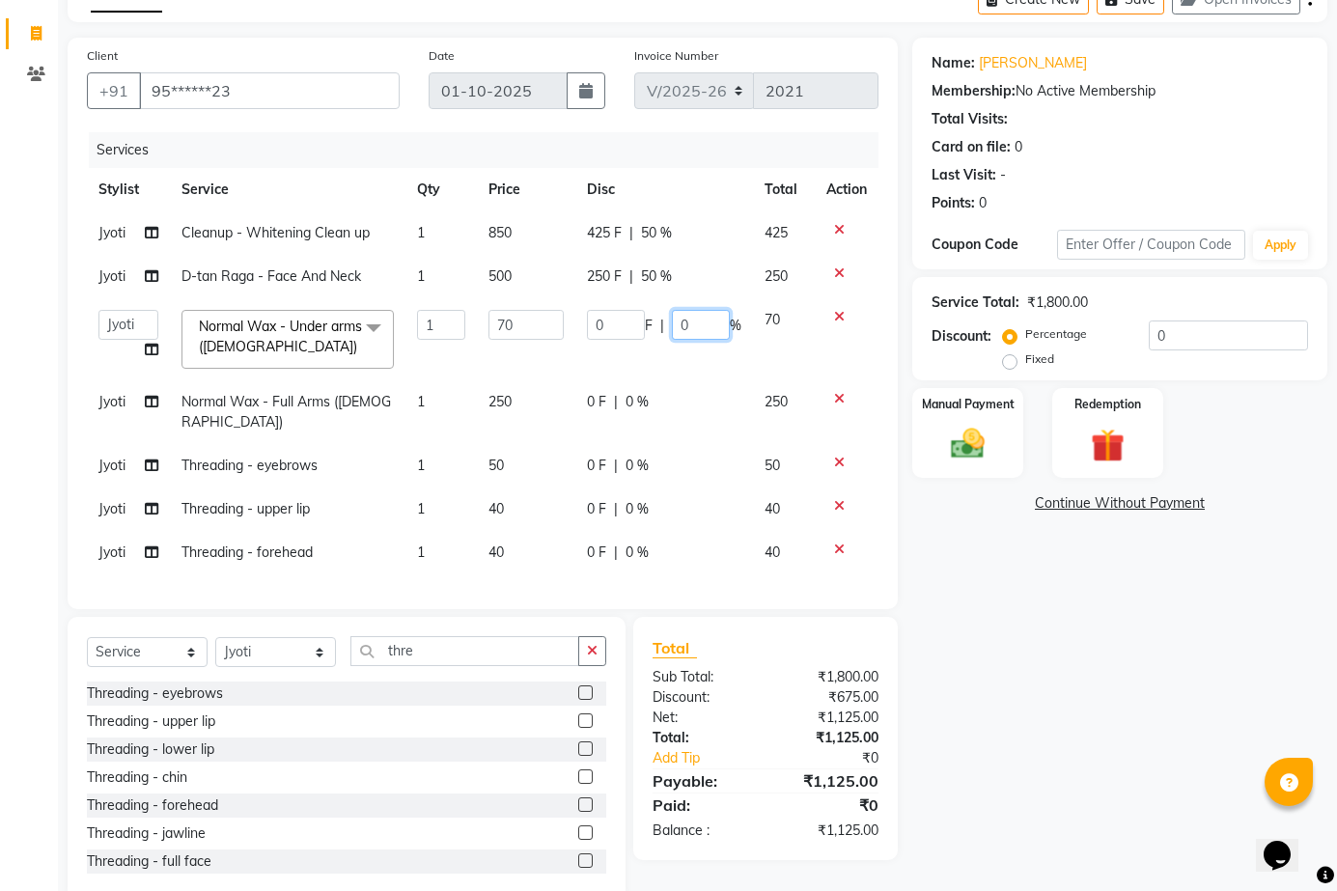
click at [705, 319] on input "0" at bounding box center [701, 325] width 58 height 30
type input "50"
click at [712, 367] on td "0 F | 50 %" at bounding box center [664, 339] width 178 height 82
select select "92424"
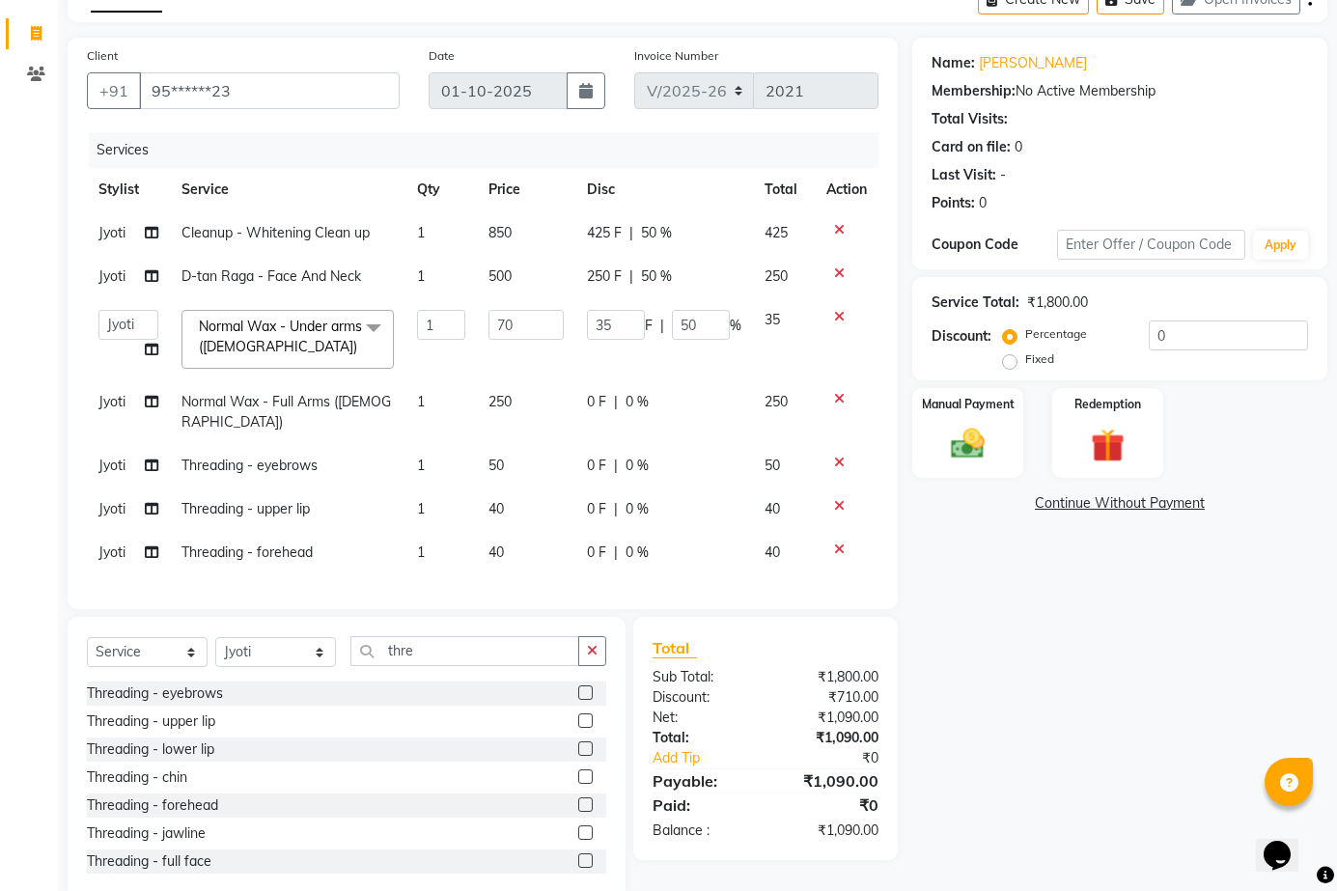
click at [673, 388] on td "0 F | 0 %" at bounding box center [664, 412] width 178 height 64
select select "92424"
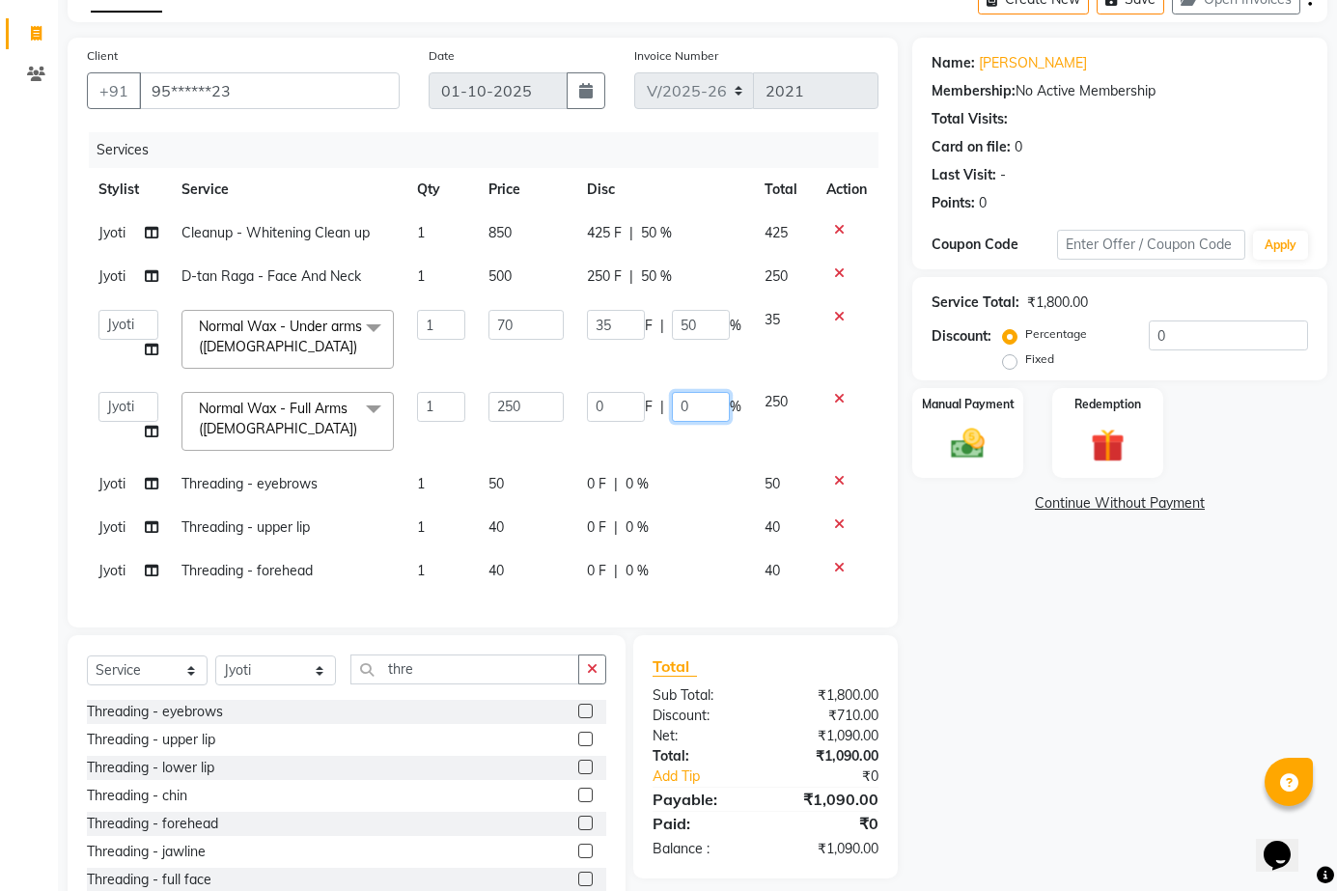
click at [714, 413] on input "0" at bounding box center [701, 407] width 58 height 30
type input "50"
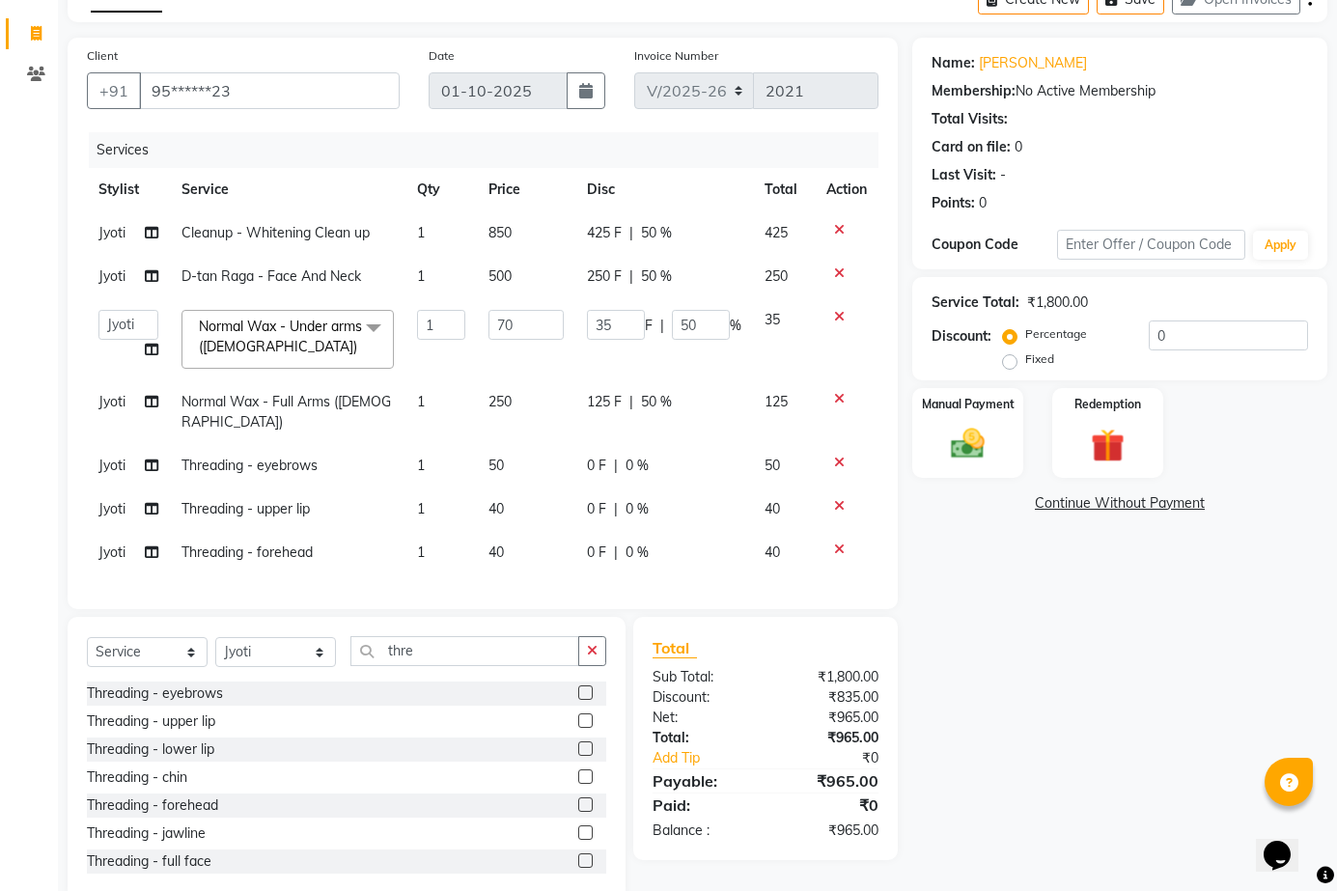
click at [977, 588] on div "Name: Lakshmi S Membership: No Active Membership Total Visits: Card on file: 0 …" at bounding box center [1127, 470] width 430 height 864
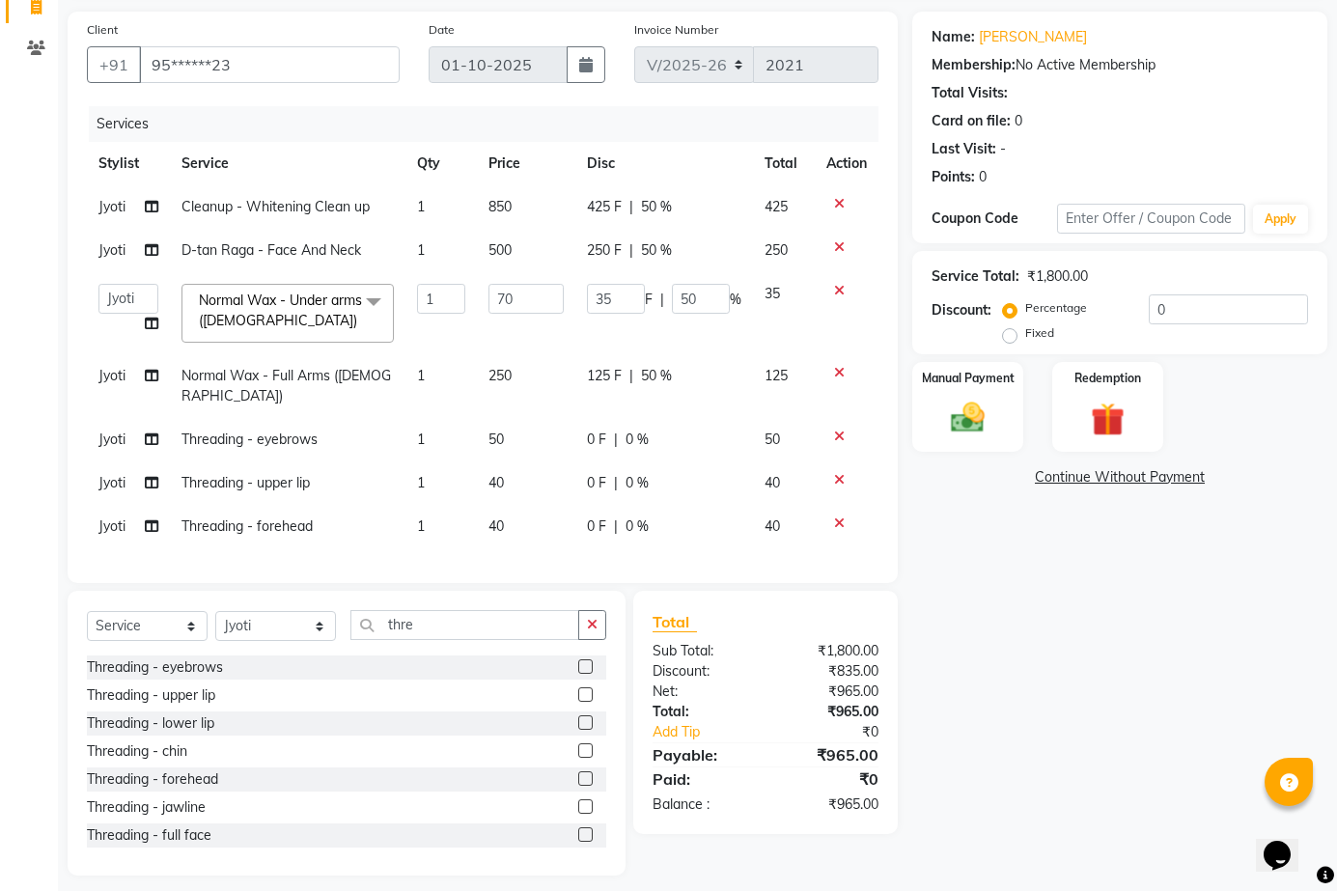
scroll to position [141, 0]
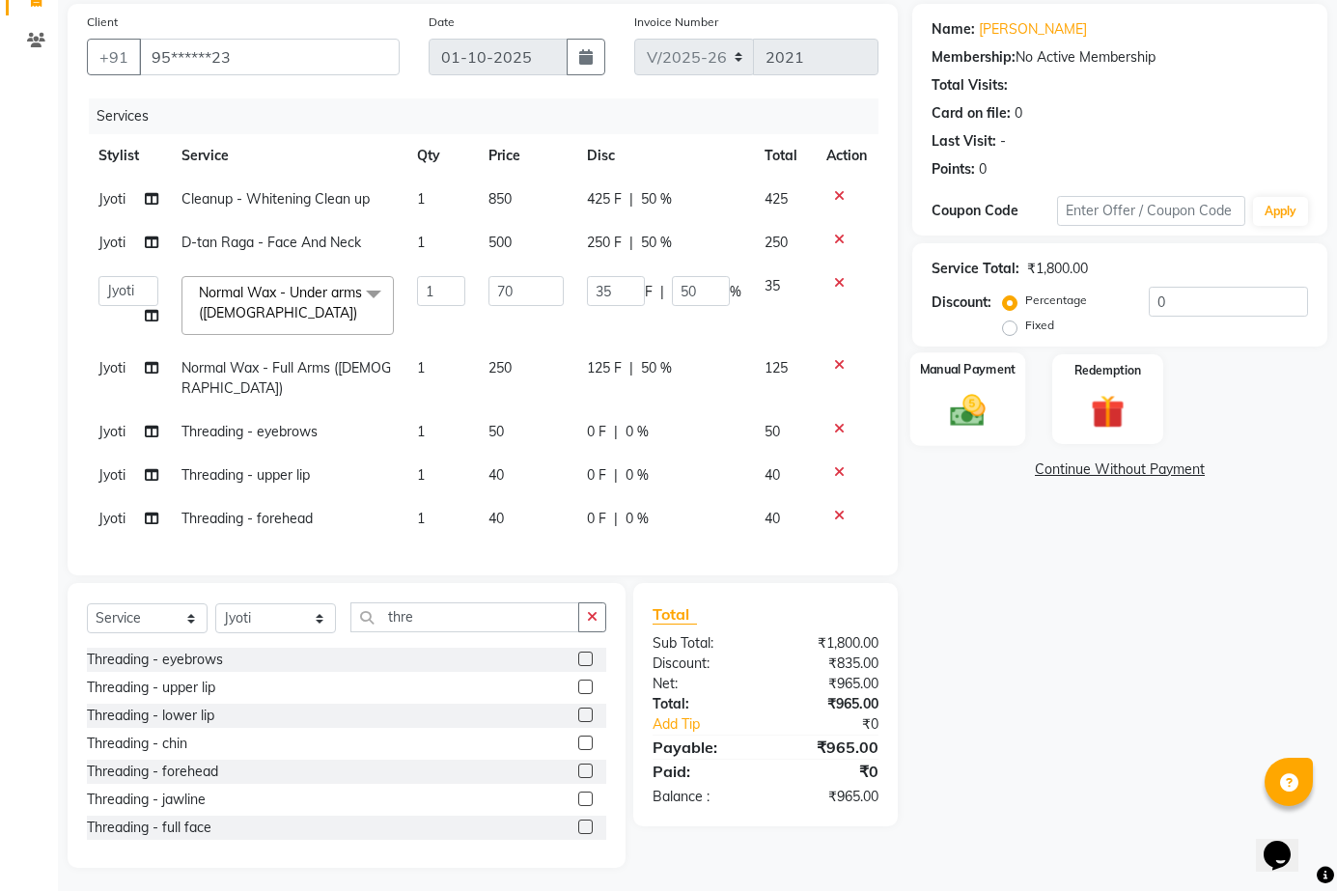
click at [954, 414] on img at bounding box center [967, 410] width 57 height 40
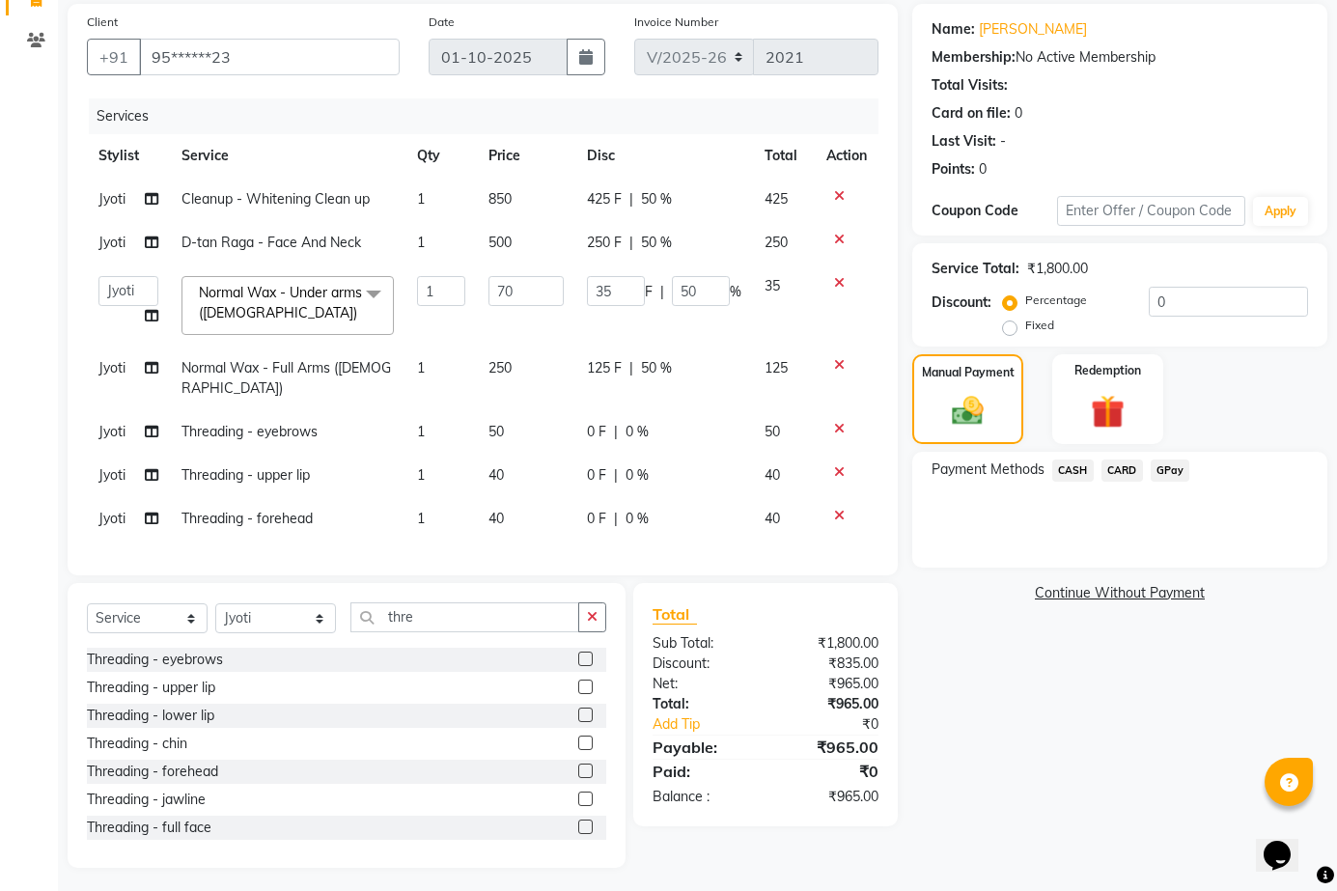
click at [1168, 467] on span "GPay" at bounding box center [1171, 470] width 40 height 22
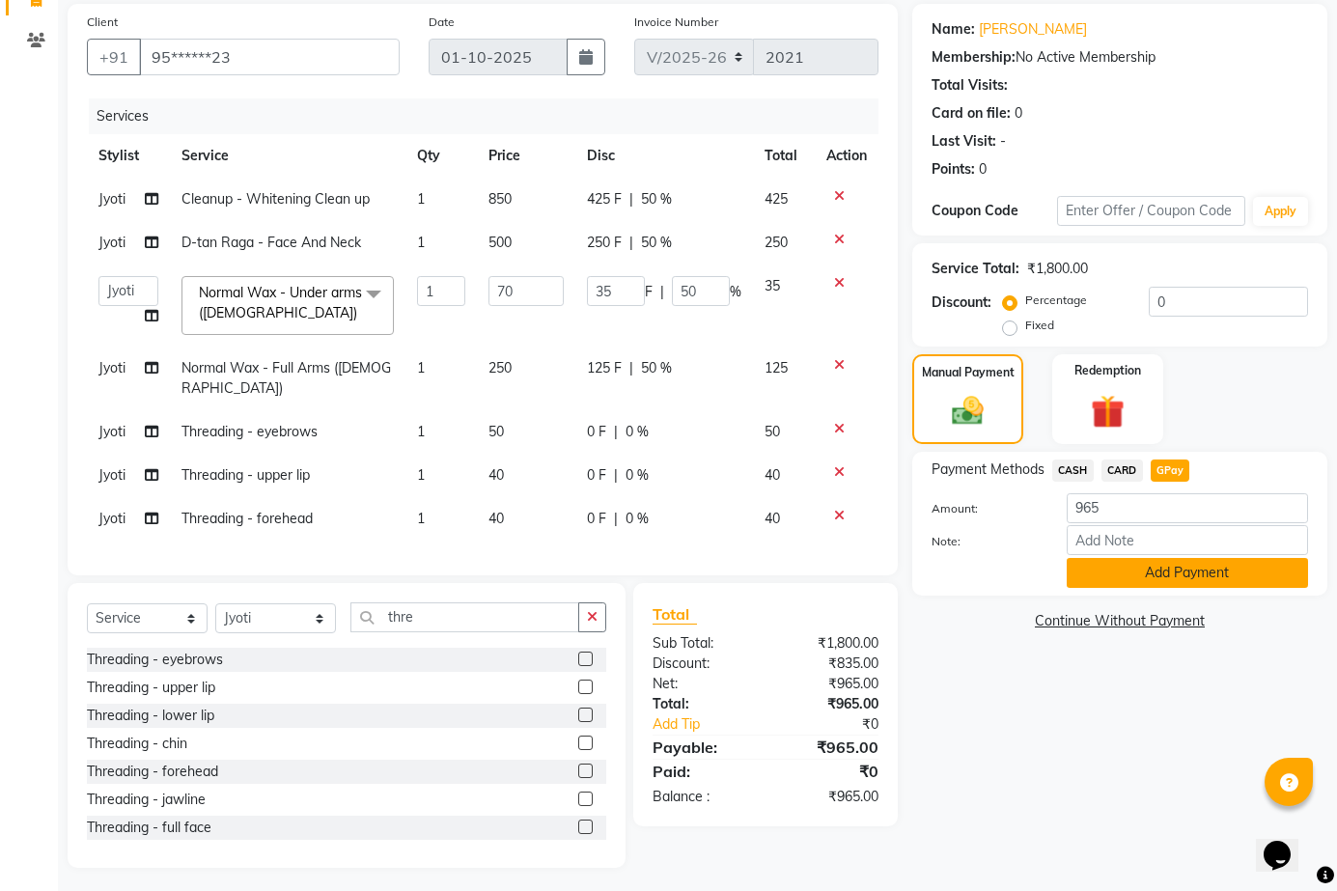
click at [1201, 576] on button "Add Payment" at bounding box center [1187, 573] width 241 height 30
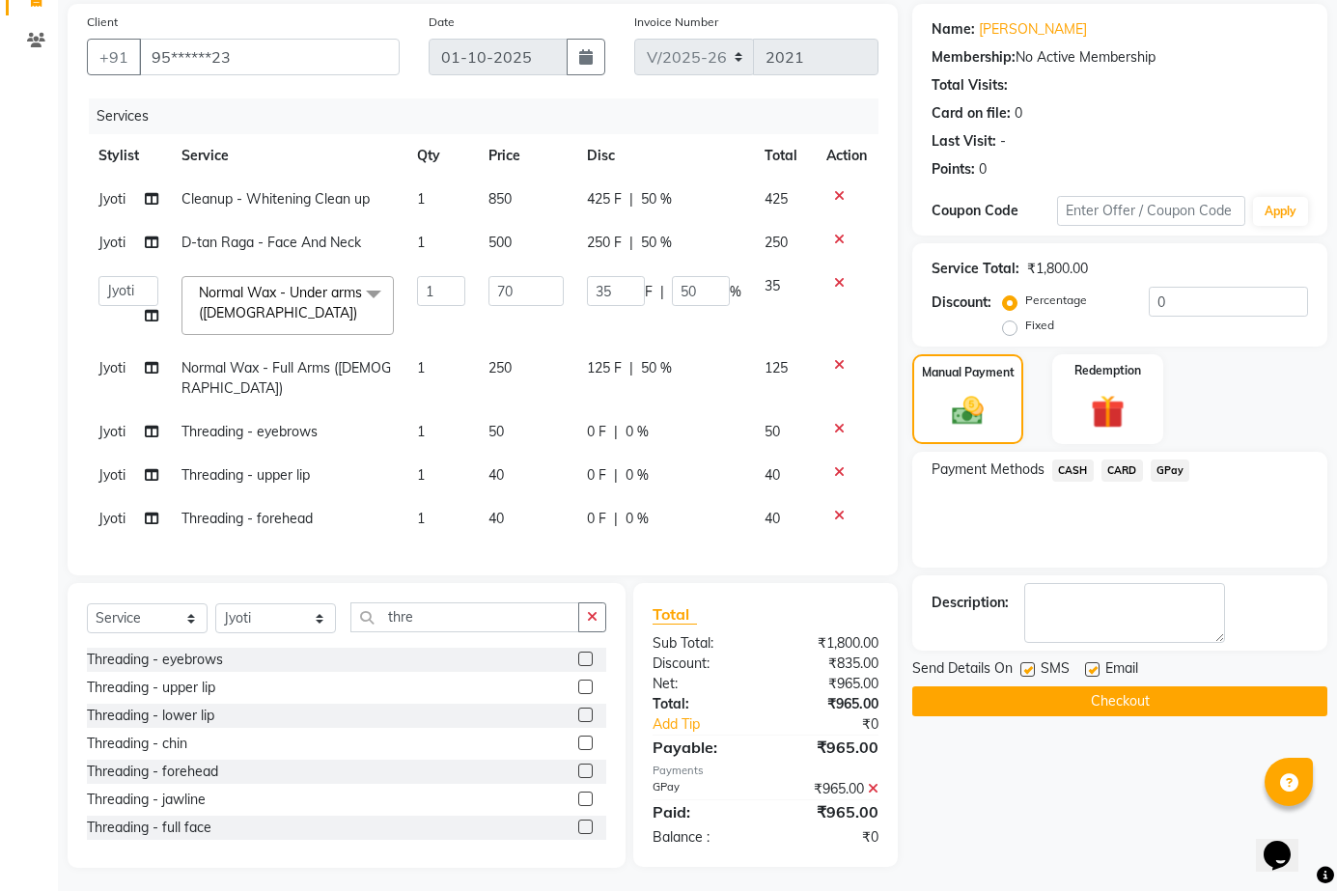
click at [1093, 660] on div "Email" at bounding box center [1119, 670] width 69 height 24
click at [1090, 671] on label at bounding box center [1092, 669] width 14 height 14
click at [1090, 671] on input "checkbox" at bounding box center [1091, 670] width 13 height 13
checkbox input "false"
click at [1091, 691] on button "Checkout" at bounding box center [1119, 701] width 415 height 30
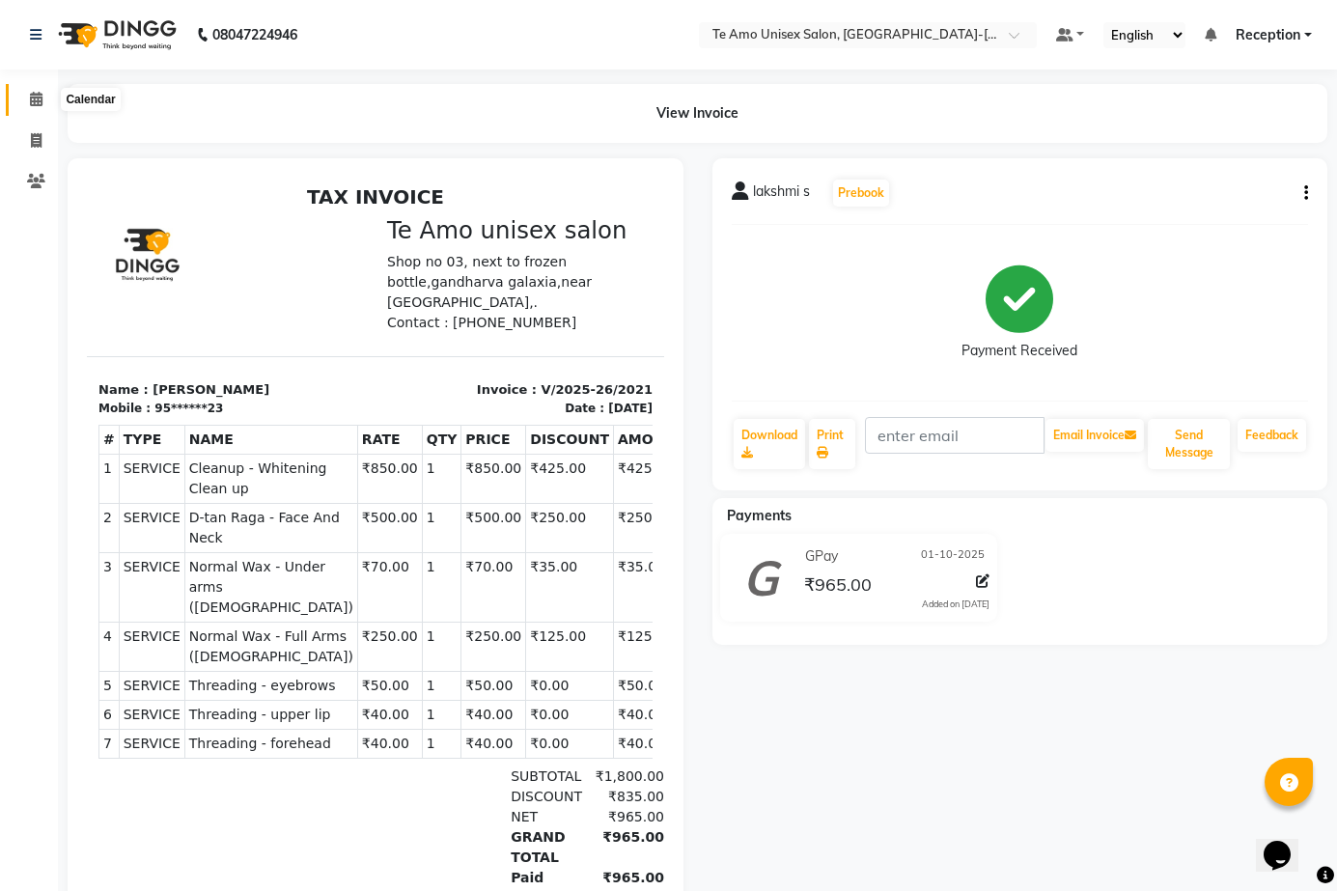
click at [41, 93] on icon at bounding box center [36, 99] width 13 height 14
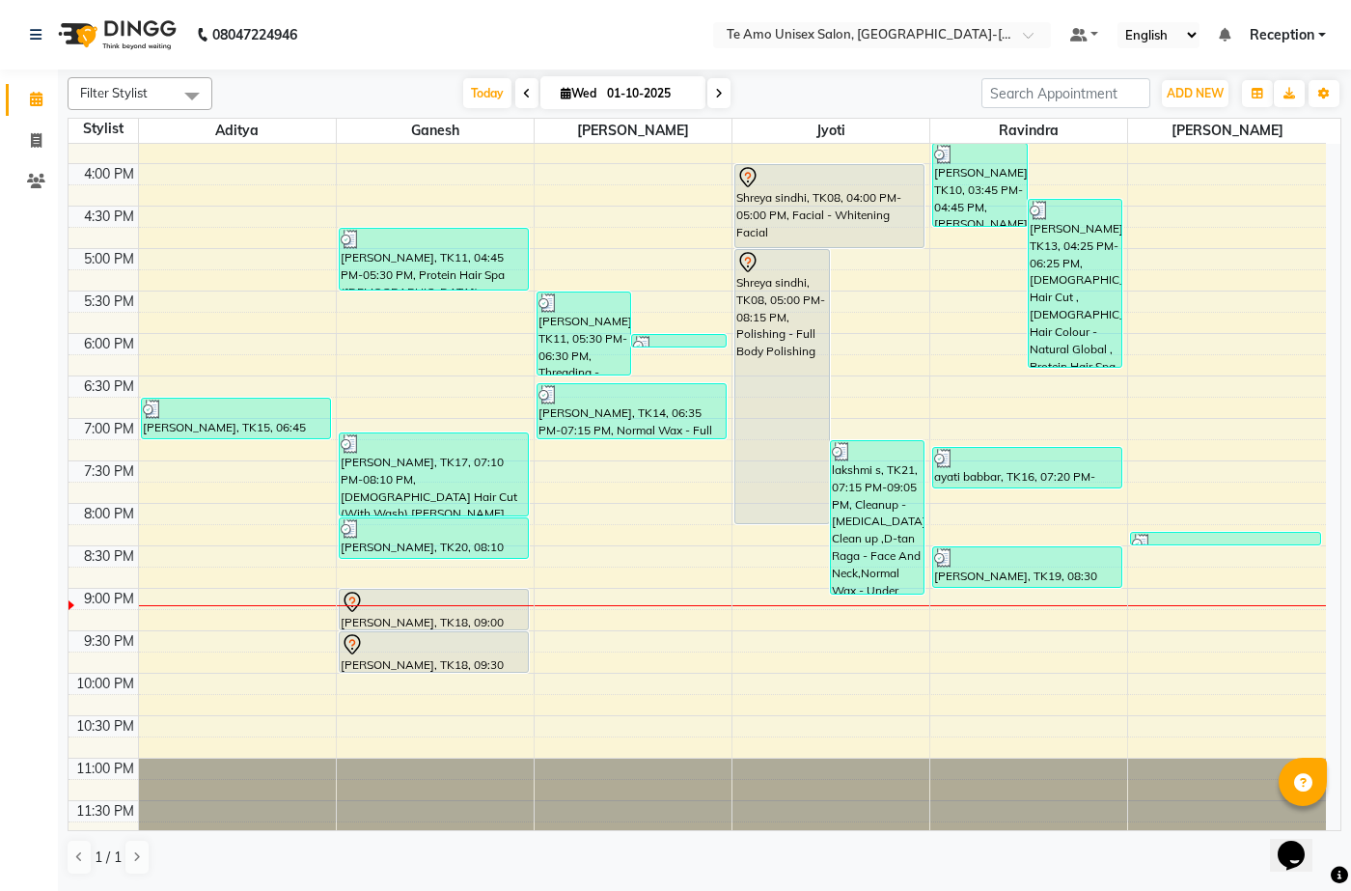
scroll to position [757, 0]
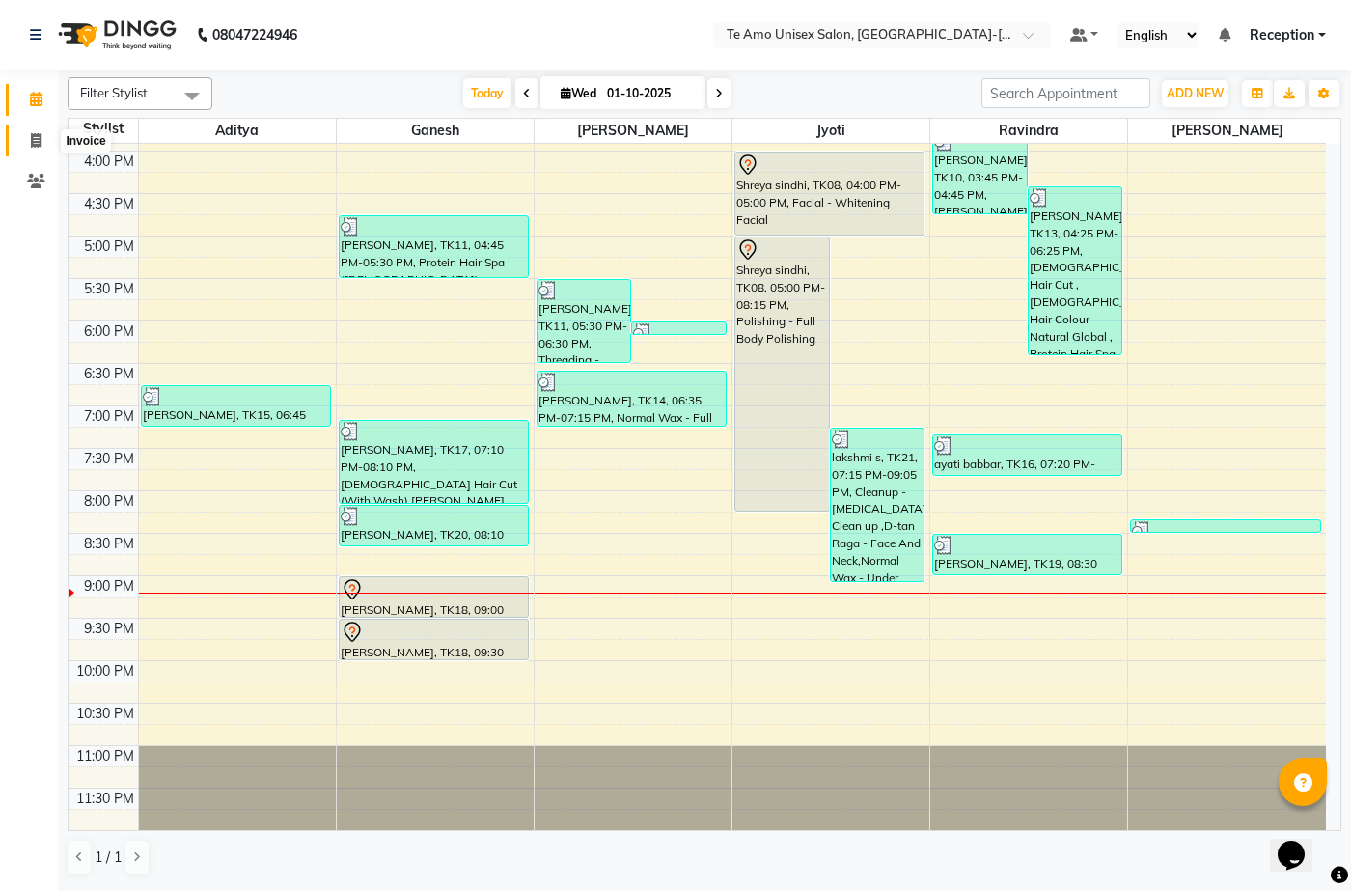
click at [31, 140] on icon at bounding box center [36, 140] width 11 height 14
select select "service"
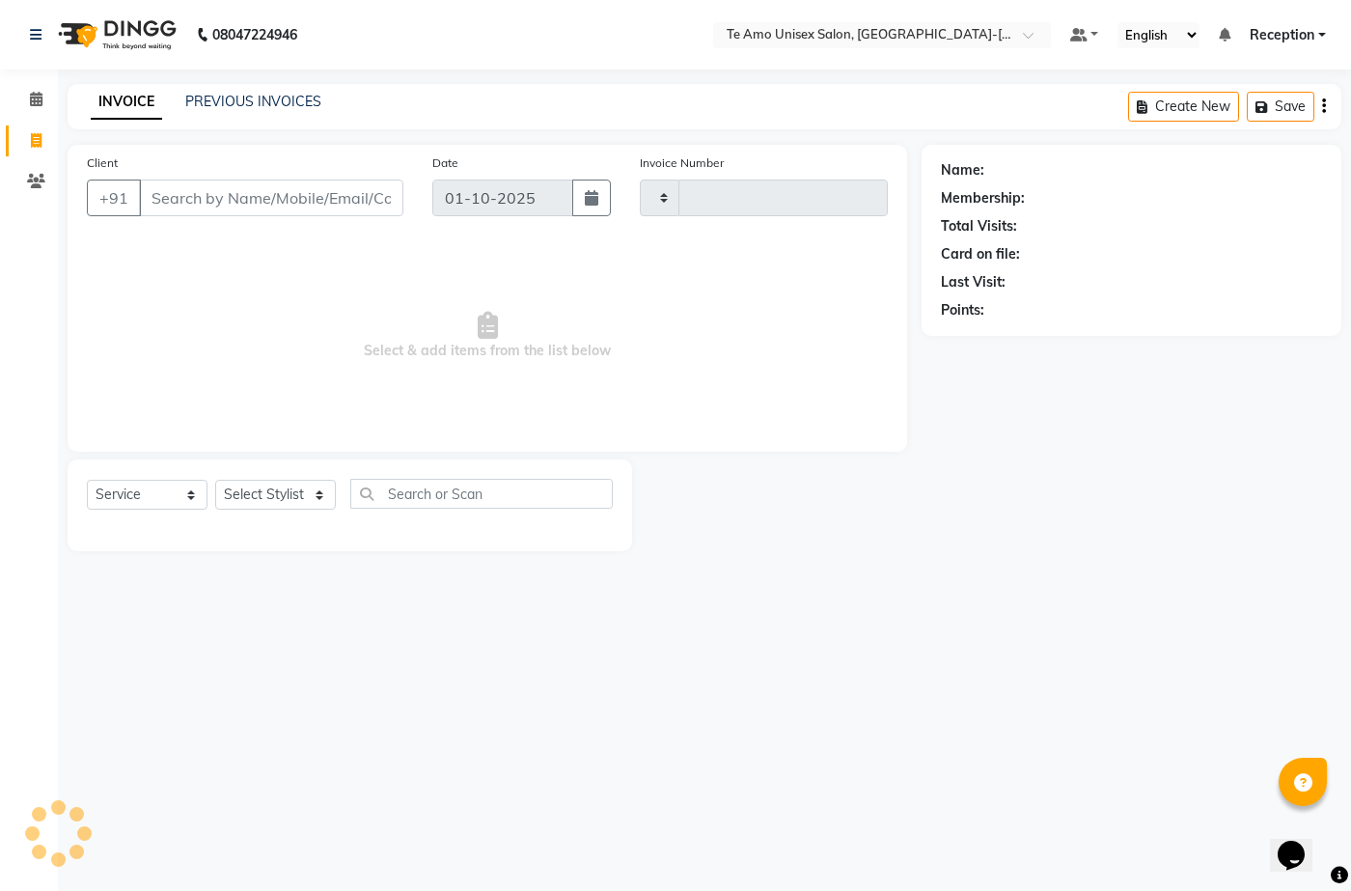
type input "2022"
select select "7836"
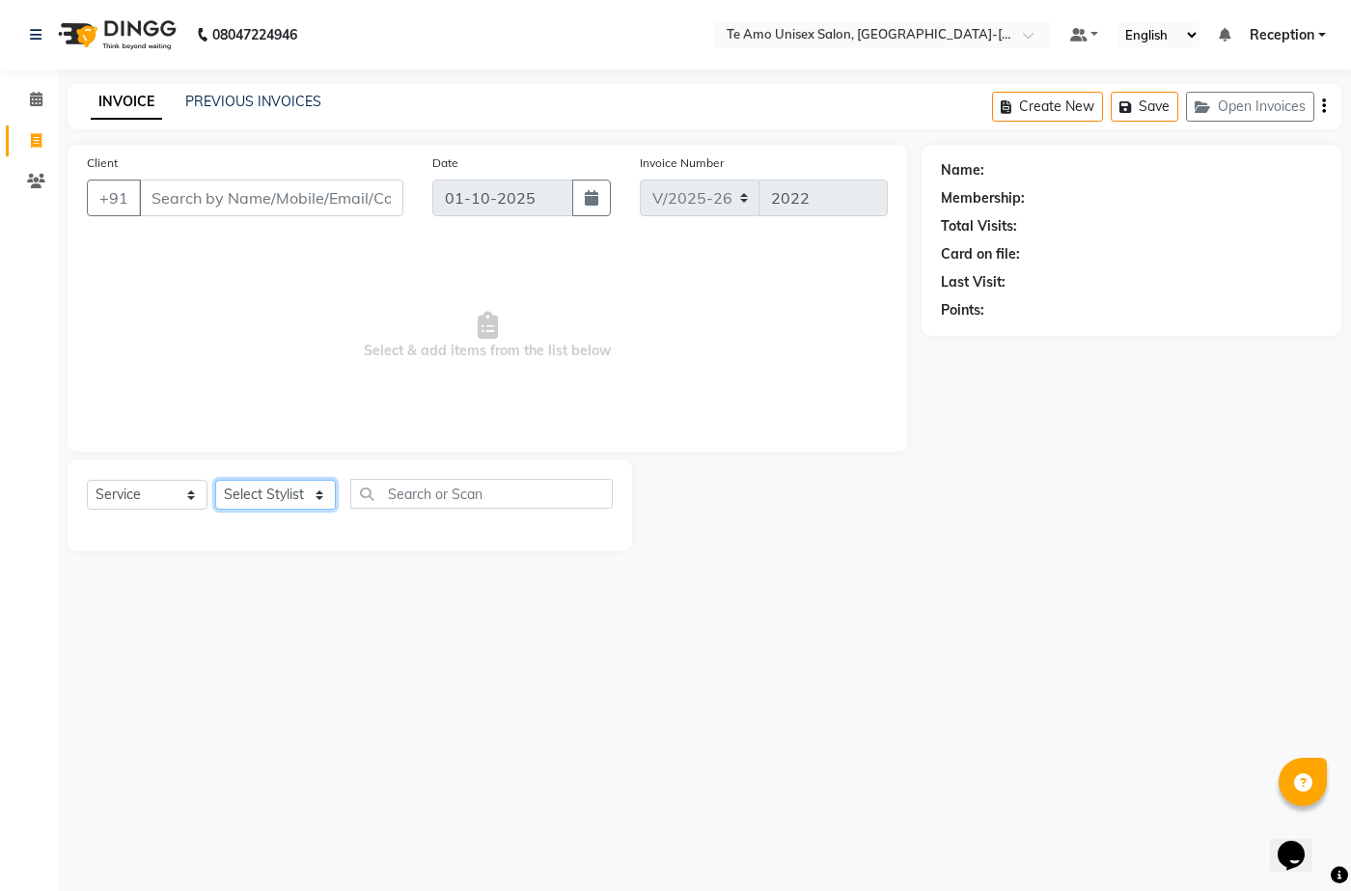
click at [318, 494] on select "Select Stylist Aditya Anita Ganesh Jyoti Manager Ravindra Reception Sanjana" at bounding box center [275, 495] width 121 height 30
click at [312, 487] on select "Select Stylist Aditya Anita Ganesh Jyoti Manager Ravindra Reception Sanjana" at bounding box center [275, 495] width 121 height 30
select select "92424"
click at [215, 480] on select "Select Stylist Aditya Anita Ganesh Jyoti Manager Ravindra Reception Sanjana" at bounding box center [275, 495] width 121 height 30
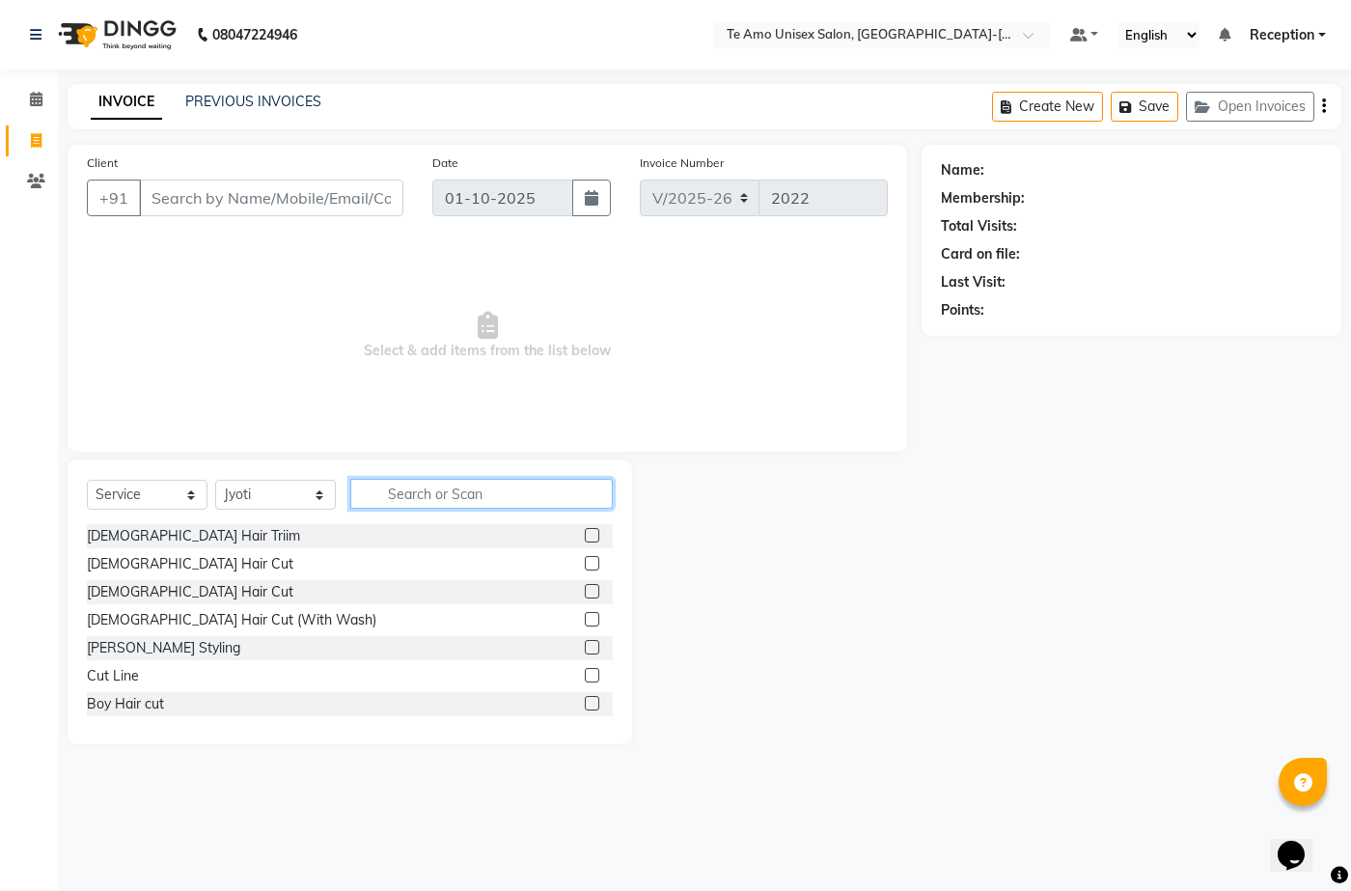
click at [468, 484] on input "text" at bounding box center [481, 494] width 263 height 30
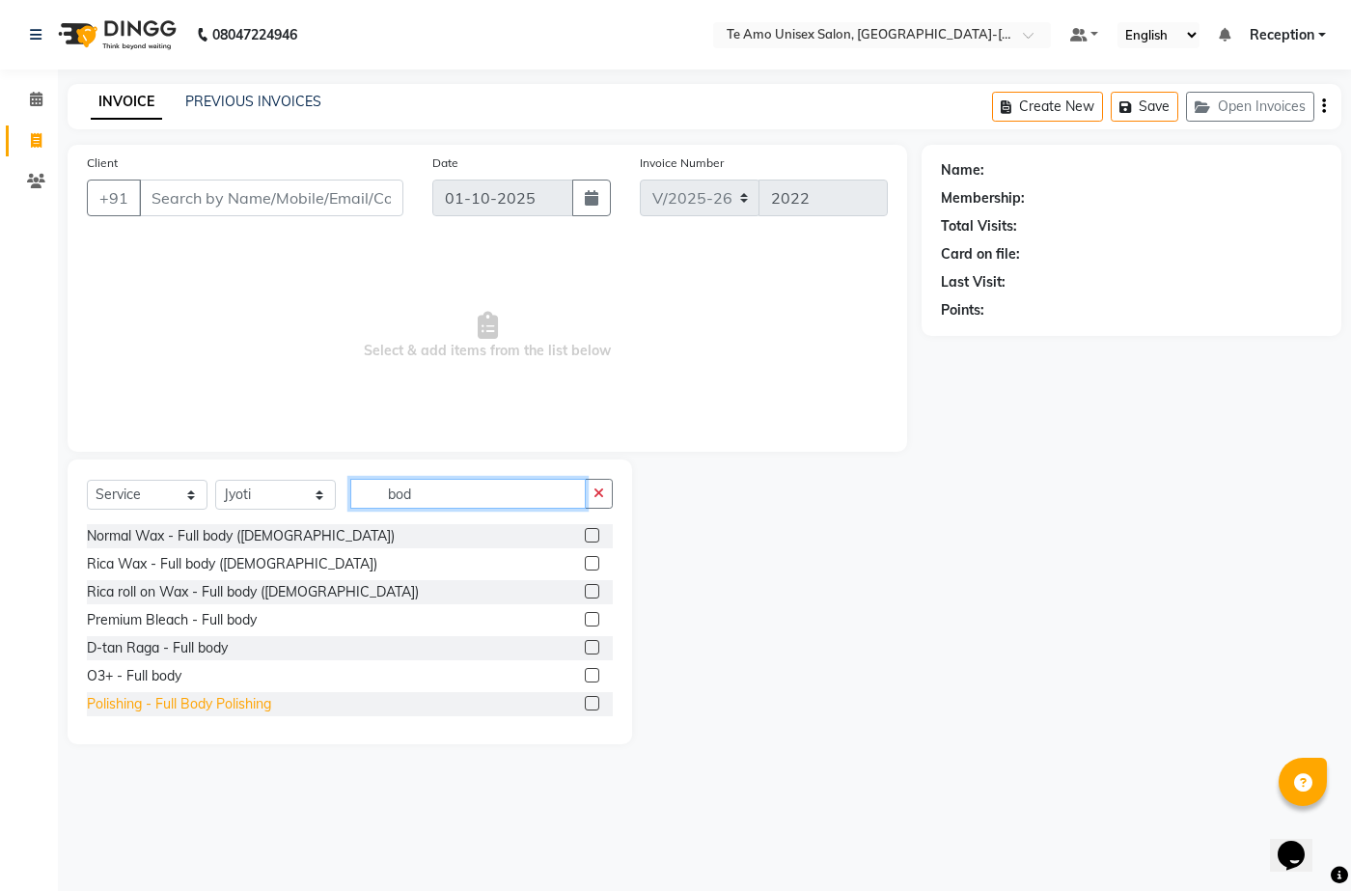
type input "bod"
click at [200, 704] on div "Polishing - Full Body Polishing" at bounding box center [179, 704] width 184 height 20
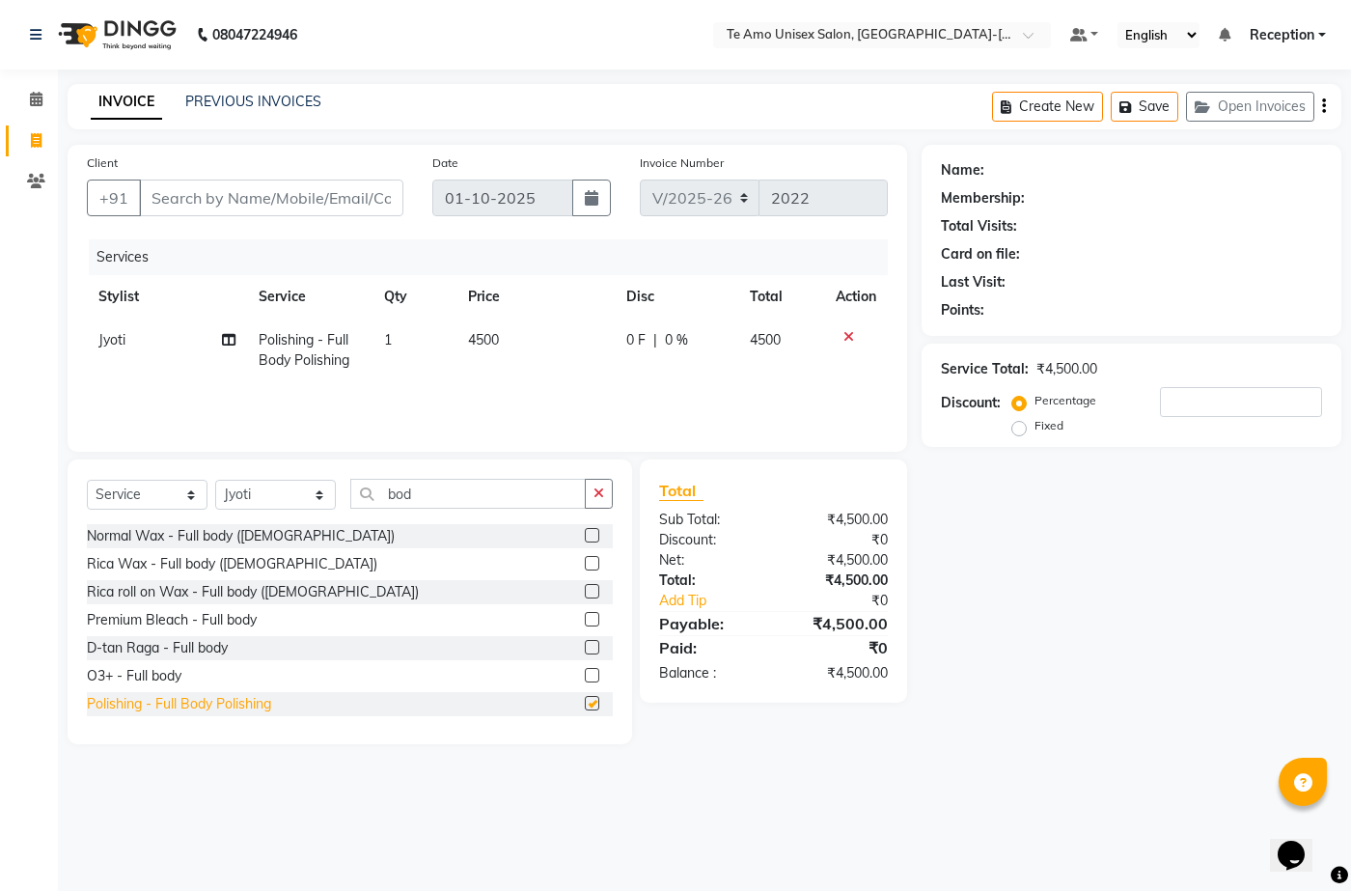
checkbox input "false"
click at [229, 336] on icon at bounding box center [229, 340] width 14 height 14
select select "92424"
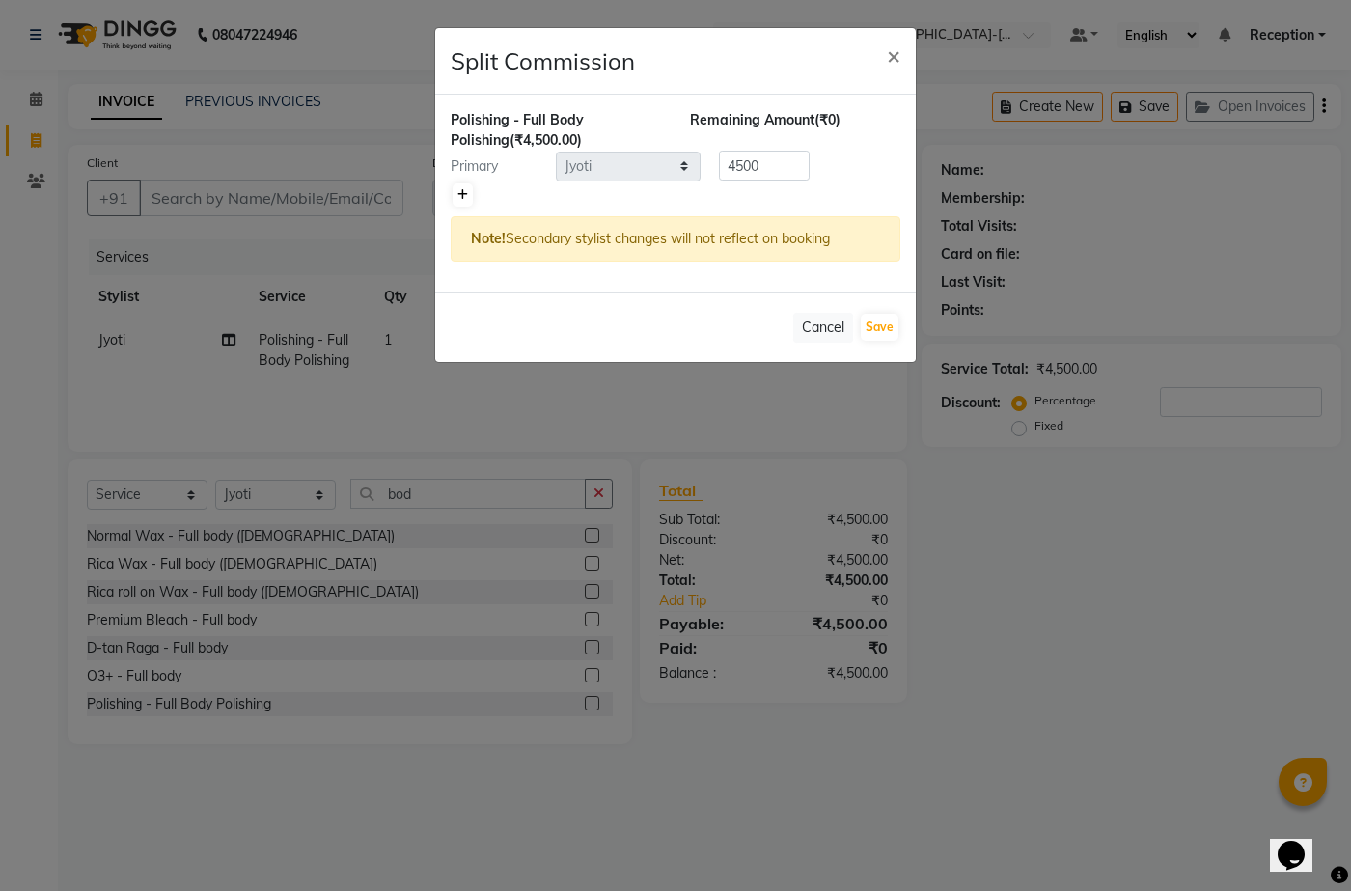
click at [459, 190] on icon at bounding box center [463, 195] width 11 height 12
type input "2250"
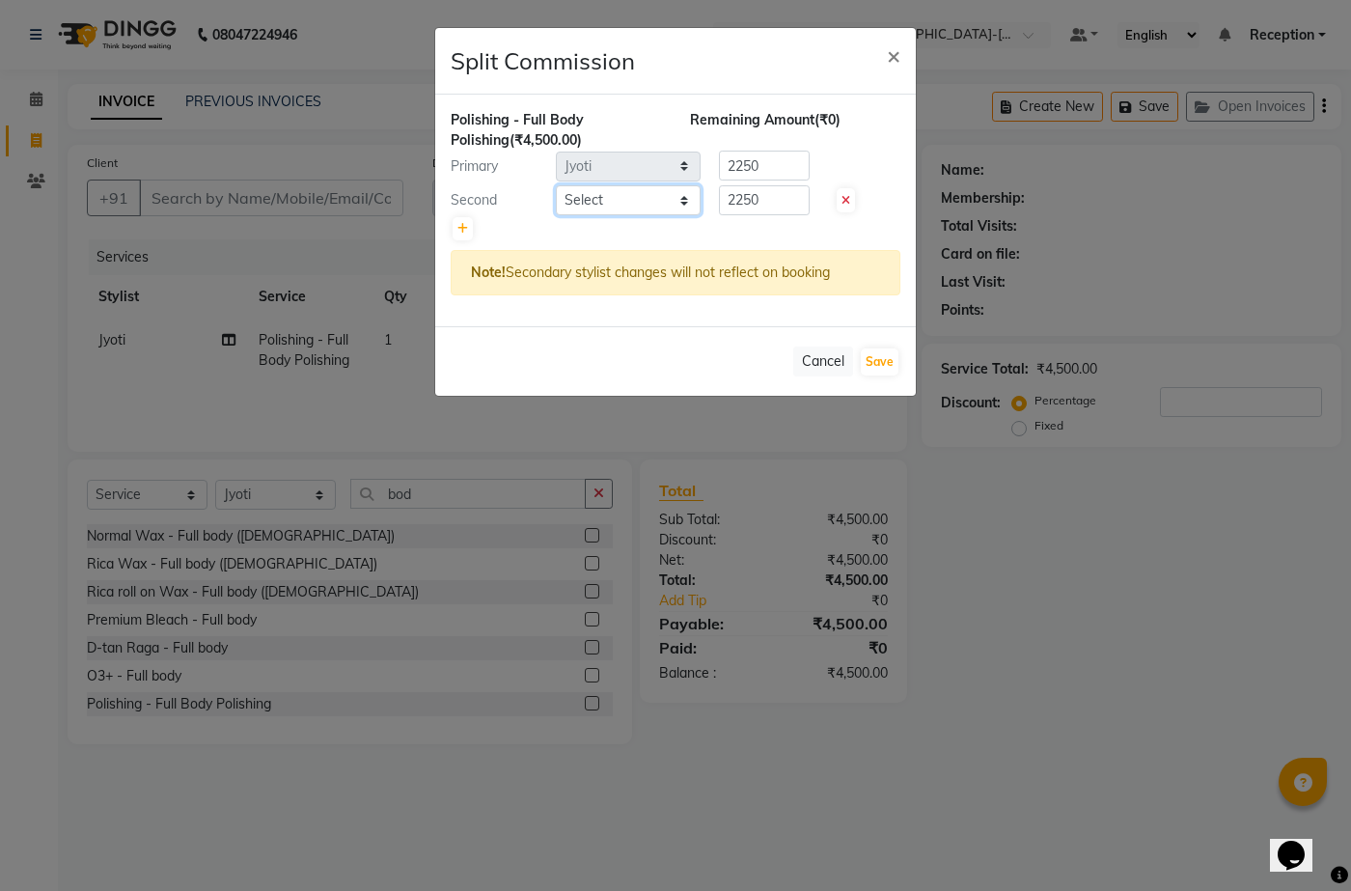
click at [686, 196] on select "Select Aditya Anita Ganesh Jyoti Manager Ravindra Reception Sanjana" at bounding box center [628, 200] width 145 height 30
select select "73962"
click at [556, 185] on select "Select Aditya Anita Ganesh Jyoti Manager Ravindra Reception Sanjana" at bounding box center [628, 200] width 145 height 30
click at [875, 356] on button "Save" at bounding box center [880, 361] width 38 height 27
select select "Select"
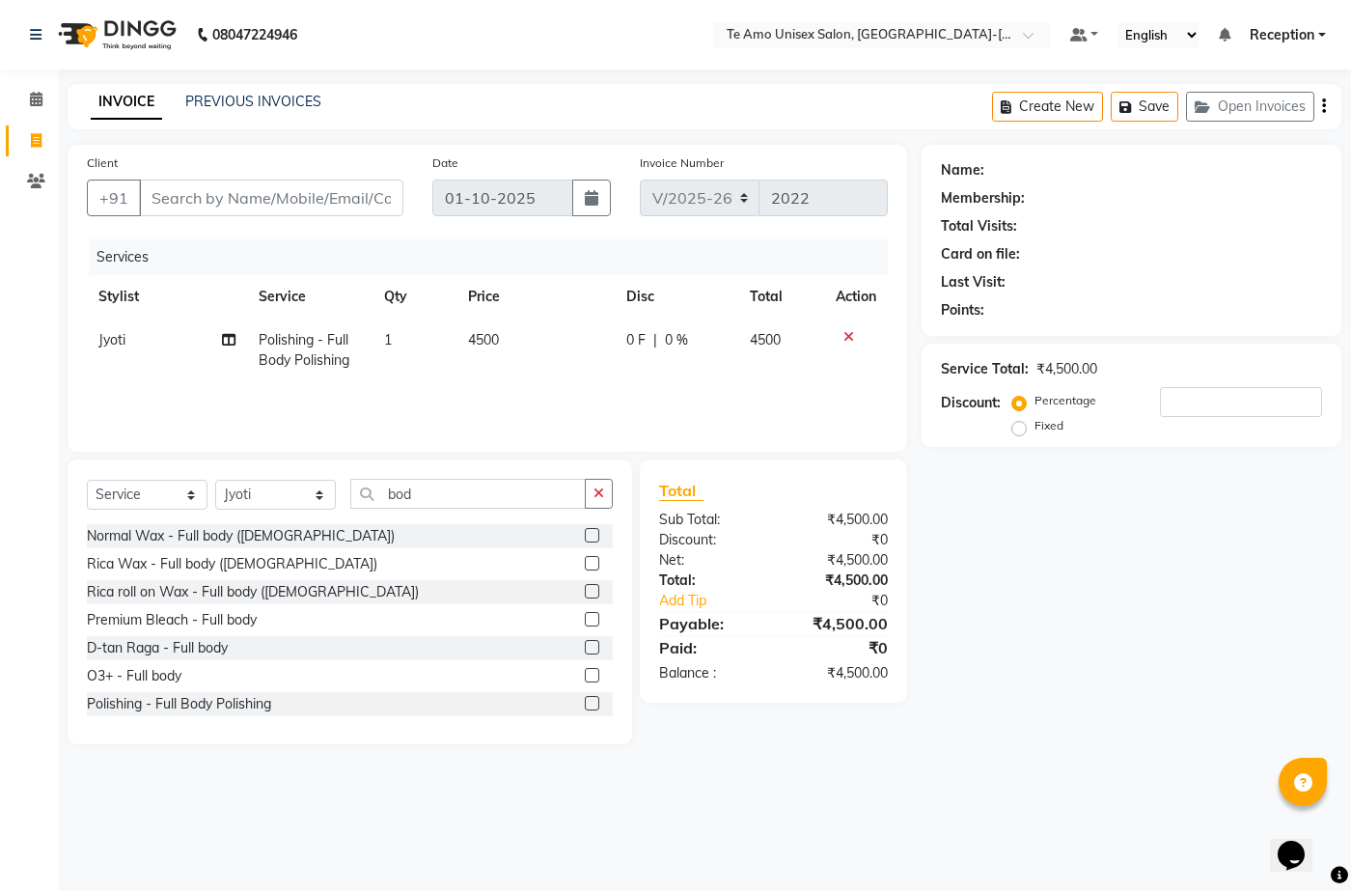
click at [218, 340] on td "Jyoti" at bounding box center [167, 351] width 160 height 64
select select "92424"
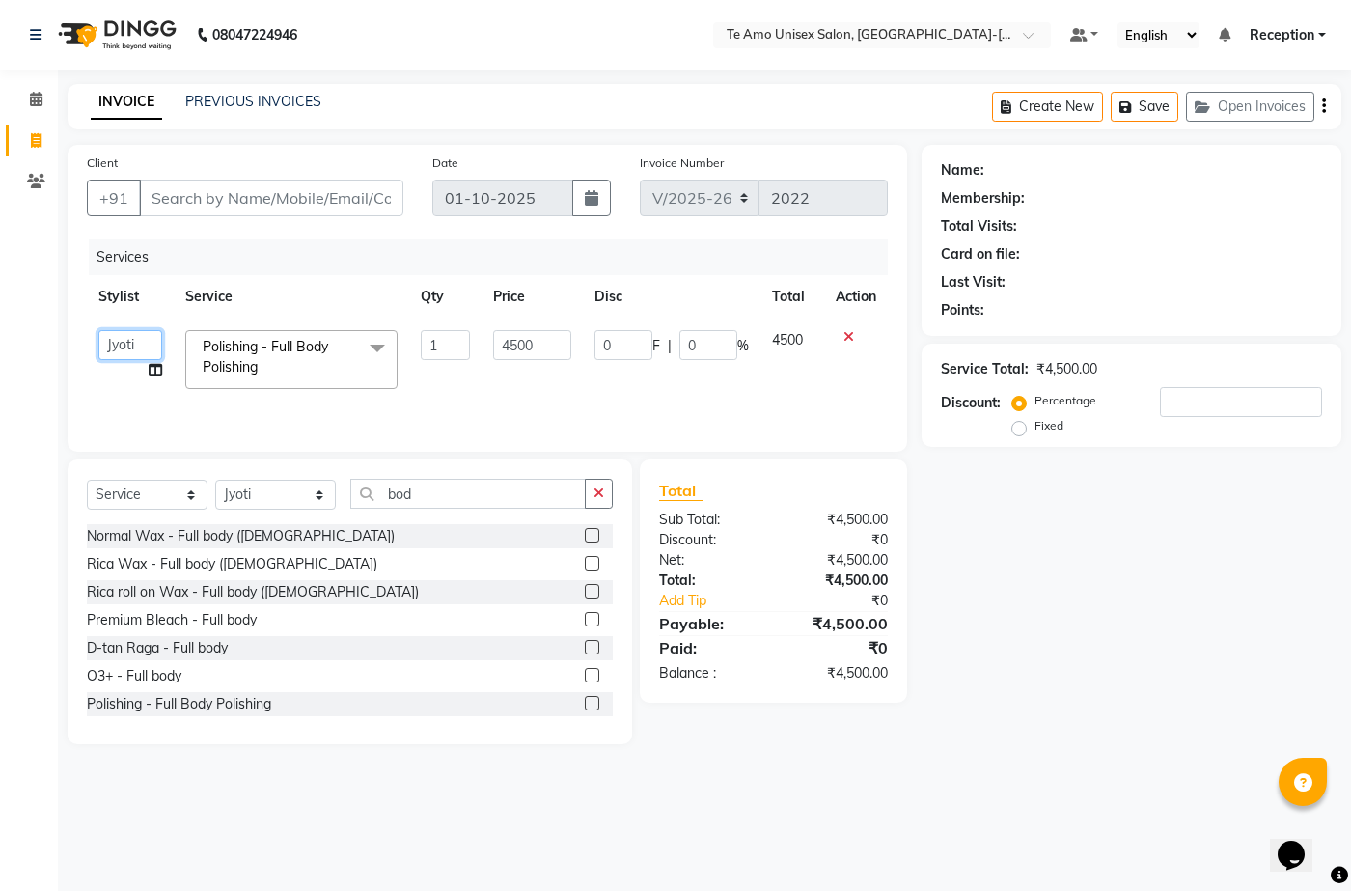
click at [142, 344] on select "Aditya Anita Ganesh Jyoti Manager Ravindra Reception Sanjana" at bounding box center [130, 345] width 64 height 30
click at [148, 278] on th "Stylist" at bounding box center [130, 296] width 87 height 43
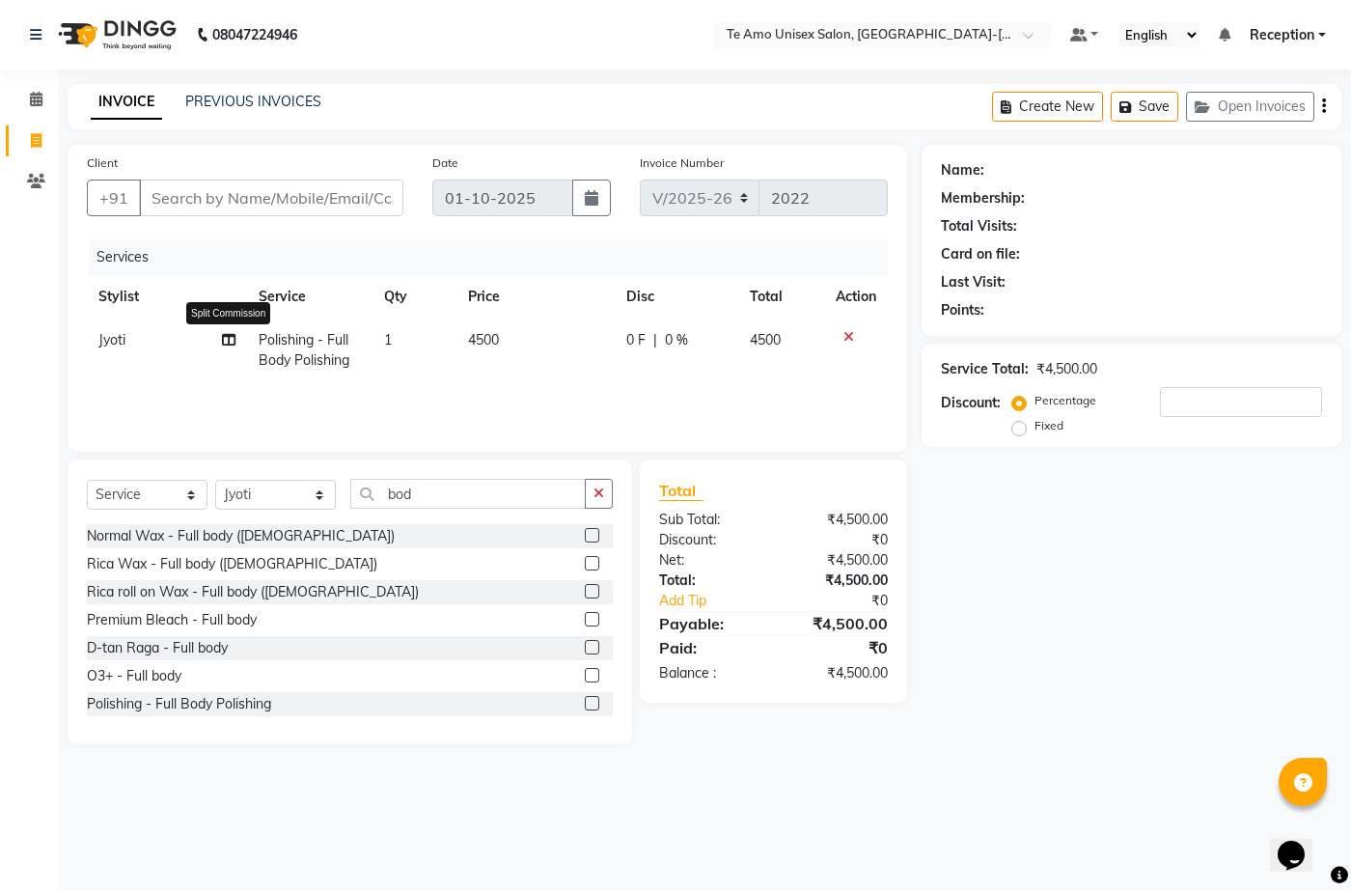
click at [228, 333] on icon at bounding box center [229, 340] width 14 height 14
select select "92424"
select select "73962"
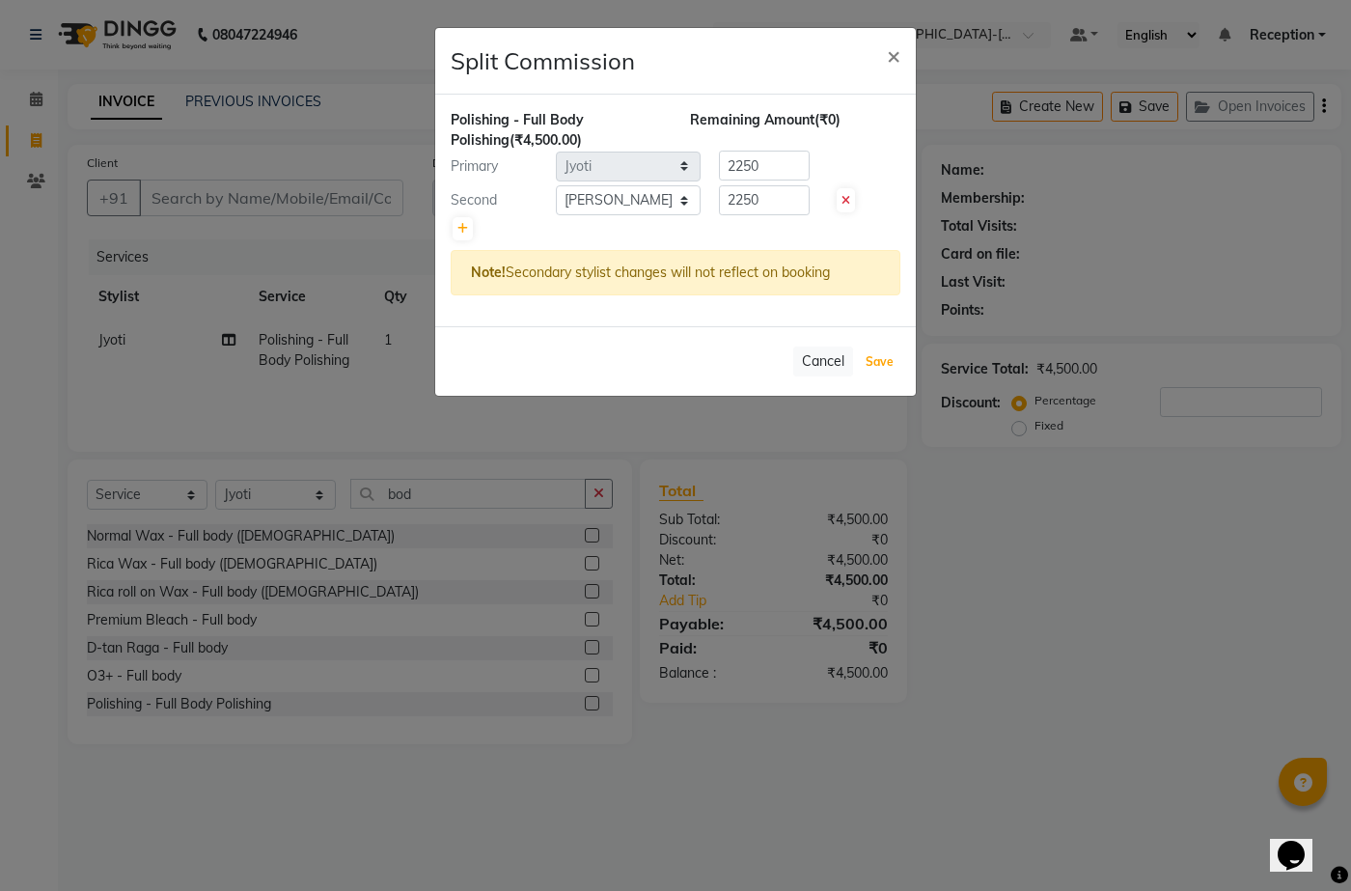
click at [888, 356] on button "Save" at bounding box center [880, 361] width 38 height 27
select select "Select"
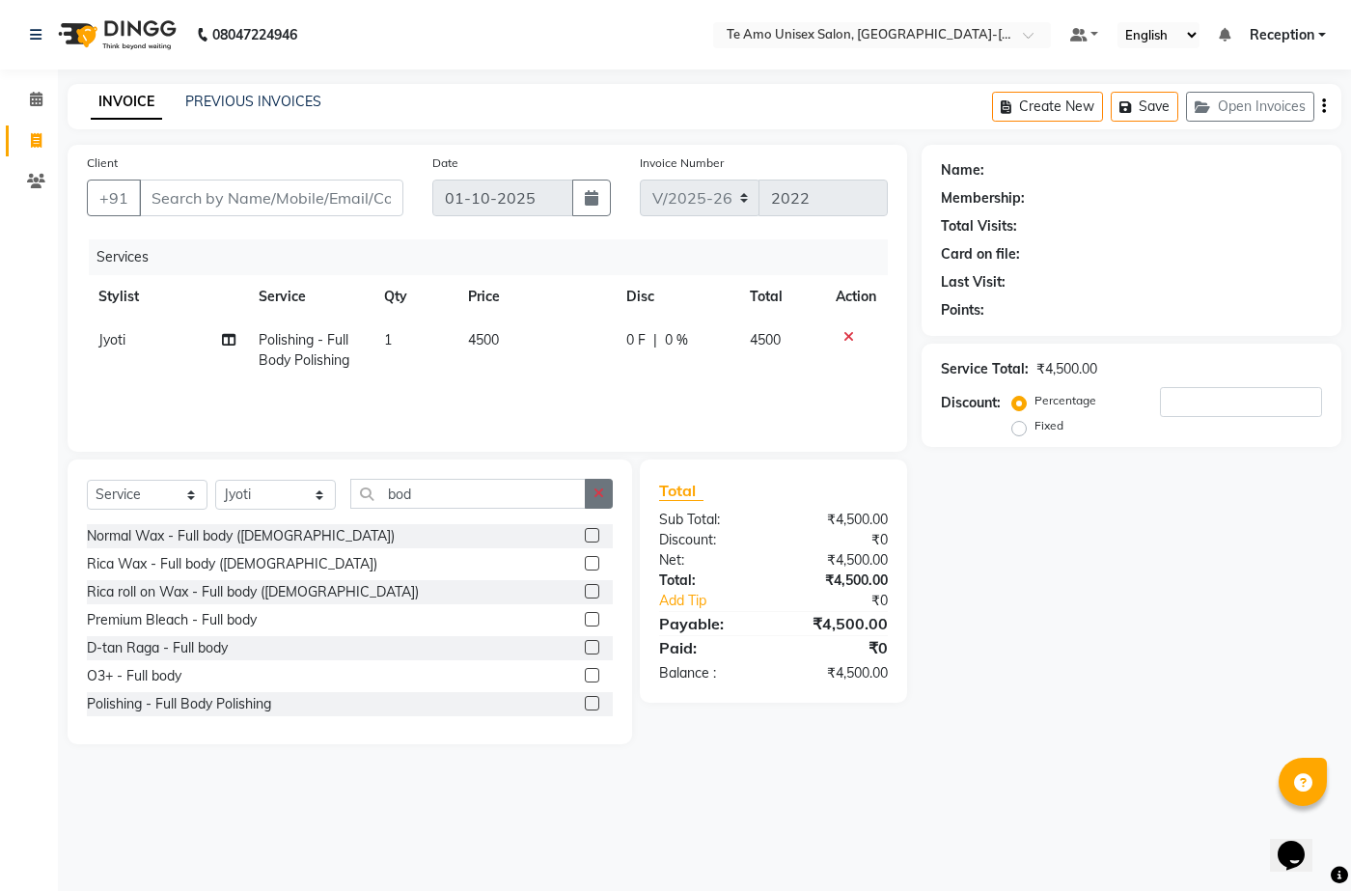
click at [606, 488] on button "button" at bounding box center [599, 494] width 28 height 30
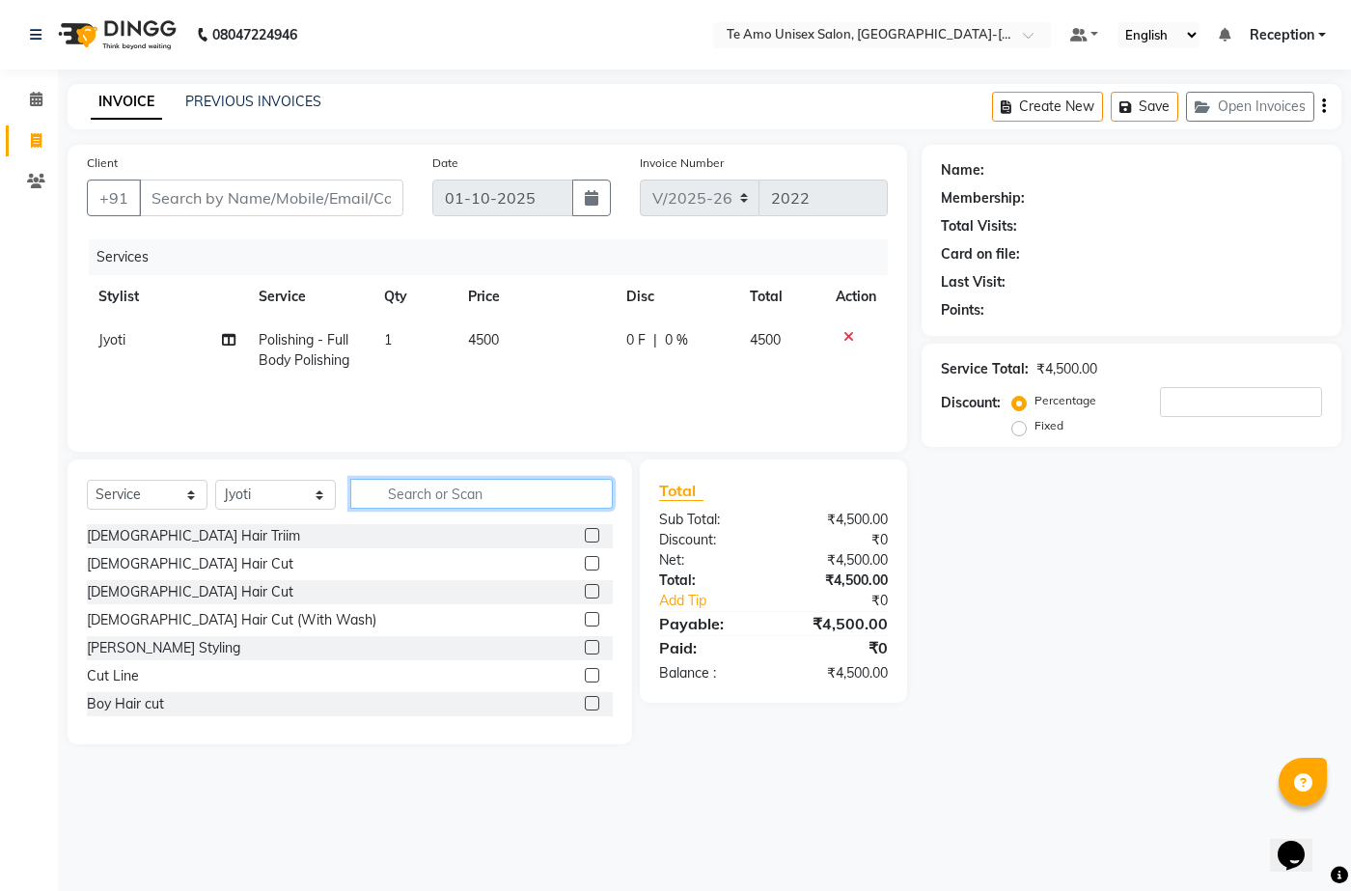
click at [491, 505] on input "text" at bounding box center [481, 494] width 263 height 30
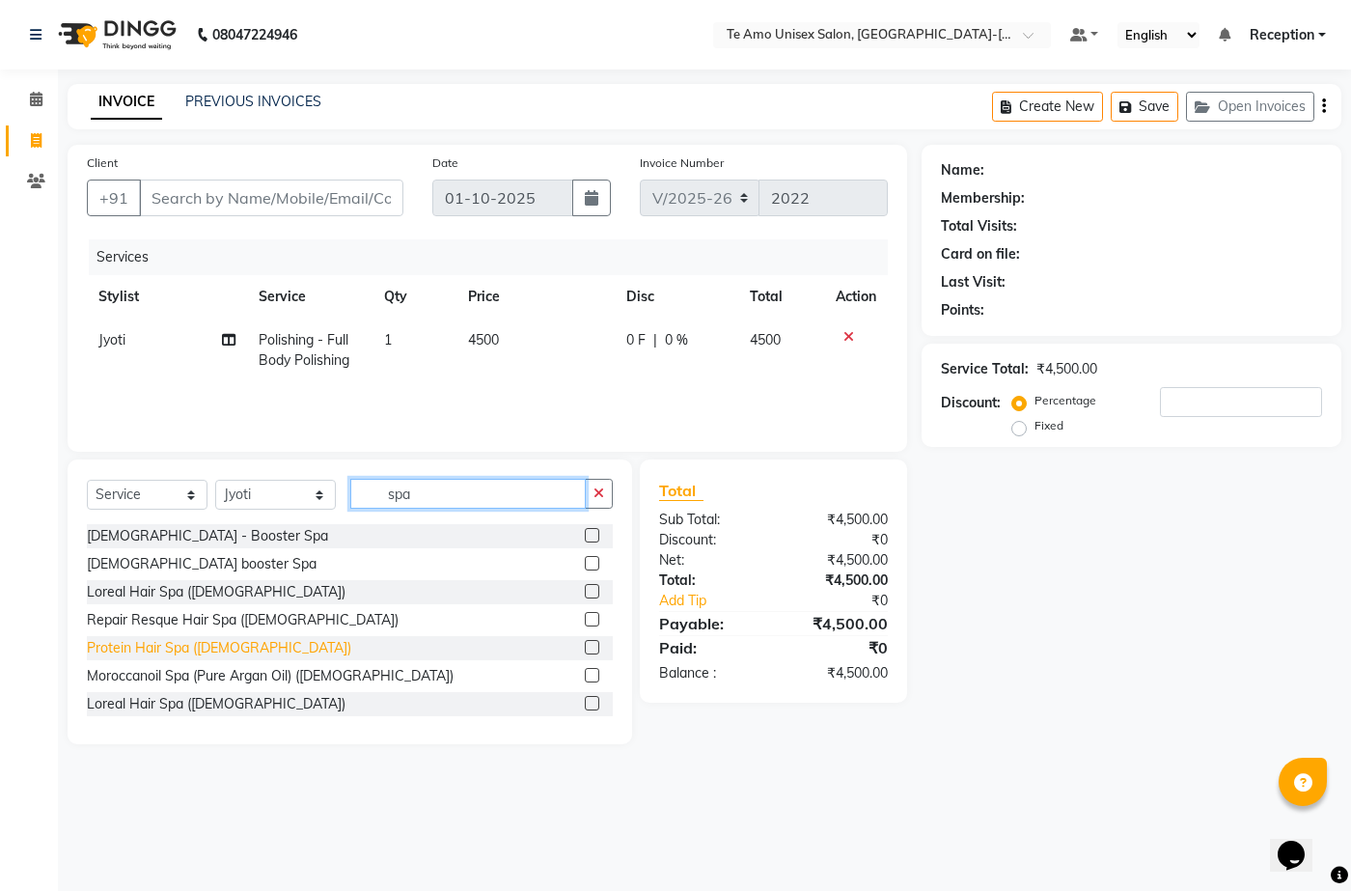
type input "spa"
click at [174, 653] on div "Protein Hair Spa (Female)" at bounding box center [219, 648] width 264 height 20
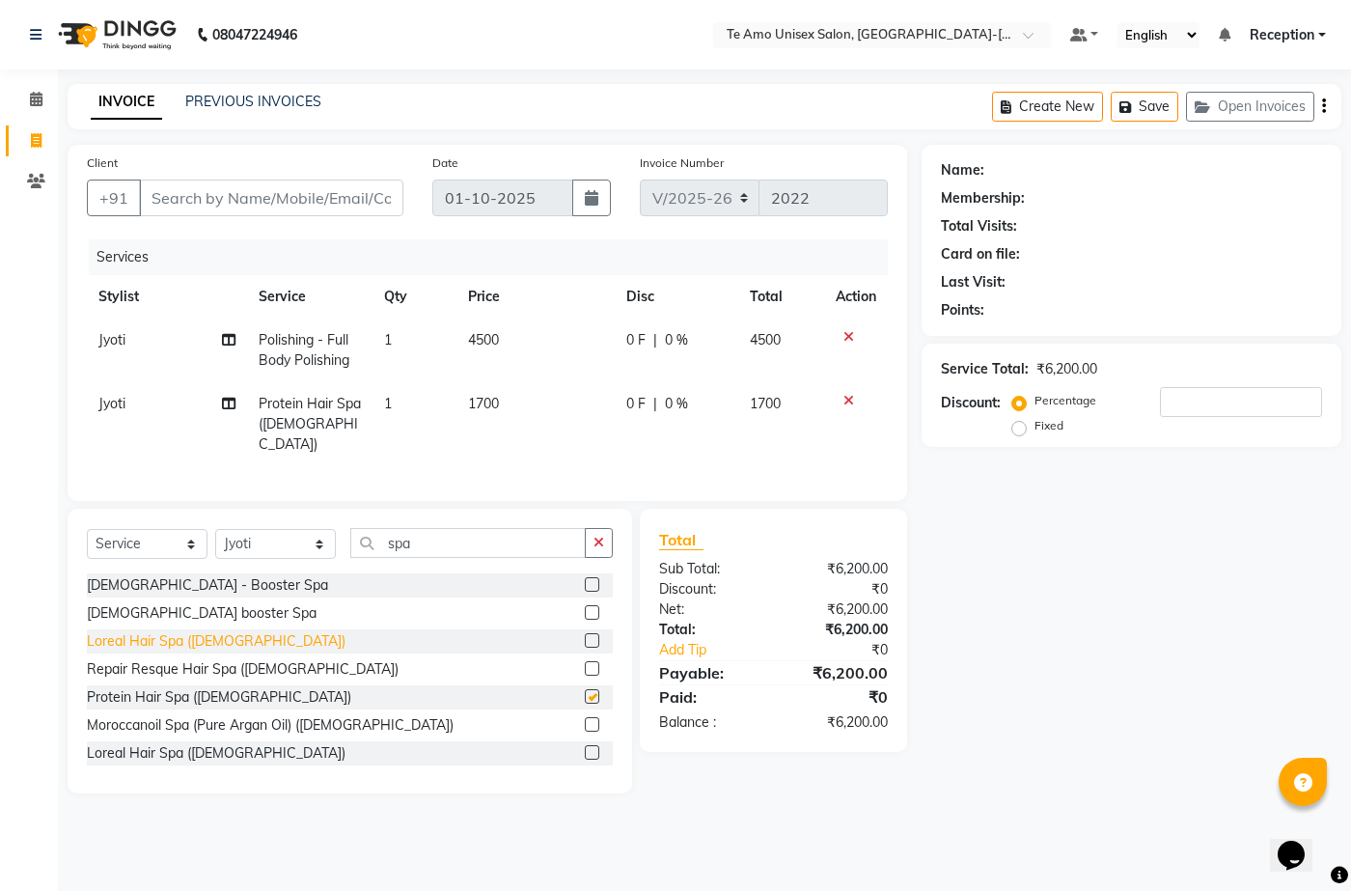
checkbox input "false"
drag, startPoint x: 529, startPoint y: 540, endPoint x: 264, endPoint y: 537, distance: 265.5
click at [264, 537] on div "Select Service Product Membership Package Voucher Prepaid Gift Card Select Styl…" at bounding box center [350, 550] width 526 height 45
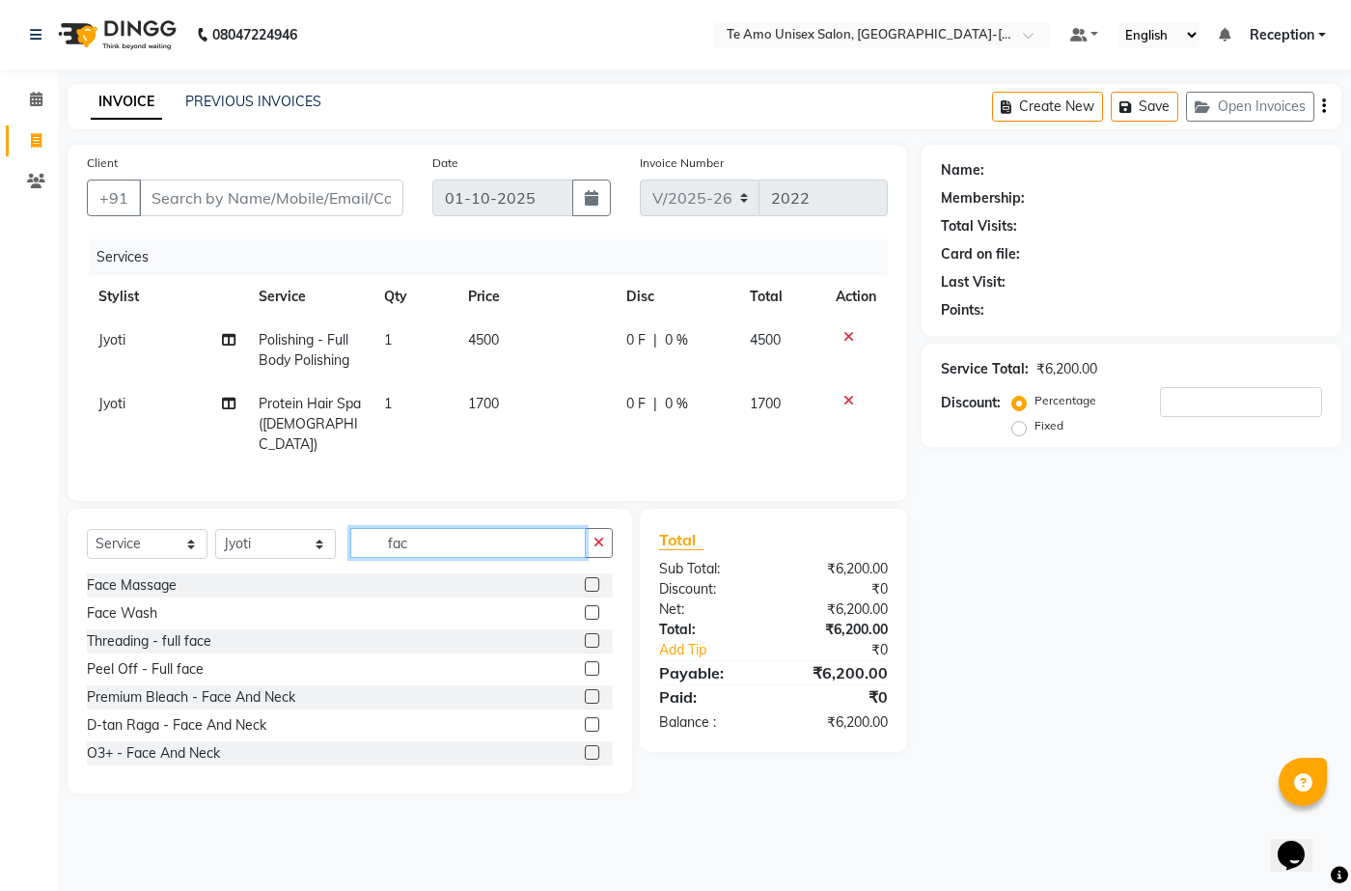
scroll to position [97, 0]
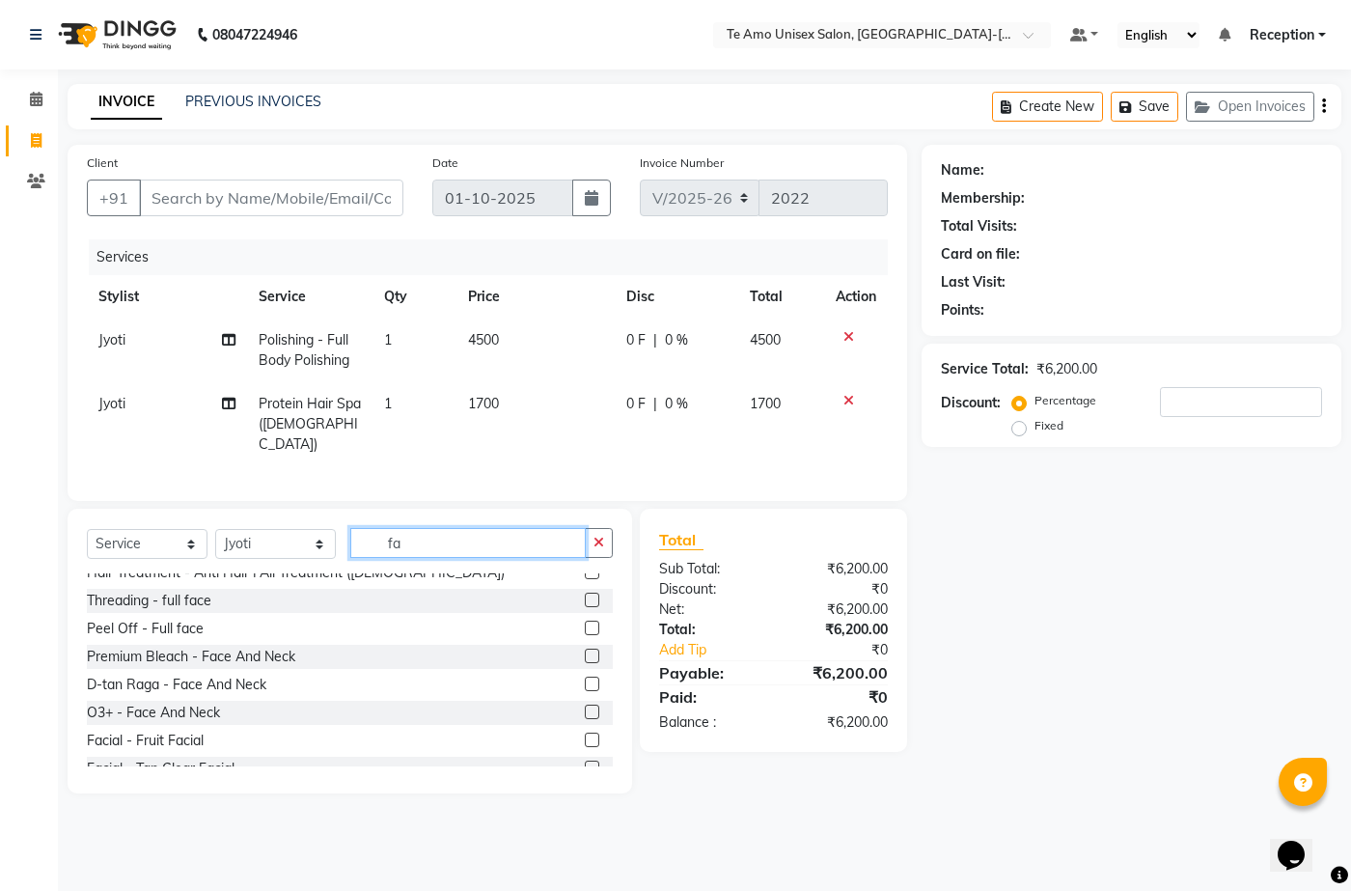
type input "f"
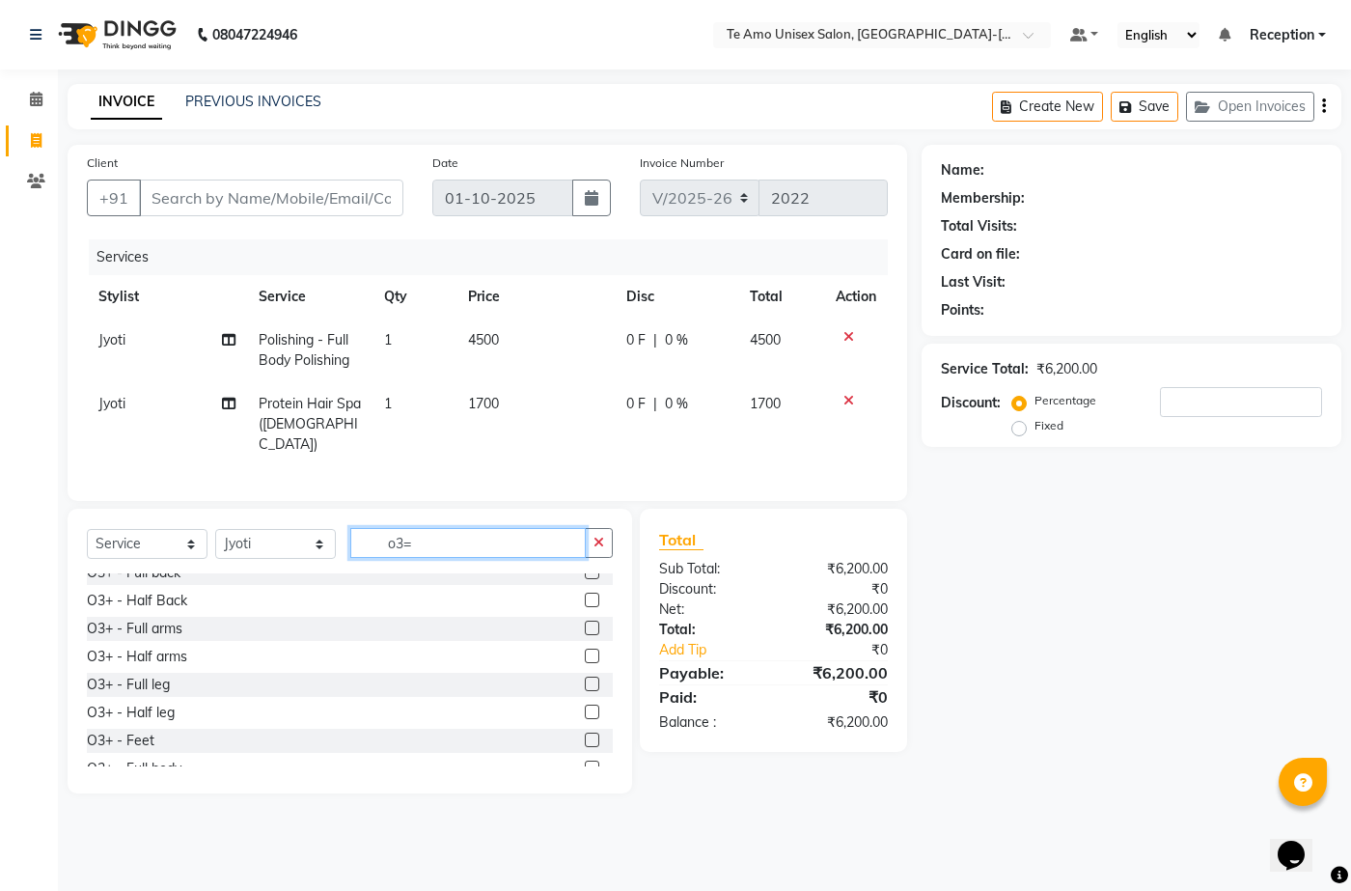
scroll to position [0, 0]
type input "o3="
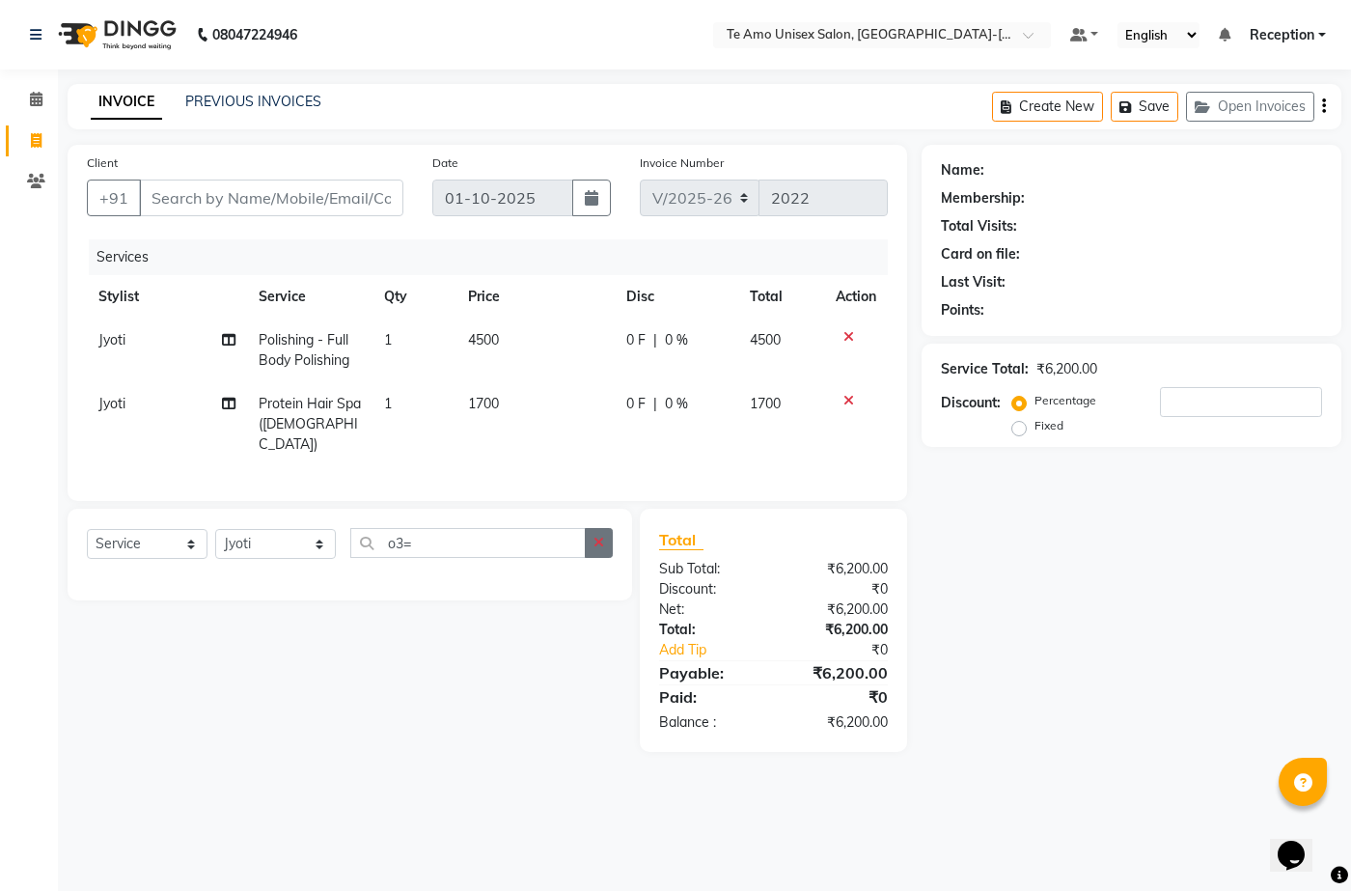
click at [589, 537] on button "button" at bounding box center [599, 543] width 28 height 30
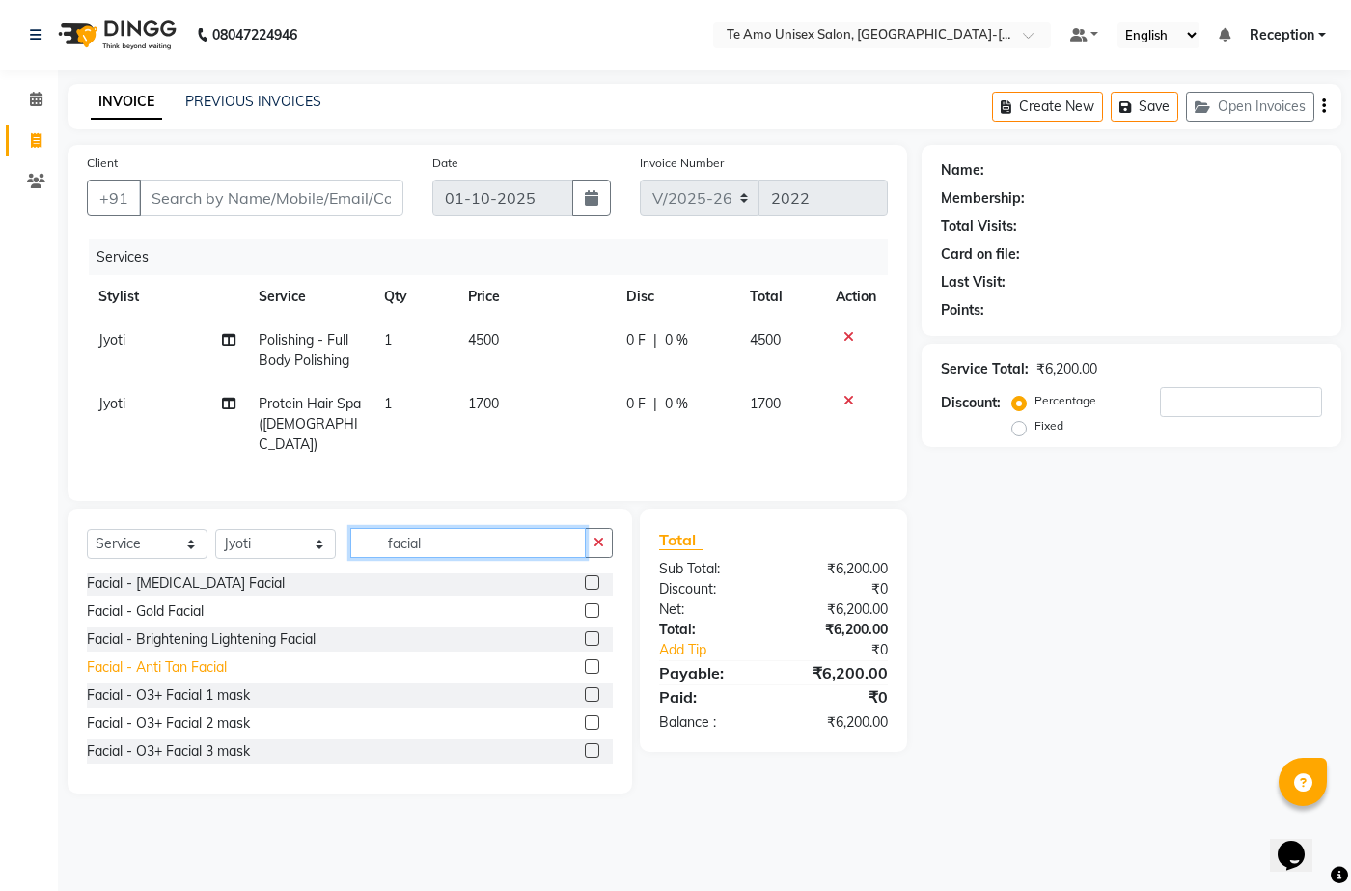
scroll to position [115, 0]
type input "facial"
click at [224, 661] on div "Facial - O3+ Facial 2 mask" at bounding box center [168, 666] width 163 height 20
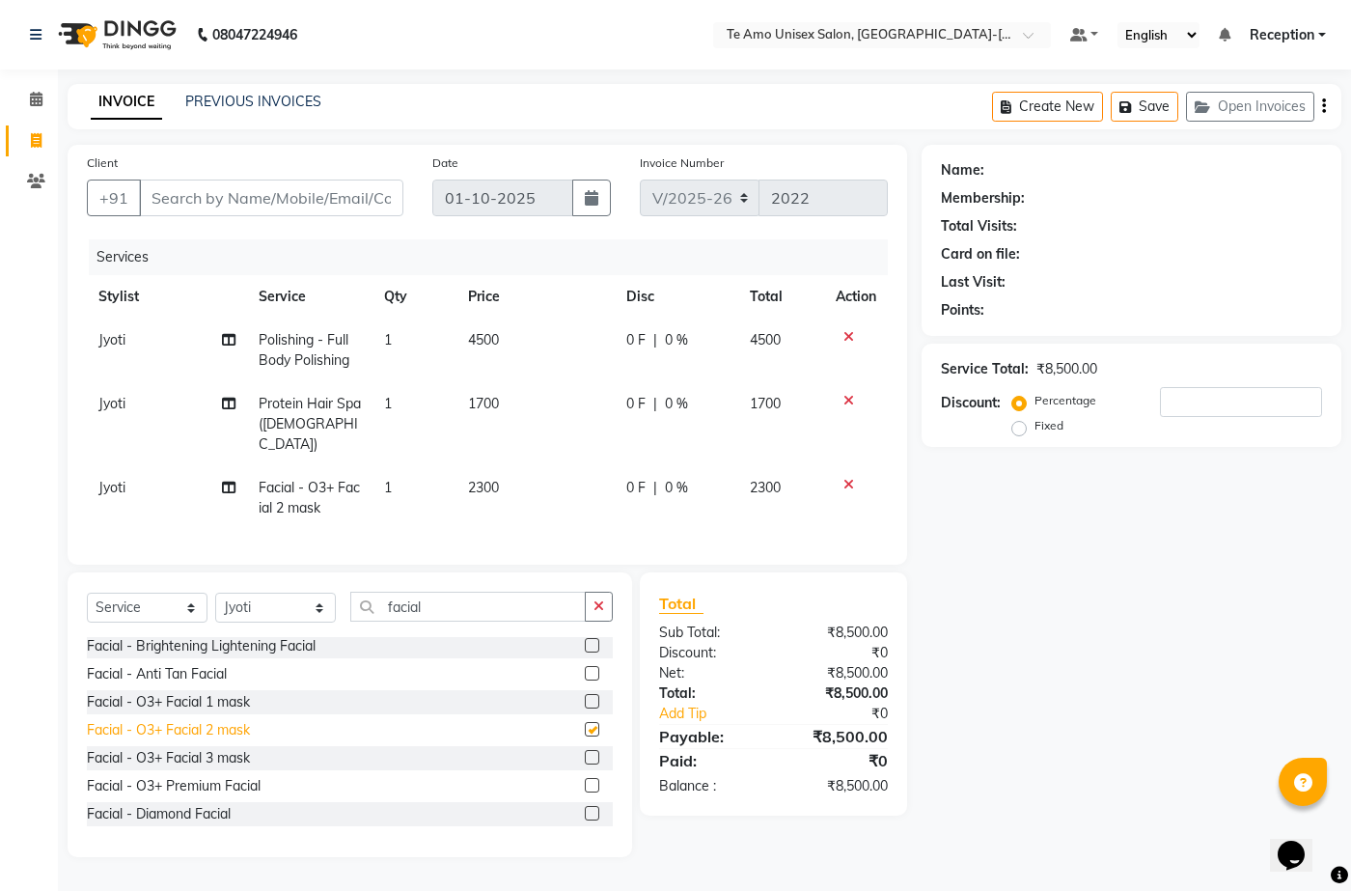
checkbox input "false"
click at [597, 592] on button "button" at bounding box center [599, 607] width 28 height 30
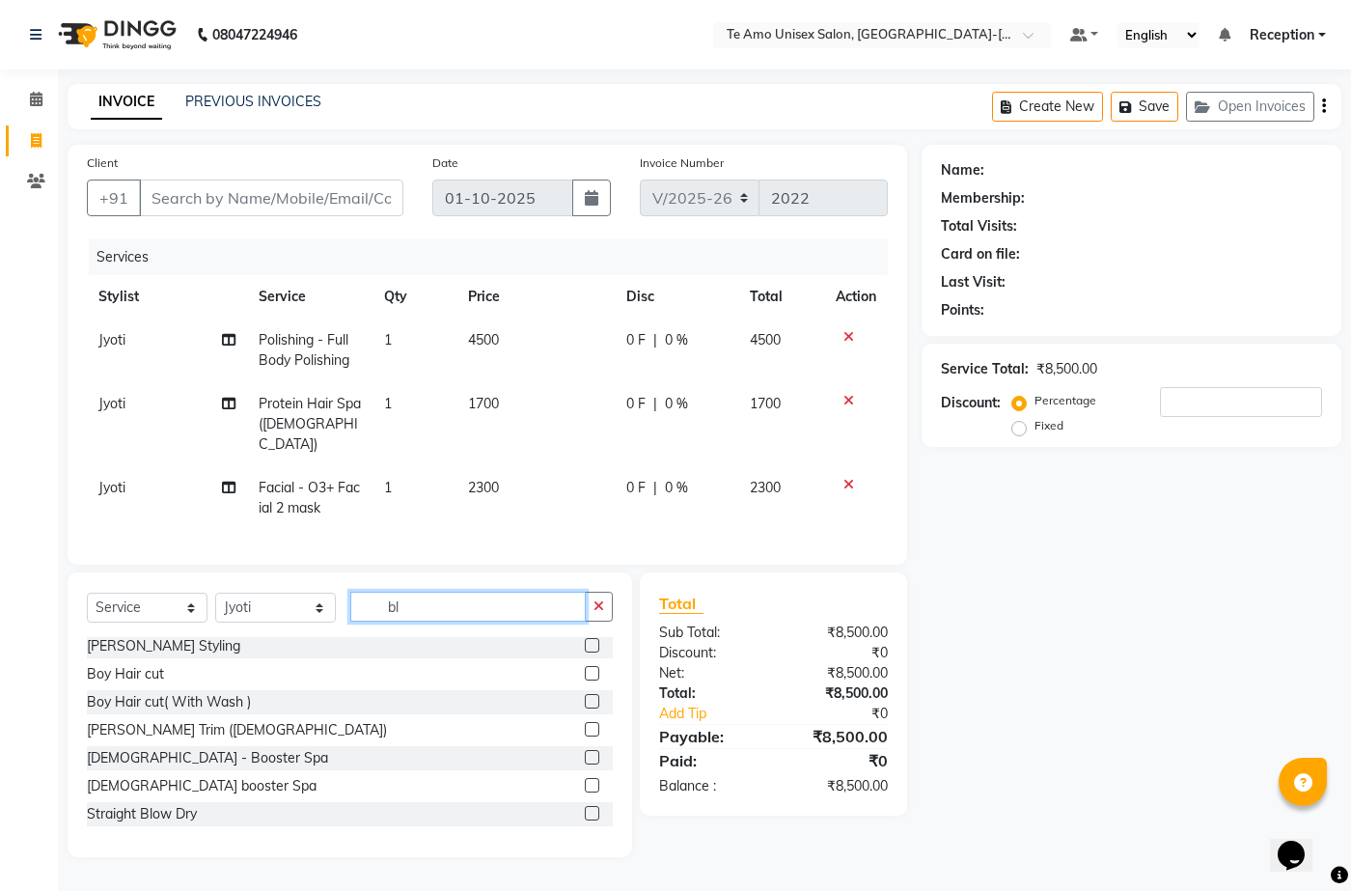
scroll to position [0, 0]
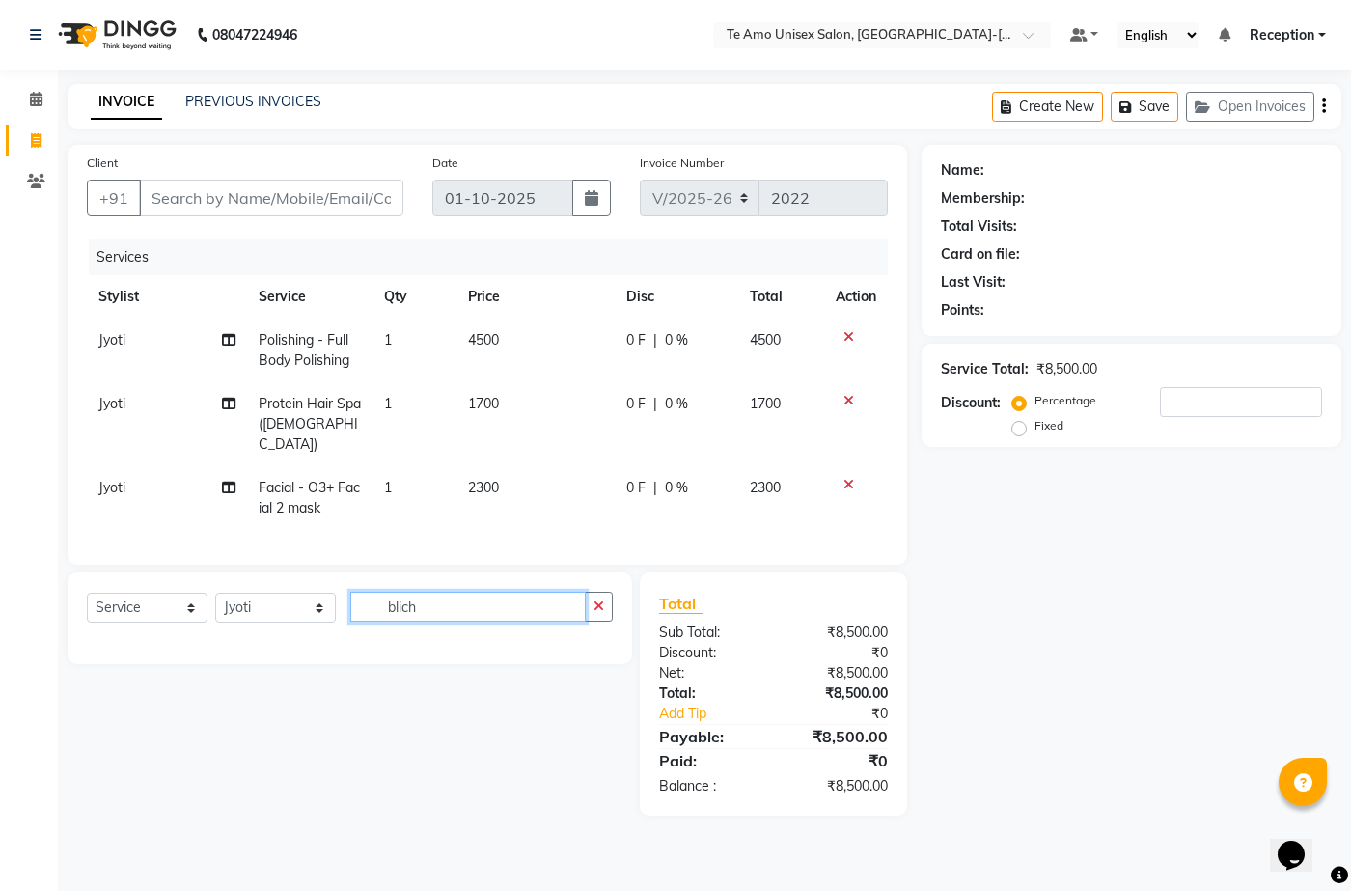
click at [442, 599] on input "blich" at bounding box center [468, 607] width 236 height 30
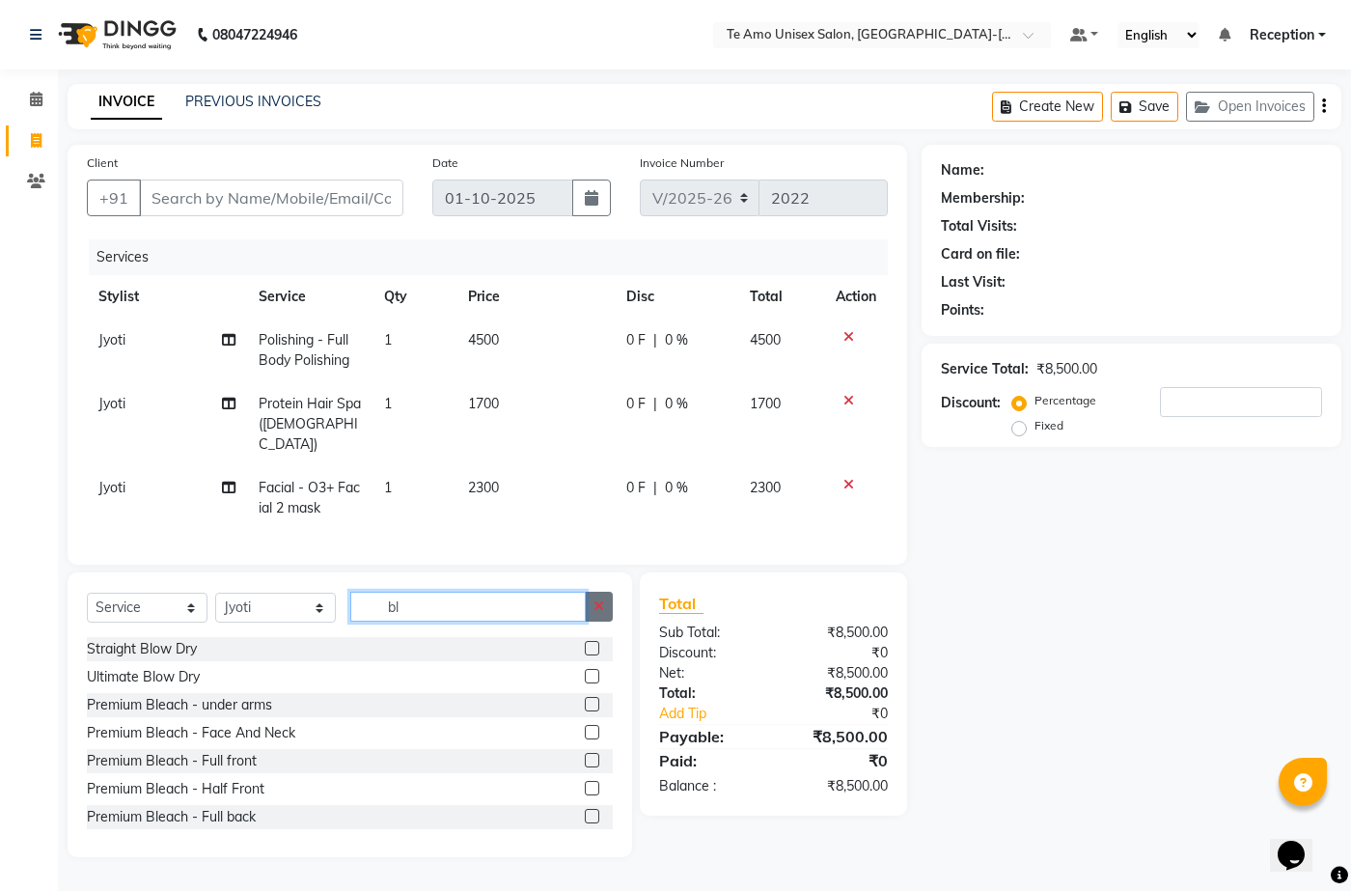
type input "bl"
click at [604, 608] on button "button" at bounding box center [599, 607] width 28 height 30
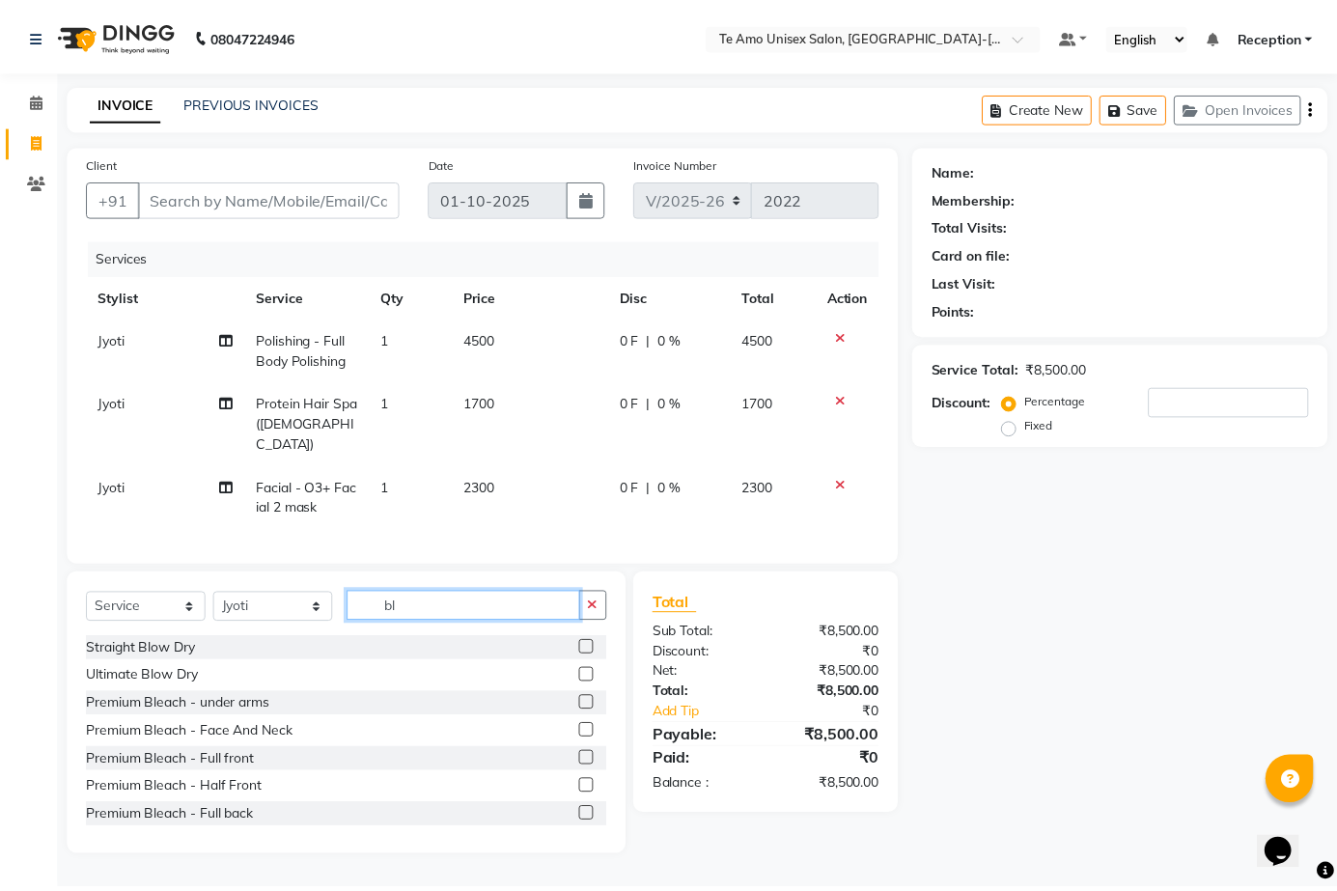
scroll to position [199, 0]
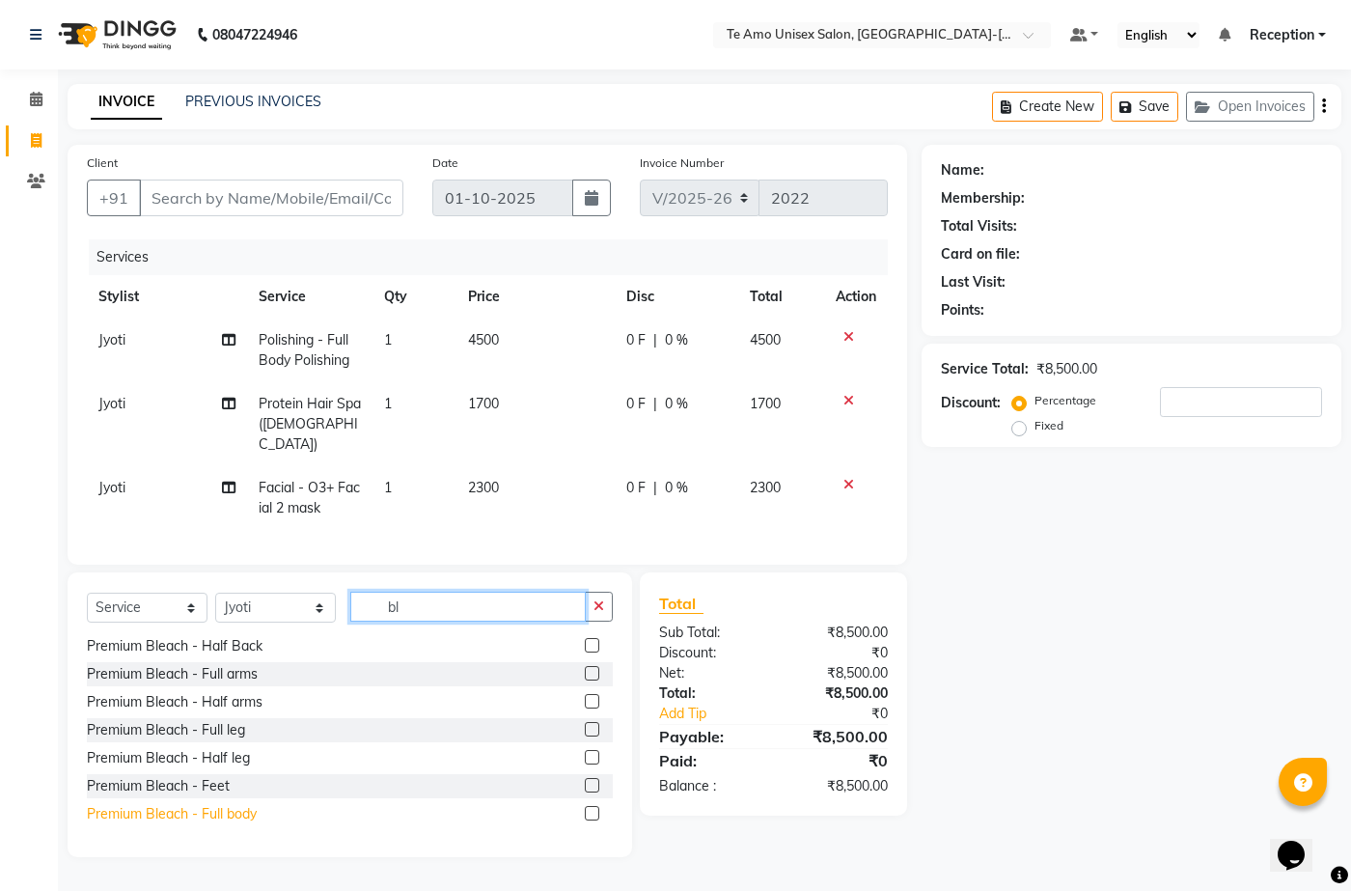
type input "bl"
click at [210, 806] on div "Premium Bleach - Full body" at bounding box center [172, 814] width 170 height 20
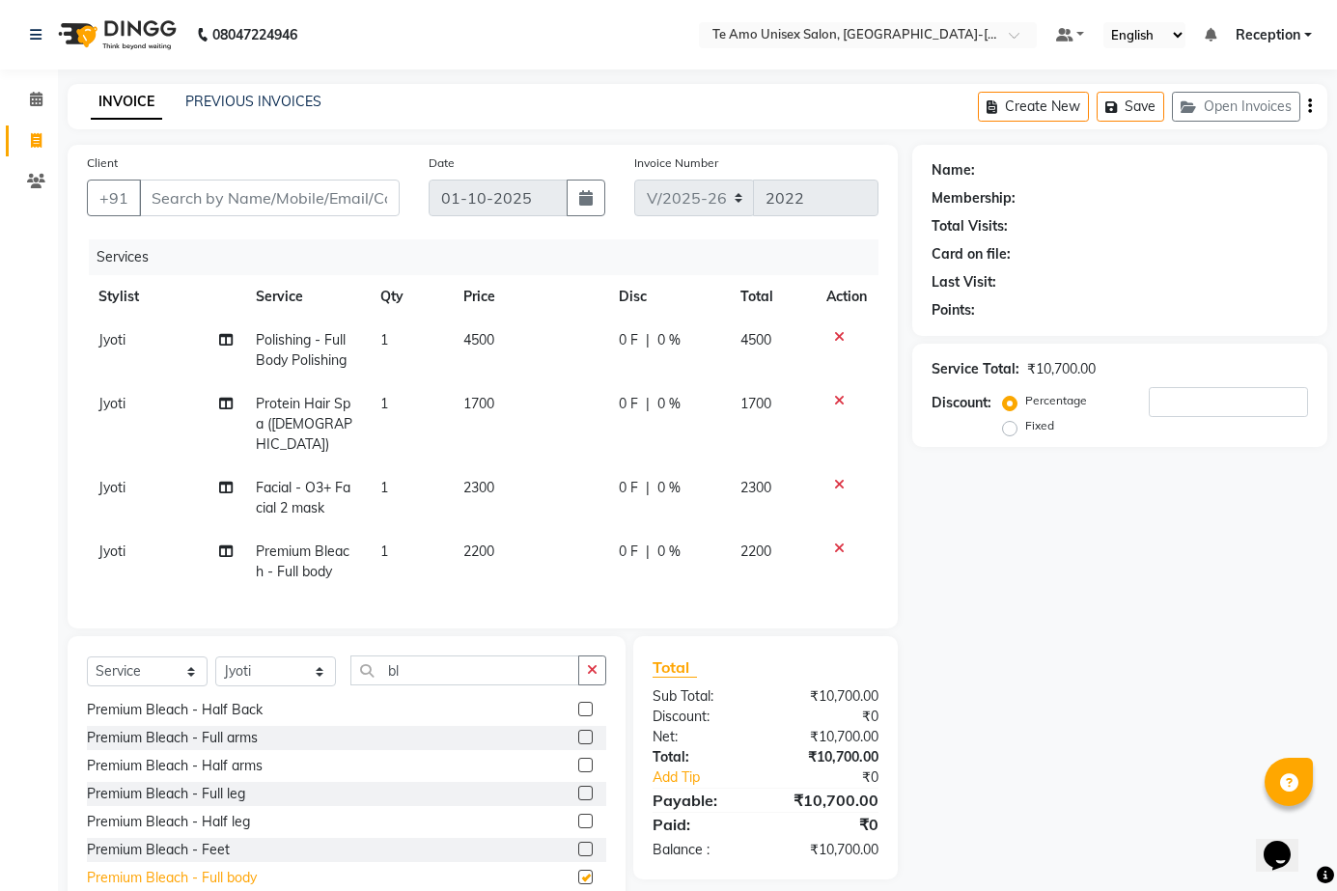
checkbox input "false"
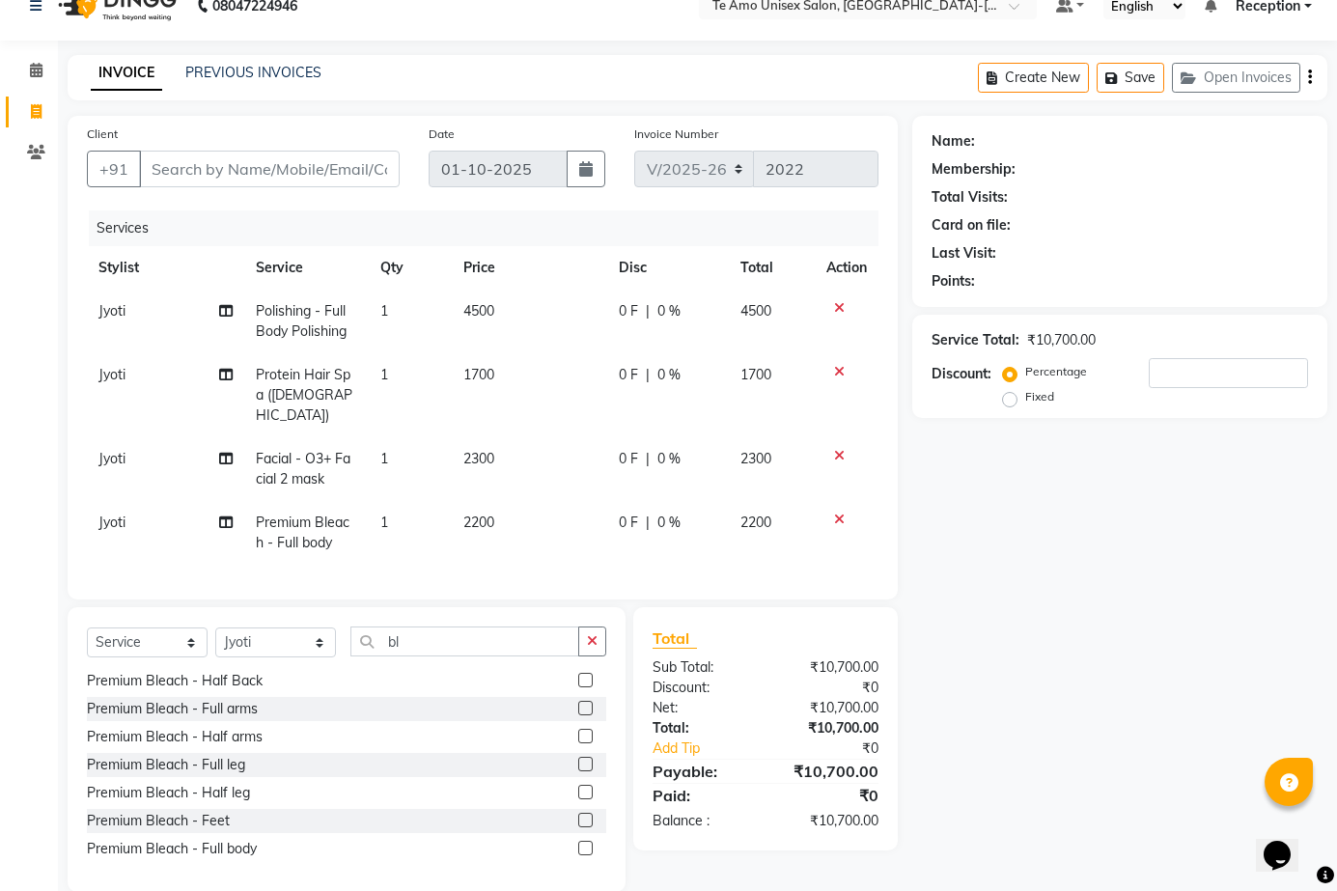
scroll to position [53, 0]
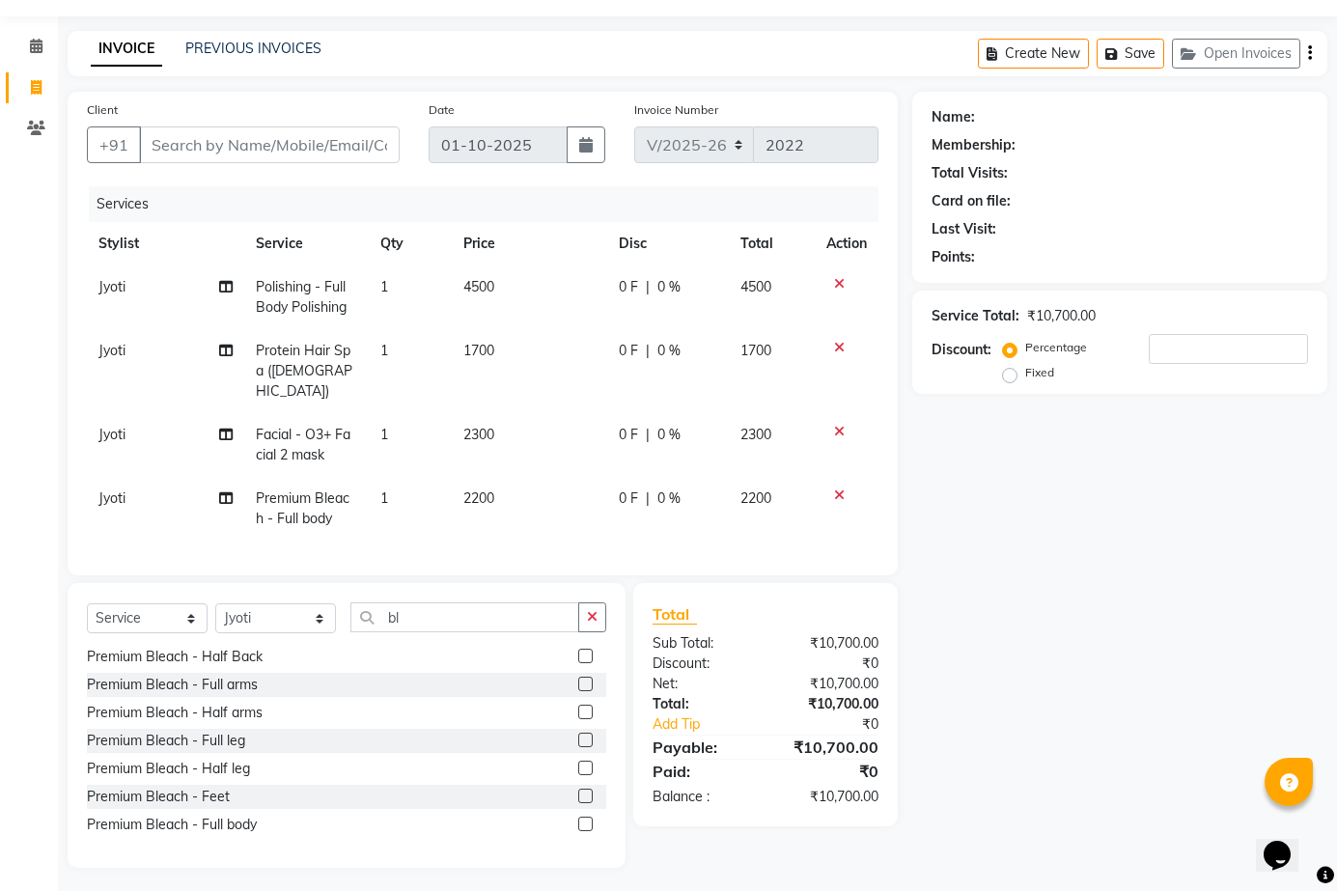
click at [667, 348] on span "0 %" at bounding box center [668, 351] width 23 height 20
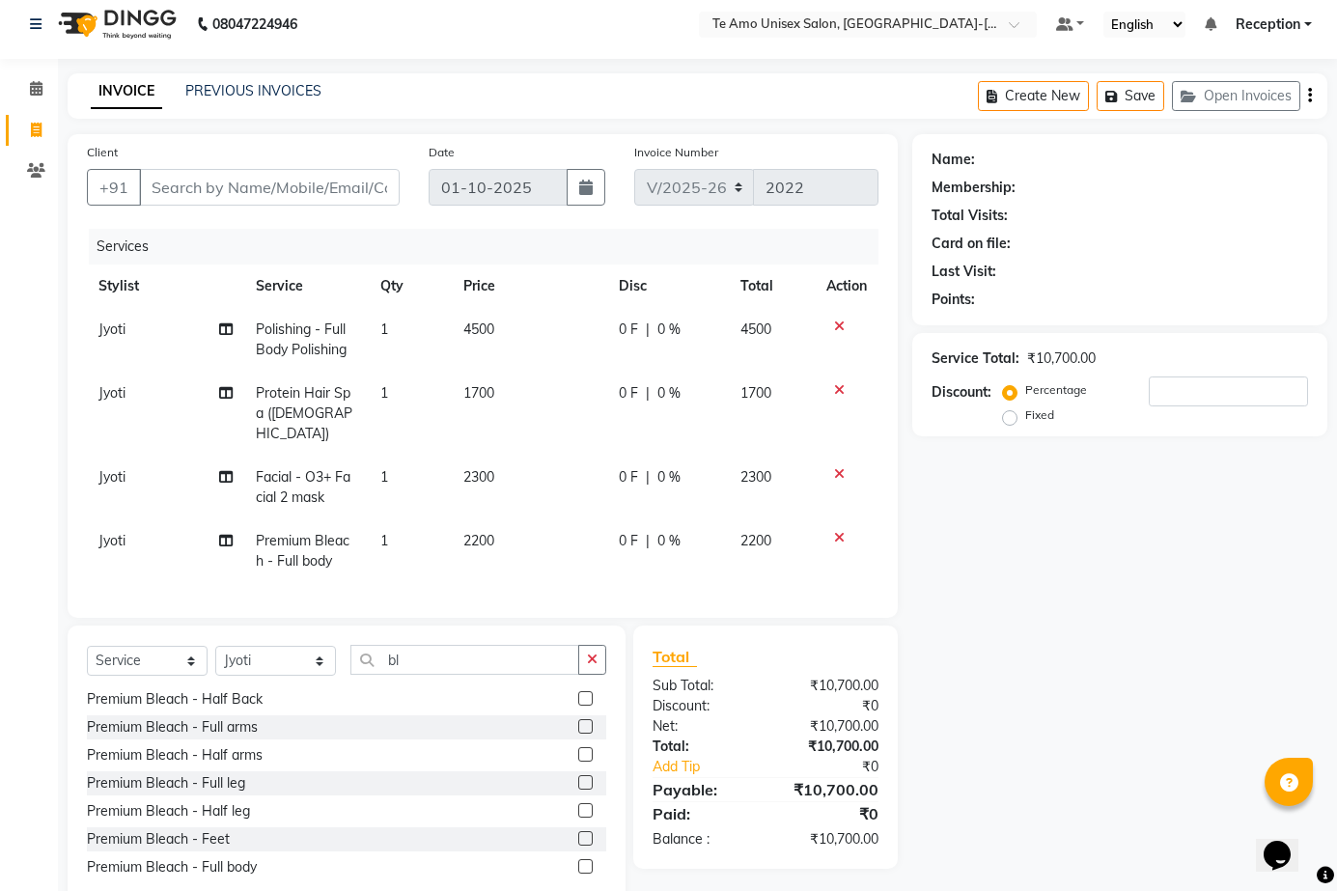
select select "92424"
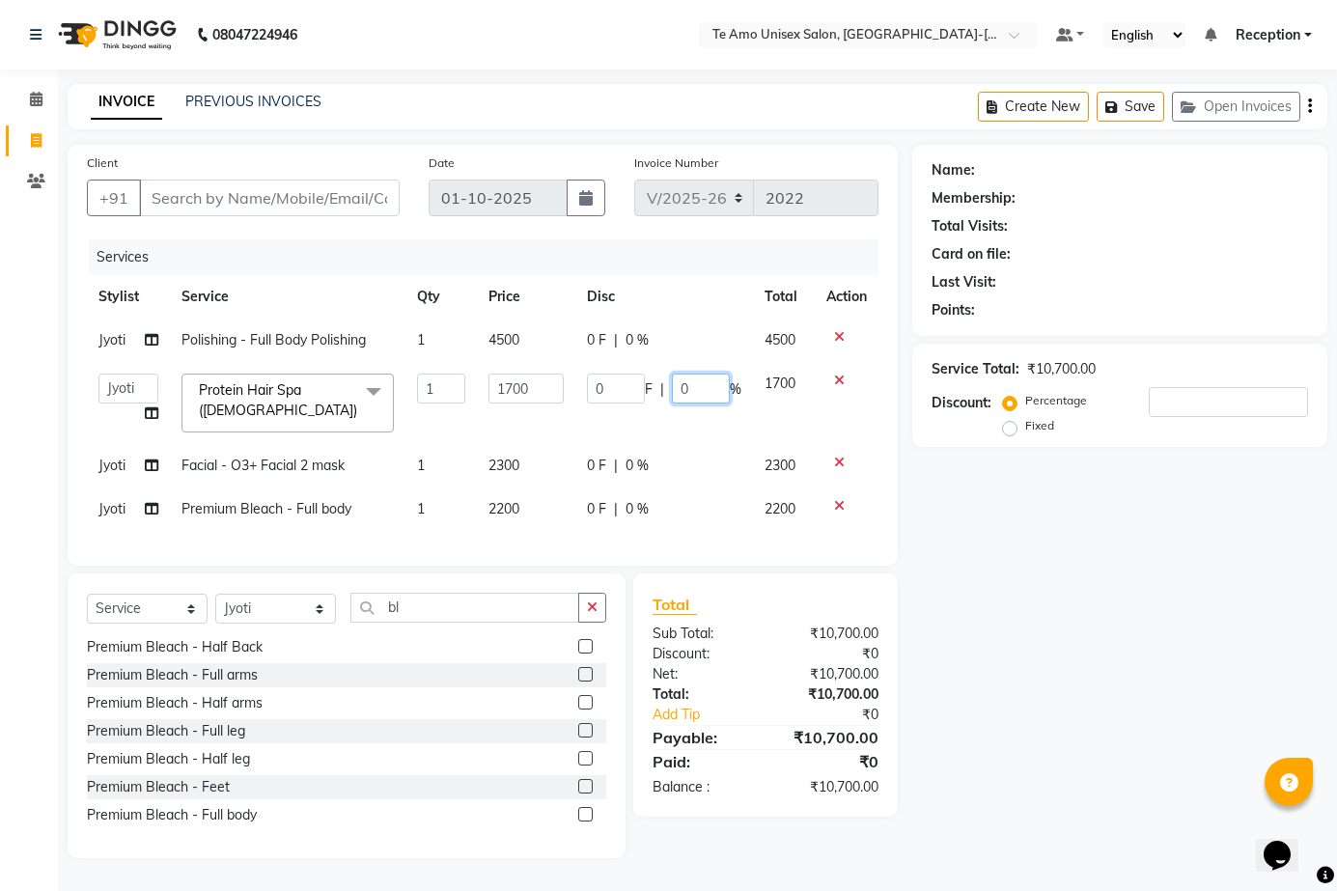
click at [711, 382] on input "0" at bounding box center [701, 389] width 58 height 30
type input "6"
type input "30"
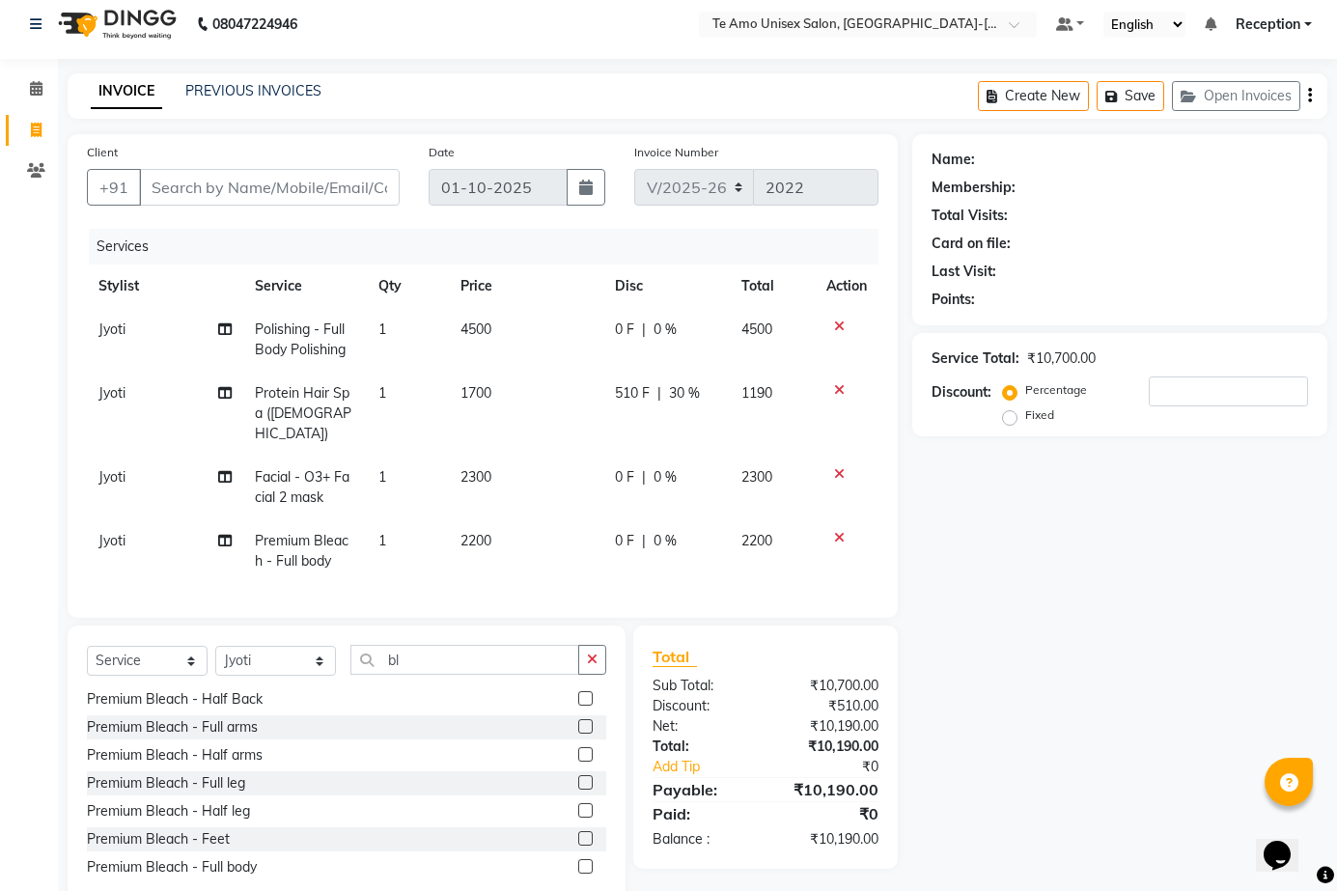
click at [626, 319] on td "0 F | 0 %" at bounding box center [666, 340] width 126 height 64
select select "92424"
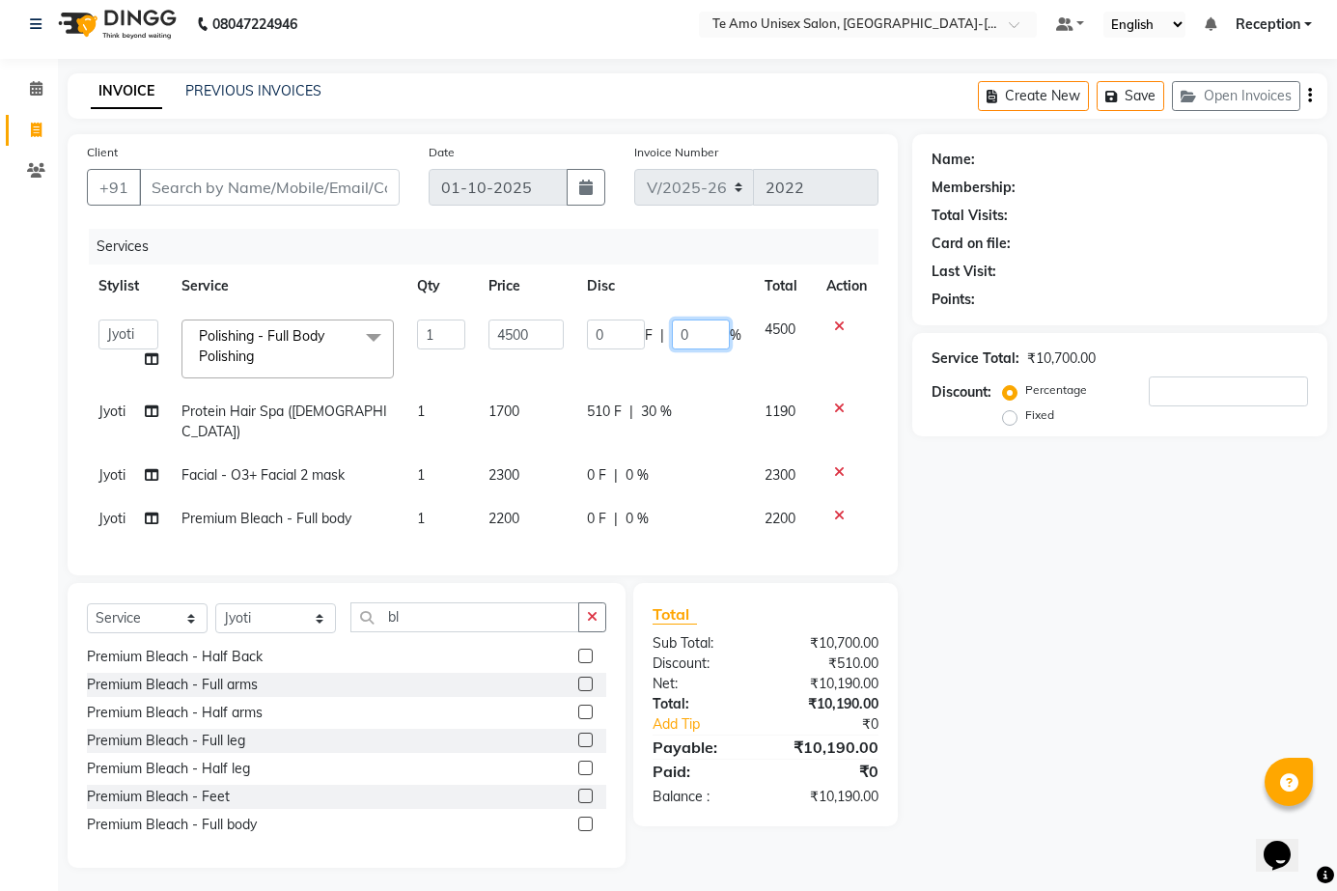
click at [684, 324] on input "0" at bounding box center [701, 335] width 58 height 30
type input "50"
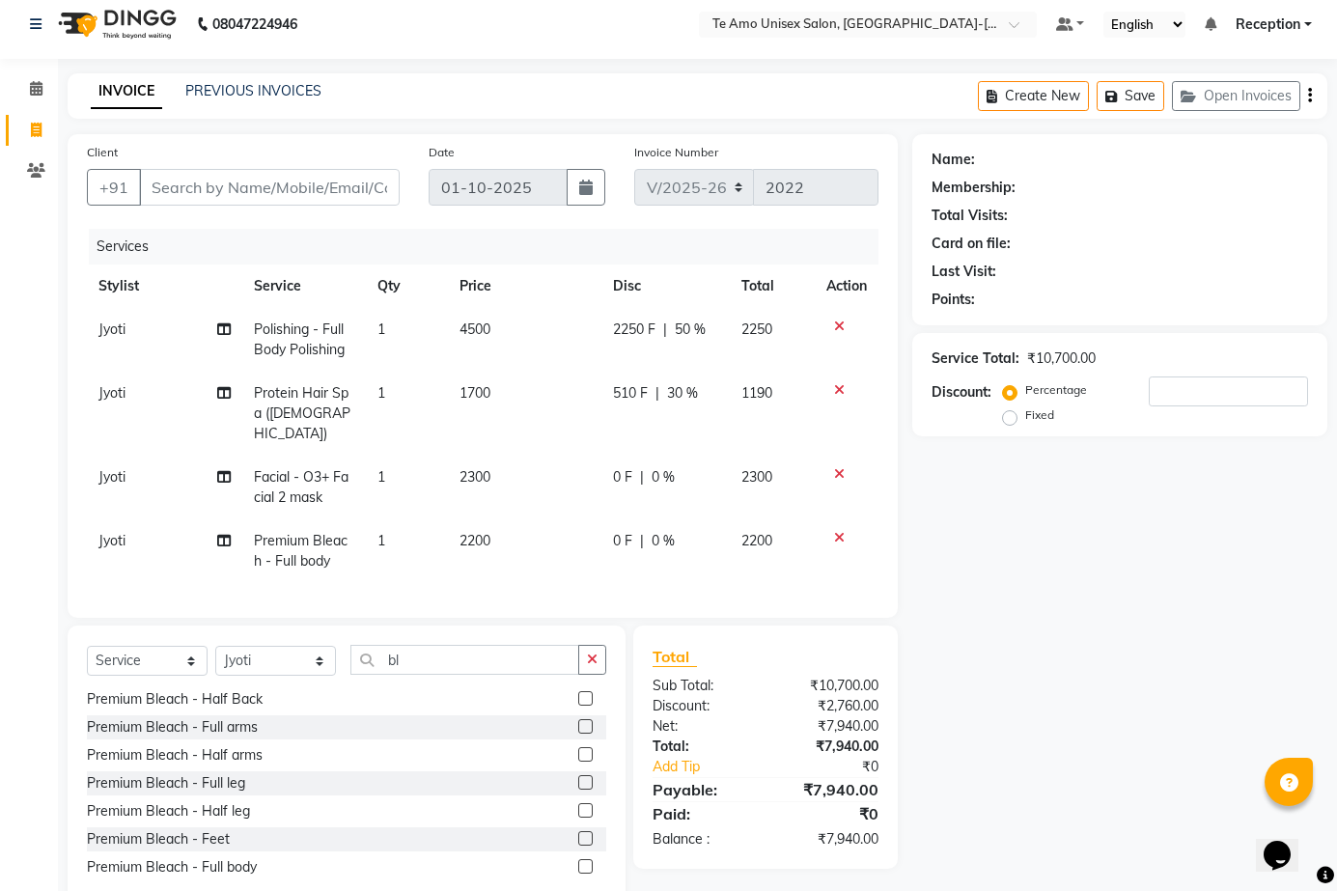
click at [631, 456] on td "0 F | 0 %" at bounding box center [665, 488] width 128 height 64
select select "92424"
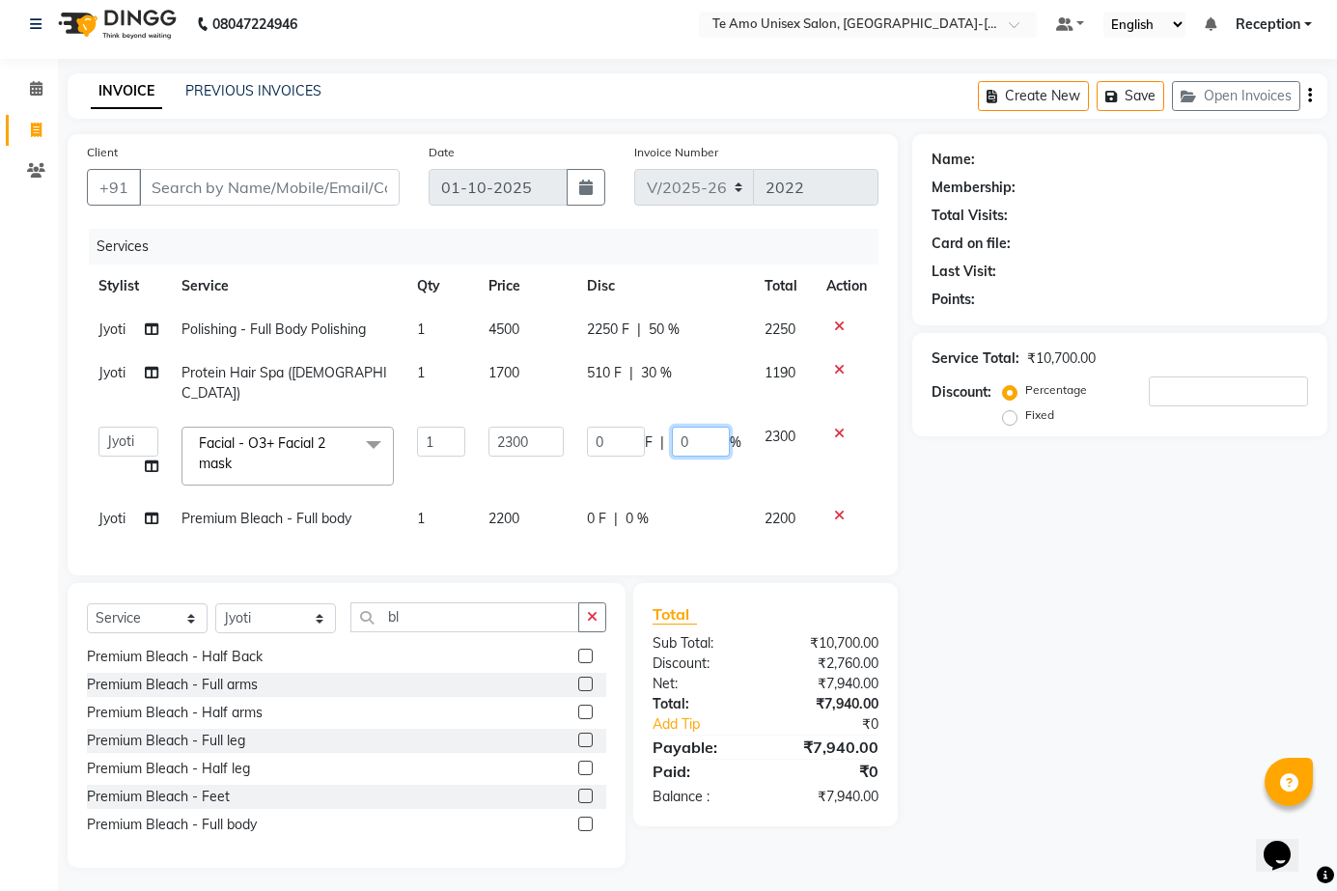
click at [694, 427] on input "0" at bounding box center [701, 442] width 58 height 30
type input "50"
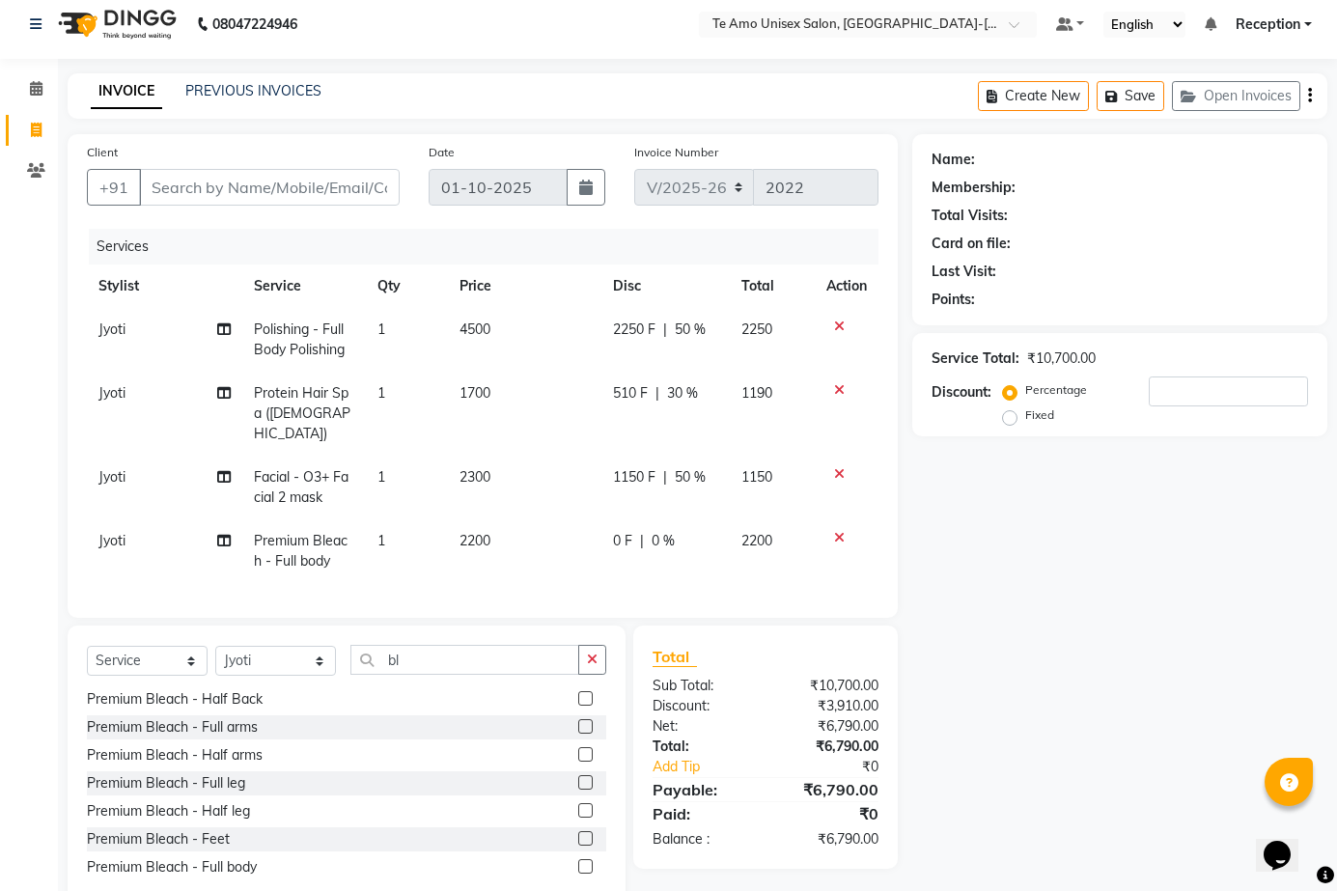
click at [631, 497] on tbody "Jyoti Polishing - Full Body Polishing 1 4500 2250 F | 50 % 2250 Jyoti Protein H…" at bounding box center [483, 445] width 792 height 275
click at [672, 531] on span "0 %" at bounding box center [663, 541] width 23 height 20
select select "92424"
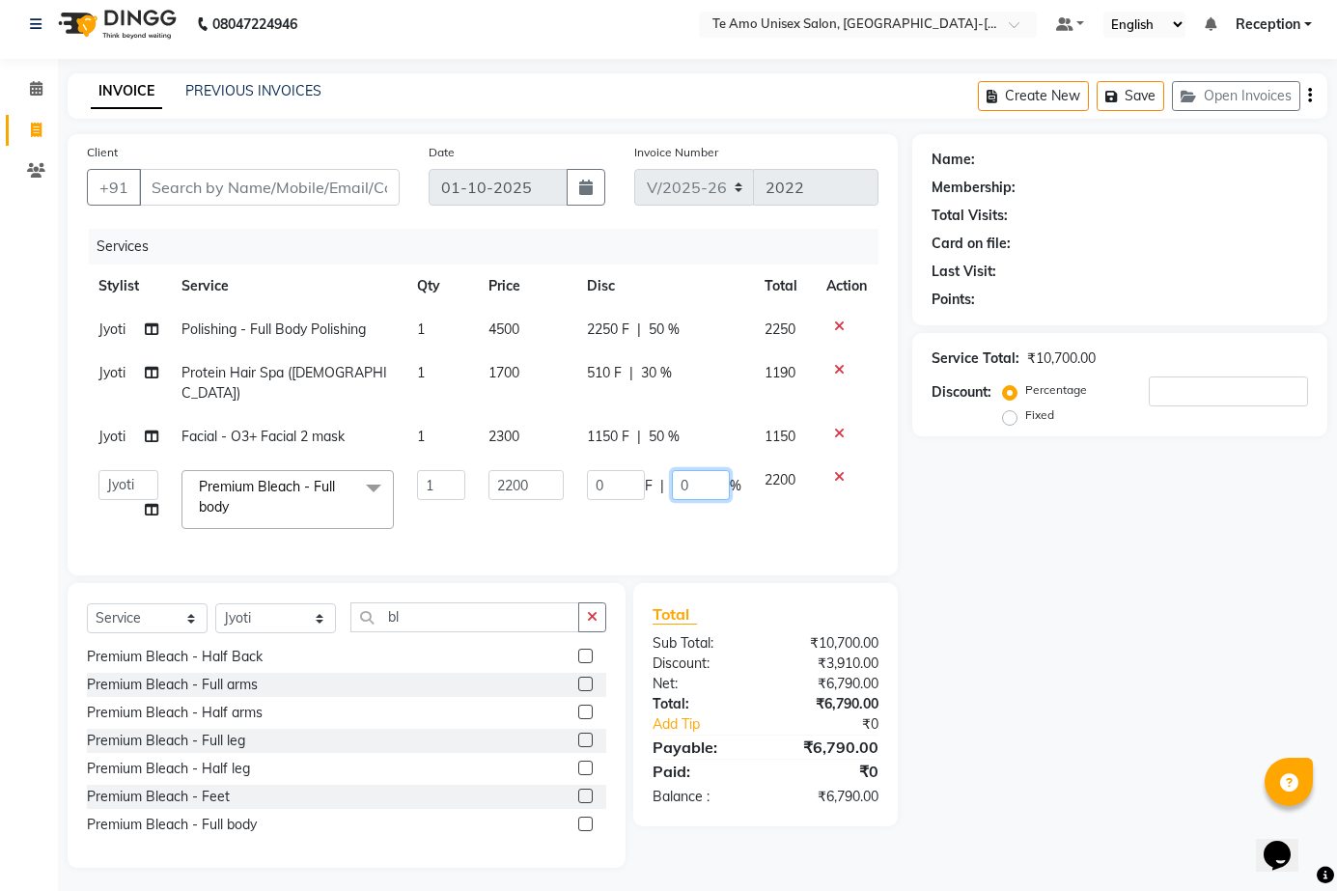
click at [691, 473] on input "0" at bounding box center [701, 485] width 58 height 30
type input "50"
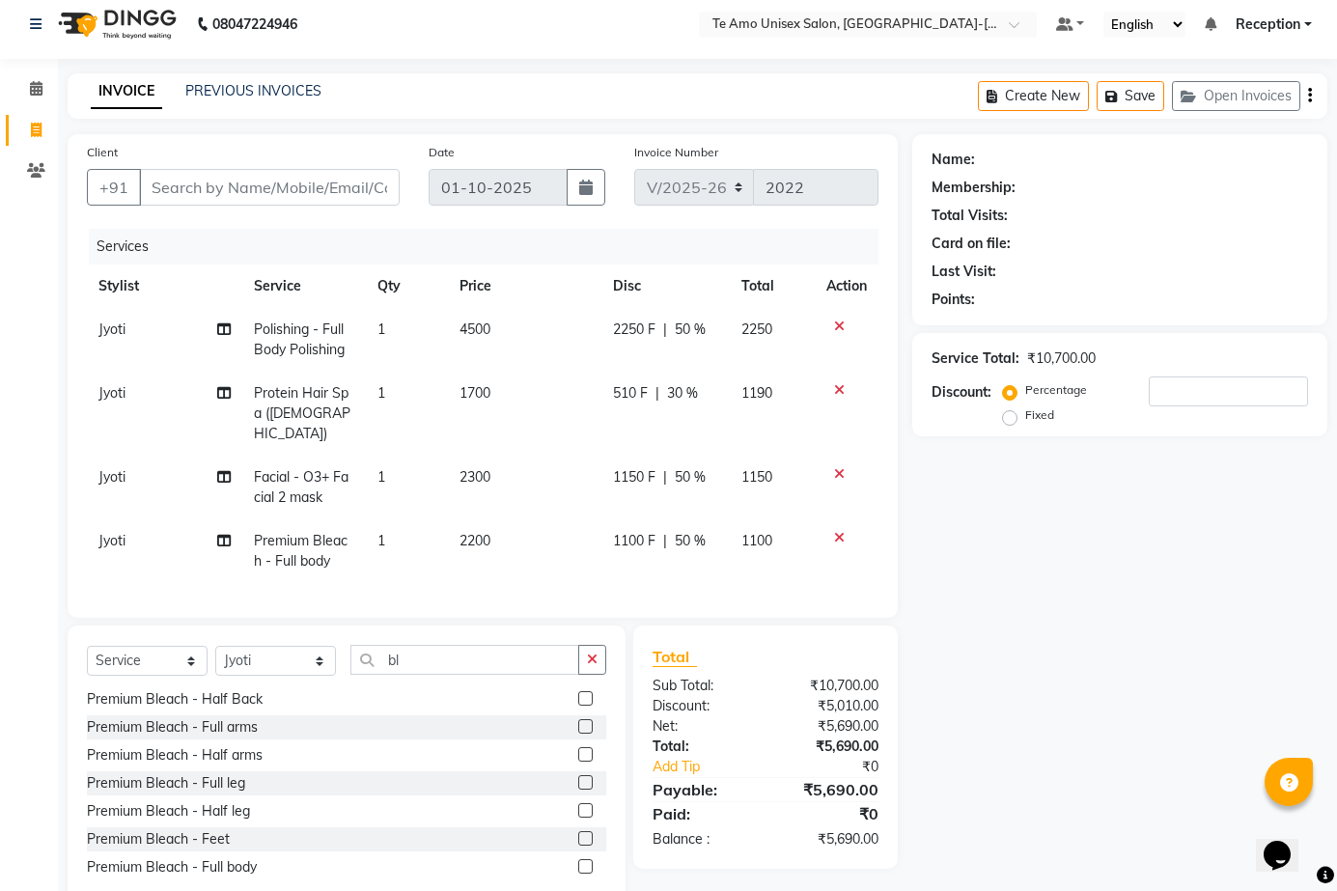
click at [1077, 712] on div "Name: Membership: Total Visits: Card on file: Last Visit: Points: Service Total…" at bounding box center [1127, 522] width 430 height 776
click at [224, 320] on span at bounding box center [224, 330] width 14 height 20
select select "92424"
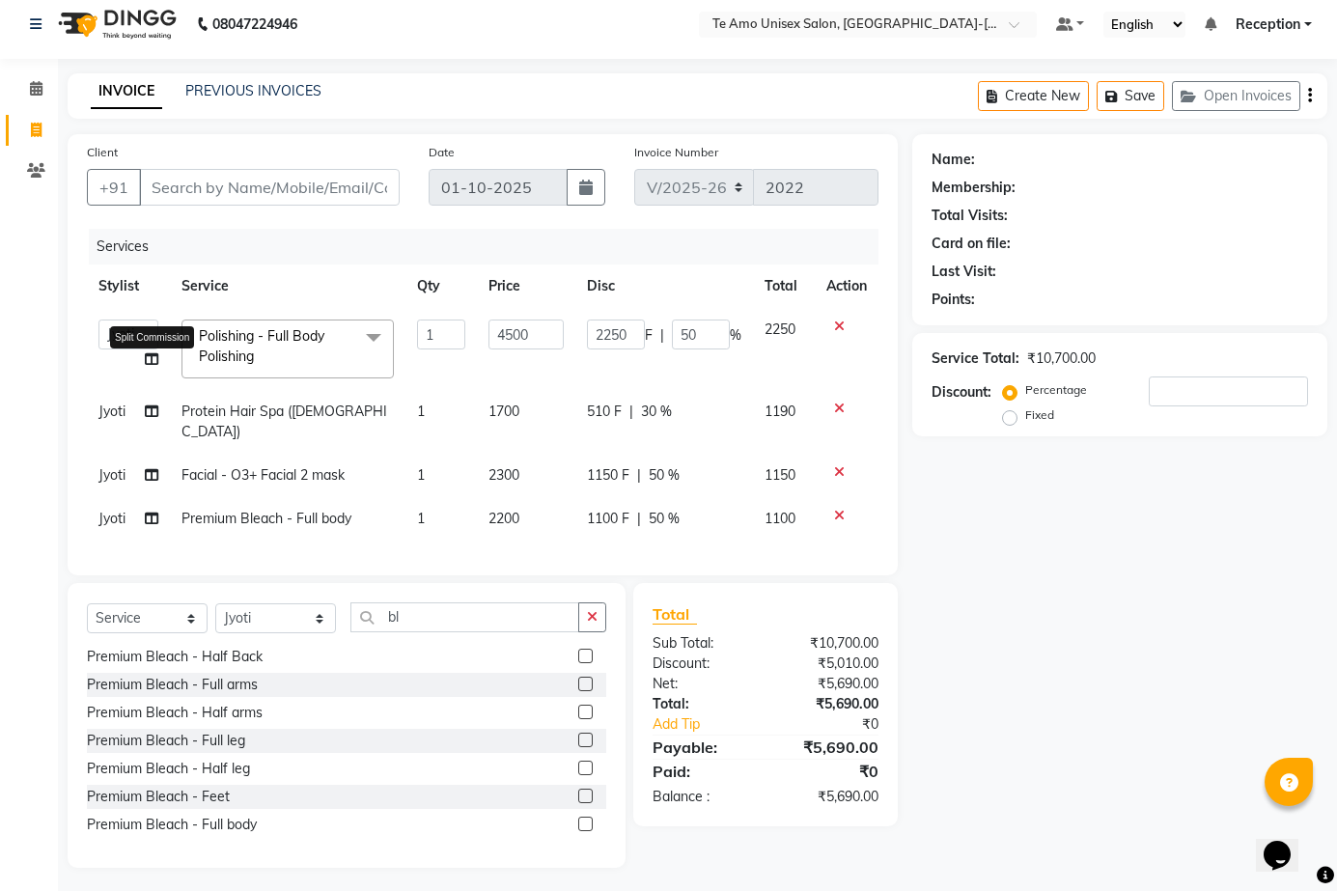
click at [149, 350] on span at bounding box center [152, 359] width 14 height 20
click at [1, 320] on div "Calendar Invoice Clients Completed InProgress Upcoming Dropped Tentative Check-…" at bounding box center [130, 455] width 261 height 823
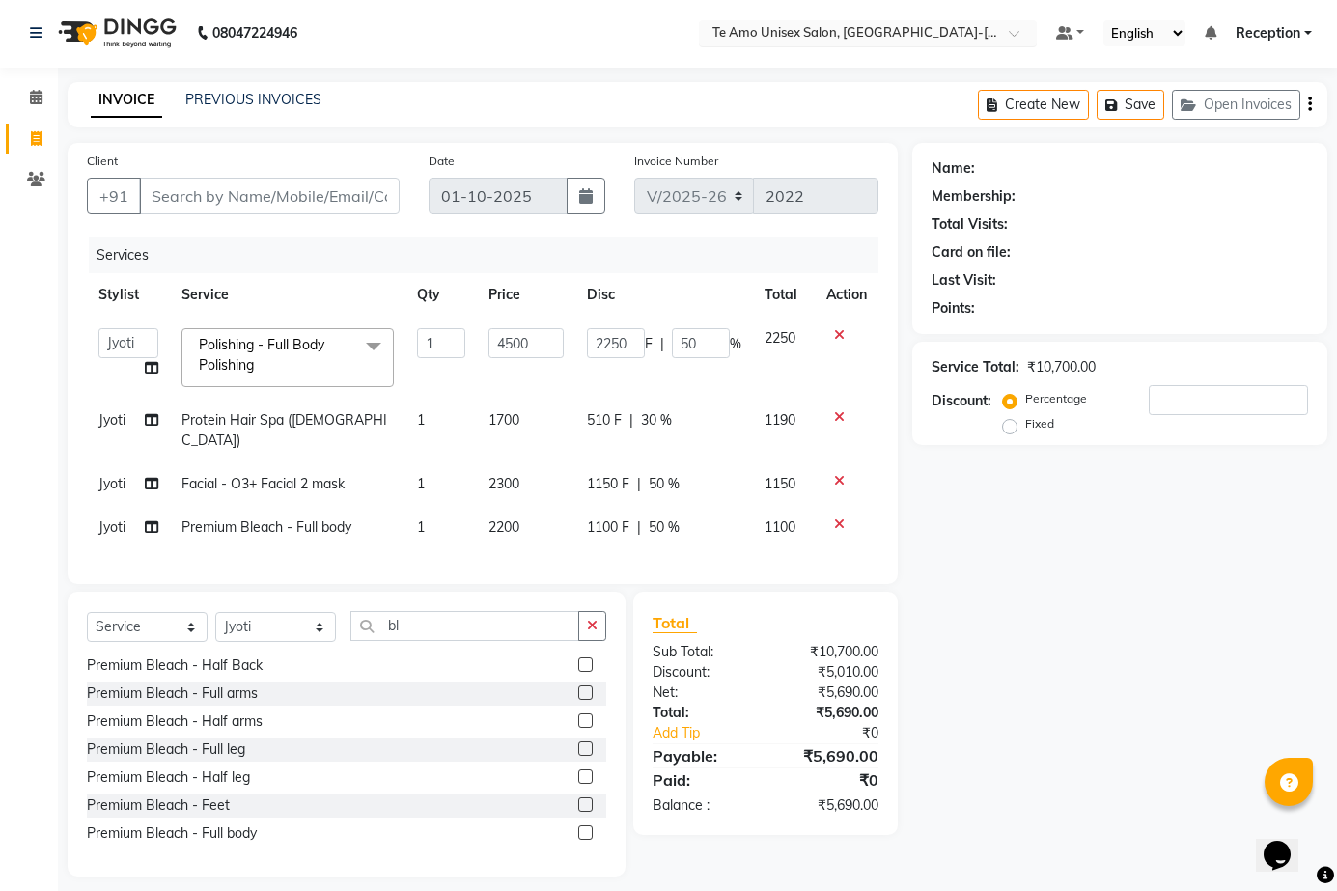
scroll to position [0, 0]
click at [147, 365] on icon at bounding box center [152, 370] width 14 height 14
select select "92424"
select select "73962"
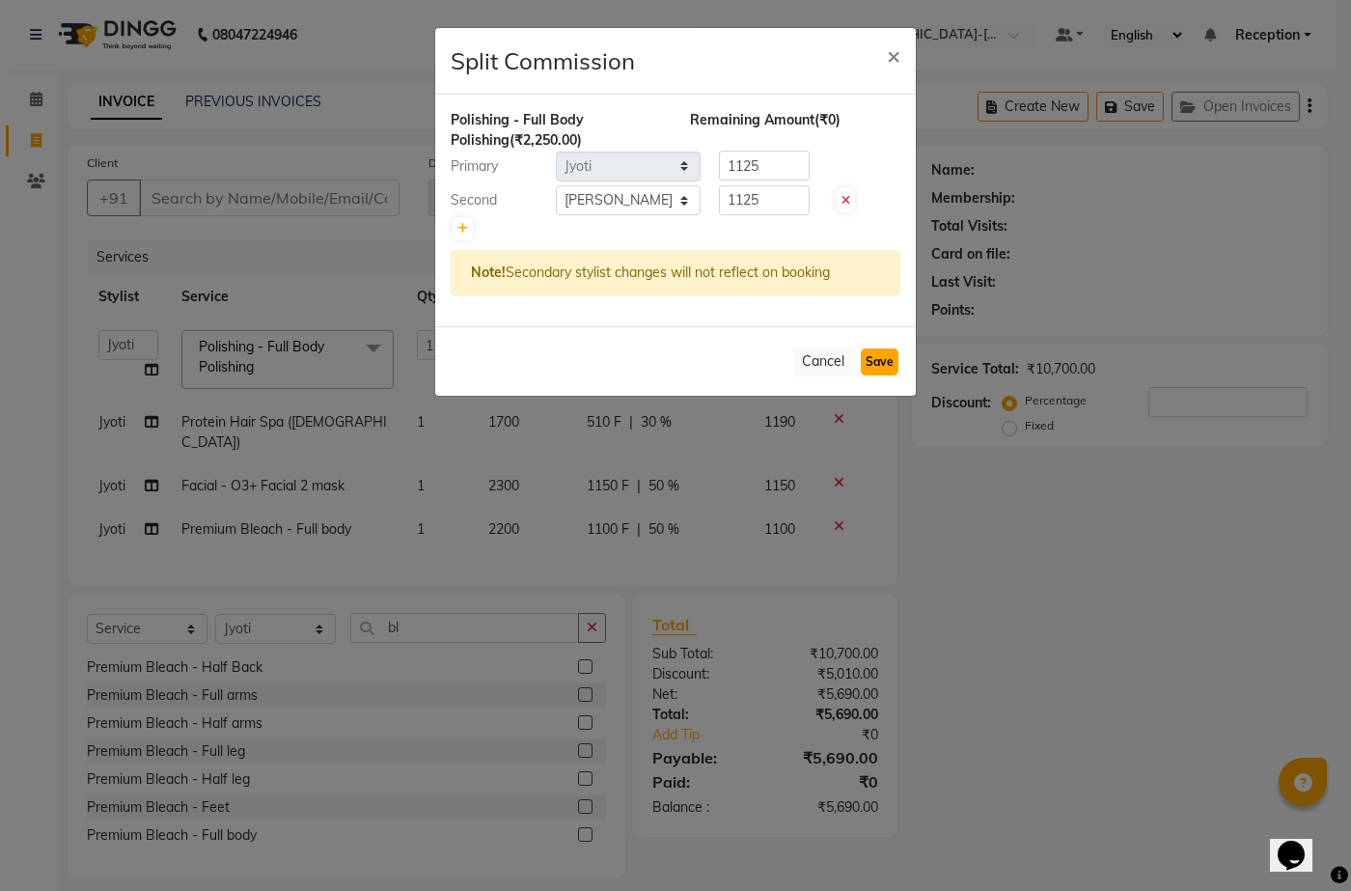
click at [895, 357] on button "Save" at bounding box center [880, 361] width 38 height 27
select select "Select"
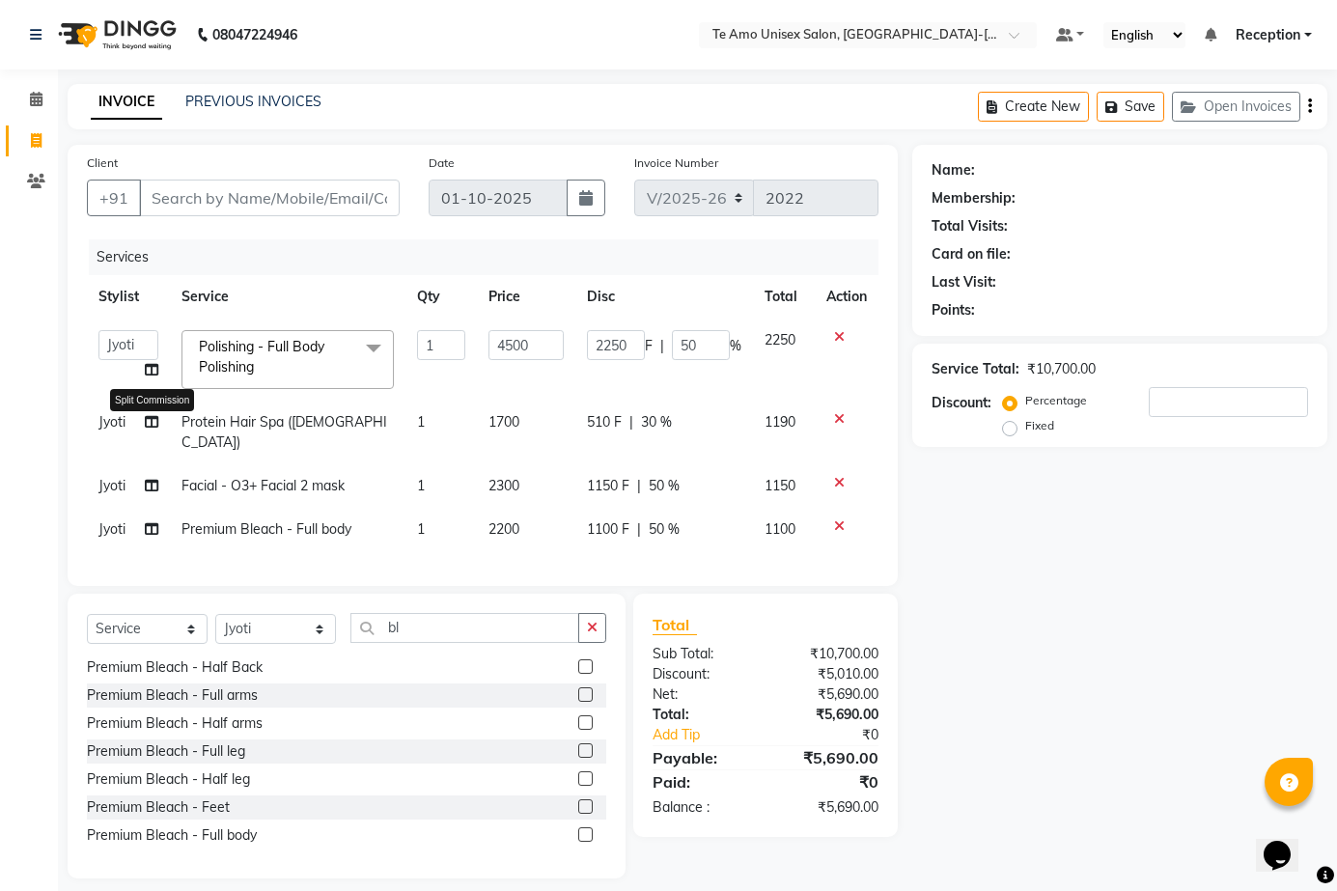
click at [151, 418] on icon at bounding box center [152, 422] width 14 height 14
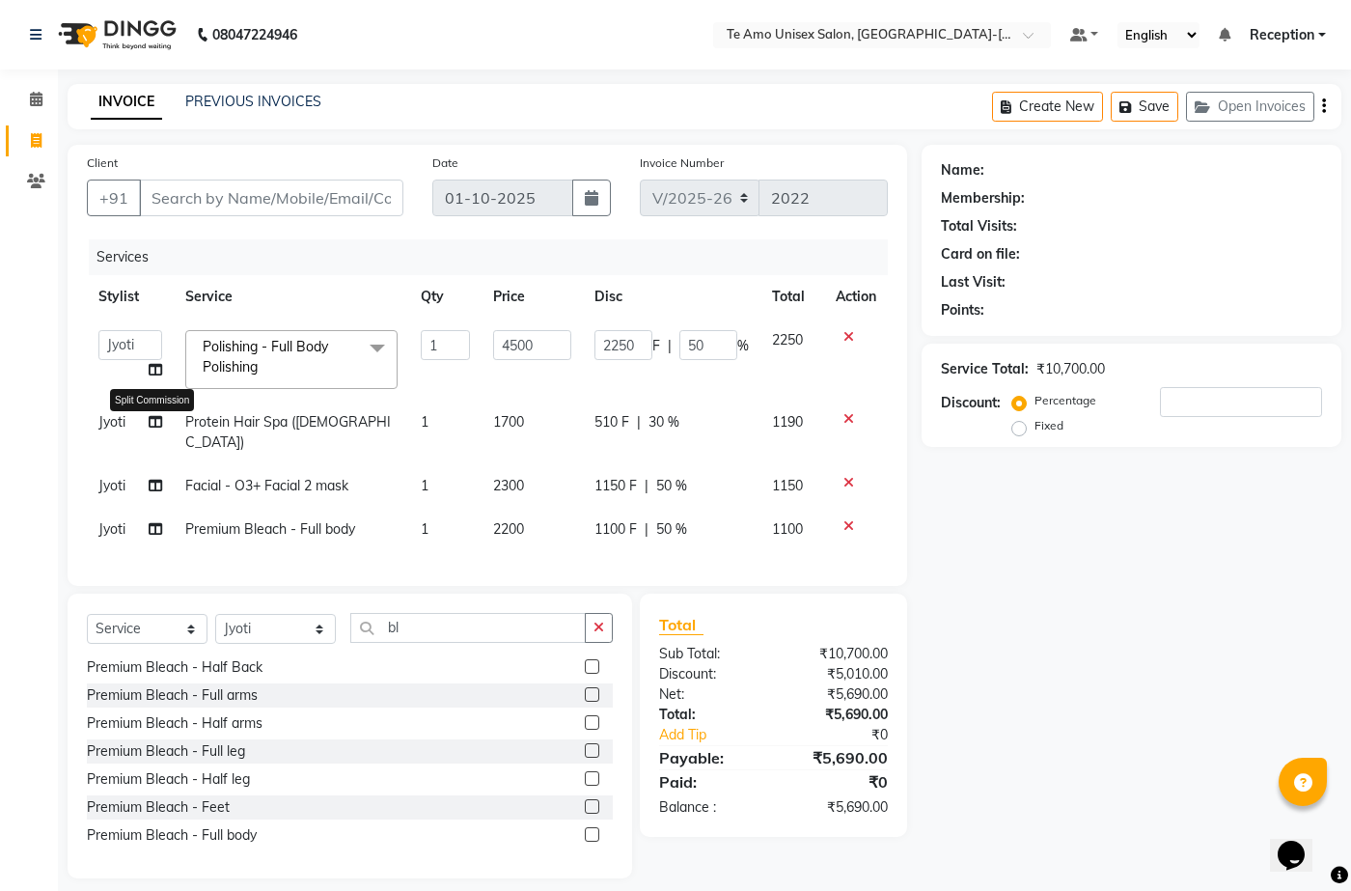
select select "92424"
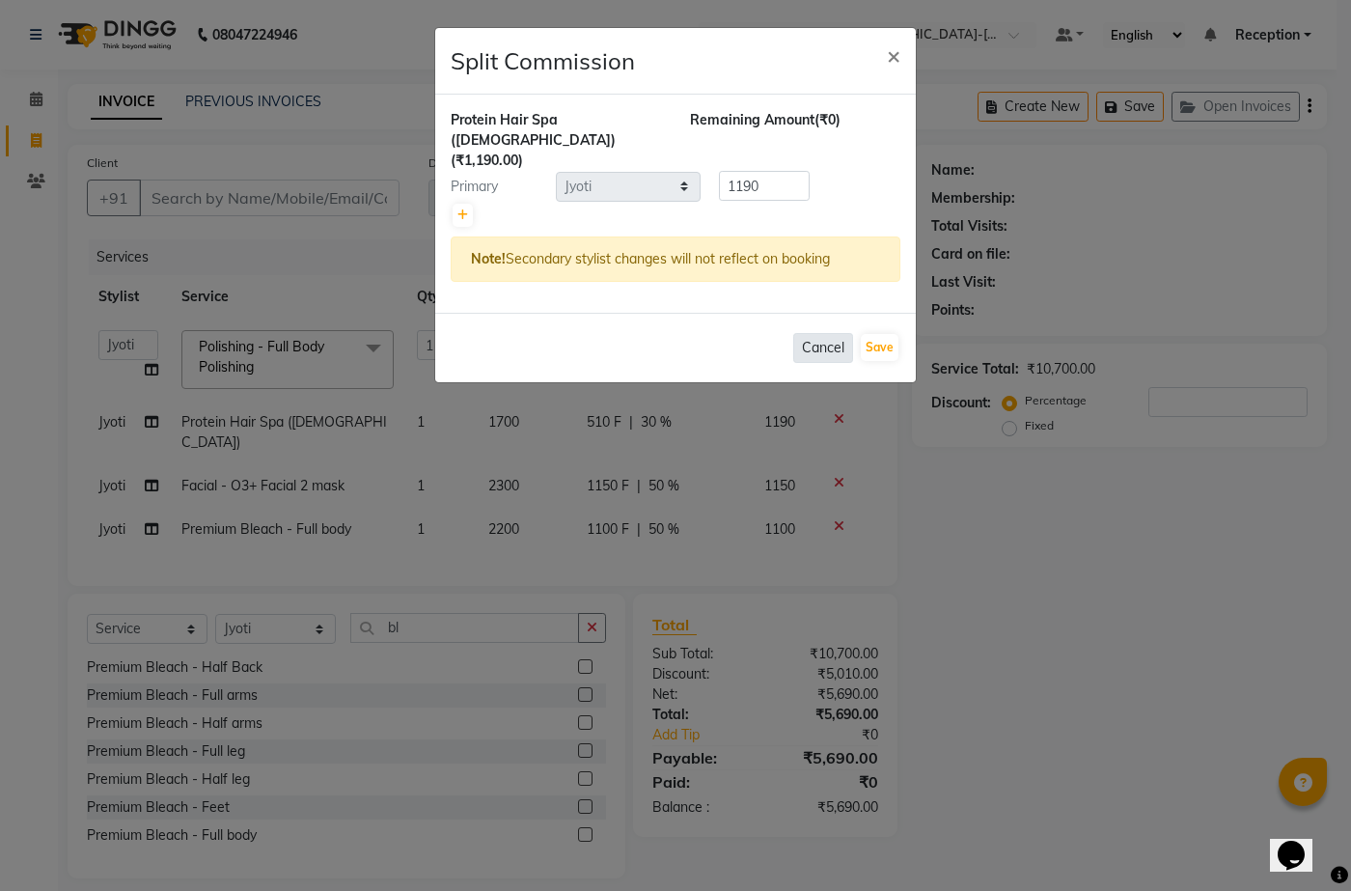
click at [825, 333] on button "Cancel" at bounding box center [823, 348] width 60 height 30
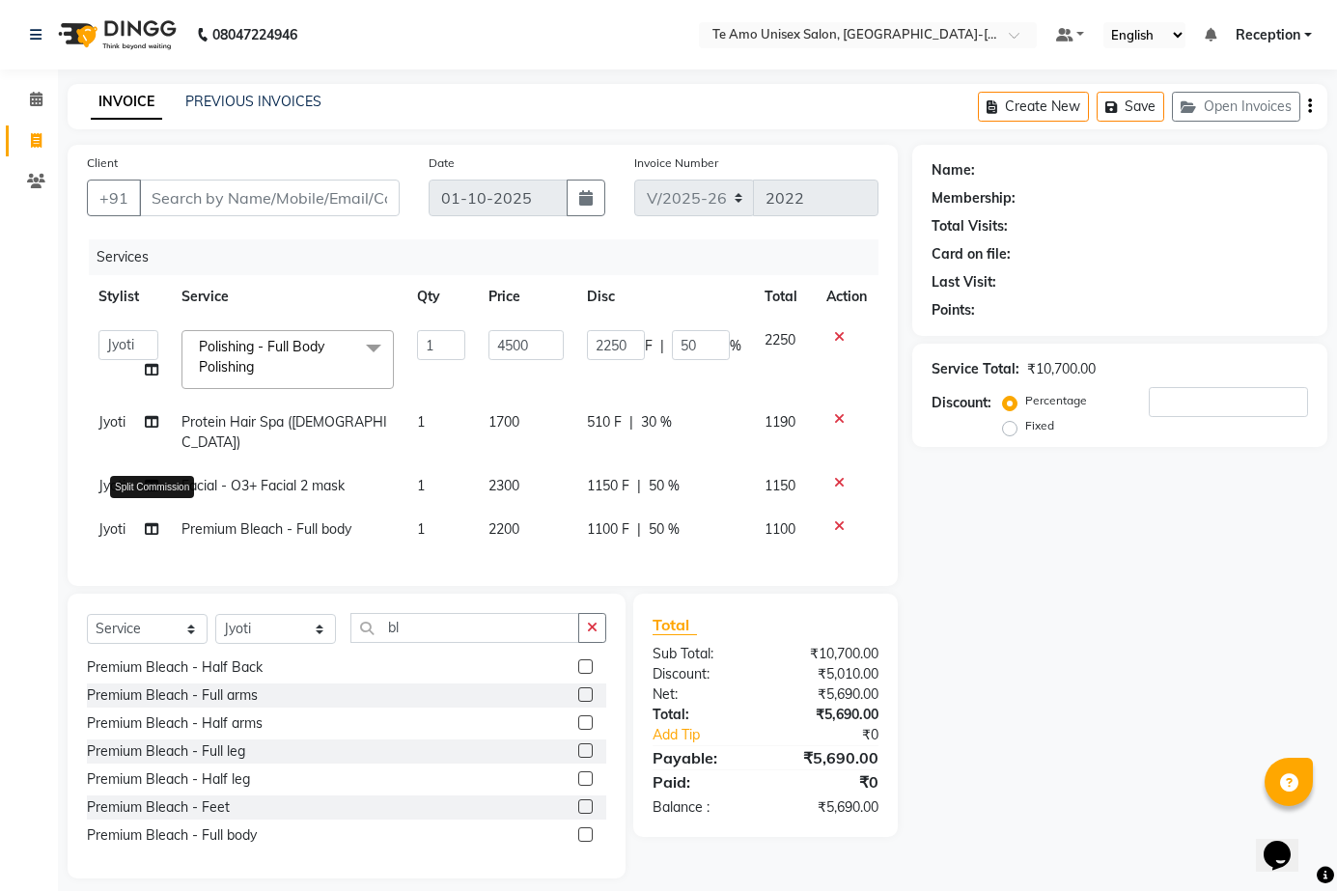
click at [149, 522] on icon at bounding box center [152, 529] width 14 height 14
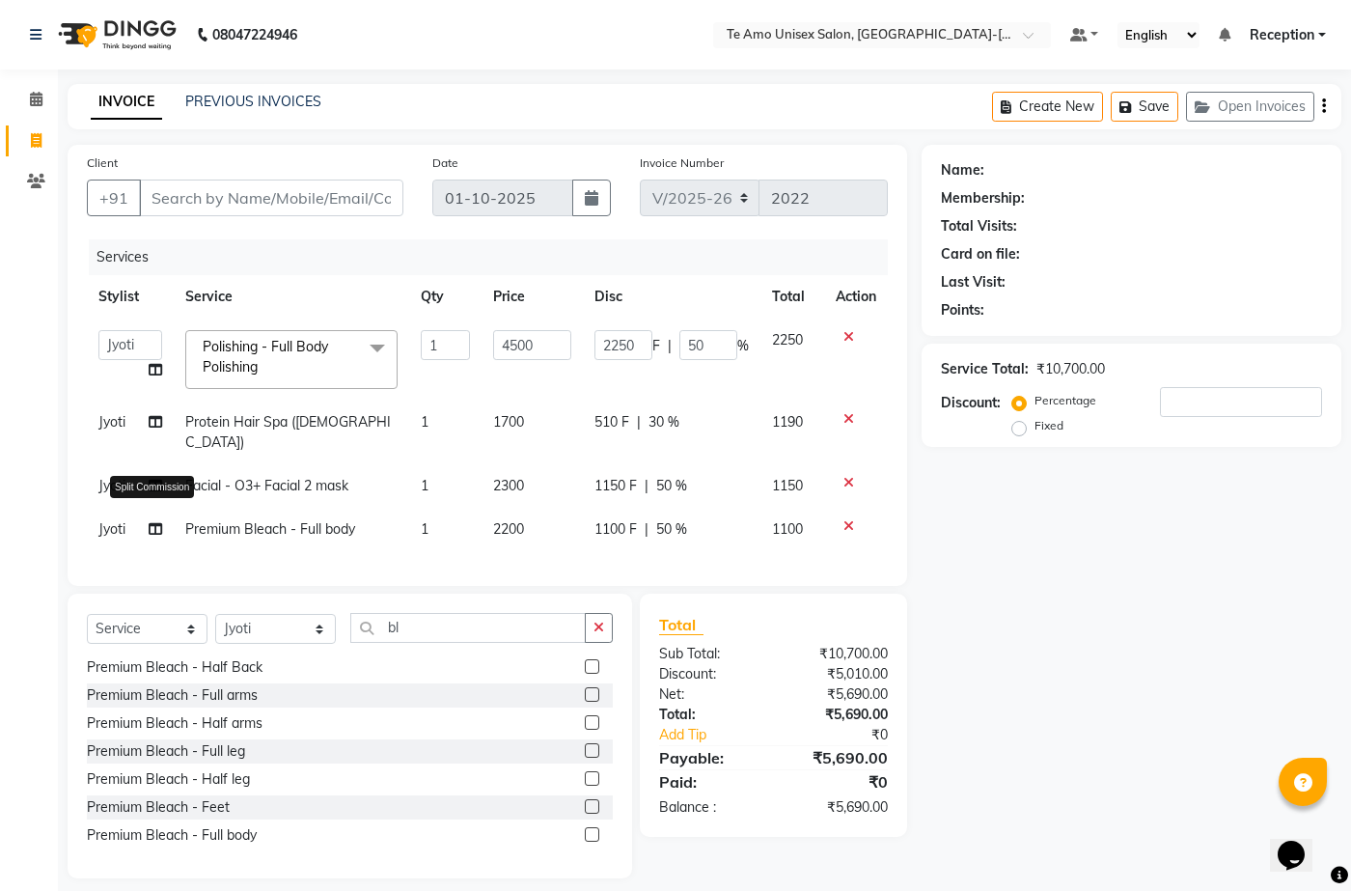
select select "92424"
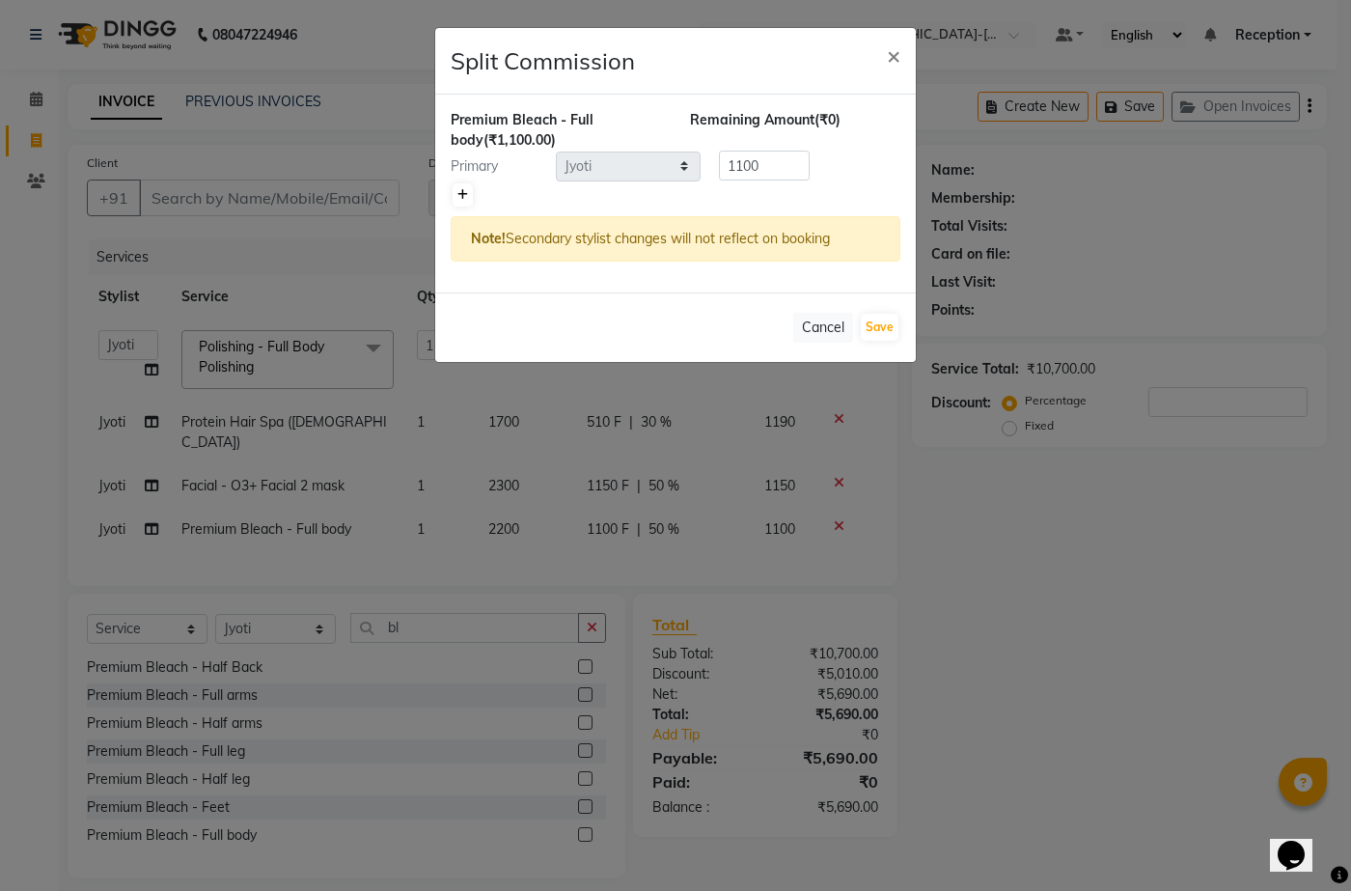
click at [459, 187] on link at bounding box center [463, 194] width 20 height 23
type input "550"
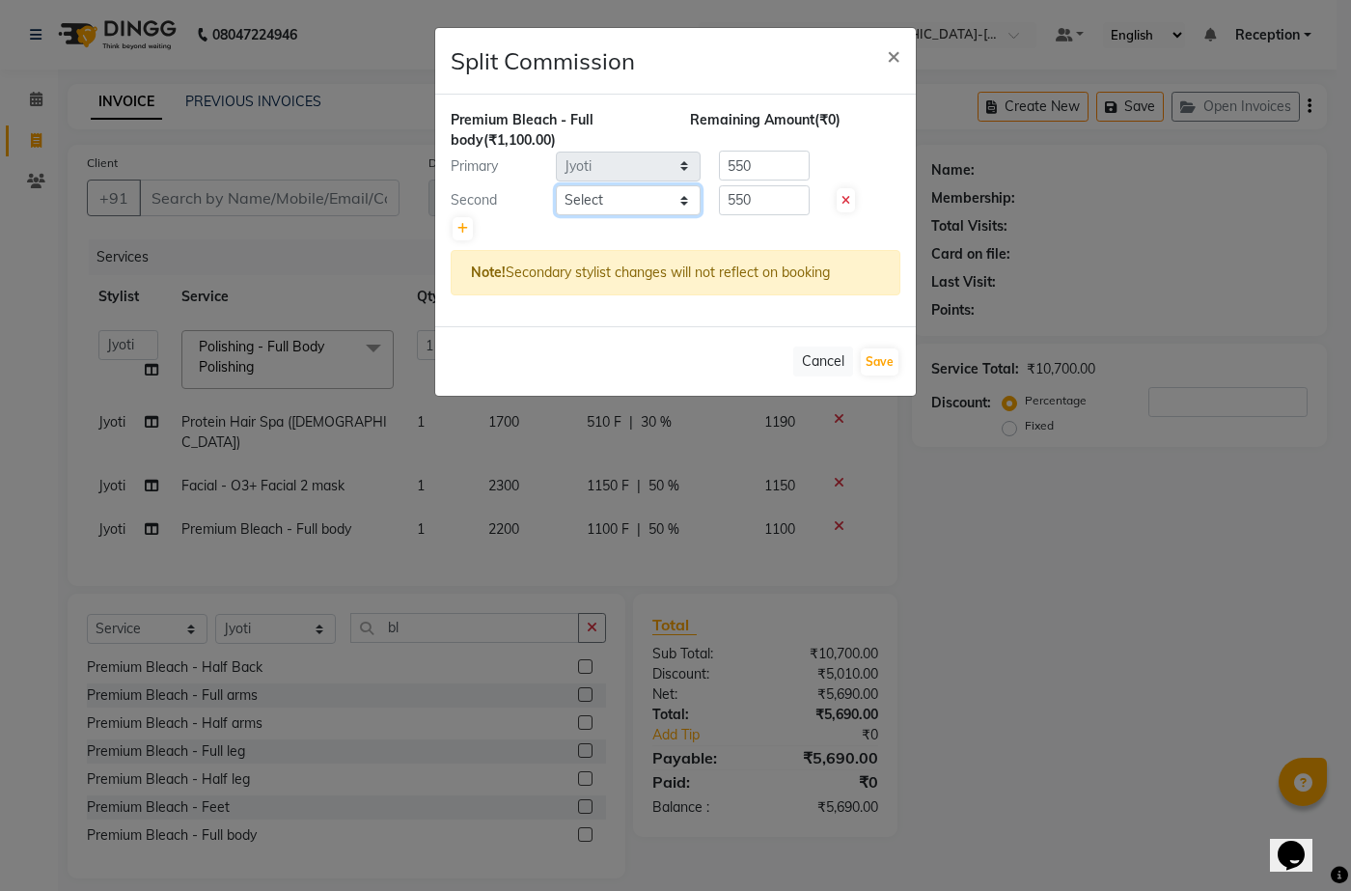
click at [683, 199] on select "Select Aditya Anita Ganesh Jyoti Manager Ravindra Reception Sanjana" at bounding box center [628, 200] width 145 height 30
select select "73962"
click at [556, 185] on select "Select Aditya Anita Ganesh Jyoti Manager Ravindra Reception Sanjana" at bounding box center [628, 200] width 145 height 30
click at [880, 363] on button "Save" at bounding box center [880, 361] width 38 height 27
select select "Select"
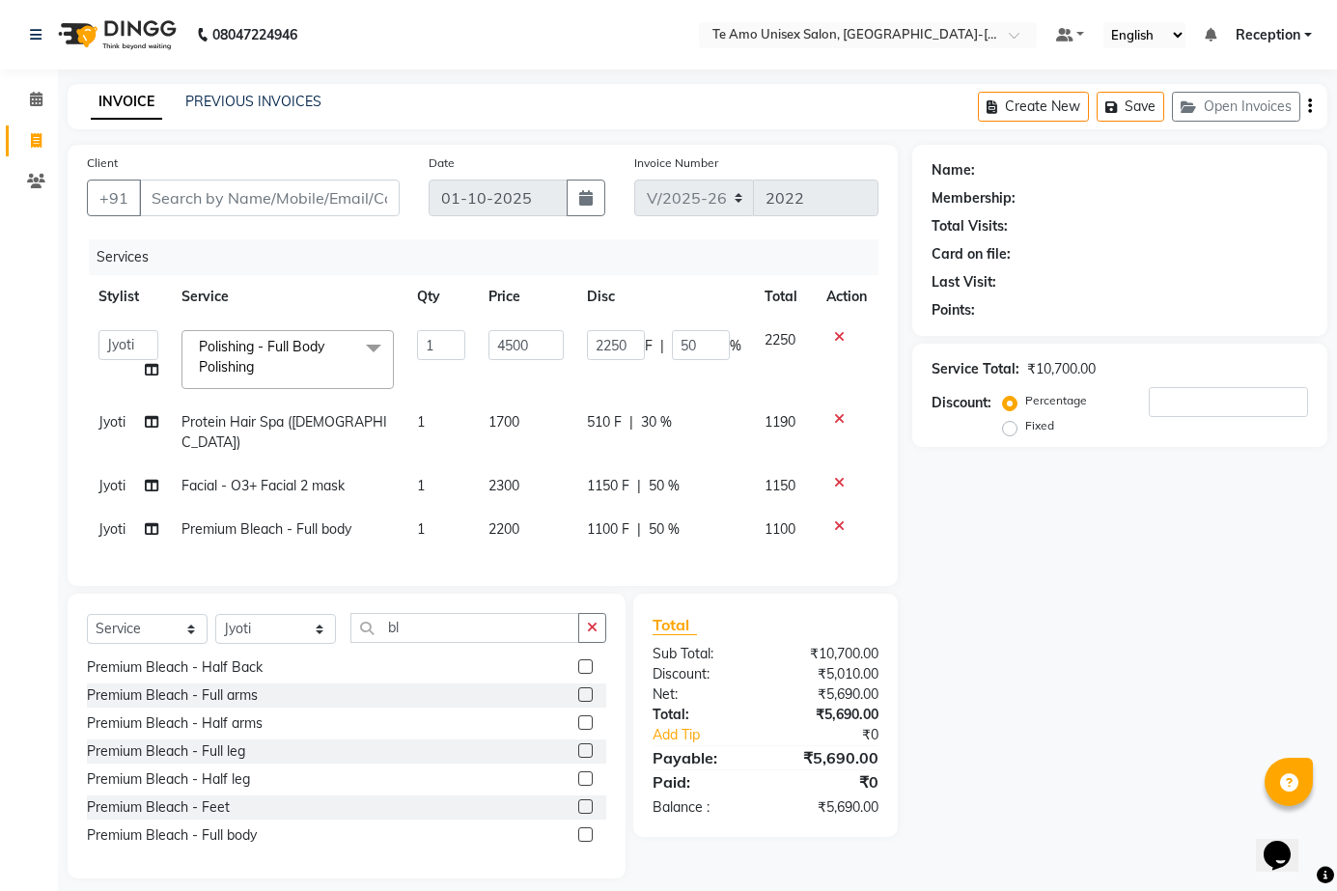
select select "92424"
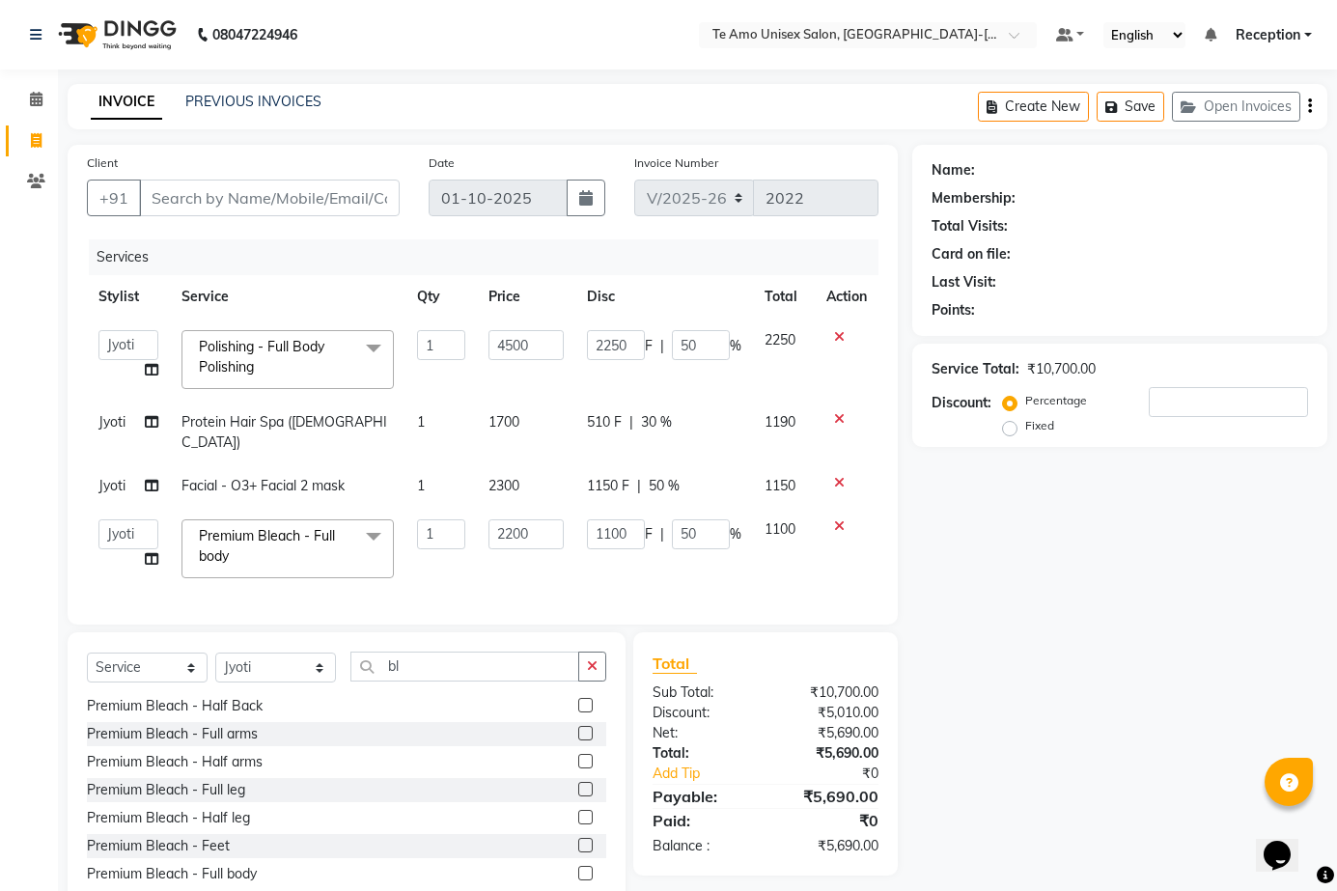
click at [18, 514] on div "Calendar Invoice Clients Completed InProgress Upcoming Dropped Tentative Check-…" at bounding box center [130, 486] width 261 height 862
click at [145, 549] on span at bounding box center [152, 559] width 14 height 20
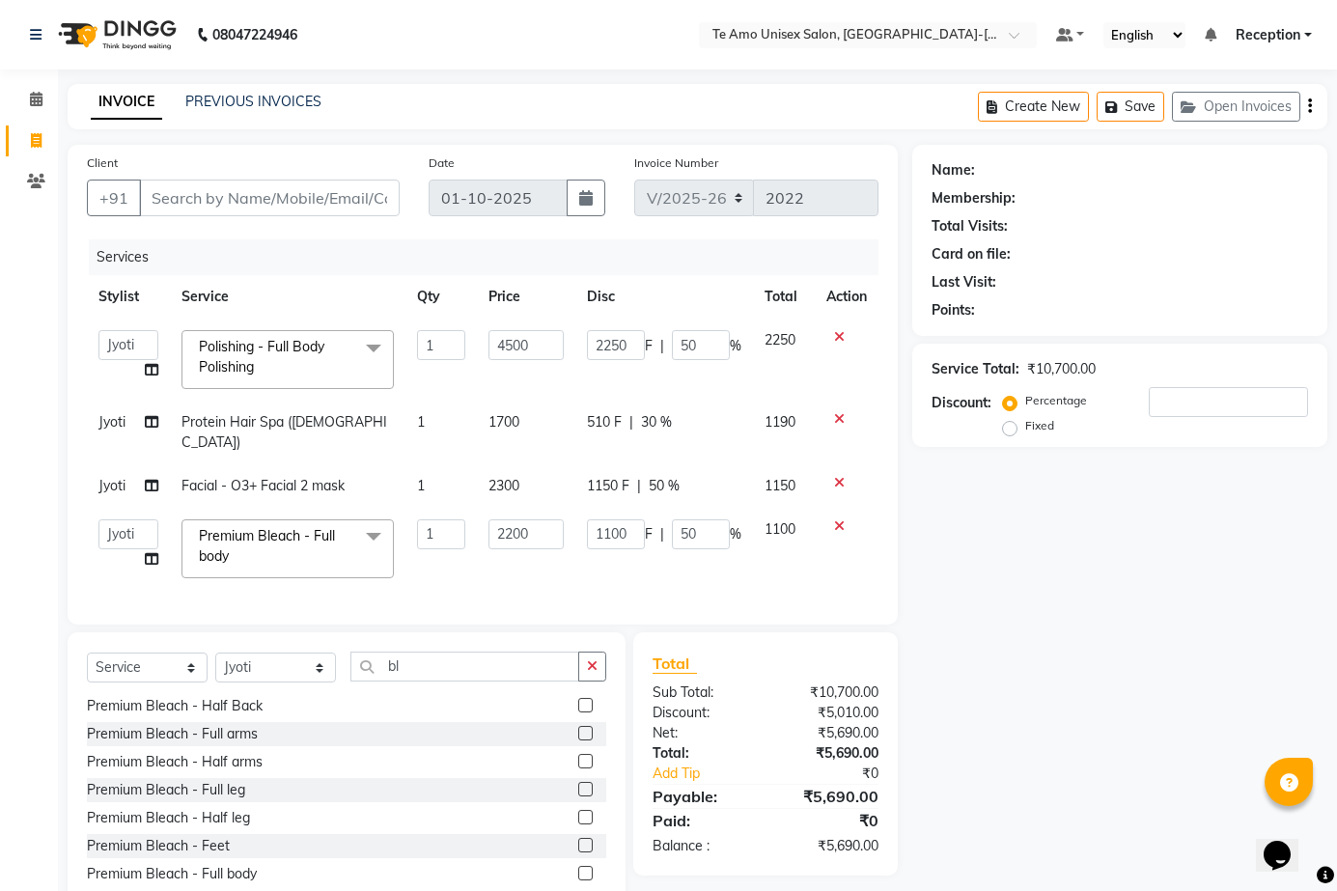
click at [145, 549] on span at bounding box center [152, 559] width 14 height 20
click at [150, 552] on icon at bounding box center [152, 559] width 14 height 14
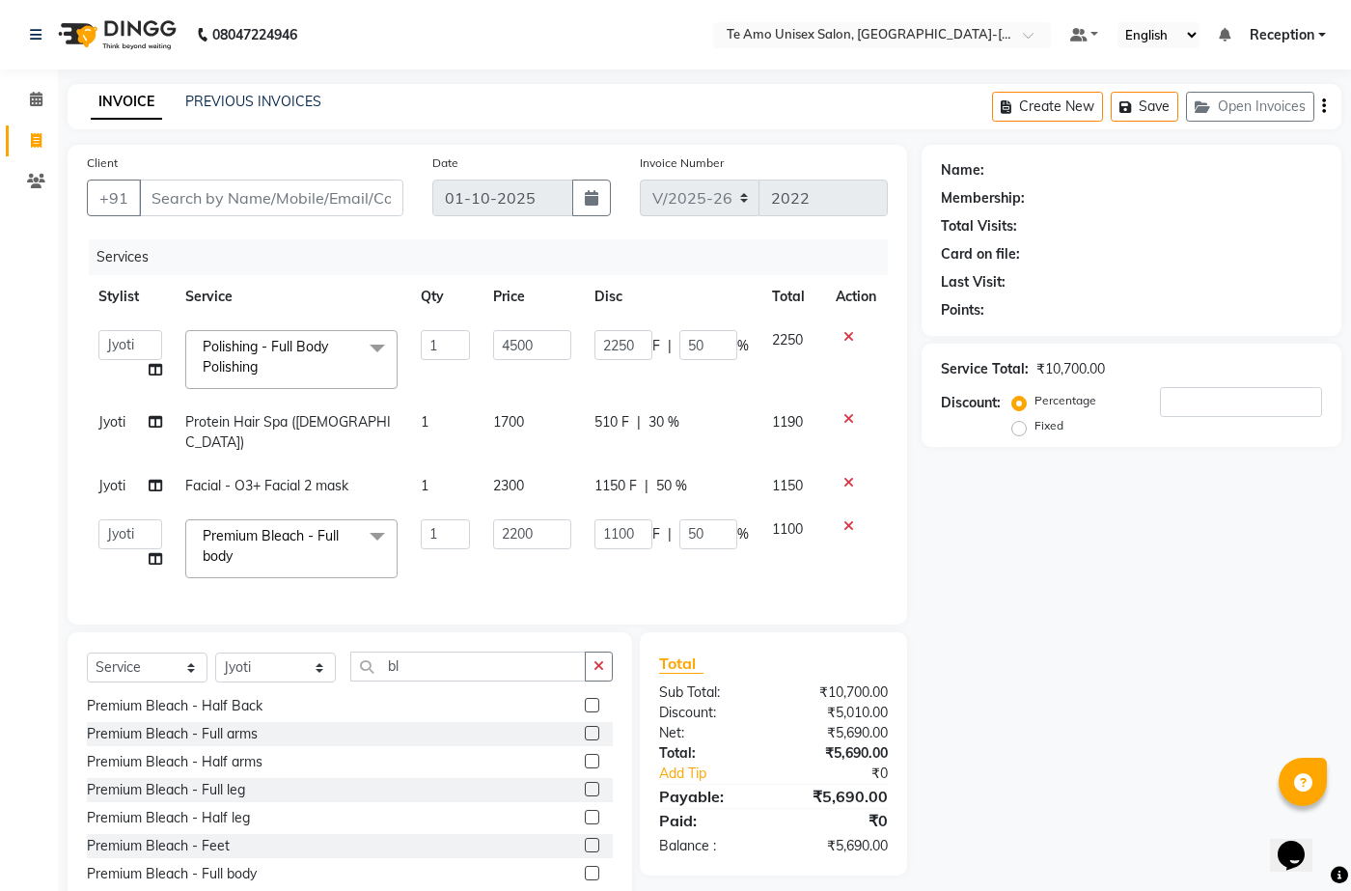
select select "92424"
select select "73962"
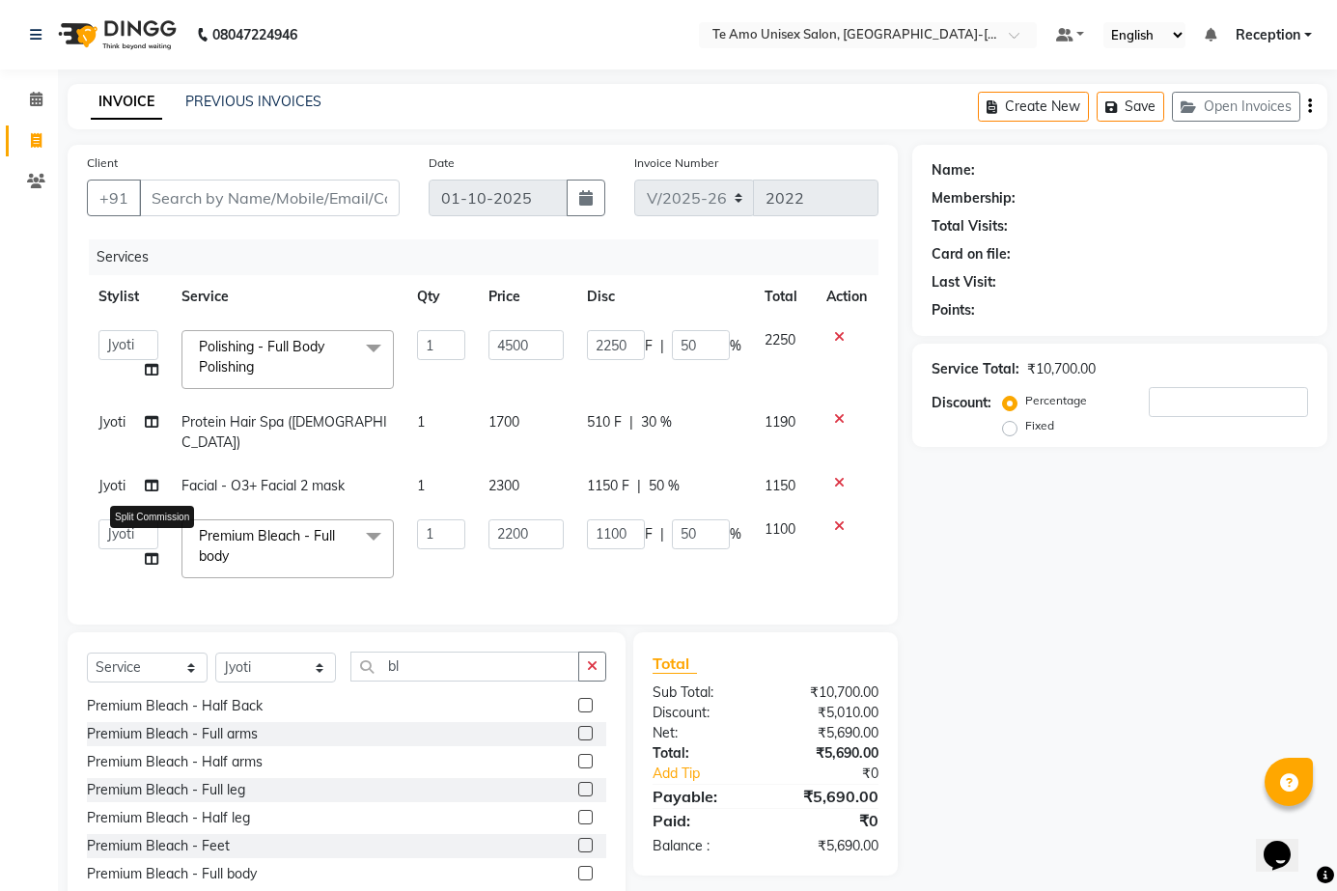
click at [147, 552] on icon at bounding box center [152, 559] width 14 height 14
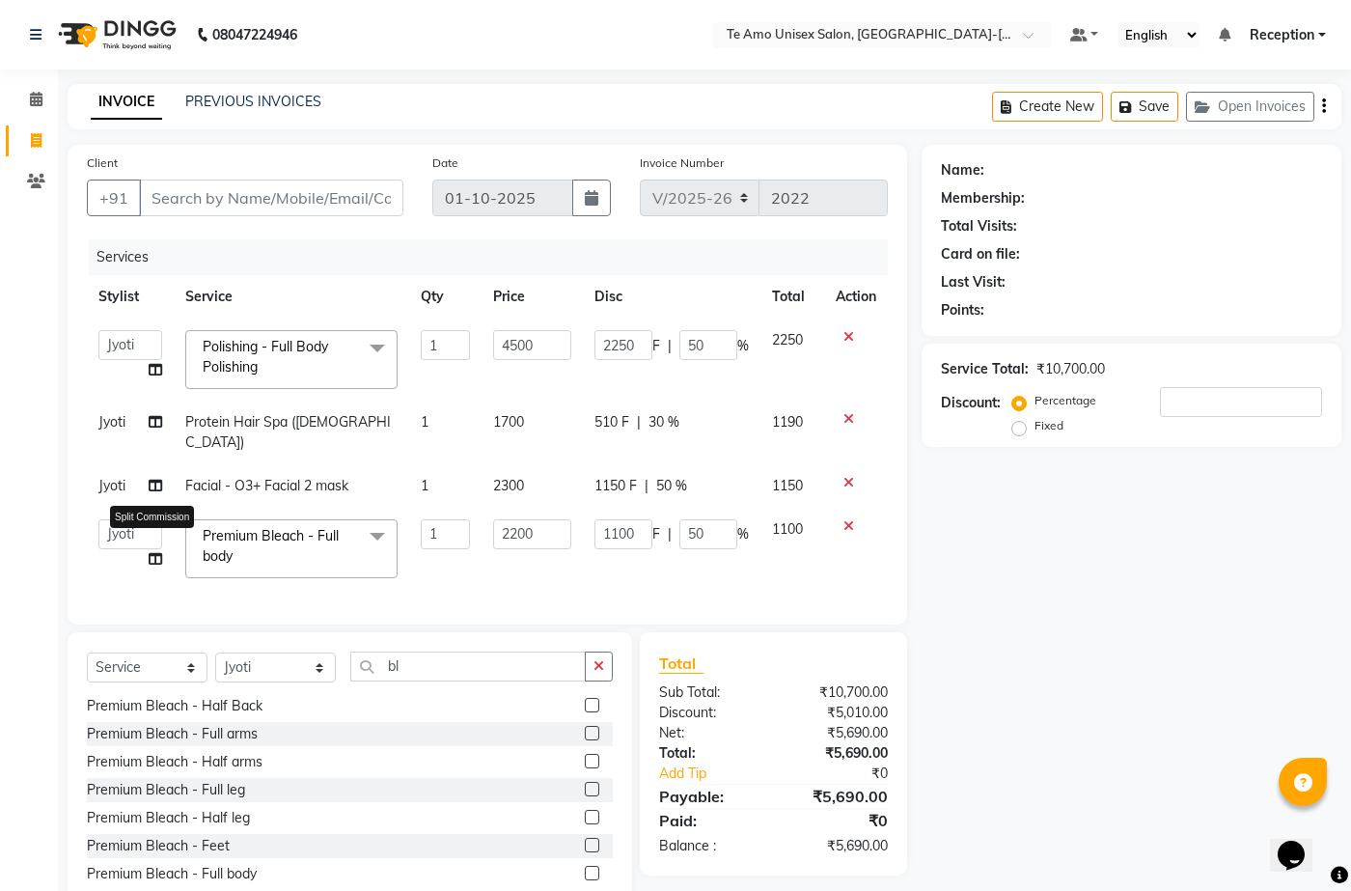
select select "92424"
select select "73962"
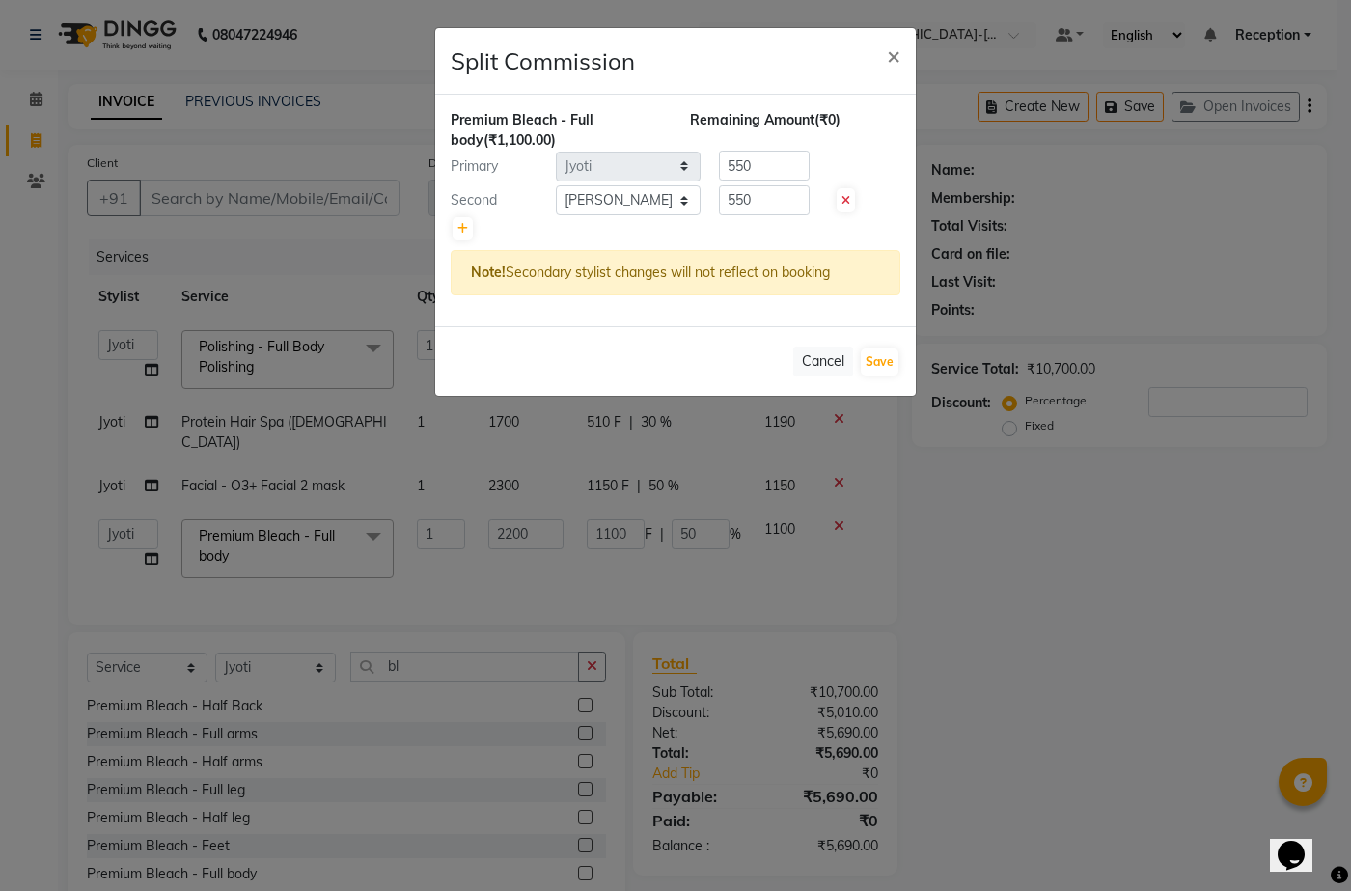
click at [1019, 500] on ngb-modal-window "Split Commission × Premium Bleach - Full body (₹1,100.00) Remaining Amount (₹0)…" at bounding box center [675, 445] width 1351 height 891
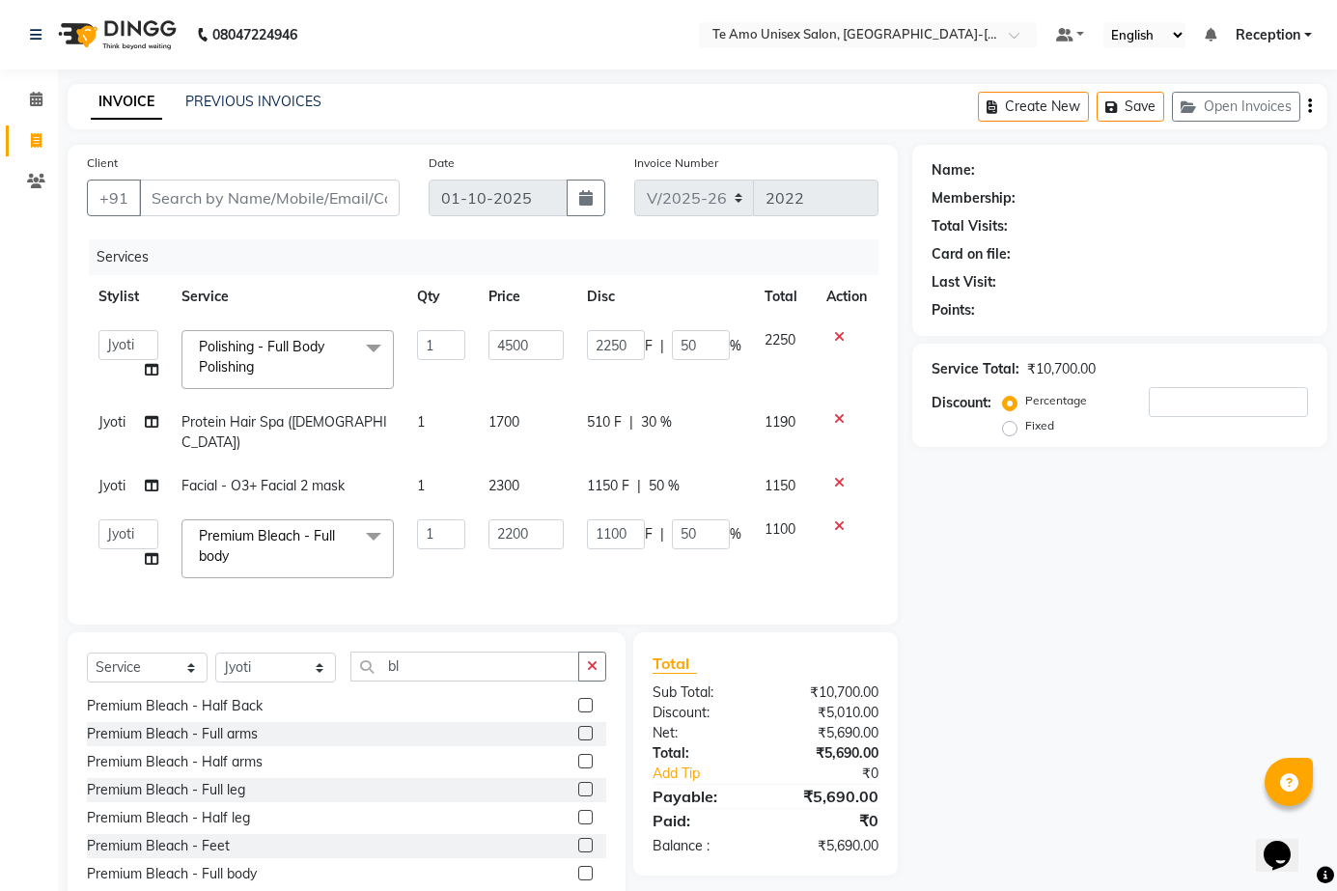
click at [129, 421] on td "Jyoti" at bounding box center [128, 433] width 83 height 64
select select "92424"
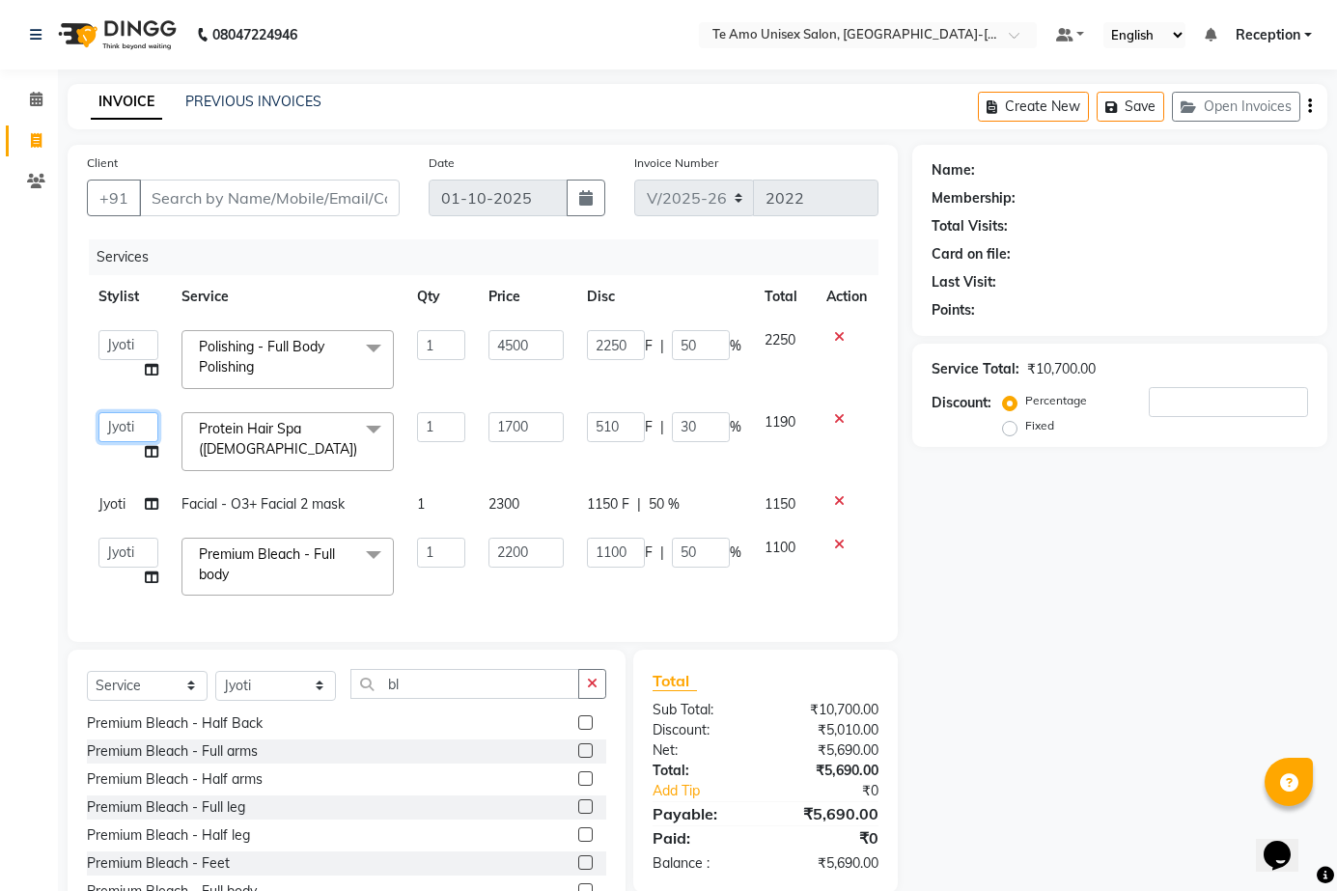
click at [129, 421] on select "Aditya Anita Ganesh Jyoti Manager Ravindra Reception Sanjana" at bounding box center [128, 427] width 60 height 30
click at [118, 512] on span "Jyoti" at bounding box center [111, 503] width 27 height 17
select select "92424"
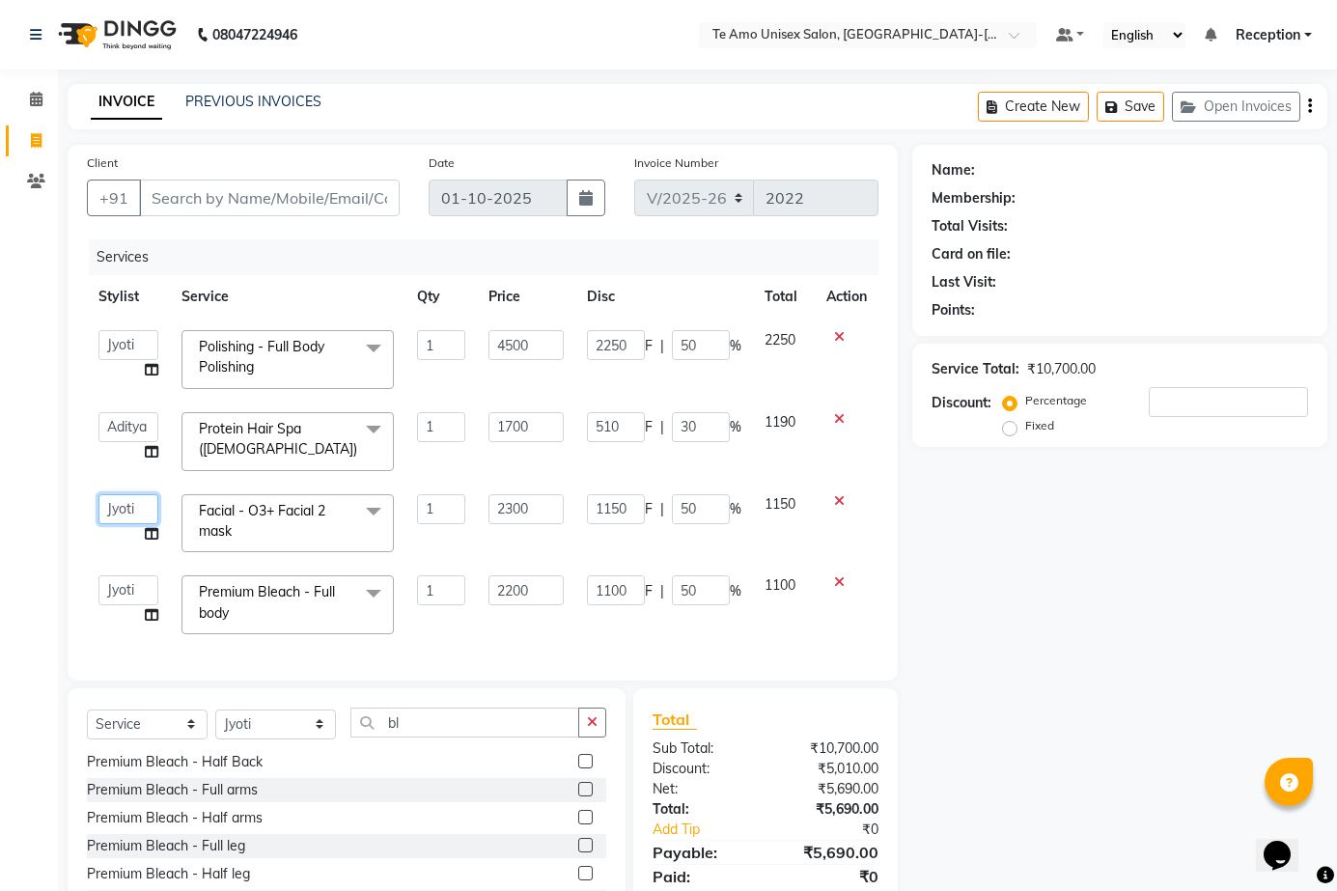
click at [118, 512] on select "Aditya Anita Ganesh Jyoti Manager Ravindra Reception Sanjana" at bounding box center [128, 509] width 60 height 30
select select "73962"
click at [152, 366] on icon at bounding box center [152, 370] width 14 height 14
select select "92424"
select select "73962"
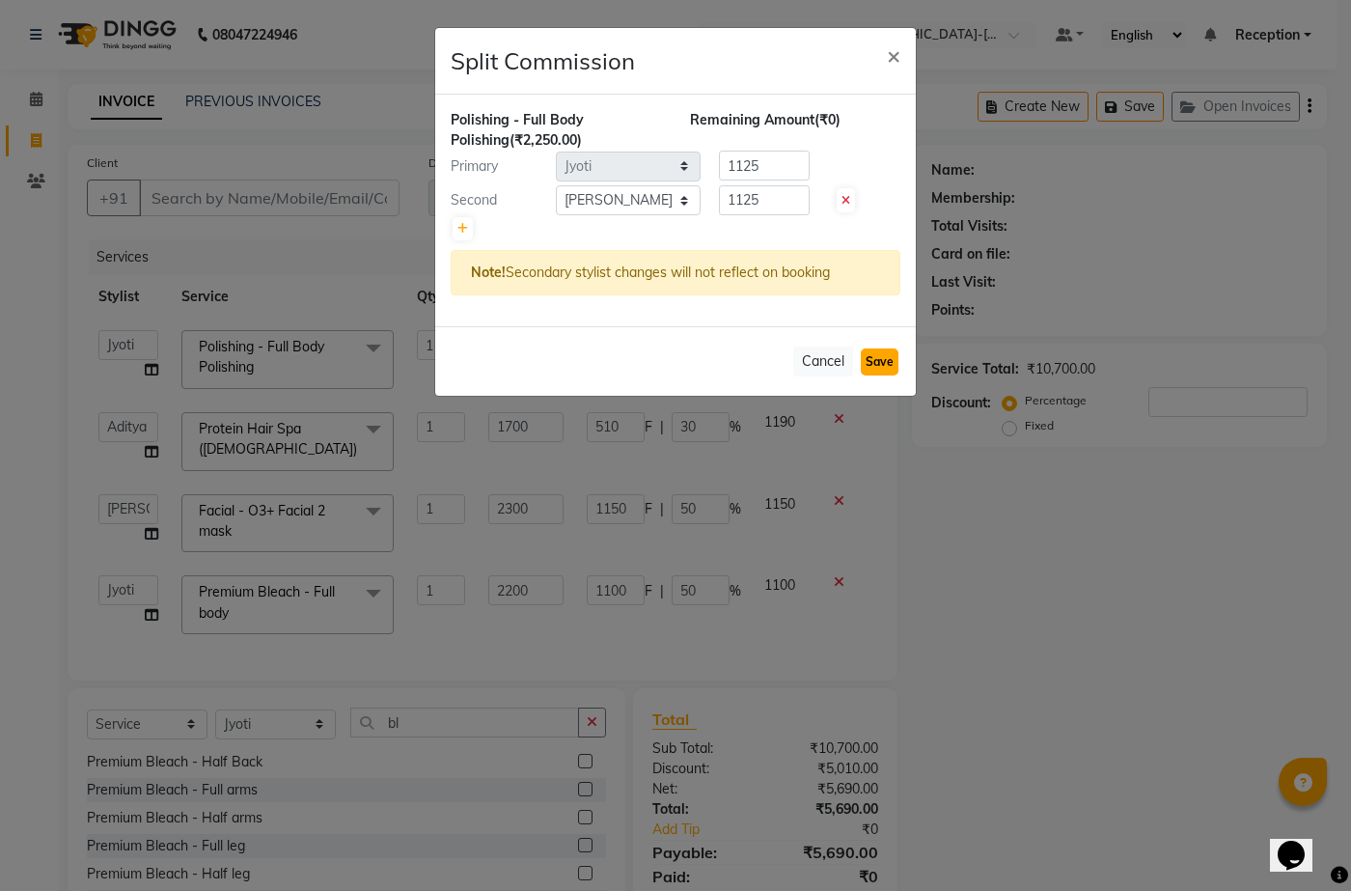
click at [875, 362] on button "Save" at bounding box center [880, 361] width 38 height 27
select select "Select"
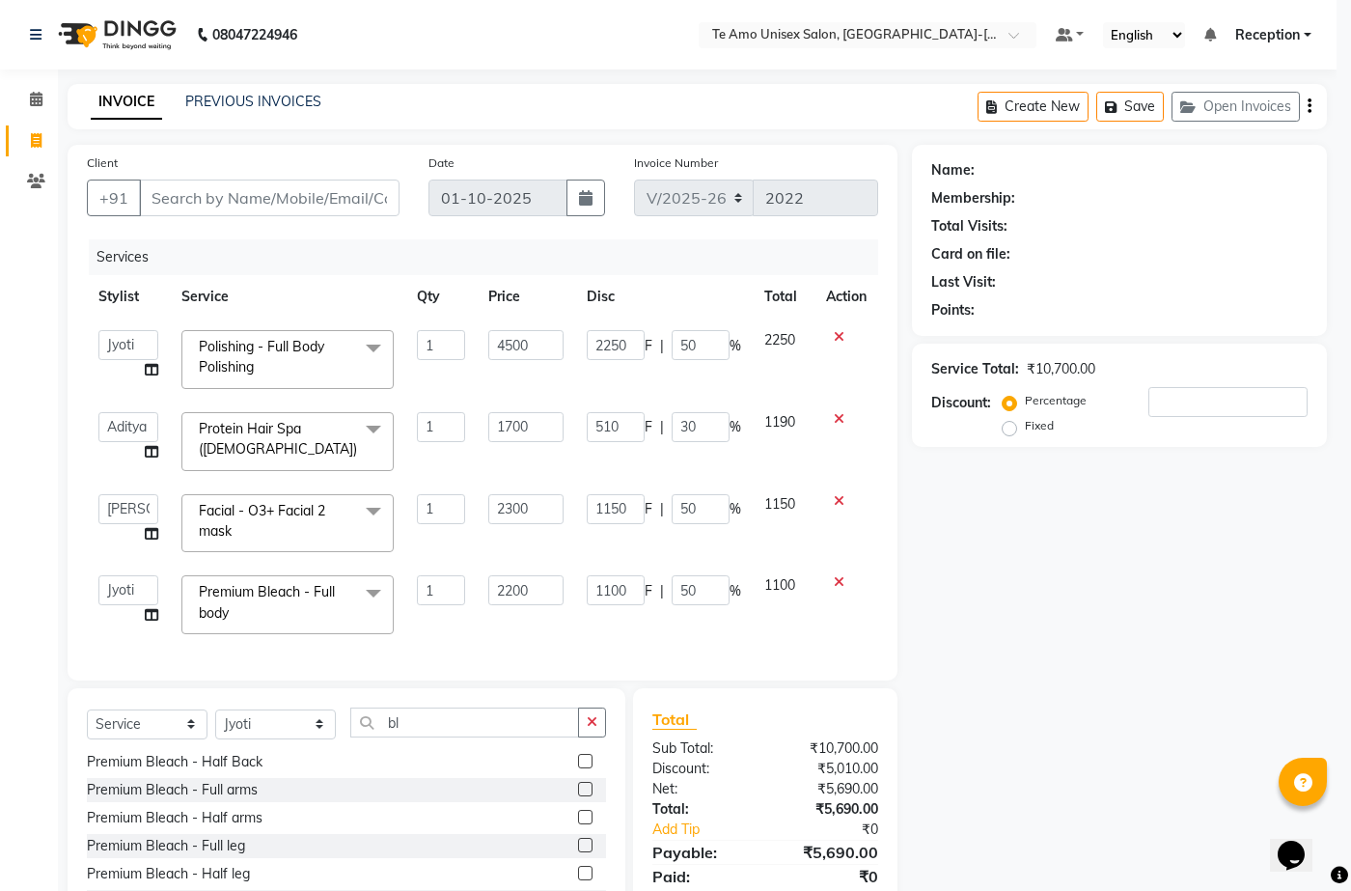
click at [875, 362] on ngb-modal-window "Split Commission × (₹0) Remaining Amount (₹0) Primary Select Aditya Anita Ganes…" at bounding box center [675, 445] width 1351 height 891
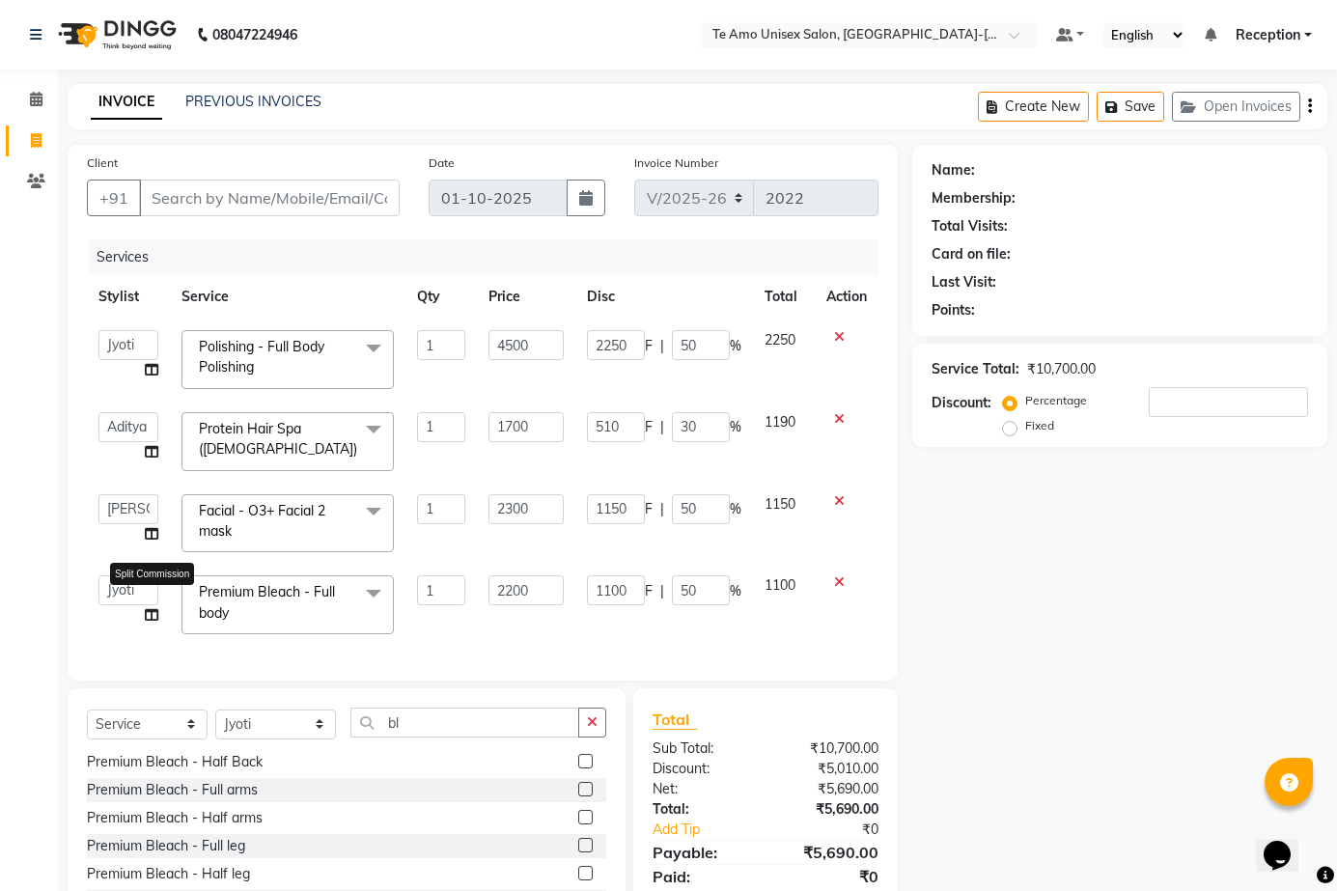
click at [149, 610] on icon at bounding box center [152, 615] width 14 height 14
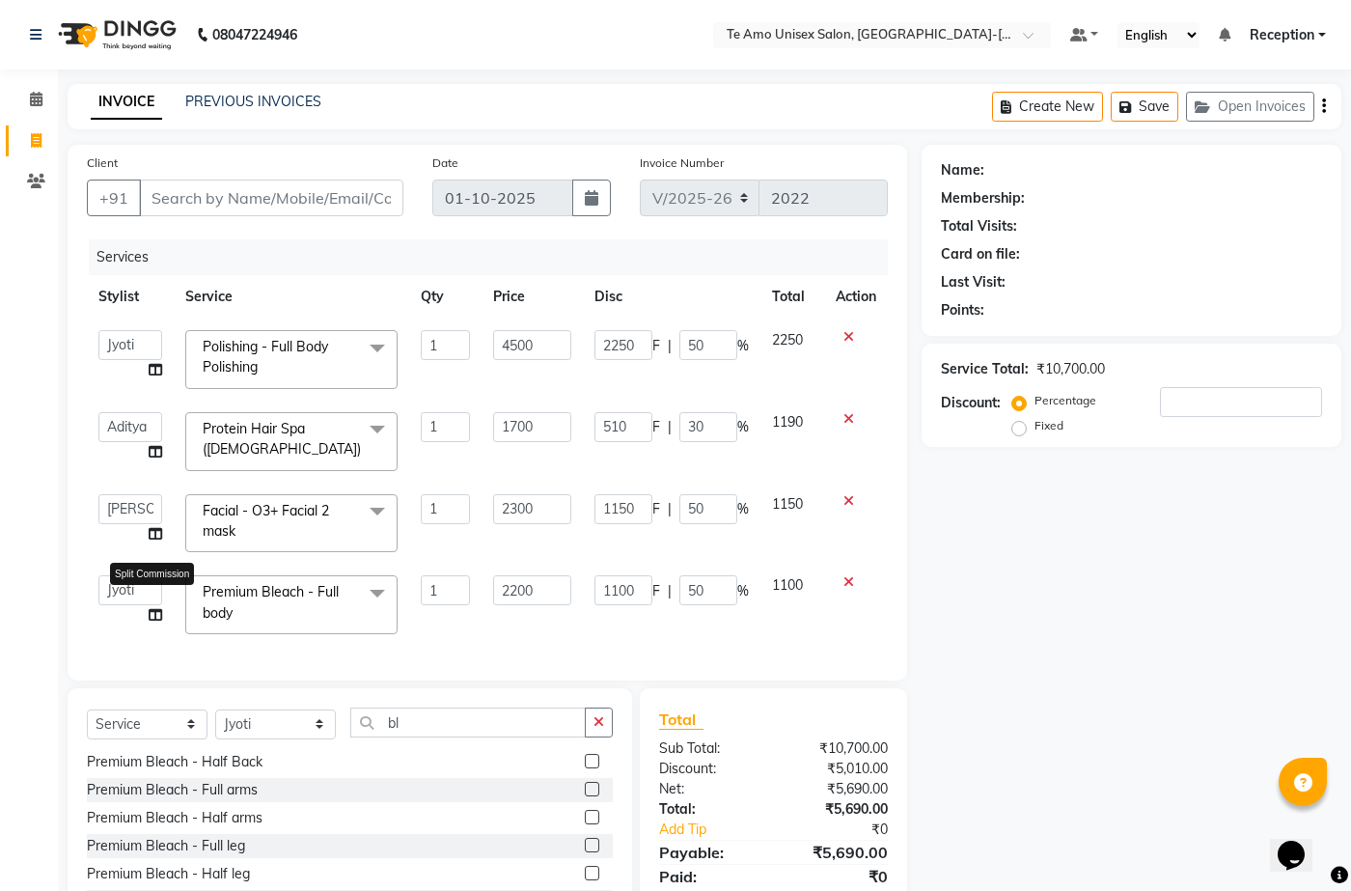
select select "92424"
select select "73962"
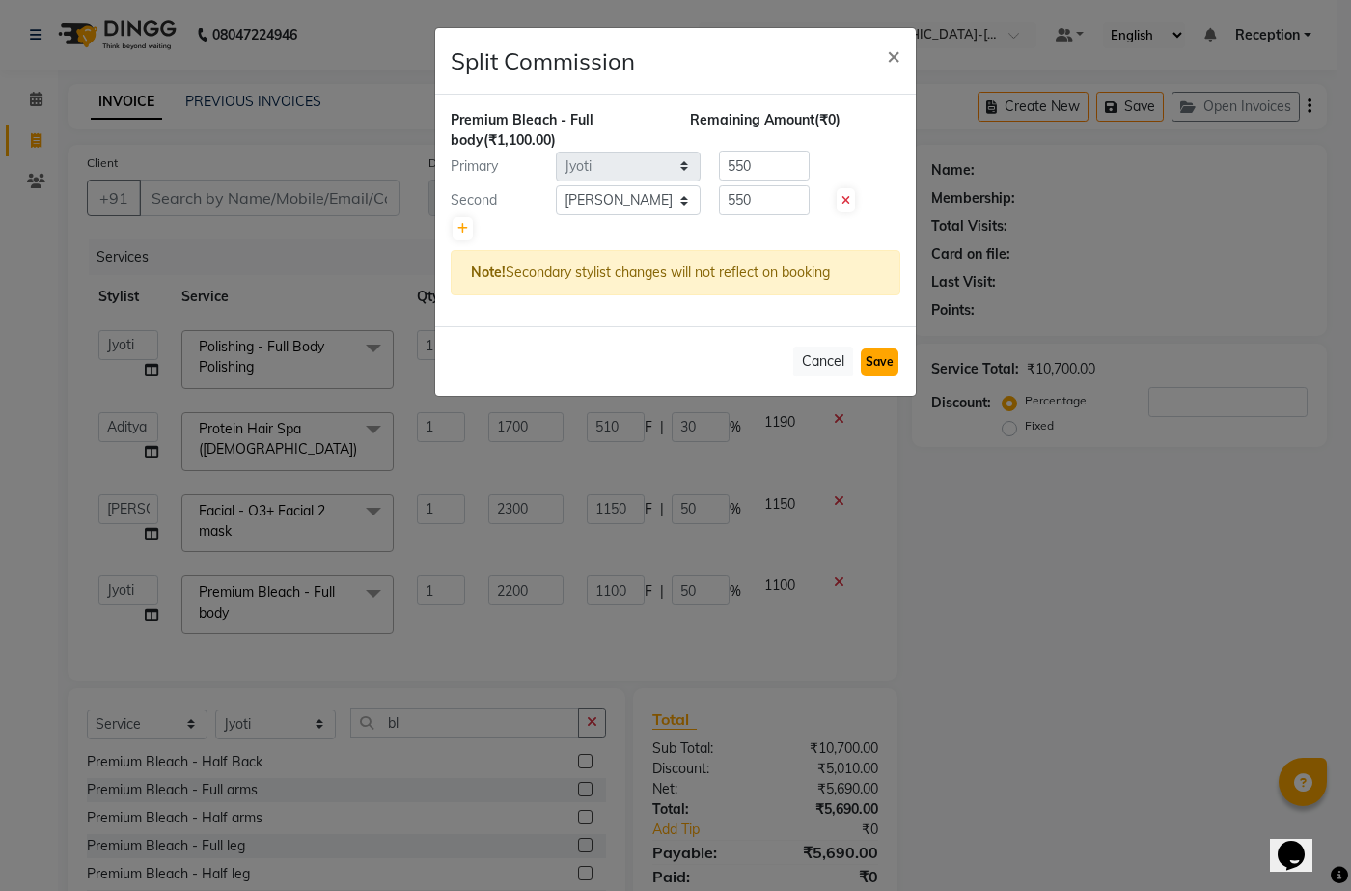
click at [875, 361] on button "Save" at bounding box center [880, 361] width 38 height 27
select select "Select"
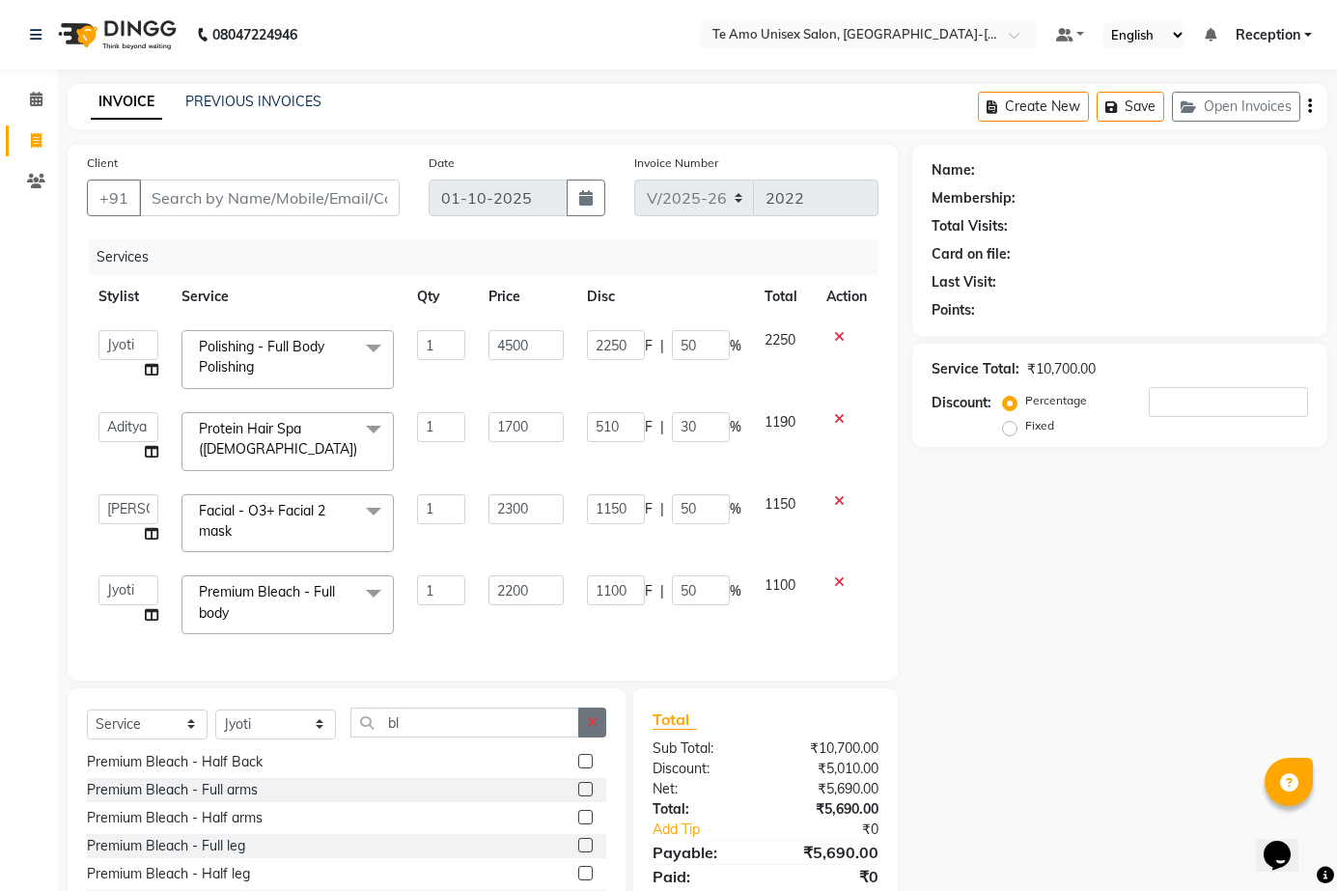
click at [593, 729] on icon "button" at bounding box center [592, 722] width 11 height 14
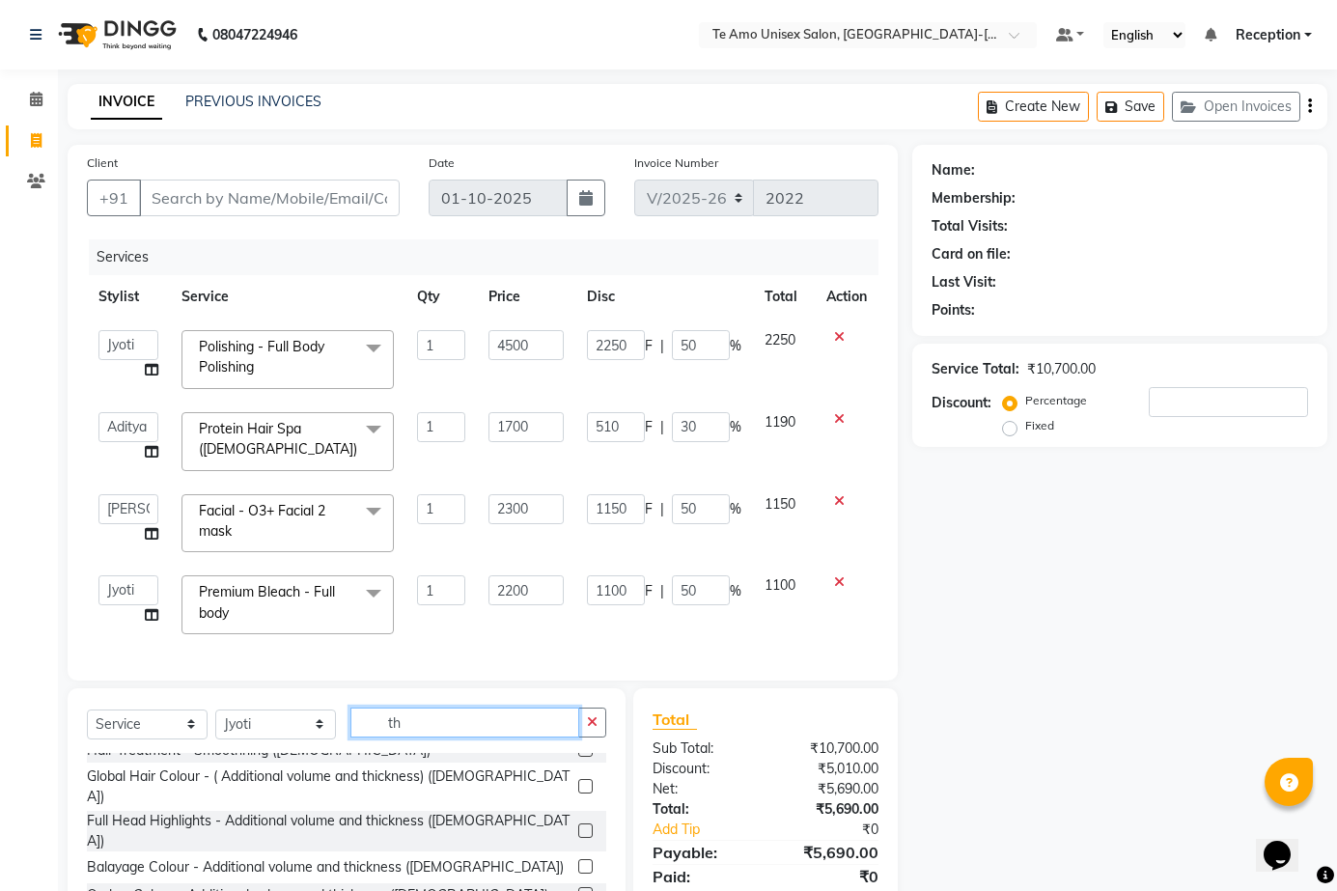
scroll to position [31, 0]
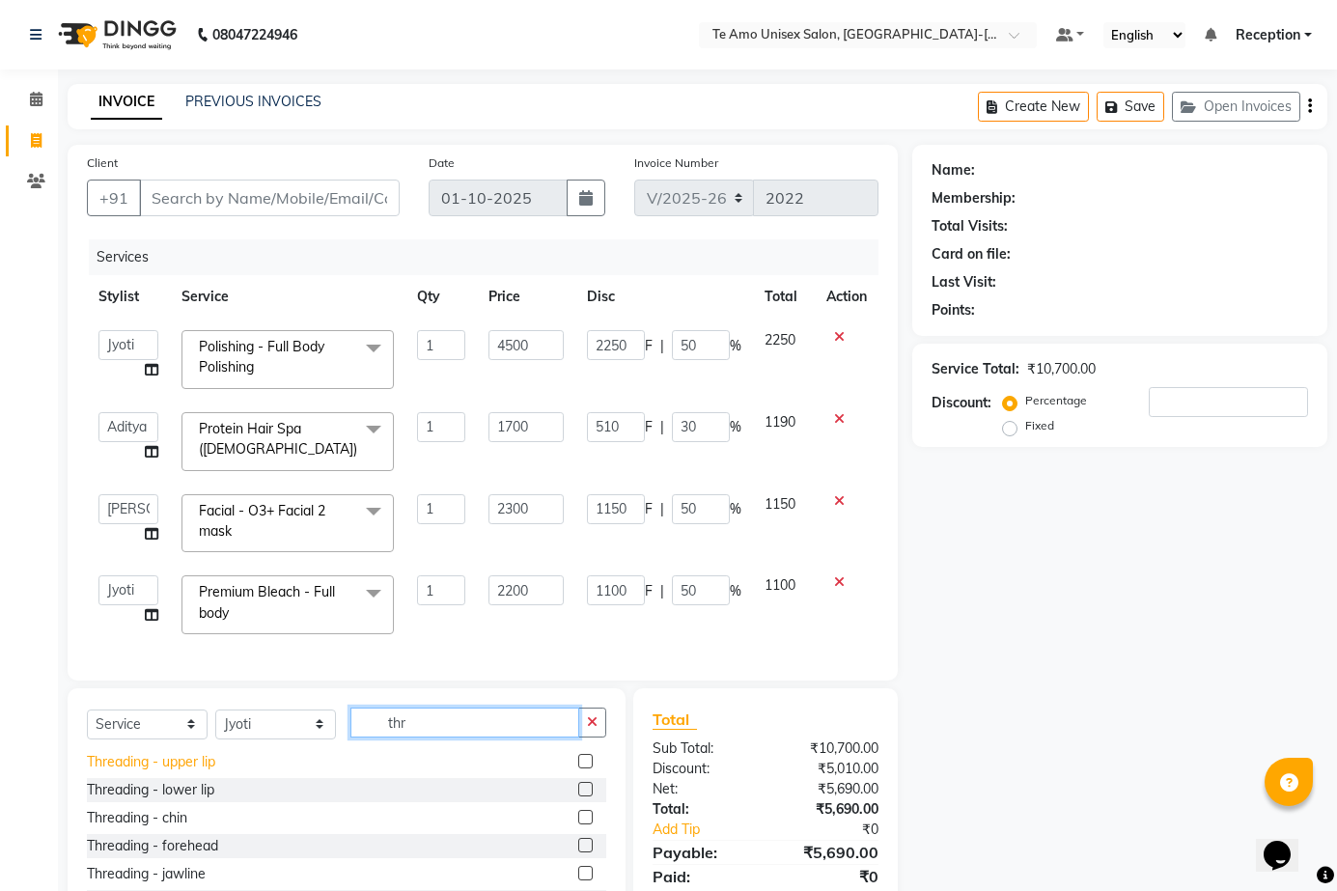
type input "thr"
click at [173, 772] on div "Threading - upper lip" at bounding box center [151, 762] width 128 height 20
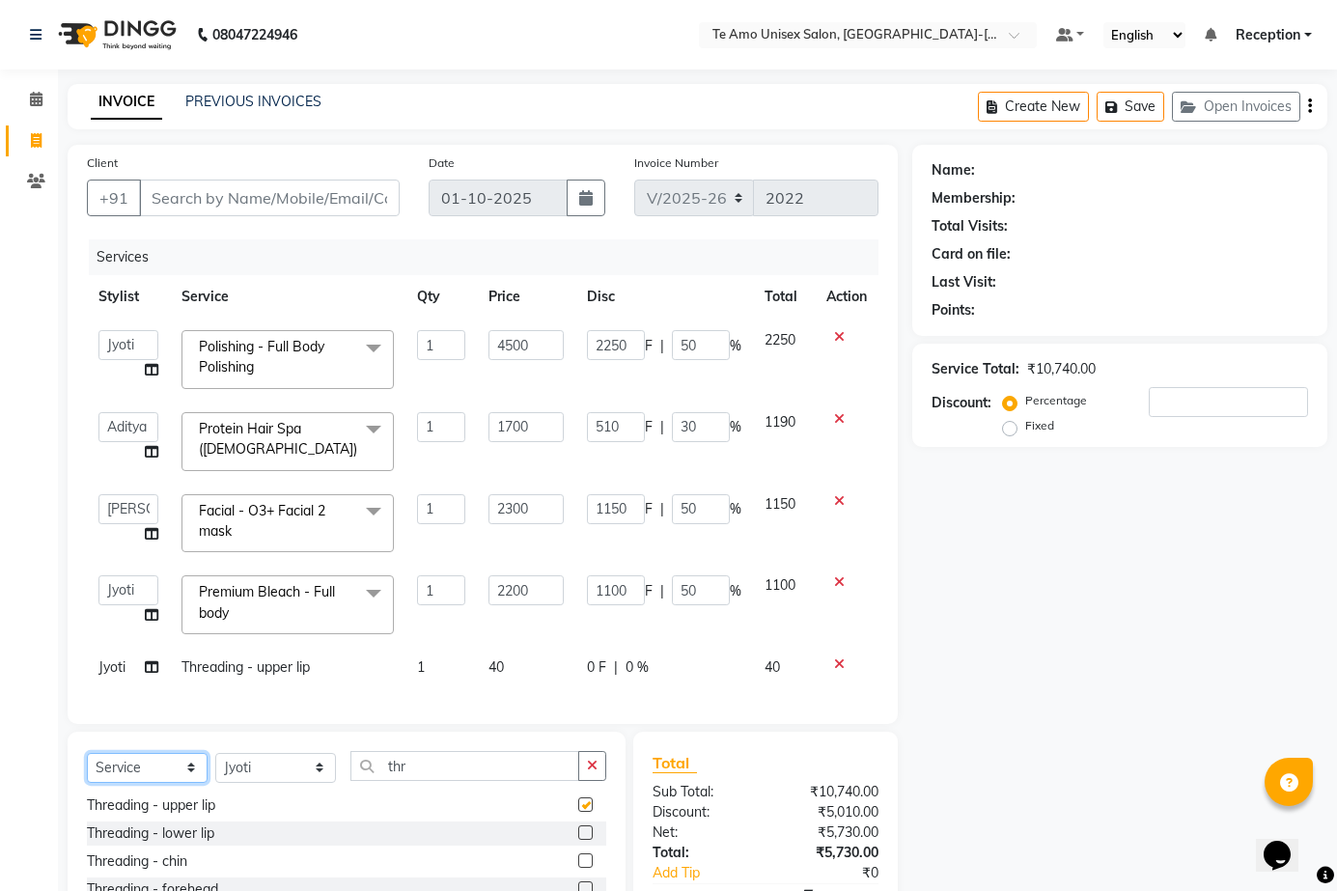
click at [173, 773] on select "Select Service Product Membership Package Voucher Prepaid Gift Card" at bounding box center [147, 768] width 121 height 30
checkbox input "false"
click at [453, 778] on input "thr" at bounding box center [464, 766] width 229 height 30
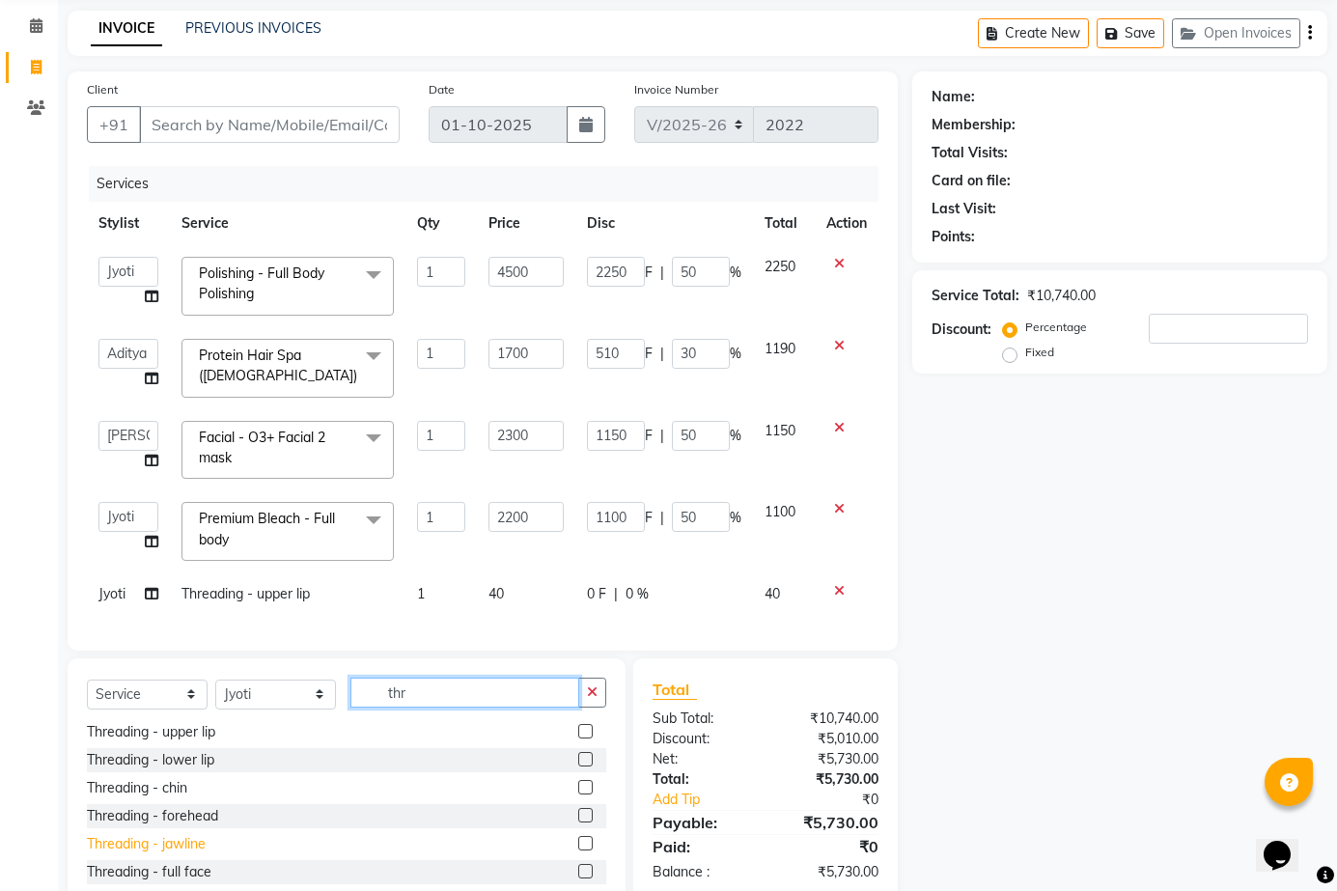
scroll to position [169, 0]
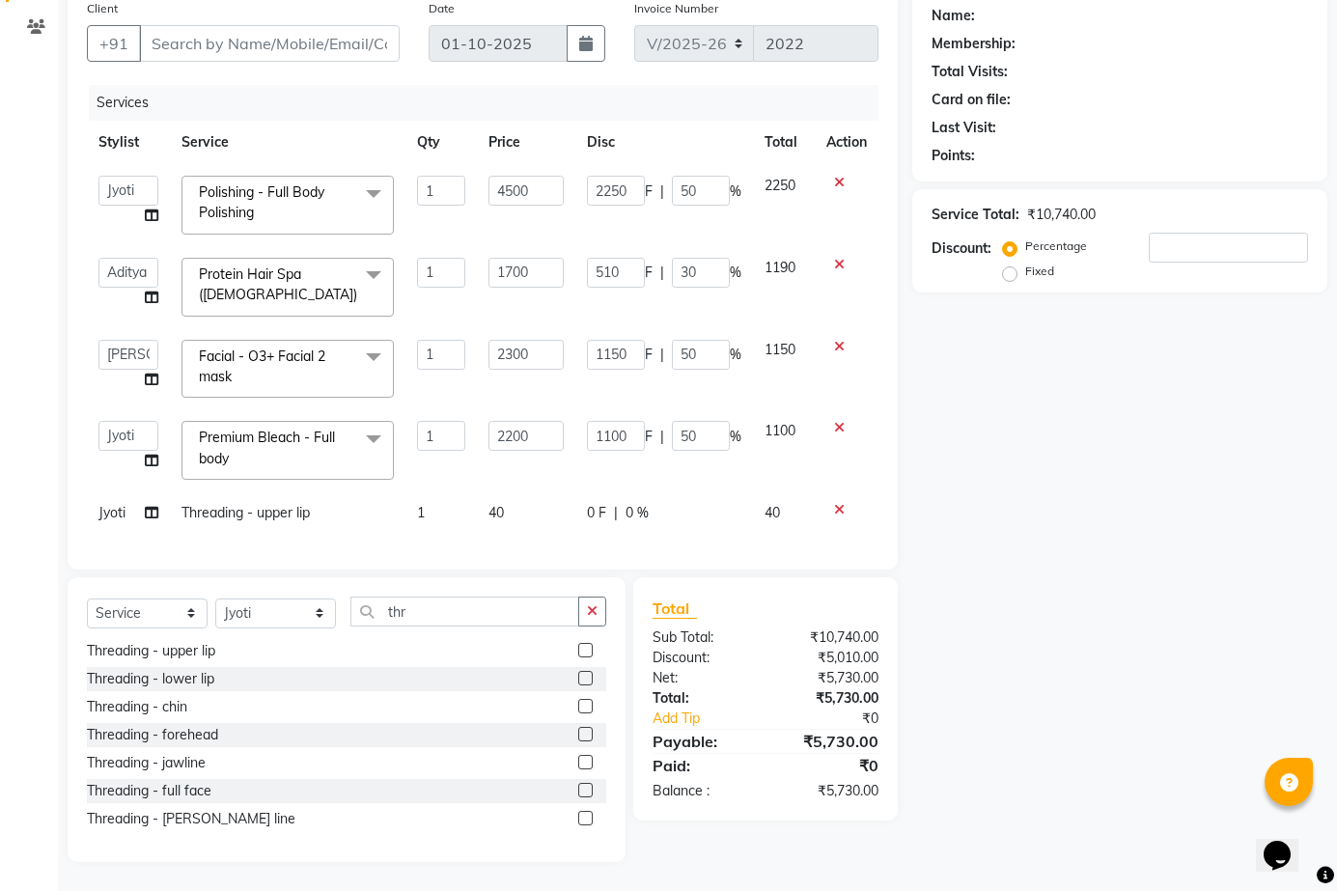
click at [834, 503] on icon at bounding box center [839, 510] width 11 height 14
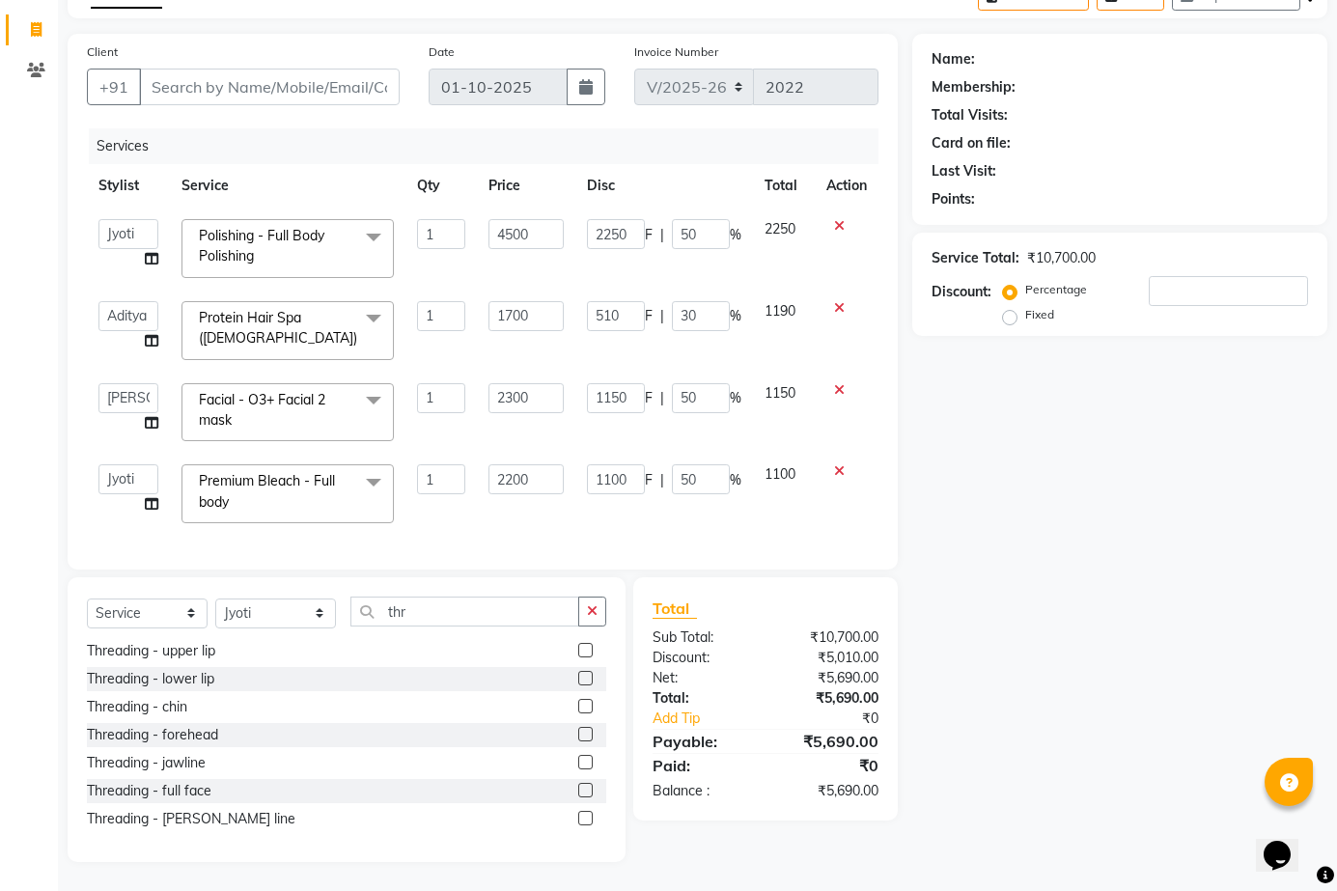
scroll to position [125, 0]
click at [584, 610] on button "button" at bounding box center [592, 612] width 28 height 30
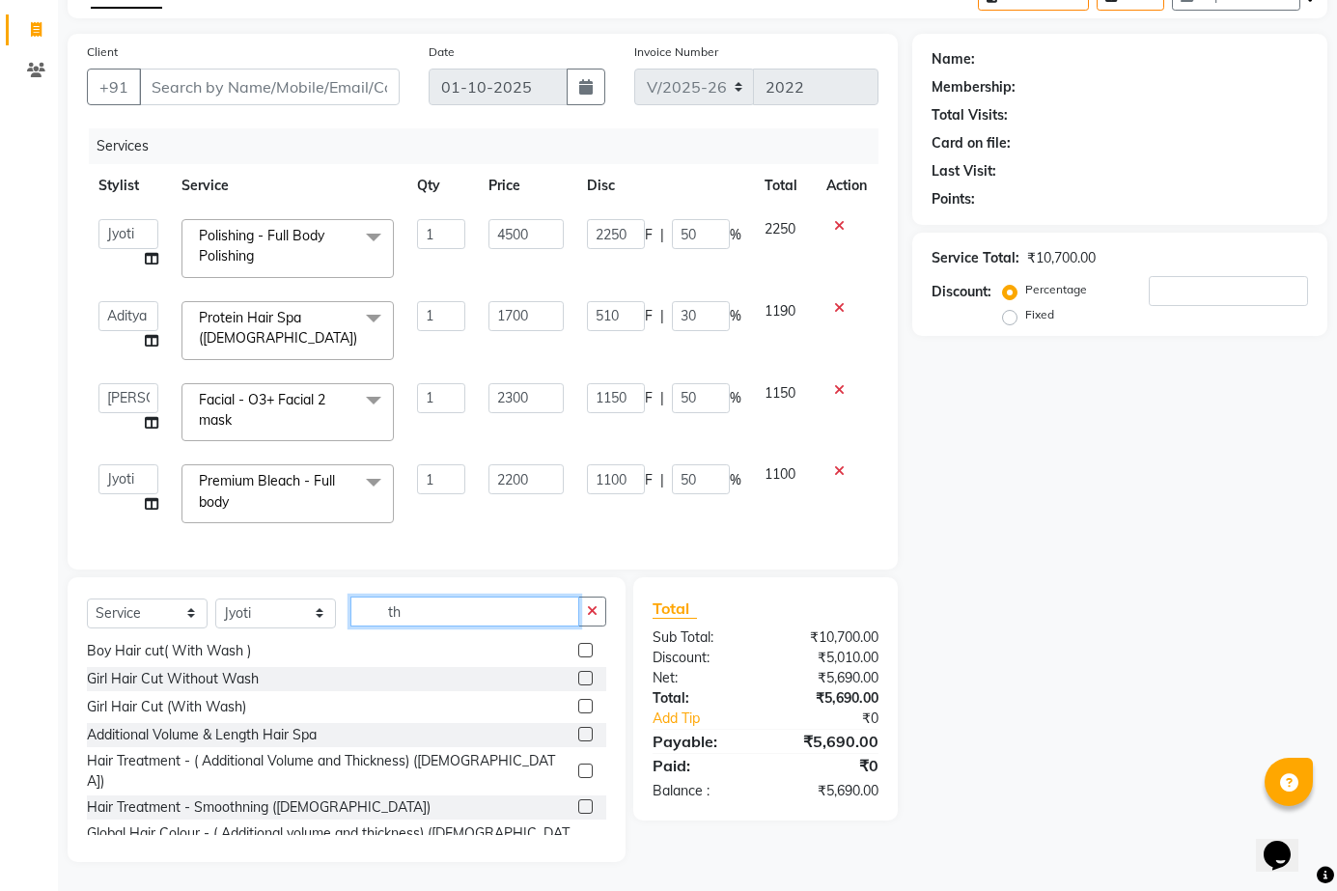
scroll to position [0, 0]
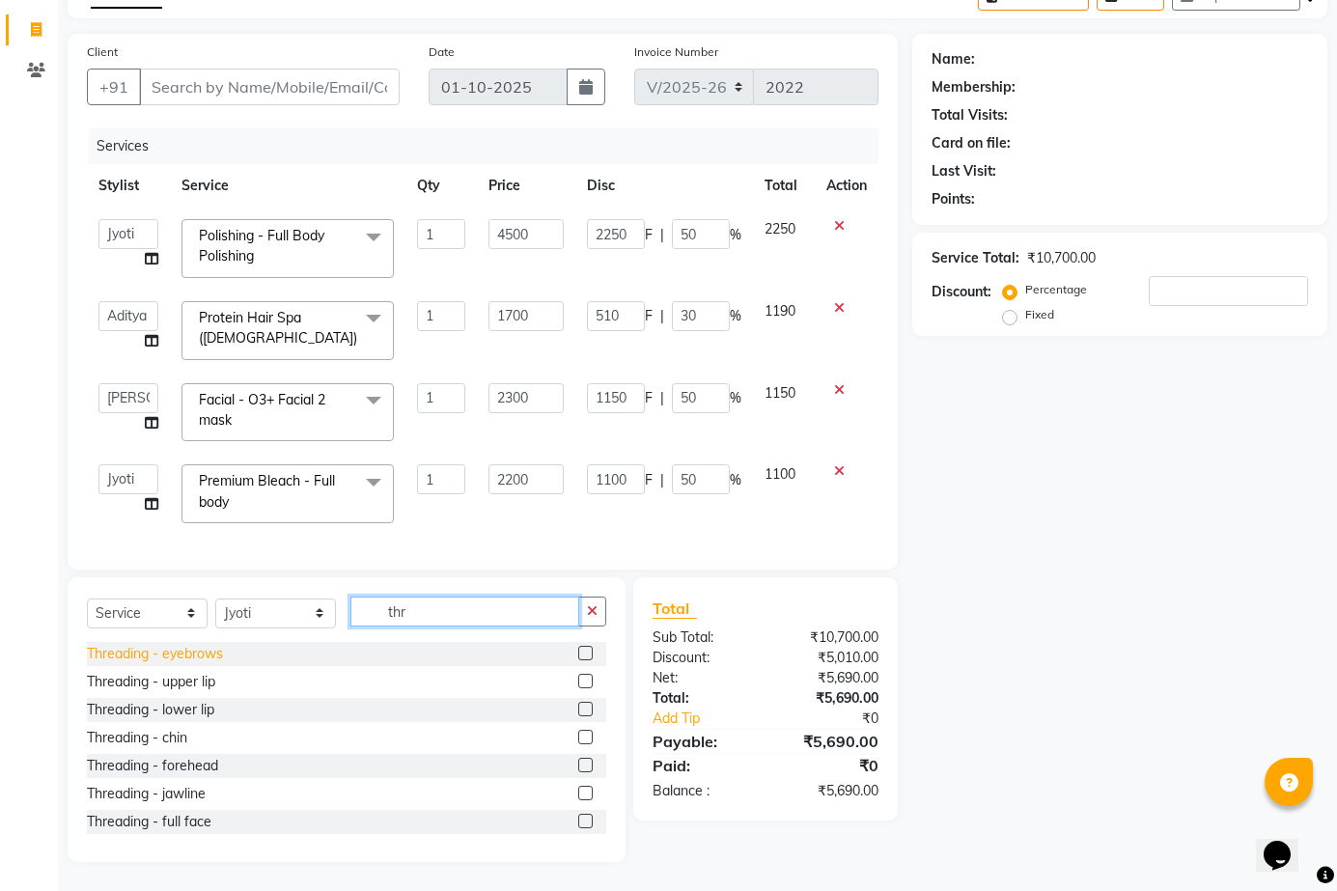
type input "thr"
click at [173, 653] on div "Threading - eyebrows" at bounding box center [155, 654] width 136 height 20
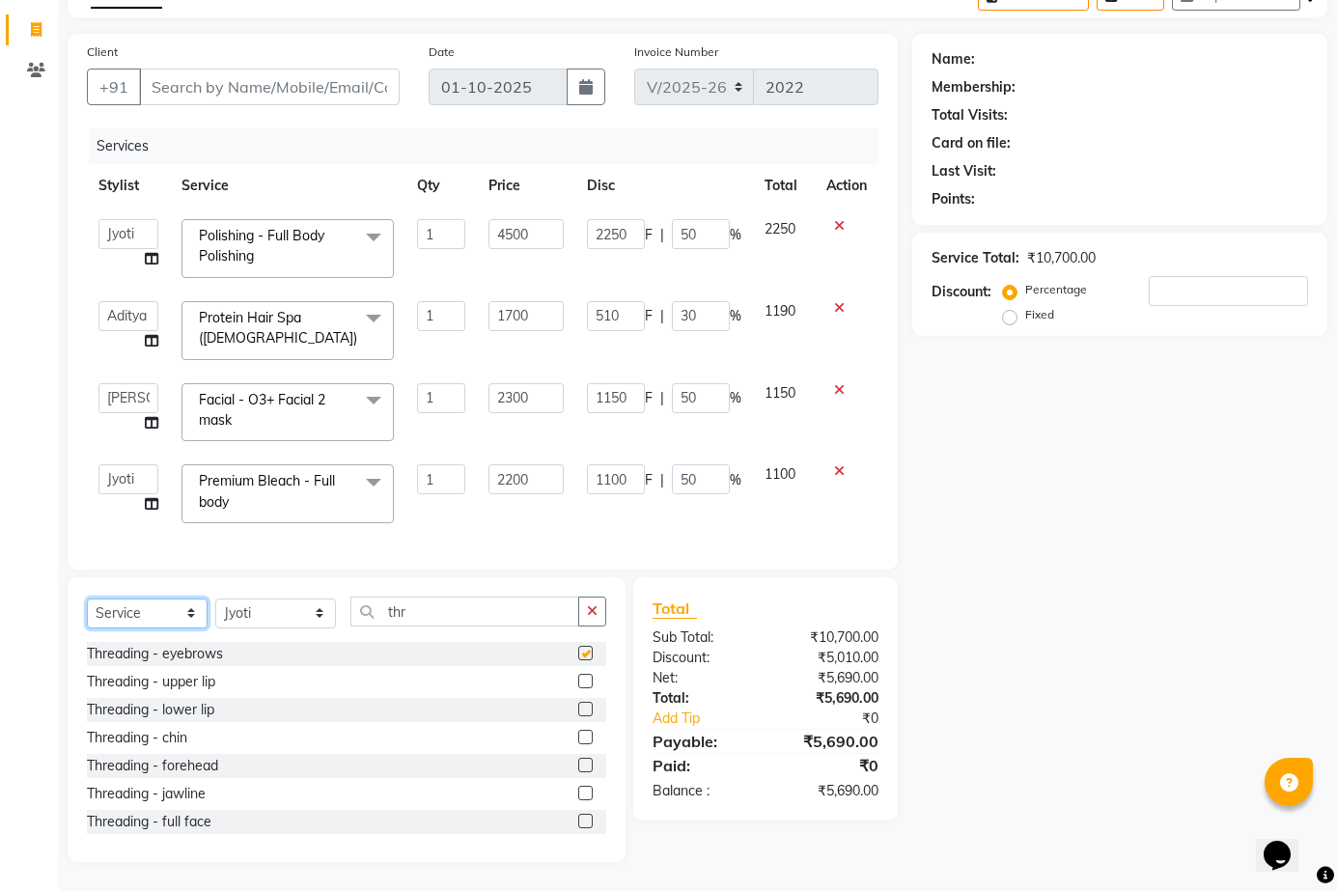
click at [173, 628] on select "Select Service Product Membership Package Voucher Prepaid Gift Card" at bounding box center [147, 613] width 121 height 30
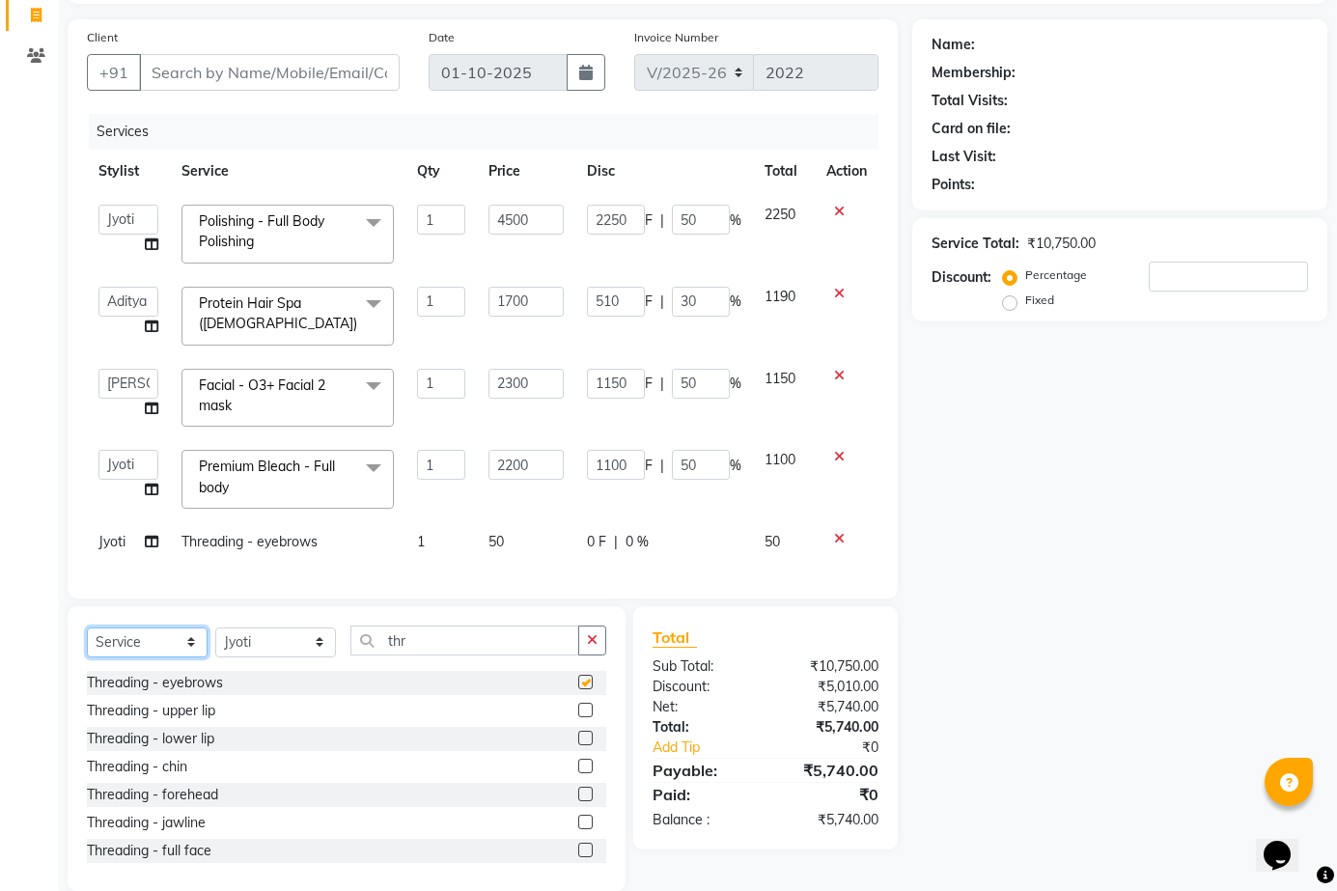
click at [173, 653] on select "Select Service Product Membership Package Voucher Prepaid Gift Card" at bounding box center [147, 642] width 121 height 30
checkbox input "false"
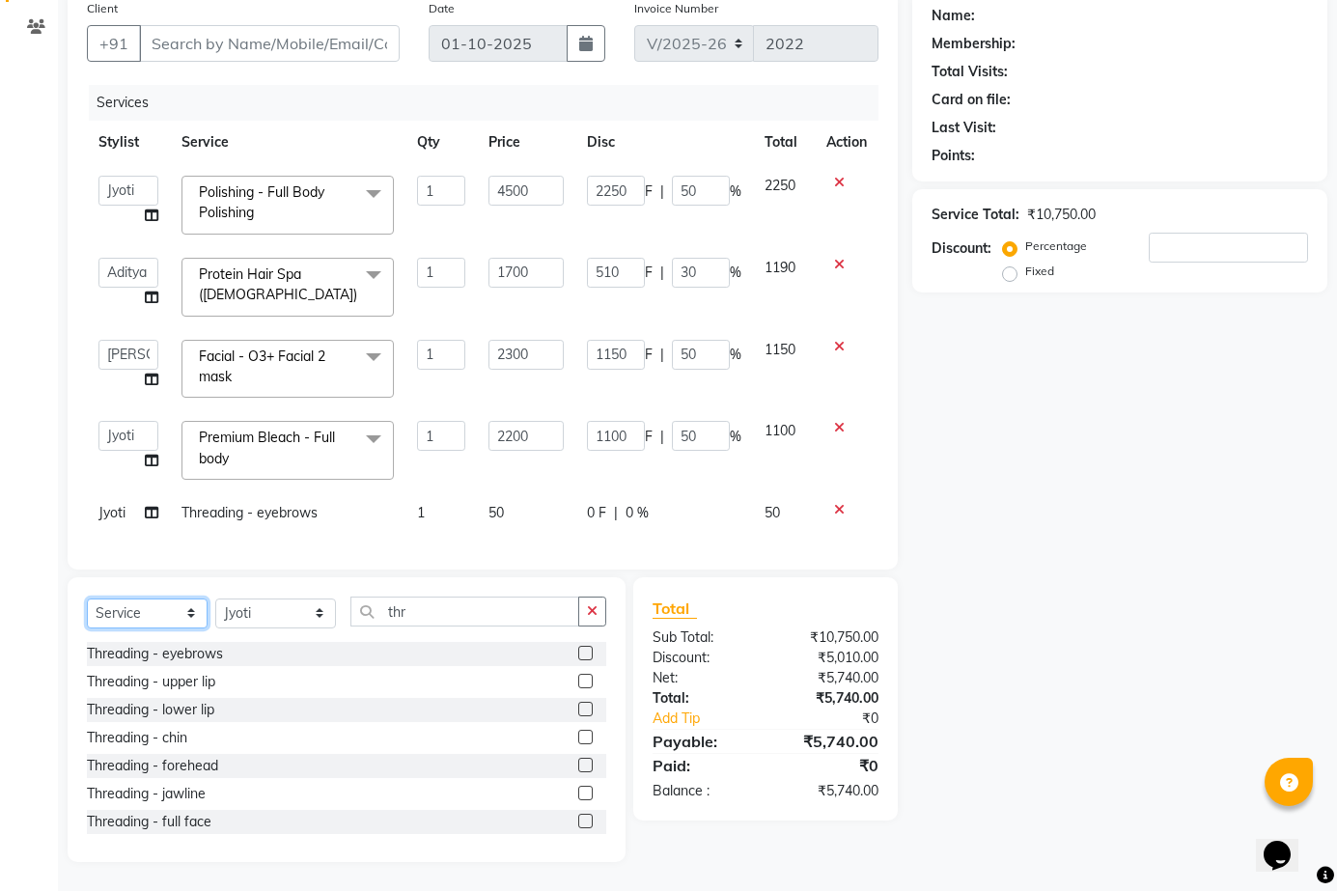
scroll to position [169, 0]
click at [196, 684] on div "Threading - upper lip" at bounding box center [151, 682] width 128 height 20
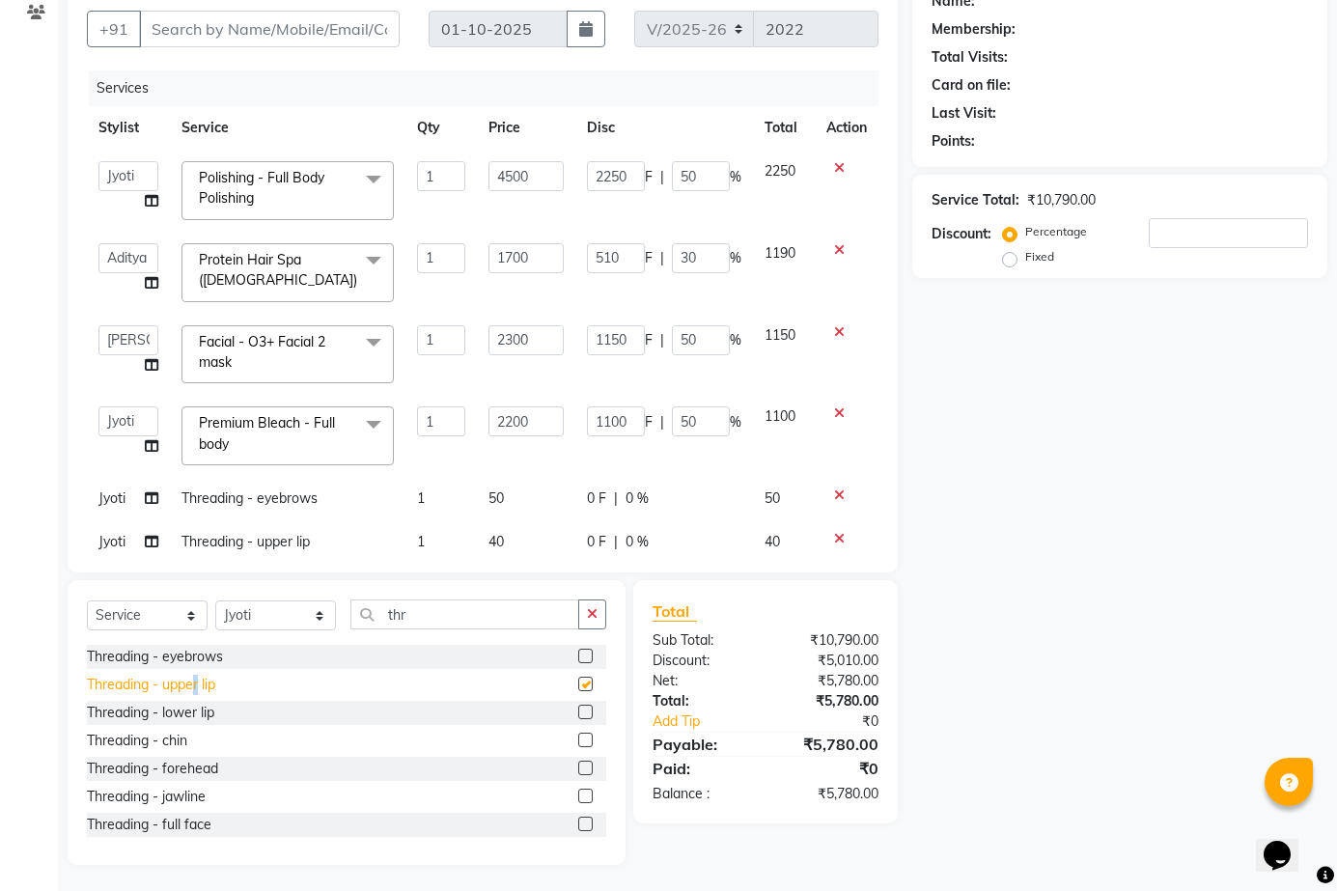
click at [196, 684] on div "Threading - upper lip" at bounding box center [151, 685] width 128 height 20
checkbox input "false"
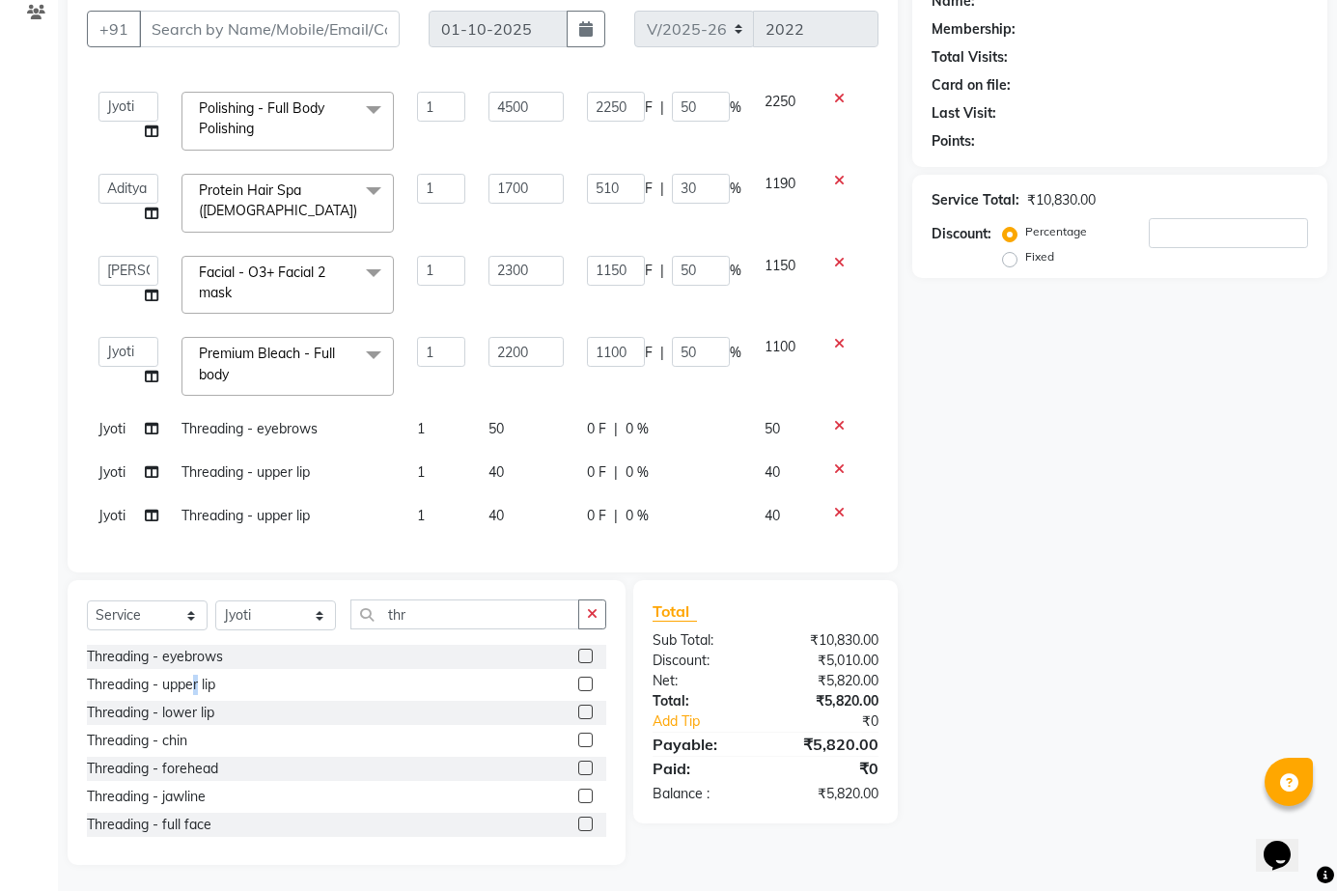
scroll to position [84, 0]
click at [834, 506] on icon at bounding box center [839, 513] width 11 height 14
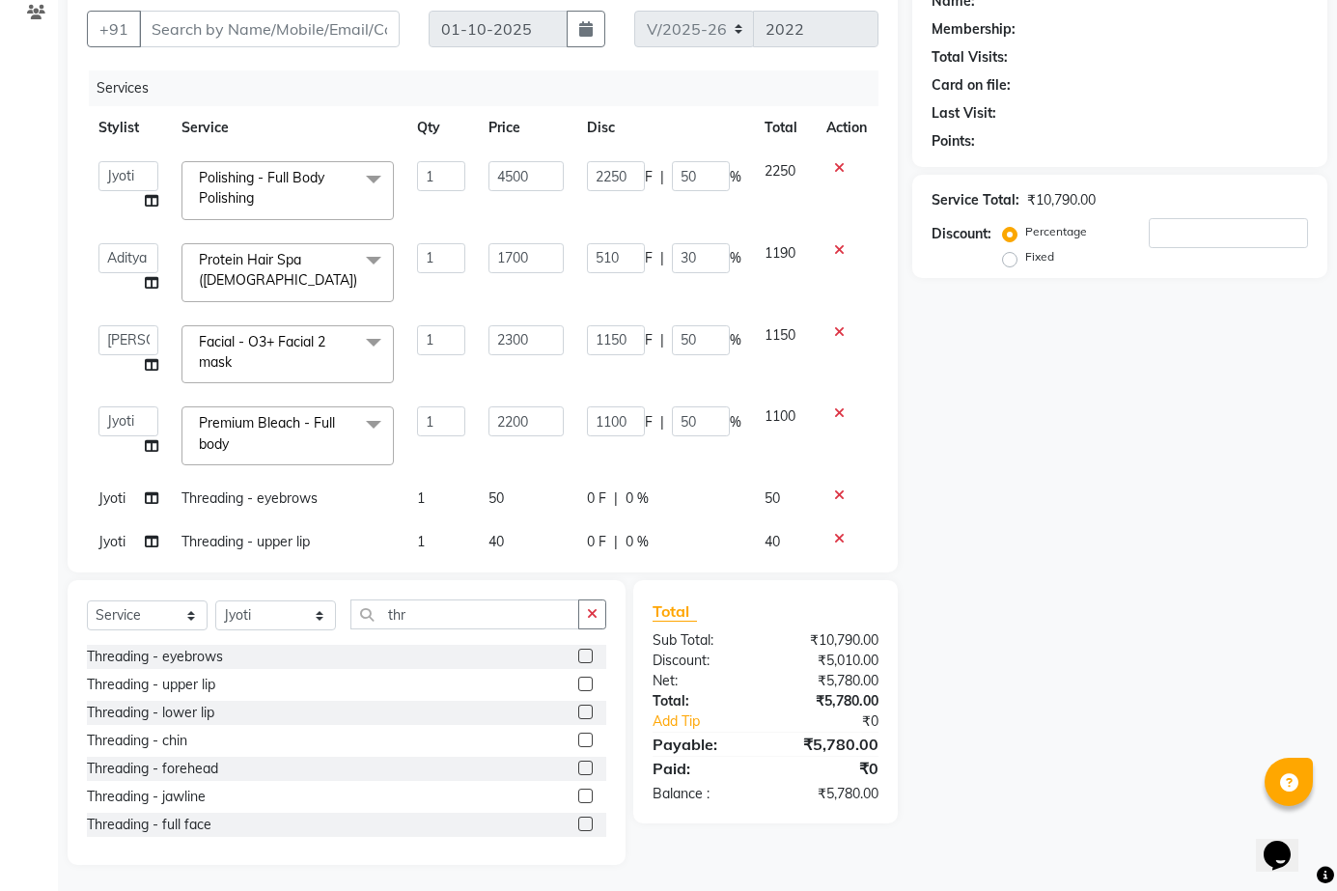
scroll to position [41, 0]
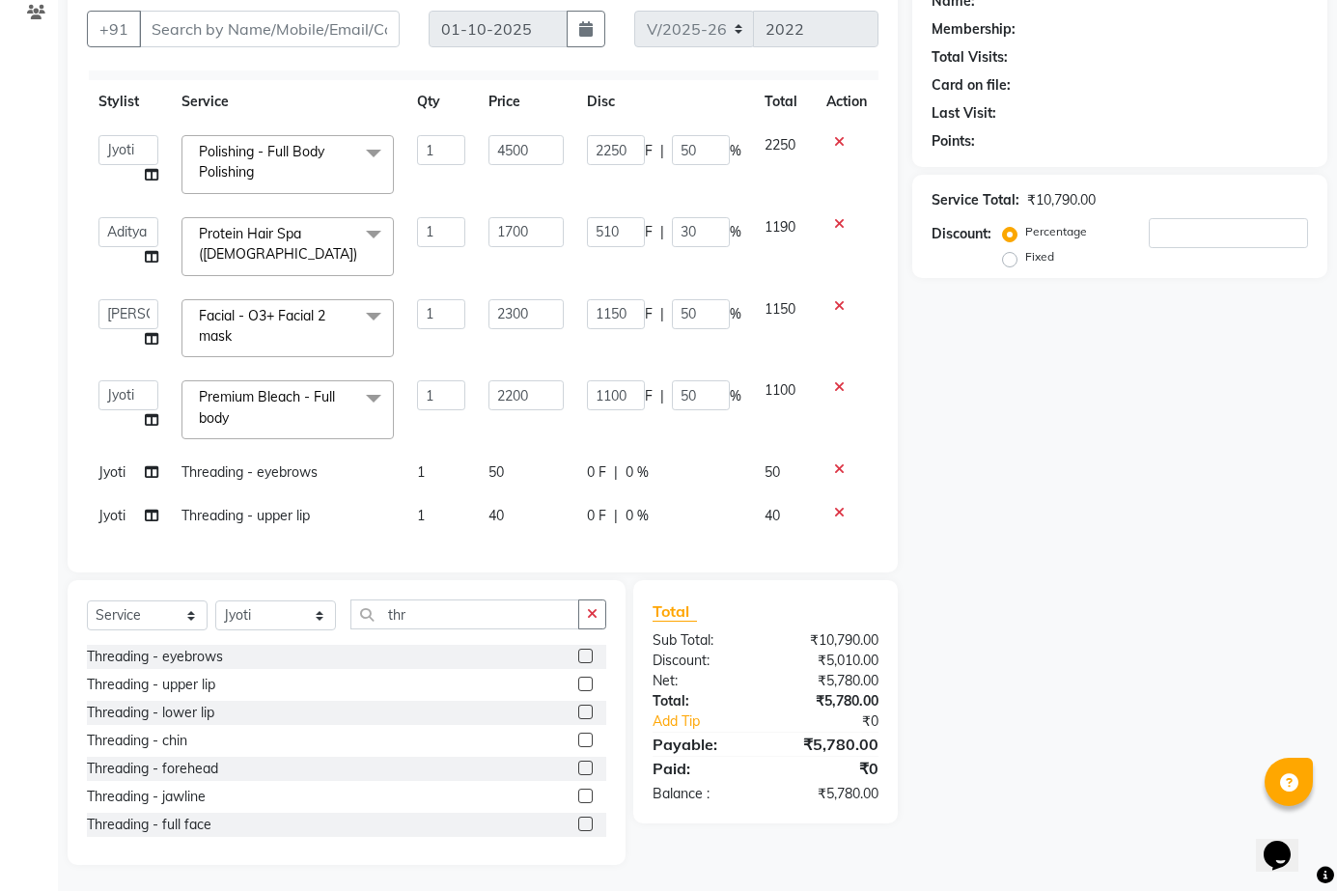
click at [102, 465] on span "Jyoti" at bounding box center [111, 471] width 27 height 17
select select "92424"
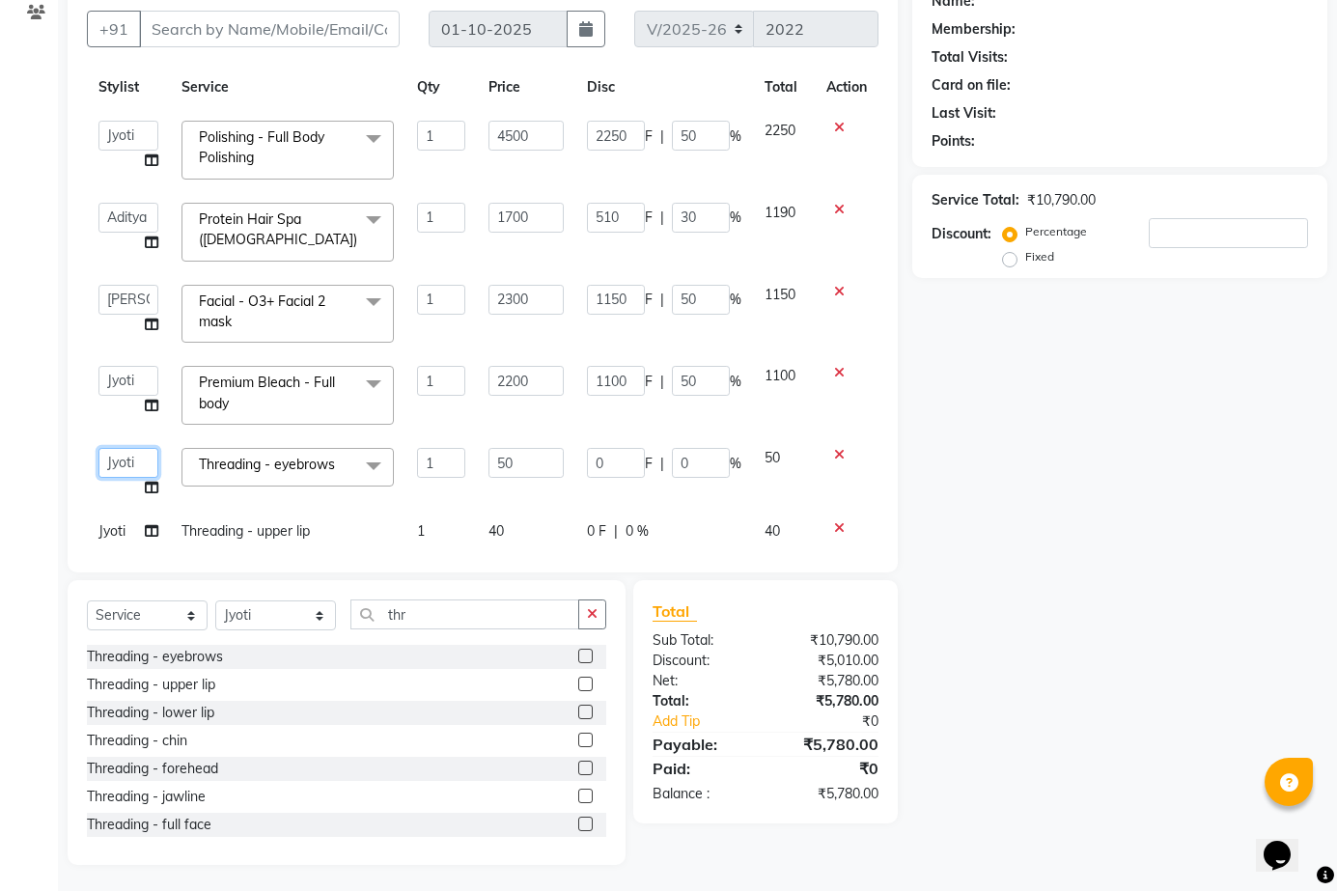
click at [119, 469] on select "Aditya Anita Ganesh Jyoti Manager Ravindra Reception Sanjana" at bounding box center [128, 463] width 60 height 30
click at [117, 469] on select "Aditya Anita Ganesh Jyoti Manager Ravindra Reception Sanjana" at bounding box center [128, 463] width 60 height 30
select select "73962"
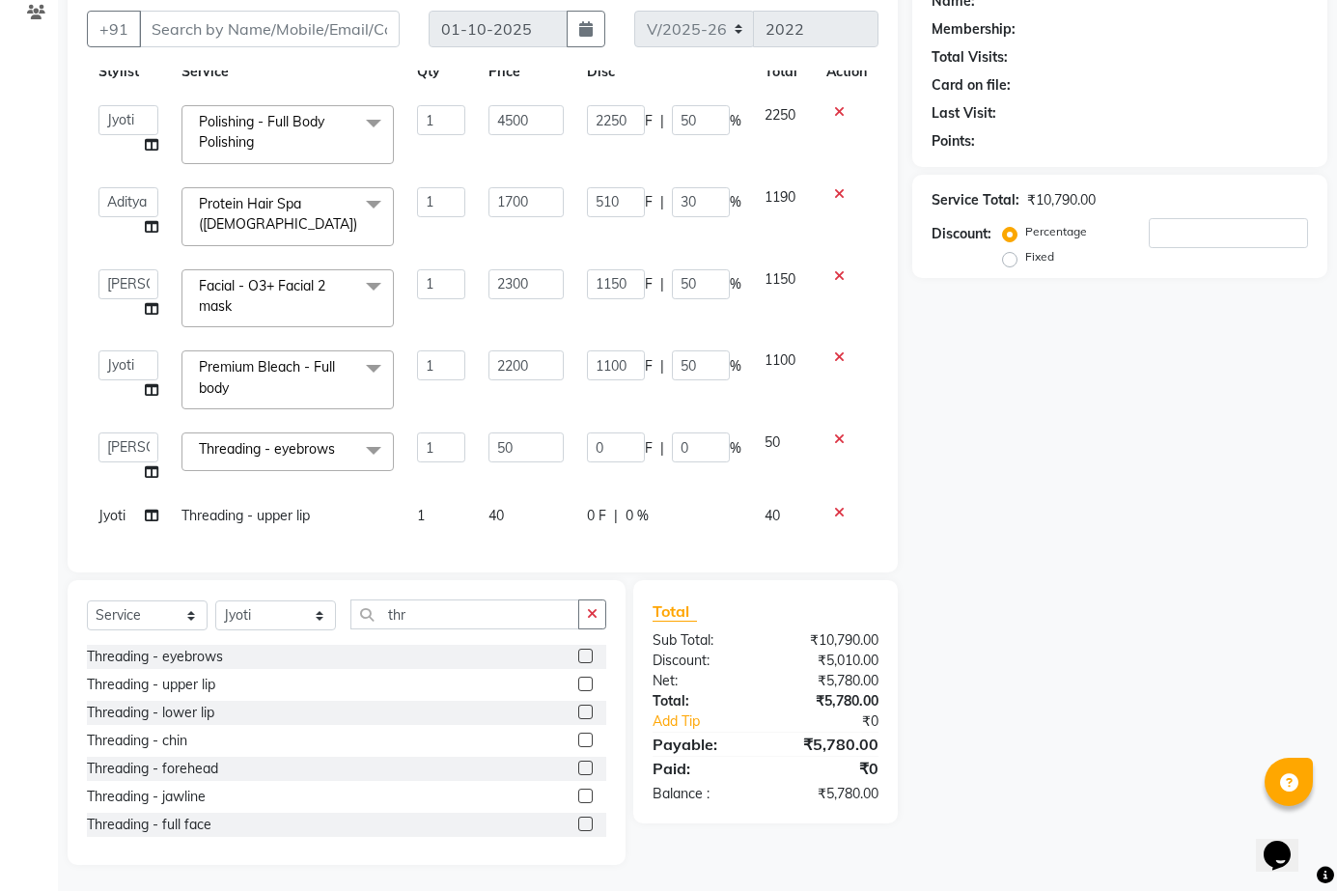
scroll to position [70, 0]
click at [110, 507] on span "Jyoti" at bounding box center [111, 515] width 27 height 17
select select "92424"
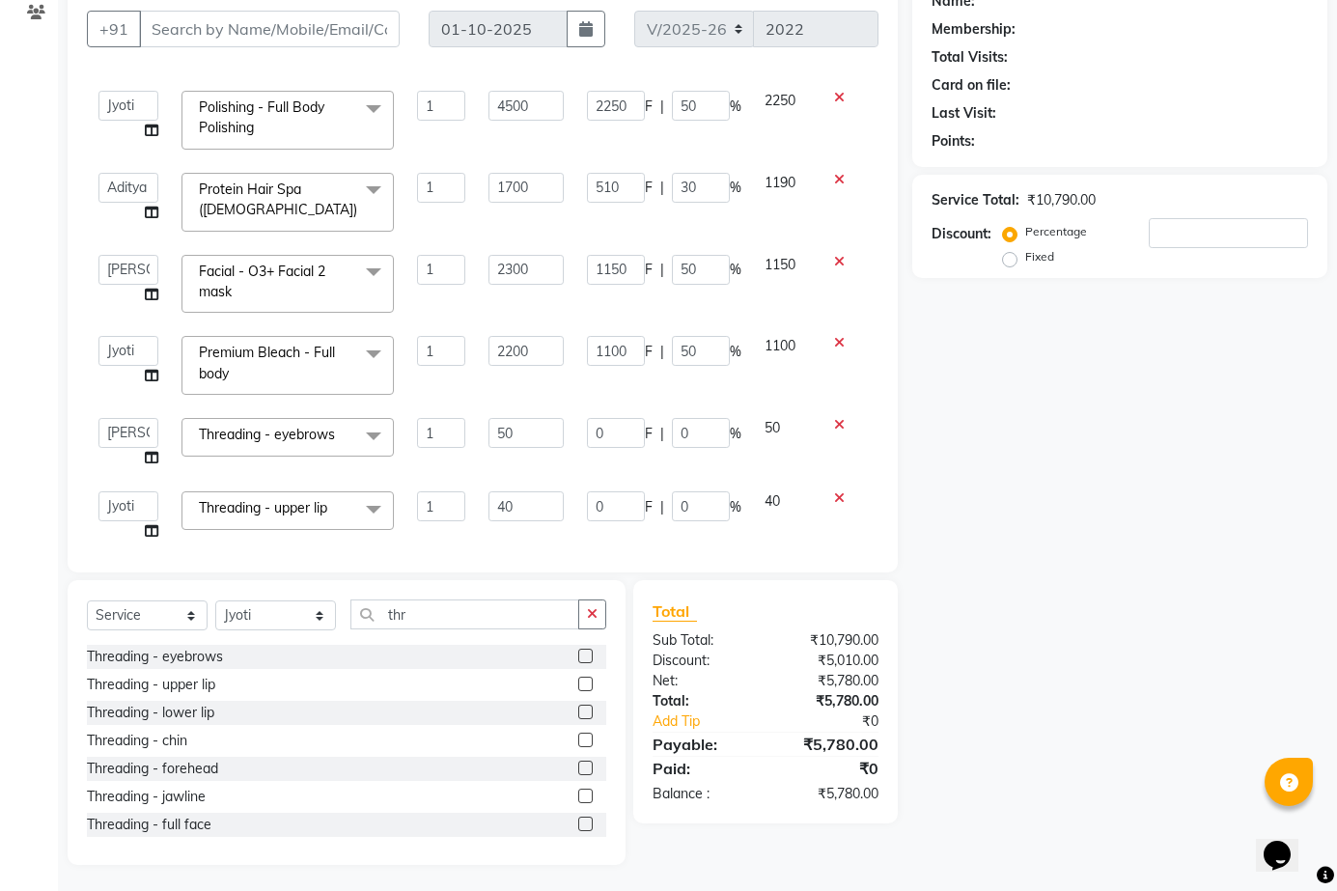
click at [110, 501] on select "Aditya Anita Ganesh Jyoti Manager Ravindra Reception Sanjana" at bounding box center [128, 506] width 60 height 30
select select "73962"
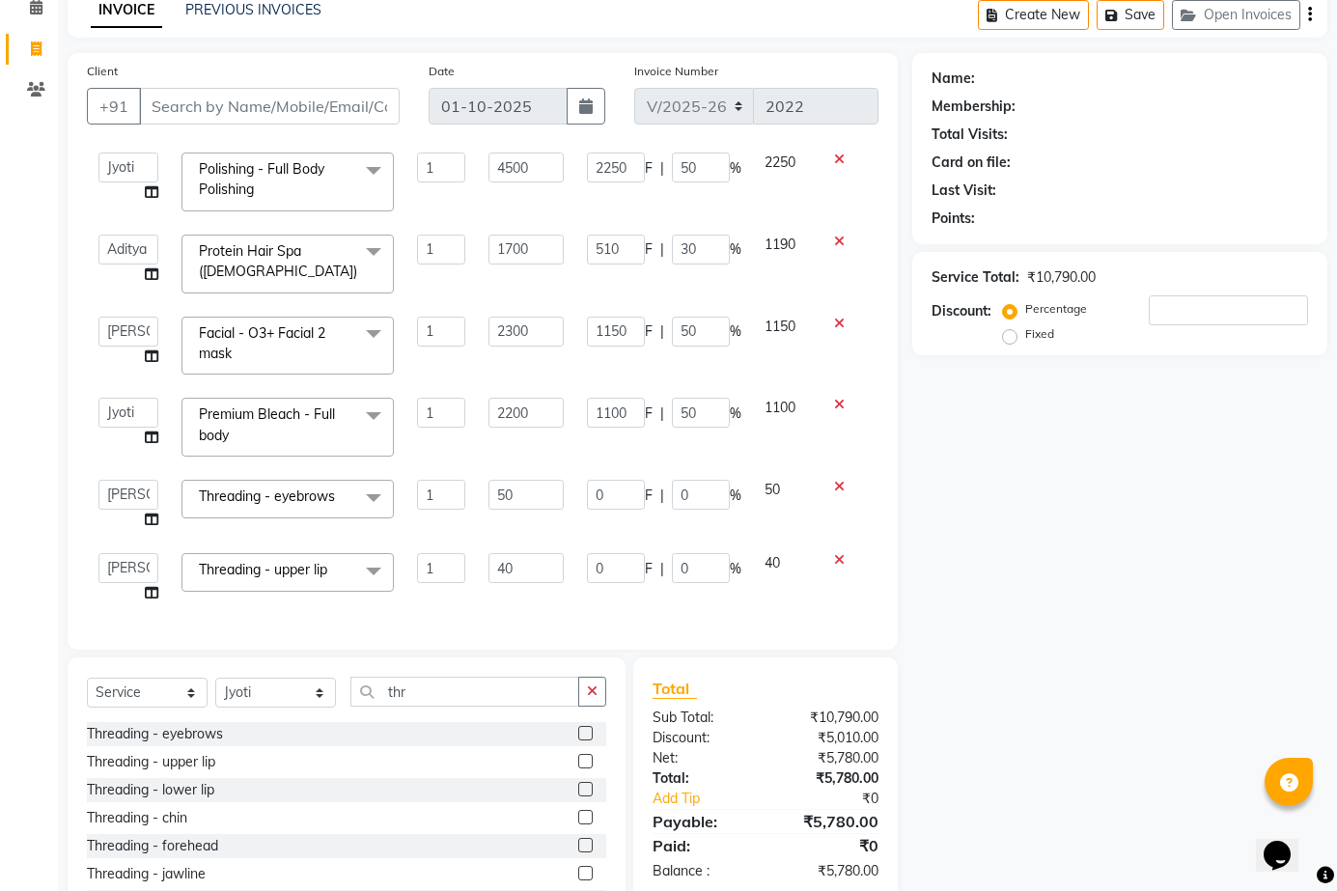
scroll to position [0, 0]
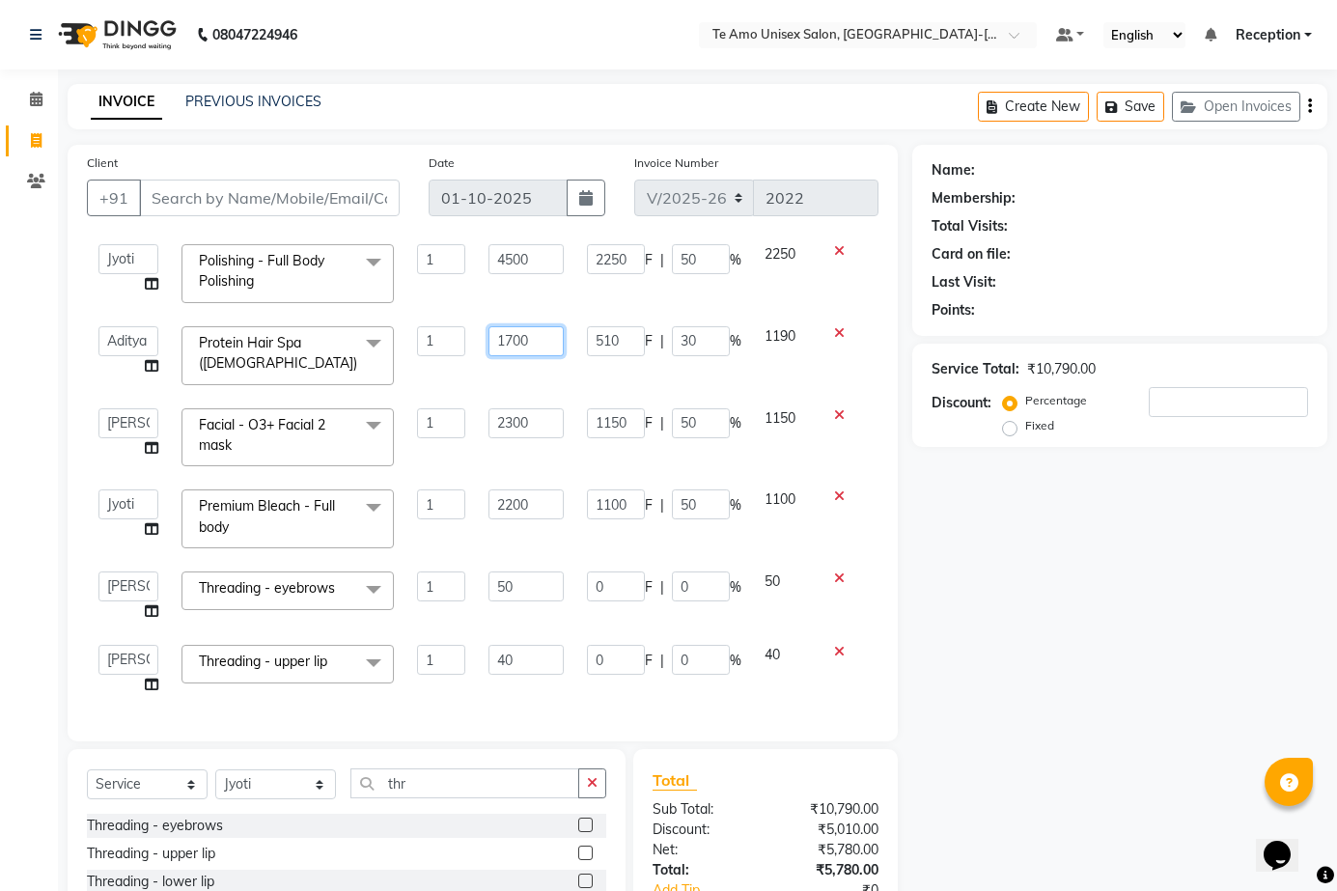
click at [512, 330] on input "1700" at bounding box center [525, 341] width 75 height 30
type input "1900"
click at [1013, 627] on div "Name: Membership: Total Visits: Card on file: Last Visit: Points: Service Total…" at bounding box center [1127, 589] width 430 height 889
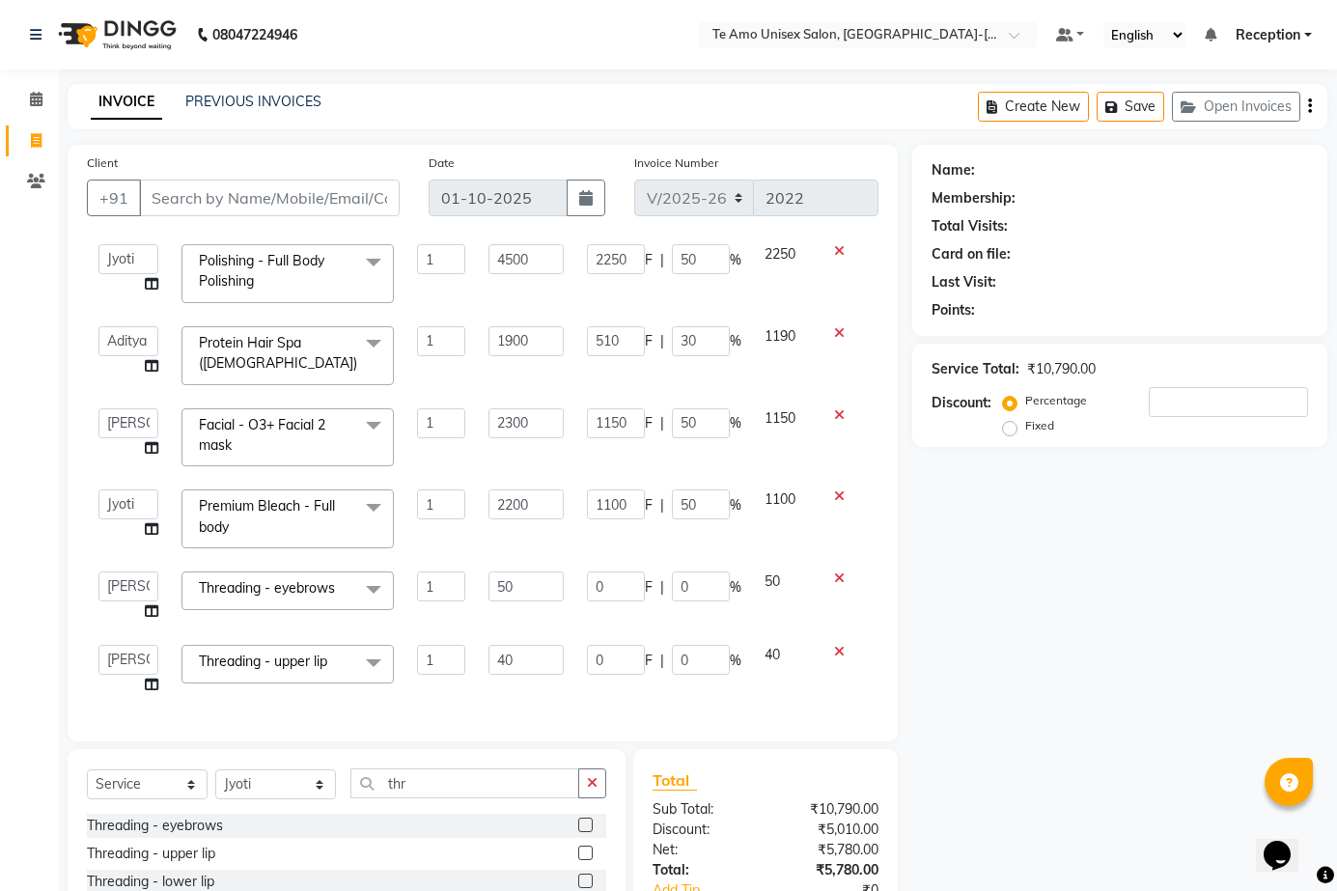
scroll to position [82, 0]
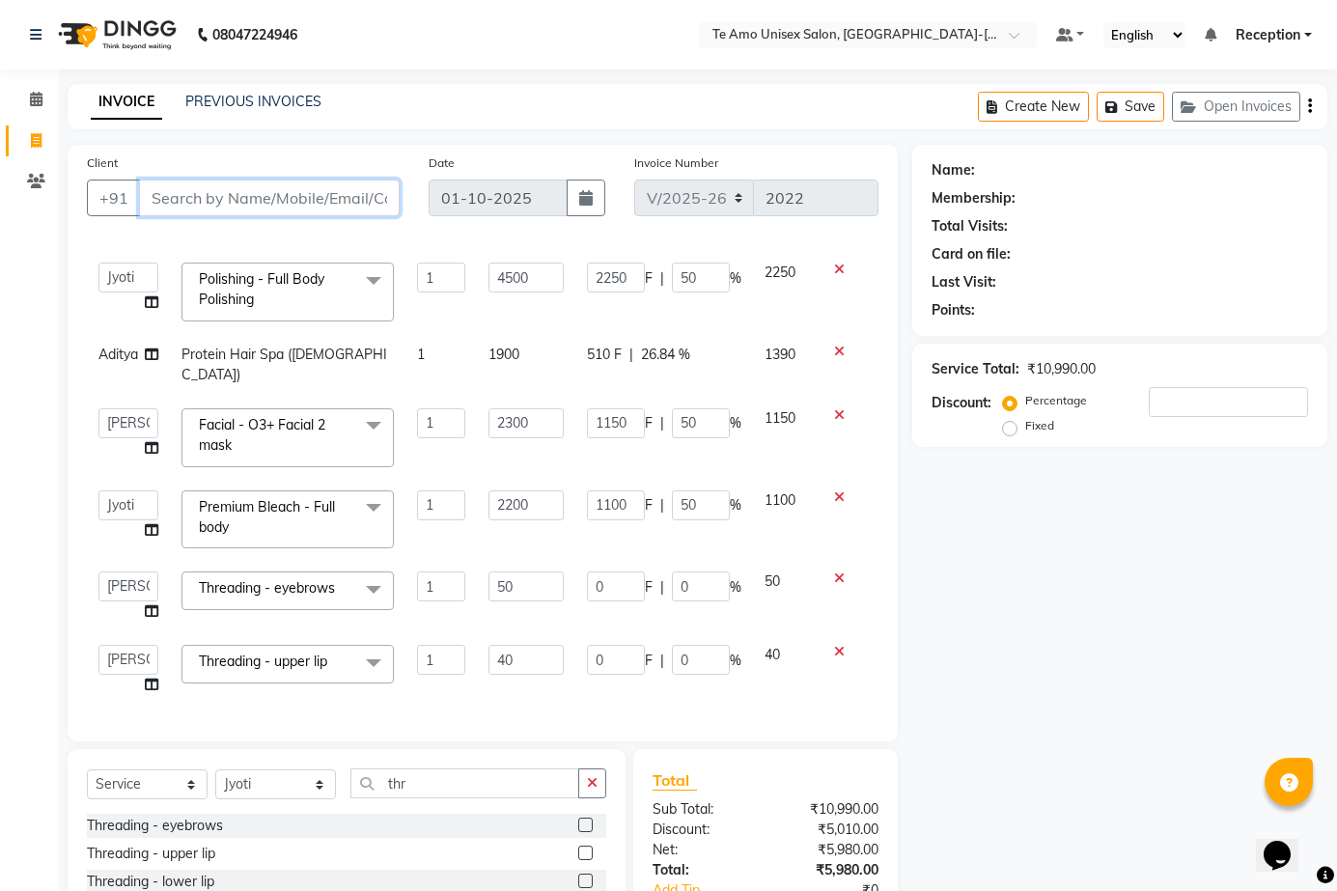
click at [292, 190] on input "Client" at bounding box center [269, 198] width 261 height 37
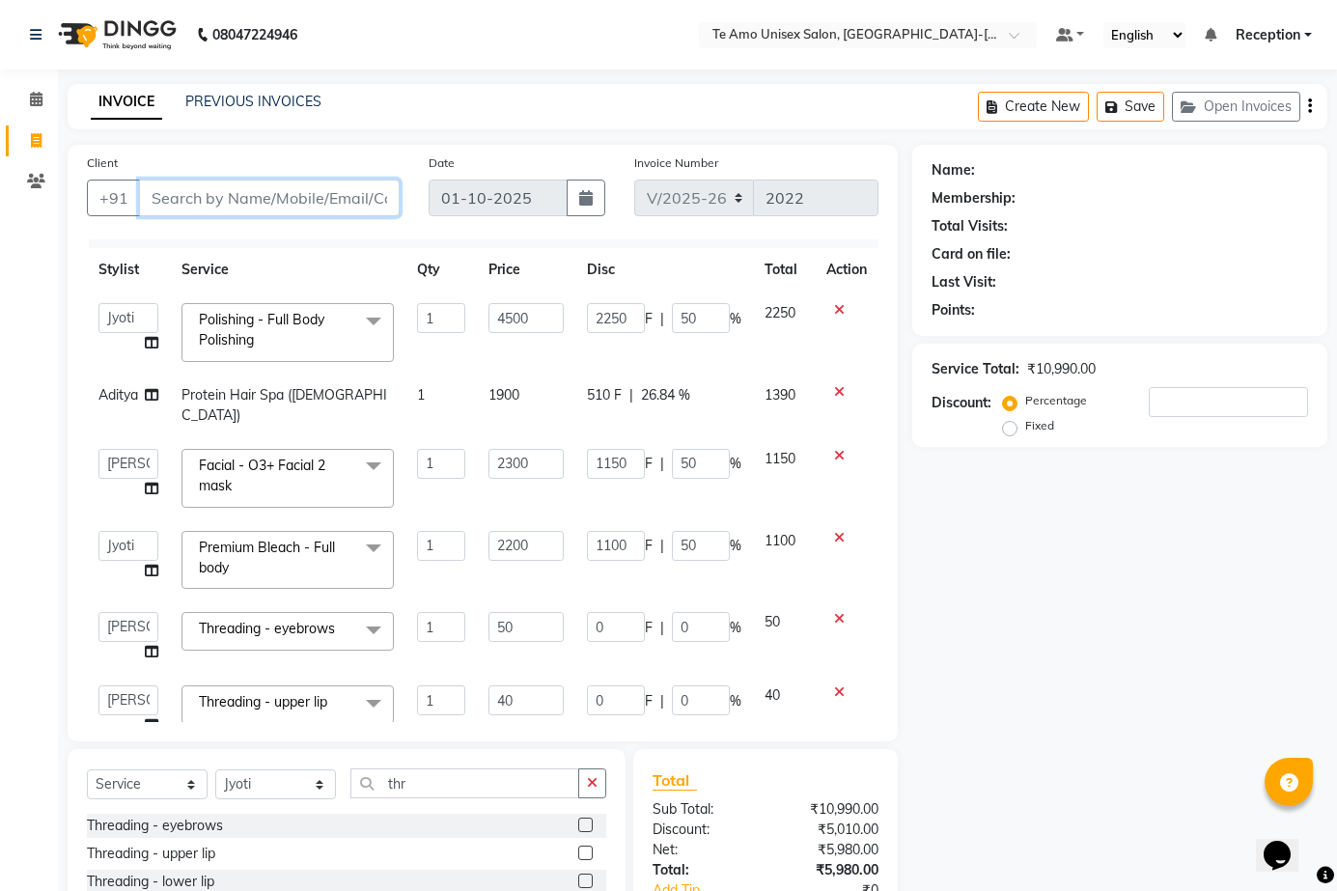
scroll to position [0, 0]
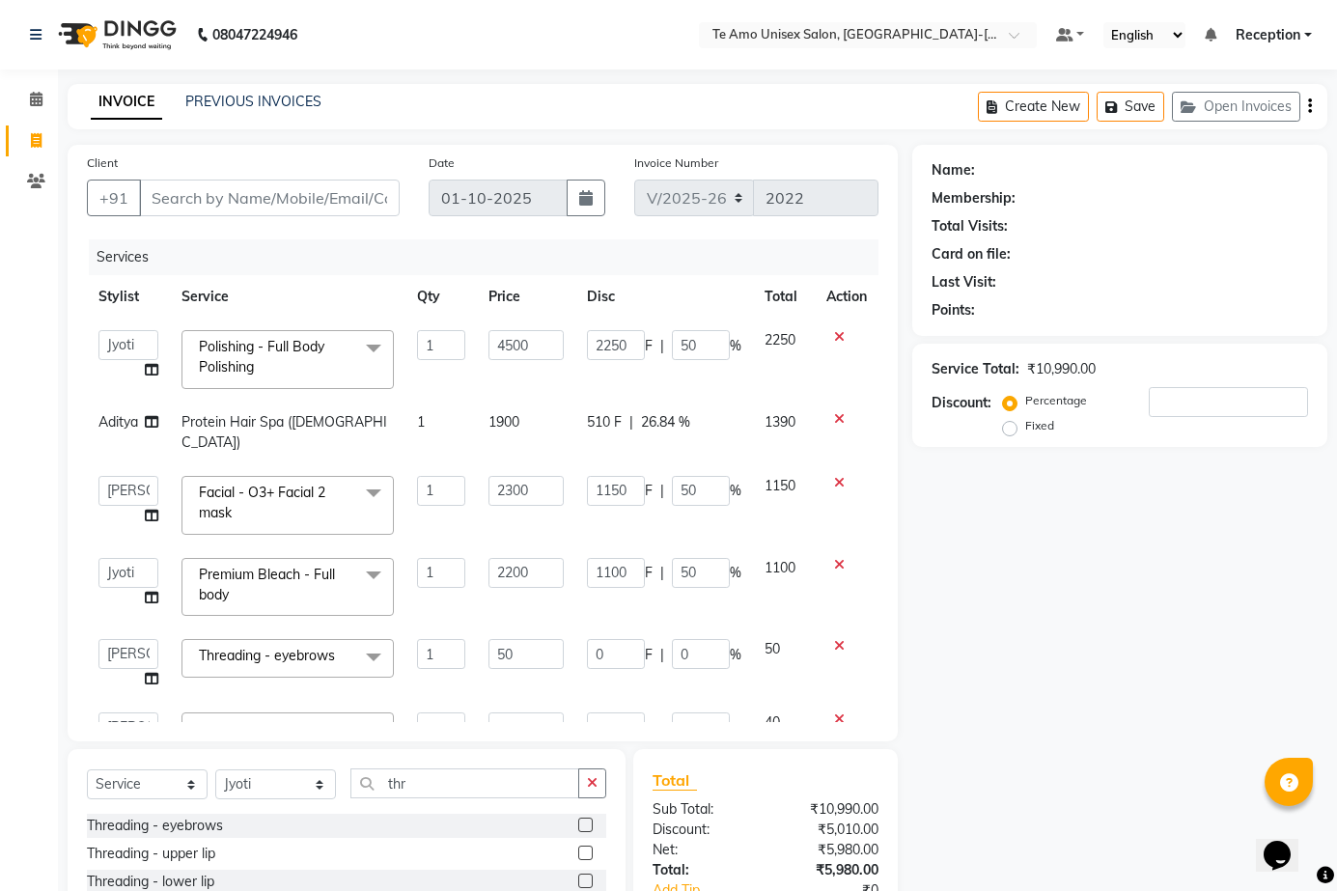
click at [661, 426] on span "26.84 %" at bounding box center [665, 422] width 49 height 20
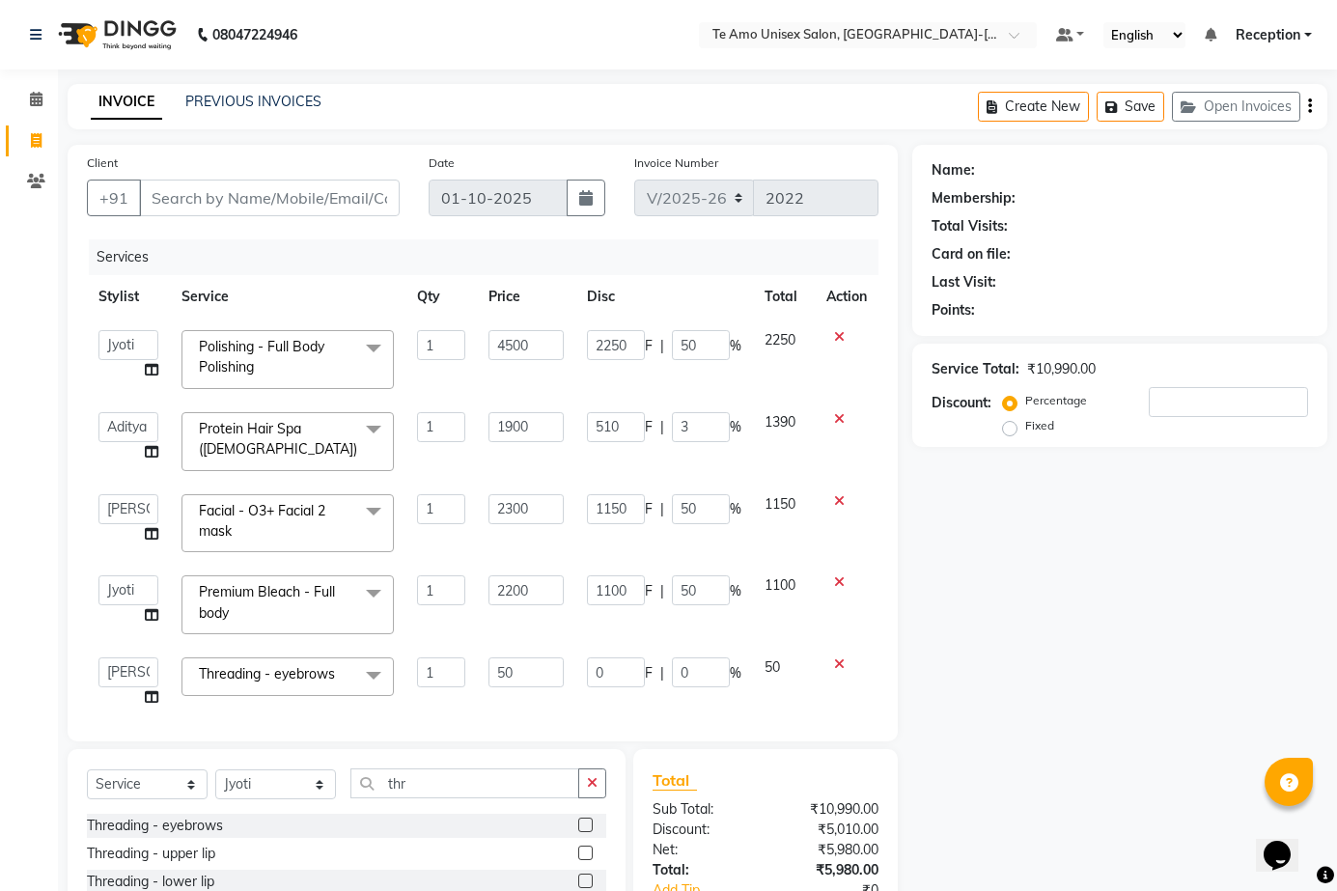
type input "30"
click at [1125, 625] on div "Name: Membership: Total Visits: Card on file: Last Visit: Points: Service Total…" at bounding box center [1127, 589] width 430 height 889
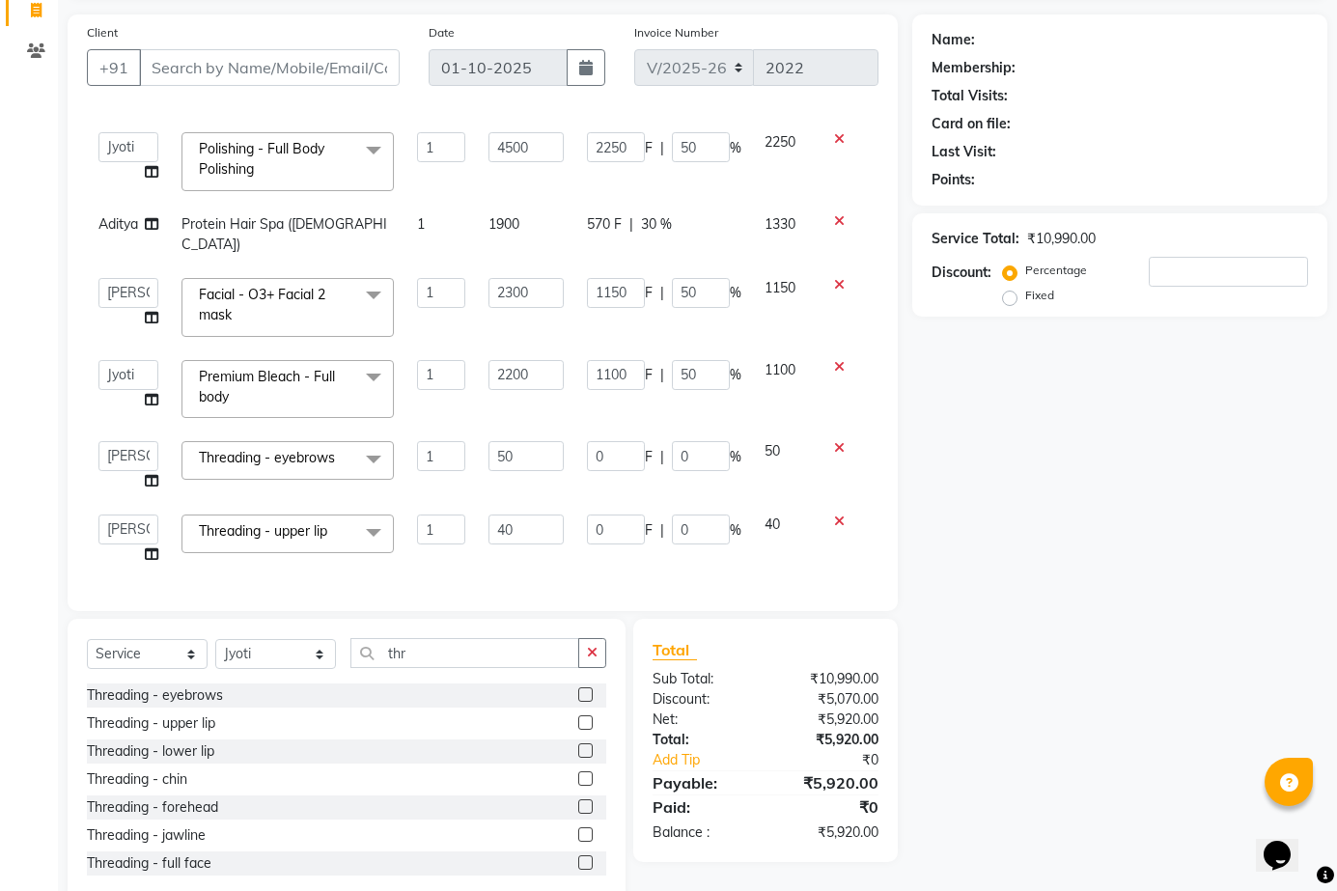
scroll to position [172, 0]
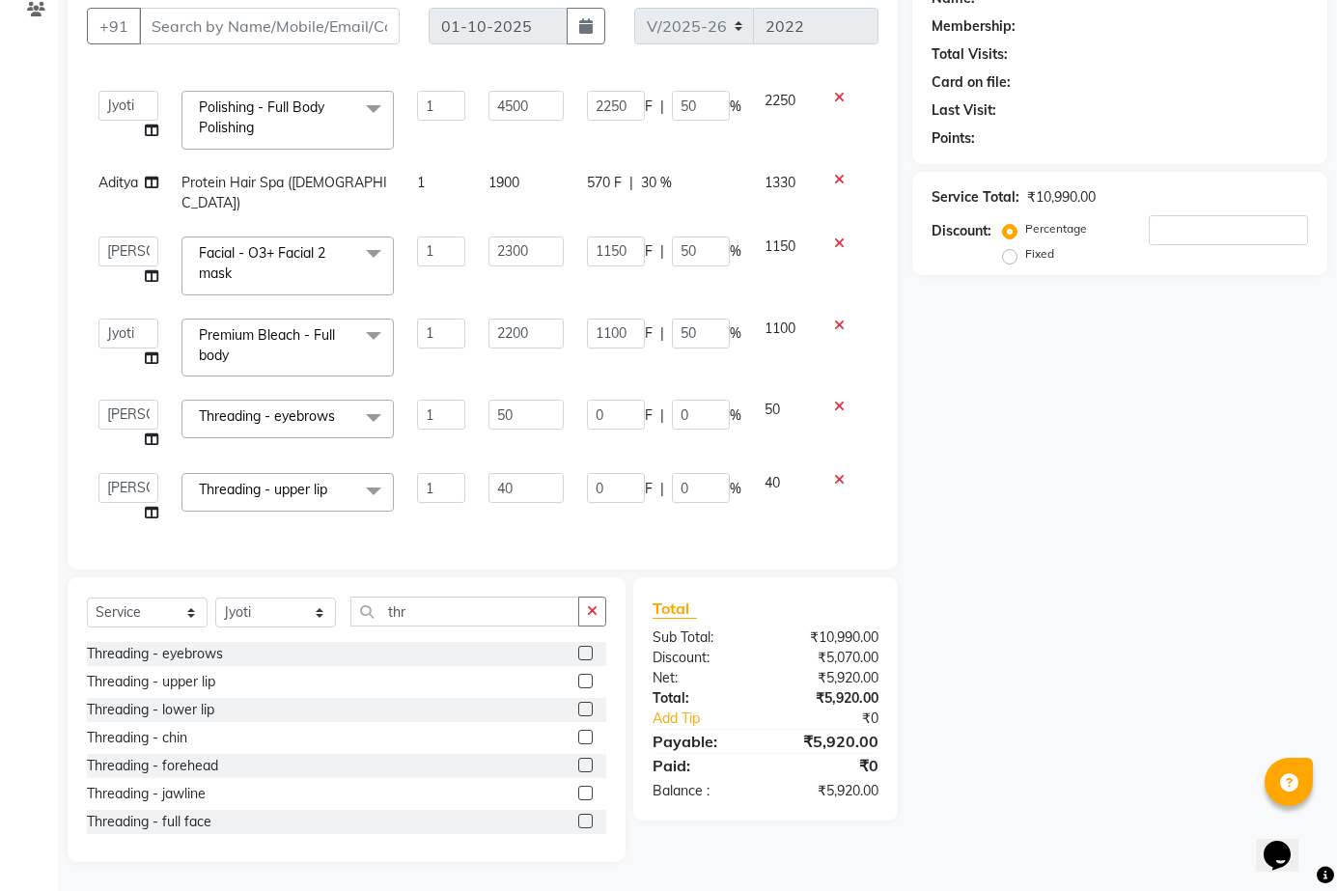
click at [682, 388] on td "0 F | 0 %" at bounding box center [664, 424] width 178 height 73
click at [682, 400] on input "0" at bounding box center [701, 415] width 58 height 30
click at [679, 404] on input "0" at bounding box center [701, 415] width 58 height 30
type input "50"
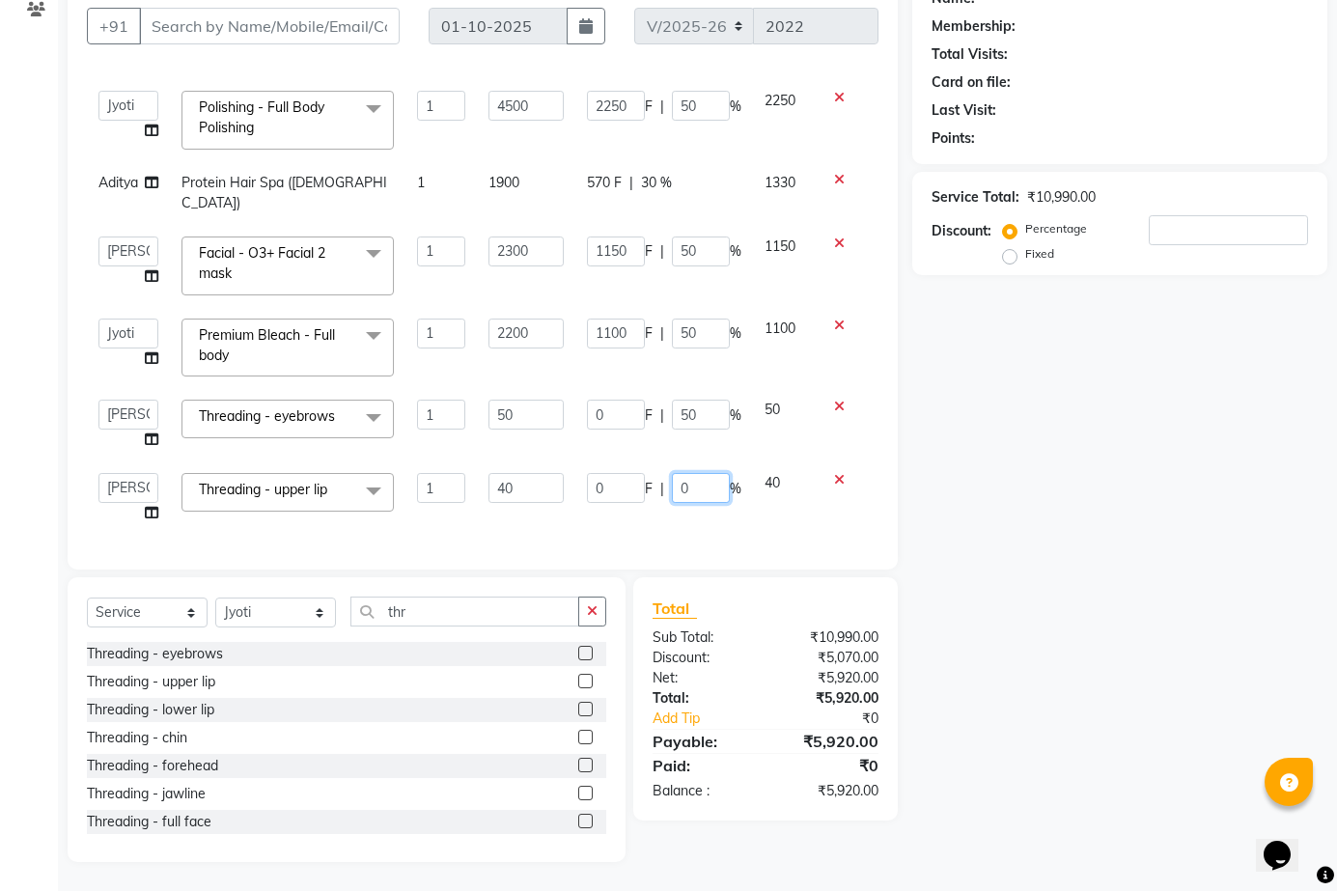
click at [690, 473] on input "0" at bounding box center [701, 488] width 58 height 30
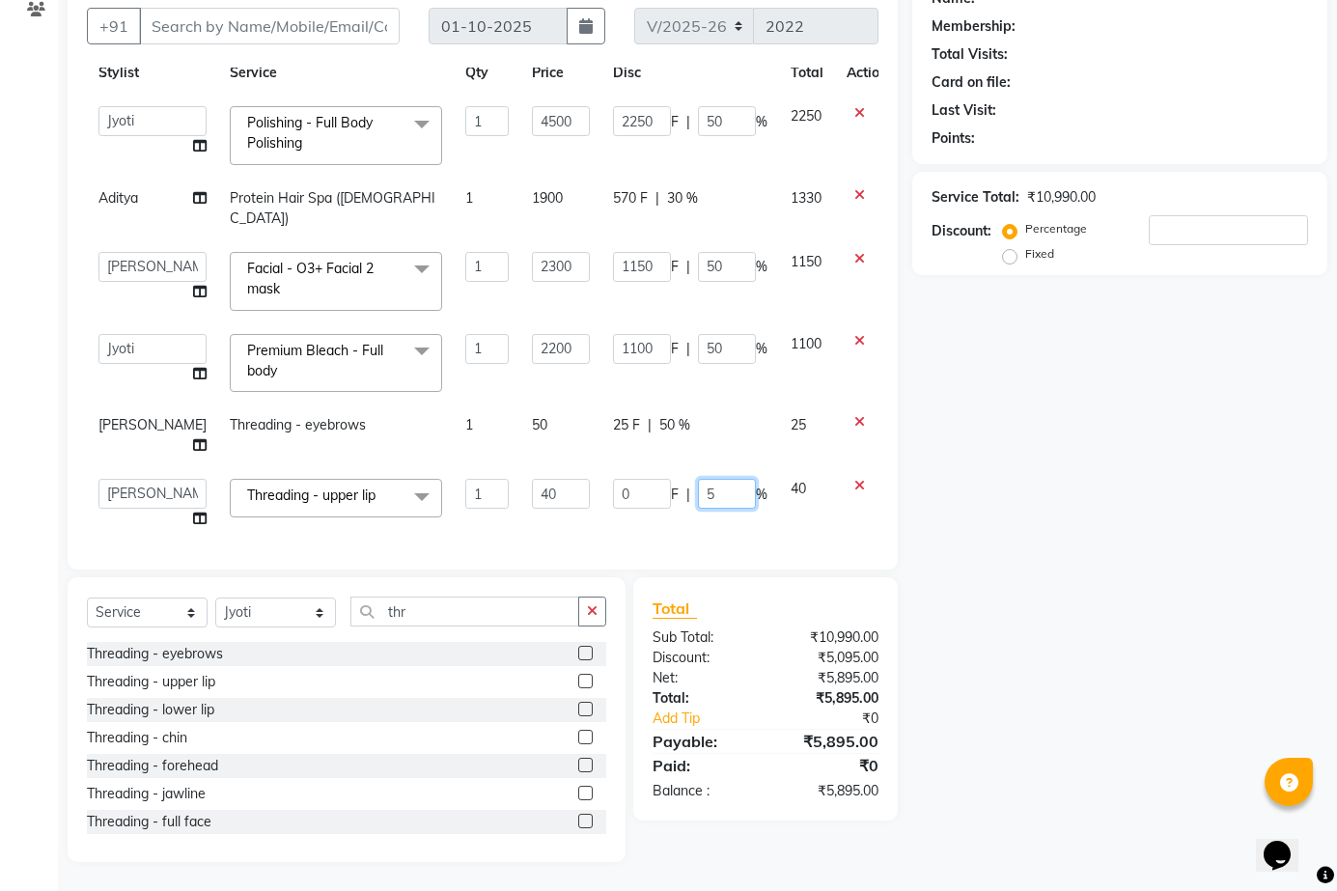
type input "50"
click at [1096, 537] on div "Name: Membership: Total Visits: Card on file: Last Visit: Points: Service Total…" at bounding box center [1127, 417] width 430 height 889
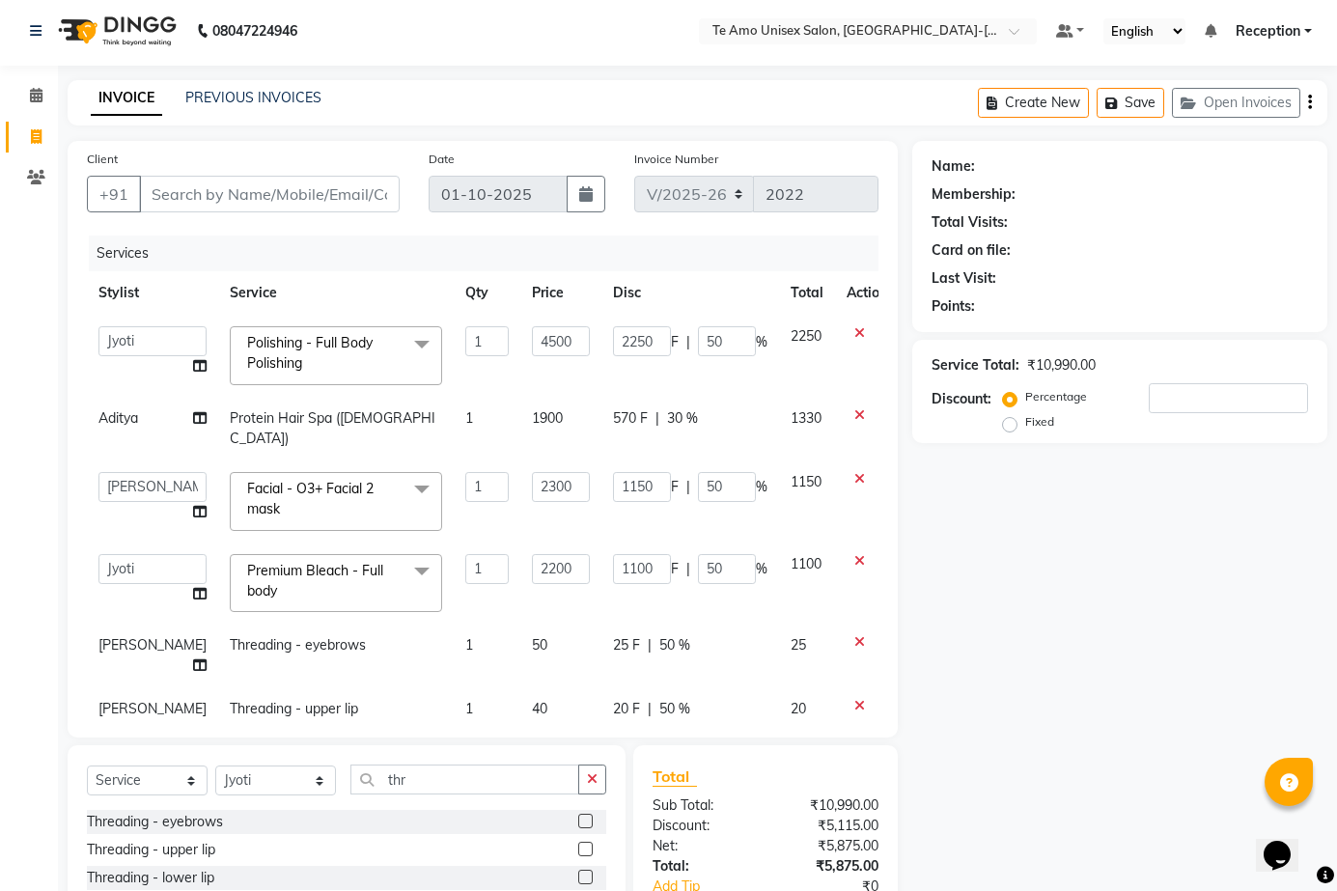
scroll to position [0, 0]
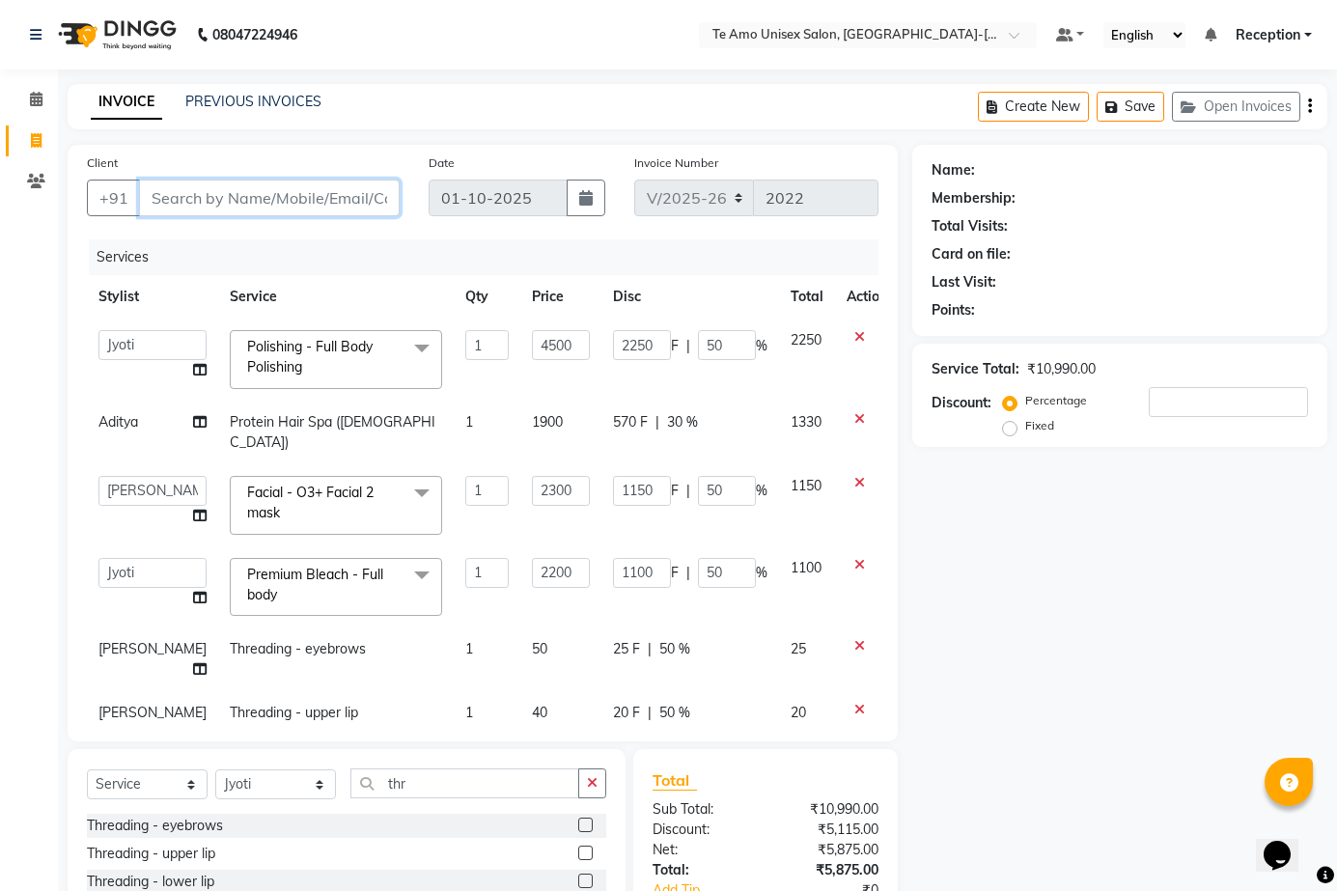
click at [270, 188] on input "Client" at bounding box center [269, 198] width 261 height 37
click at [254, 198] on input "Client" at bounding box center [269, 198] width 261 height 37
click at [324, 202] on input "Client" at bounding box center [269, 198] width 261 height 37
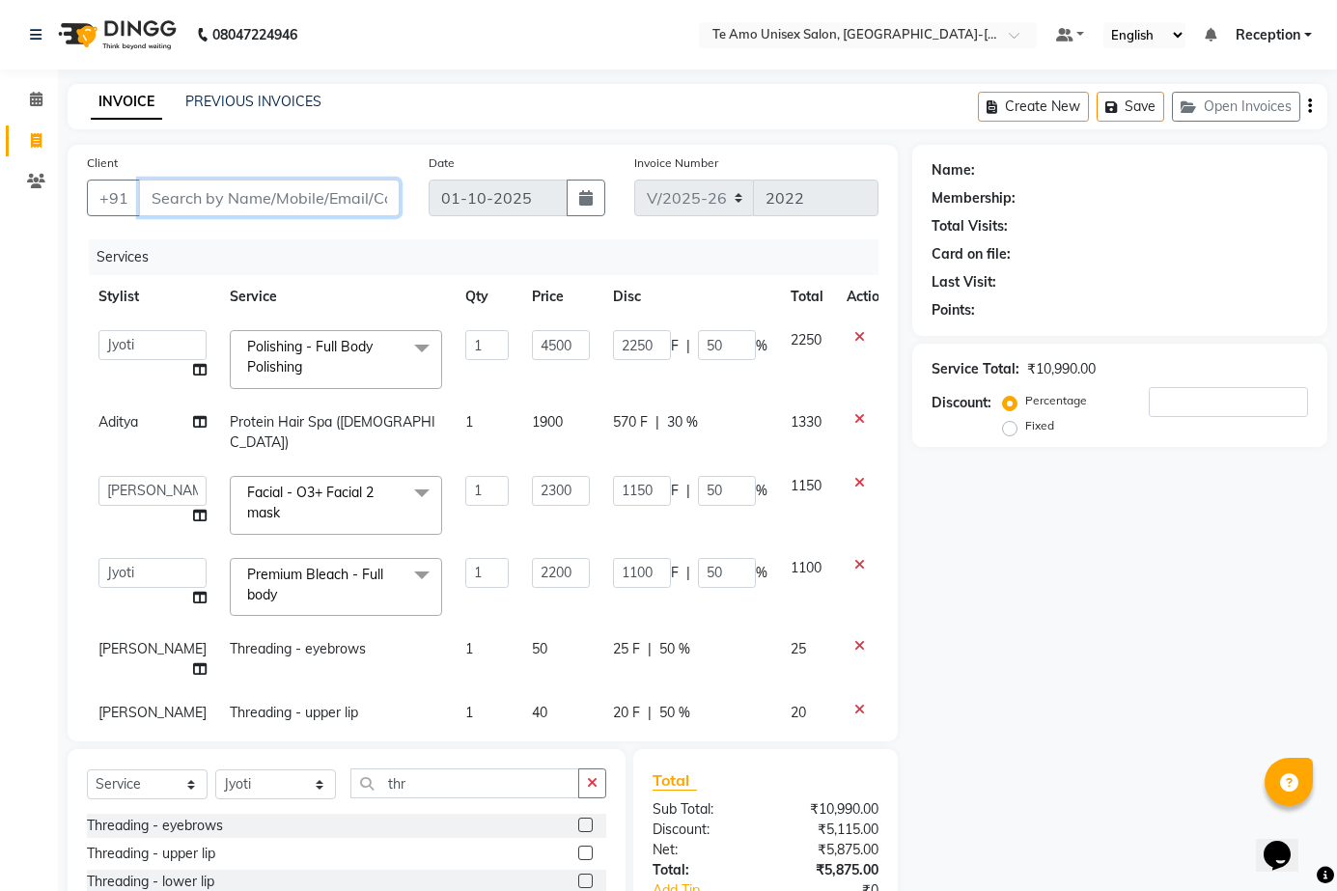
click at [353, 198] on input "Client" at bounding box center [269, 198] width 261 height 37
click at [271, 192] on input "Client" at bounding box center [269, 198] width 261 height 37
click at [272, 198] on input "Client" at bounding box center [269, 198] width 261 height 37
click at [339, 198] on input "Client" at bounding box center [269, 198] width 261 height 37
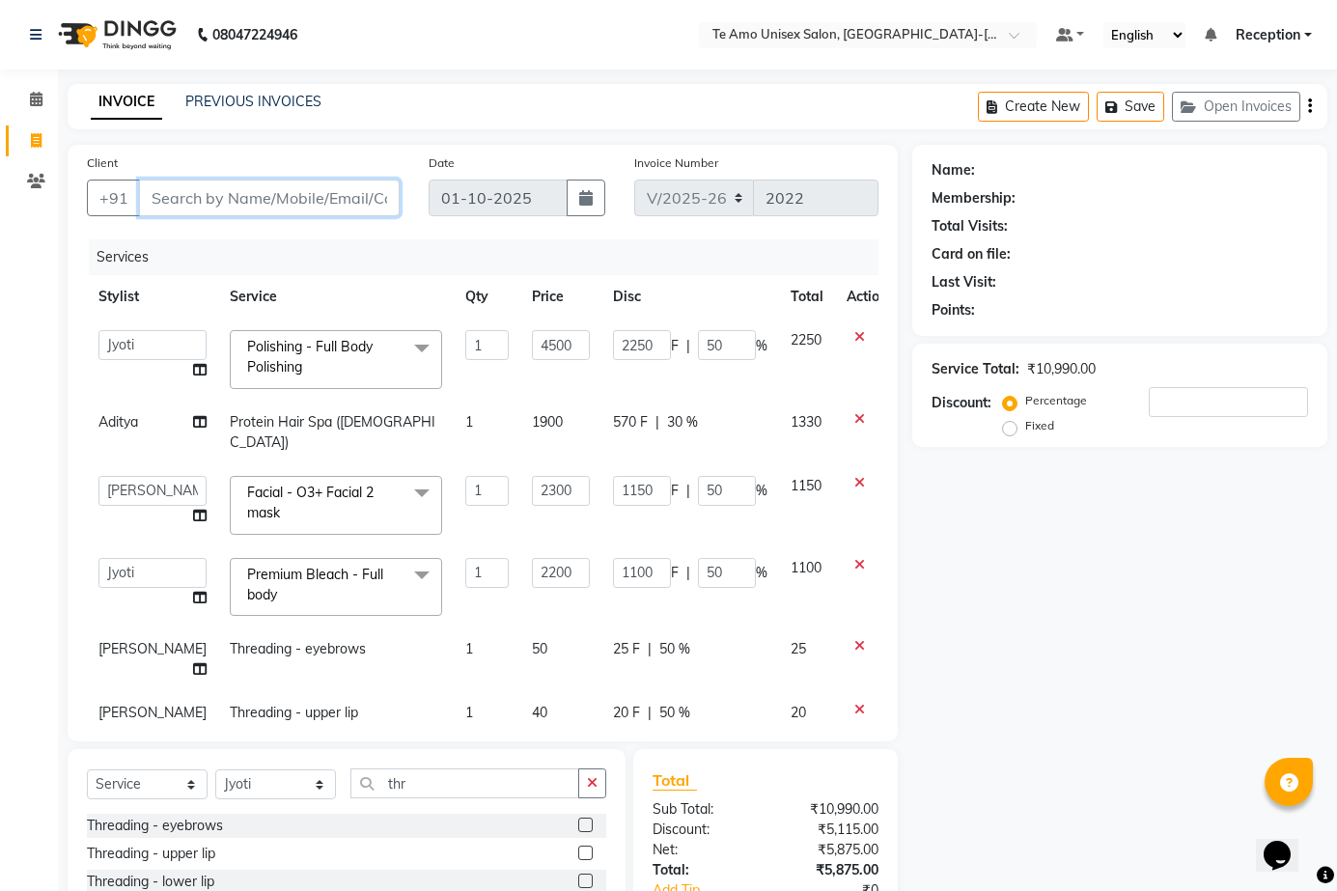
click at [339, 198] on input "Client" at bounding box center [269, 198] width 261 height 37
type input "9"
type input "0"
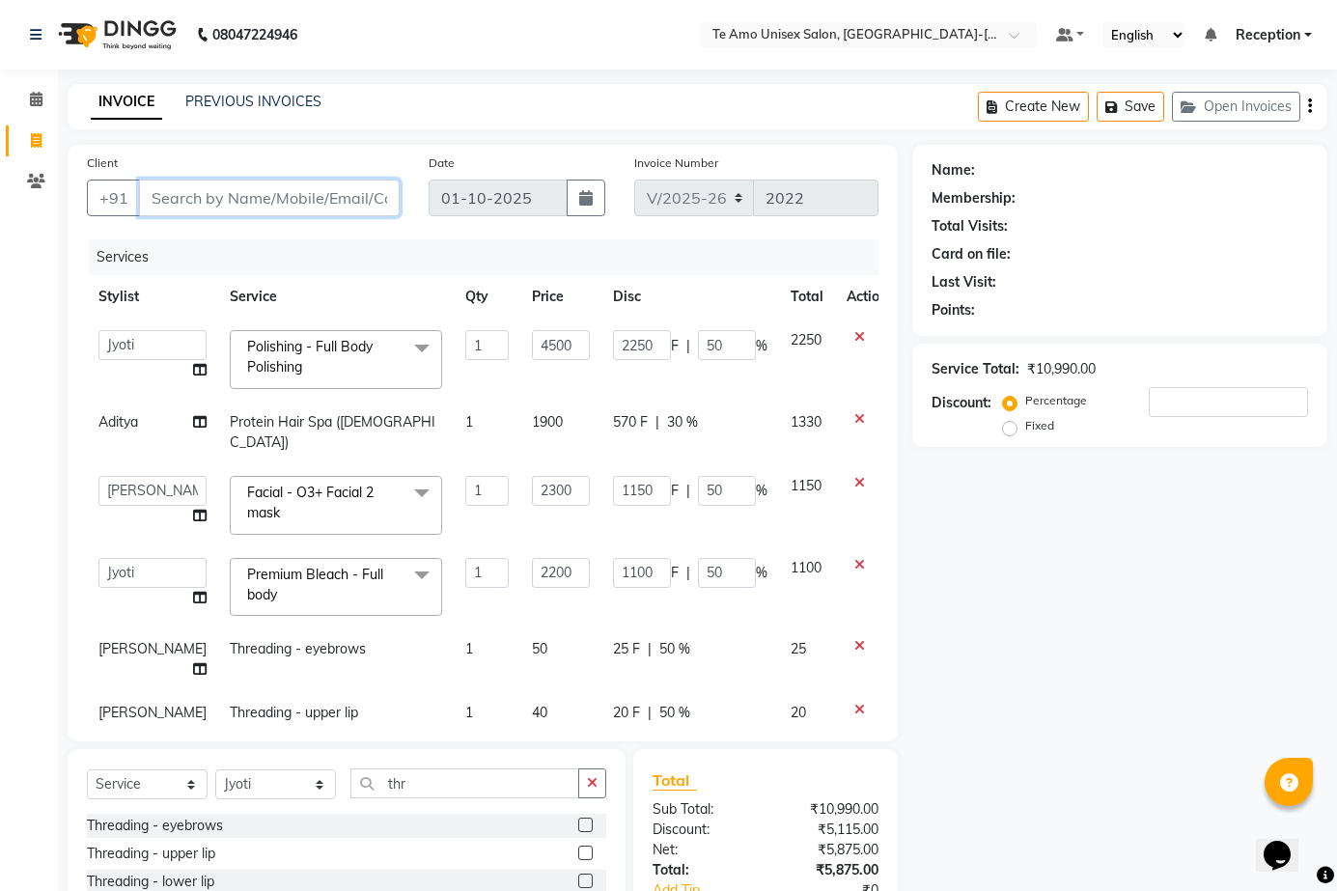
type input "0"
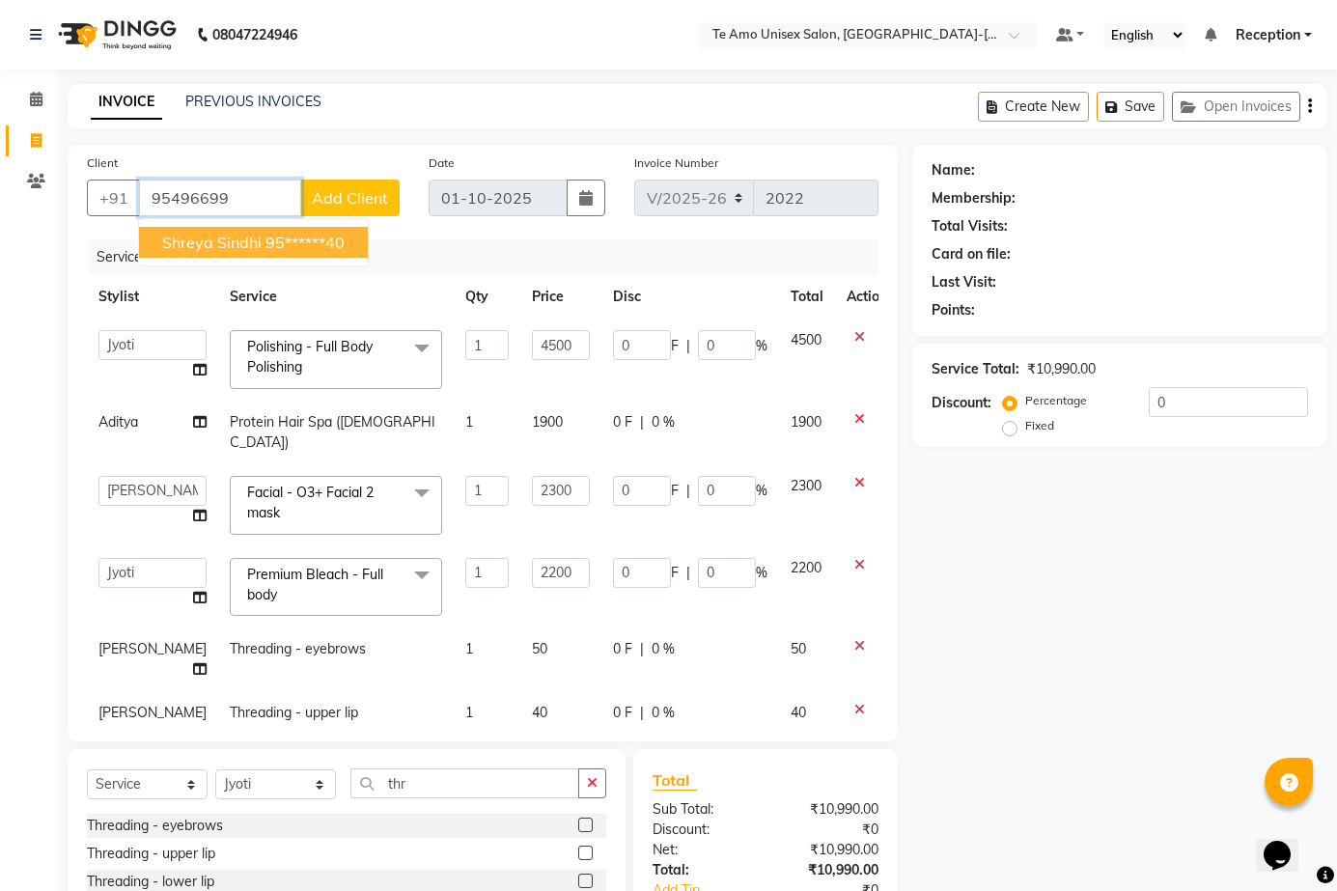
click at [254, 236] on span "Shreya sindhi" at bounding box center [211, 242] width 99 height 19
type input "95******40"
click at [254, 236] on div "Client +91 95******40 Shreya sindhi 95******40 Add Client Date 01-10-2025 Invoi…" at bounding box center [483, 443] width 830 height 597
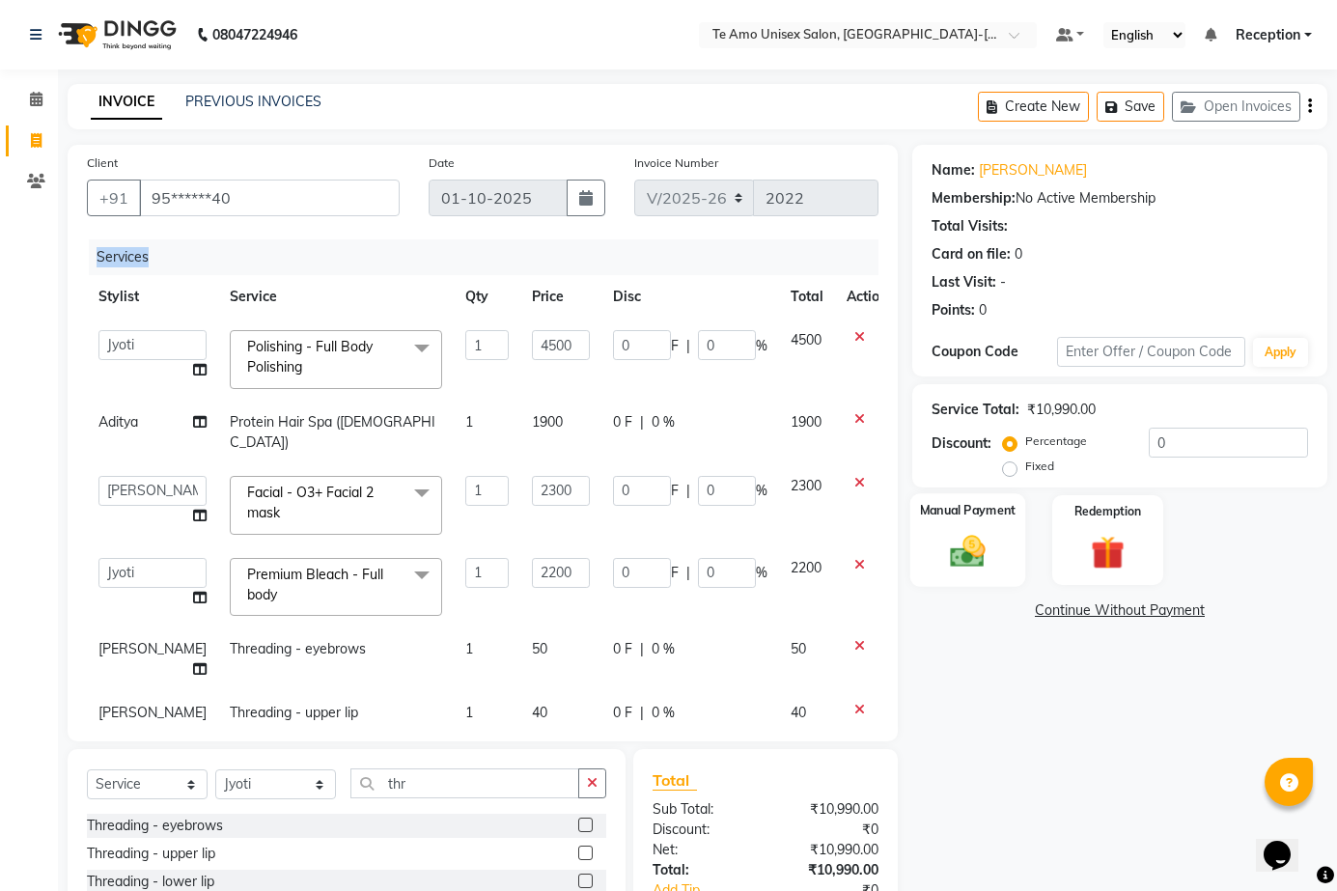
click at [959, 544] on img at bounding box center [967, 551] width 57 height 40
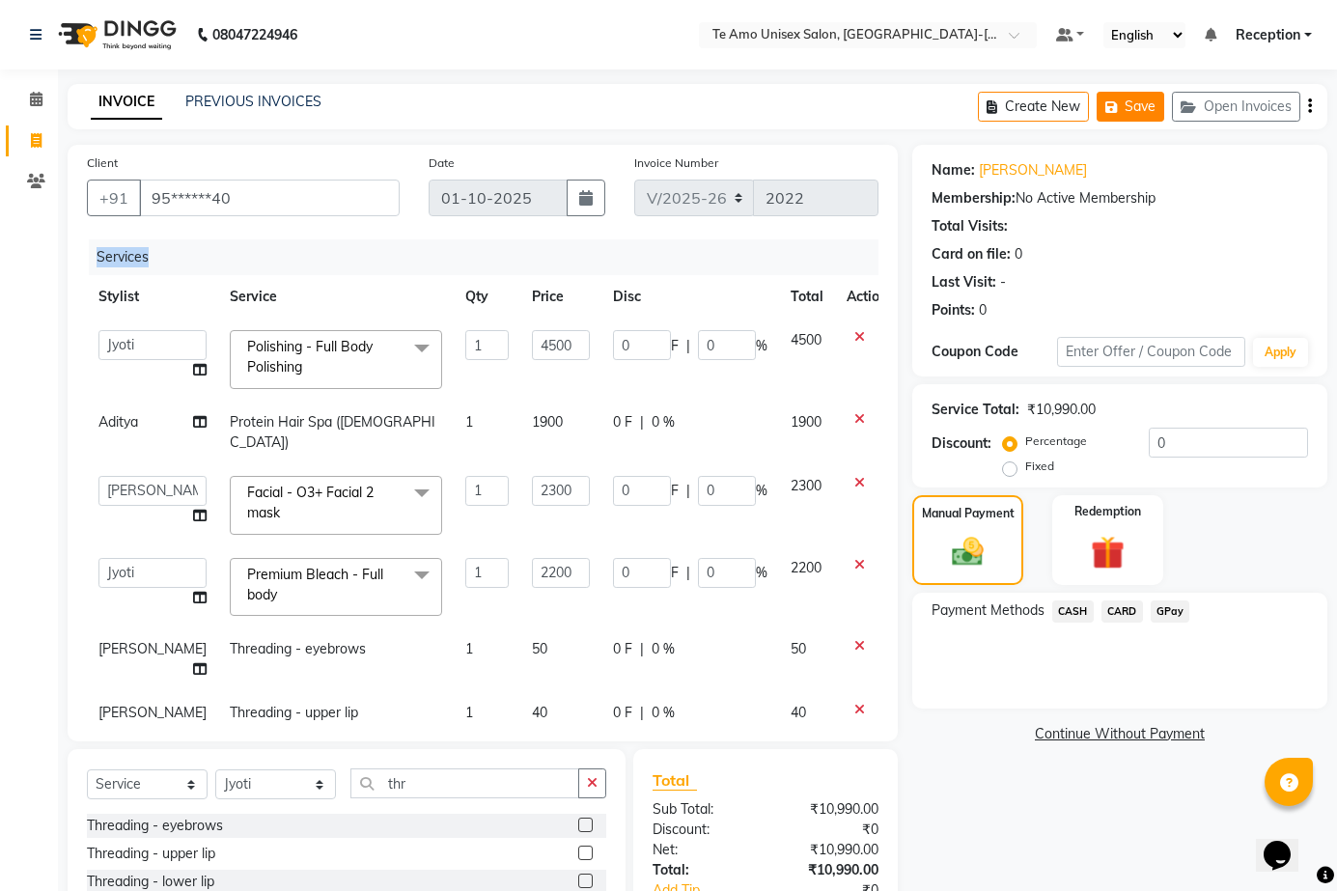
click at [1125, 100] on button "Save" at bounding box center [1131, 107] width 68 height 30
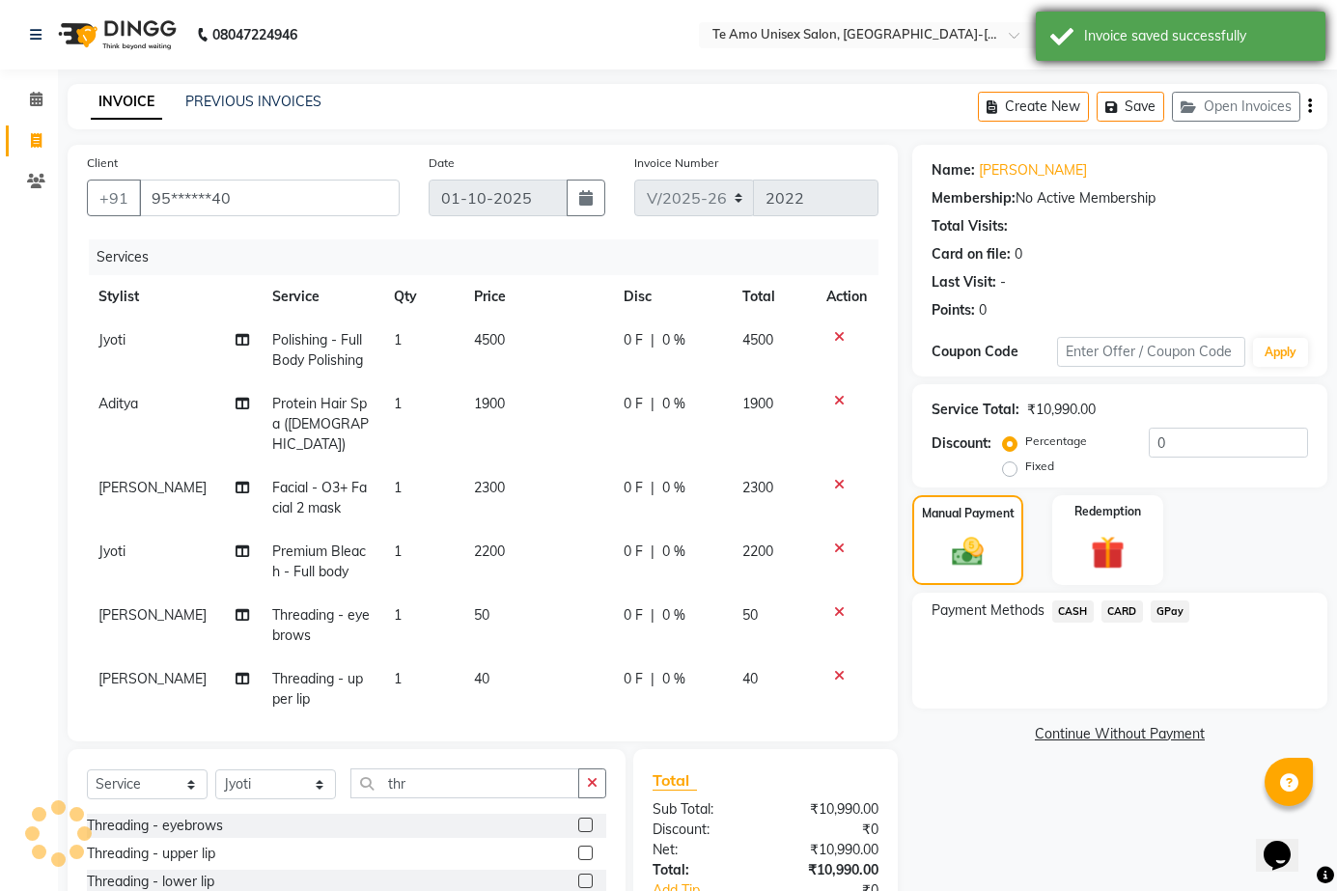
click at [1139, 36] on div "Invoice saved successfully" at bounding box center [1197, 36] width 227 height 20
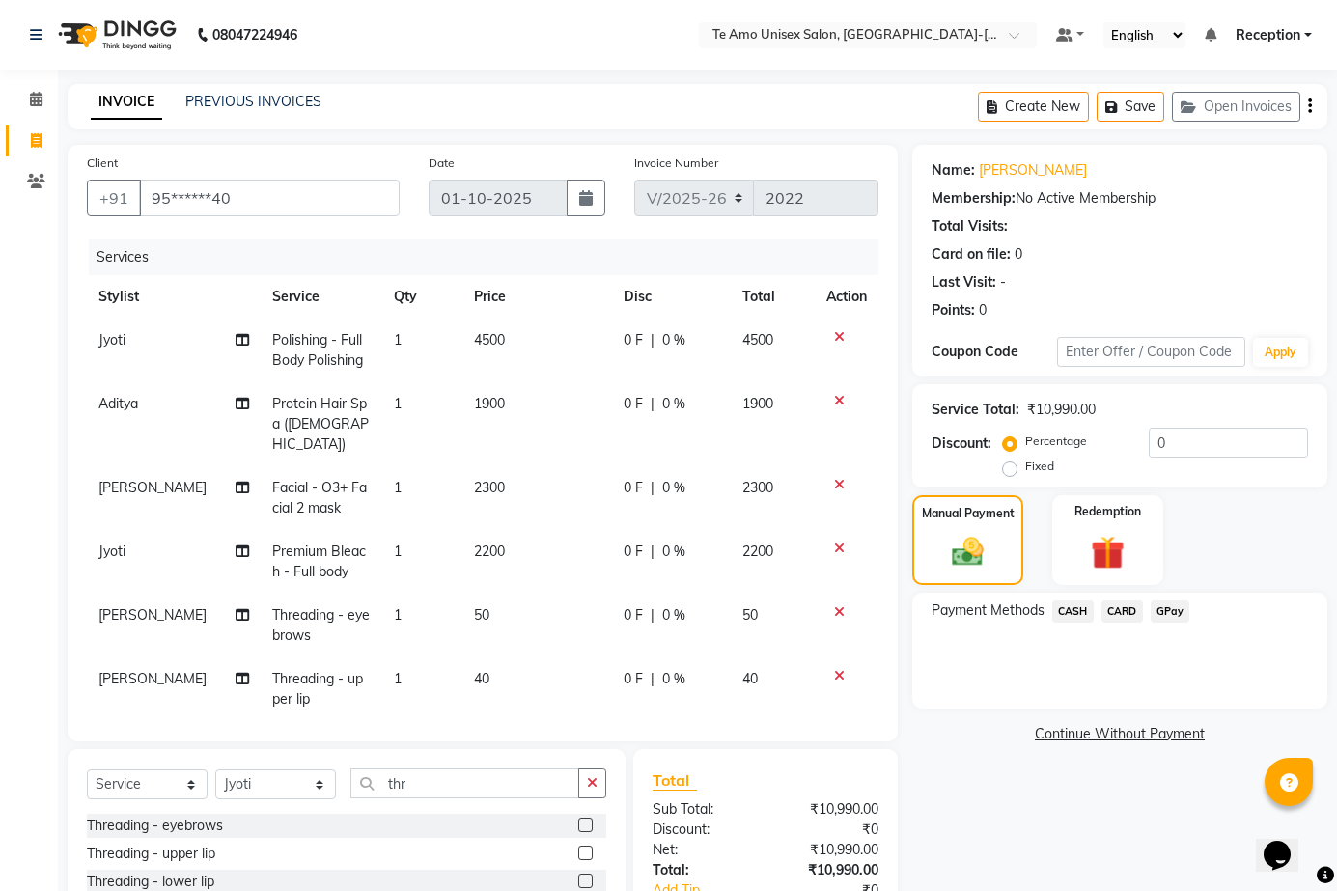
click at [675, 336] on span "0 %" at bounding box center [673, 340] width 23 height 20
select select "92424"
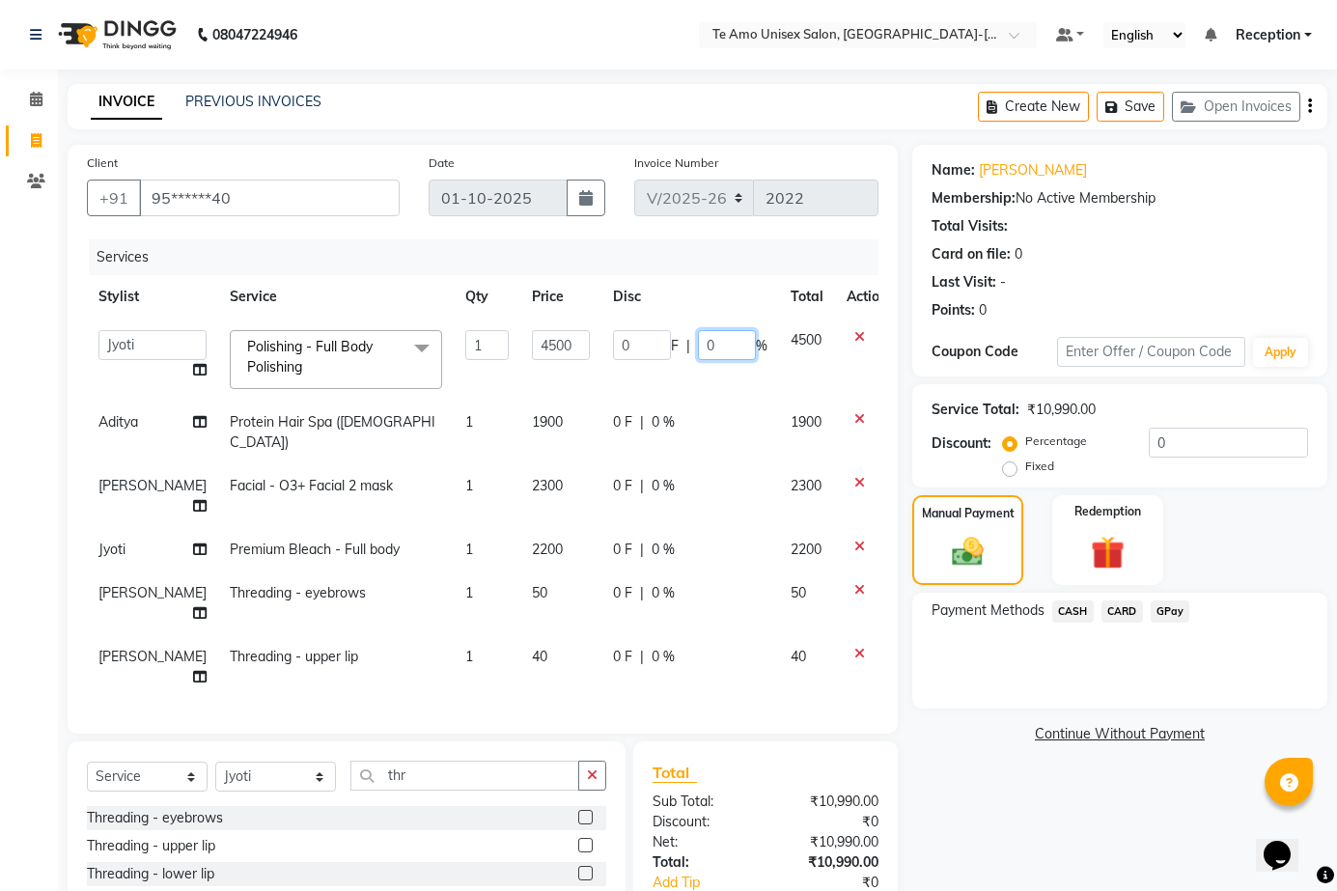
click at [698, 347] on input "0" at bounding box center [727, 345] width 58 height 30
type input "50"
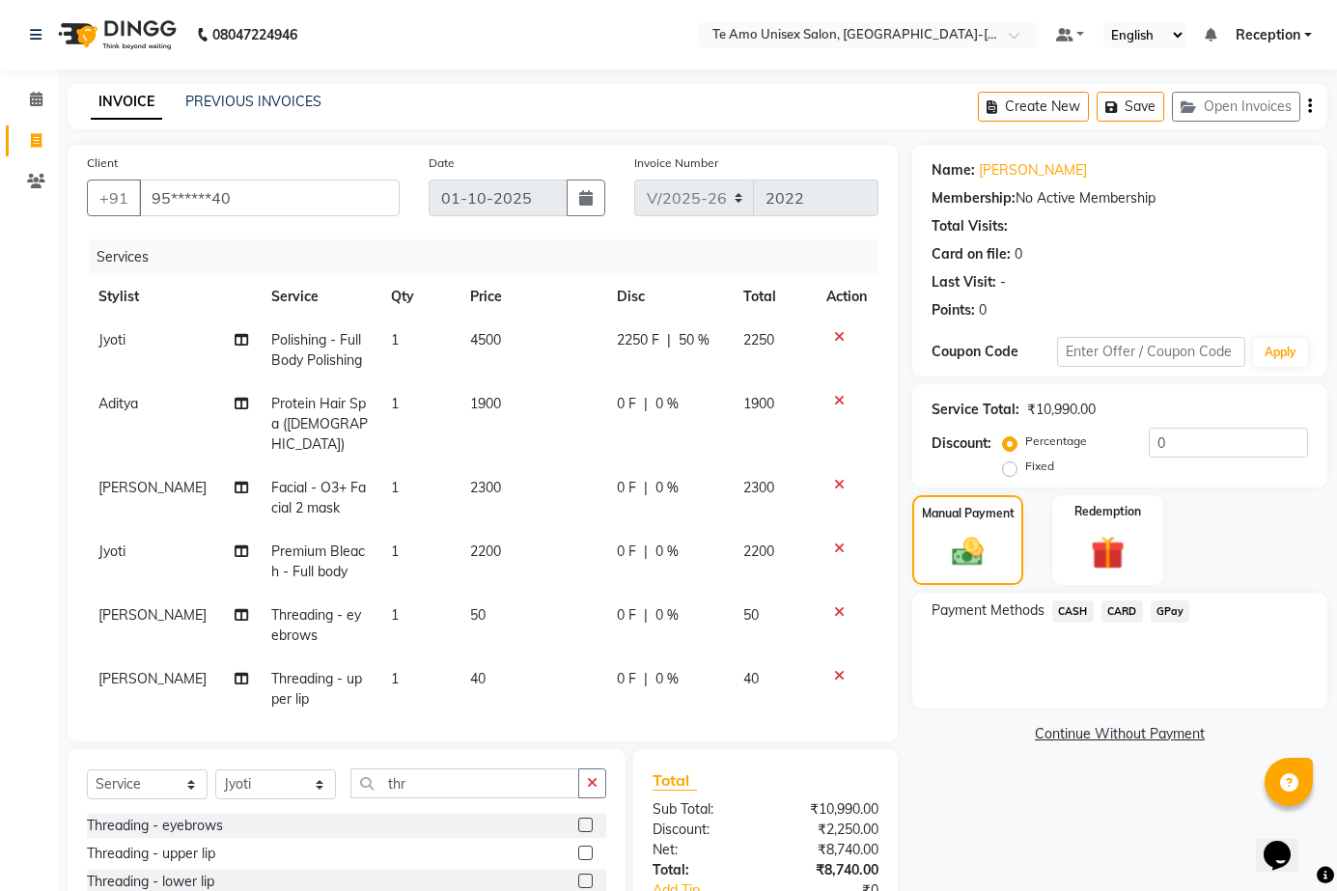
drag, startPoint x: 634, startPoint y: 424, endPoint x: 642, endPoint y: 431, distance: 10.3
click at [642, 431] on td "0 F | 0 %" at bounding box center [668, 424] width 126 height 84
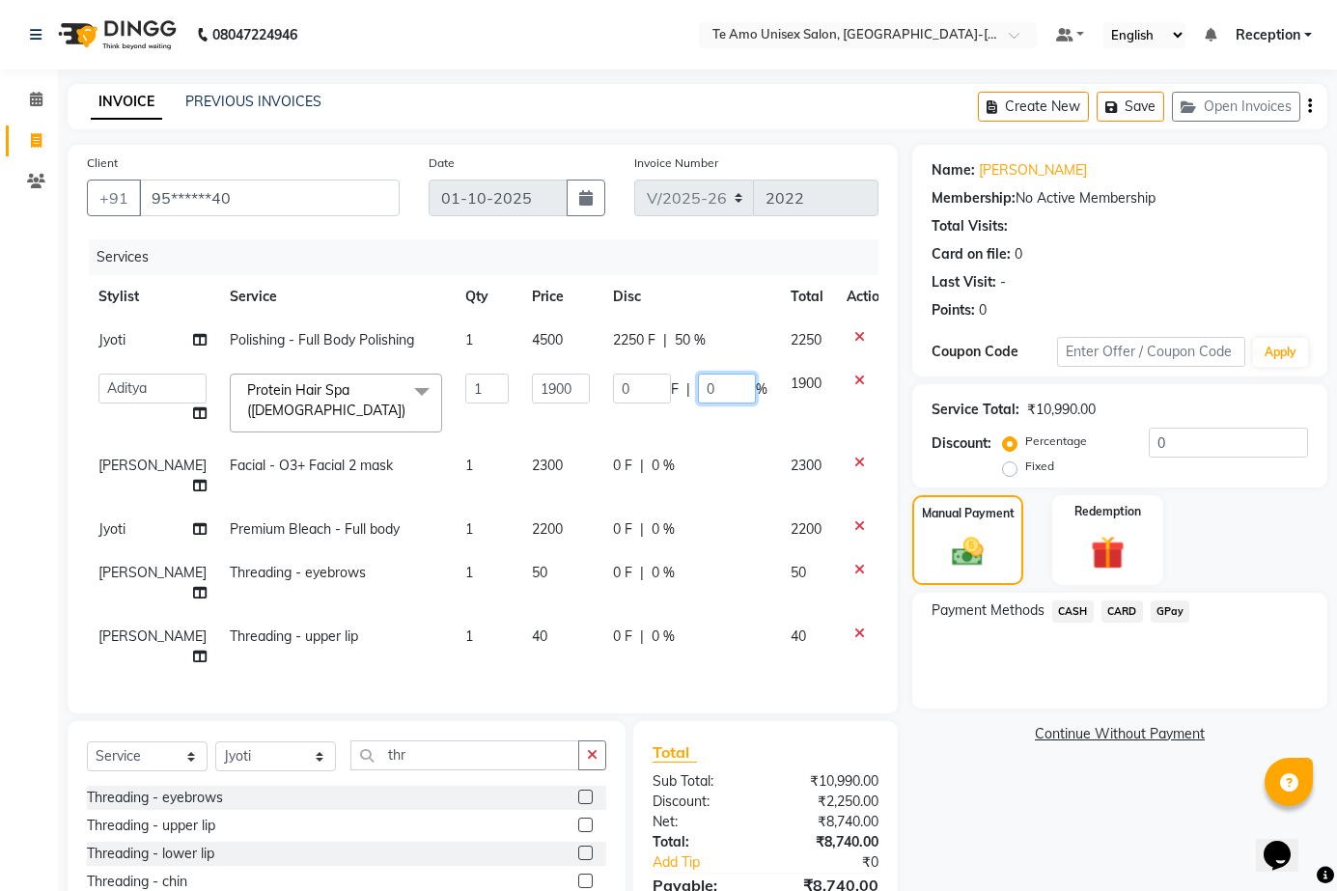
click at [712, 386] on input "0" at bounding box center [727, 389] width 58 height 30
type input "30"
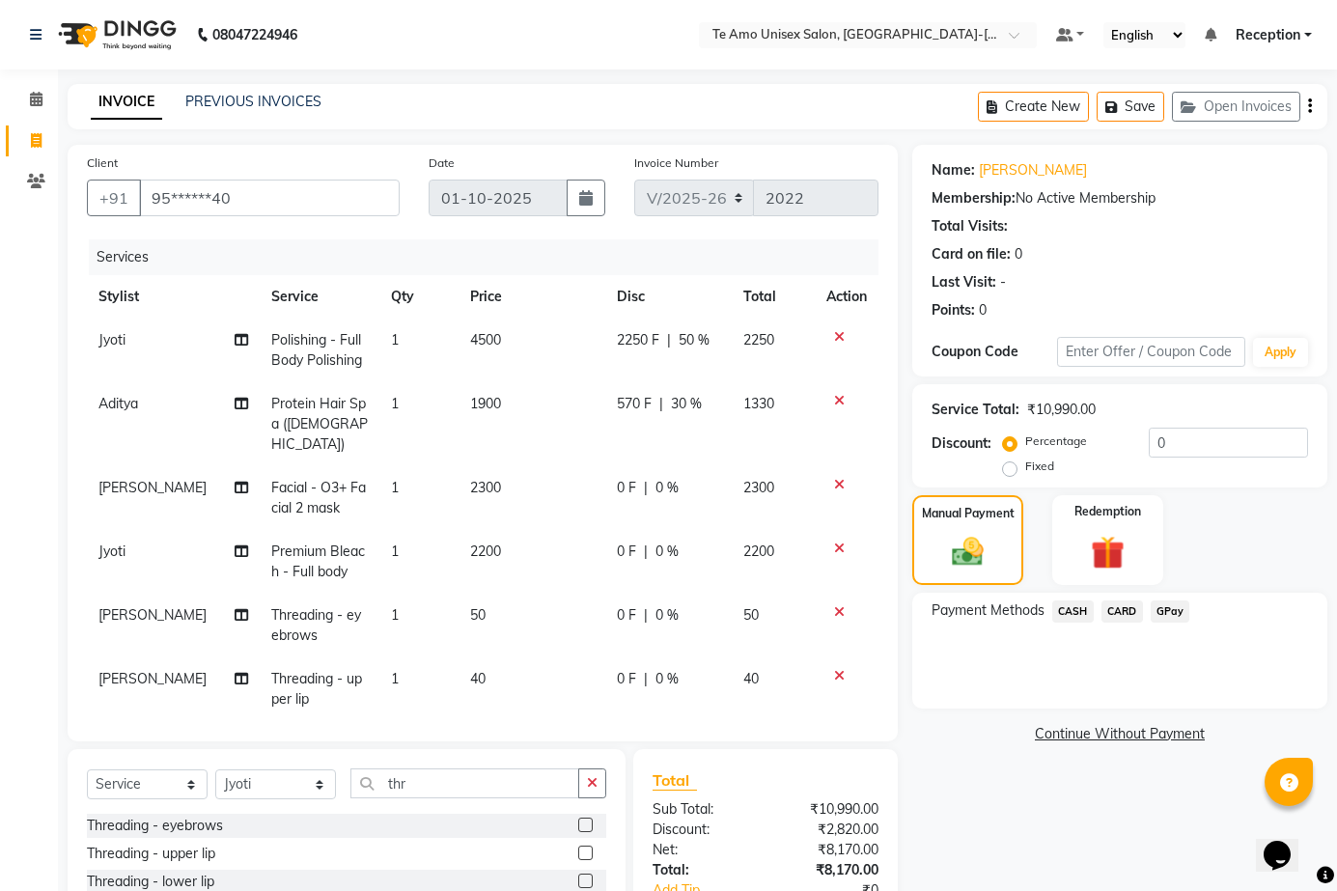
click at [632, 478] on div "0 F | 0 %" at bounding box center [668, 488] width 103 height 20
select select "73962"
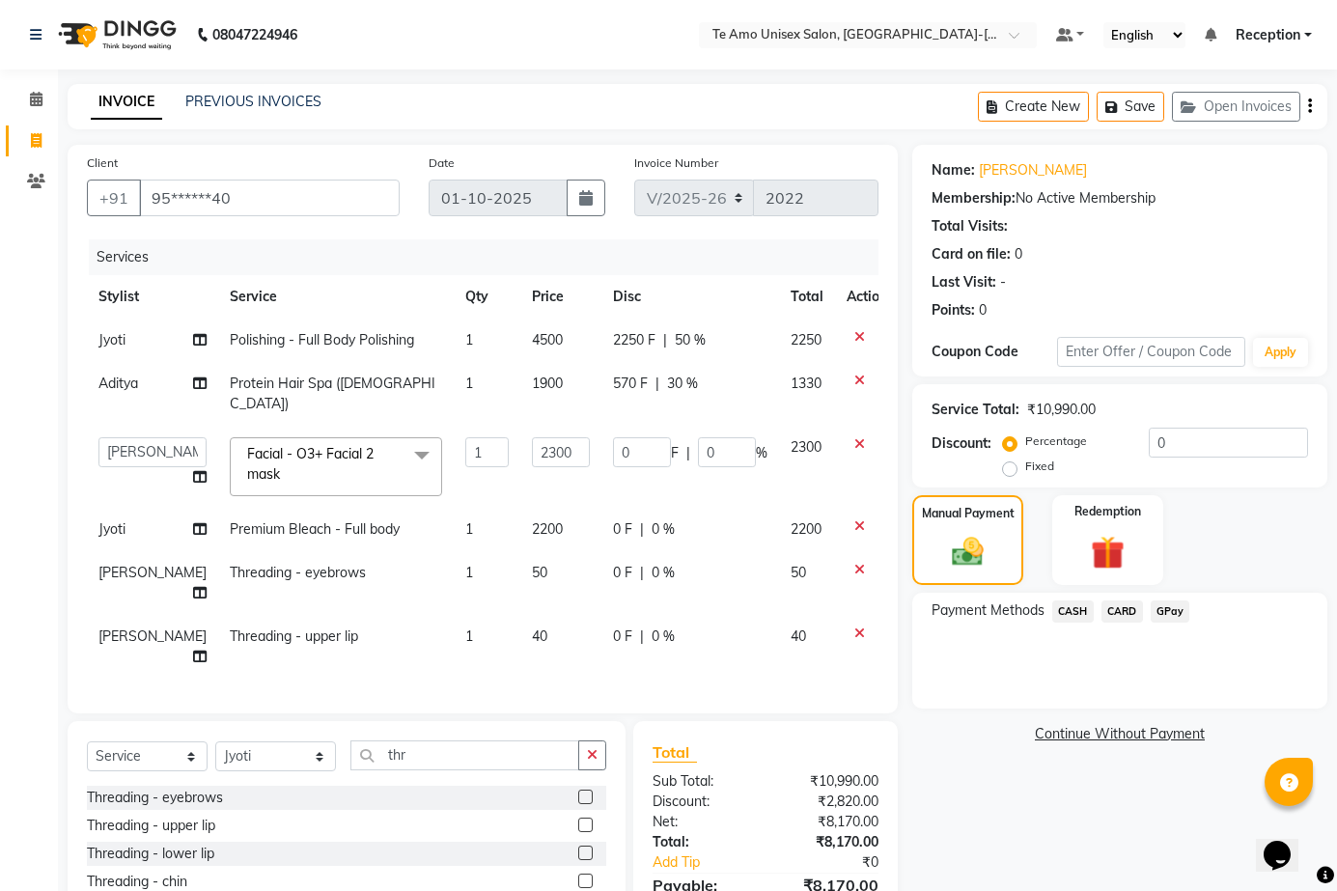
click at [652, 519] on span "0 %" at bounding box center [663, 529] width 23 height 20
select select "92424"
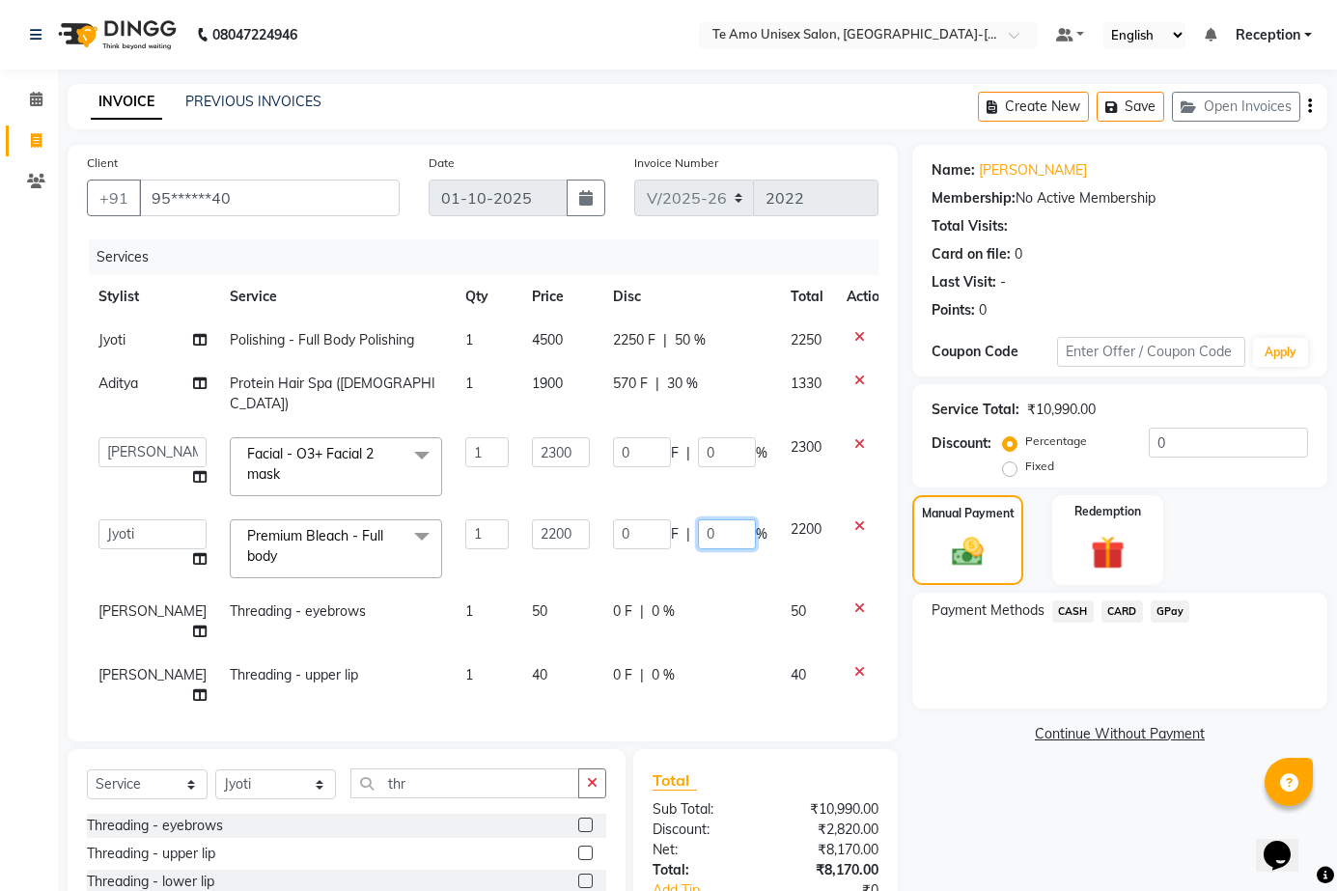
click at [698, 519] on input "0" at bounding box center [727, 534] width 58 height 30
type input "50"
click at [633, 573] on tbody "Jyoti Polishing - Full Body Polishing 1 4500 2250 F | 50 % 2250 Aditya Protein …" at bounding box center [493, 518] width 812 height 399
click at [633, 653] on td "0 F | 0 %" at bounding box center [690, 685] width 178 height 64
select select "73962"
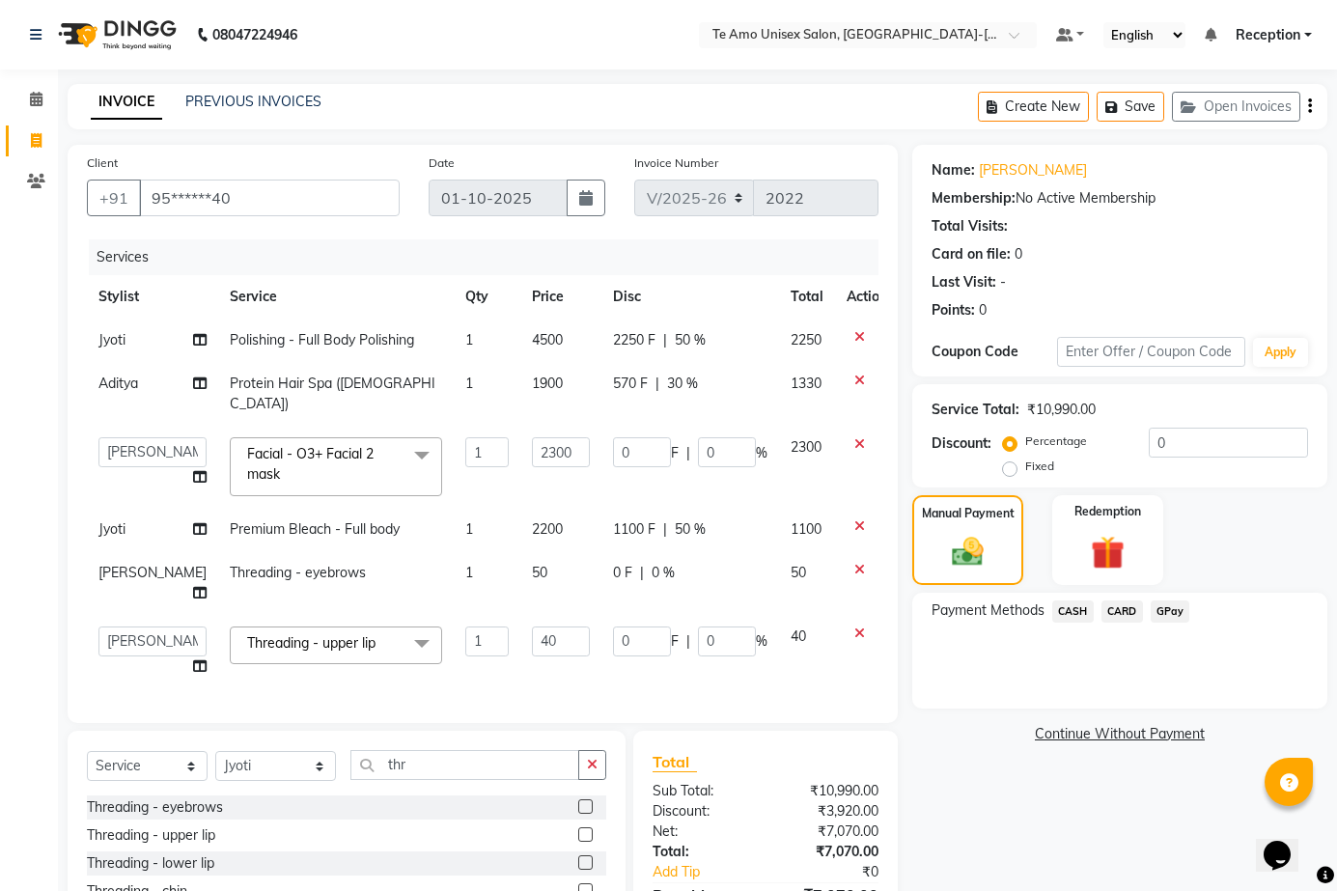
click at [652, 563] on span "0 %" at bounding box center [663, 573] width 23 height 20
select select "73962"
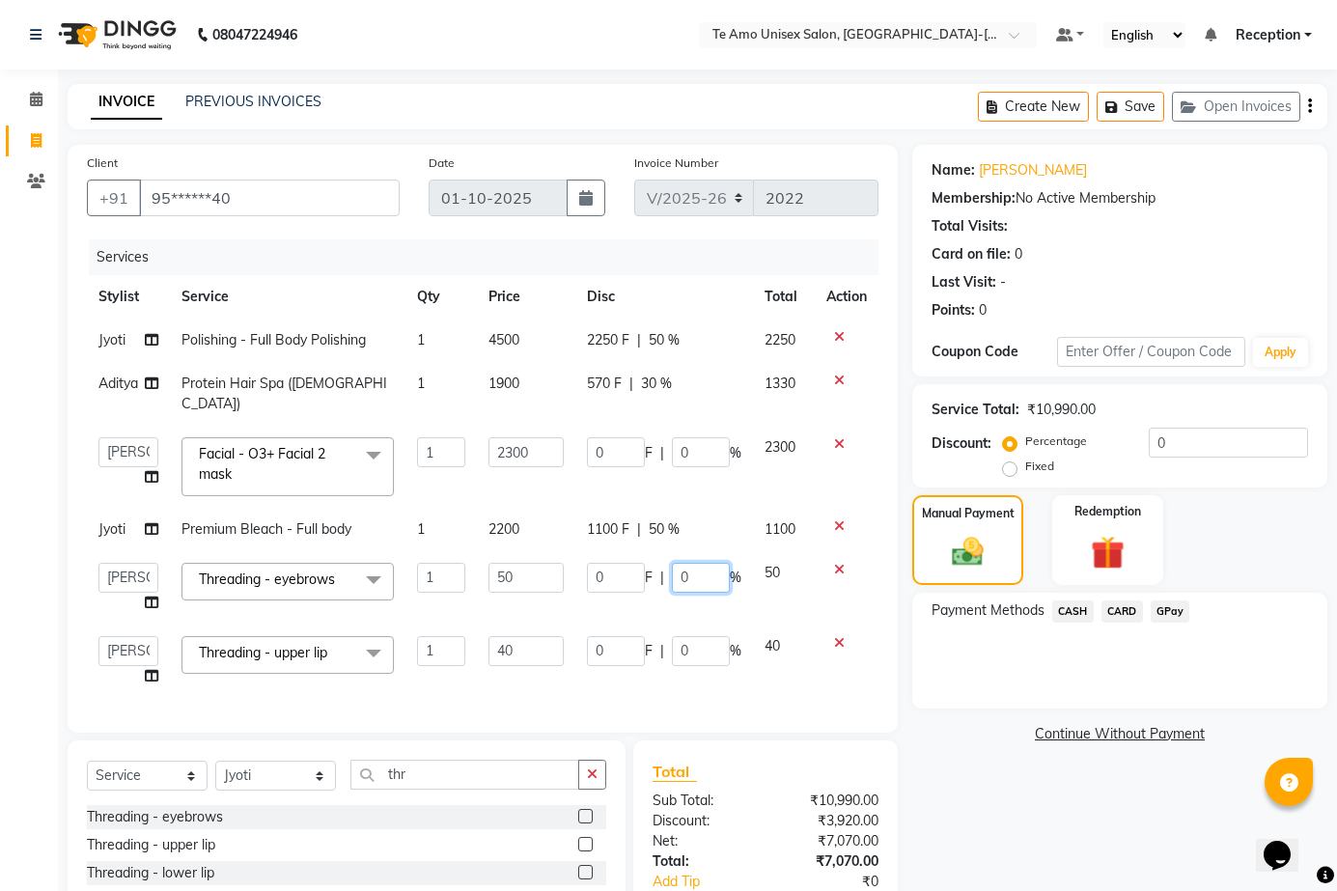
click at [691, 563] on input "0" at bounding box center [701, 578] width 58 height 30
type input "50"
click at [688, 625] on td "0 F | 0 %" at bounding box center [664, 661] width 178 height 73
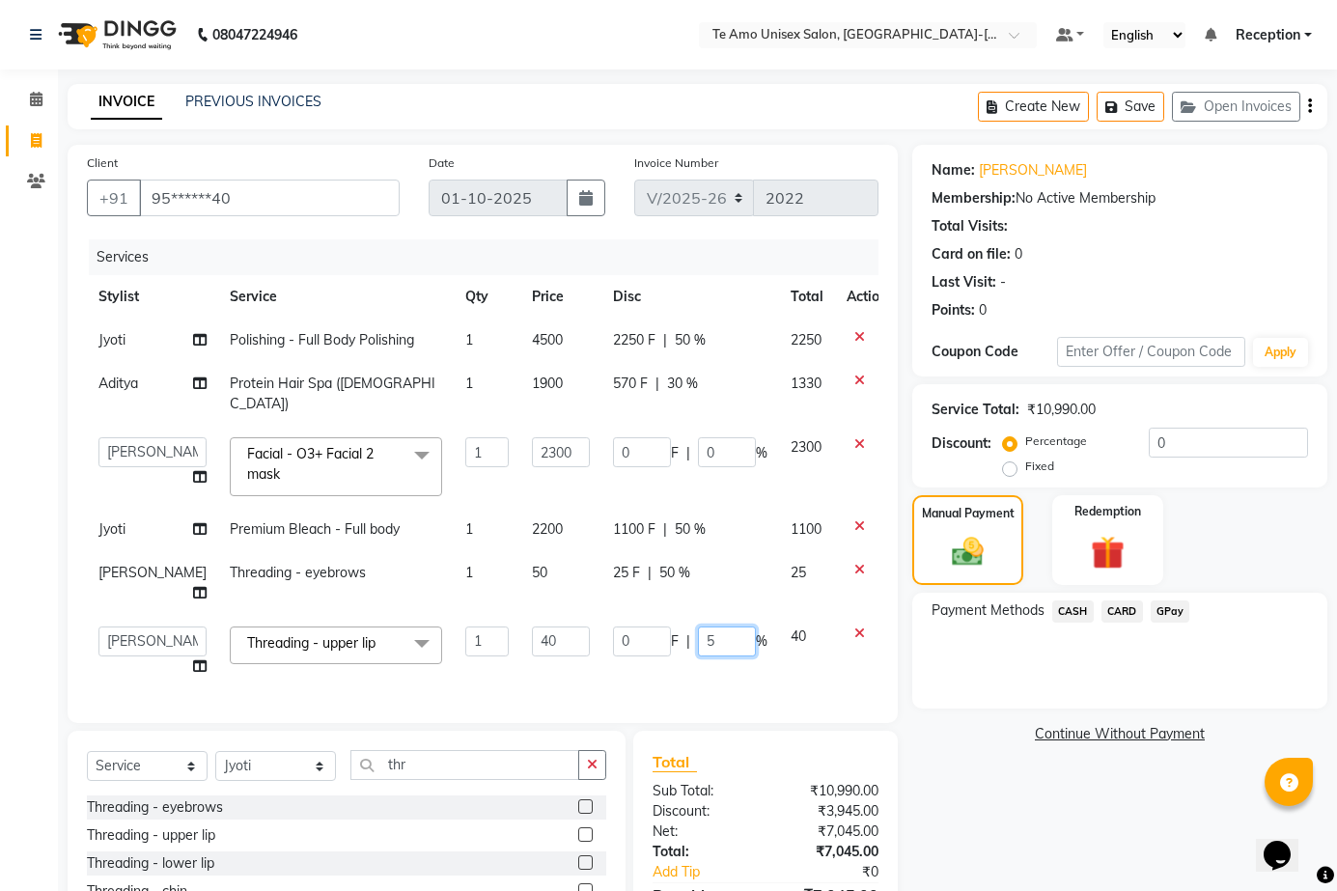
type input "50"
click at [1238, 844] on div "Name: Shreya Sindhi Membership: No Active Membership Total Visits: Card on file…" at bounding box center [1127, 580] width 430 height 871
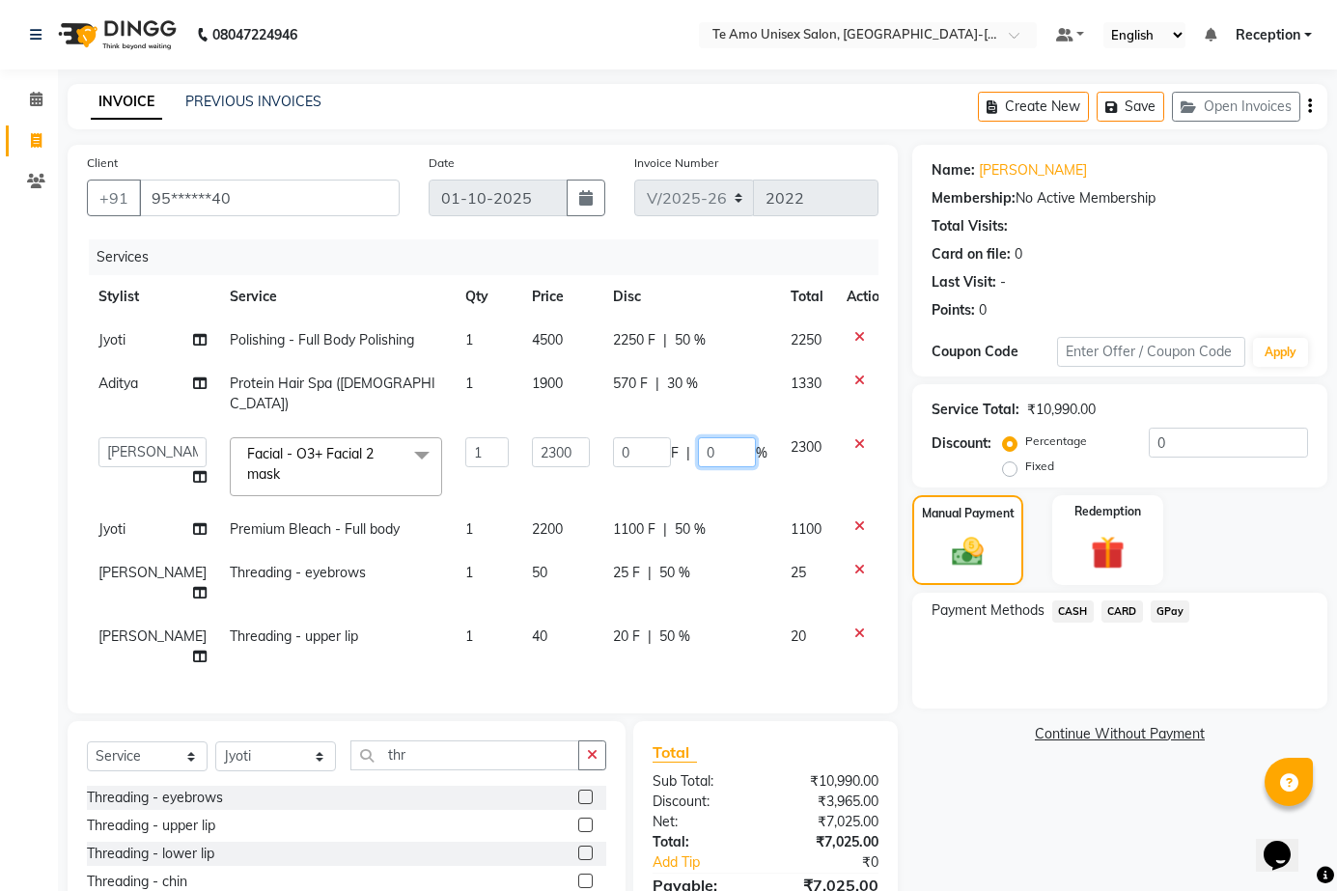
click at [699, 441] on input "0" at bounding box center [727, 452] width 58 height 30
type input "50"
click at [946, 724] on link "Continue Without Payment" at bounding box center [1119, 734] width 407 height 20
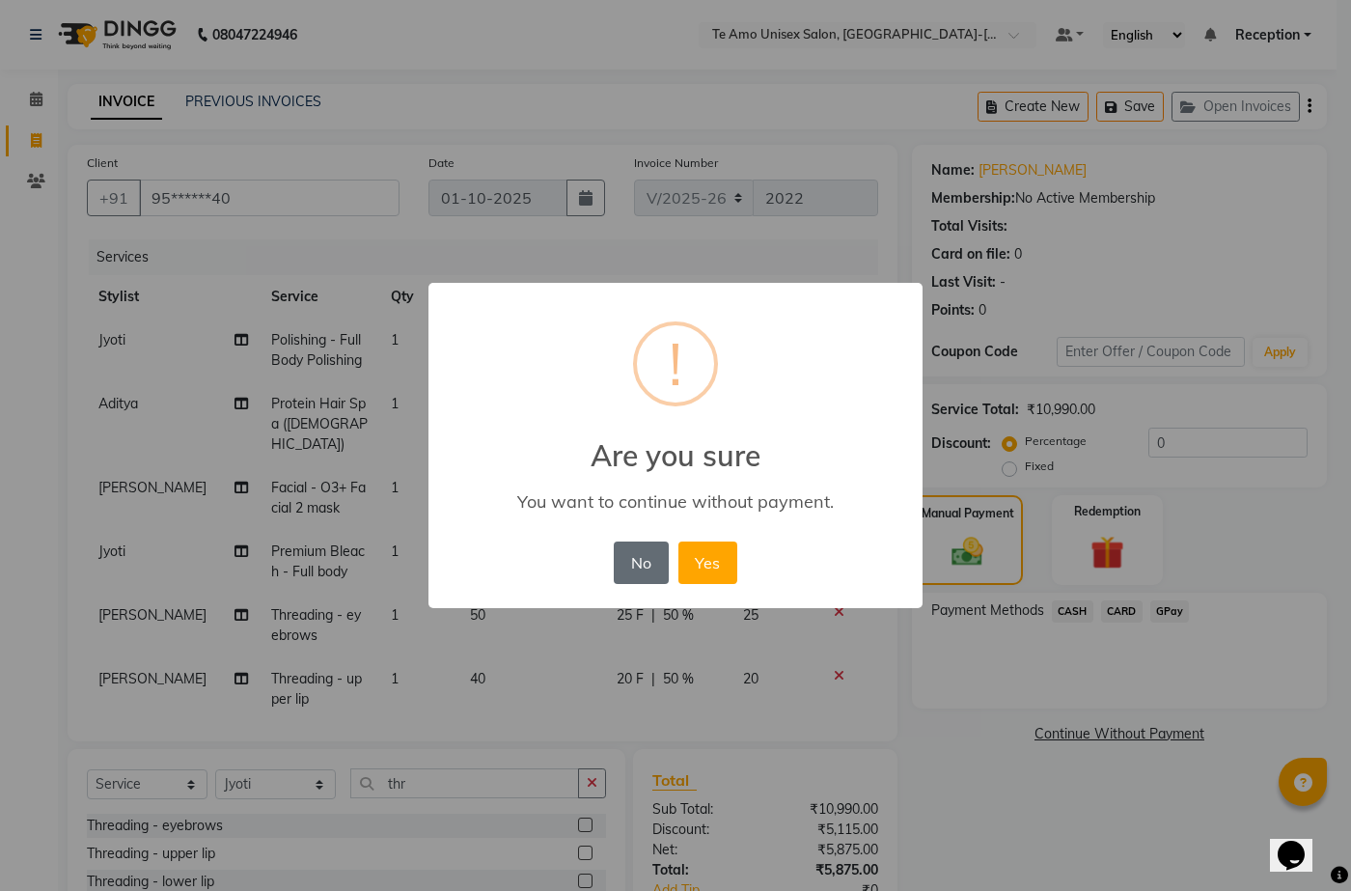
click at [640, 558] on button "No" at bounding box center [641, 563] width 54 height 42
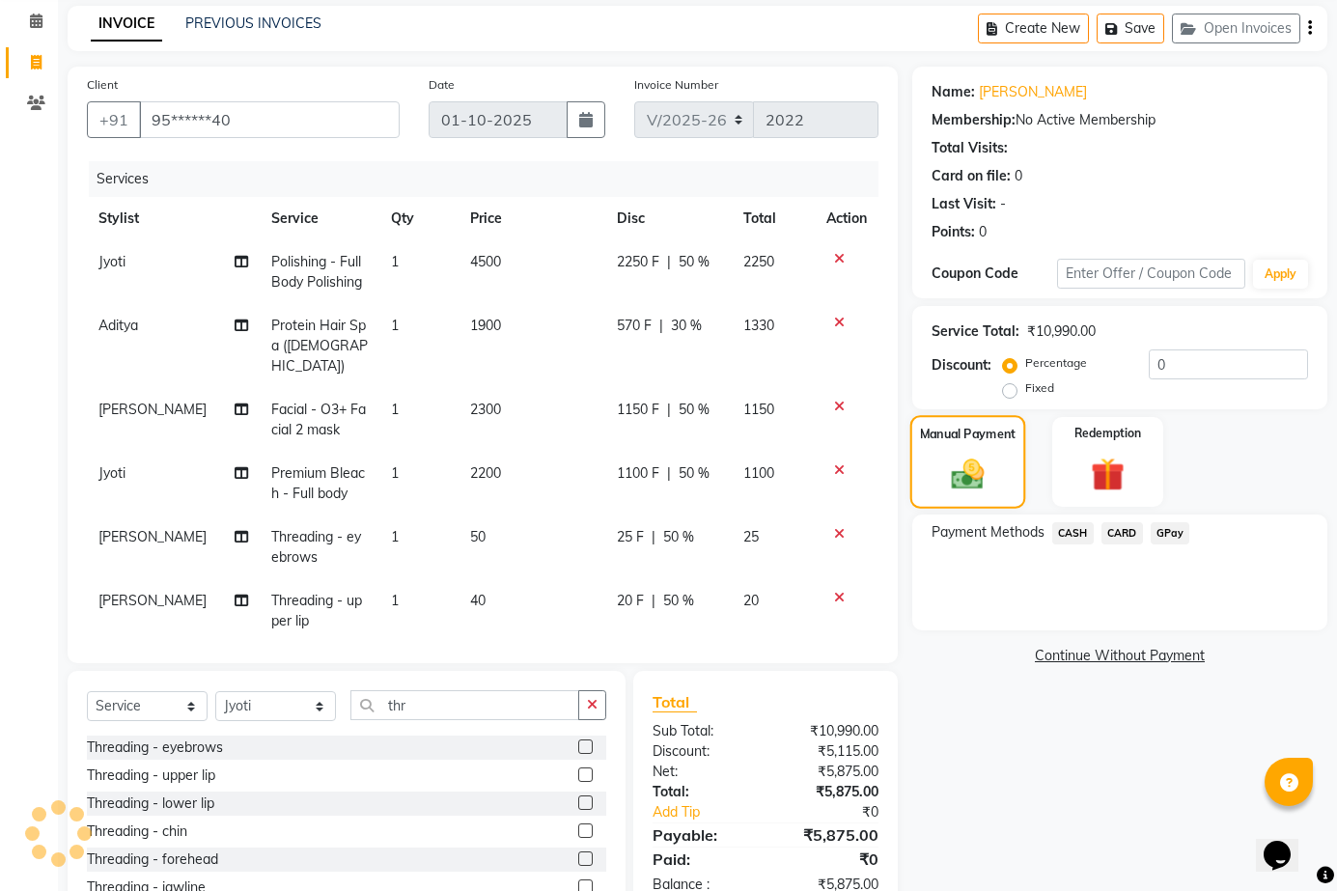
scroll to position [172, 0]
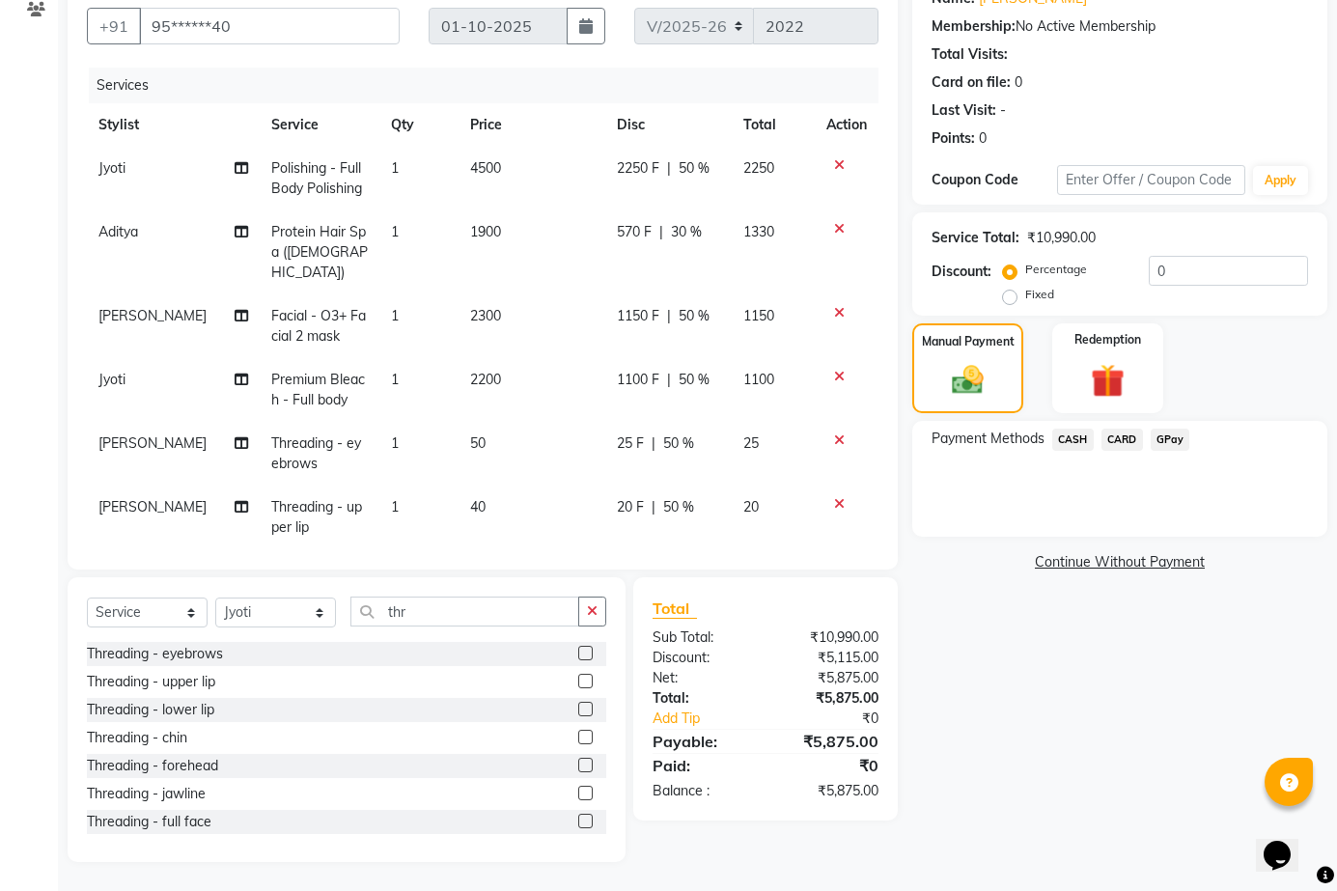
click at [1177, 438] on span "GPay" at bounding box center [1171, 440] width 40 height 22
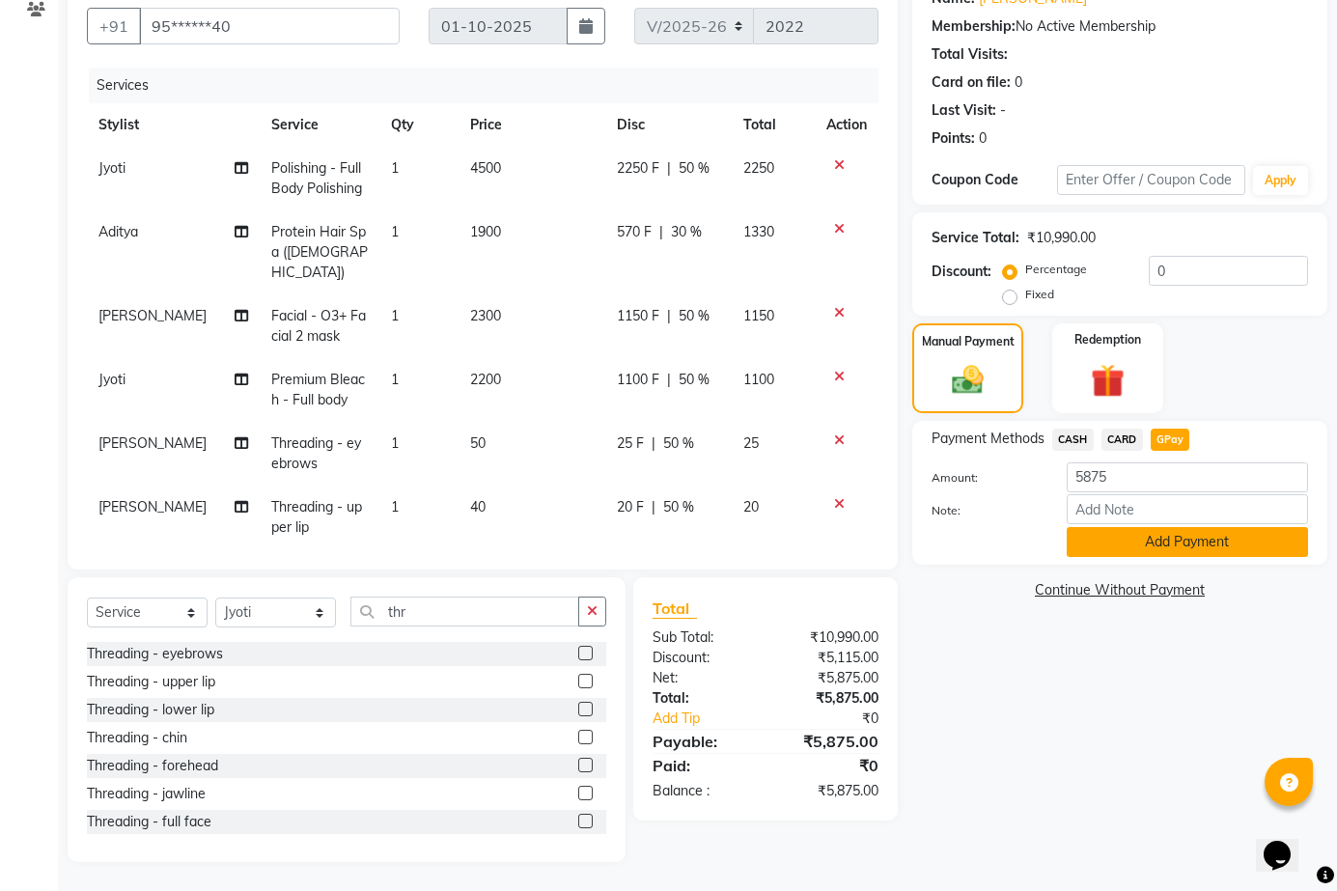
click at [1182, 544] on button "Add Payment" at bounding box center [1187, 542] width 241 height 30
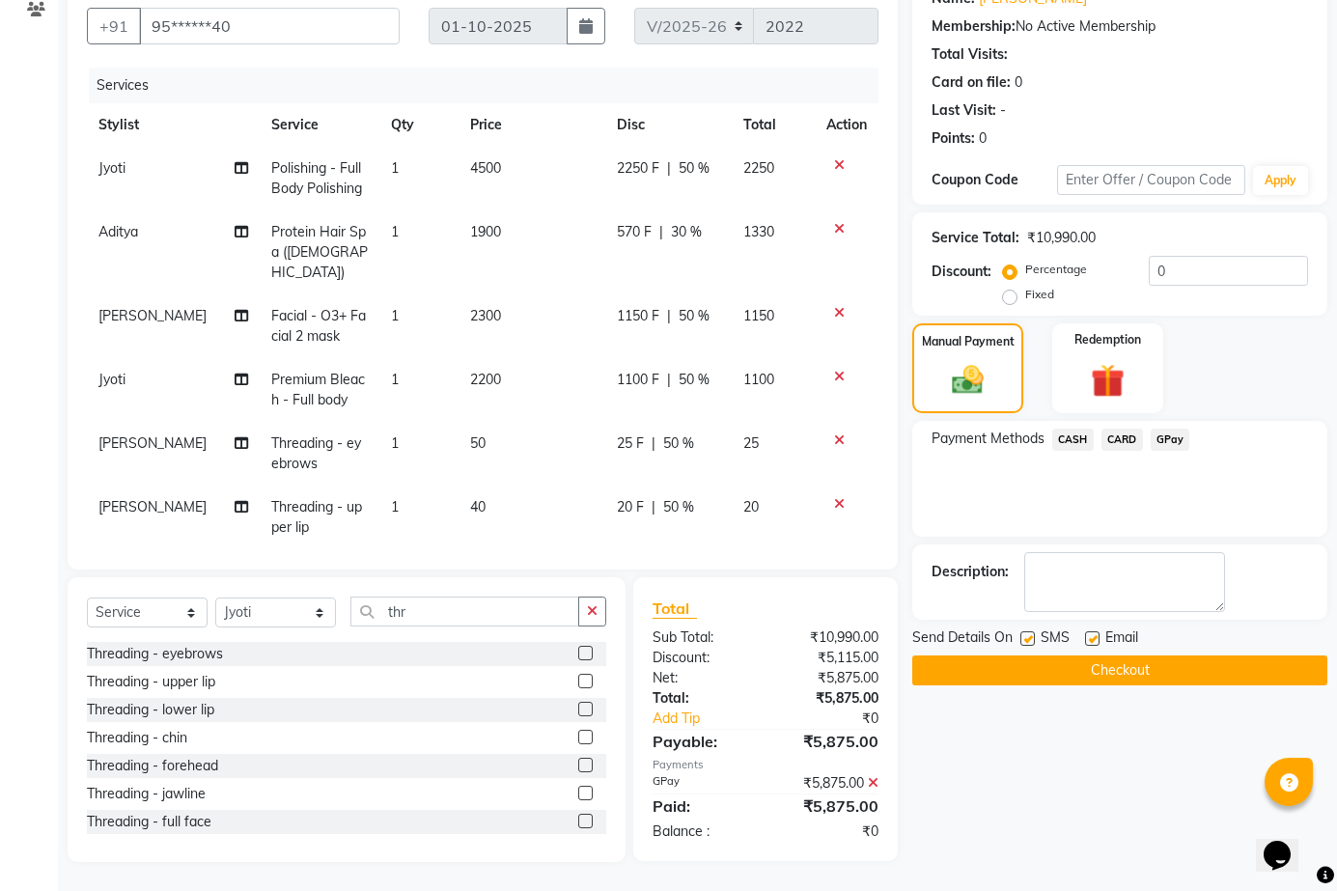
click at [1030, 640] on label at bounding box center [1027, 638] width 14 height 14
click at [1030, 640] on input "checkbox" at bounding box center [1026, 639] width 13 height 13
checkbox input "false"
click at [1120, 669] on button "Checkout" at bounding box center [1119, 670] width 415 height 30
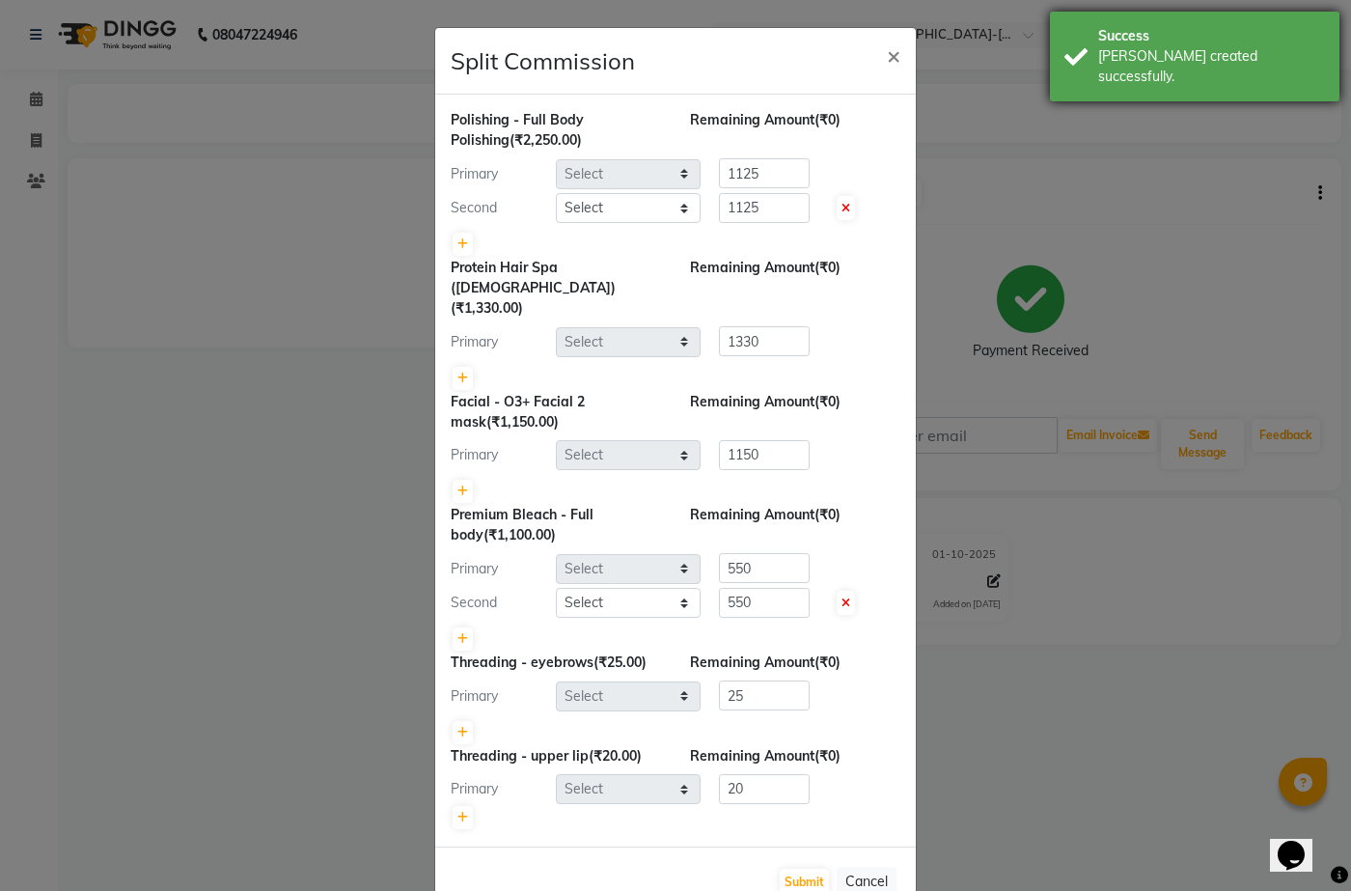
click at [1092, 50] on div "Success Bill created successfully." at bounding box center [1195, 57] width 290 height 90
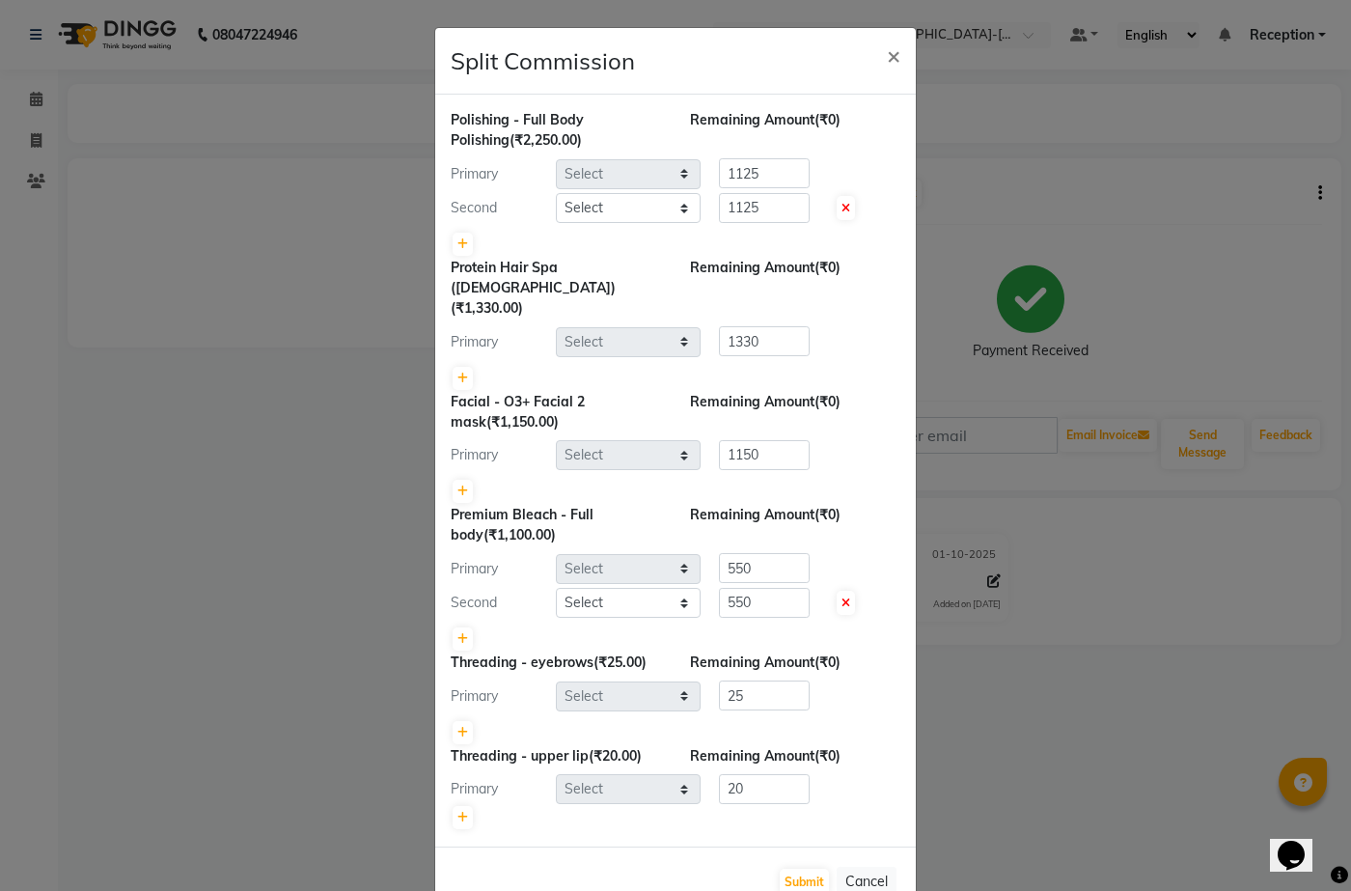
select select "92424"
select select "73962"
select select "70300"
select select "73962"
select select "92424"
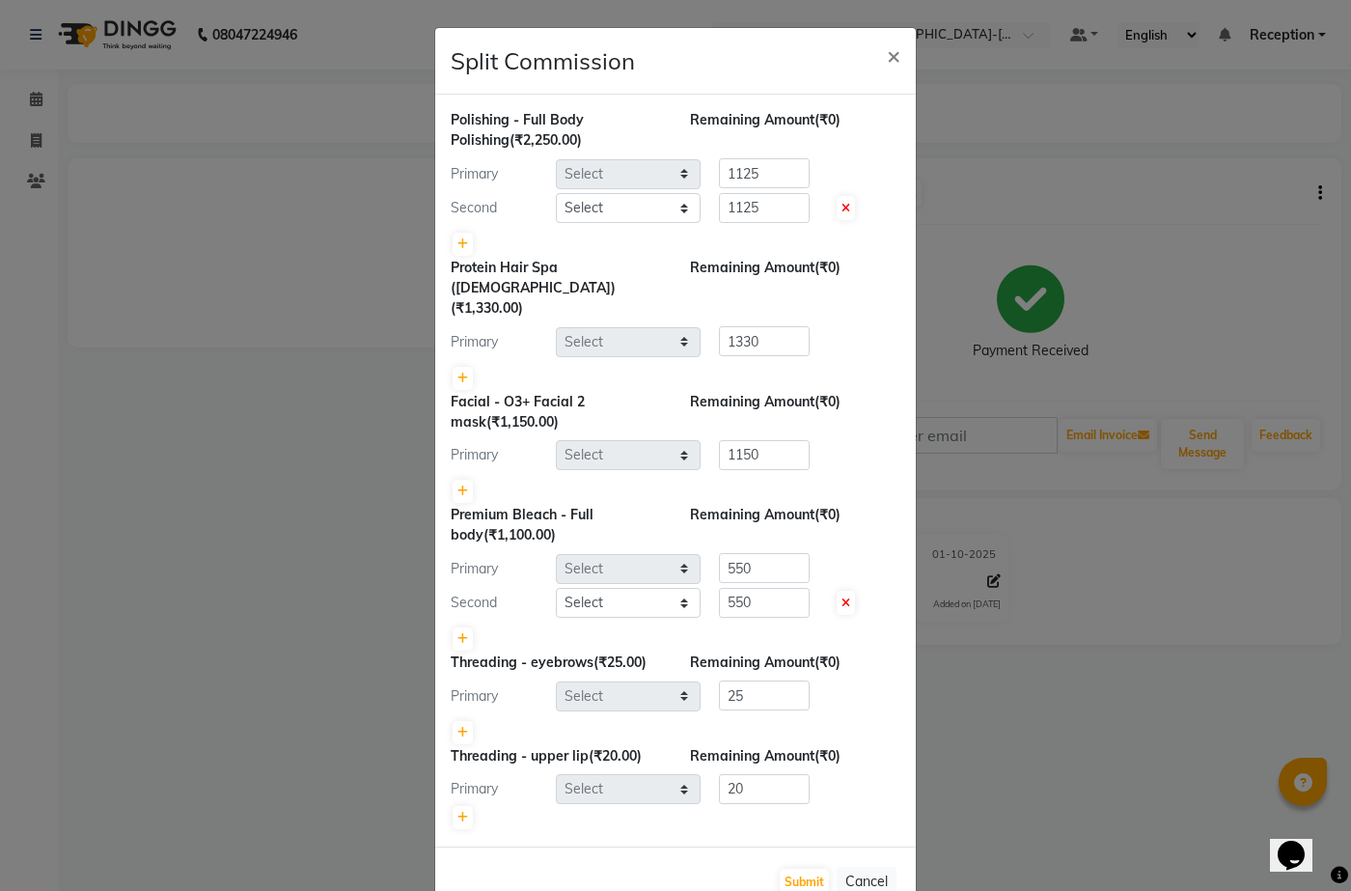
select select "73962"
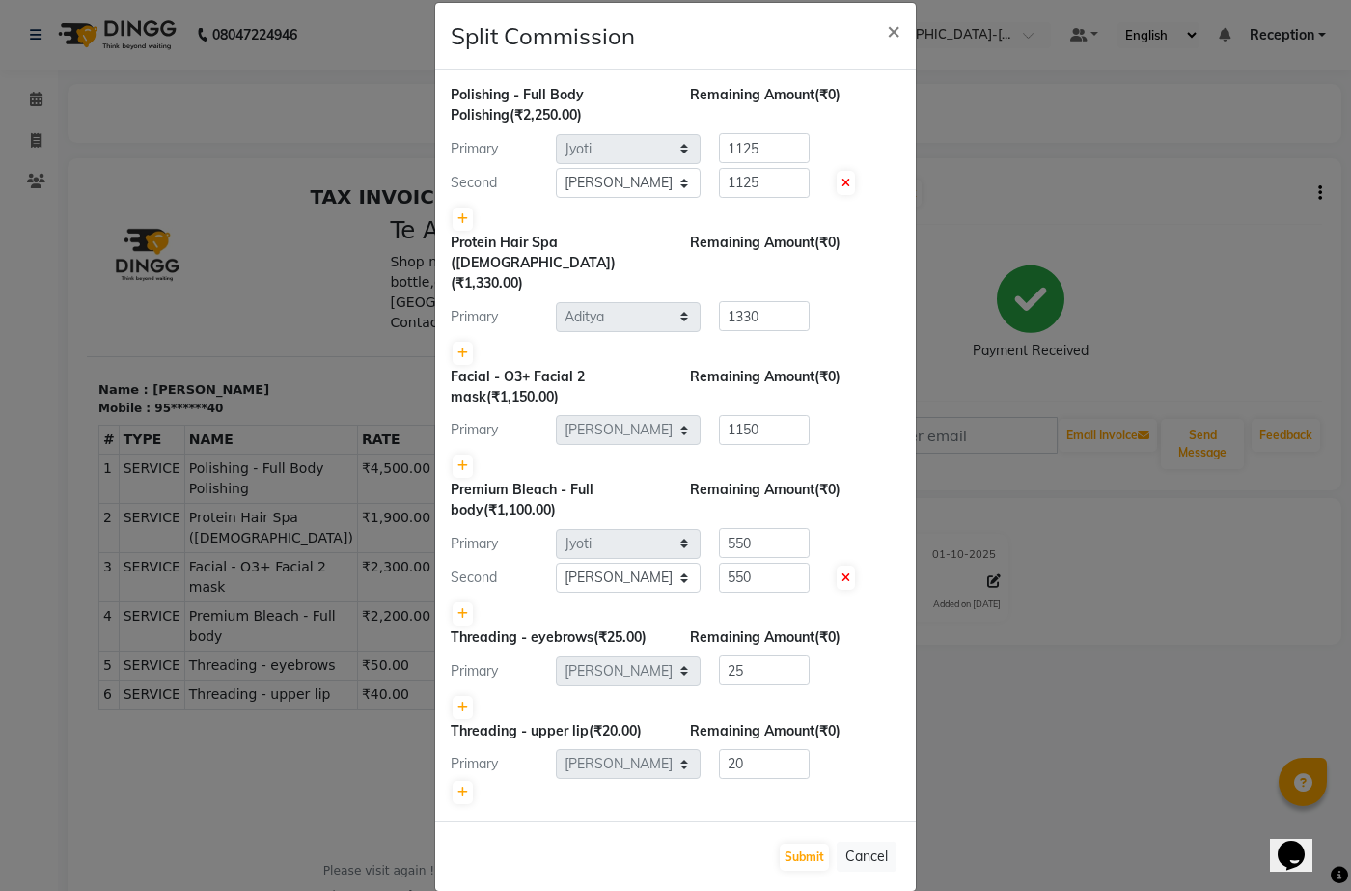
scroll to position [33, 0]
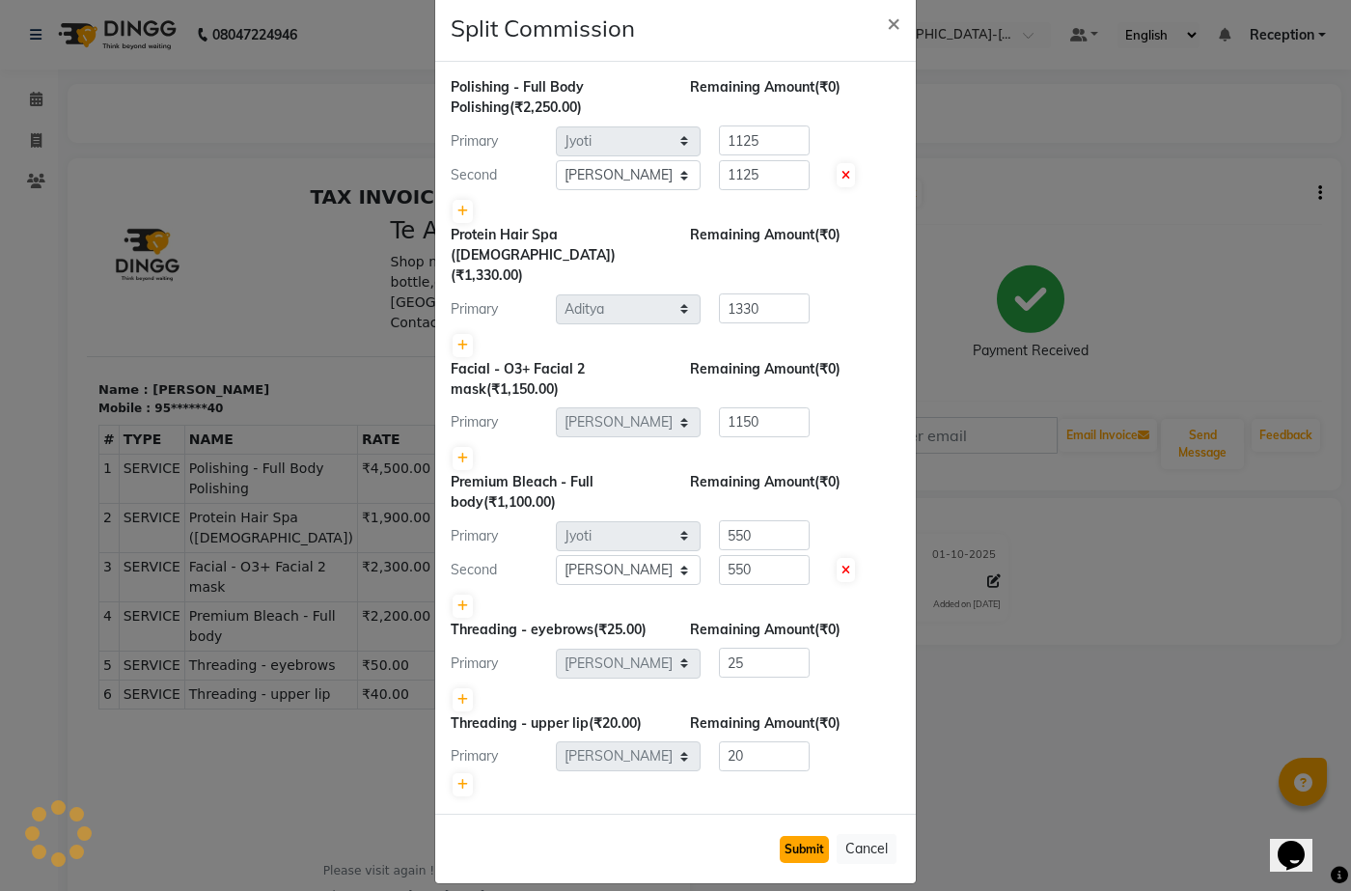
click at [781, 836] on button "Submit" at bounding box center [804, 849] width 49 height 27
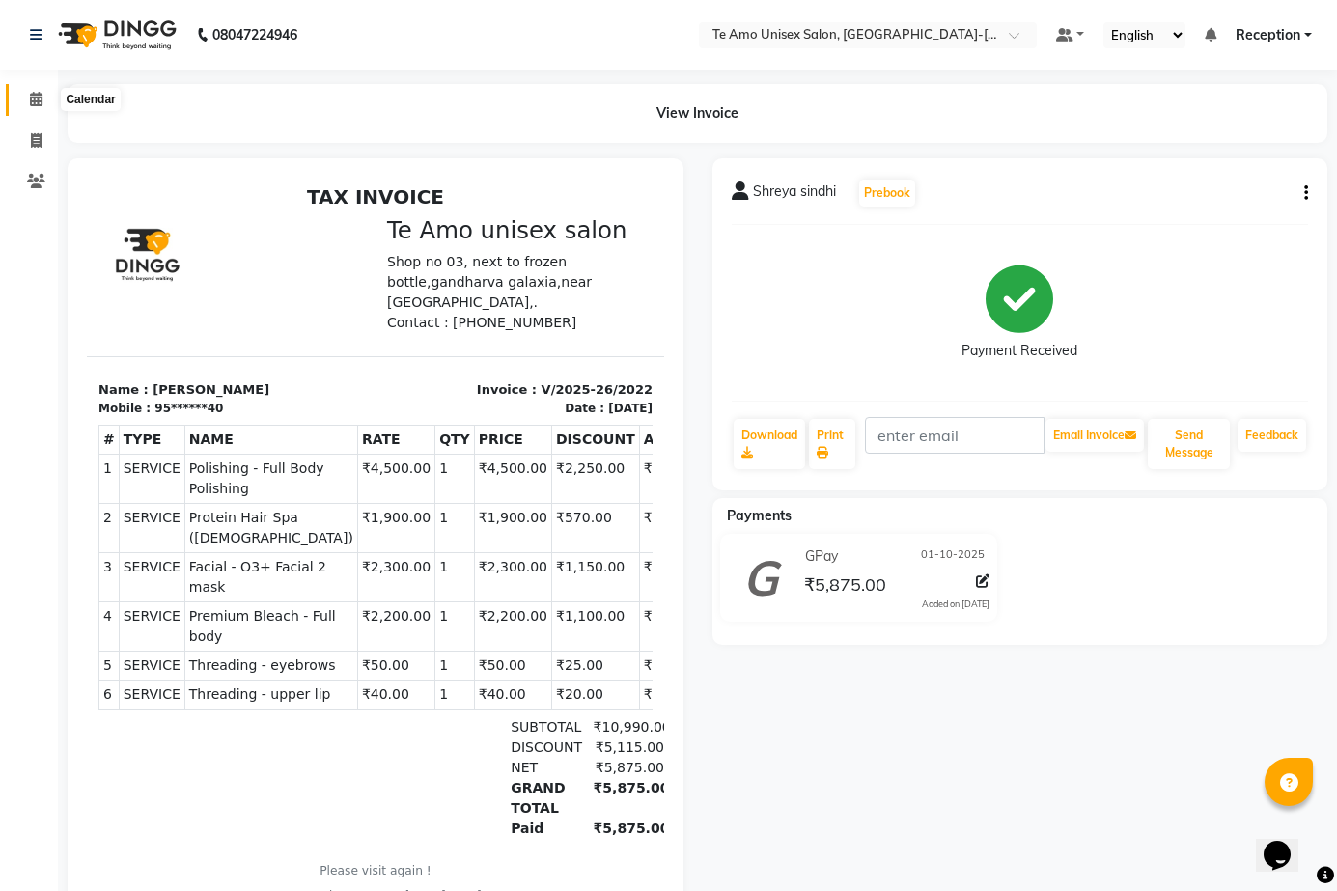
click at [38, 97] on icon at bounding box center [36, 99] width 13 height 14
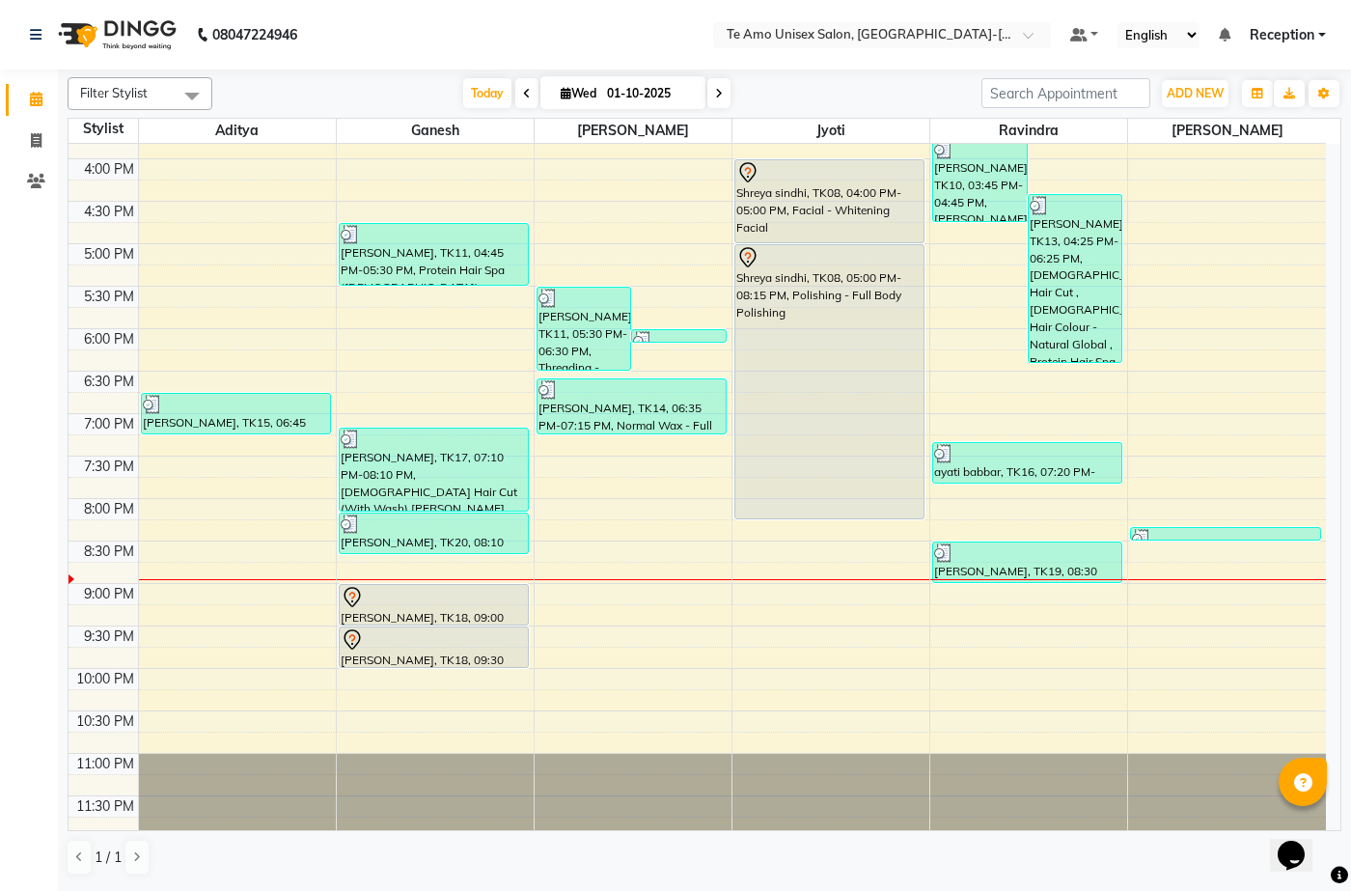
scroll to position [757, 0]
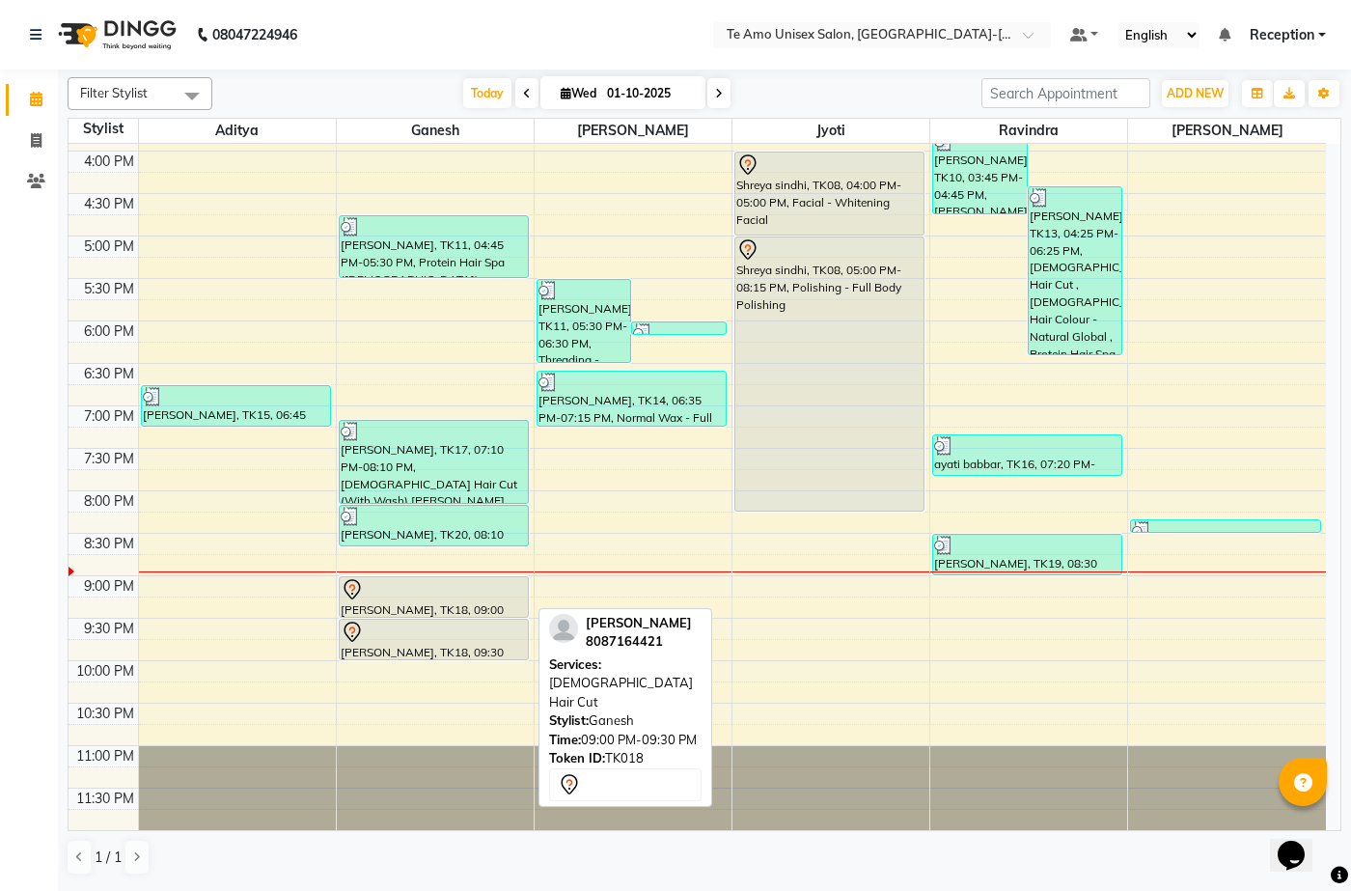
click at [422, 599] on div at bounding box center [434, 589] width 186 height 23
select select "7"
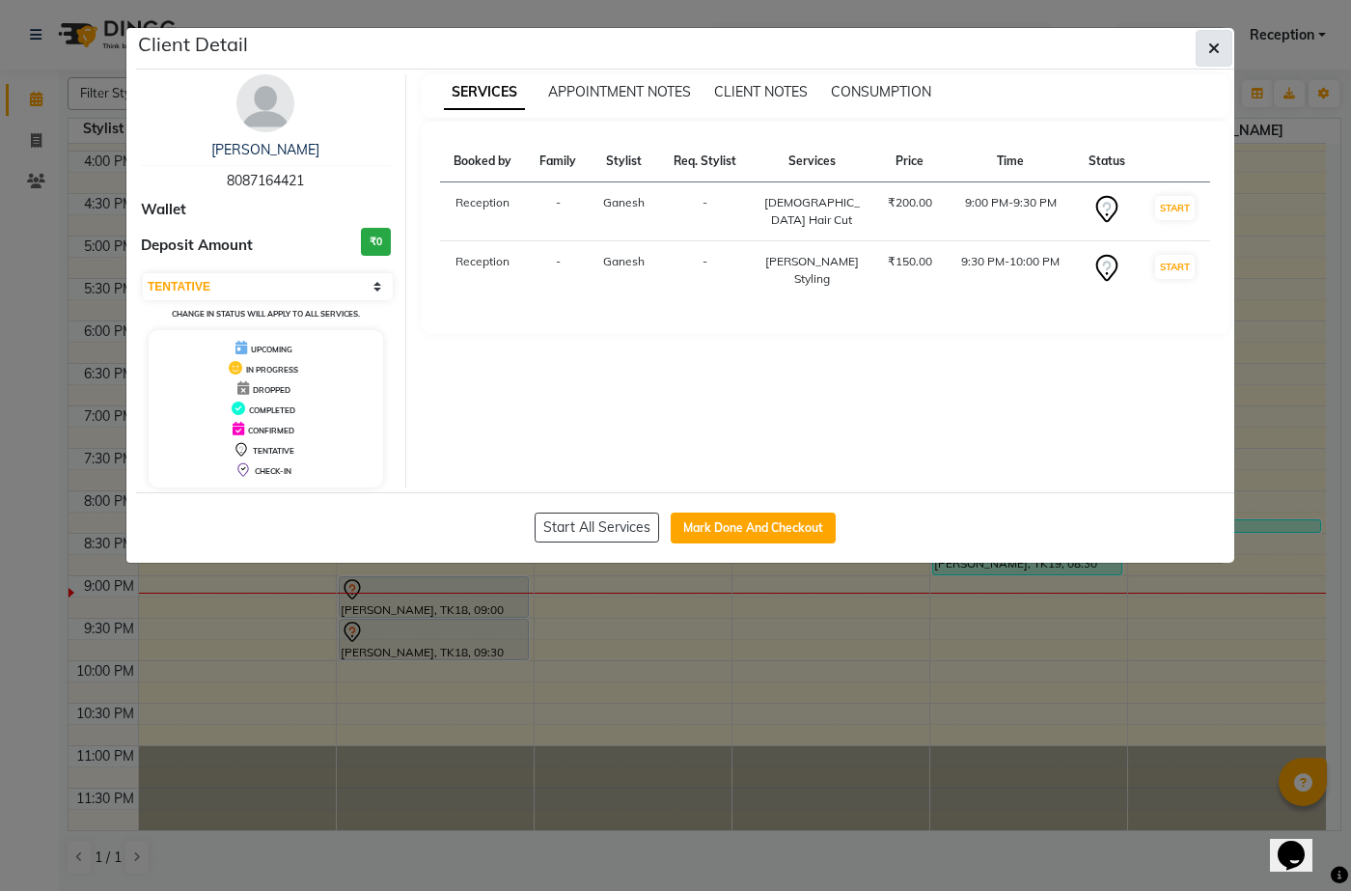
click at [1221, 34] on button "button" at bounding box center [1214, 48] width 37 height 37
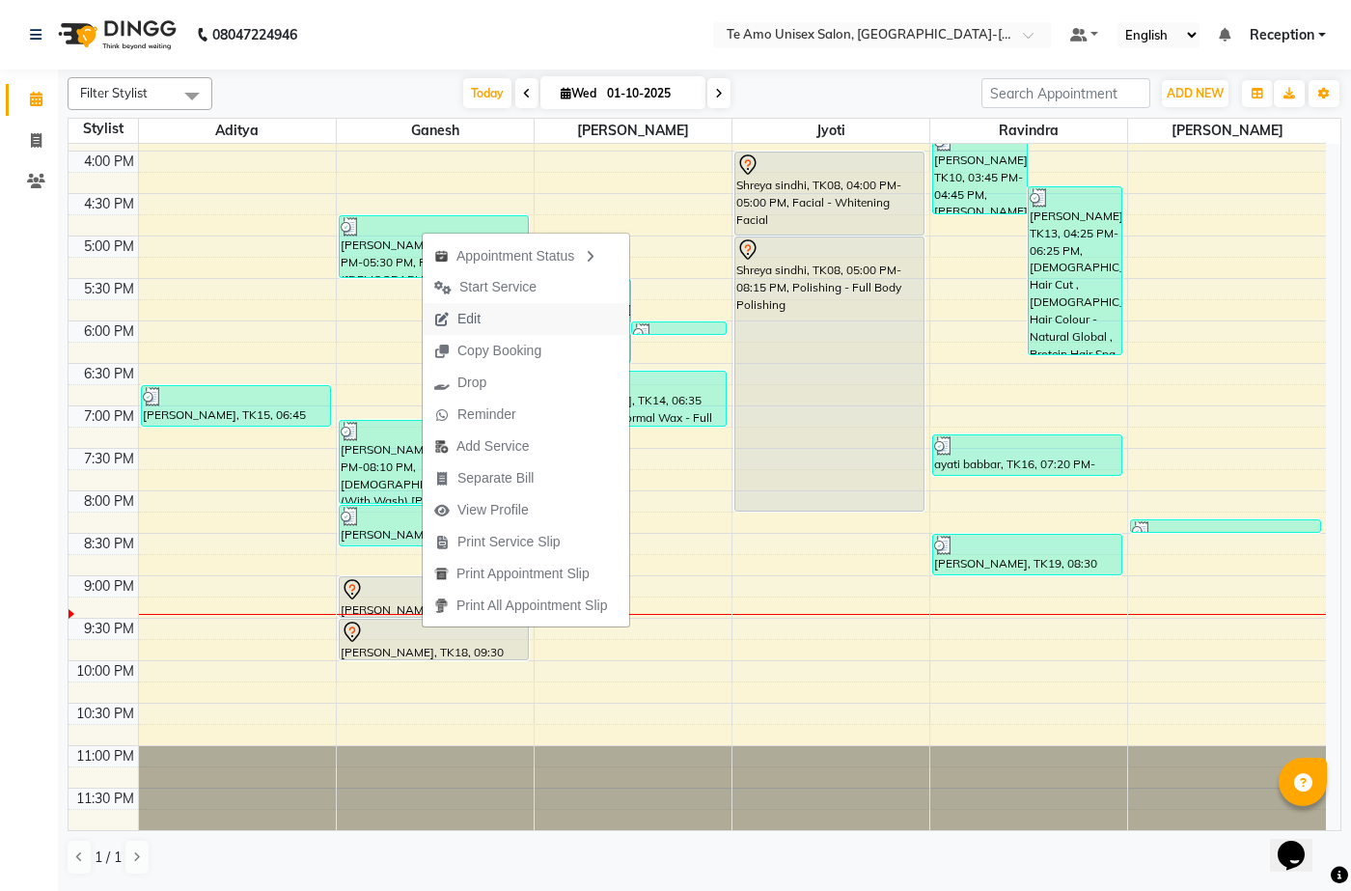
click at [473, 320] on span "Edit" at bounding box center [469, 319] width 23 height 20
click at [473, 320] on div "7:00 AM 7:30 AM 8:00 AM 8:30 AM 9:00 AM 9:30 AM 10:00 AM 10:30 AM 11:00 AM 11:3…" at bounding box center [698, 108] width 1258 height 1443
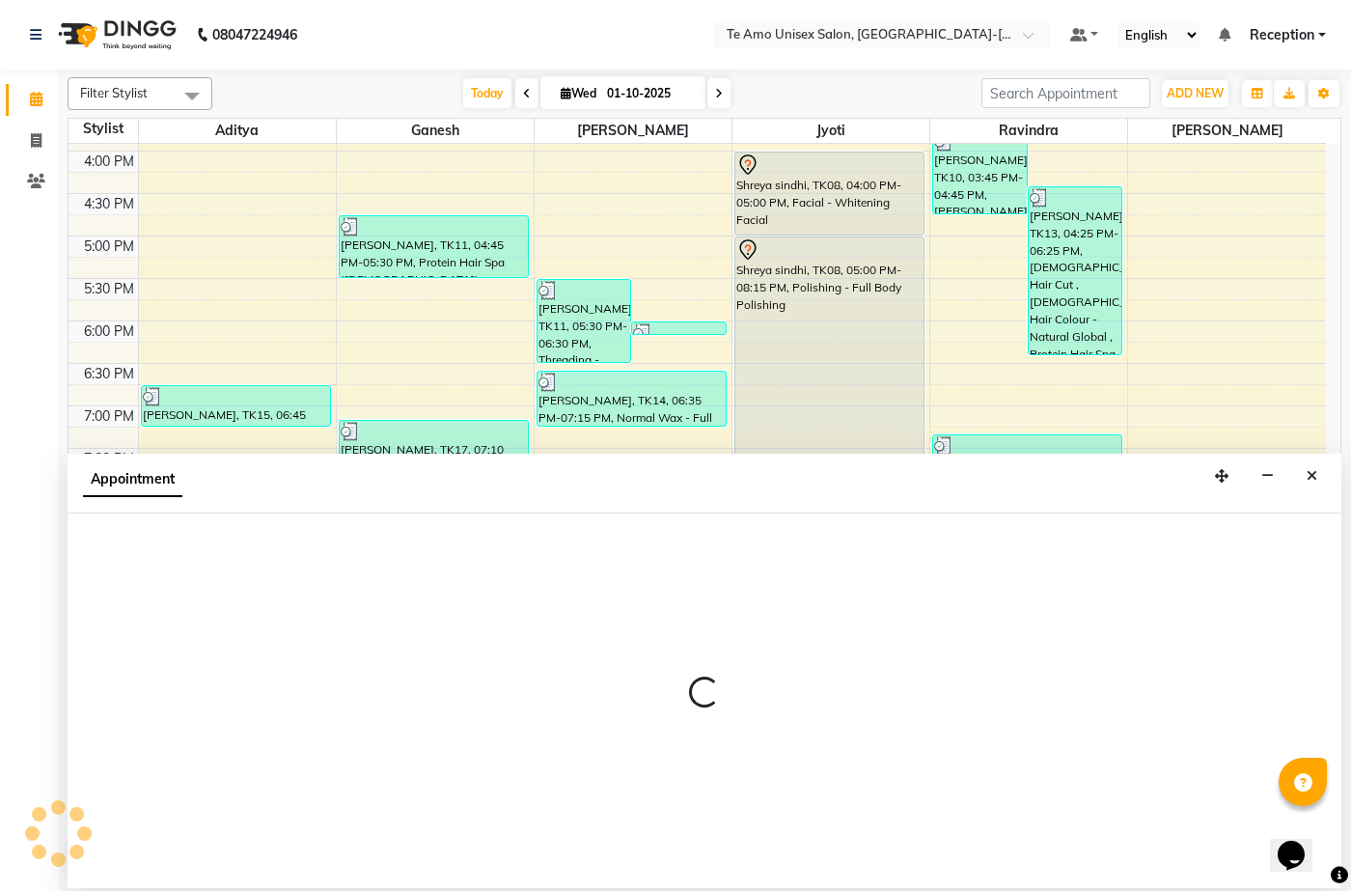
select select "70301"
select select "tentative"
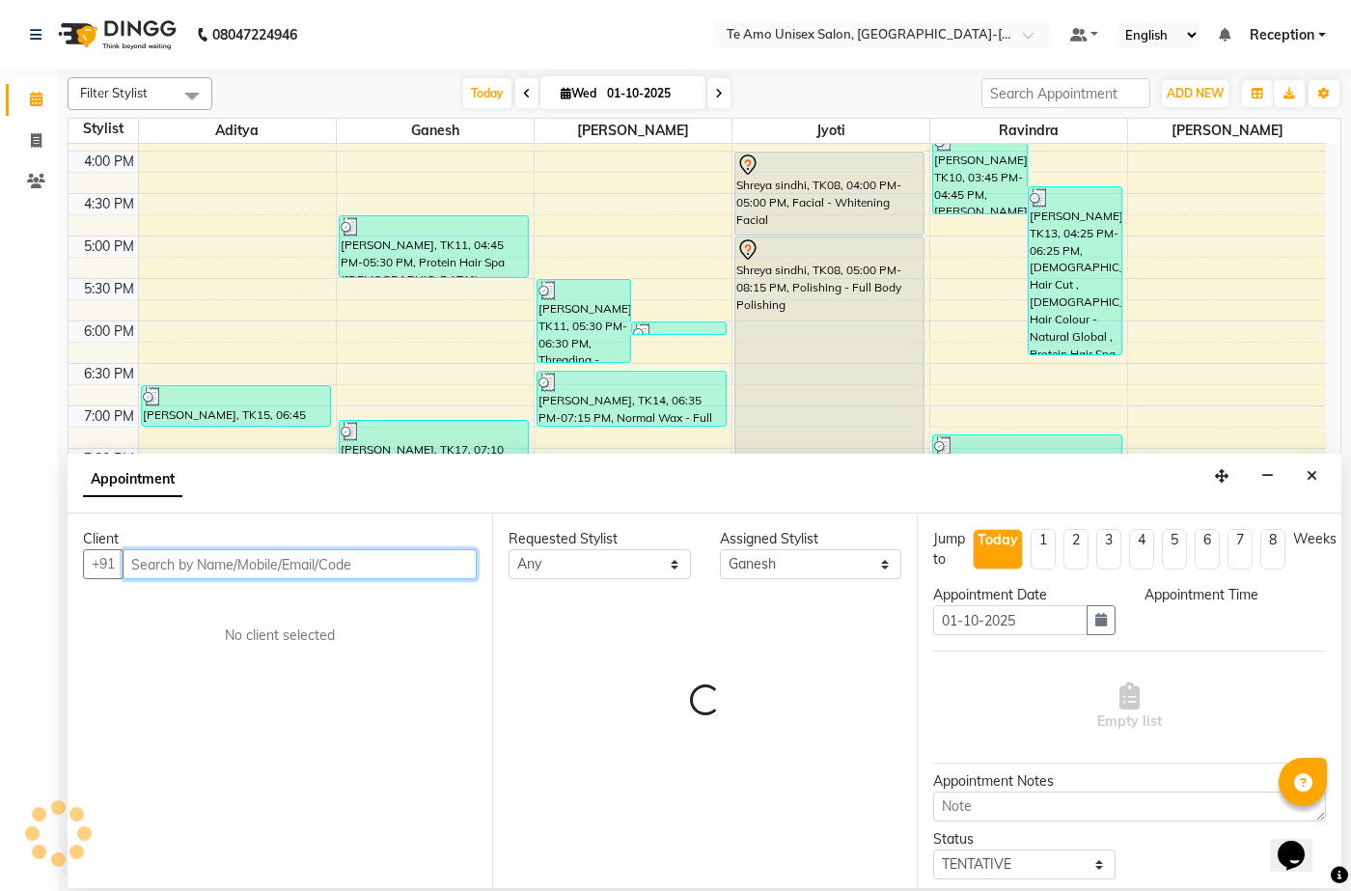
select select "1065"
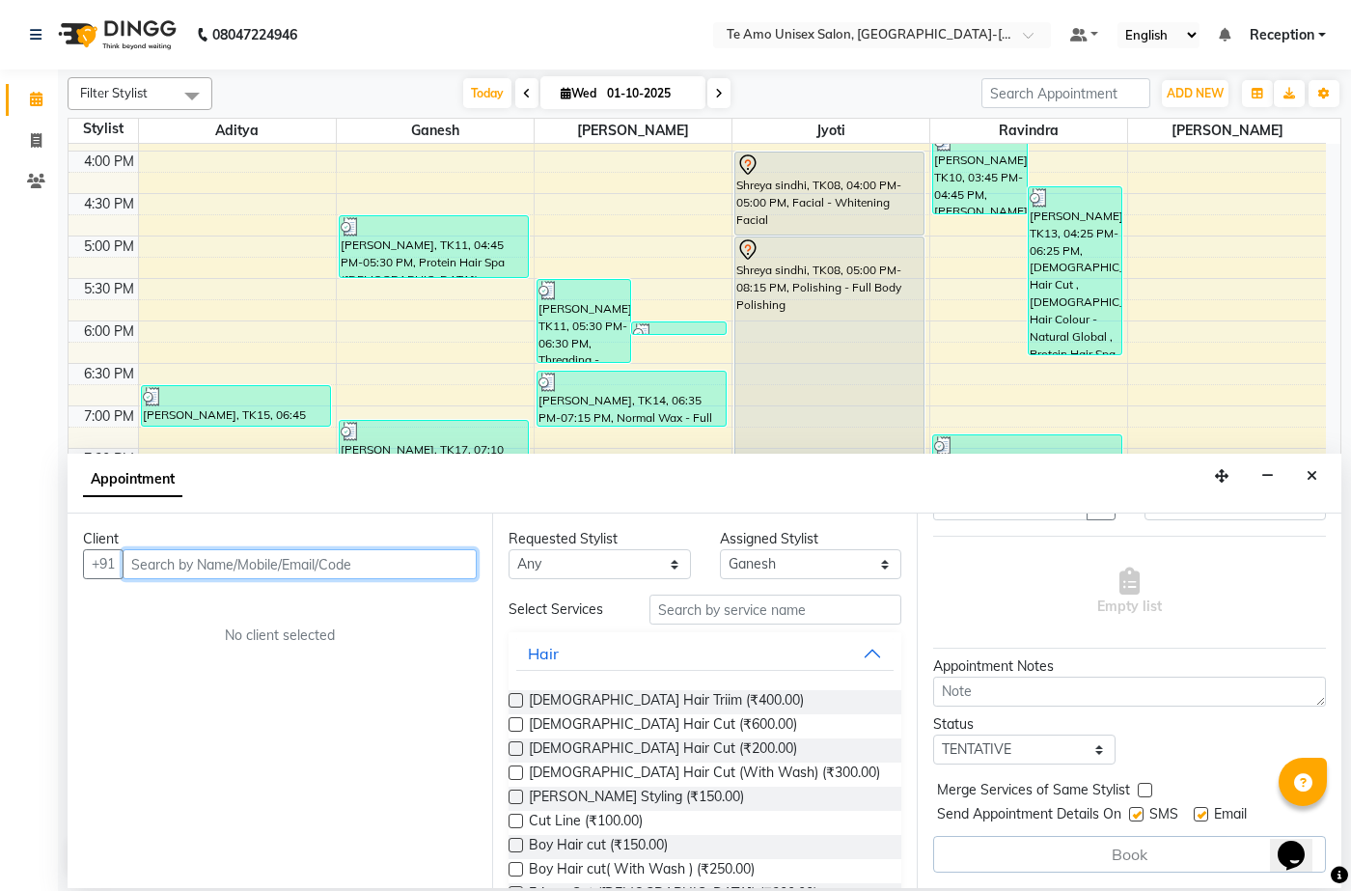
scroll to position [0, 0]
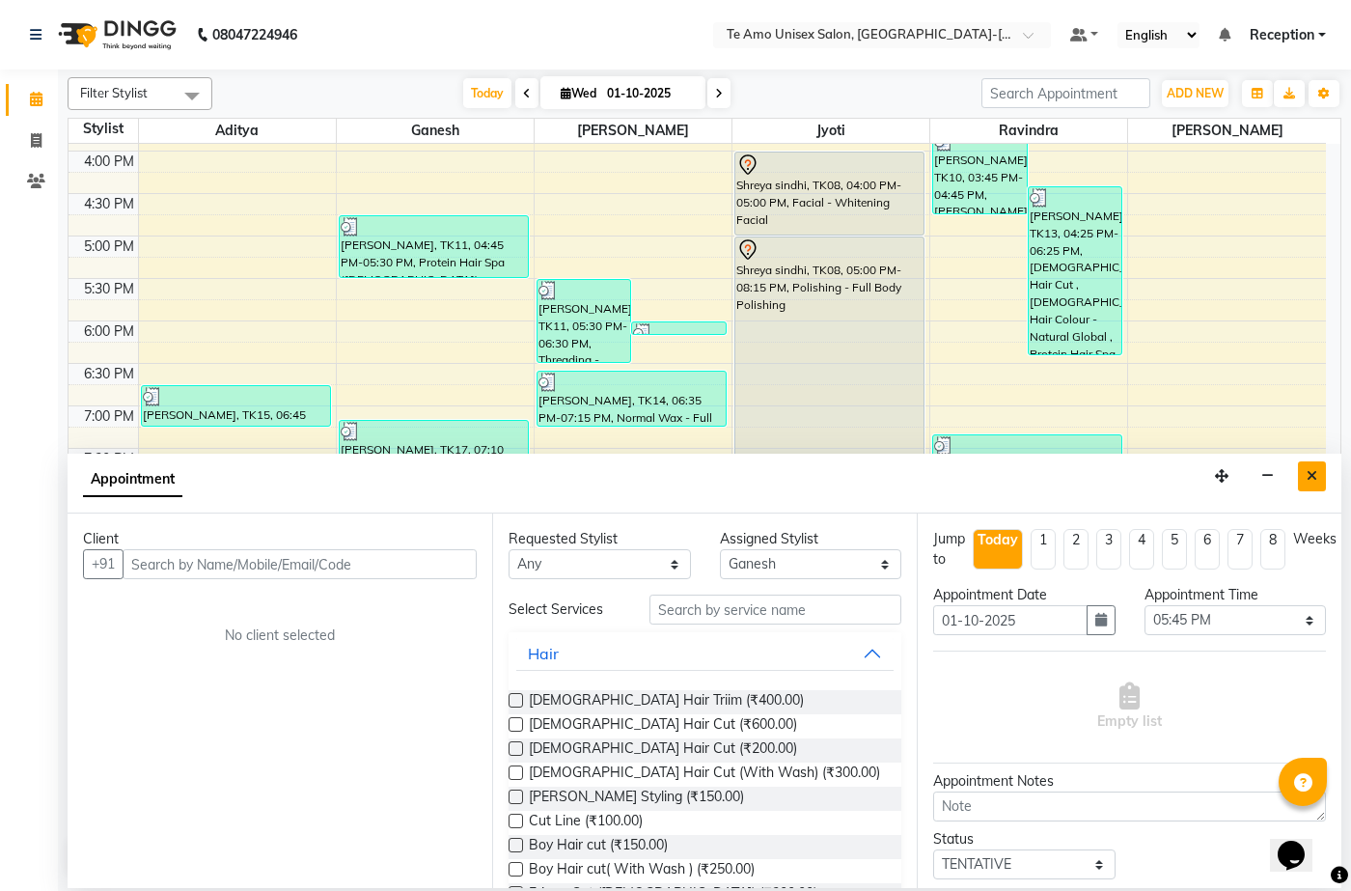
click at [1314, 484] on button "Close" at bounding box center [1312, 476] width 28 height 30
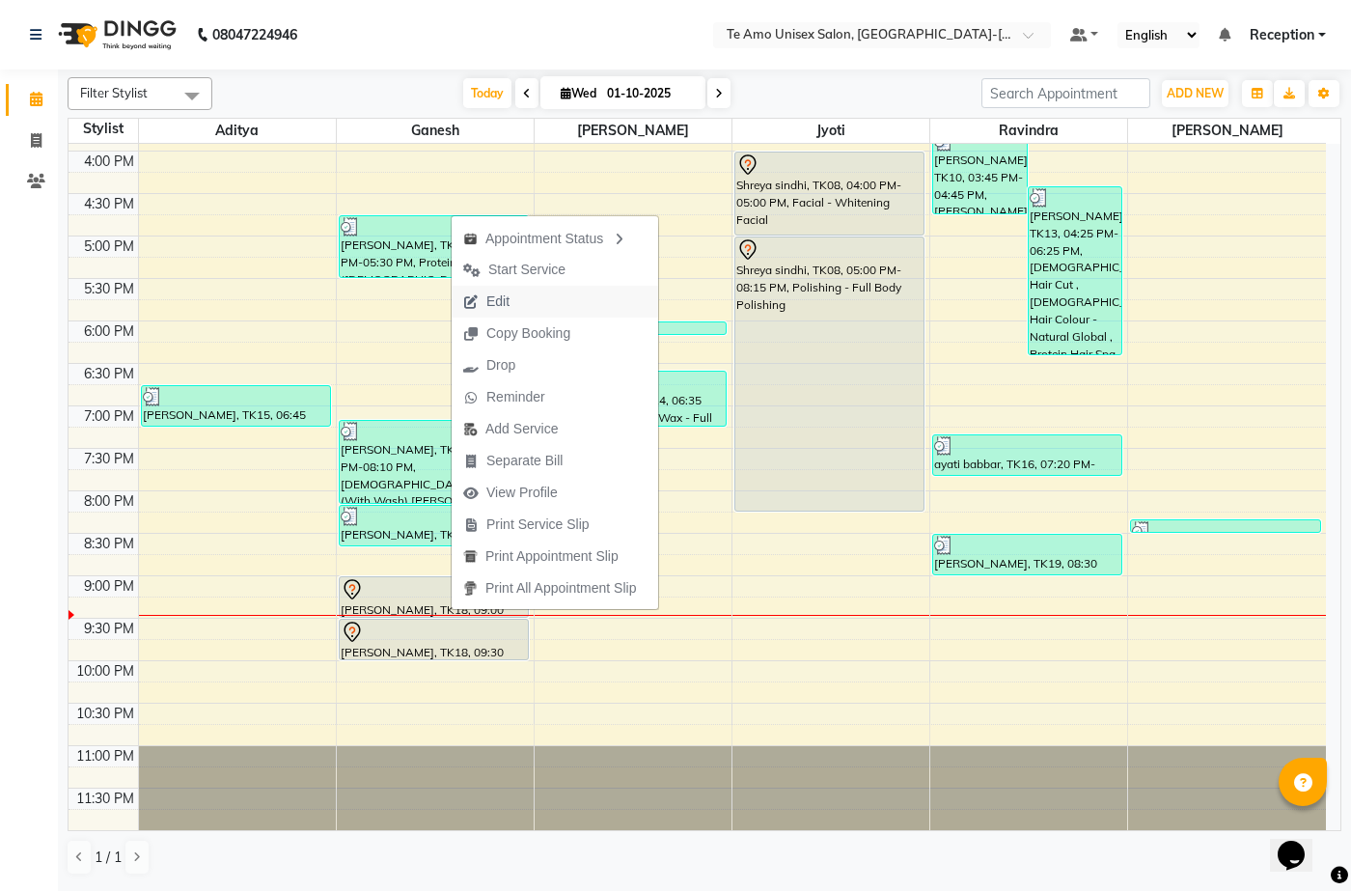
click at [502, 297] on span "Edit" at bounding box center [497, 302] width 23 height 20
click at [502, 297] on div "7:00 AM 7:30 AM 8:00 AM 8:30 AM 9:00 AM 9:30 AM 10:00 AM 10:30 AM 11:00 AM 11:3…" at bounding box center [698, 108] width 1258 height 1443
select select "tentative"
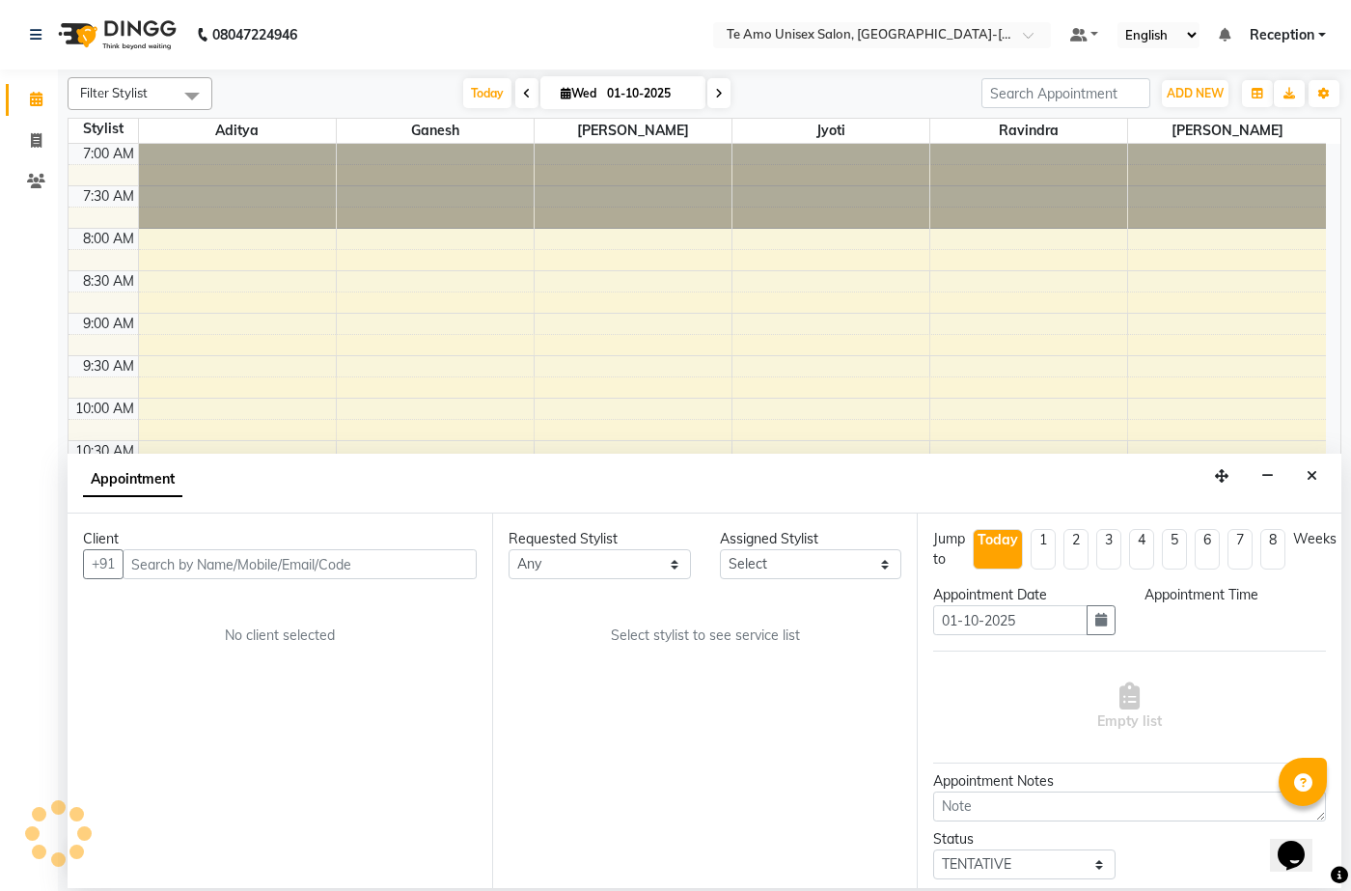
select select "1260"
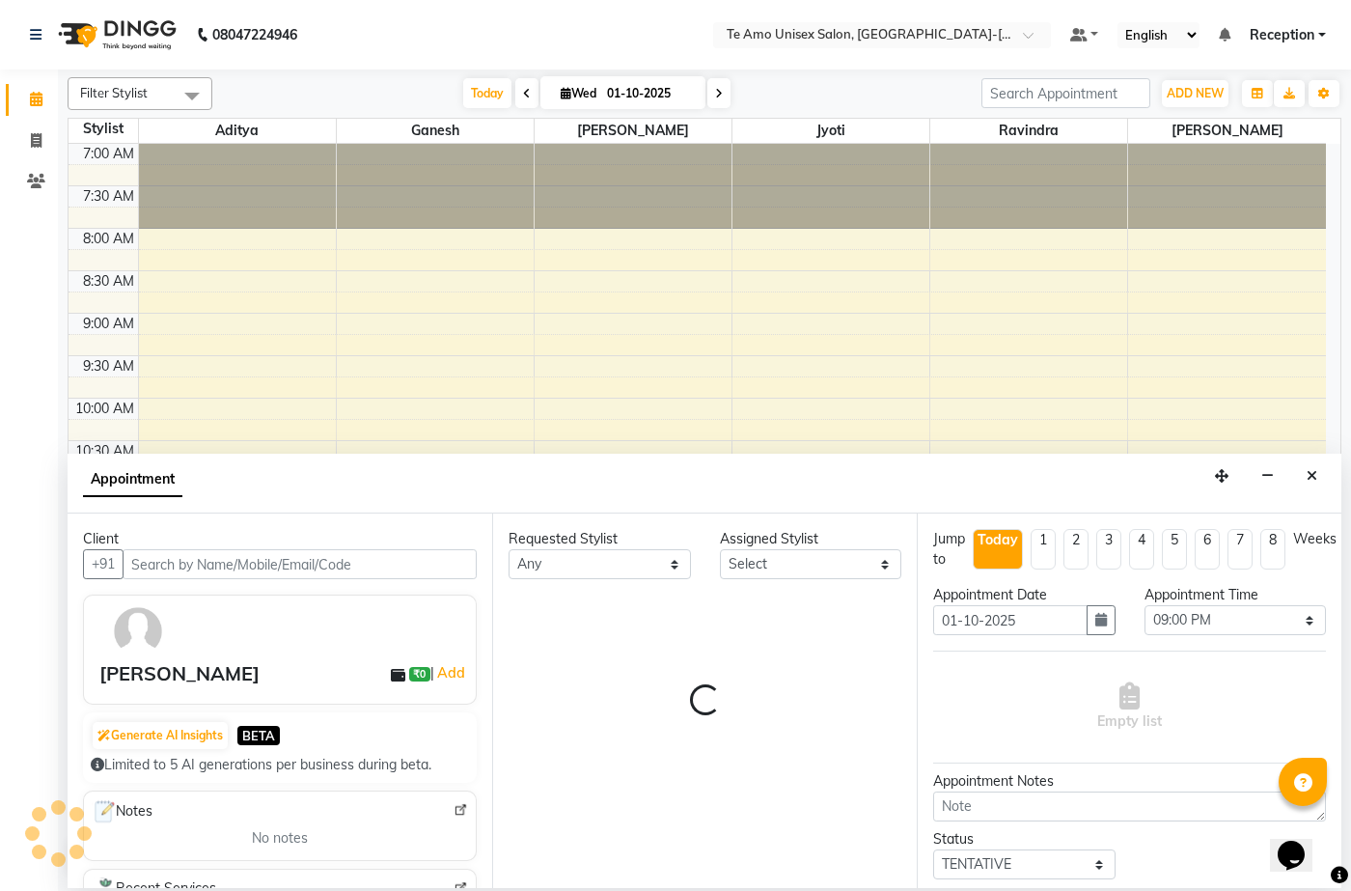
select select "70301"
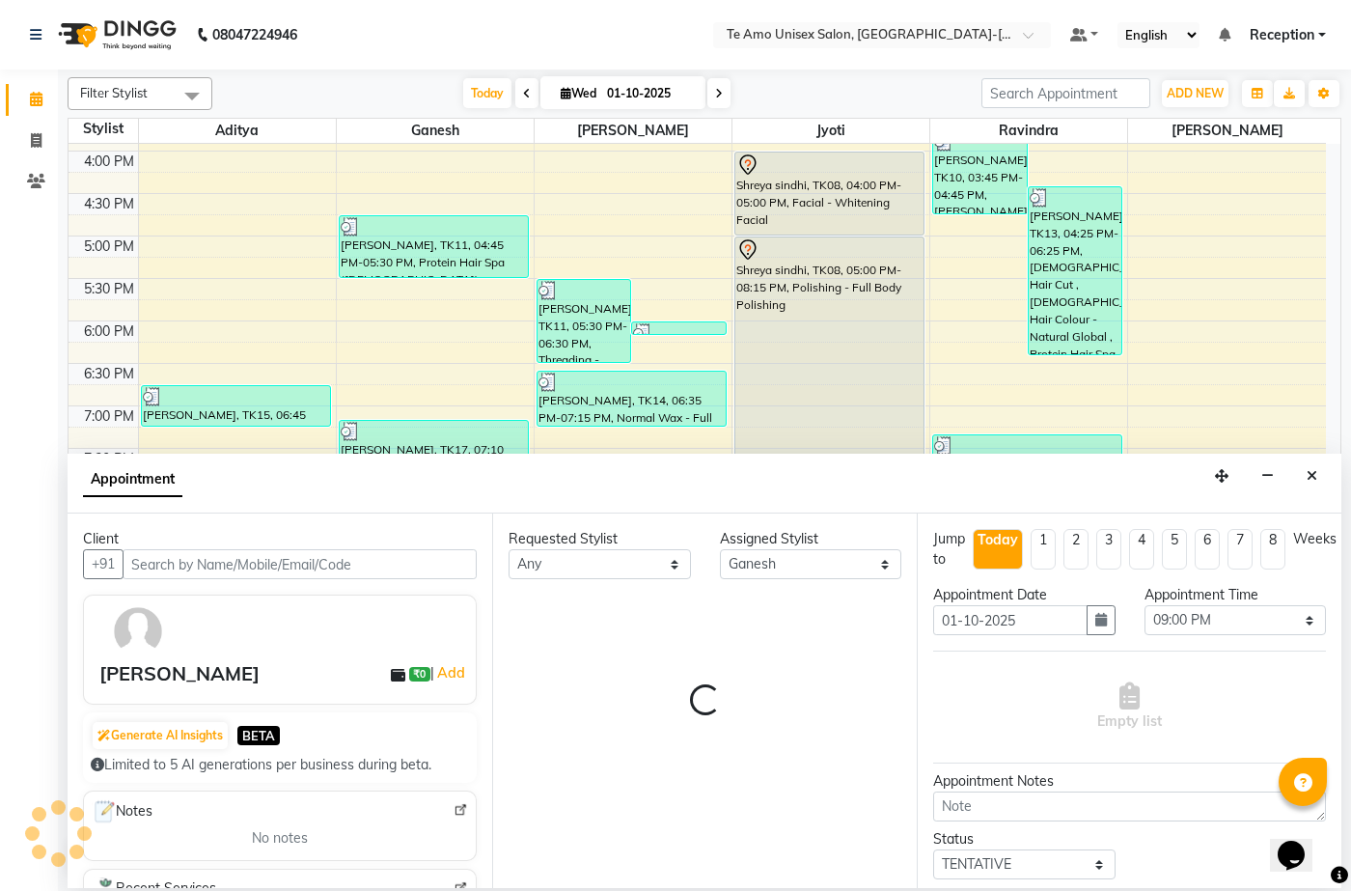
select select "3952"
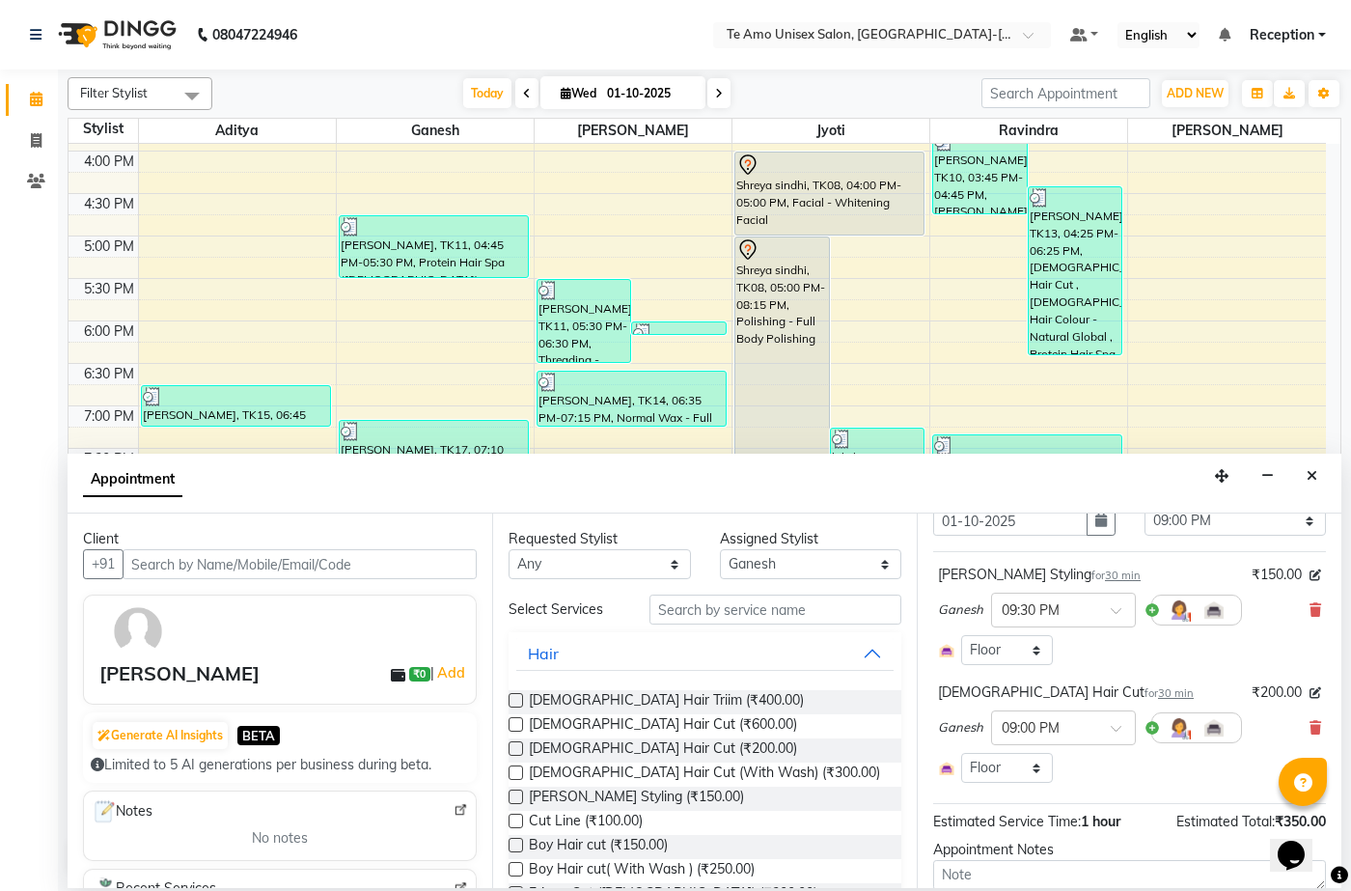
scroll to position [193, 0]
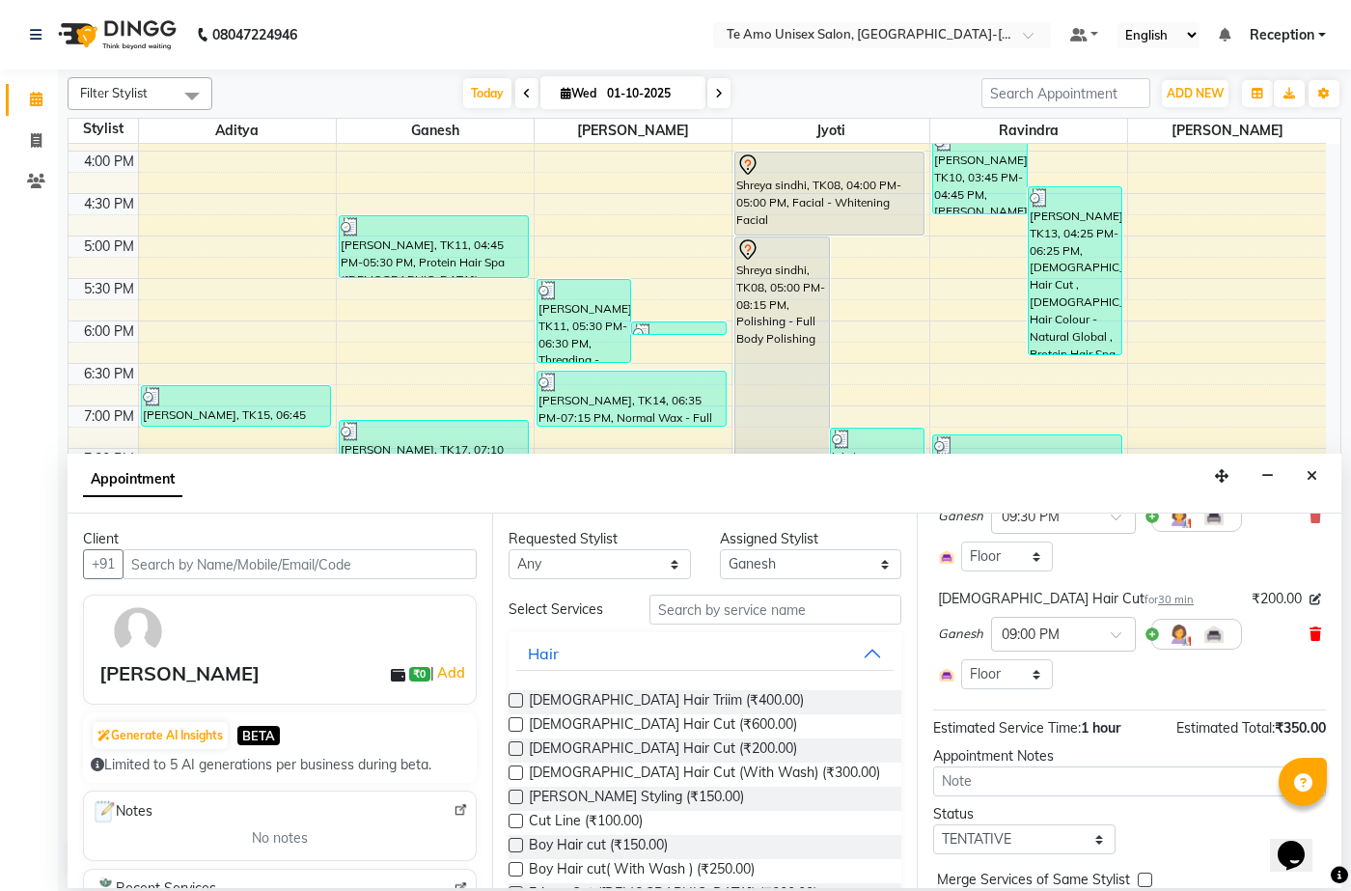
click at [1310, 632] on icon at bounding box center [1316, 634] width 12 height 14
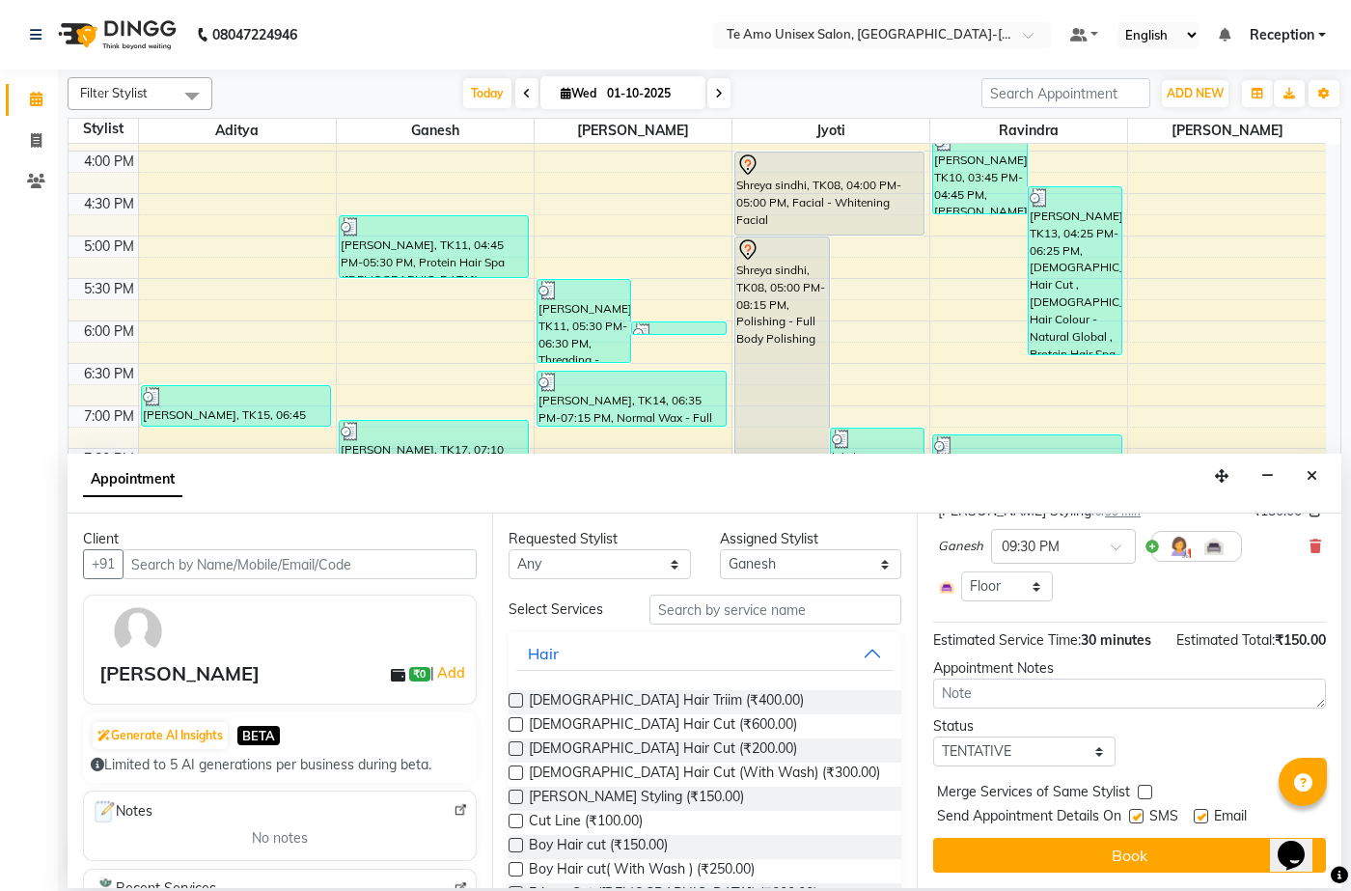
click at [1294, 632] on div "Estimated Total: ₹150.00" at bounding box center [1252, 640] width 150 height 20
click at [1136, 816] on label at bounding box center [1136, 816] width 14 height 14
click at [1136, 816] on input "checkbox" at bounding box center [1135, 818] width 13 height 13
click at [1138, 818] on label at bounding box center [1136, 816] width 14 height 14
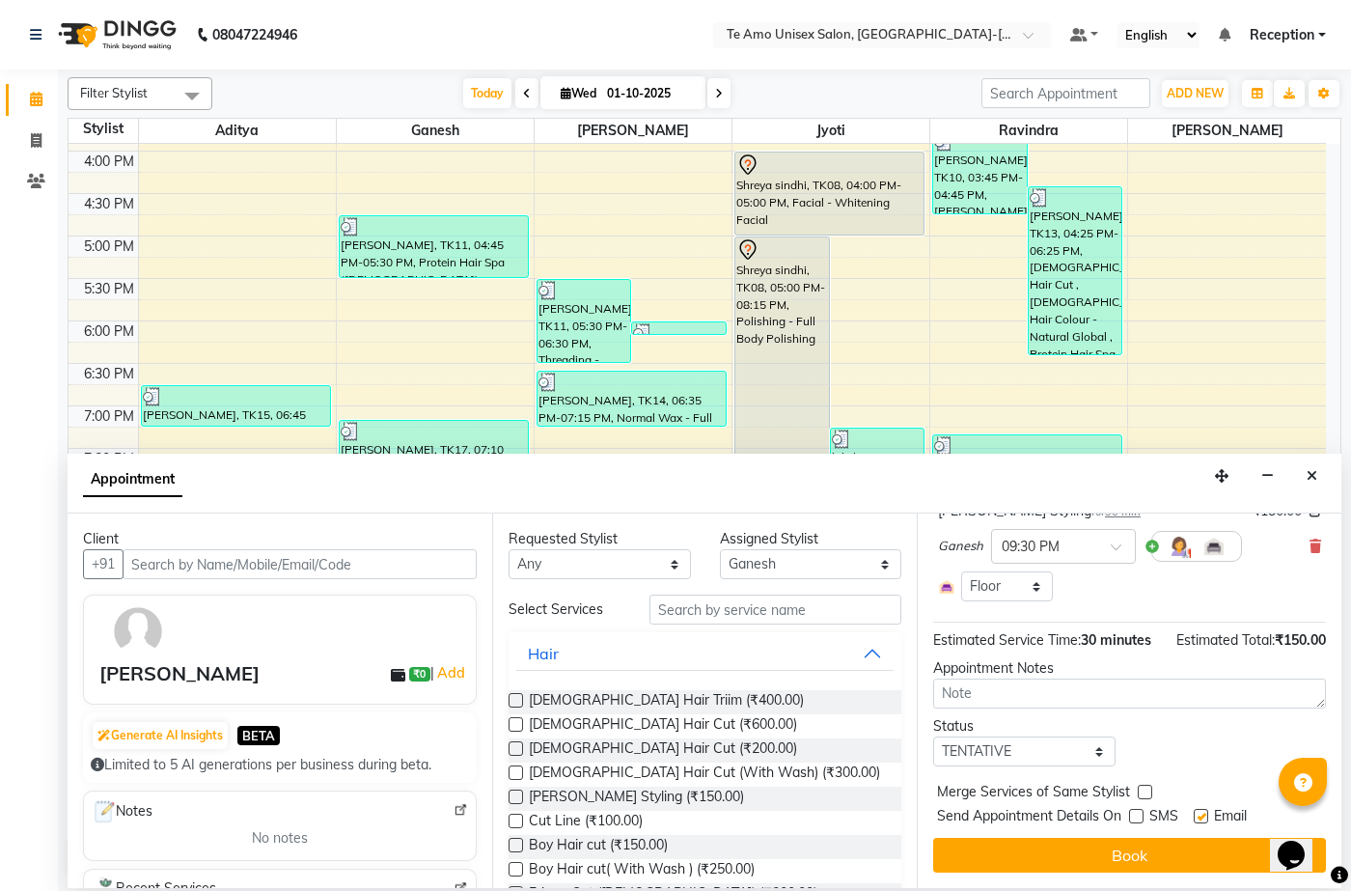
click at [1138, 818] on input "checkbox" at bounding box center [1135, 818] width 13 height 13
click at [1139, 810] on label at bounding box center [1136, 816] width 14 height 14
click at [1139, 812] on input "checkbox" at bounding box center [1135, 818] width 13 height 13
click at [1139, 810] on label at bounding box center [1136, 816] width 14 height 14
click at [1139, 812] on input "checkbox" at bounding box center [1135, 818] width 13 height 13
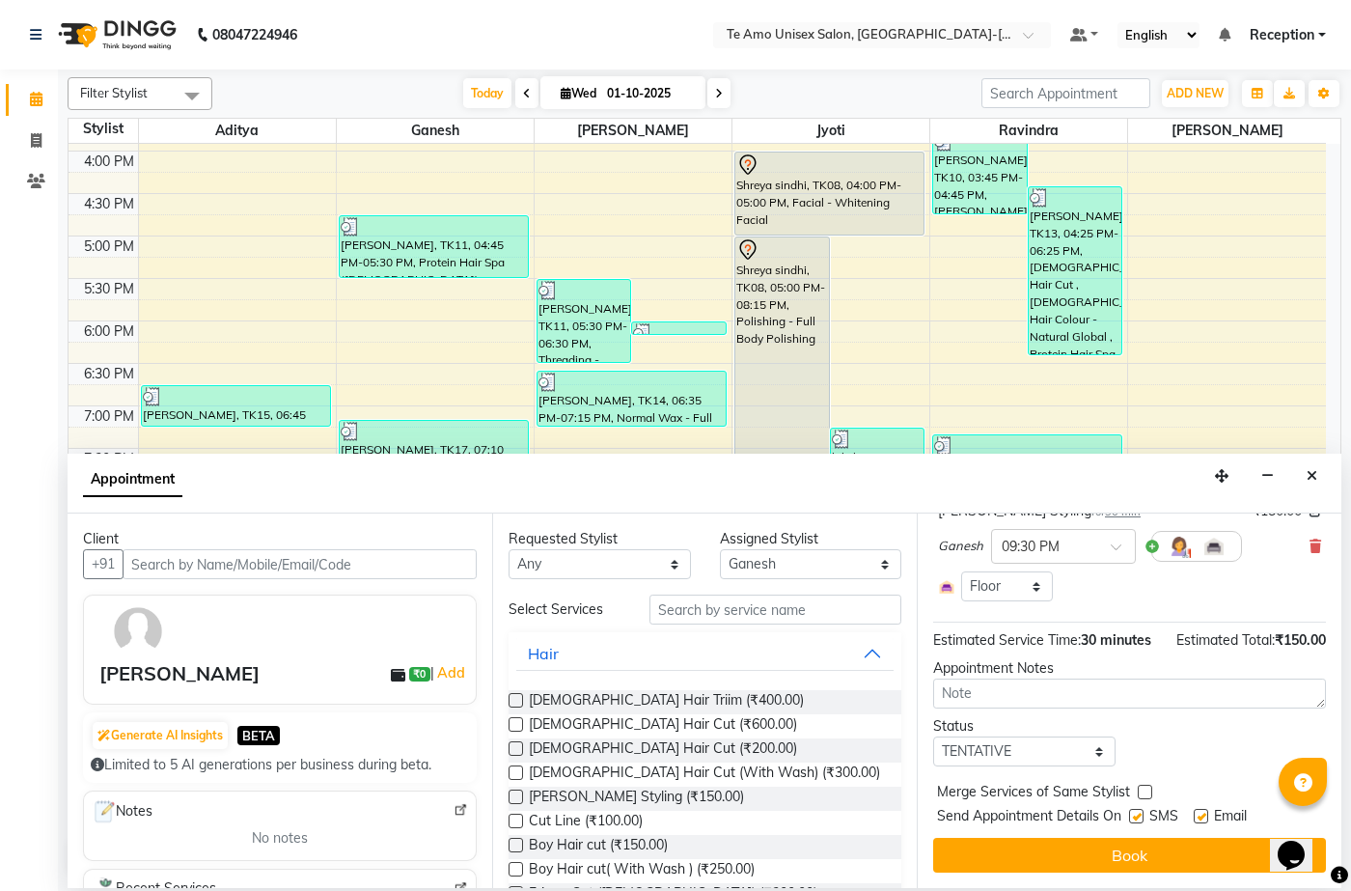
click at [1137, 821] on label at bounding box center [1136, 816] width 14 height 14
click at [1137, 821] on input "checkbox" at bounding box center [1135, 818] width 13 height 13
checkbox input "false"
click at [1129, 848] on button "Book" at bounding box center [1129, 855] width 393 height 35
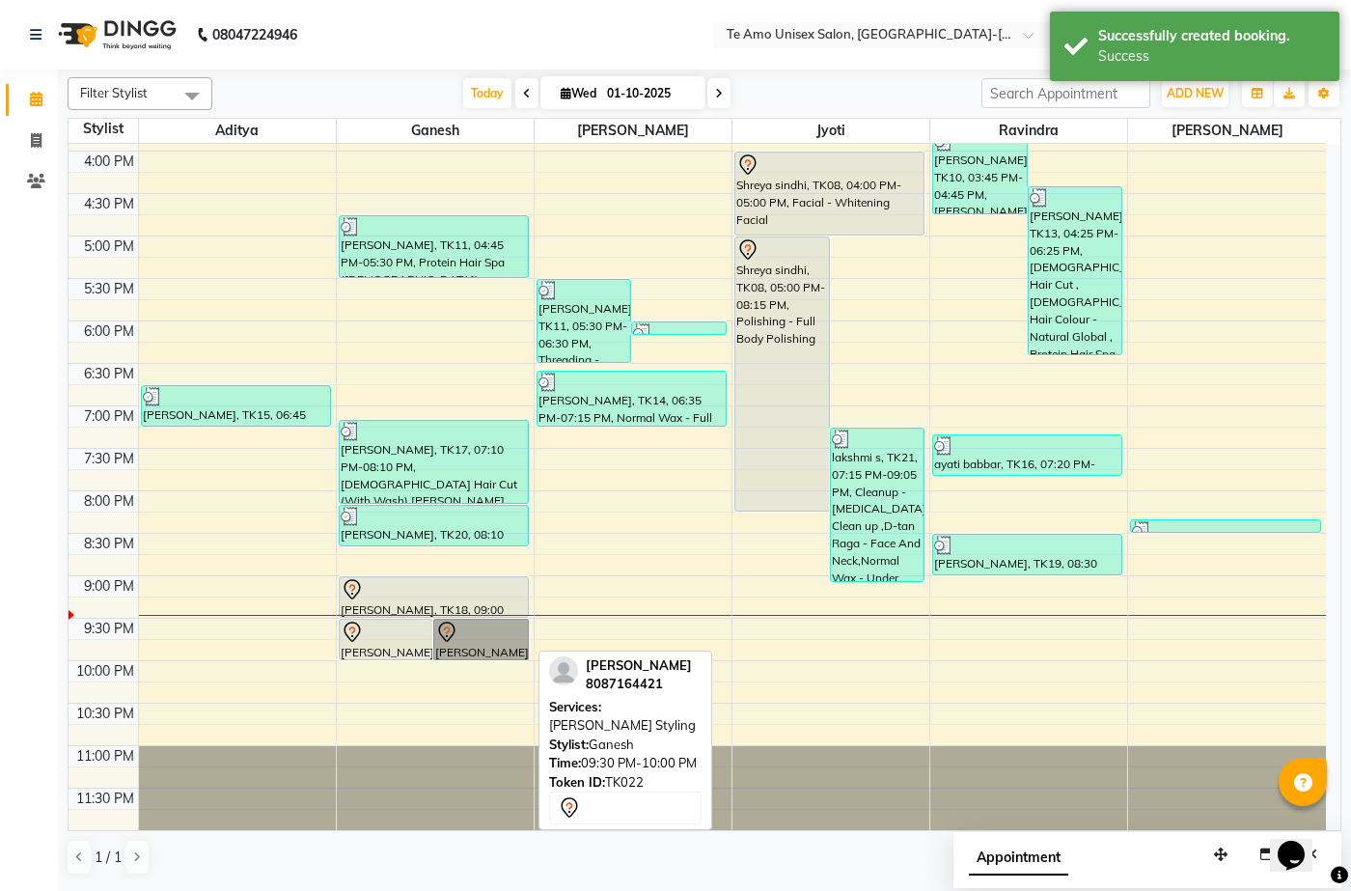
drag, startPoint x: 462, startPoint y: 634, endPoint x: 460, endPoint y: 644, distance: 9.8
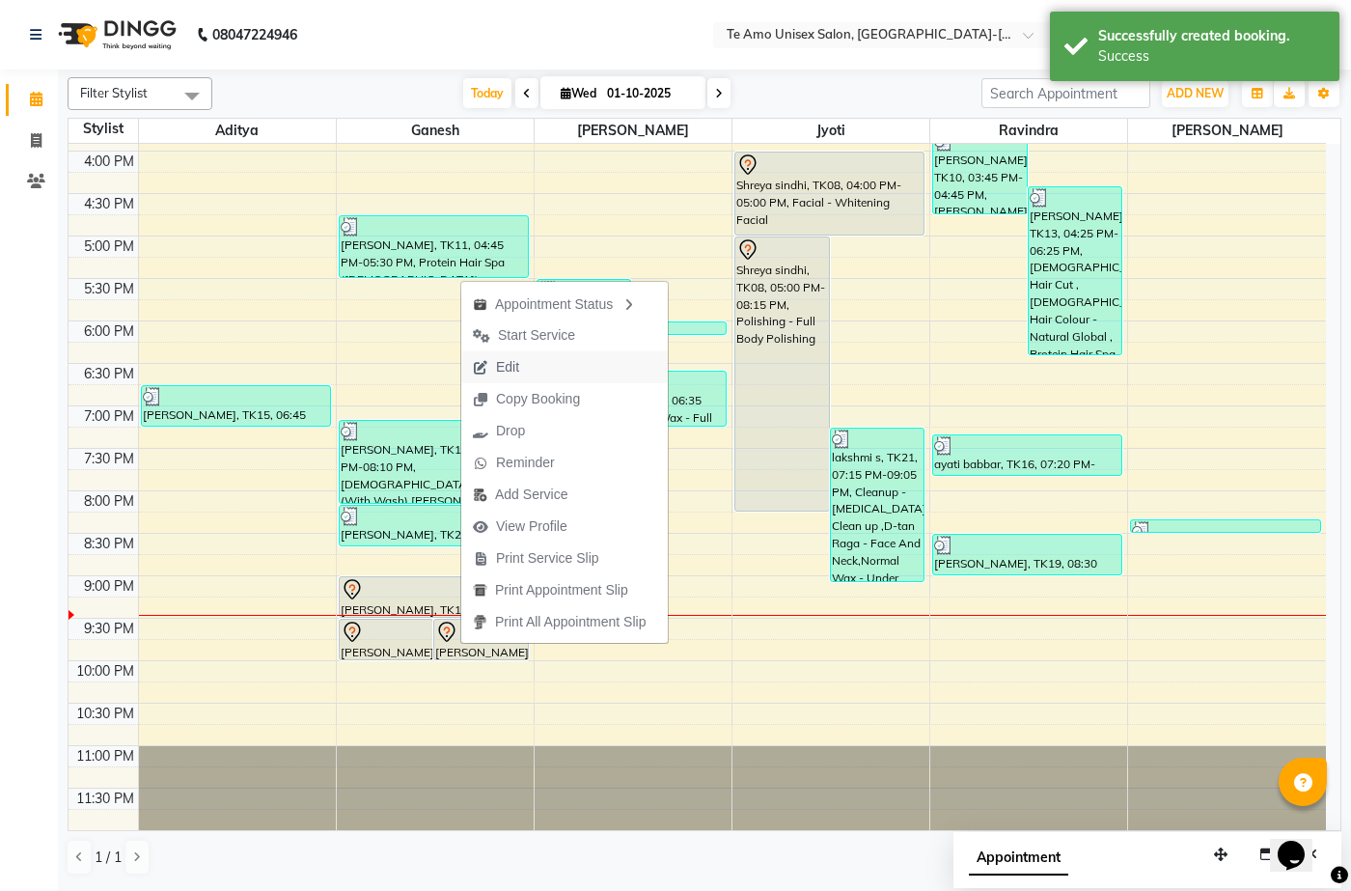
click at [514, 364] on span "Edit" at bounding box center [507, 367] width 23 height 20
select select "tentative"
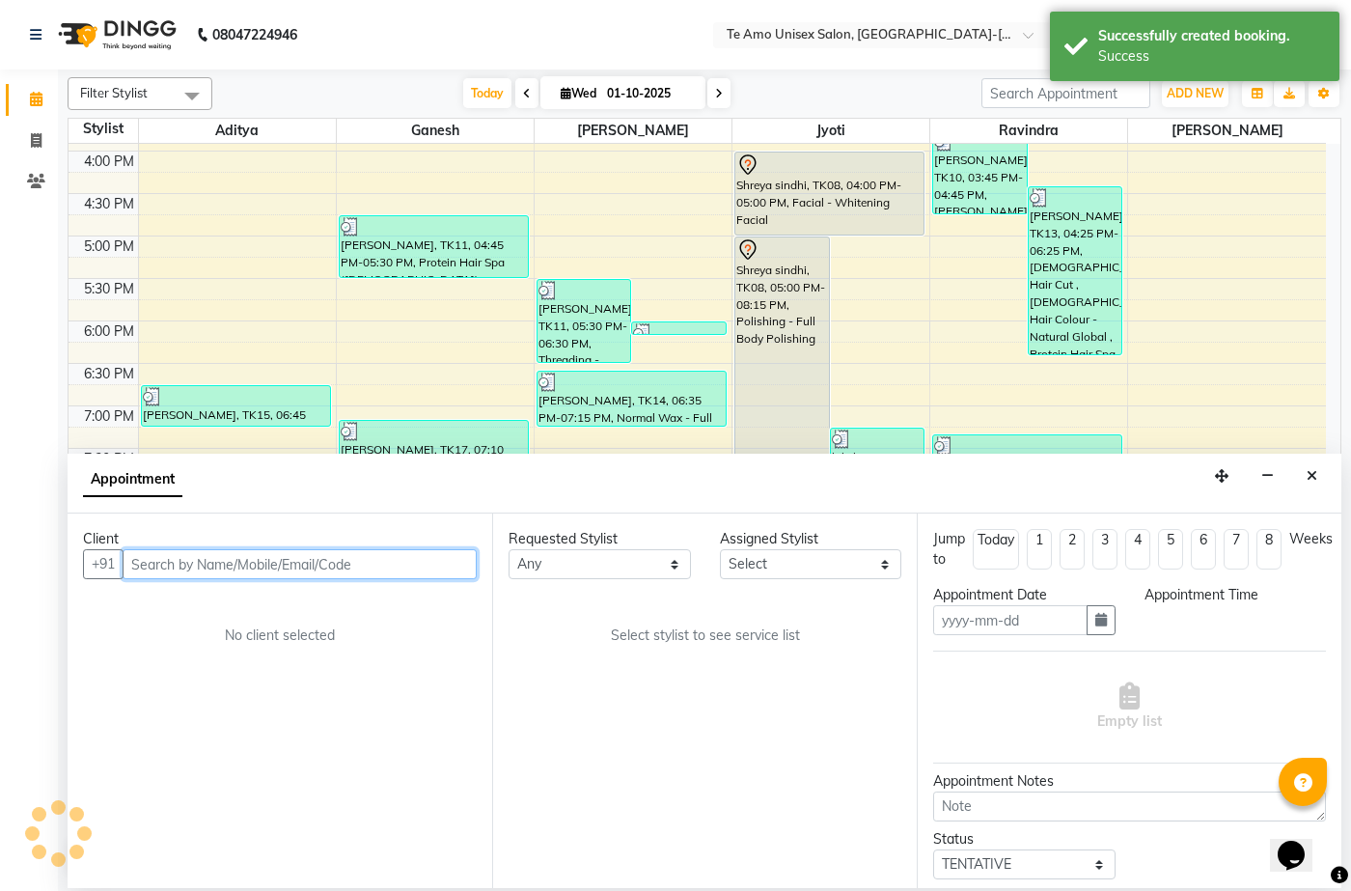
type input "01-10-2025"
select select "1290"
select select "70301"
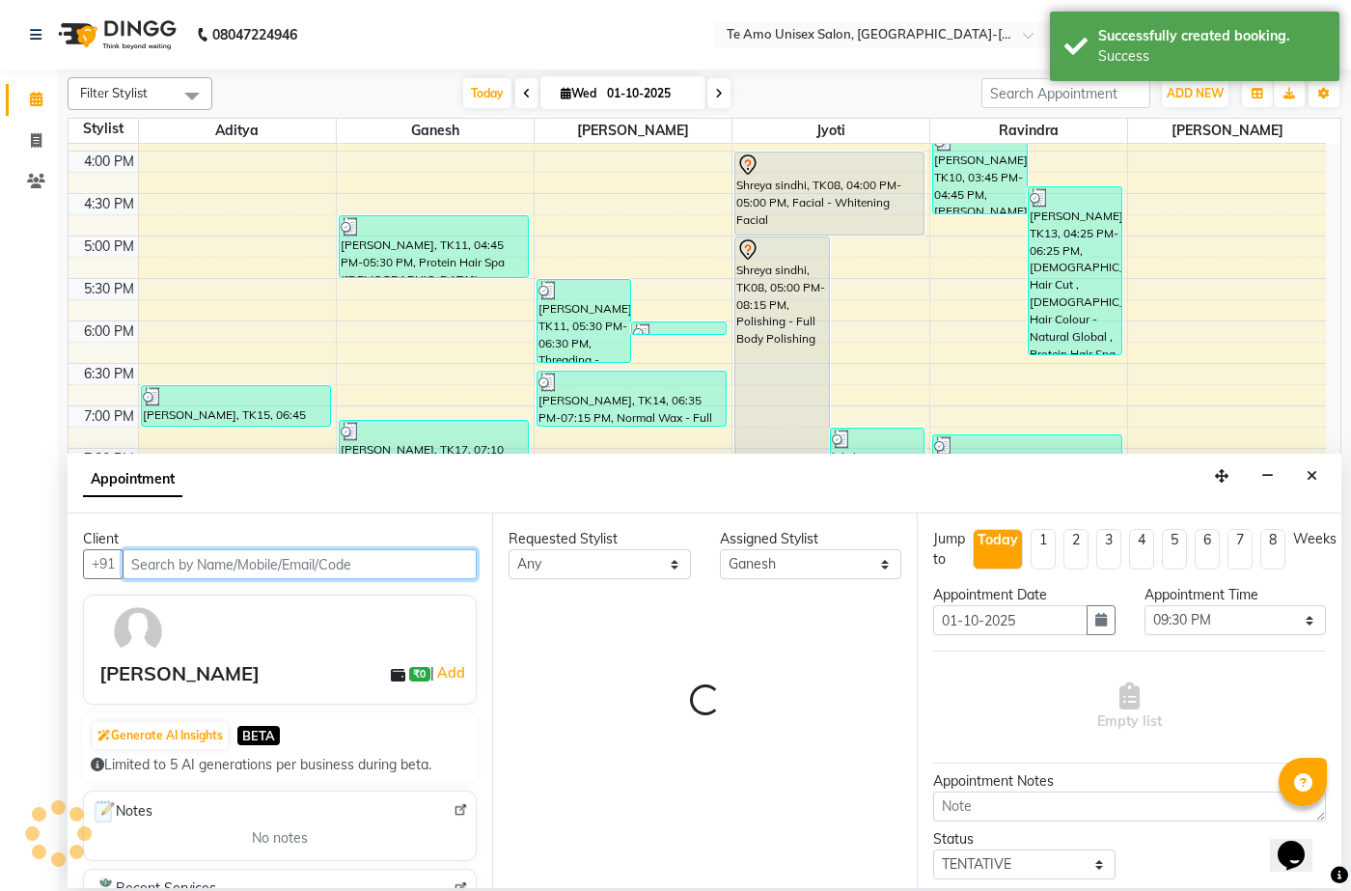
select select "3952"
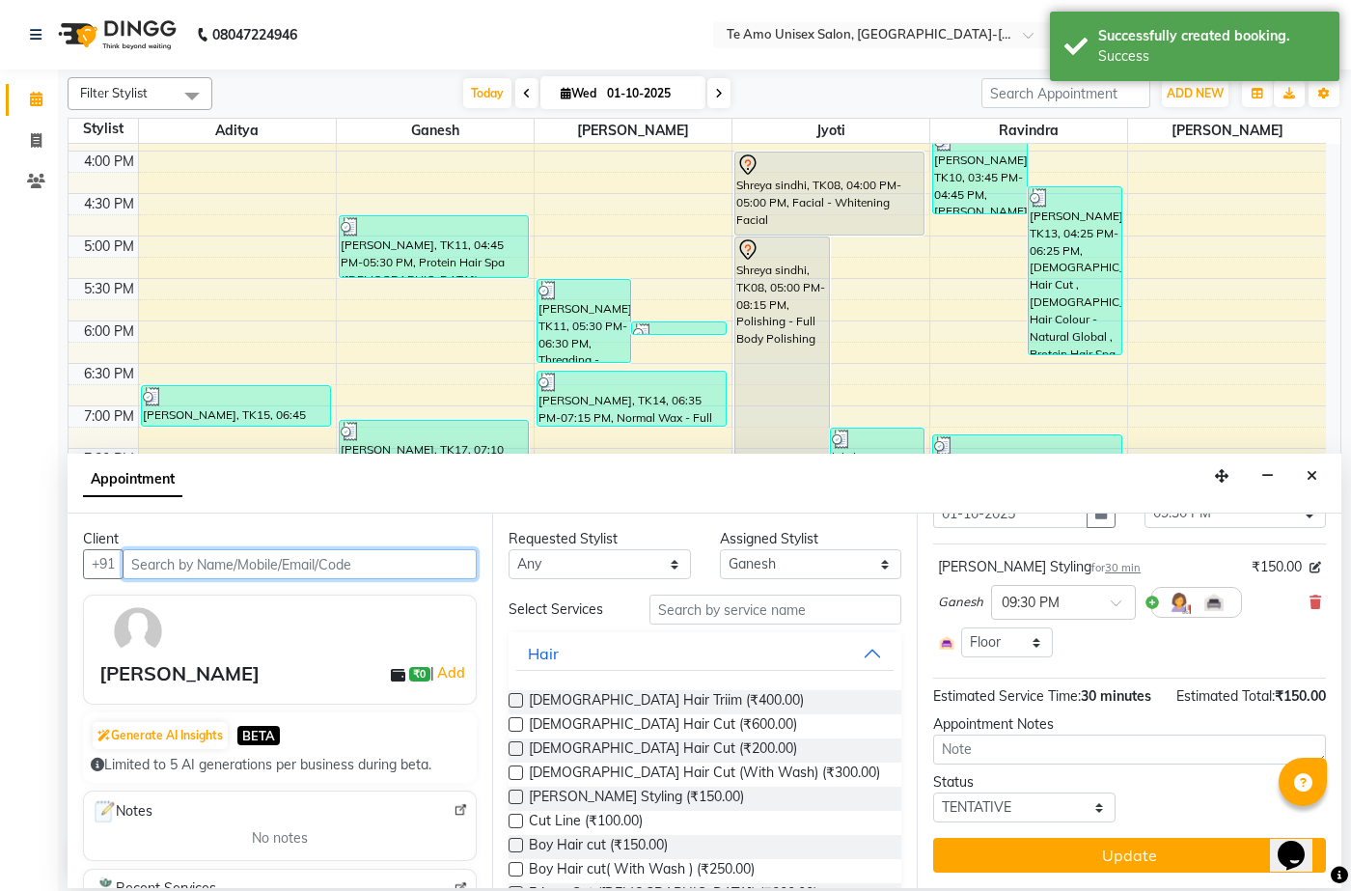
scroll to position [127, 0]
click at [1310, 593] on span at bounding box center [1316, 603] width 12 height 20
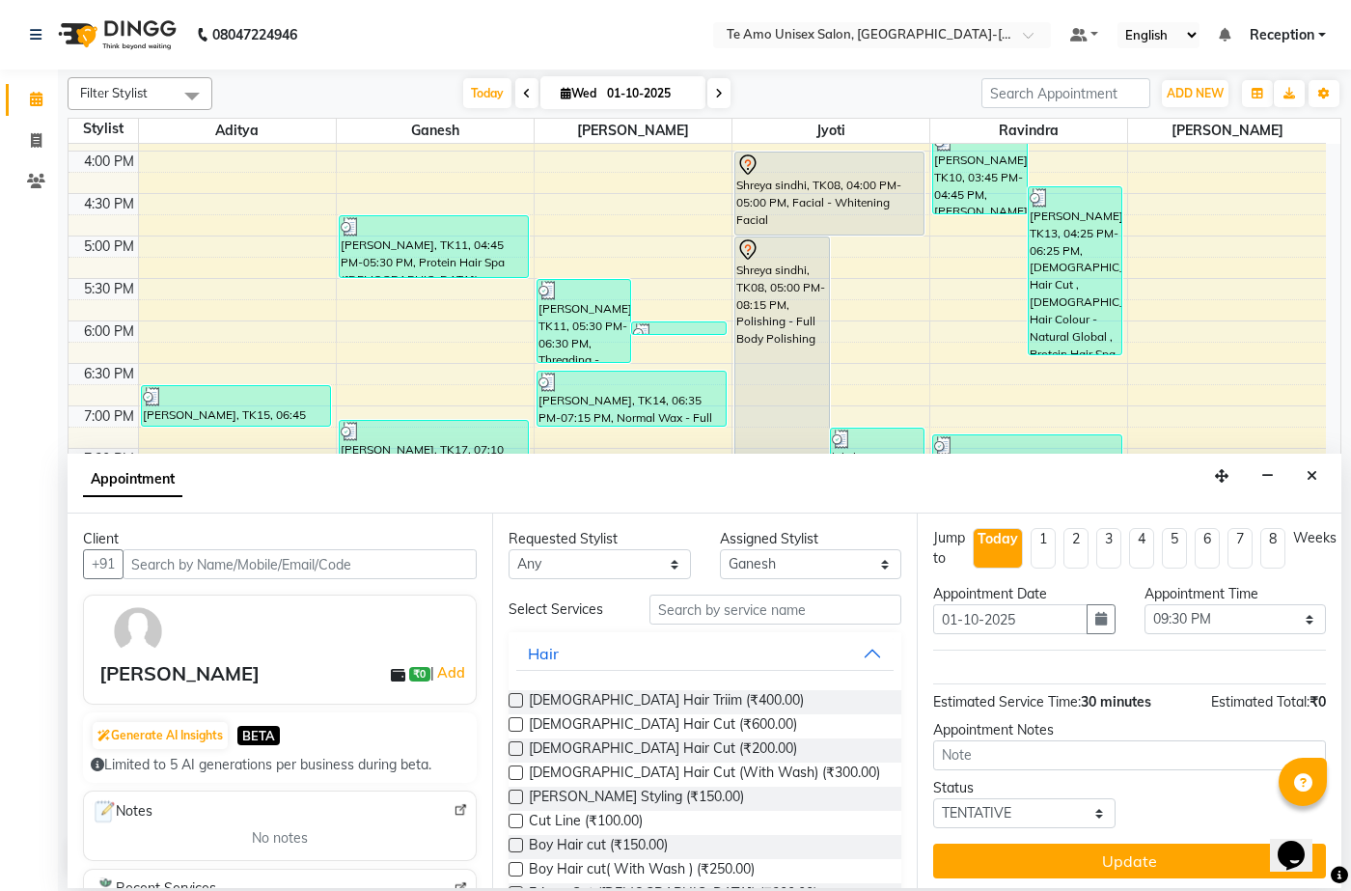
scroll to position [0, 0]
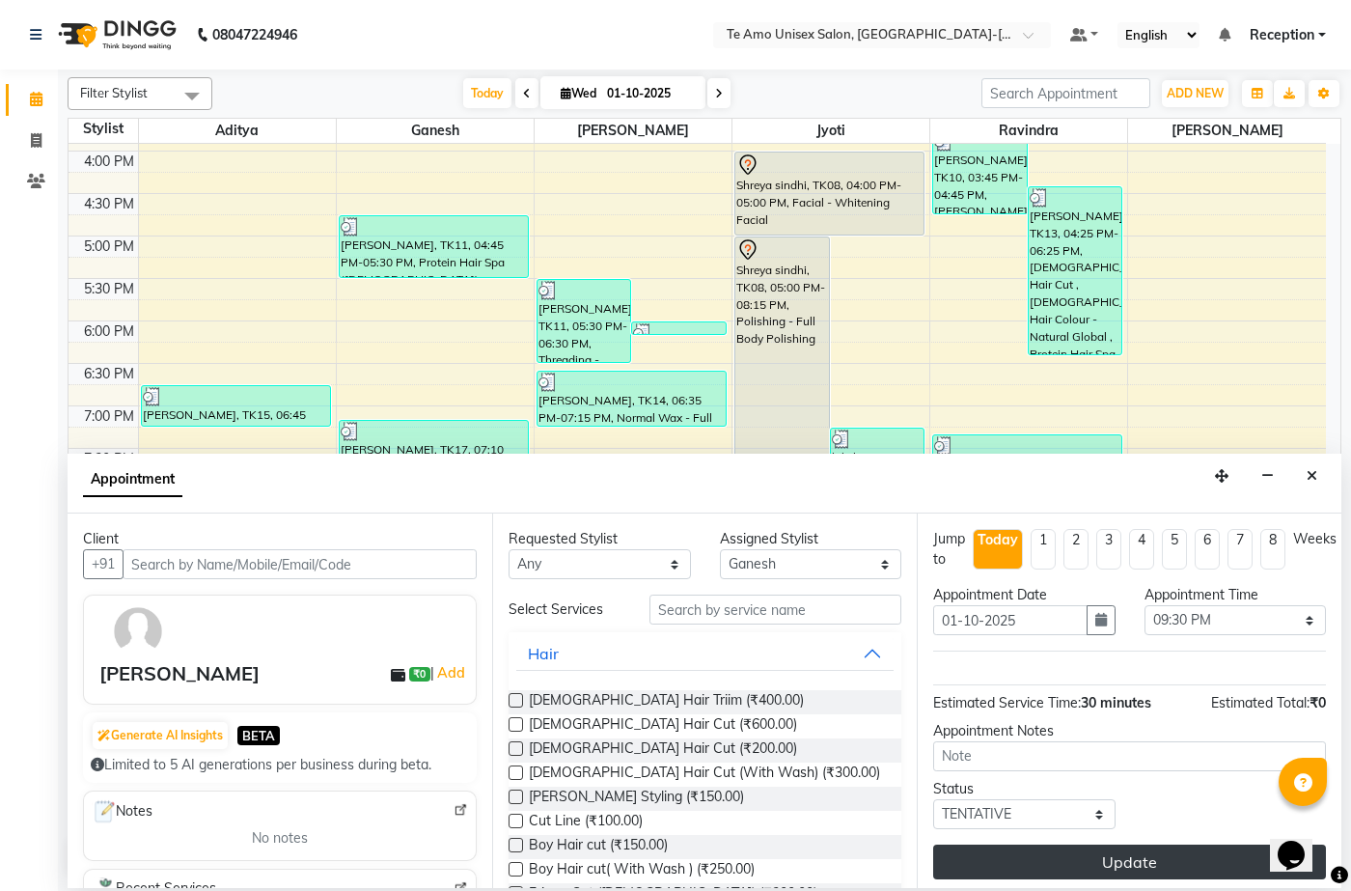
click at [1166, 850] on button "Update" at bounding box center [1129, 862] width 393 height 35
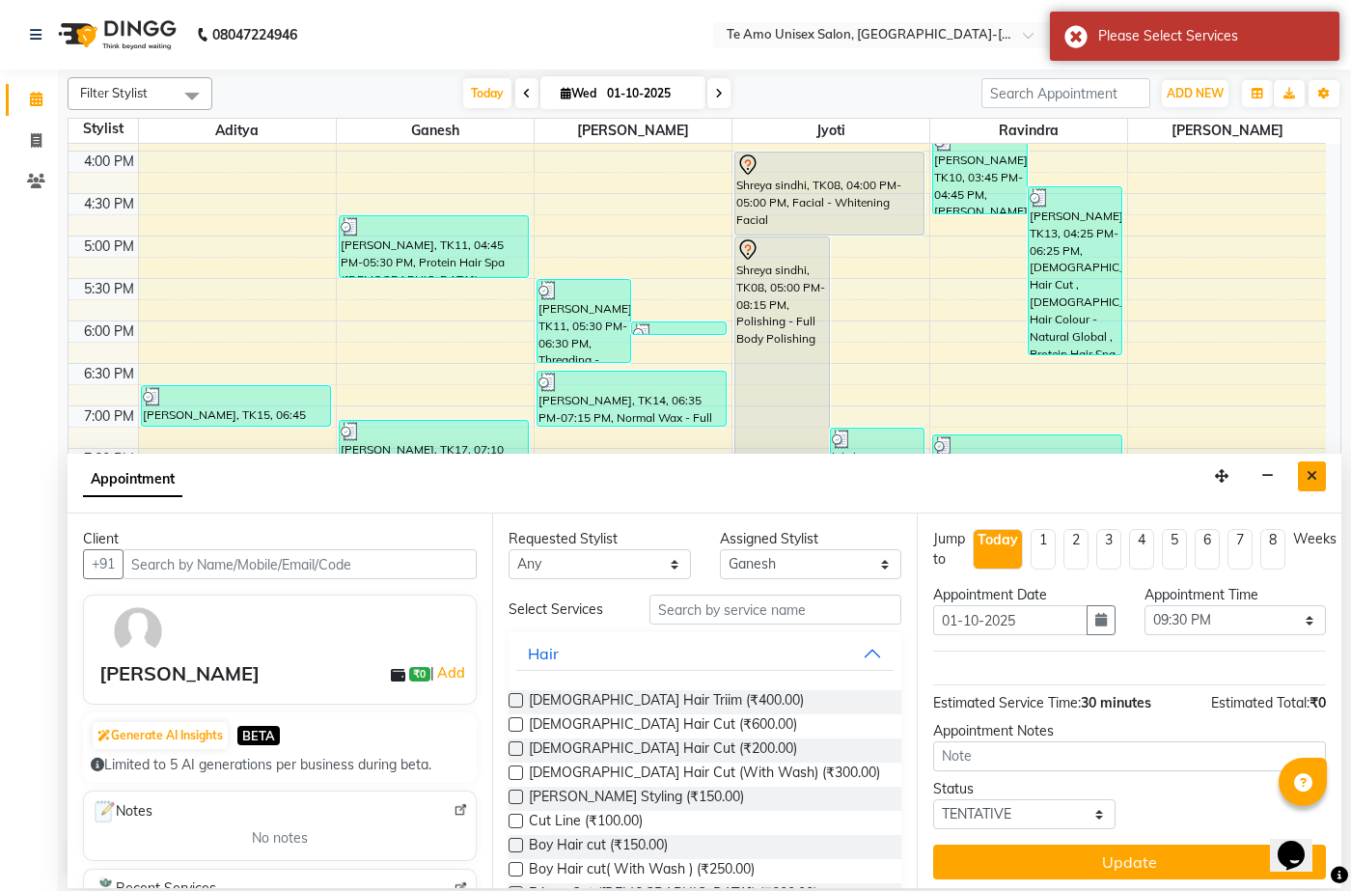
click at [1309, 474] on icon "Close" at bounding box center [1312, 476] width 11 height 14
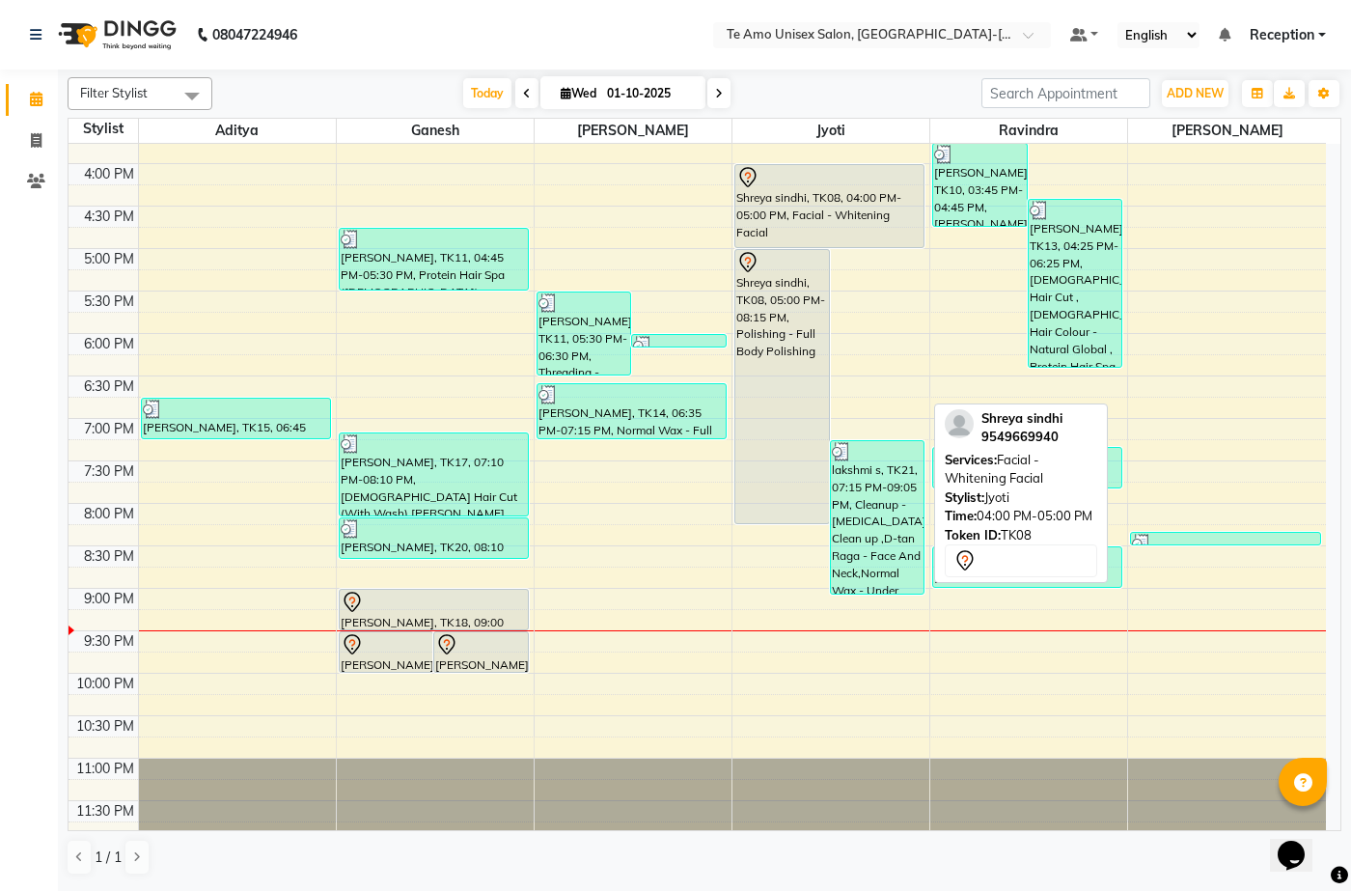
scroll to position [757, 0]
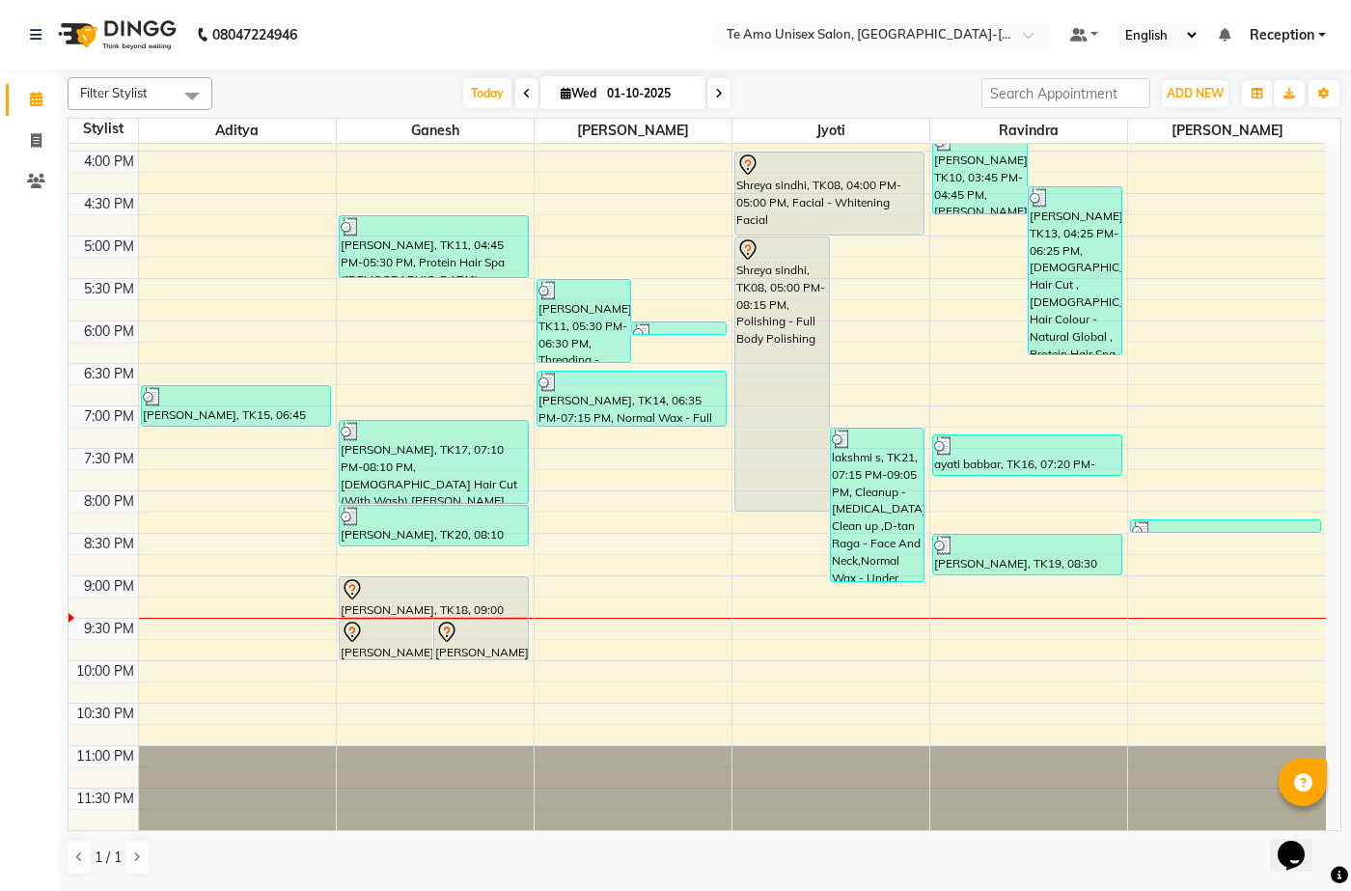
click at [921, 79] on div "Today Wed 01-10-2025" at bounding box center [597, 93] width 750 height 29
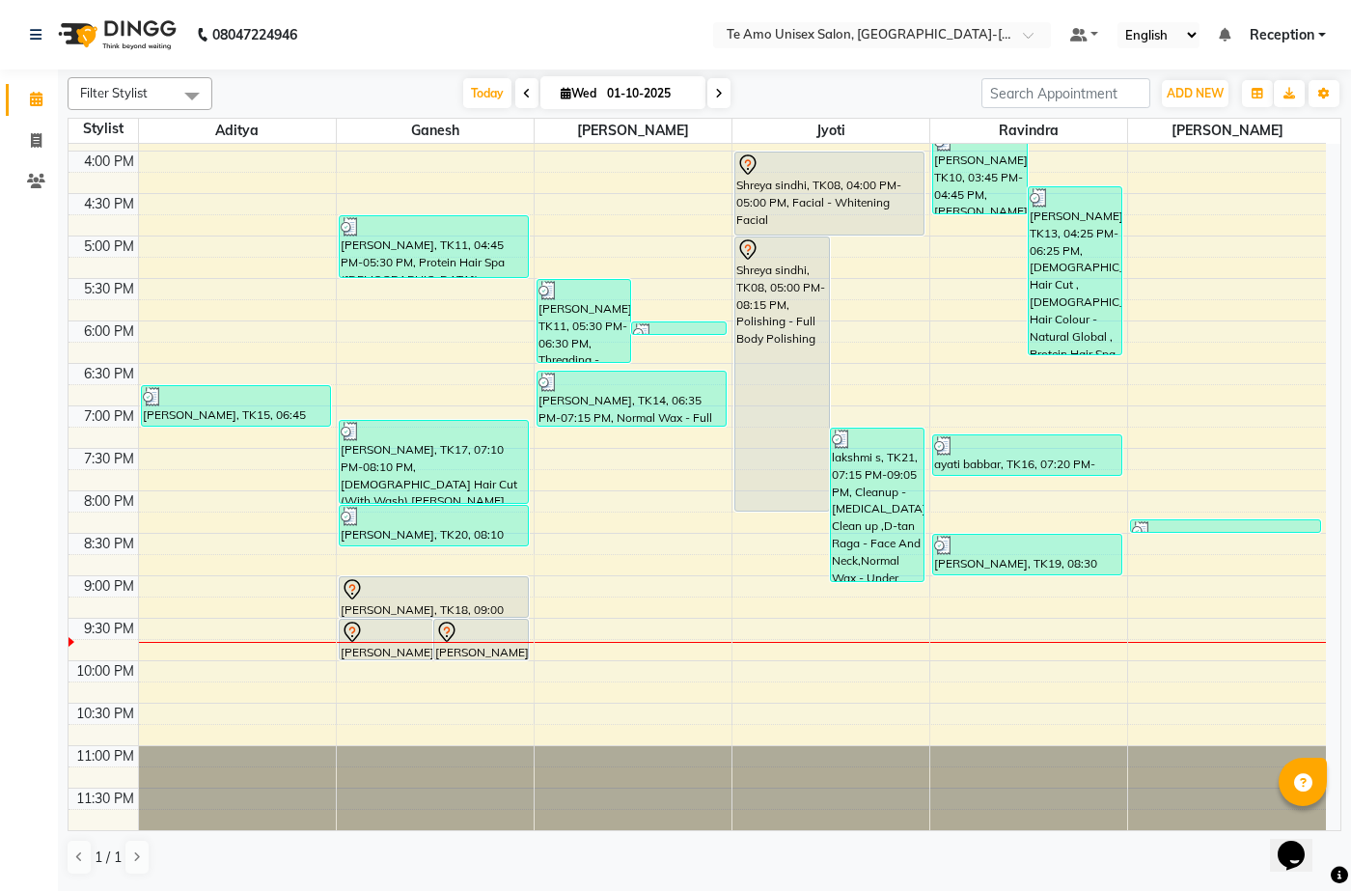
scroll to position [660, 0]
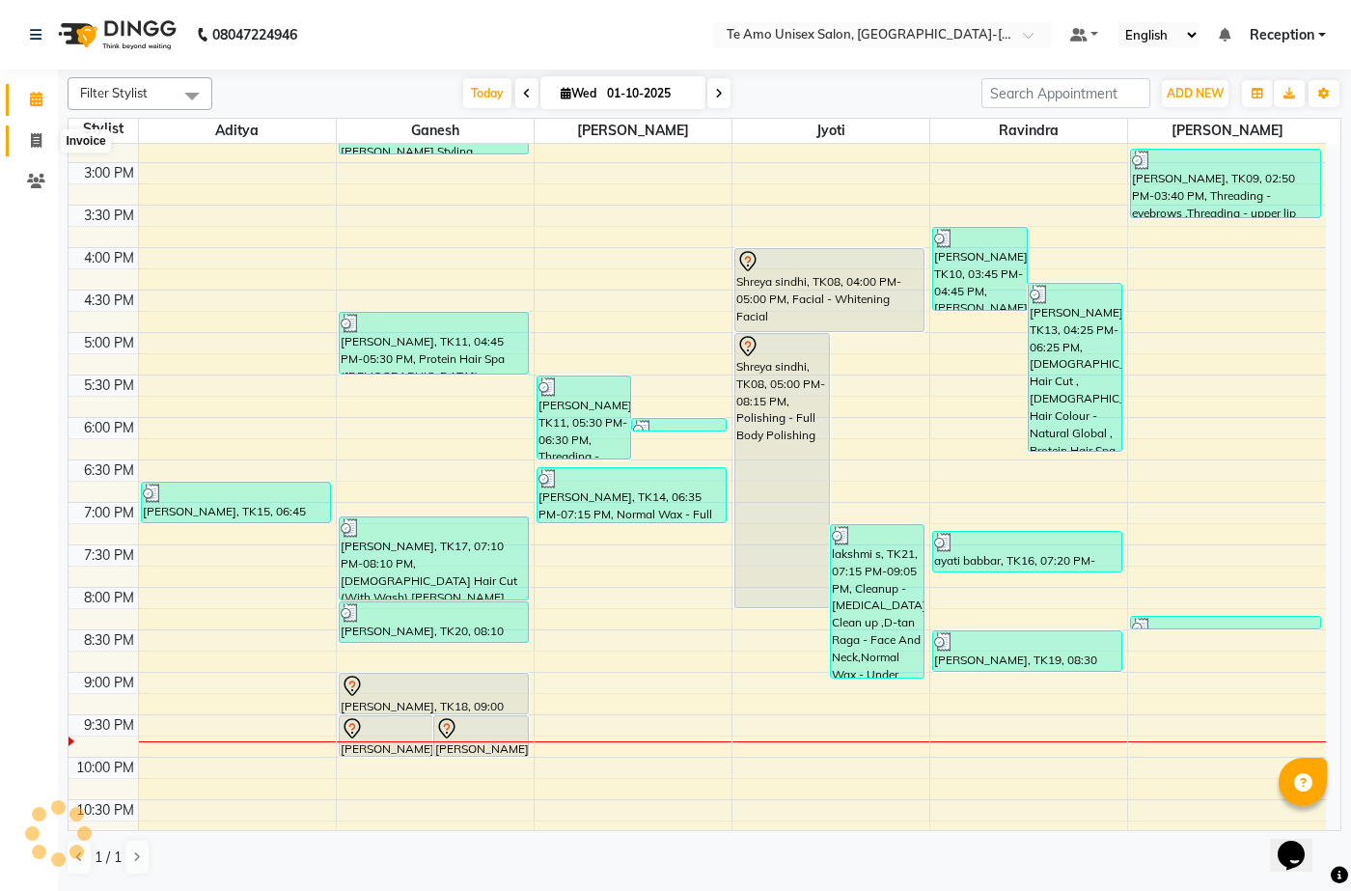
click at [31, 147] on icon at bounding box center [36, 140] width 11 height 14
select select "service"
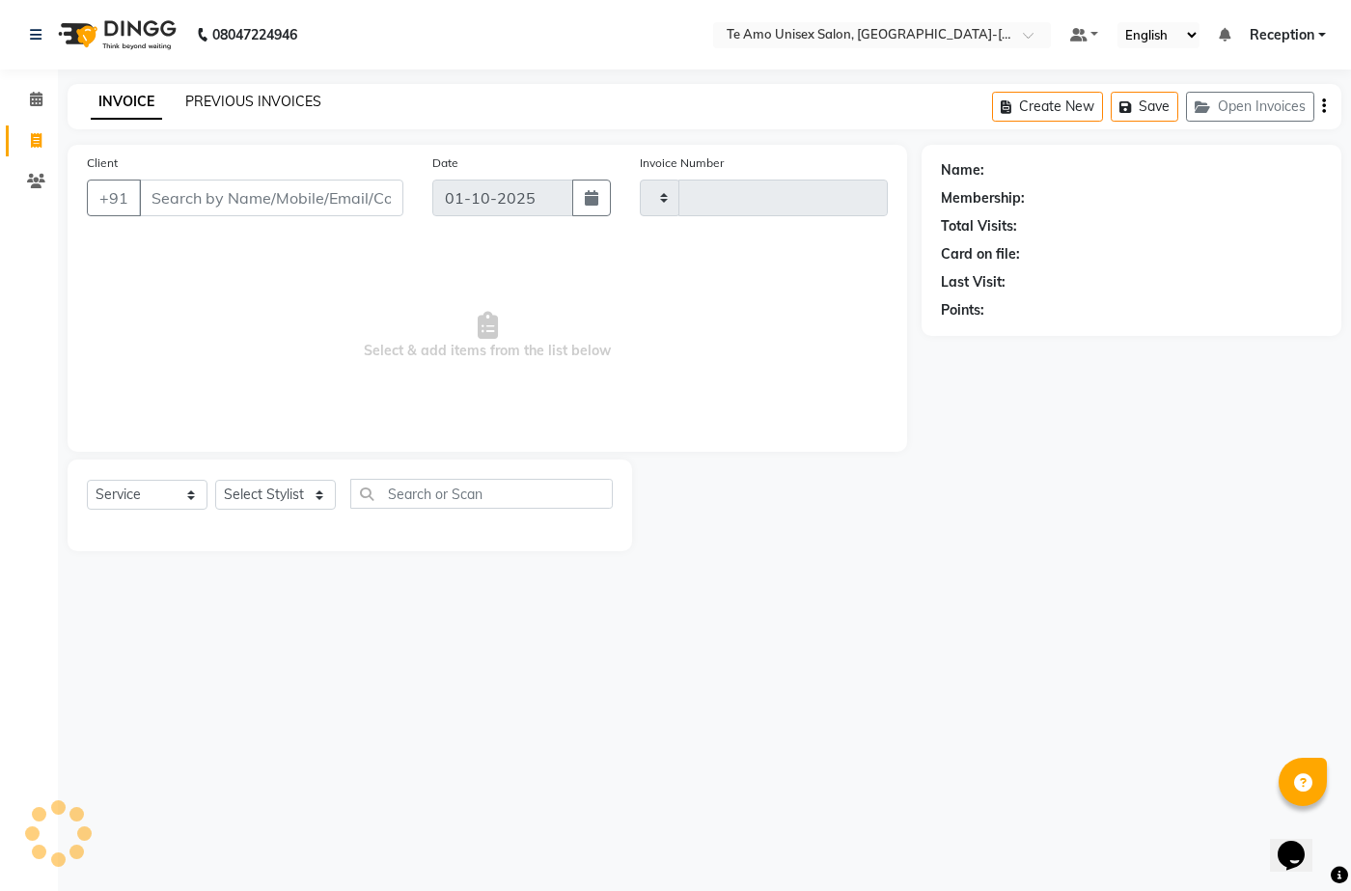
click at [243, 107] on link "PREVIOUS INVOICES" at bounding box center [253, 101] width 136 height 17
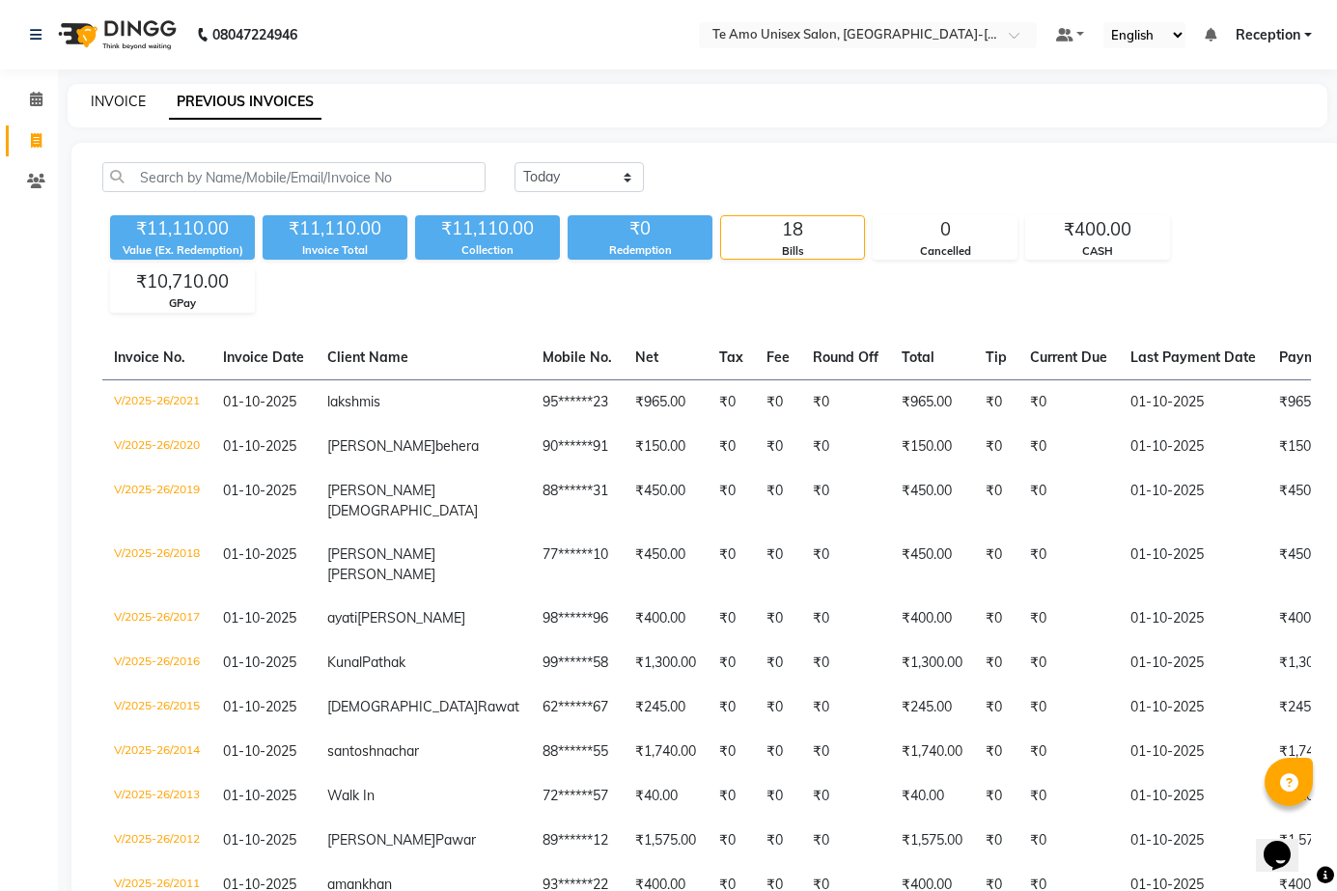
click at [128, 101] on link "INVOICE" at bounding box center [118, 101] width 55 height 17
select select "service"
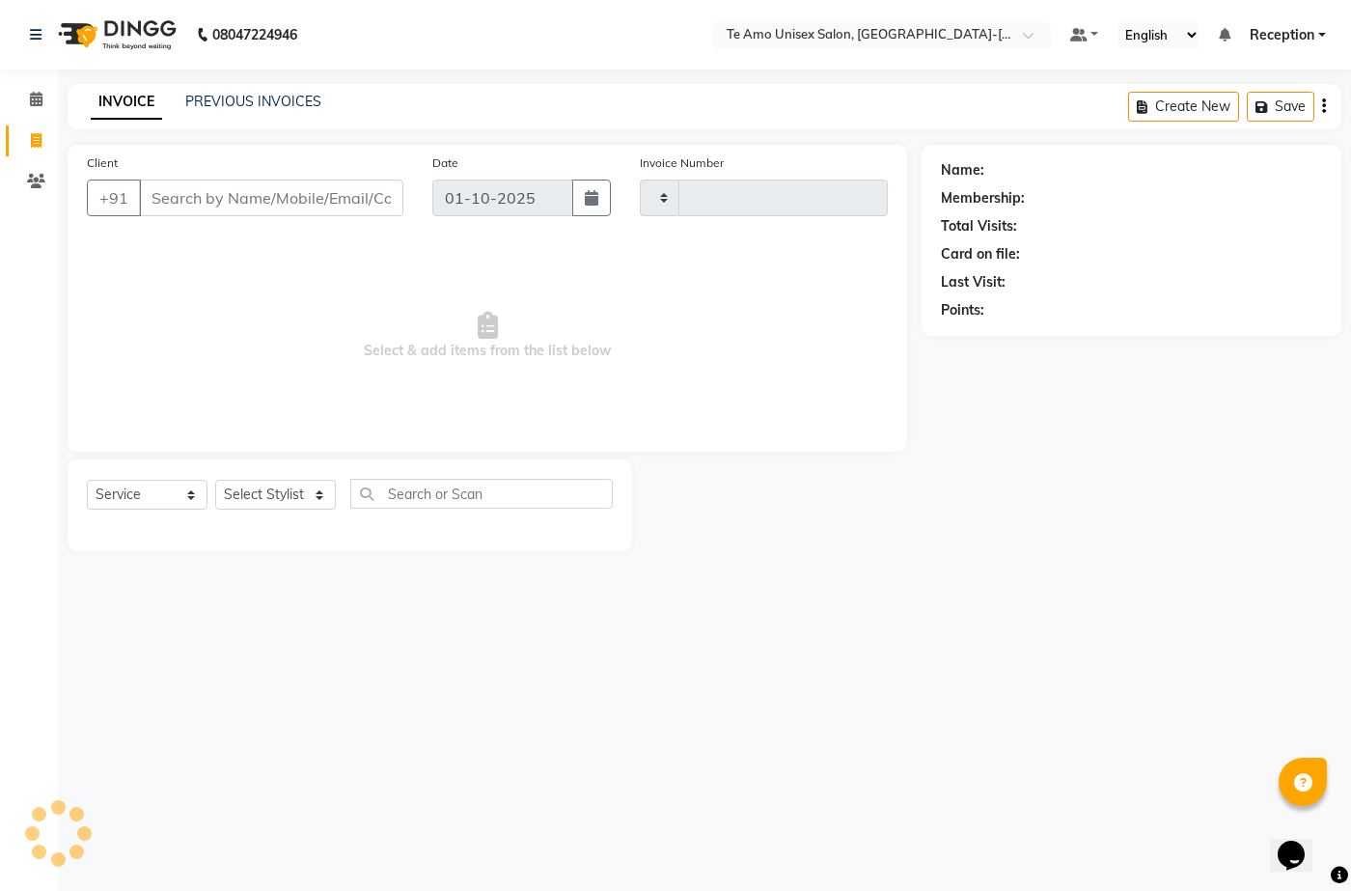
type input "2022"
select select "7836"
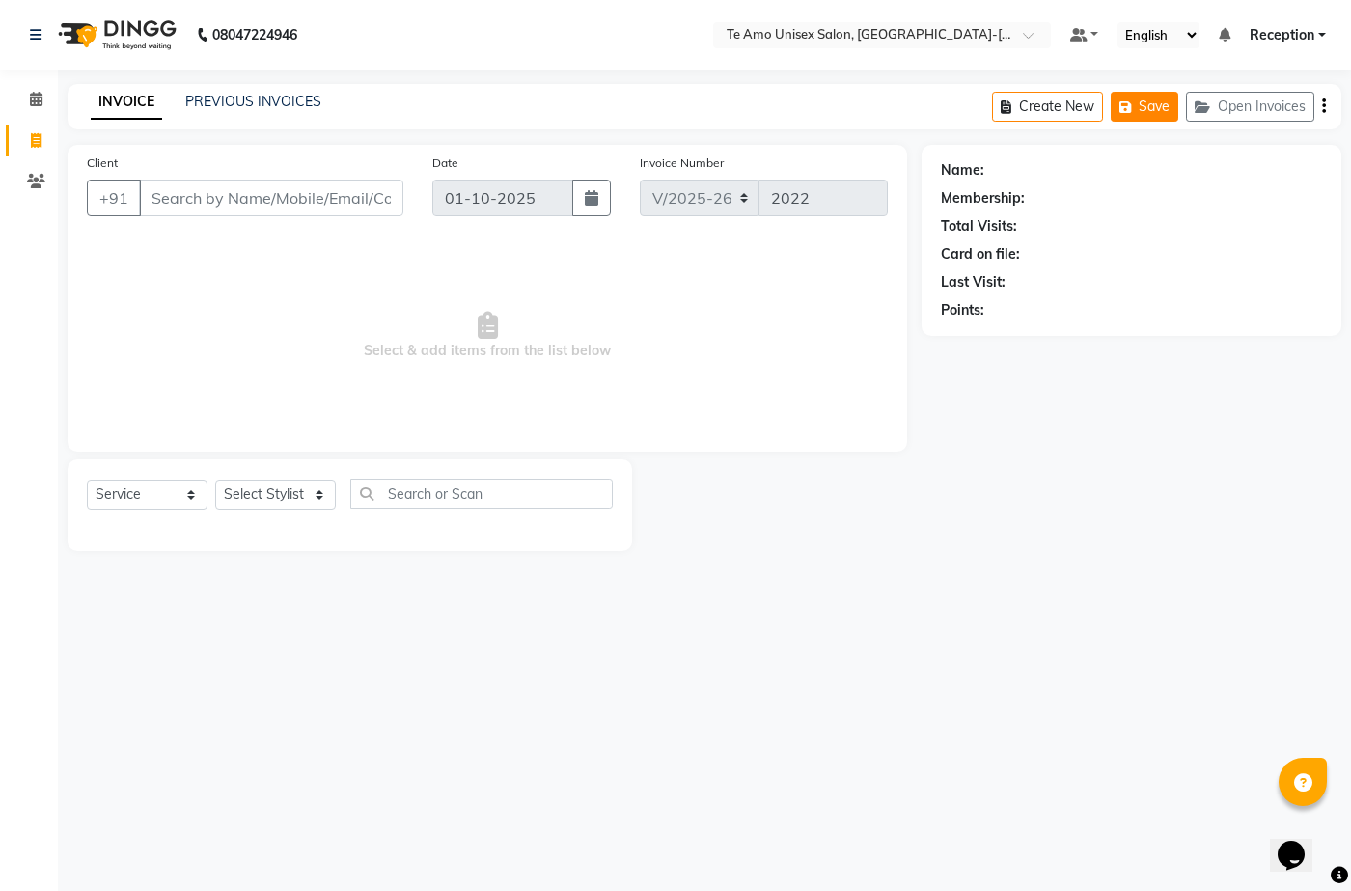
click at [1158, 100] on button "Save" at bounding box center [1145, 107] width 68 height 30
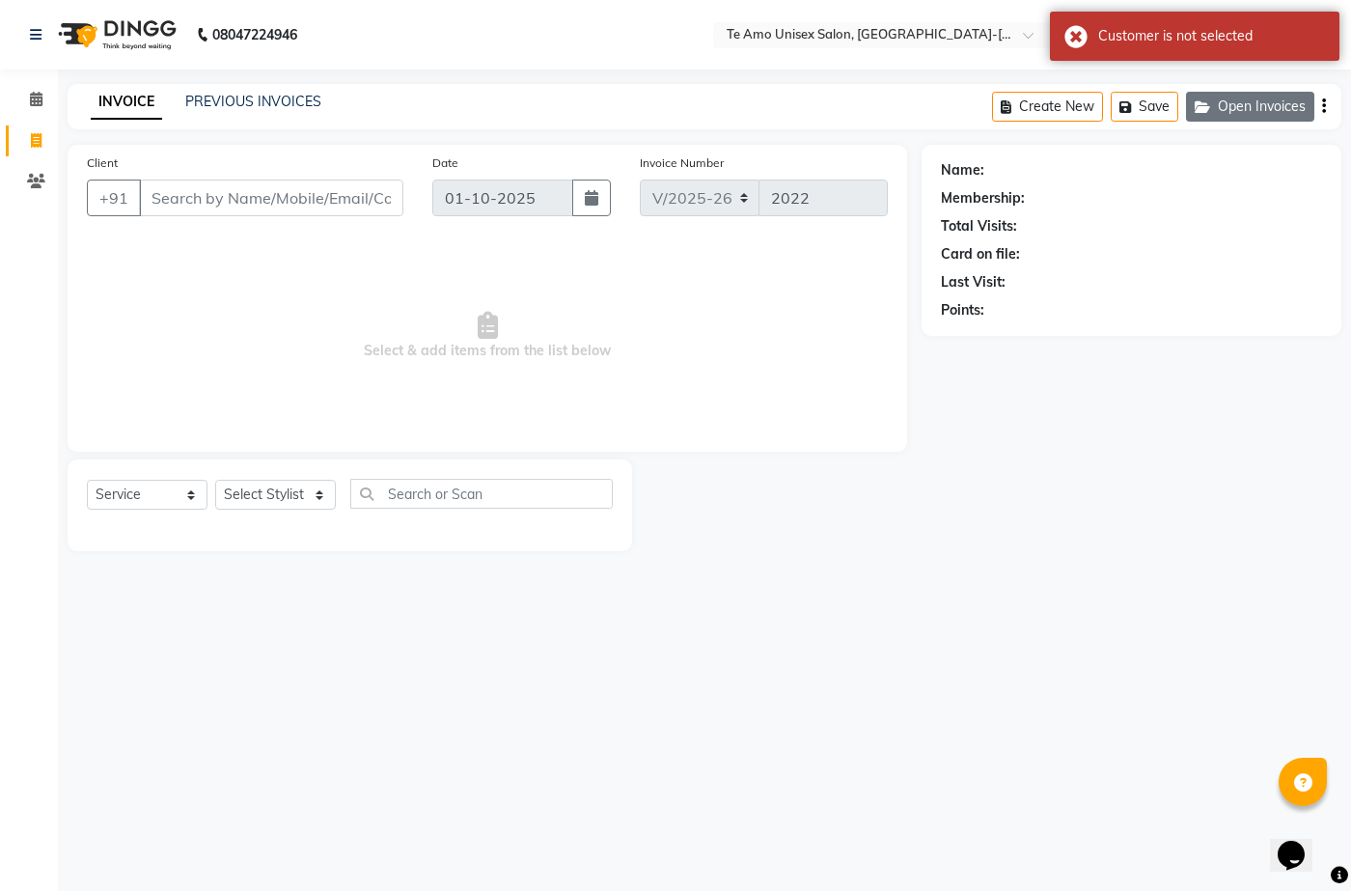
click at [1252, 106] on button "Open Invoices" at bounding box center [1250, 107] width 128 height 30
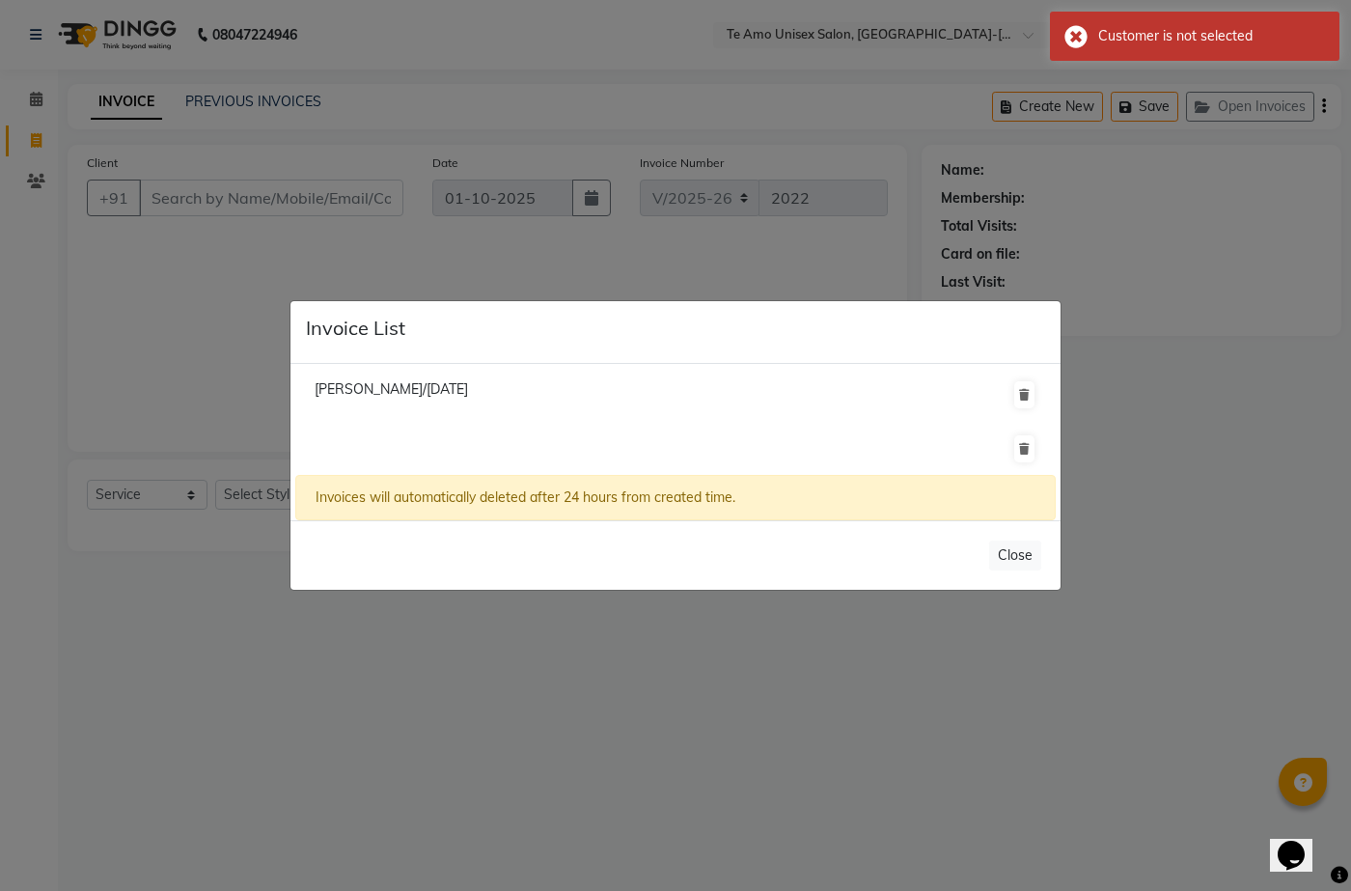
click at [204, 340] on ngb-modal-window "Invoice List Ruby Jain/30 September 2025 Invoices will automatically deleted af…" at bounding box center [675, 445] width 1351 height 891
click at [205, 340] on ngb-modal-window "Invoice List Ruby Jain/30 September 2025 Invoices will automatically deleted af…" at bounding box center [675, 445] width 1351 height 891
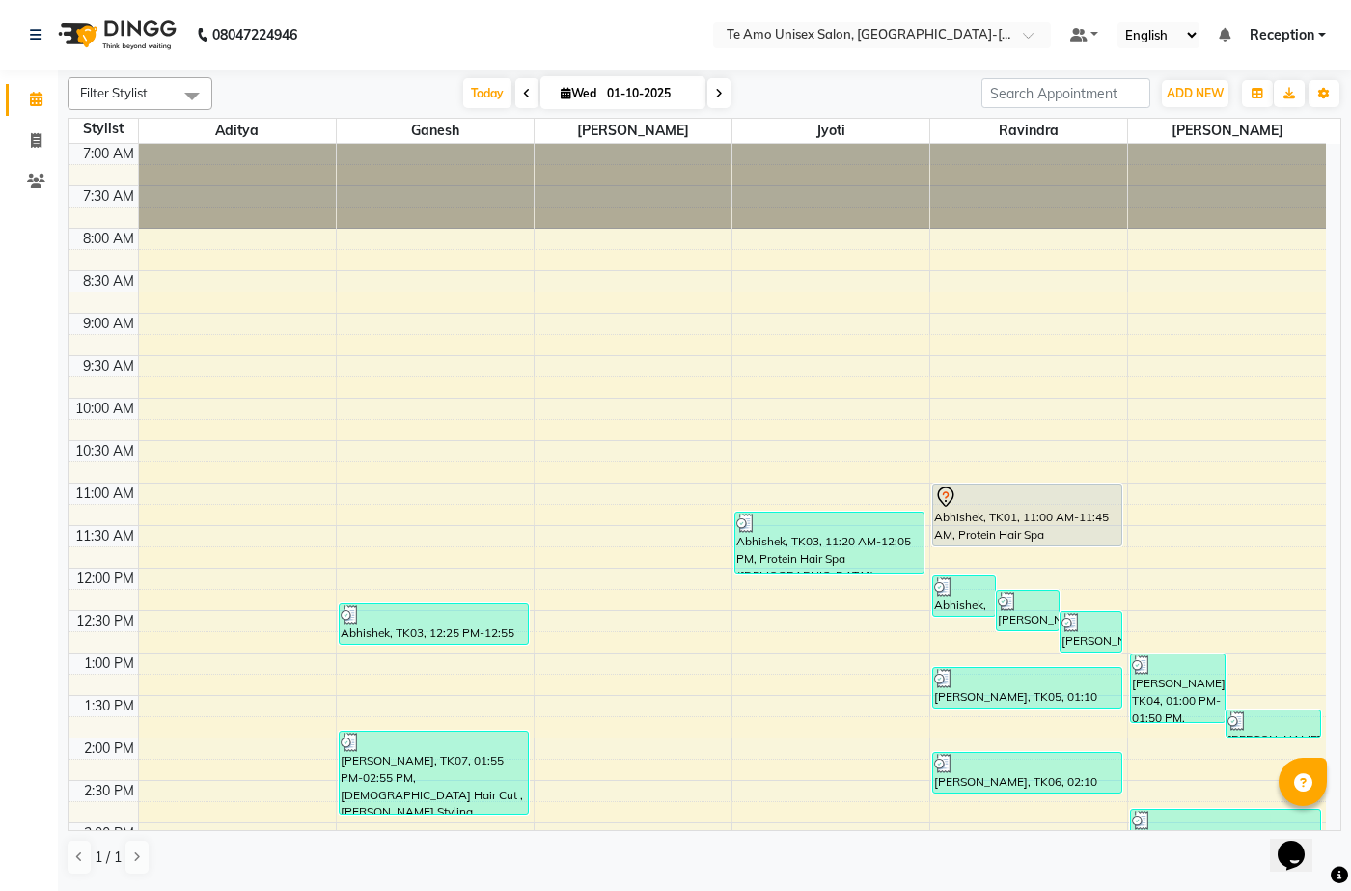
scroll to position [483, 0]
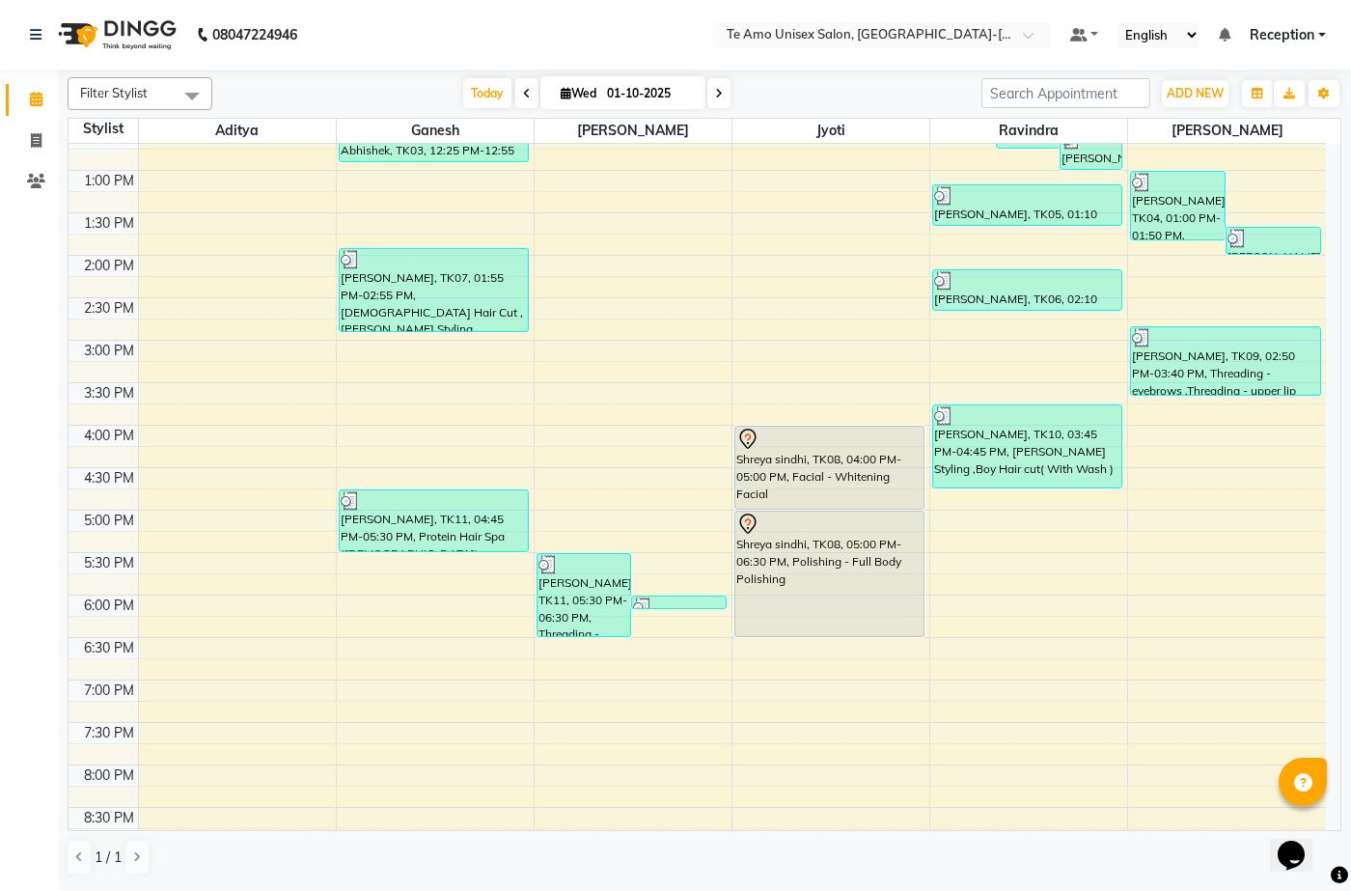
click at [1297, 33] on span "Reception" at bounding box center [1282, 35] width 65 height 20
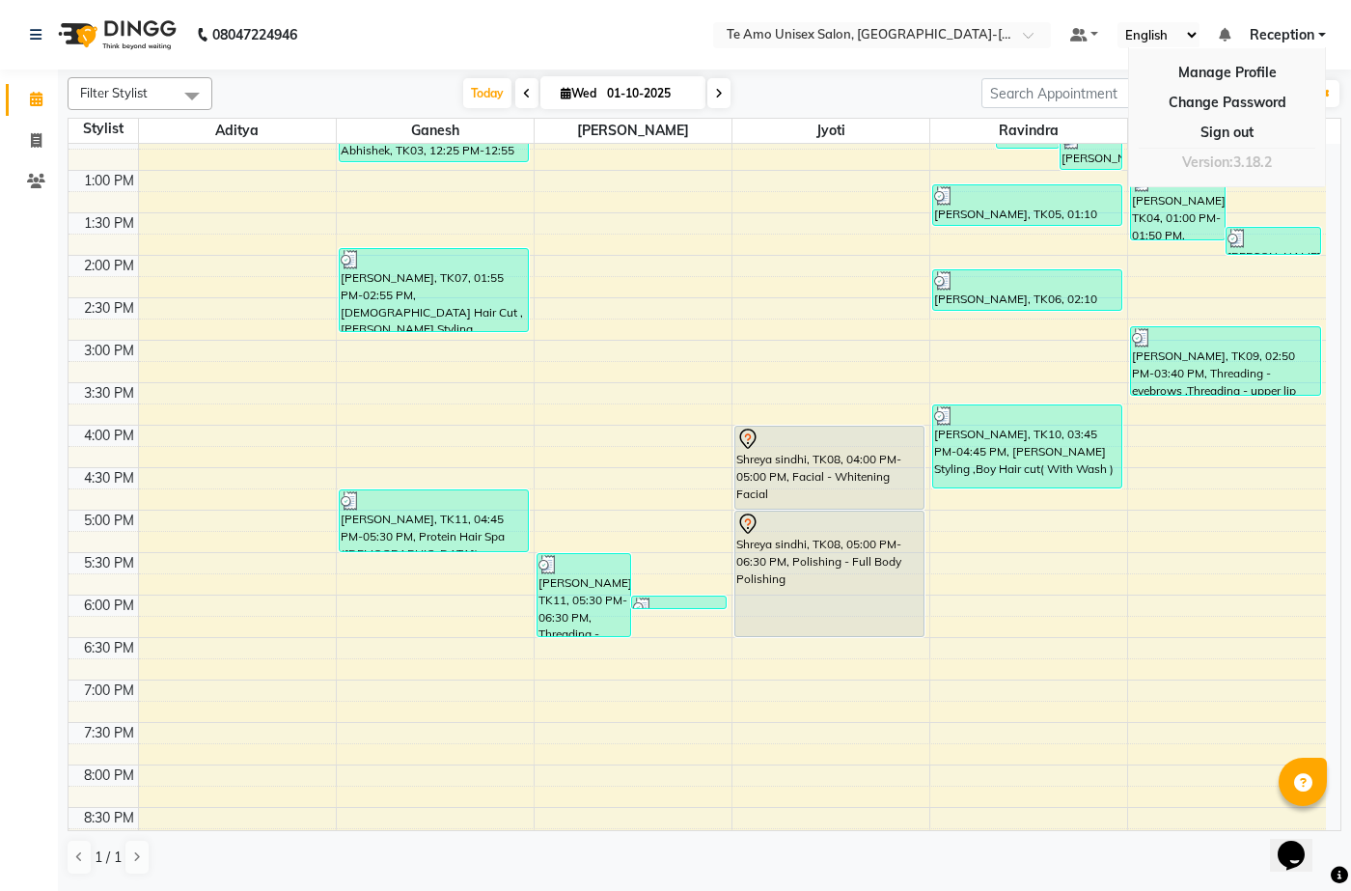
click at [403, 57] on nav "08047224946 Select Location × Te Amo Unisex Salon, Amanora-magarpatta Default P…" at bounding box center [675, 34] width 1351 height 69
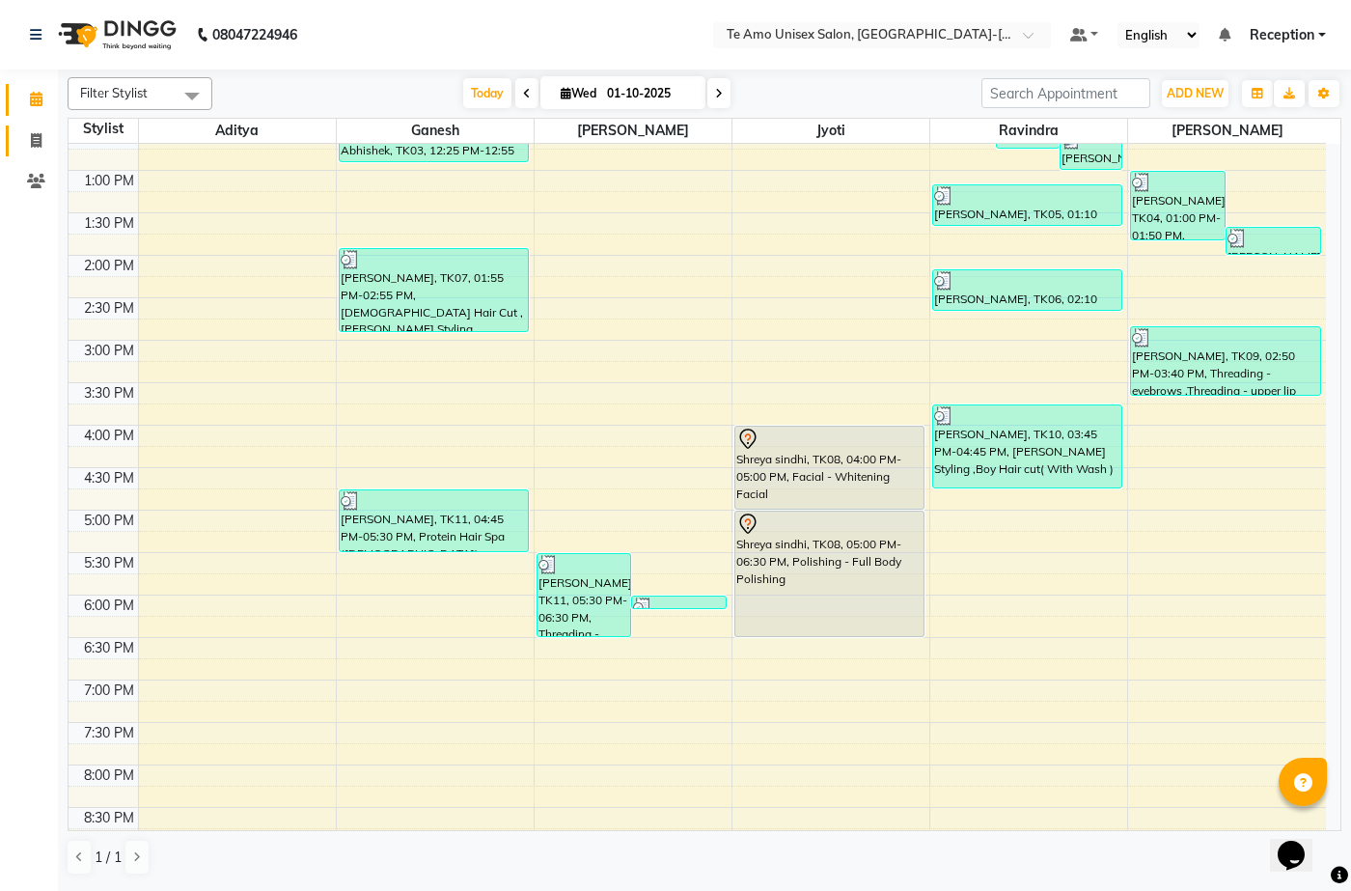
click at [39, 128] on link "Invoice" at bounding box center [29, 141] width 46 height 32
select select "service"
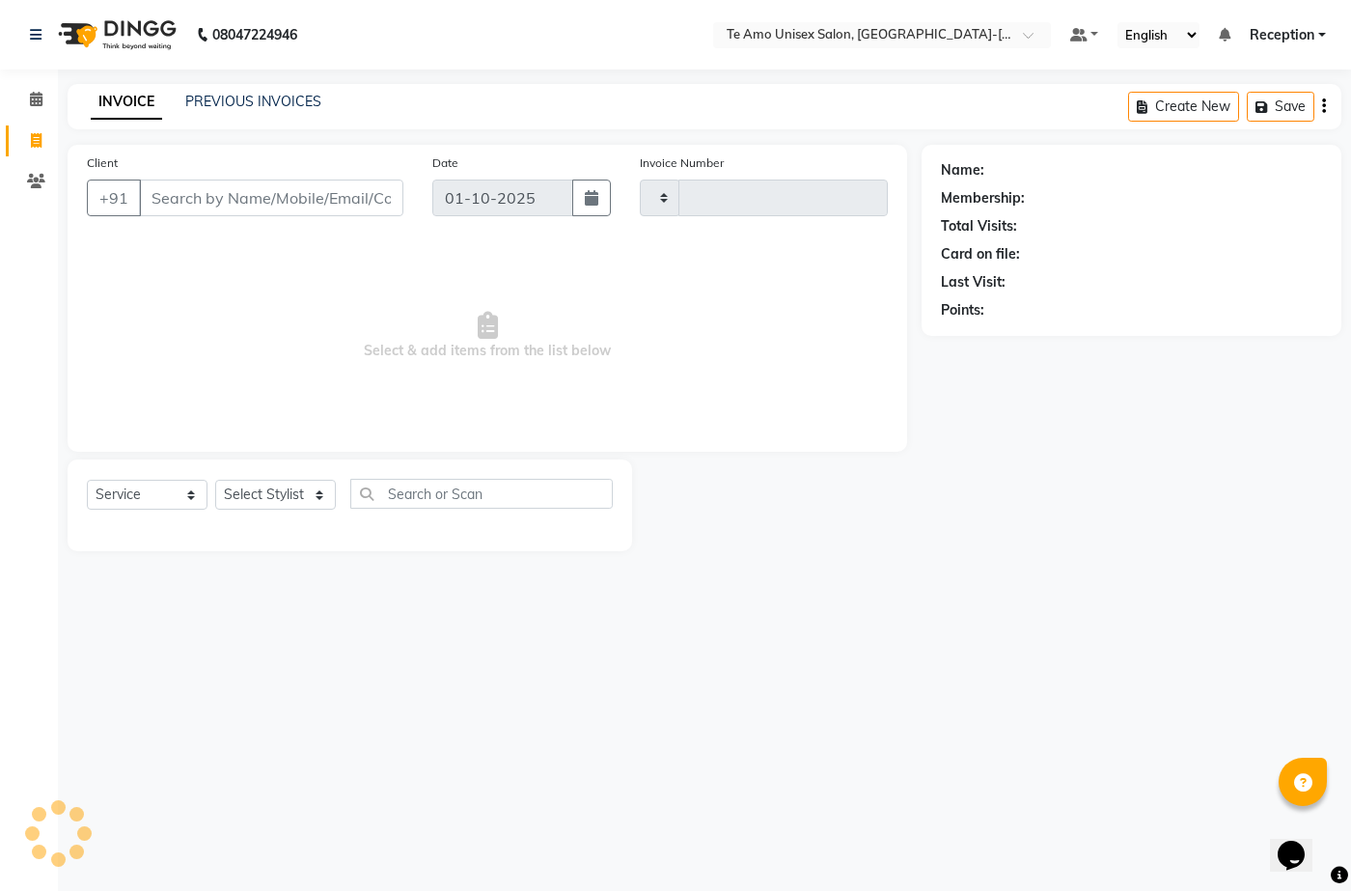
type input "2023"
select select "7836"
click at [278, 92] on div "PREVIOUS INVOICES" at bounding box center [253, 102] width 136 height 20
click at [281, 94] on link "PREVIOUS INVOICES" at bounding box center [253, 101] width 136 height 17
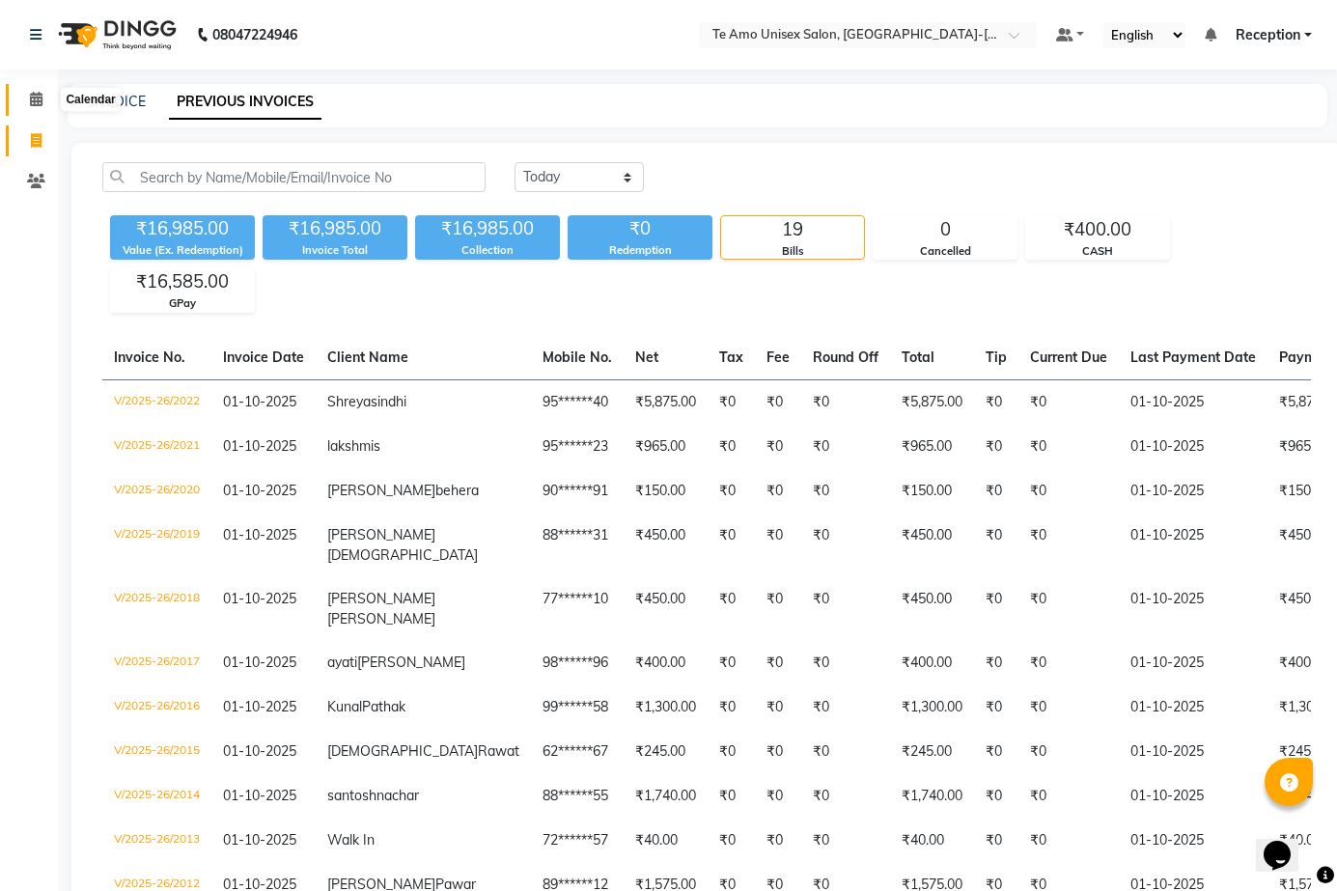
click at [35, 93] on icon at bounding box center [36, 99] width 13 height 14
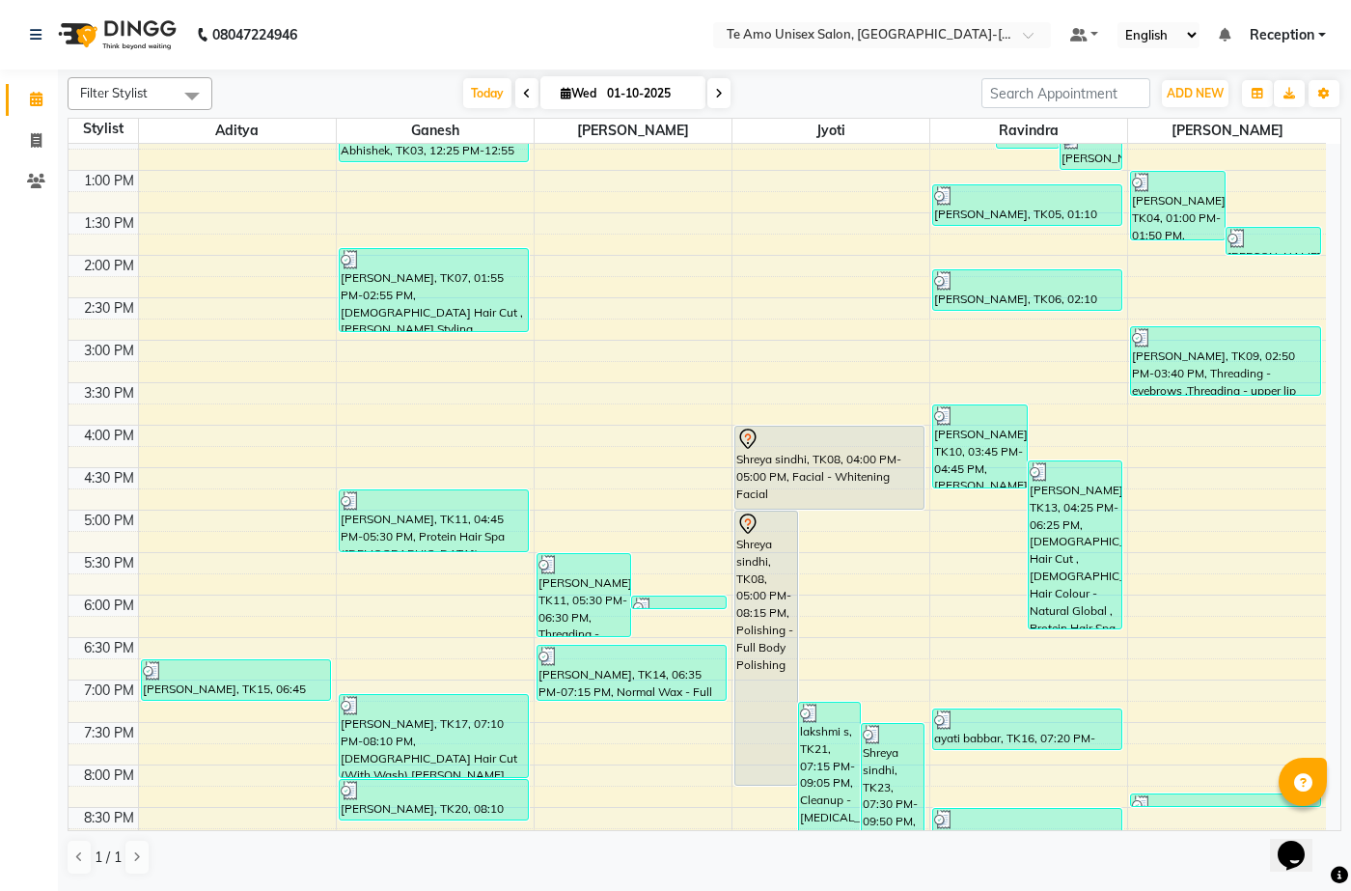
scroll to position [757, 0]
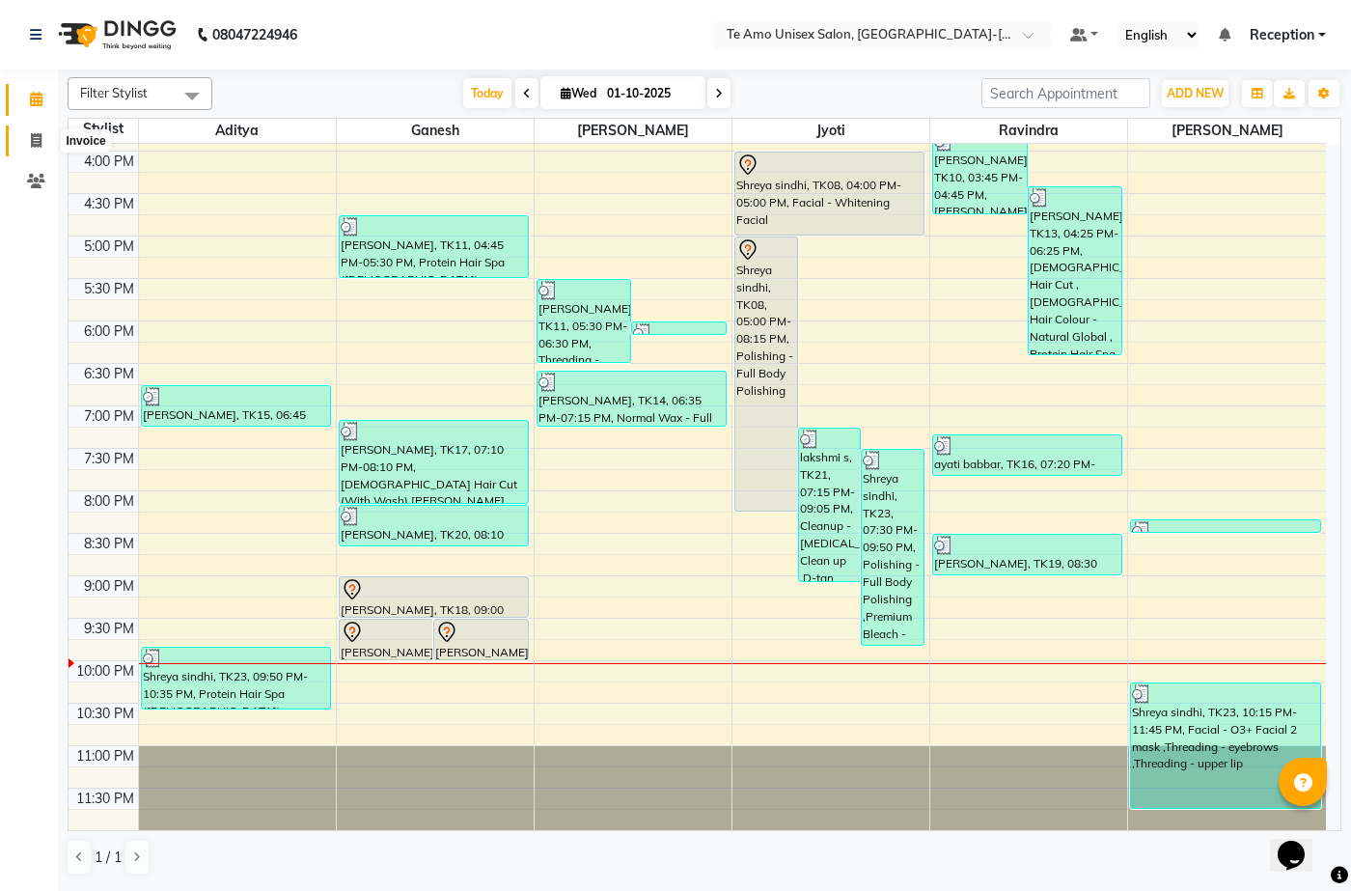
click at [40, 140] on icon at bounding box center [36, 140] width 11 height 14
select select "service"
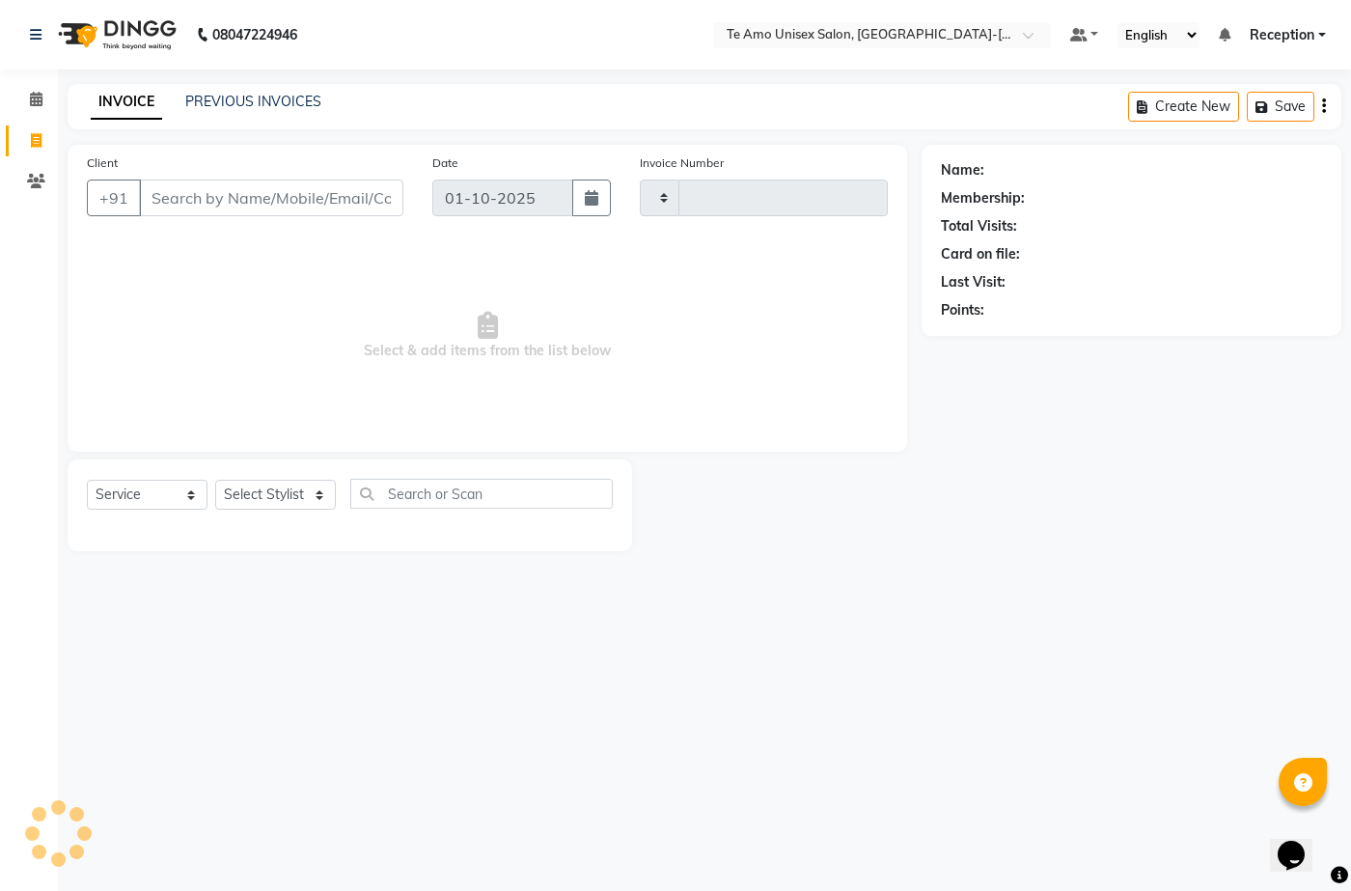
type input "2023"
select select "7836"
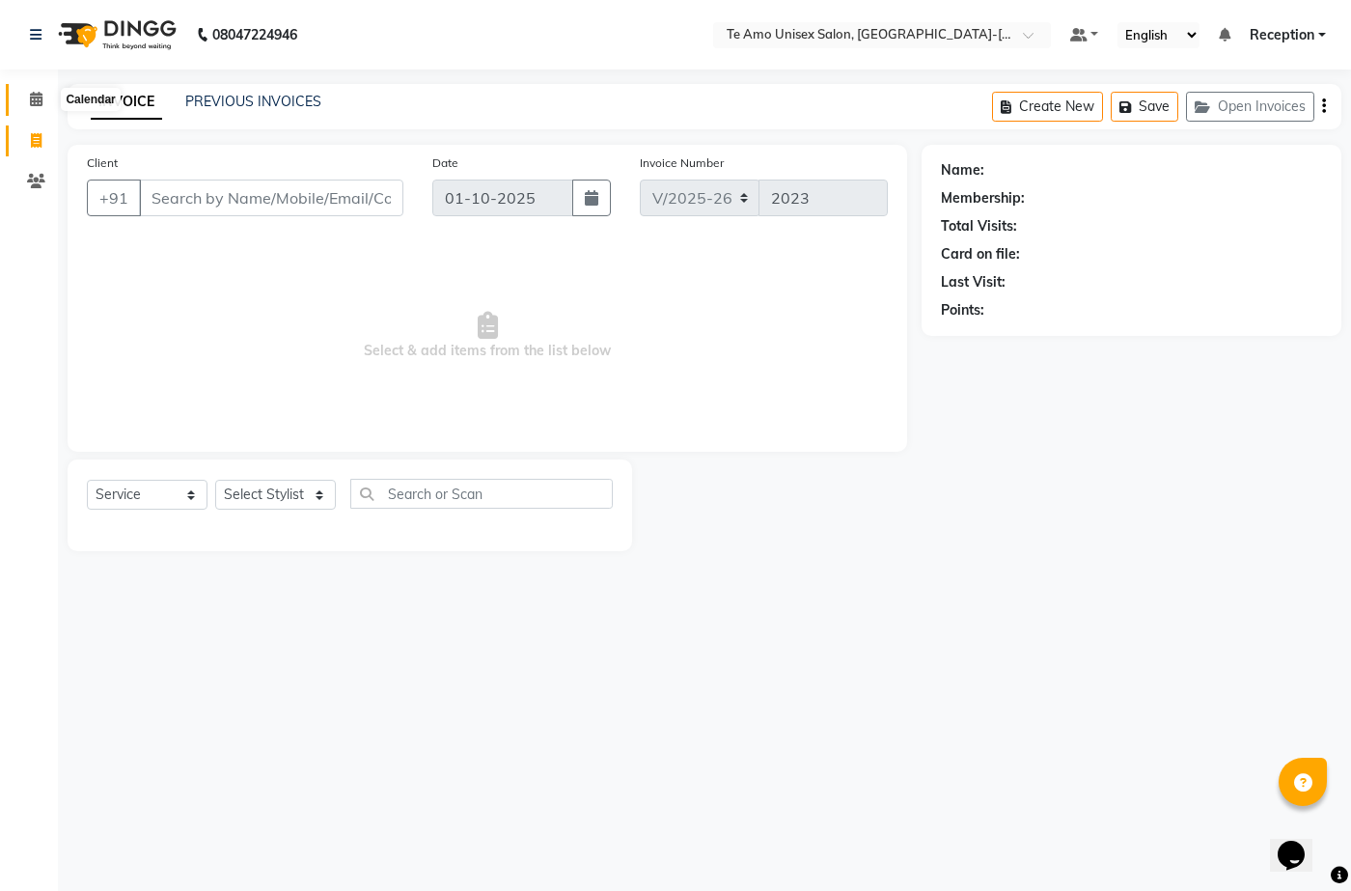
click at [34, 104] on icon at bounding box center [36, 99] width 13 height 14
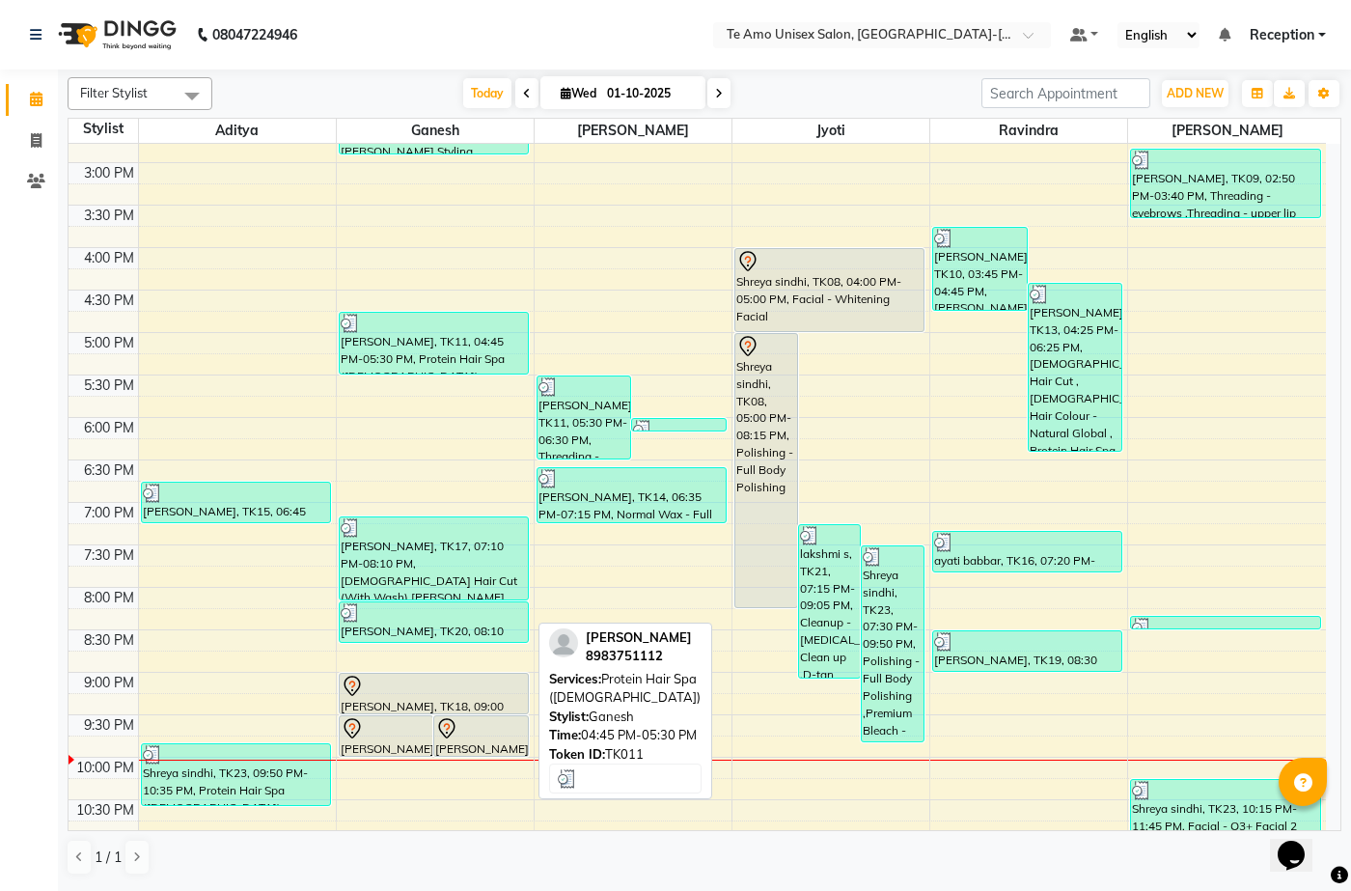
scroll to position [757, 0]
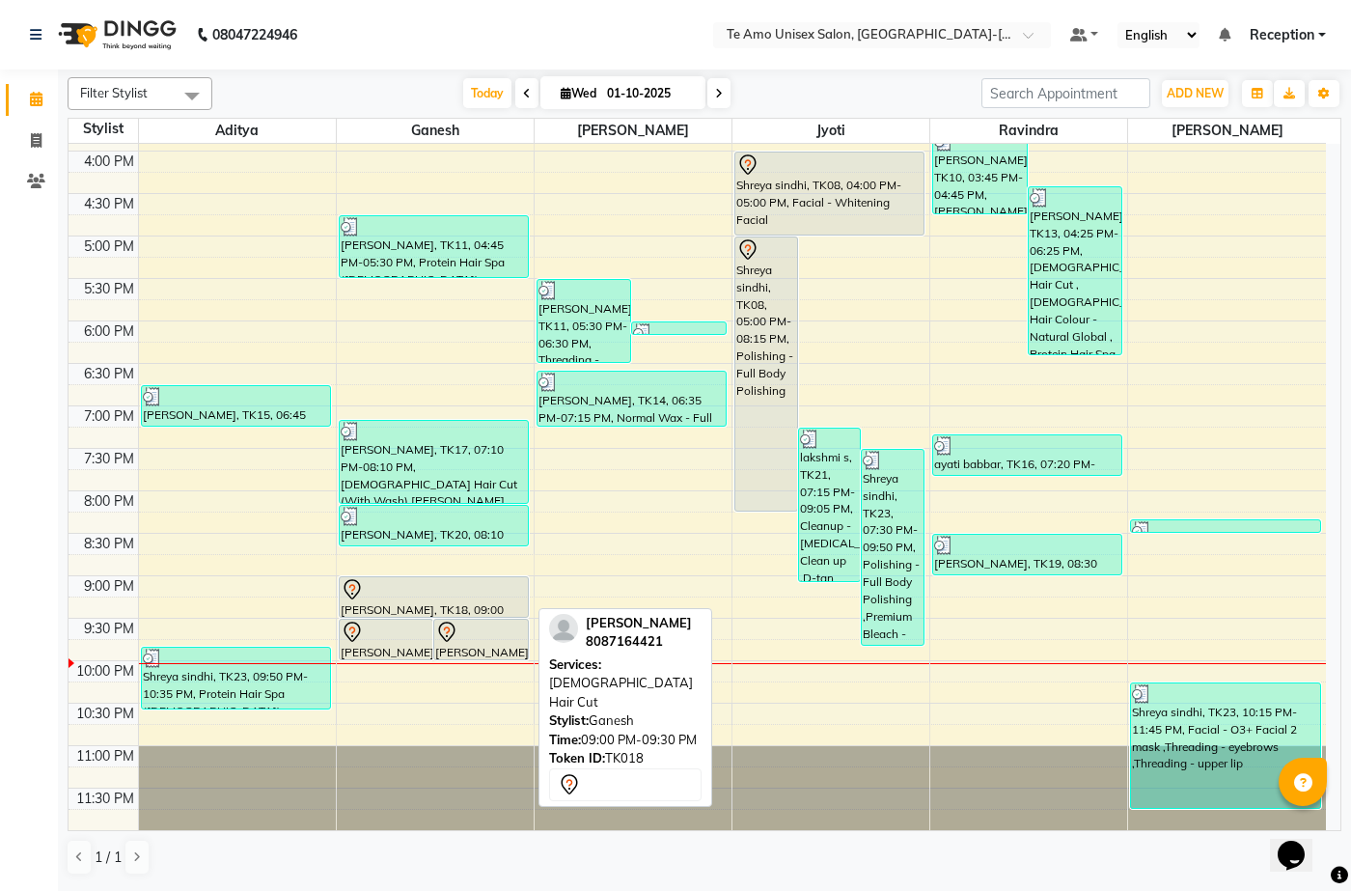
click at [379, 609] on div "[PERSON_NAME], TK18, 09:00 PM-09:30 PM, [DEMOGRAPHIC_DATA] Hair Cut" at bounding box center [434, 597] width 188 height 40
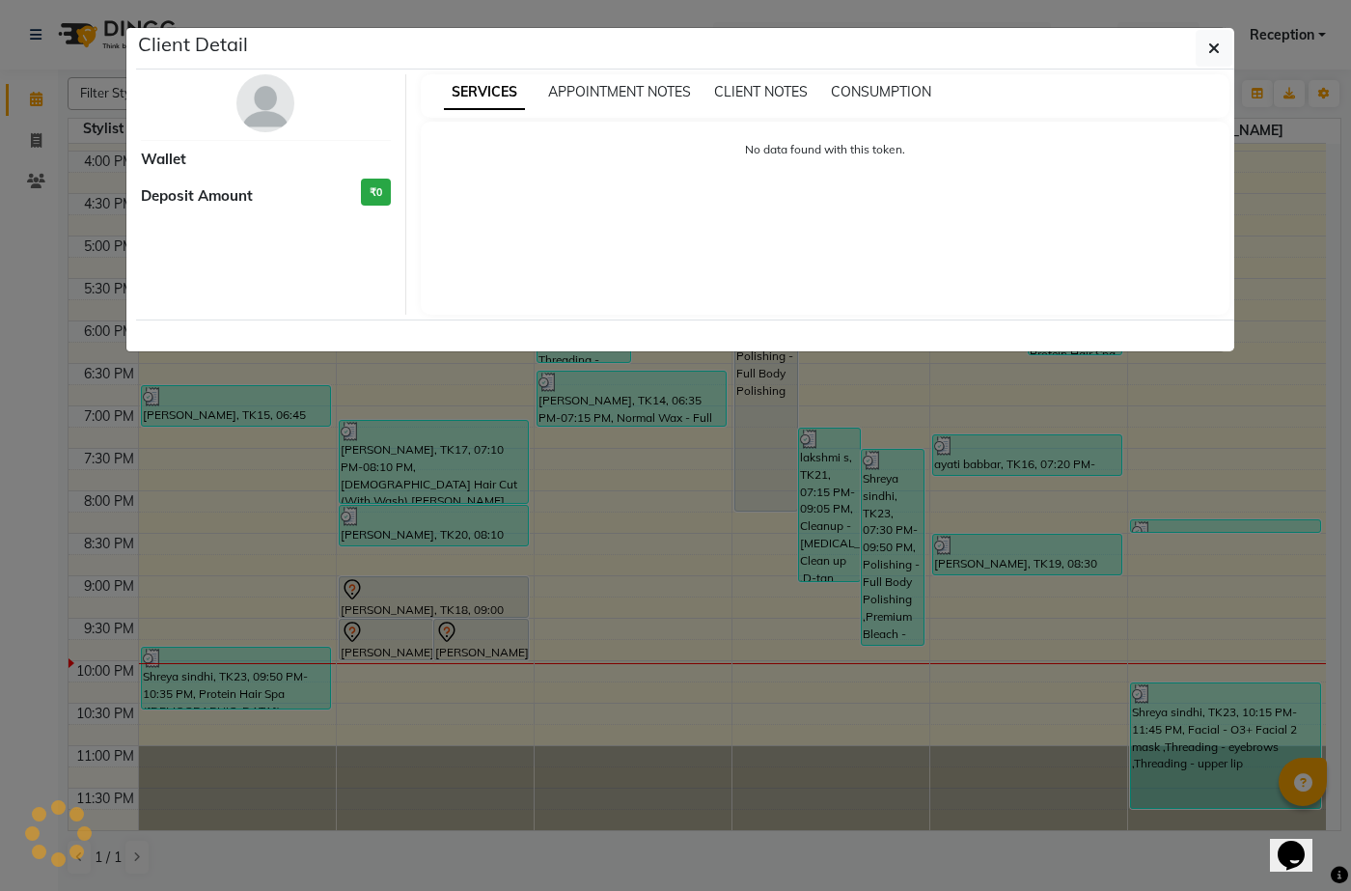
select select "7"
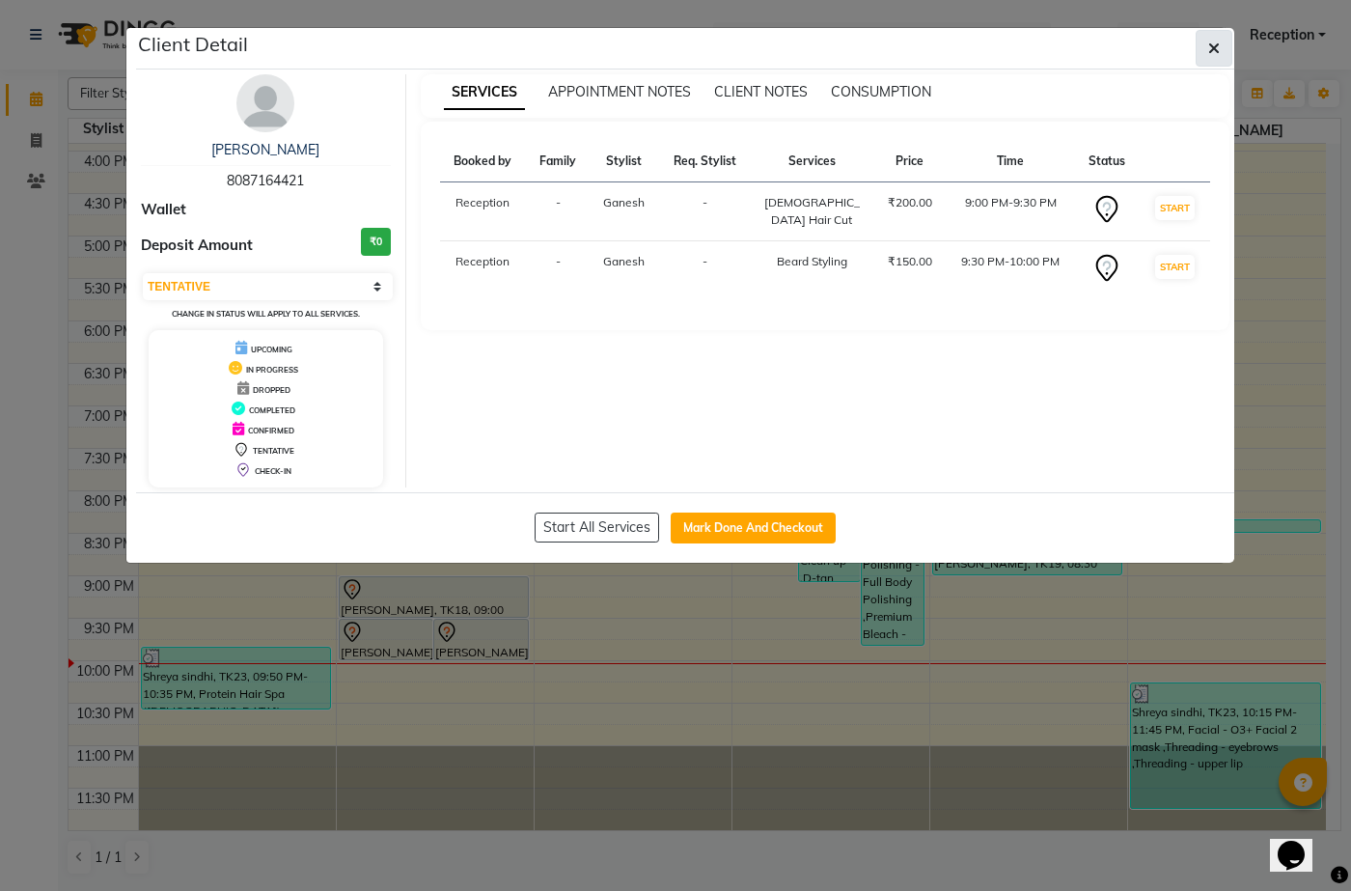
click at [1208, 41] on button "button" at bounding box center [1214, 48] width 37 height 37
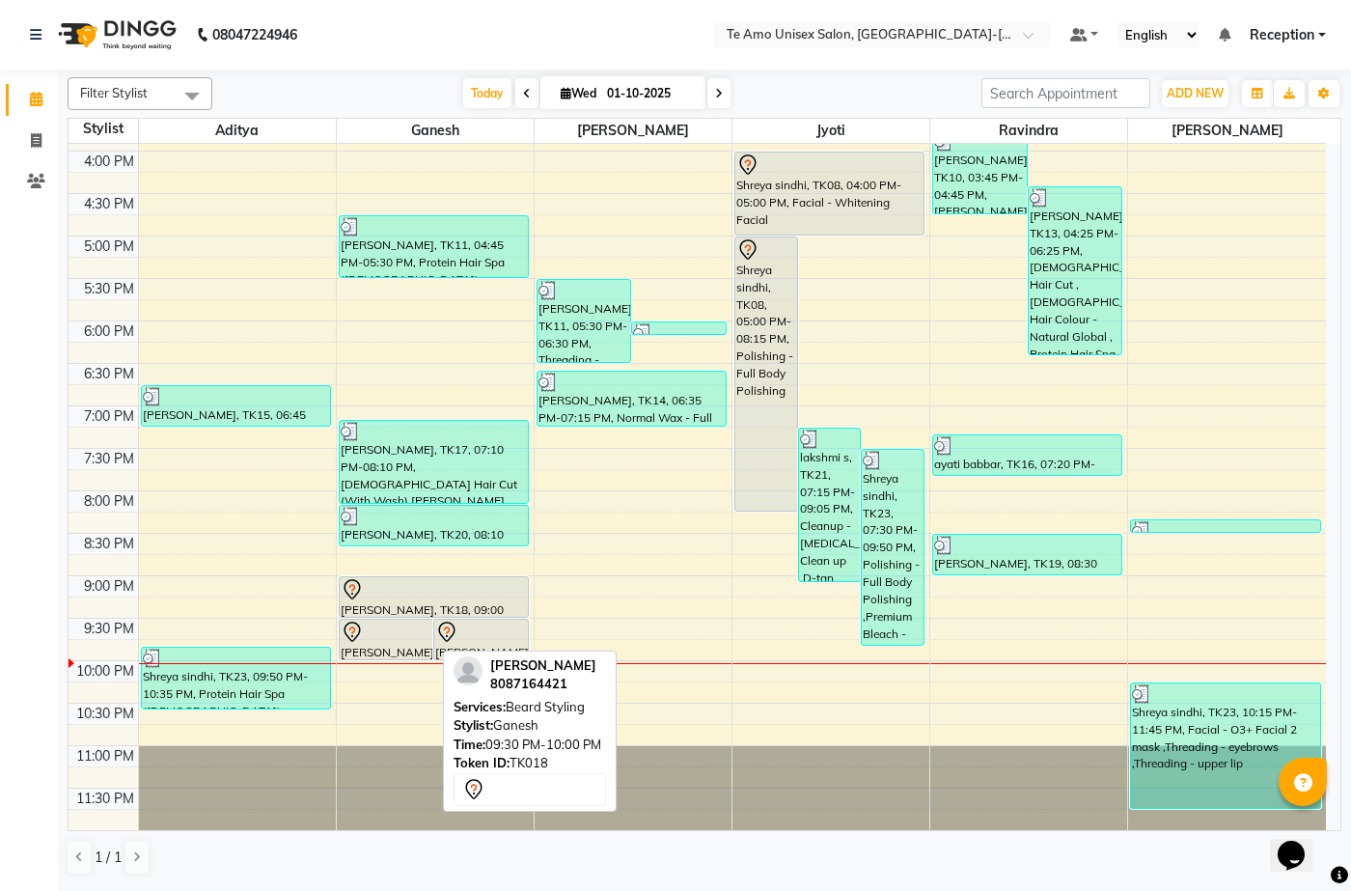
click at [392, 647] on div "[PERSON_NAME], TK18, 09:30 PM-10:00 PM, [PERSON_NAME] Styling" at bounding box center [387, 640] width 94 height 40
select select "7"
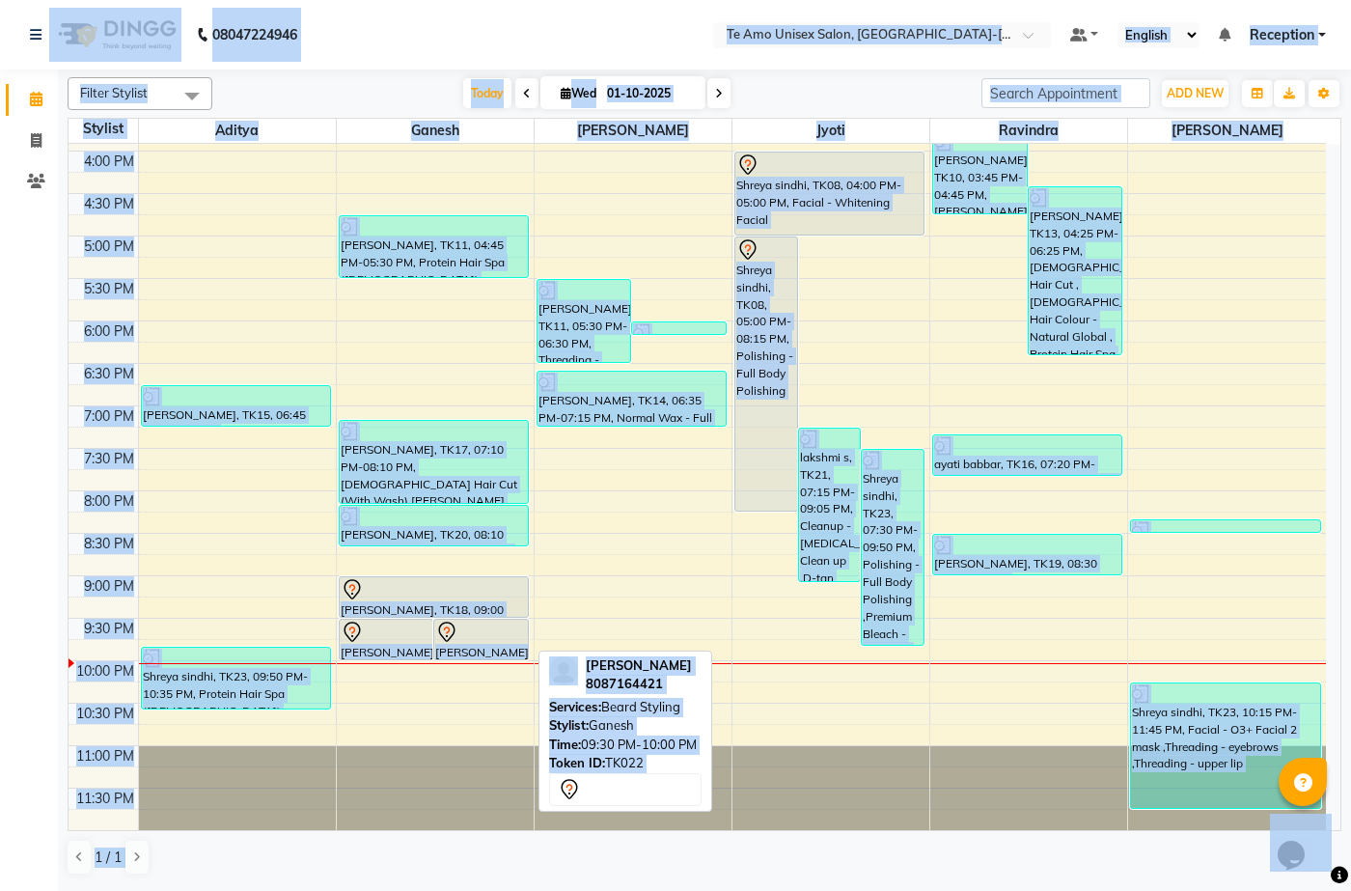
click at [457, 640] on icon at bounding box center [446, 632] width 23 height 23
select select "7"
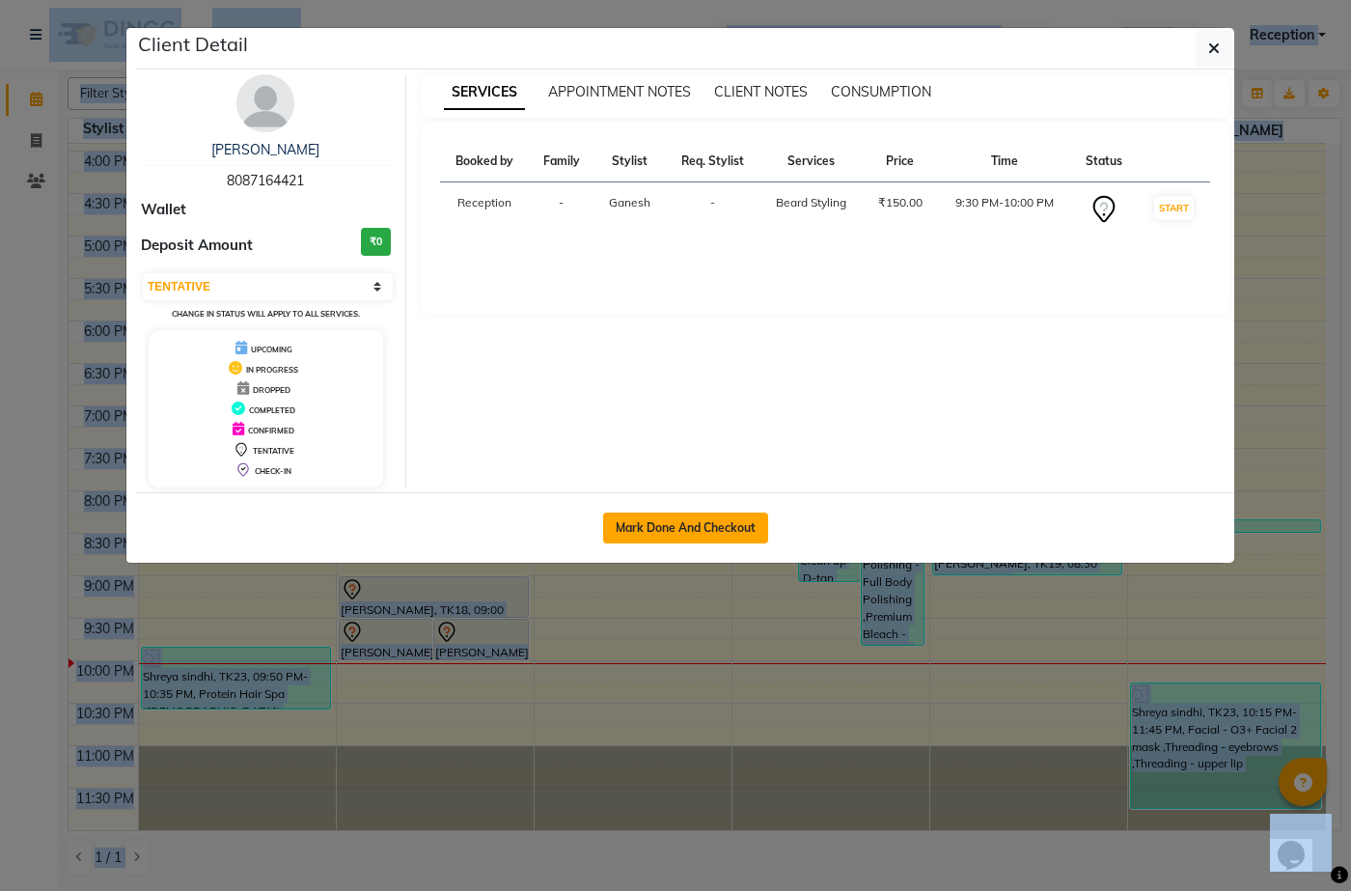
click at [671, 523] on button "Mark Done And Checkout" at bounding box center [685, 528] width 165 height 31
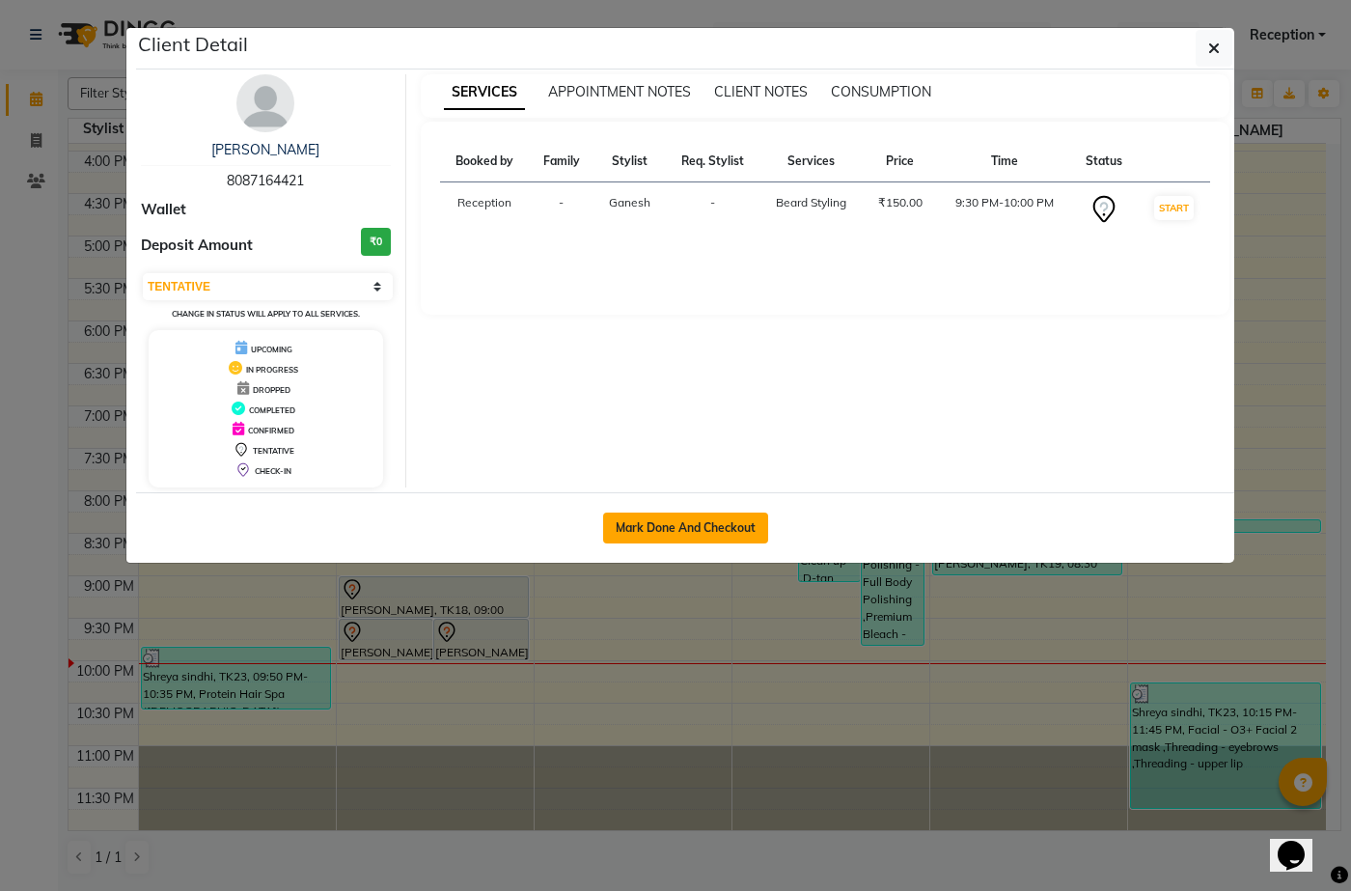
select select "service"
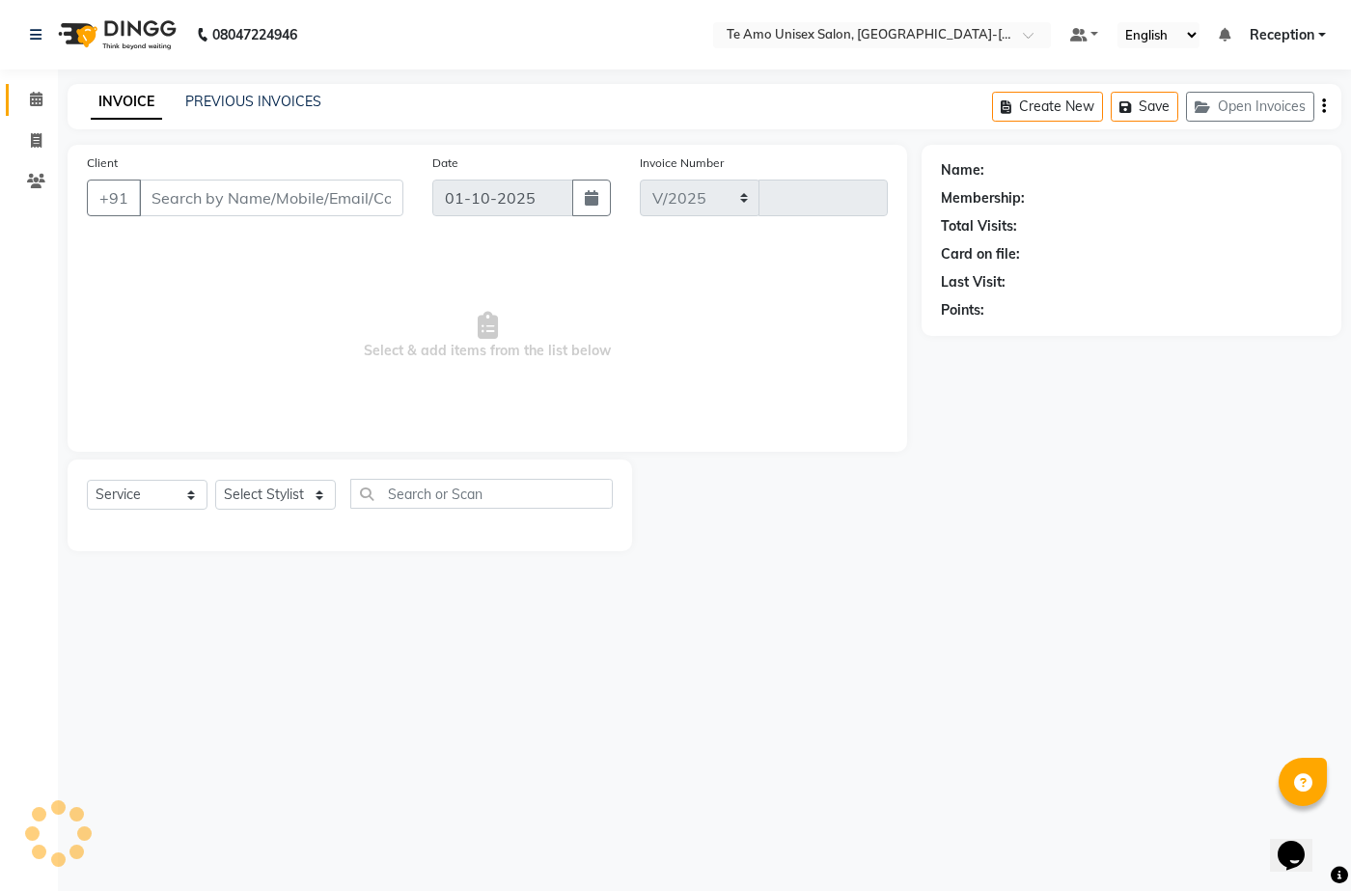
select select "7836"
type input "2023"
type input "80******21"
select select "70301"
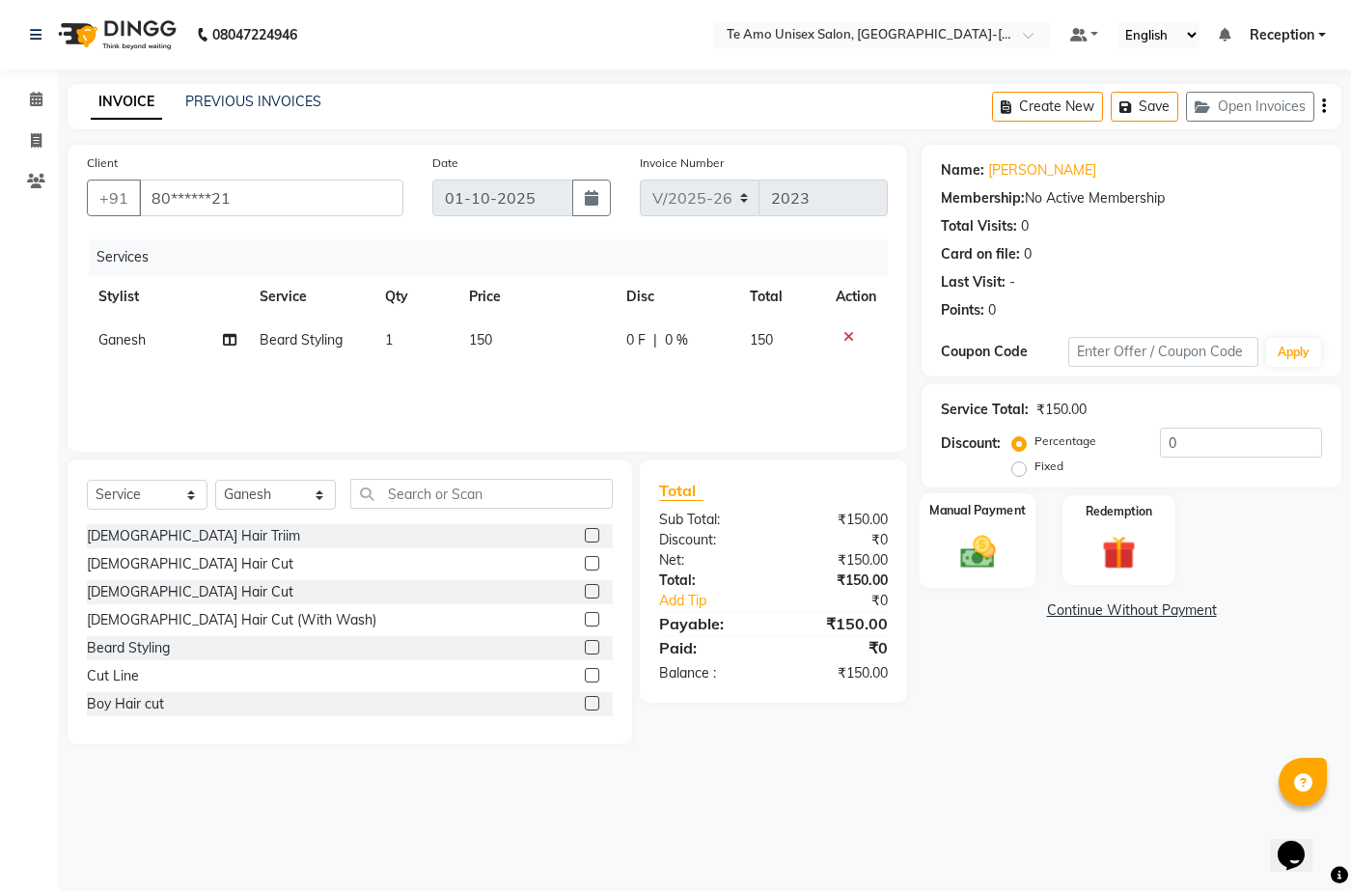
click at [971, 549] on img at bounding box center [977, 551] width 57 height 41
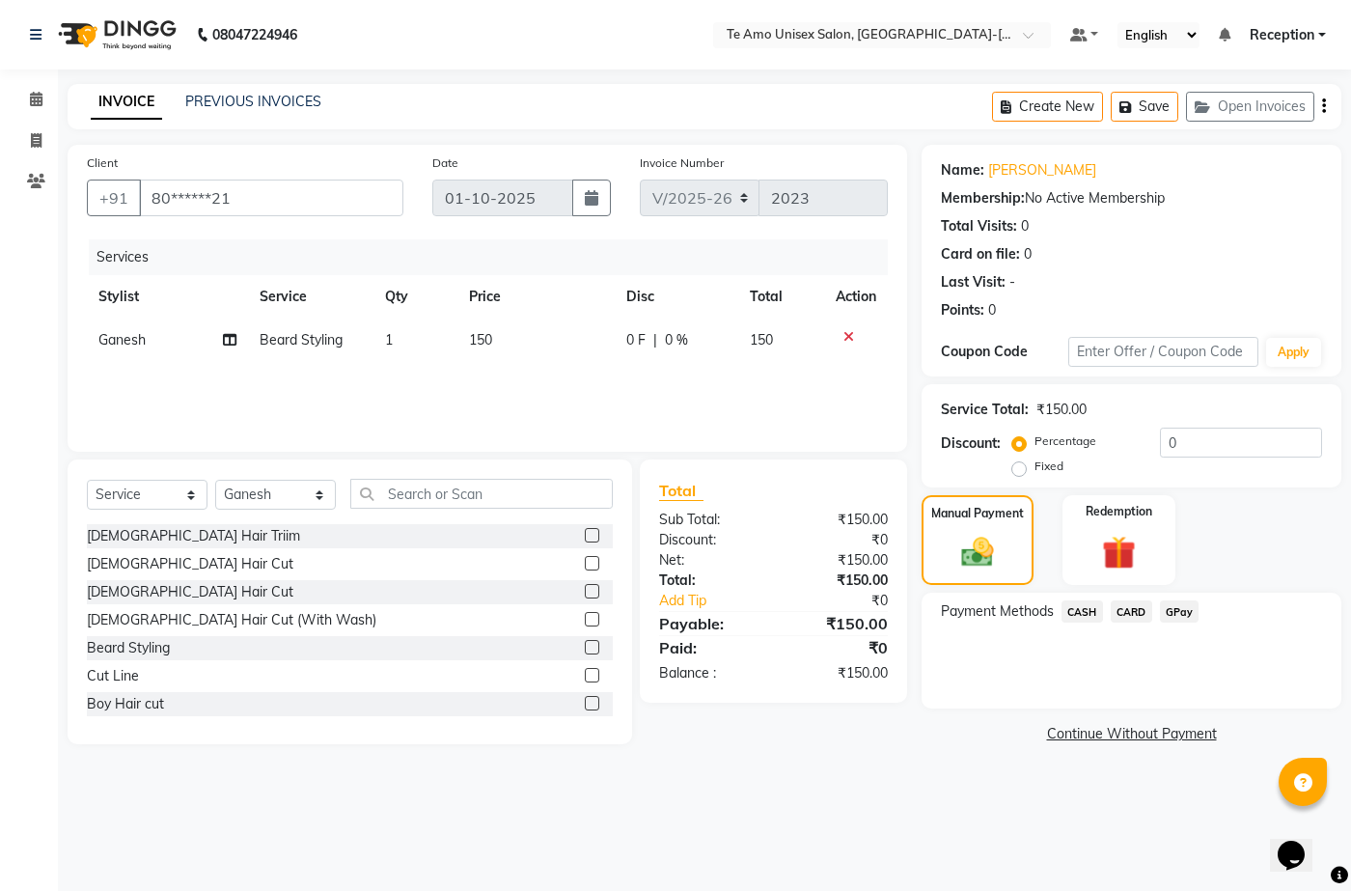
click at [1184, 606] on span "GPay" at bounding box center [1180, 611] width 40 height 22
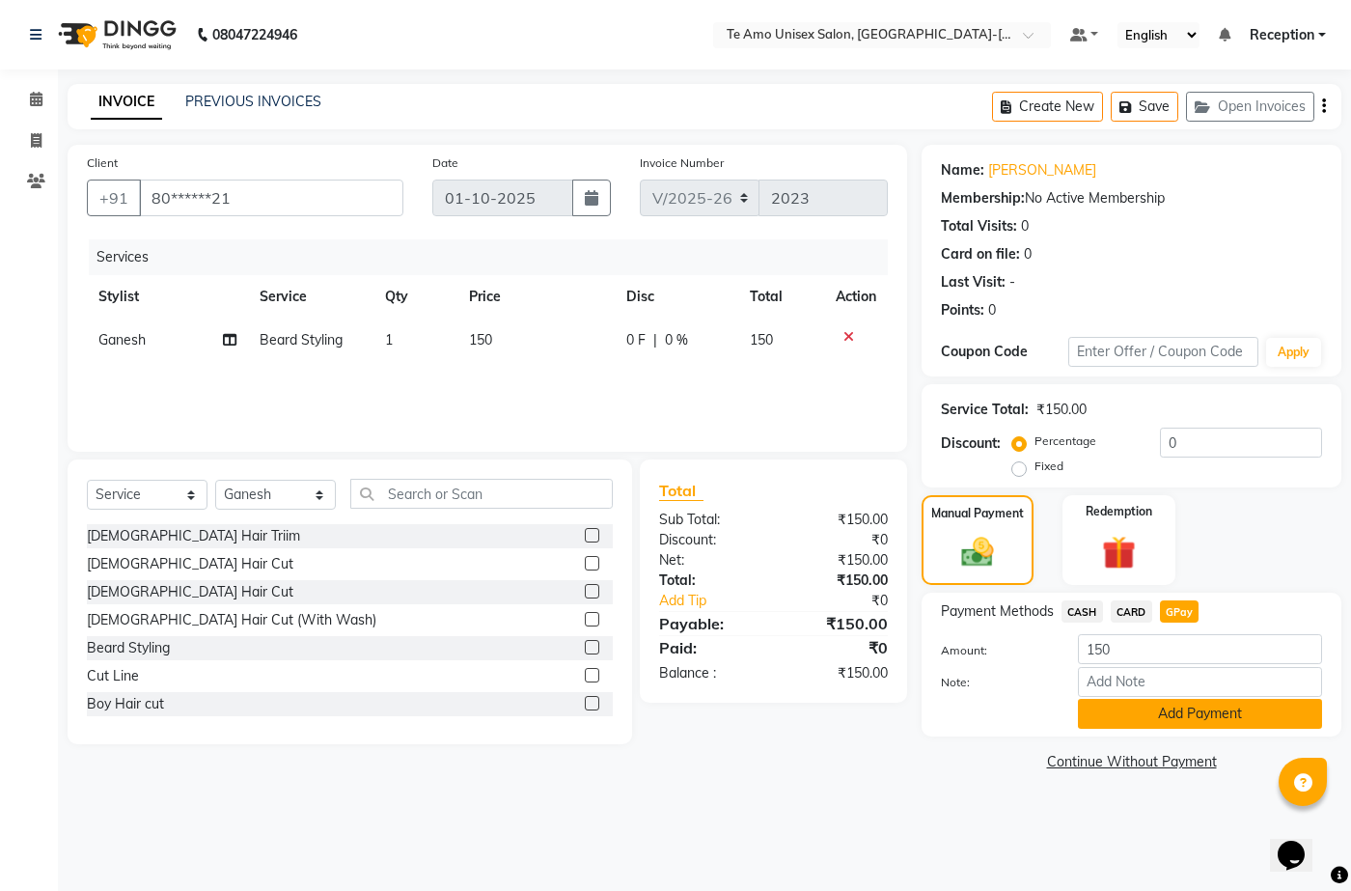
click at [1169, 709] on button "Add Payment" at bounding box center [1200, 714] width 244 height 30
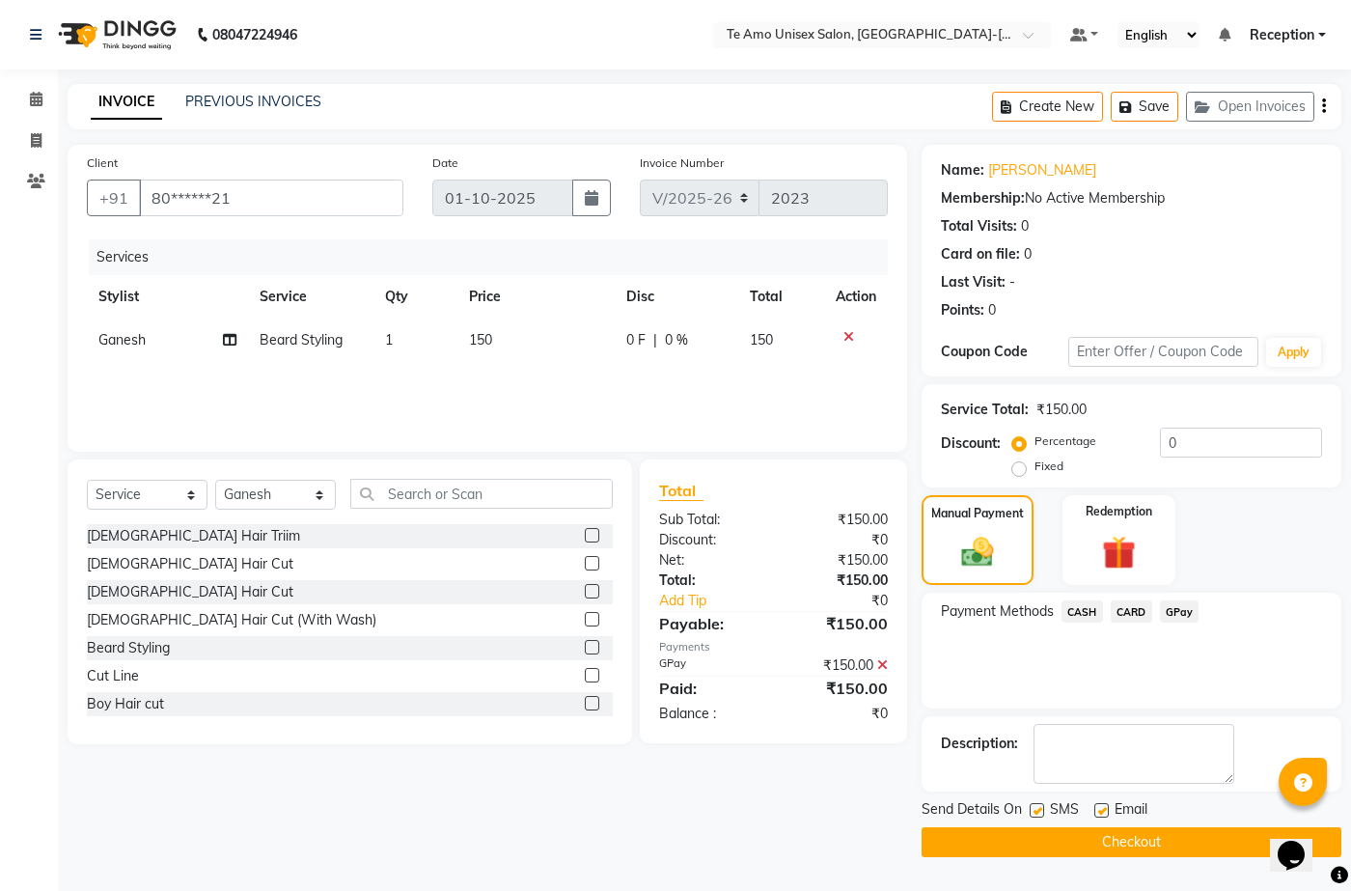
click at [1169, 709] on div "Payment Methods CASH CARD GPay" at bounding box center [1132, 651] width 420 height 116
click at [1181, 837] on button "Checkout" at bounding box center [1132, 842] width 420 height 30
click at [1181, 837] on div "Checkout" at bounding box center [1132, 842] width 420 height 30
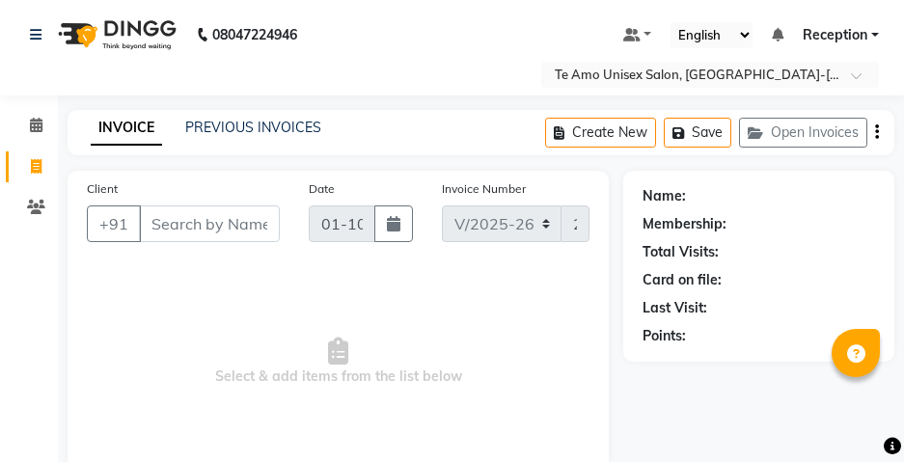
select select "7836"
select select "service"
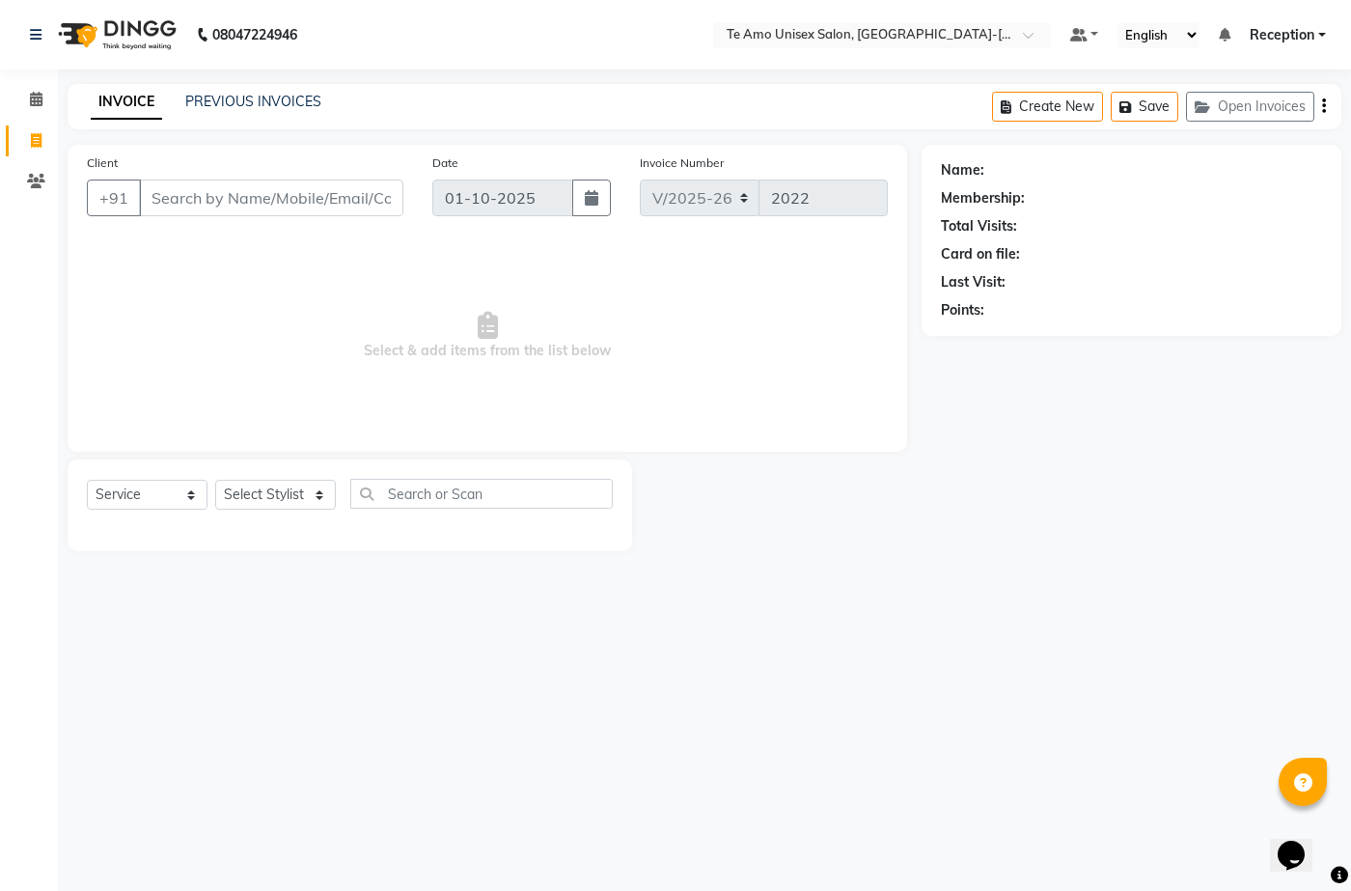
click at [903, 39] on span "Reception" at bounding box center [1282, 35] width 65 height 20
click at [903, 133] on link "Sign out" at bounding box center [1227, 133] width 177 height 30
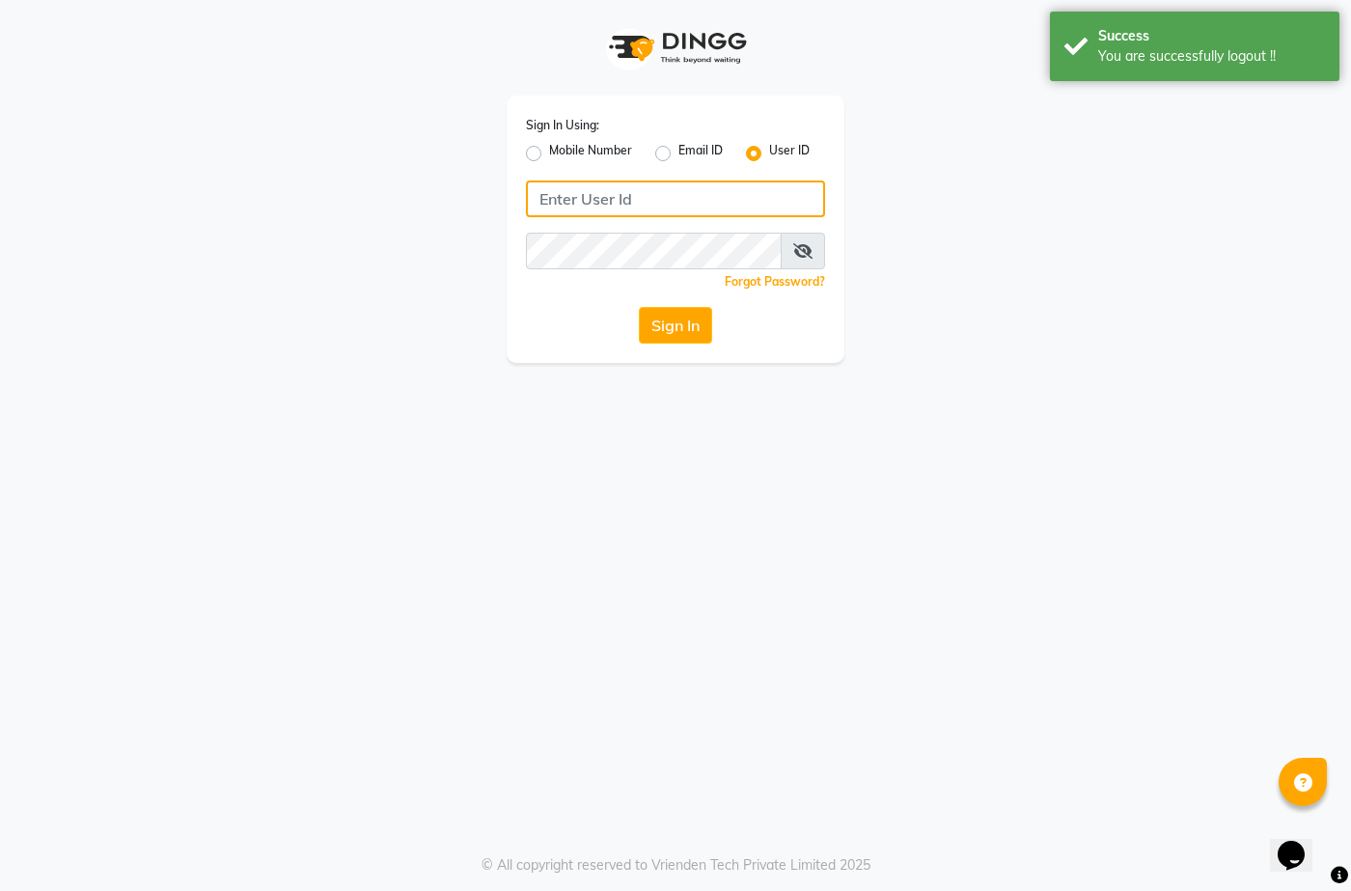
type input "7276004957"
click at [549, 150] on label "Mobile Number" at bounding box center [590, 153] width 83 height 23
click at [549, 150] on input "Mobile Number" at bounding box center [555, 148] width 13 height 13
radio input "true"
radio input "false"
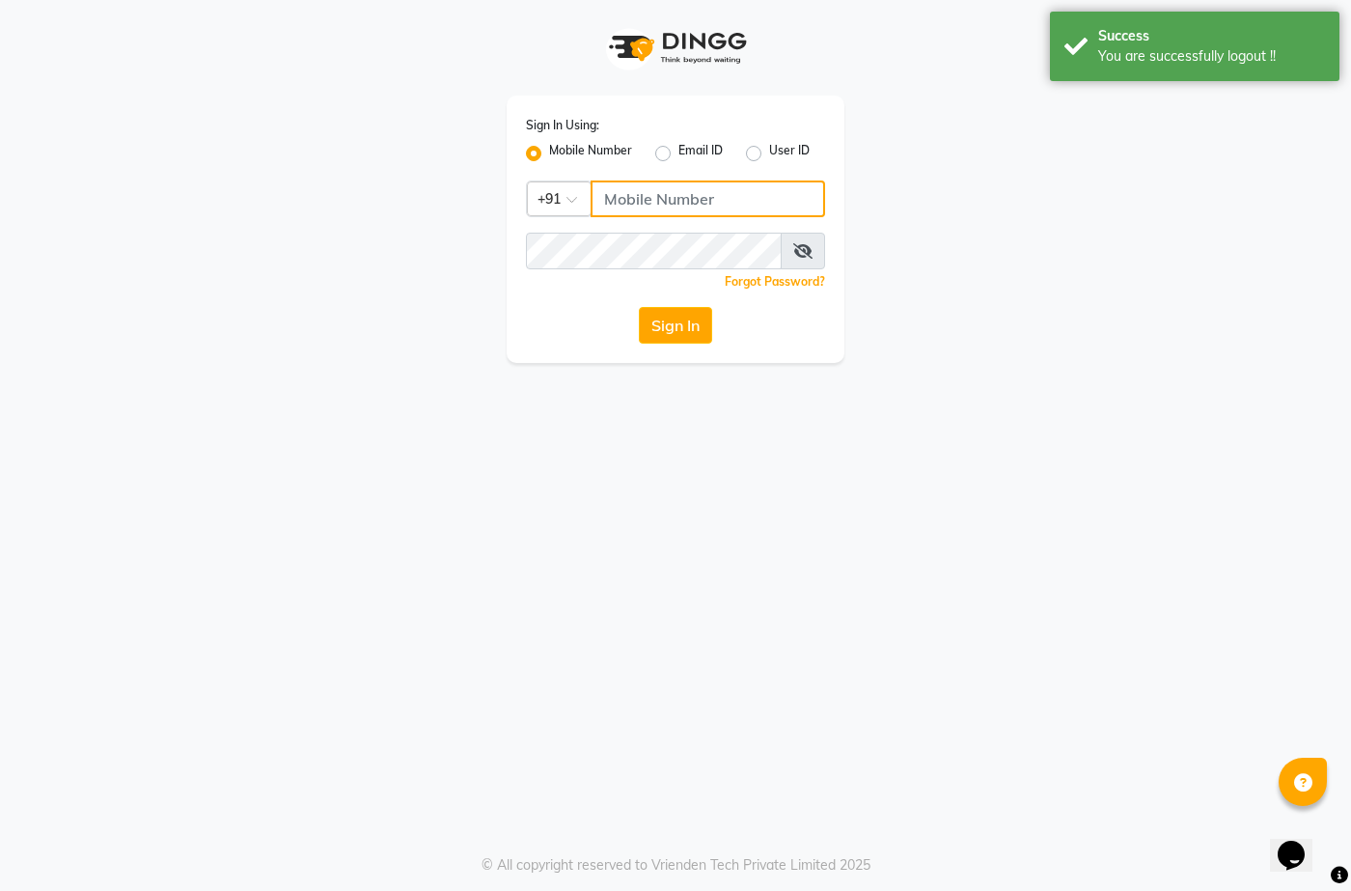
click at [711, 202] on input "Username" at bounding box center [708, 199] width 235 height 37
click at [713, 200] on input "Username" at bounding box center [708, 199] width 235 height 37
type input "8856884957"
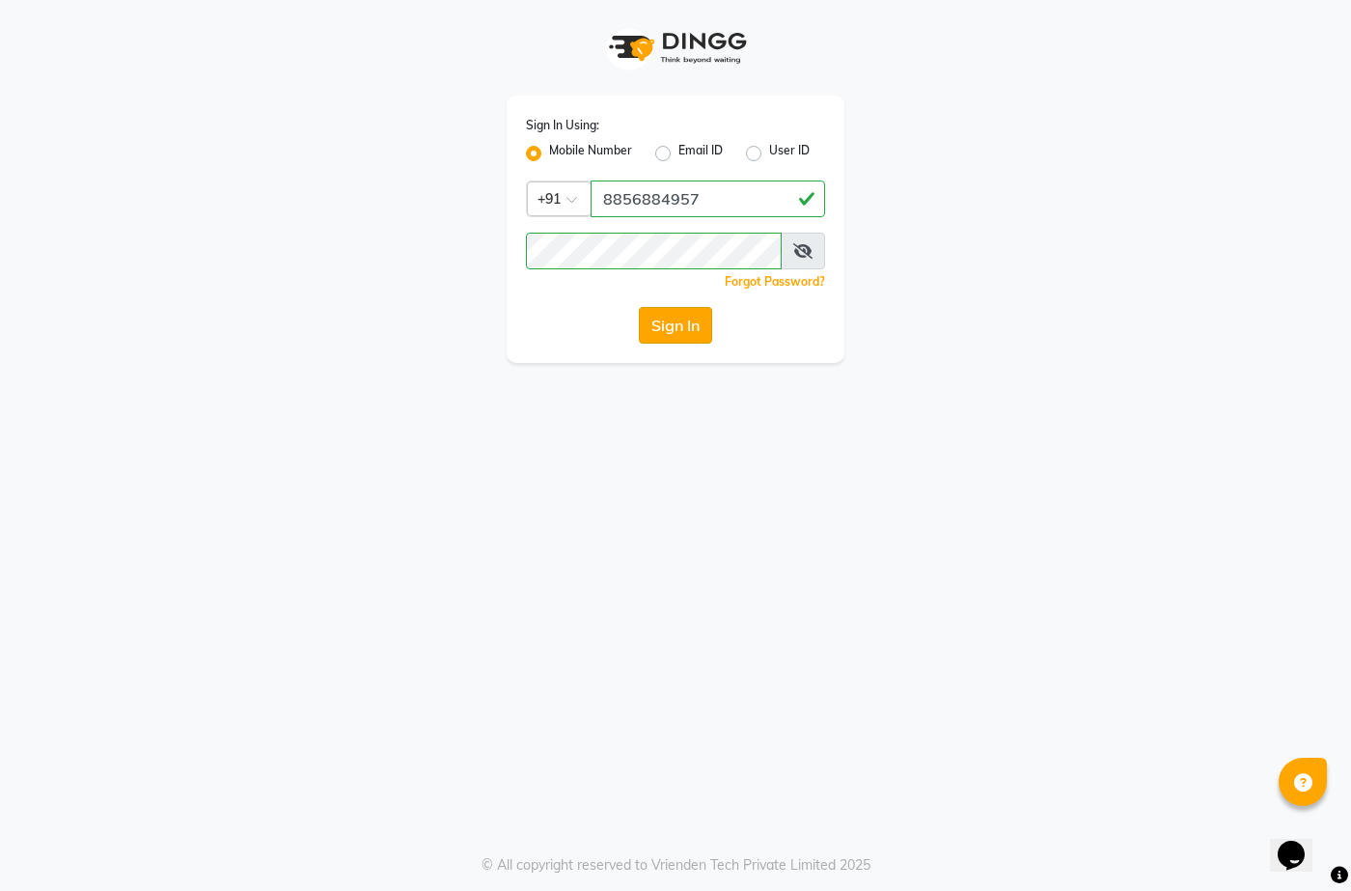
click at [659, 330] on button "Sign In" at bounding box center [675, 325] width 73 height 37
click at [801, 254] on icon at bounding box center [802, 250] width 19 height 15
click at [903, 461] on div "Sign In Using: Mobile Number Email ID User ID Country Code × [PHONE_NUMBER] Rem…" at bounding box center [675, 445] width 1351 height 891
drag, startPoint x: 335, startPoint y: 713, endPoint x: 472, endPoint y: 538, distance: 222.8
click at [340, 461] on div "Sign In Using: Mobile Number Email ID User ID Country Code × [PHONE_NUMBER] Rem…" at bounding box center [675, 445] width 1351 height 891
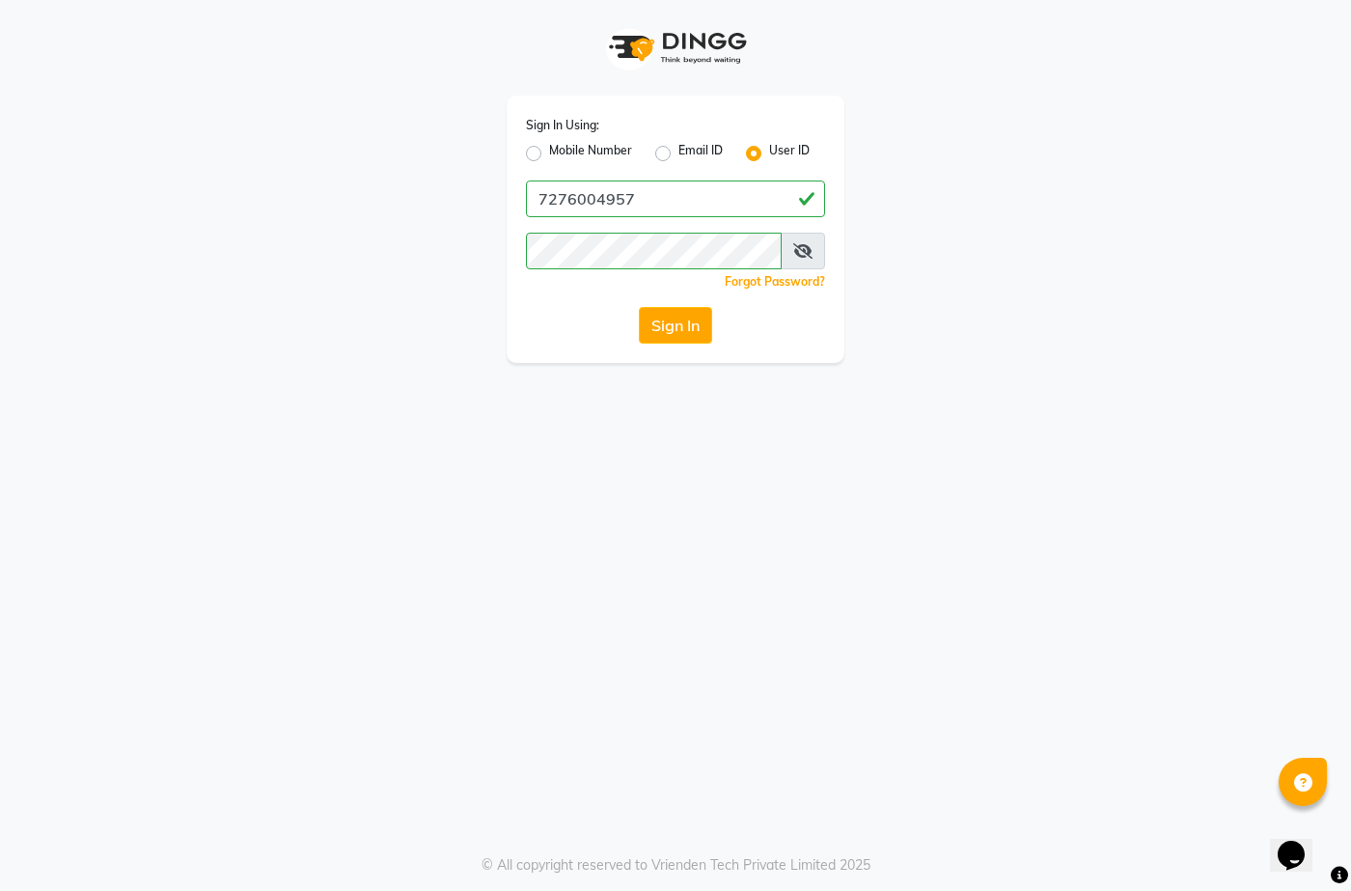
click at [528, 144] on div "Mobile Number" at bounding box center [579, 153] width 106 height 23
click at [549, 148] on label "Mobile Number" at bounding box center [590, 153] width 83 height 23
click at [549, 148] on input "Mobile Number" at bounding box center [555, 148] width 13 height 13
radio input "true"
radio input "false"
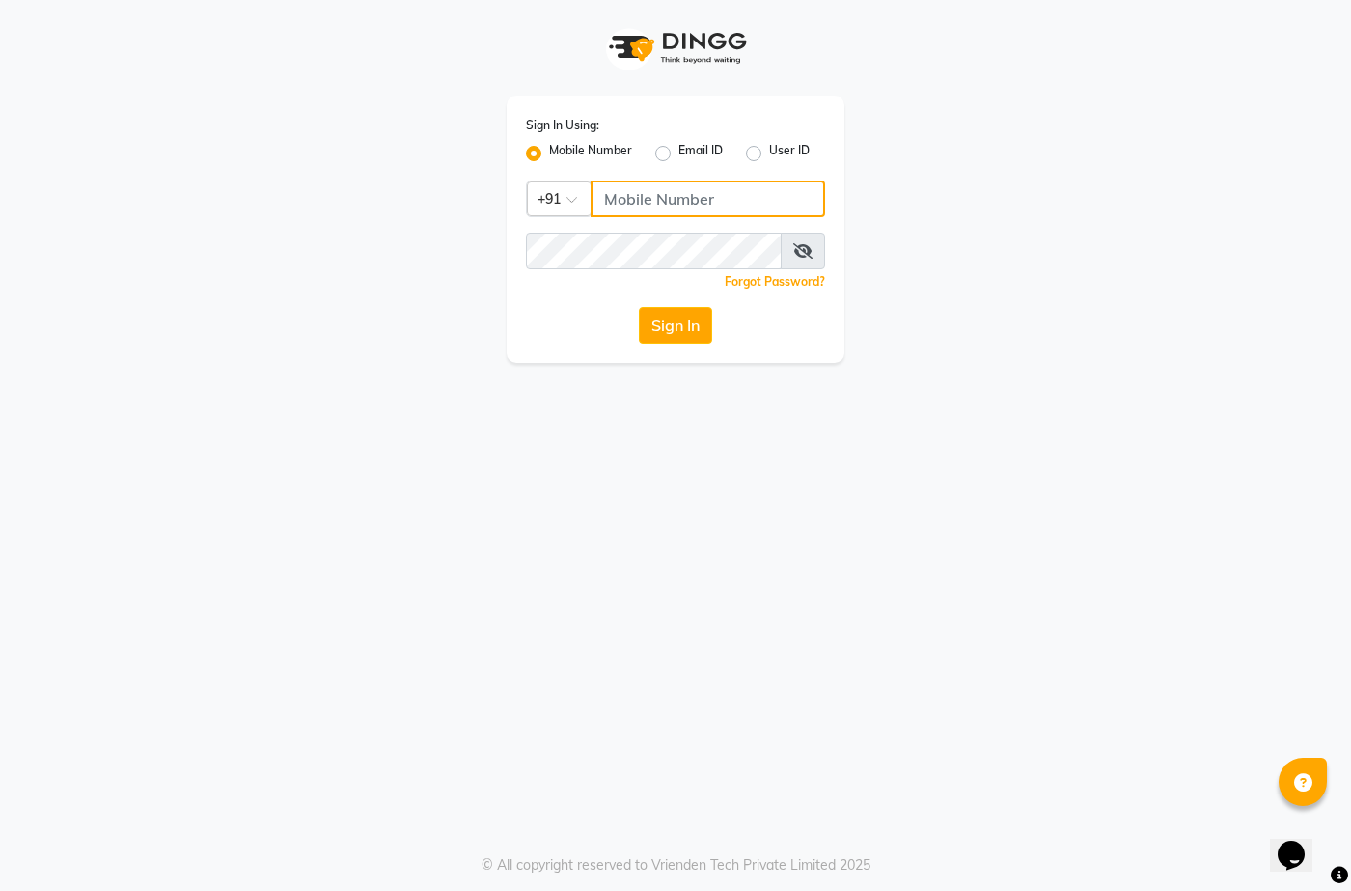
click at [668, 208] on input "Username" at bounding box center [708, 199] width 235 height 37
click at [647, 395] on div "Sign In Using: Mobile Number Email ID User ID Country Code × +91 Remember me Fo…" at bounding box center [675, 445] width 1351 height 891
click at [817, 195] on input "Username" at bounding box center [708, 199] width 235 height 37
type input "7276004957"
click at [684, 193] on input "7276004957" at bounding box center [708, 199] width 235 height 37
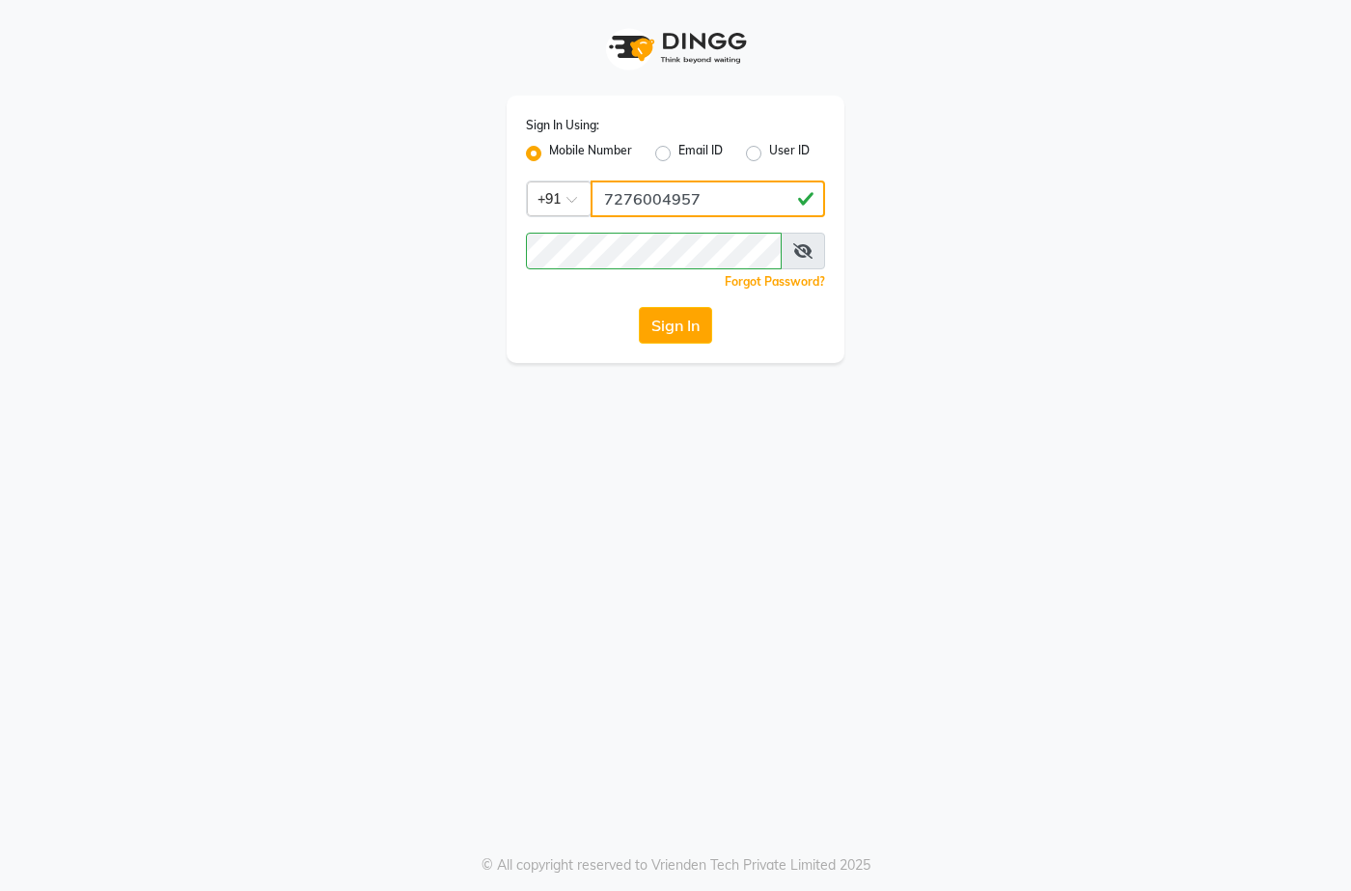
click at [713, 187] on input "7276004957" at bounding box center [708, 199] width 235 height 37
click at [769, 150] on label "User ID" at bounding box center [789, 153] width 41 height 23
click at [769, 150] on input "User ID" at bounding box center [775, 148] width 13 height 13
radio input "true"
radio input "false"
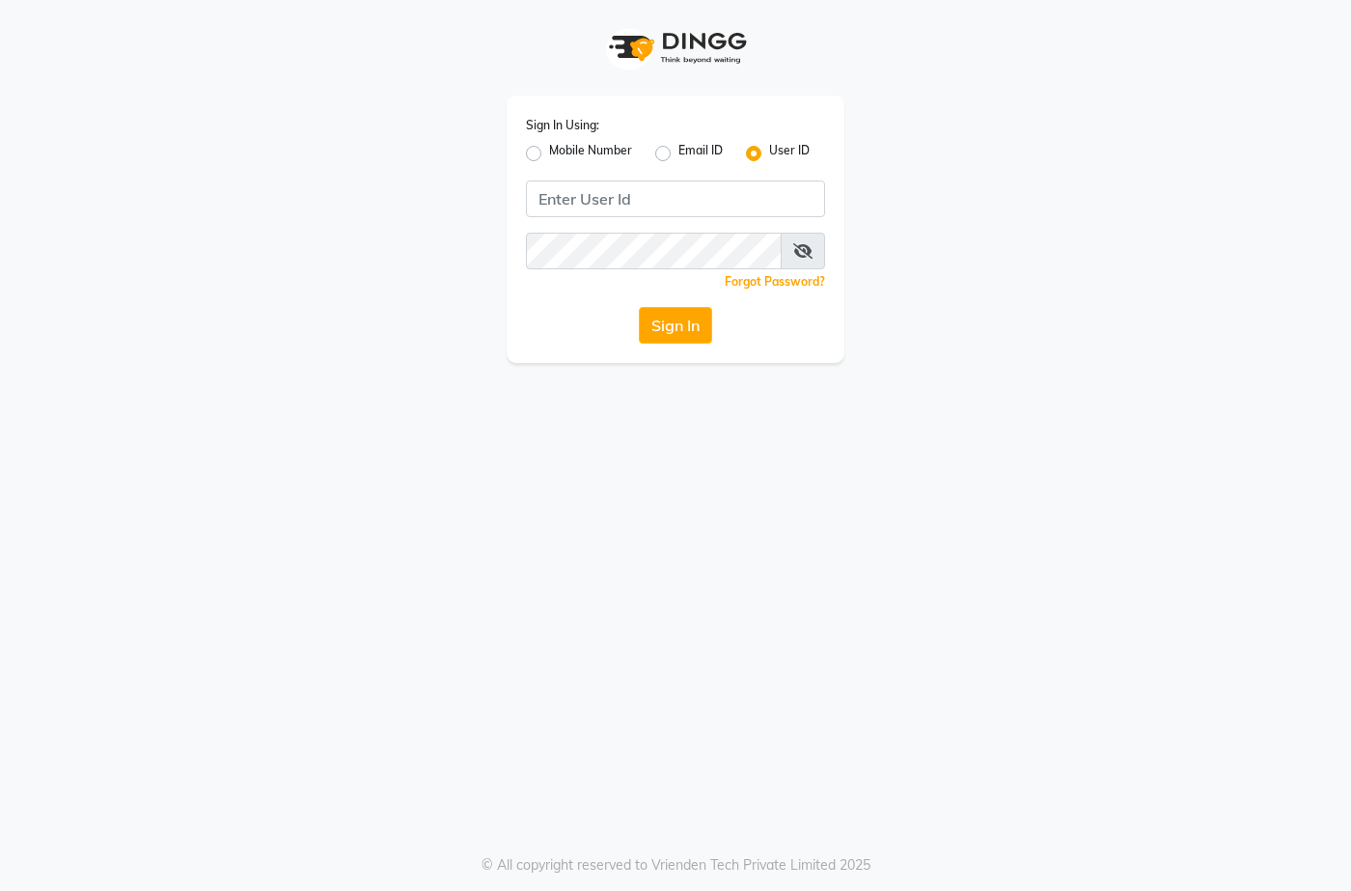
click at [549, 150] on label "Mobile Number" at bounding box center [590, 153] width 83 height 23
click at [549, 150] on input "Mobile Number" at bounding box center [555, 148] width 13 height 13
radio input "true"
radio input "false"
click at [662, 205] on input "Username" at bounding box center [708, 199] width 235 height 37
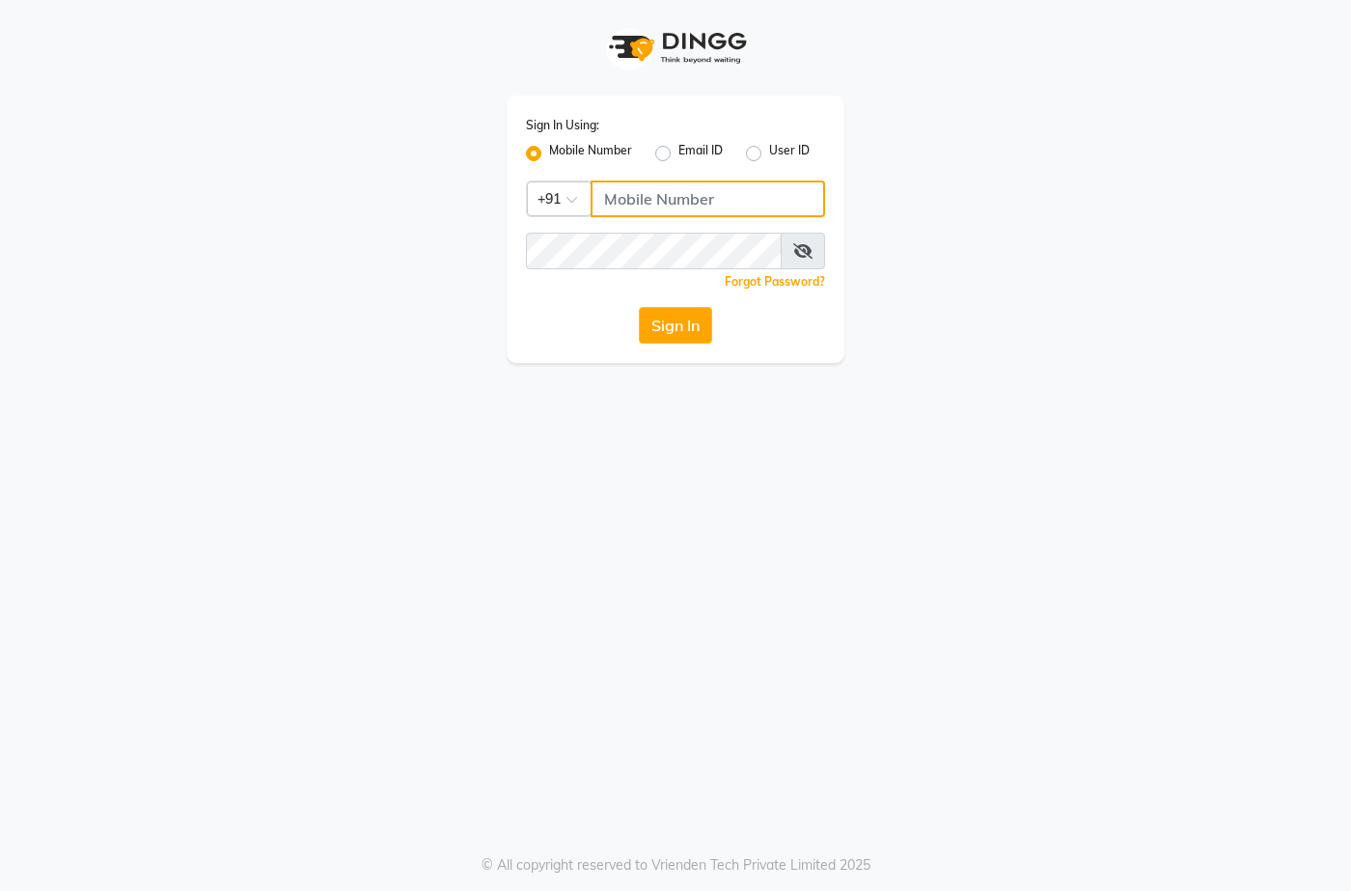
type input "7276004957"
click at [680, 316] on button "Sign In" at bounding box center [675, 325] width 73 height 37
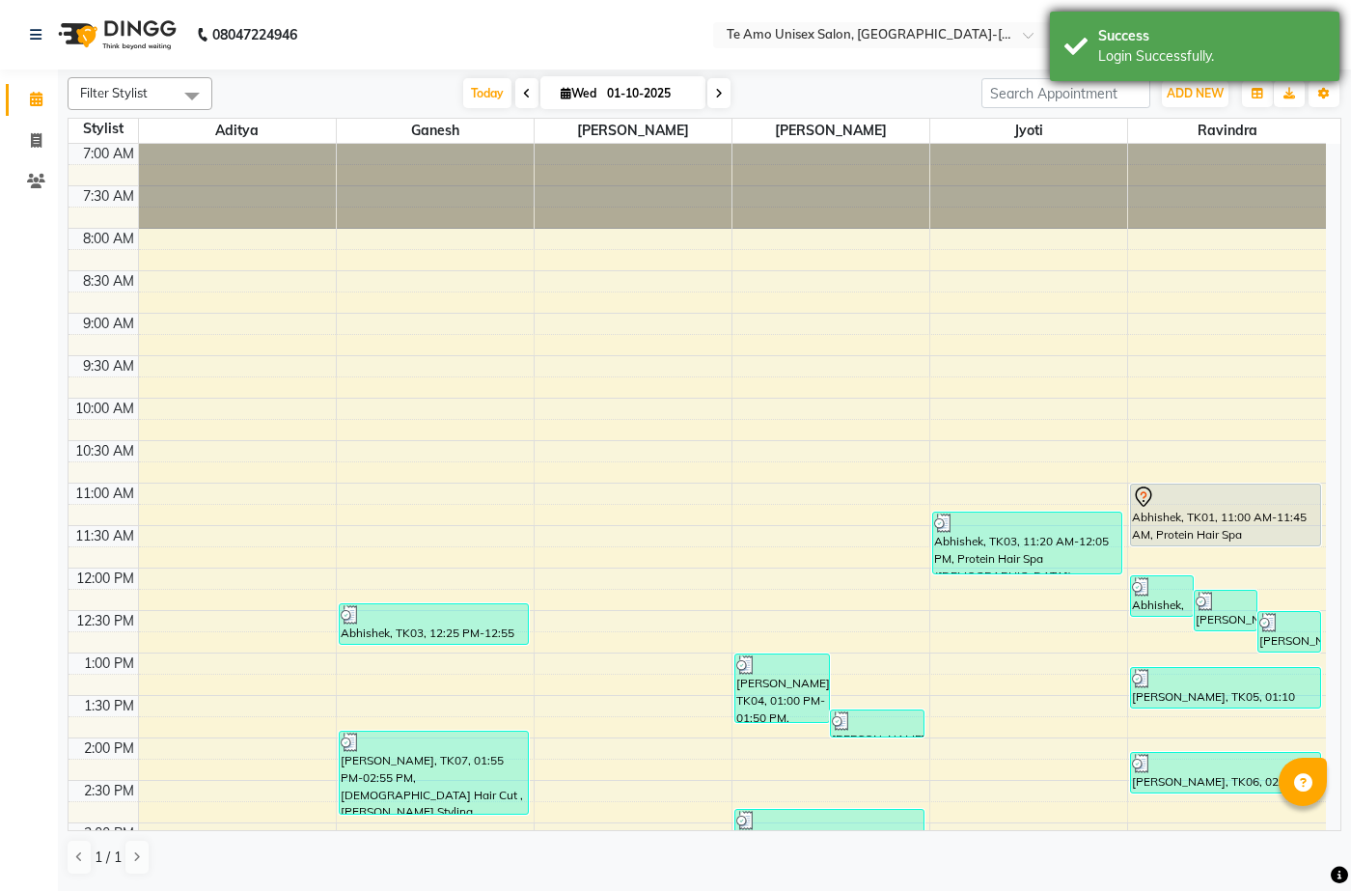
click at [1134, 49] on div "Login Successfully." at bounding box center [1211, 56] width 227 height 20
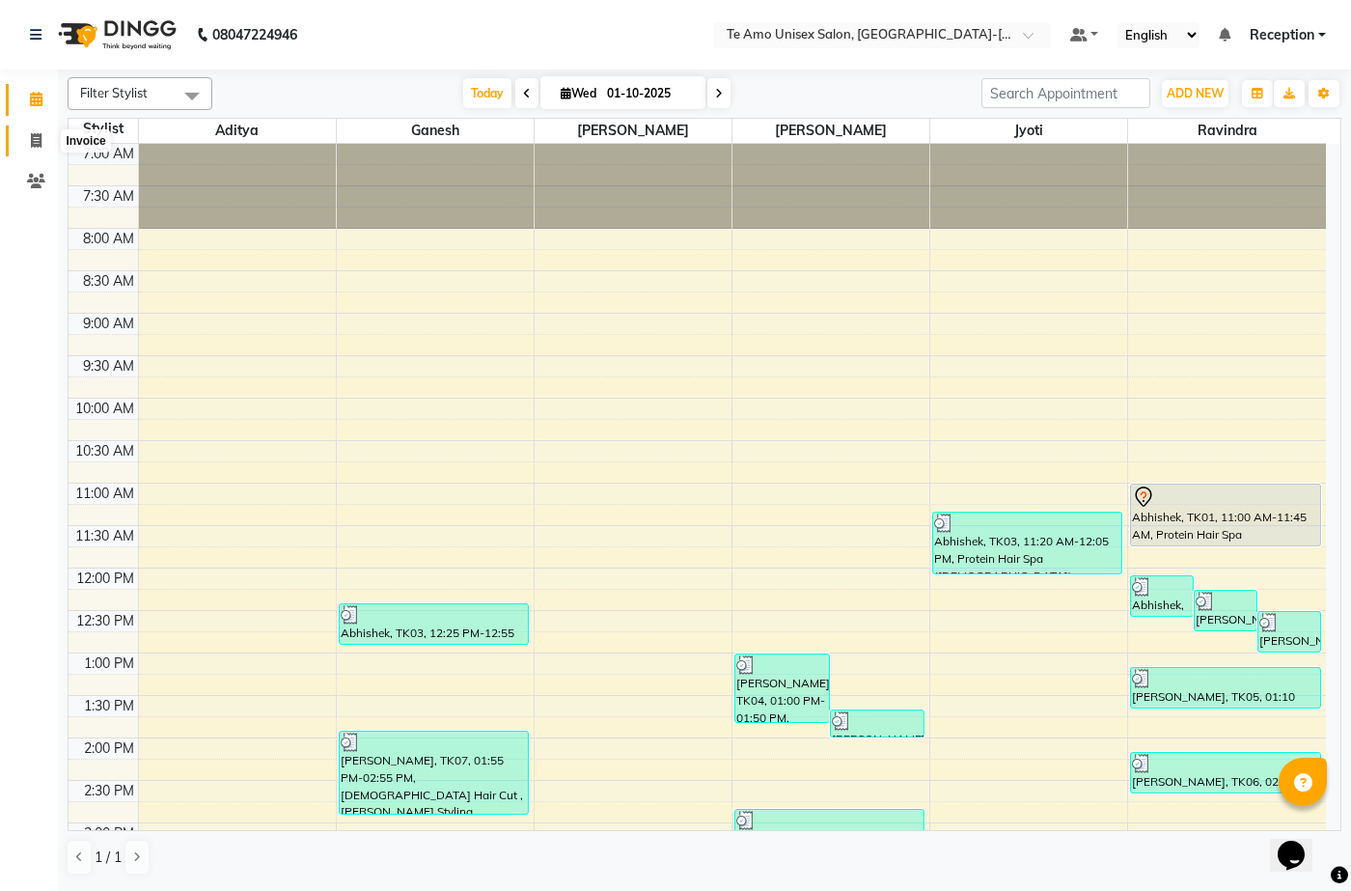
click at [45, 146] on span at bounding box center [36, 141] width 34 height 22
select select "7836"
select select "service"
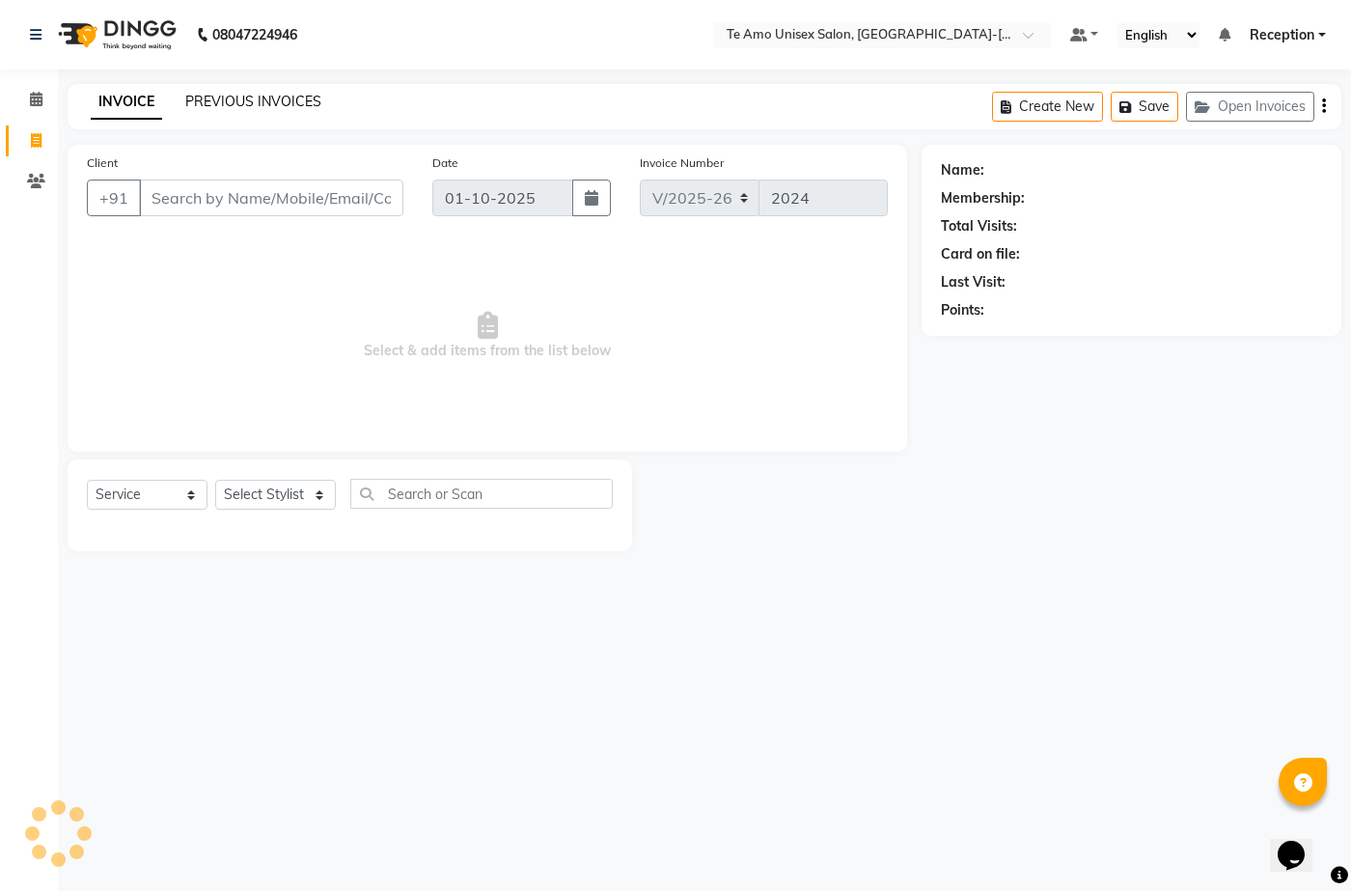
click at [273, 97] on link "PREVIOUS INVOICES" at bounding box center [253, 101] width 136 height 17
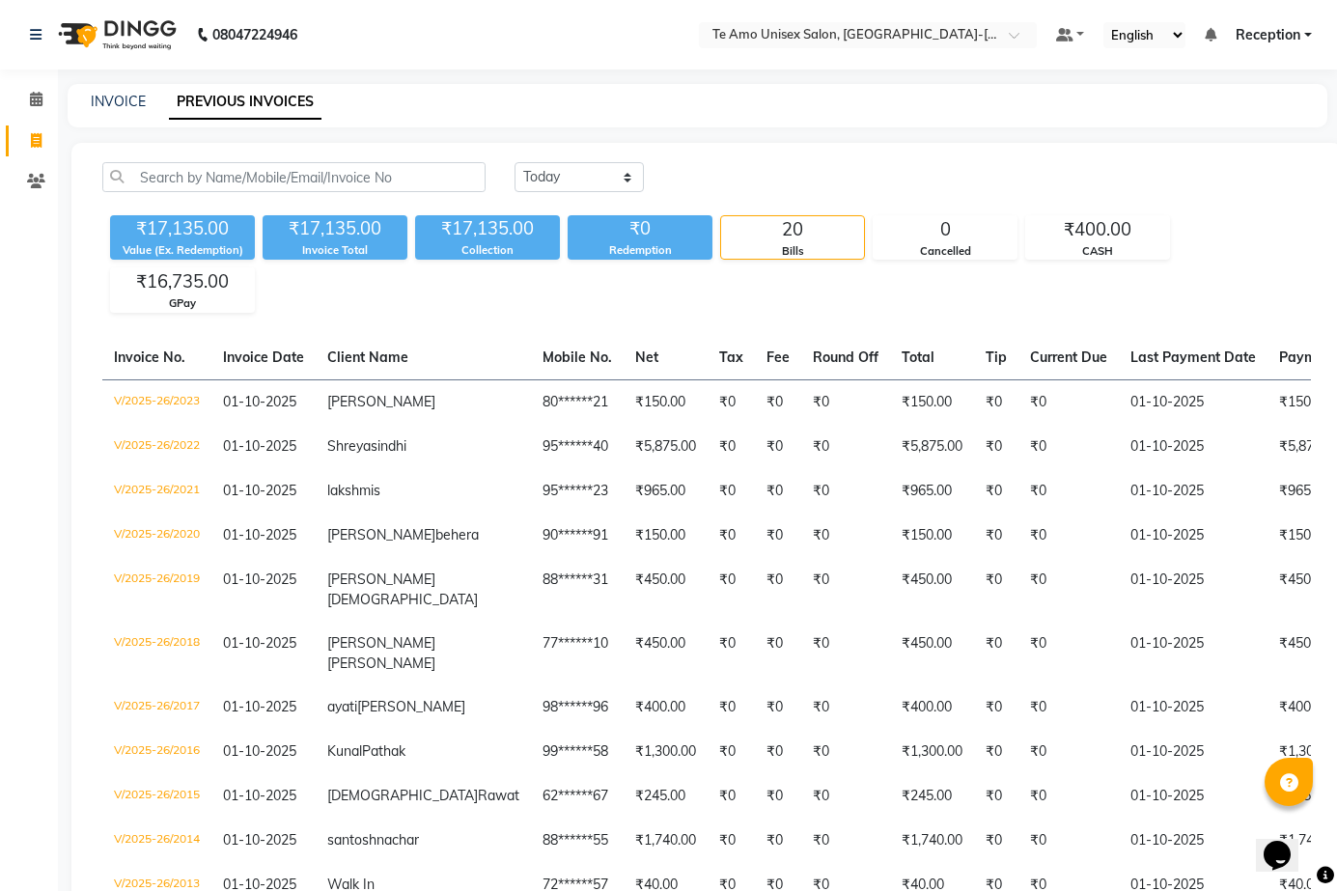
click at [1295, 38] on span "Reception" at bounding box center [1268, 35] width 65 height 20
click at [1214, 124] on link "Sign out" at bounding box center [1213, 133] width 177 height 30
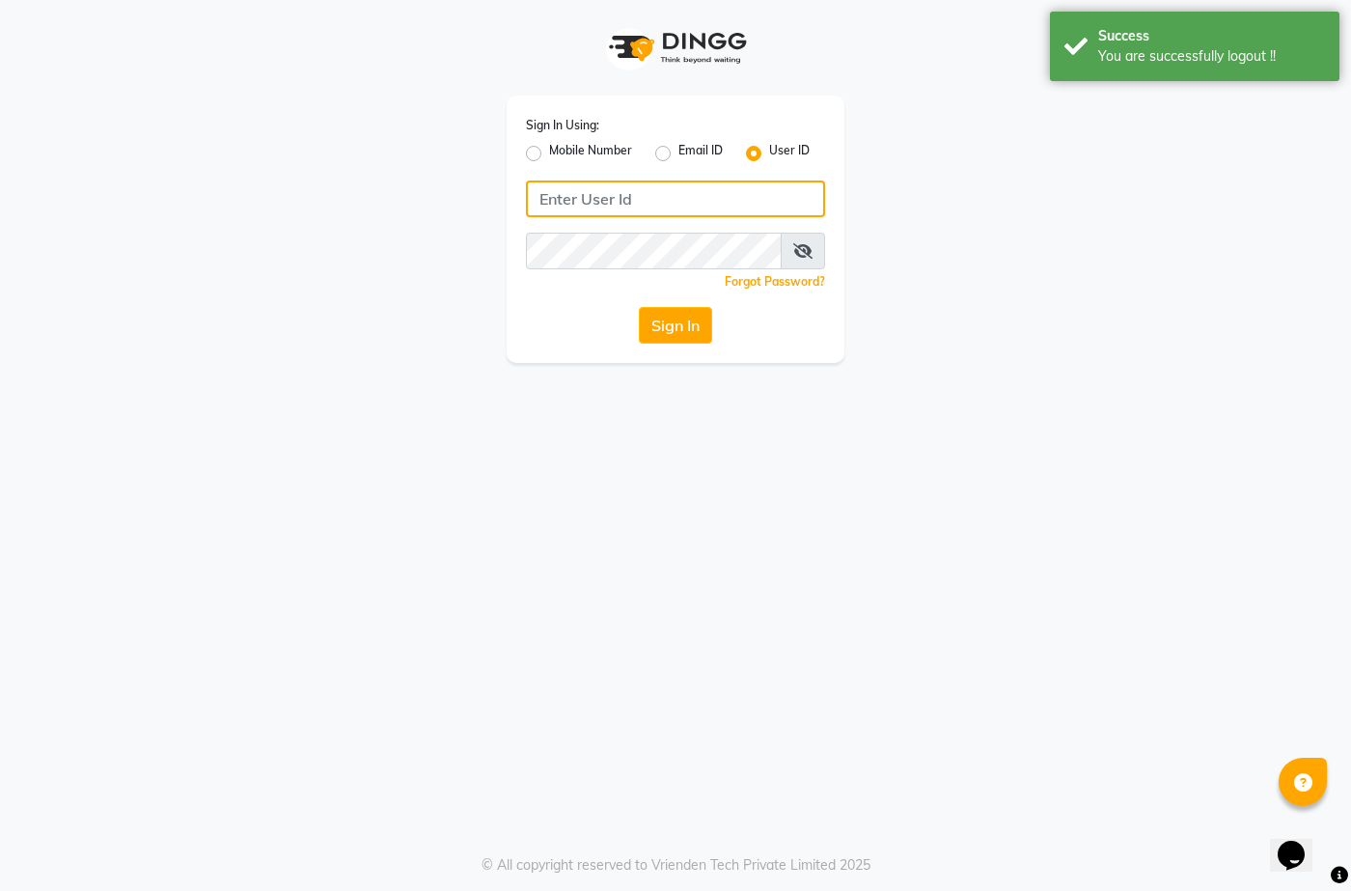
type input "7276004957"
click at [549, 151] on label "Mobile Number" at bounding box center [590, 153] width 83 height 23
click at [549, 151] on input "Mobile Number" at bounding box center [555, 148] width 13 height 13
radio input "true"
radio input "false"
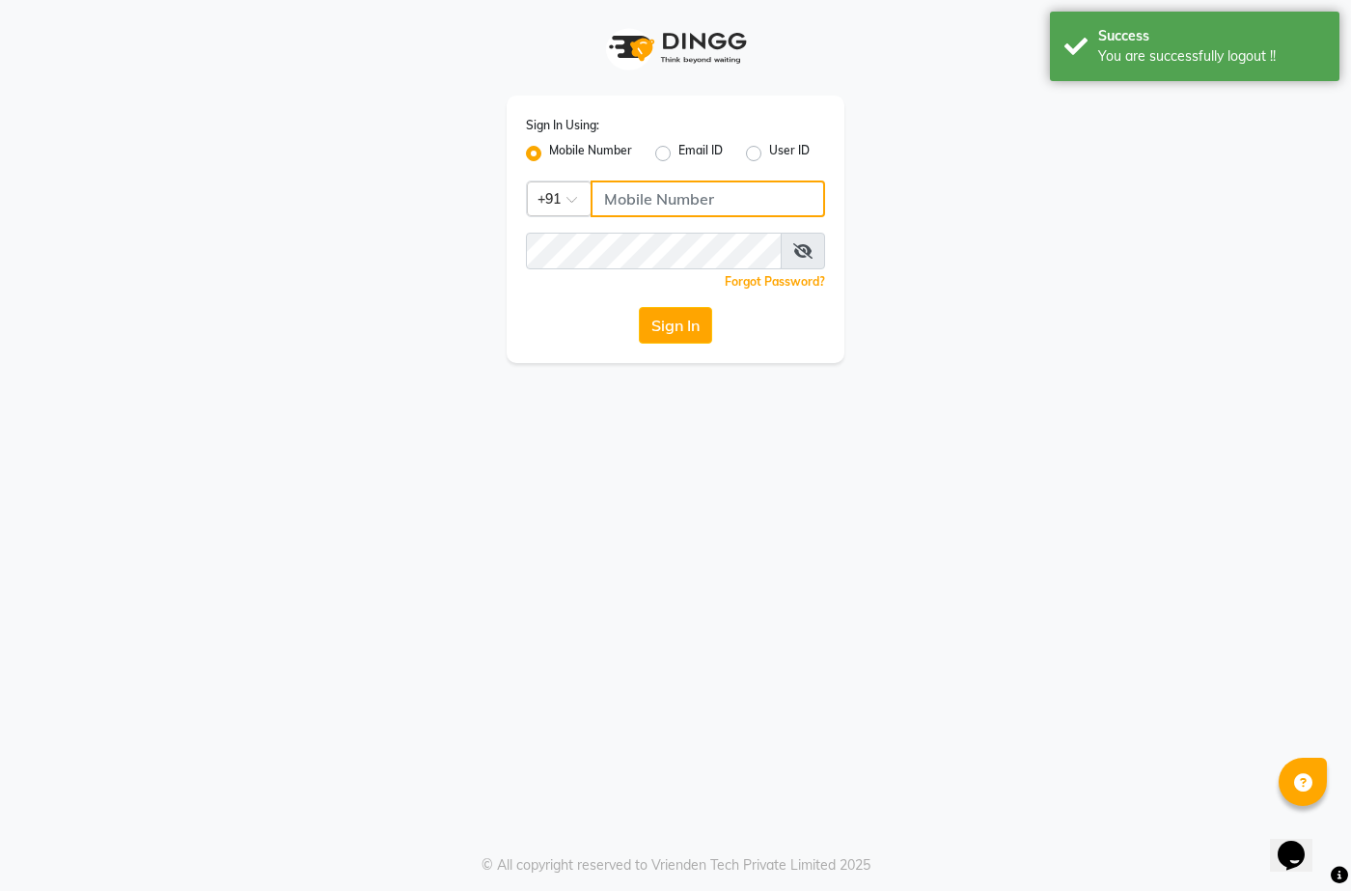
click at [660, 198] on input "Username" at bounding box center [708, 199] width 235 height 37
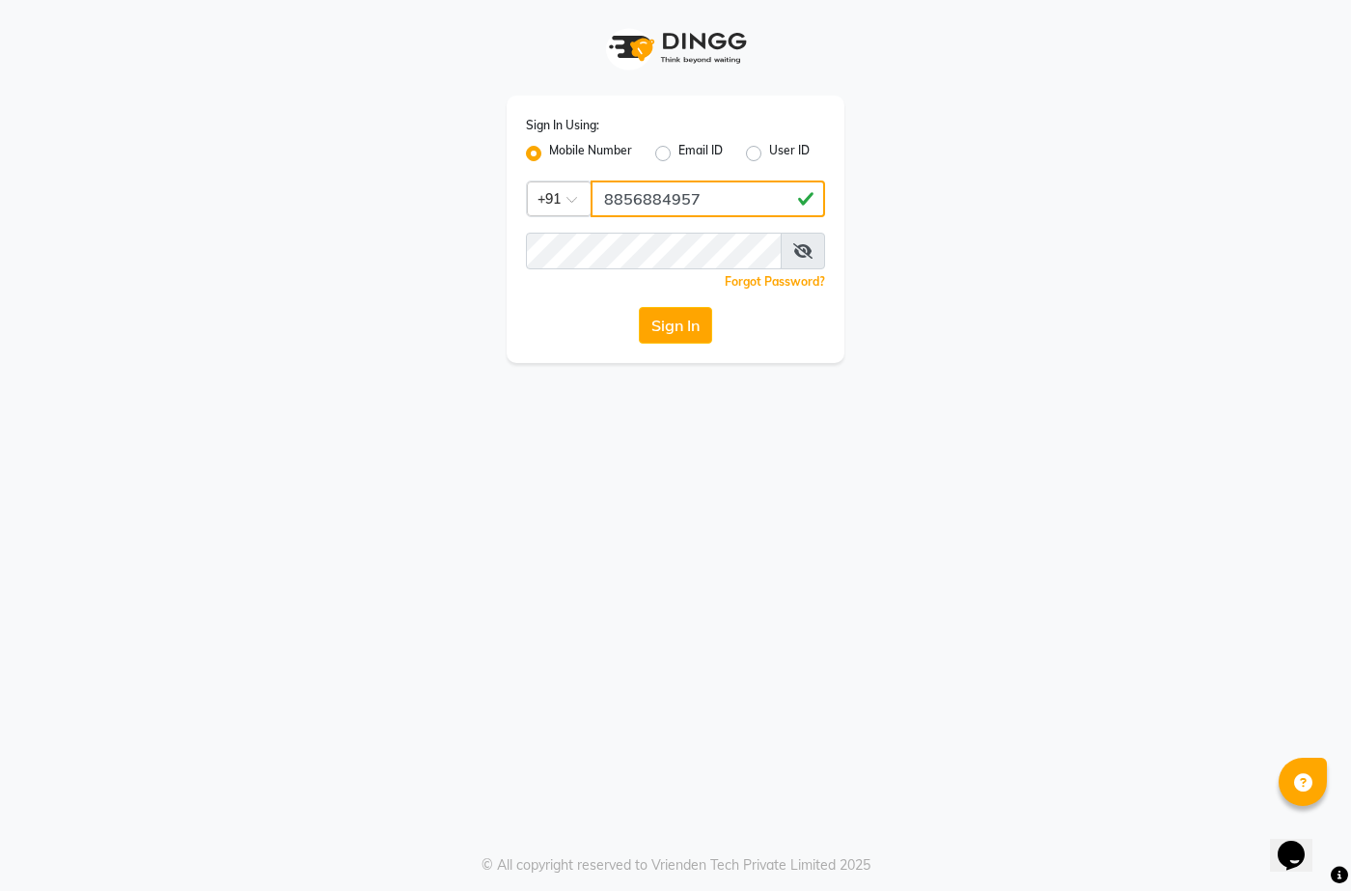
type input "8856884957"
drag, startPoint x: 551, startPoint y: 314, endPoint x: 570, endPoint y: 312, distance: 19.4
click at [551, 314] on div "Sign In" at bounding box center [675, 325] width 299 height 37
click at [668, 320] on button "Sign In" at bounding box center [675, 325] width 73 height 37
